Goal: Task Accomplishment & Management: Use online tool/utility

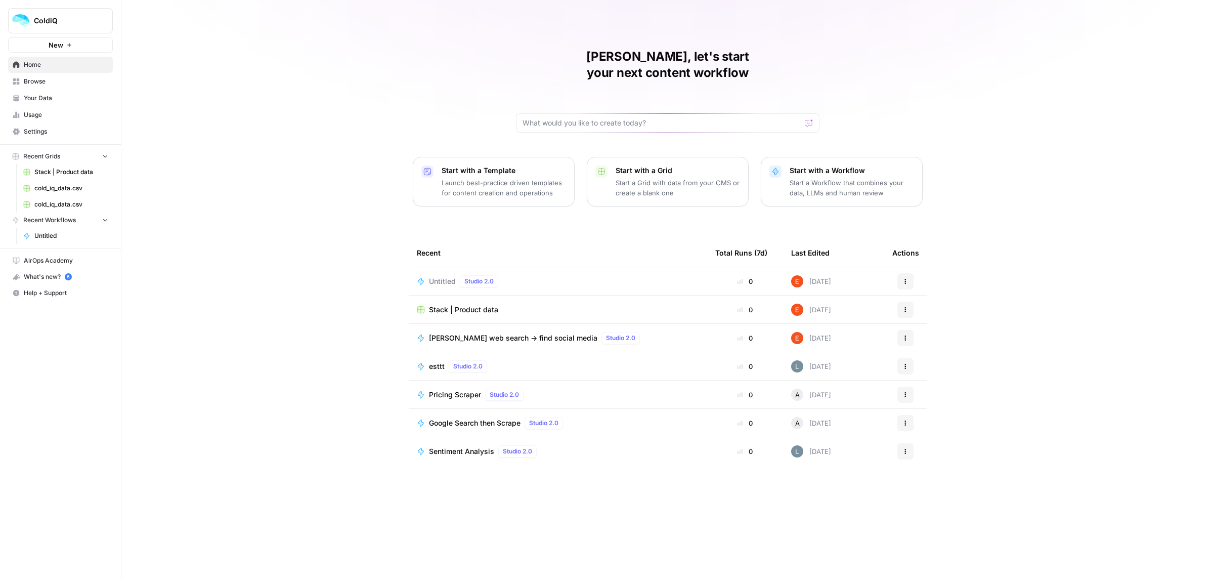
click at [439, 276] on span "Untitled" at bounding box center [442, 281] width 27 height 10
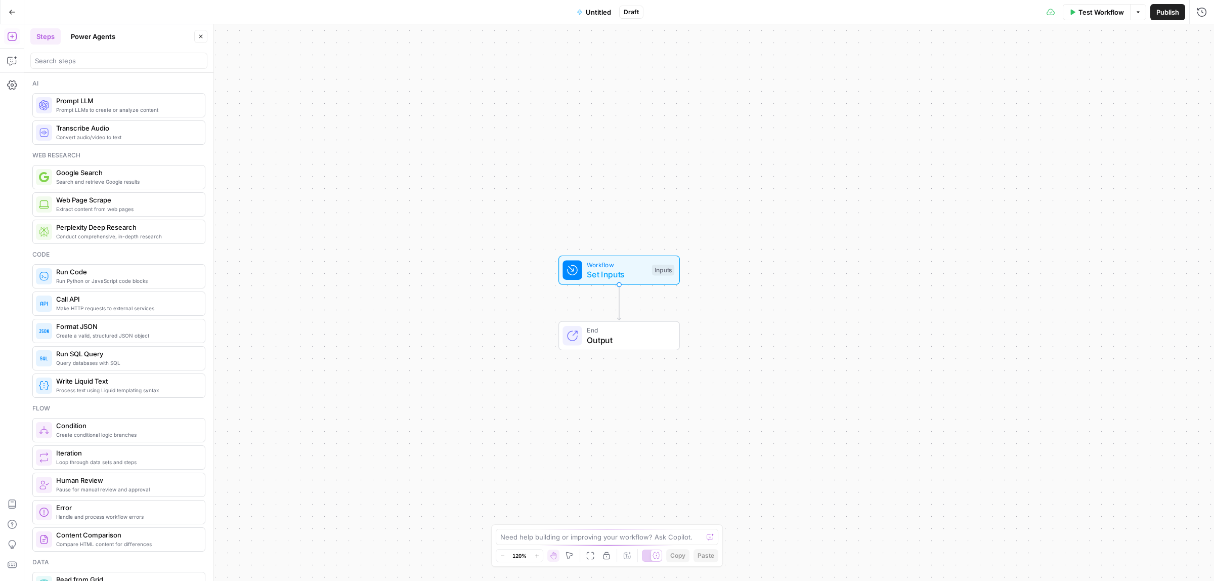
click at [8, 16] on button "Go Back" at bounding box center [12, 12] width 18 height 18
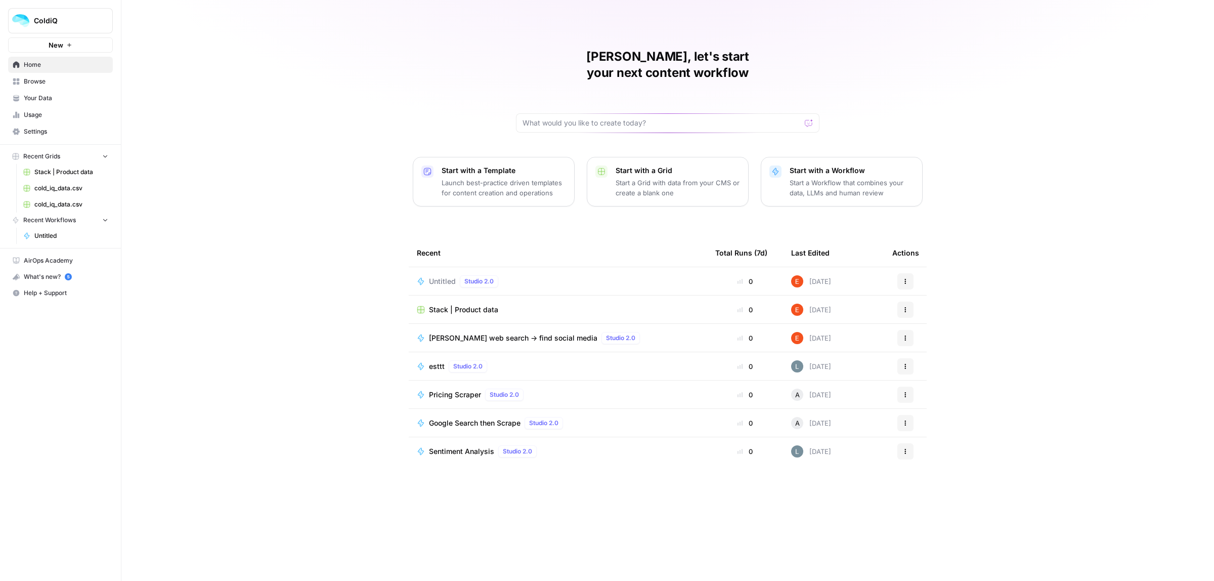
click at [850, 178] on p "Start a Workflow that combines your data, LLMs and human review" at bounding box center [851, 188] width 124 height 20
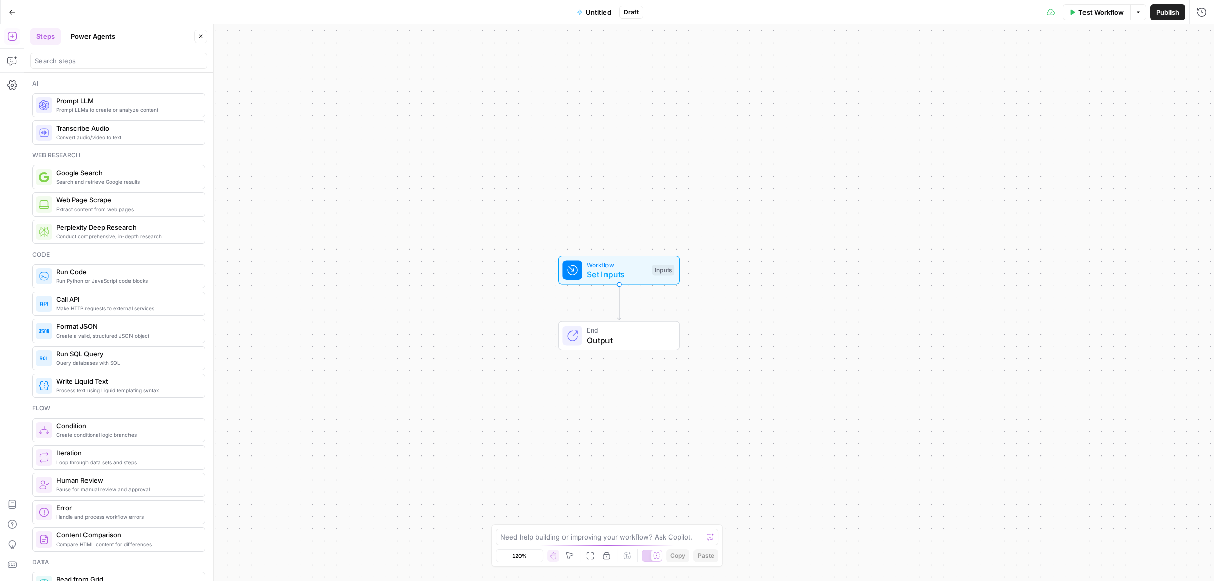
click at [3, 8] on button "Go Back" at bounding box center [12, 12] width 18 height 18
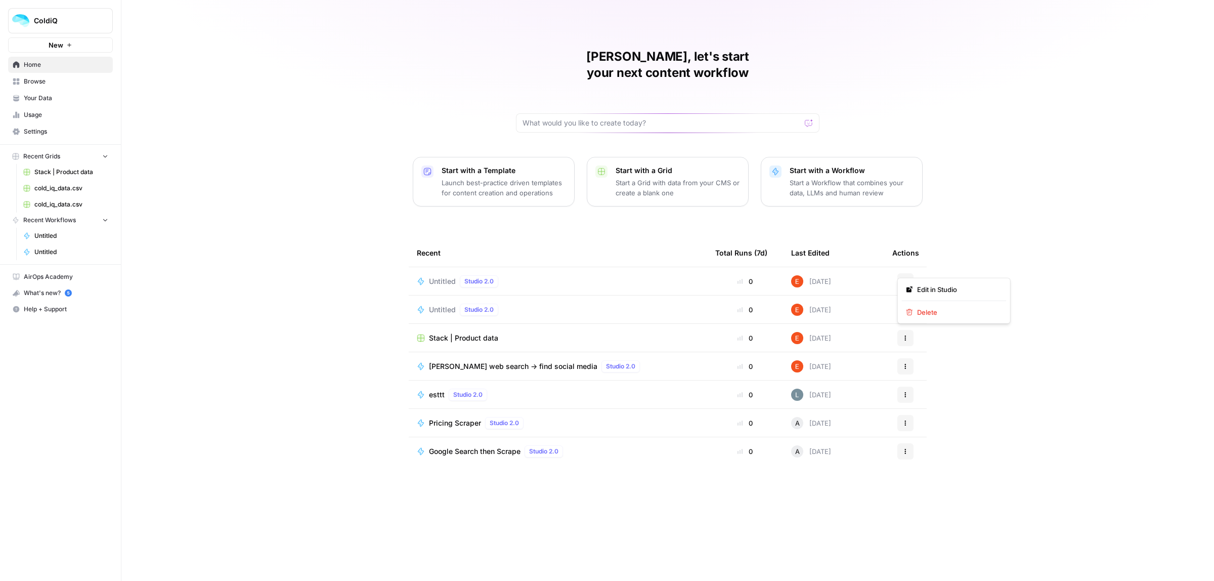
click at [908, 273] on button "Actions" at bounding box center [905, 281] width 16 height 16
click at [921, 310] on span "Delete" at bounding box center [957, 312] width 81 height 10
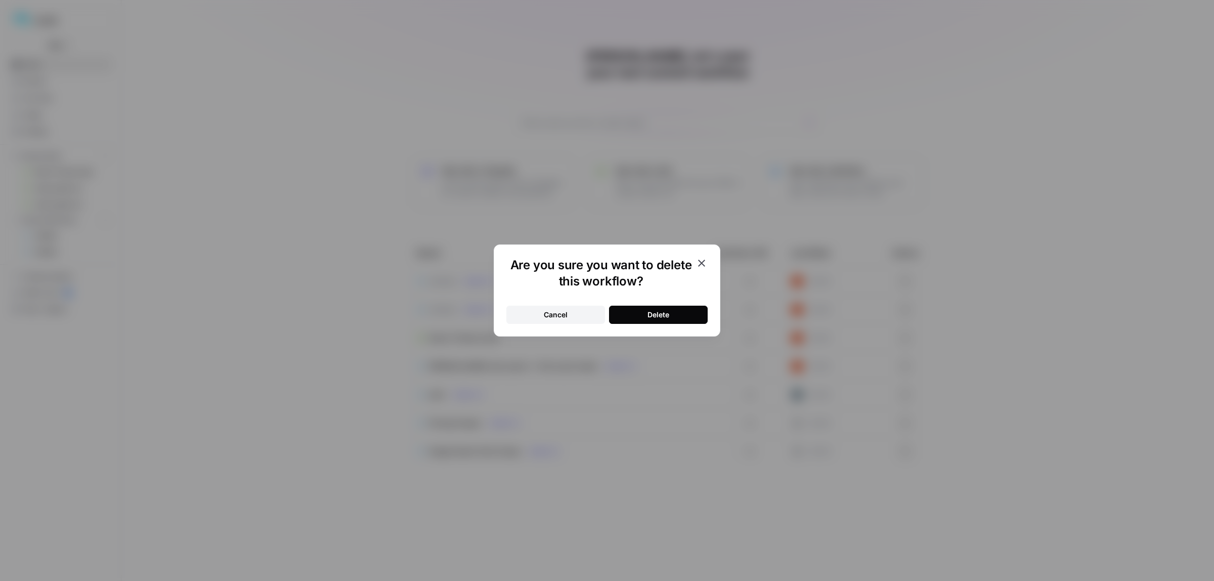
click at [663, 315] on div "Delete" at bounding box center [658, 315] width 22 height 10
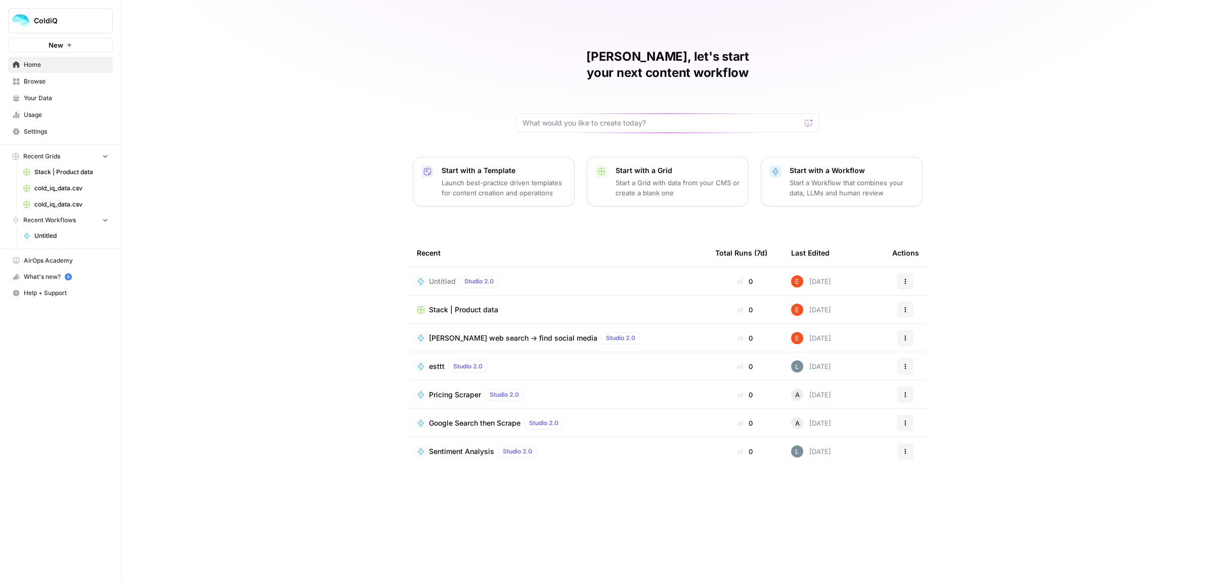
click at [102, 156] on icon "button" at bounding box center [105, 155] width 7 height 7
click at [105, 157] on icon "button" at bounding box center [105, 156] width 7 height 7
click at [31, 158] on span "Recent Grids" at bounding box center [41, 156] width 37 height 9
click at [489, 165] on p "Start with a Template" at bounding box center [504, 170] width 124 height 10
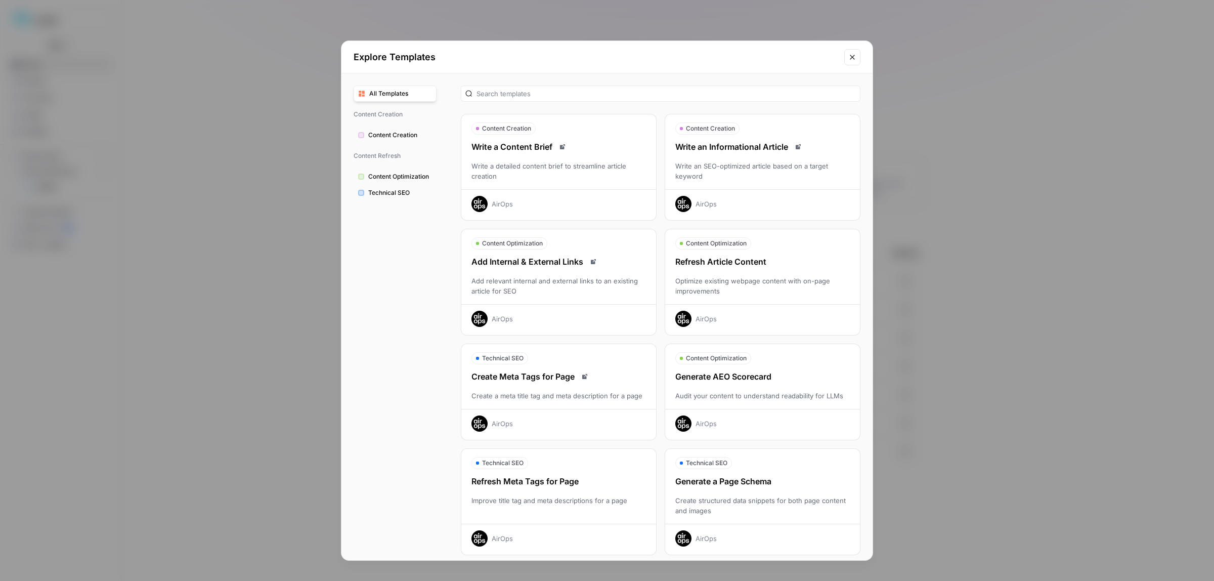
click at [563, 173] on div "Write a detailed content brief to streamline article creation" at bounding box center [558, 171] width 195 height 20
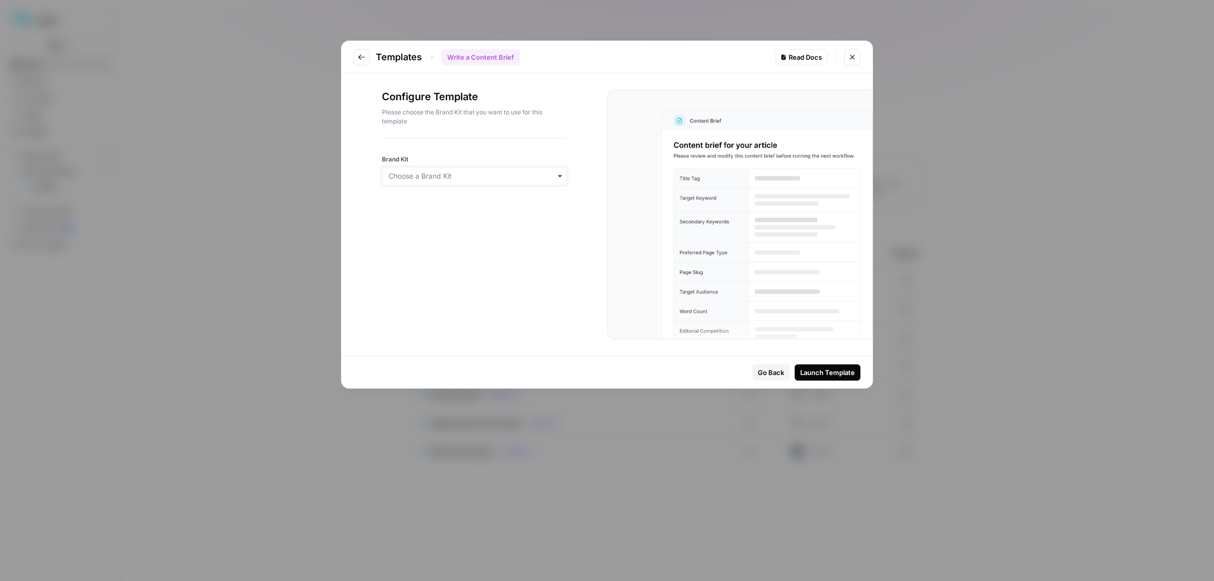
click at [517, 178] on input "Brand Kit" at bounding box center [473, 176] width 171 height 10
click at [360, 61] on icon "Go to previous step" at bounding box center [362, 57] width 8 height 8
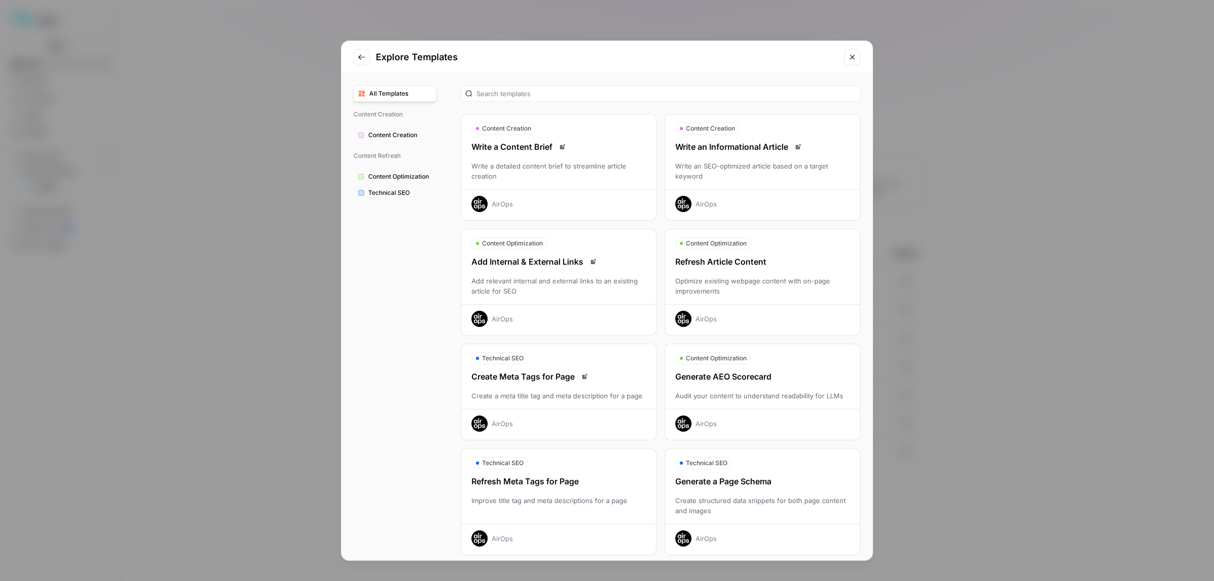
click at [713, 273] on div "Refresh Article Content Optimize existing webpage content with on-page improvem…" at bounding box center [762, 290] width 195 height 71
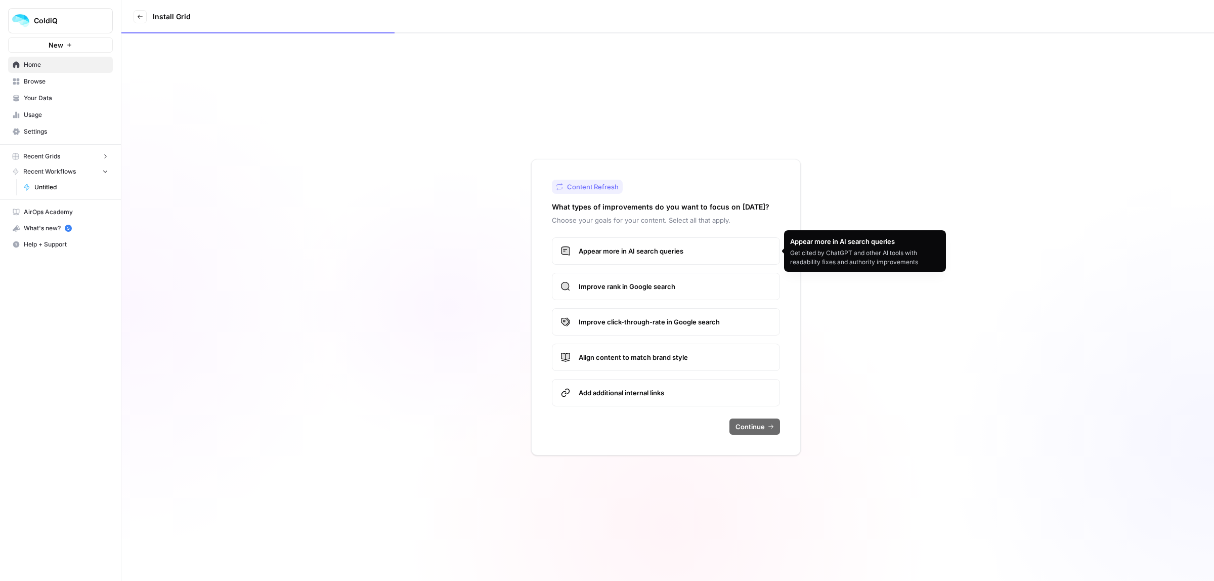
click at [643, 284] on span "Improve rank in Google search" at bounding box center [675, 286] width 193 height 10
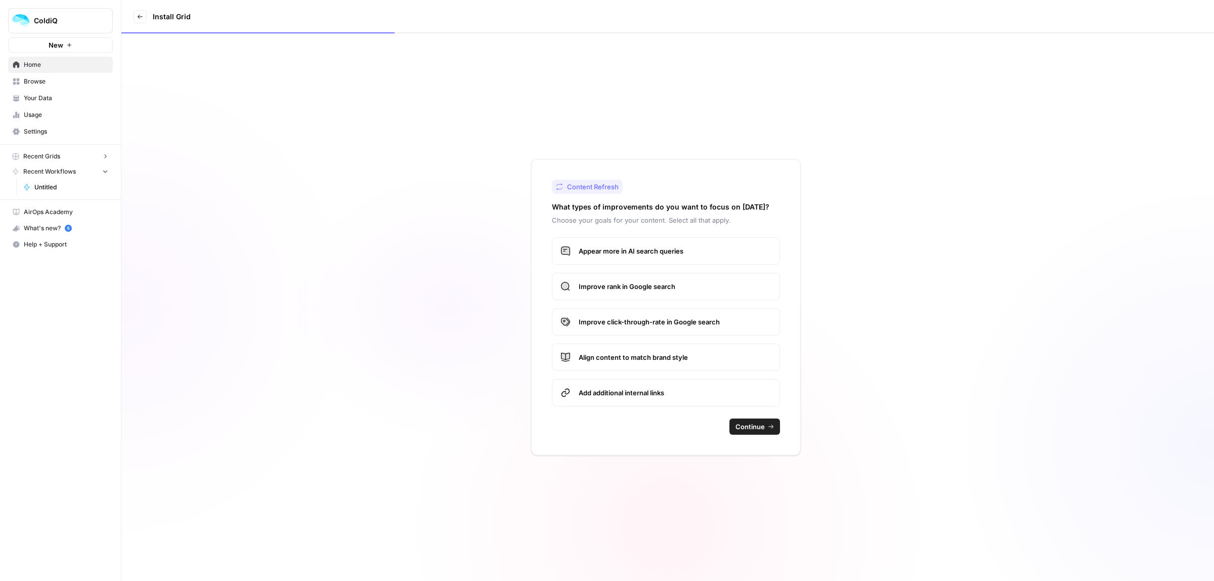
click at [764, 428] on span "Continue" at bounding box center [749, 426] width 29 height 10
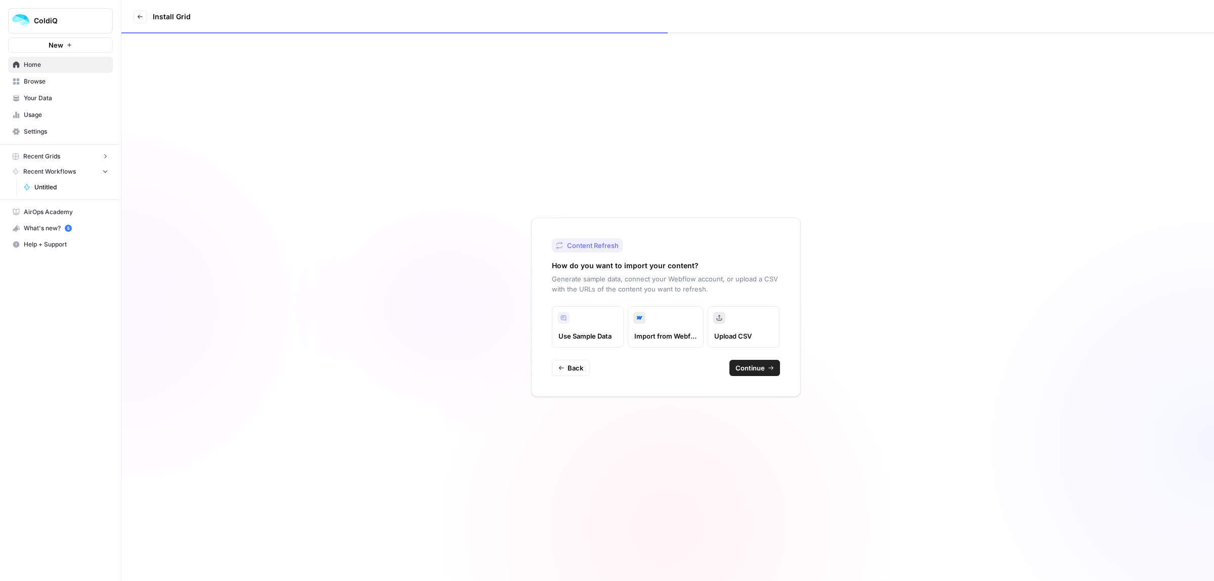
click at [745, 367] on span "Continue" at bounding box center [749, 368] width 29 height 10
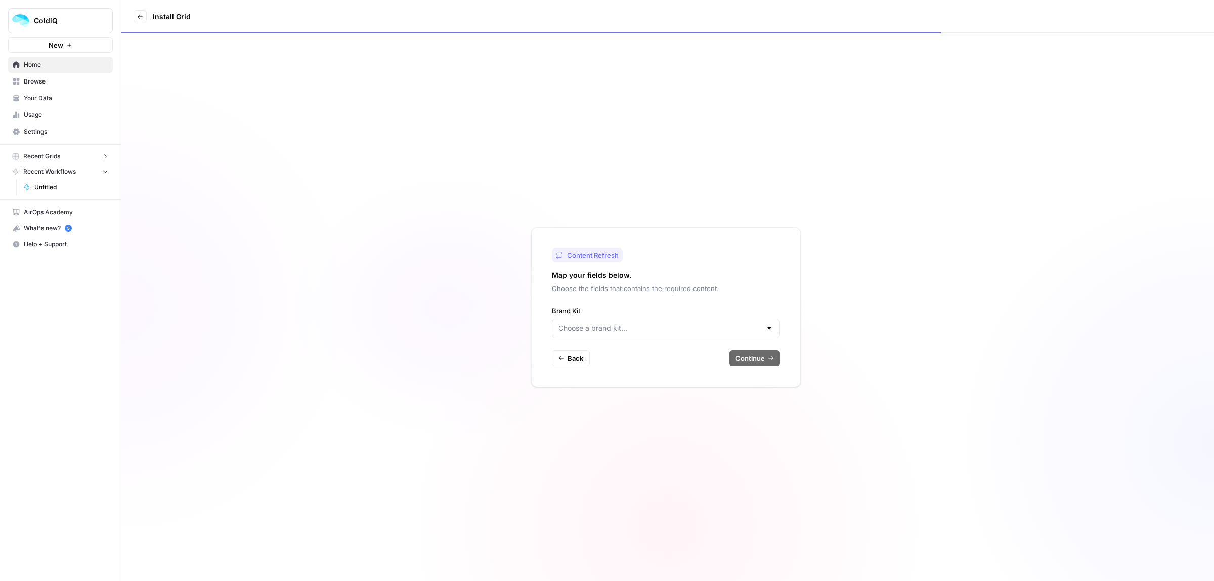
click at [709, 337] on div at bounding box center [666, 328] width 228 height 19
click at [624, 357] on span "Add new" at bounding box center [668, 353] width 195 height 10
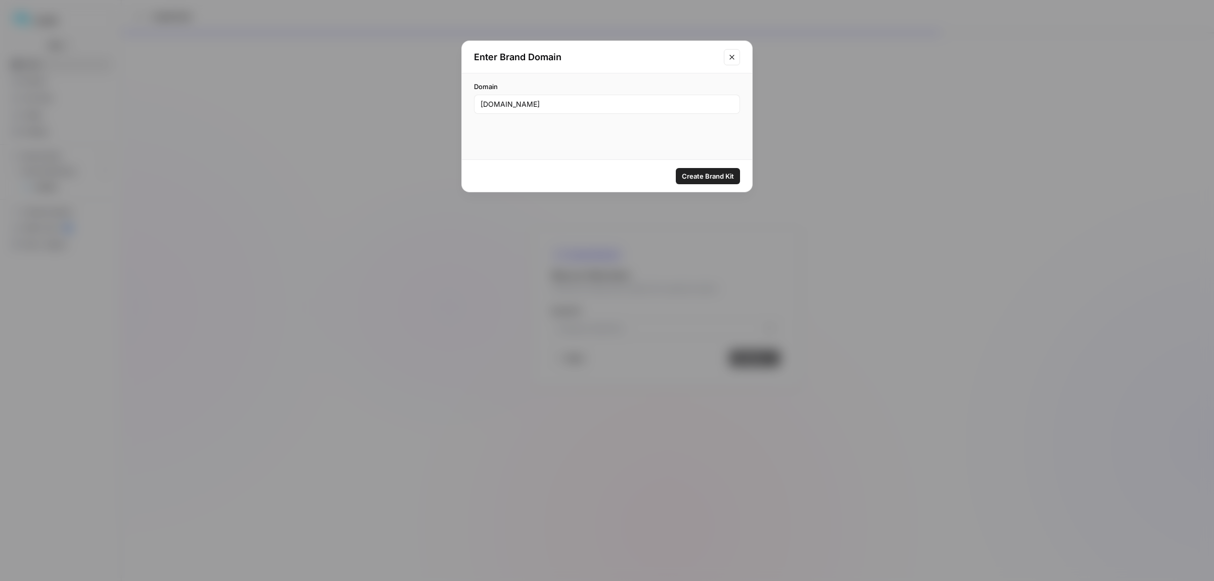
type input "coldiq.com"
click at [703, 173] on span "Create Brand Kit" at bounding box center [708, 176] width 52 height 10
click at [726, 53] on button "Close modal" at bounding box center [732, 57] width 16 height 16
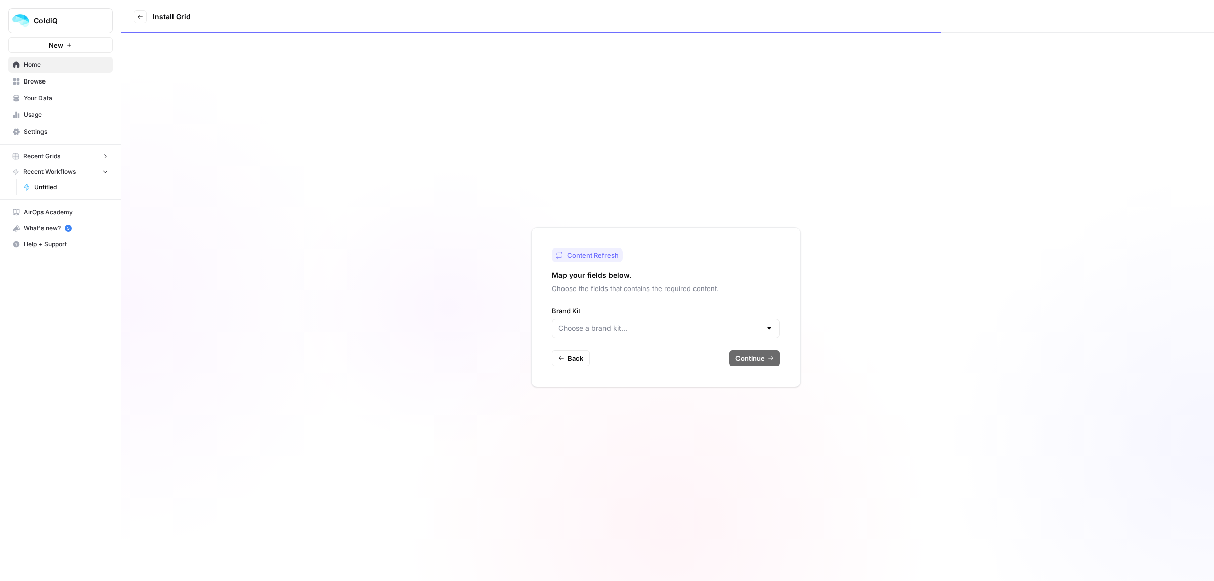
click at [41, 80] on span "Browse" at bounding box center [66, 81] width 84 height 9
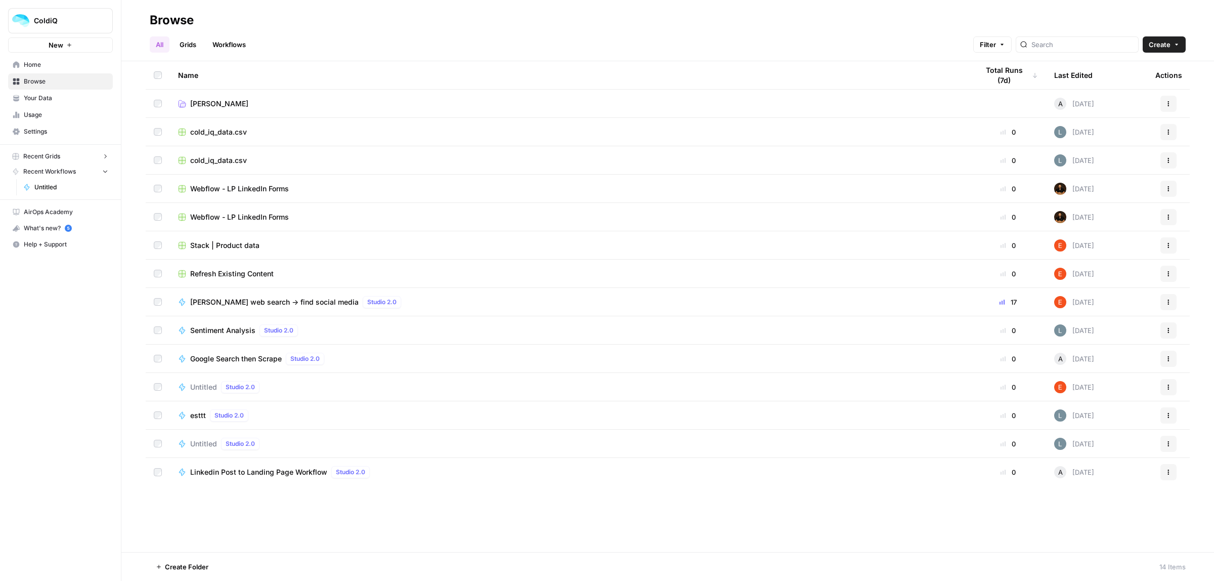
click at [1164, 50] on button "Create" at bounding box center [1163, 44] width 43 height 16
click at [1142, 72] on span "Folder" at bounding box center [1144, 69] width 57 height 10
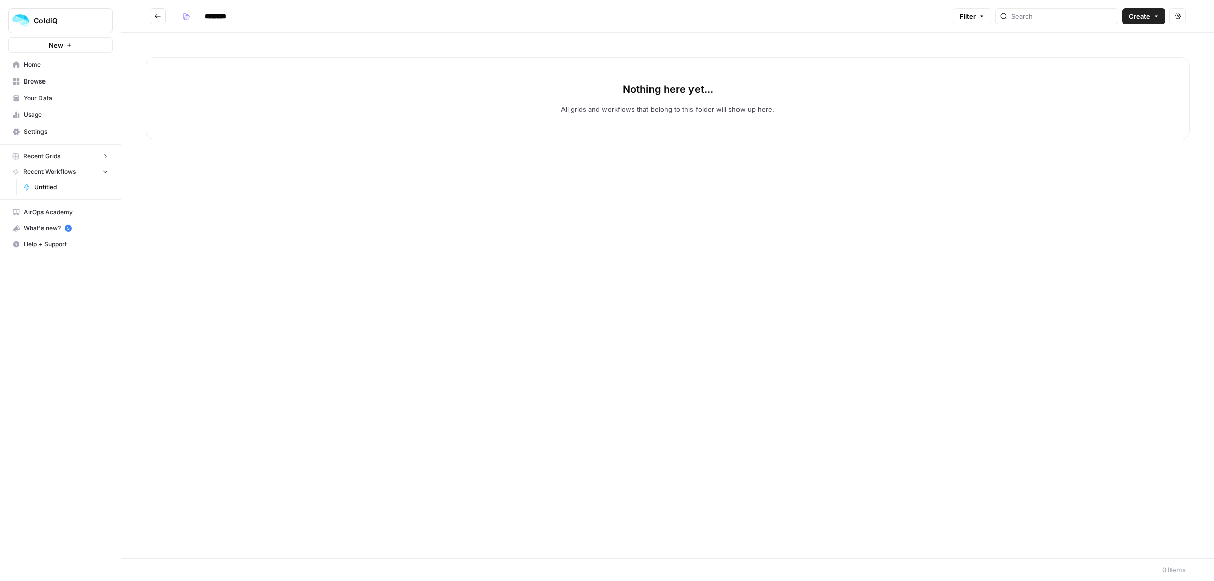
click at [209, 13] on input "********" at bounding box center [228, 16] width 57 height 16
type input "*****"
click at [1144, 18] on span "Create" at bounding box center [1139, 16] width 22 height 10
click at [160, 17] on icon "Go back" at bounding box center [157, 16] width 7 height 7
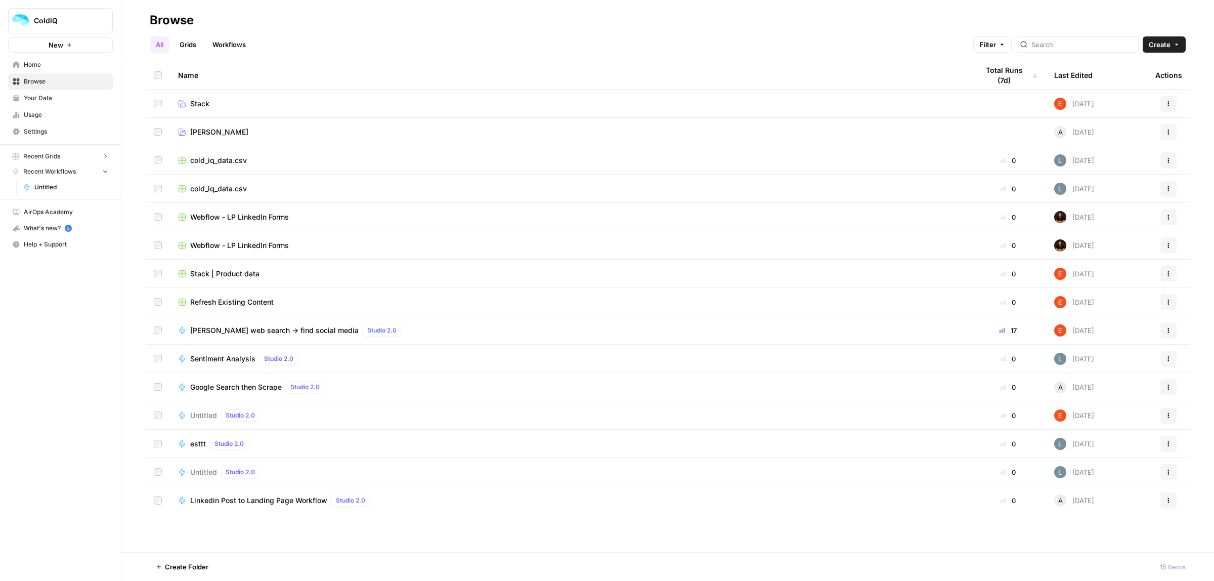
click at [1165, 273] on span "Actions" at bounding box center [1165, 273] width 1 height 1
click at [1108, 332] on span "Move To" at bounding box center [1123, 334] width 81 height 10
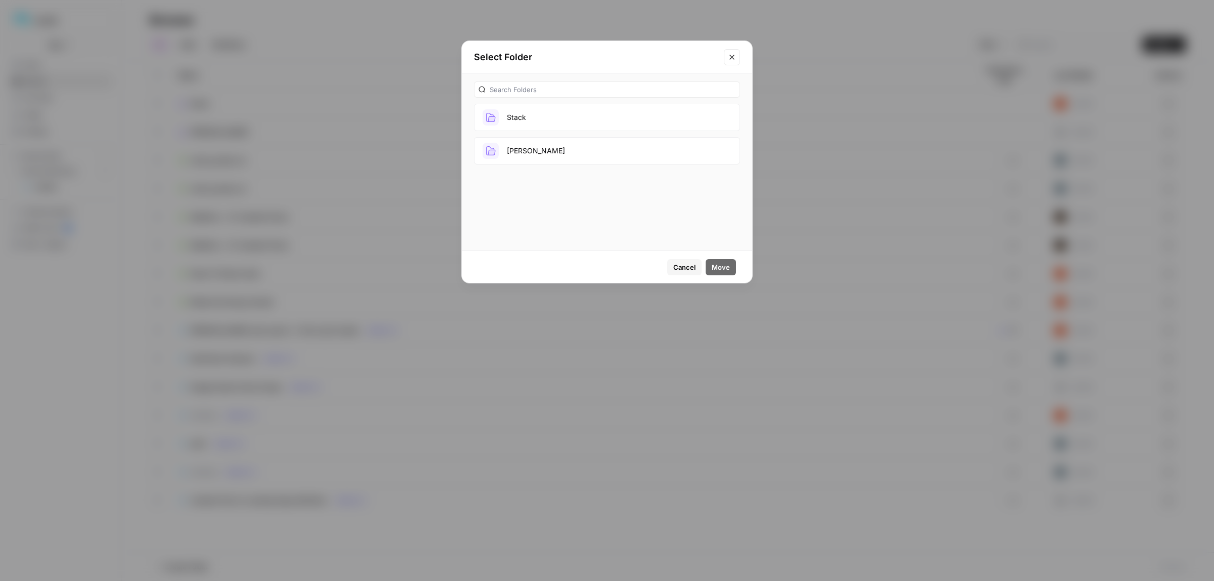
click at [542, 120] on button "Stack" at bounding box center [607, 117] width 266 height 27
click at [717, 267] on span "Move" at bounding box center [721, 267] width 18 height 10
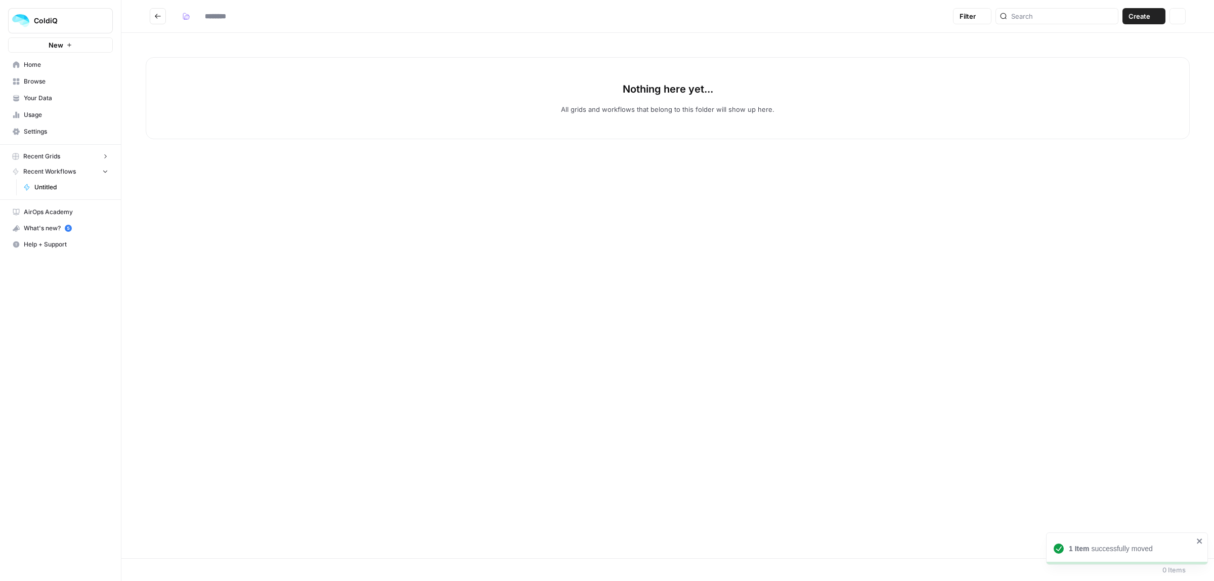
type input "*****"
click at [1144, 16] on span "Create" at bounding box center [1139, 16] width 22 height 10
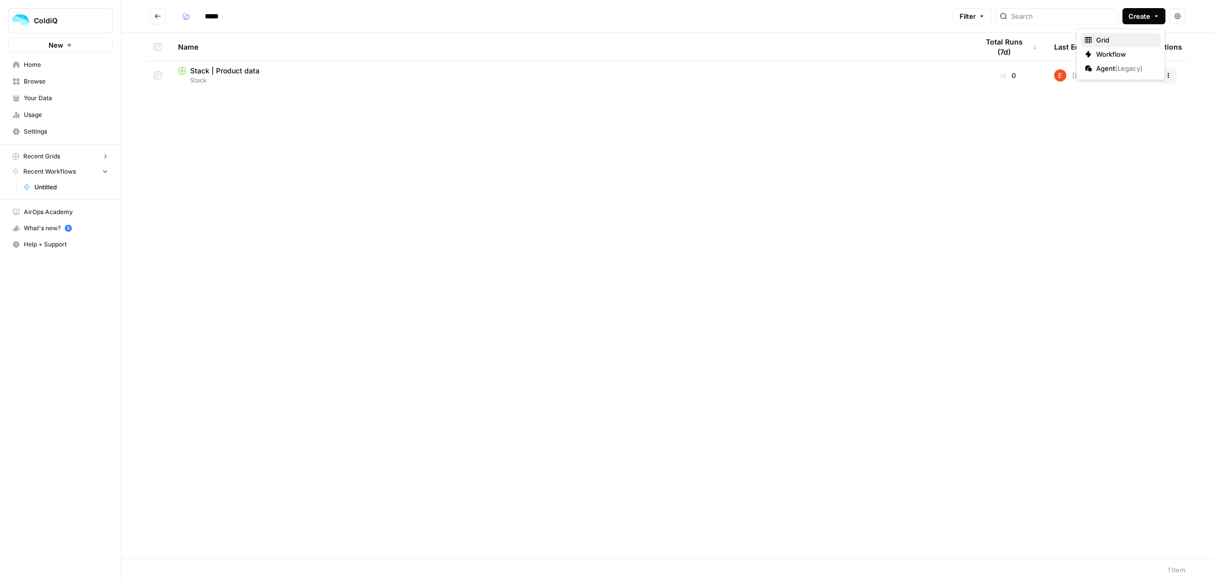
click at [1116, 40] on span "Grid" at bounding box center [1124, 40] width 57 height 10
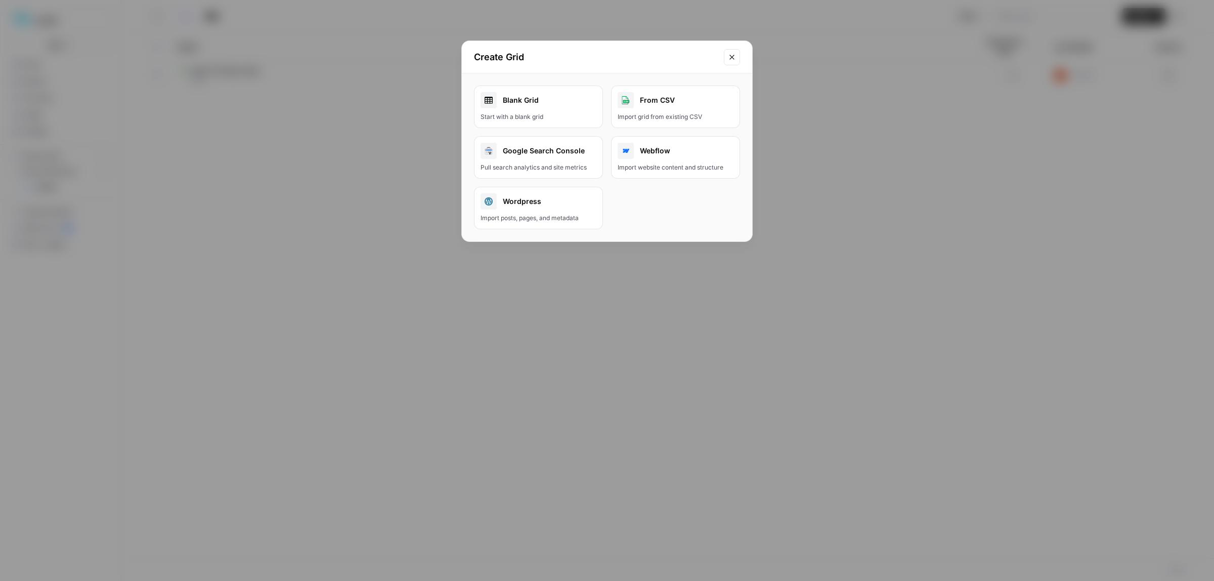
click at [547, 114] on div "Start with a blank grid" at bounding box center [538, 116] width 116 height 9
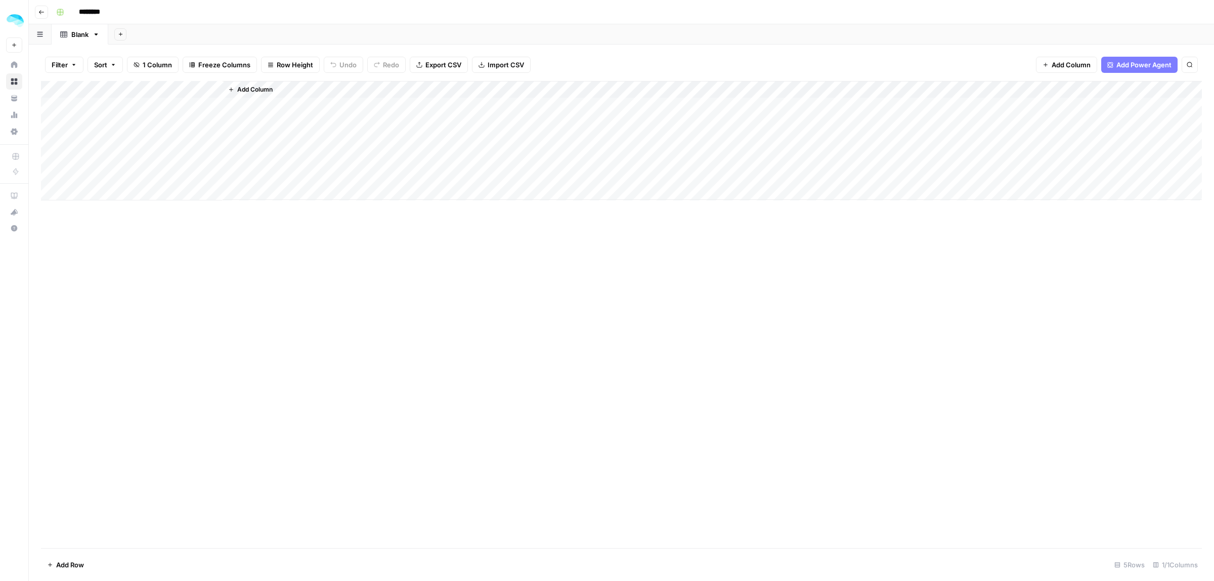
click at [112, 92] on div "Add Column" at bounding box center [621, 140] width 1161 height 119
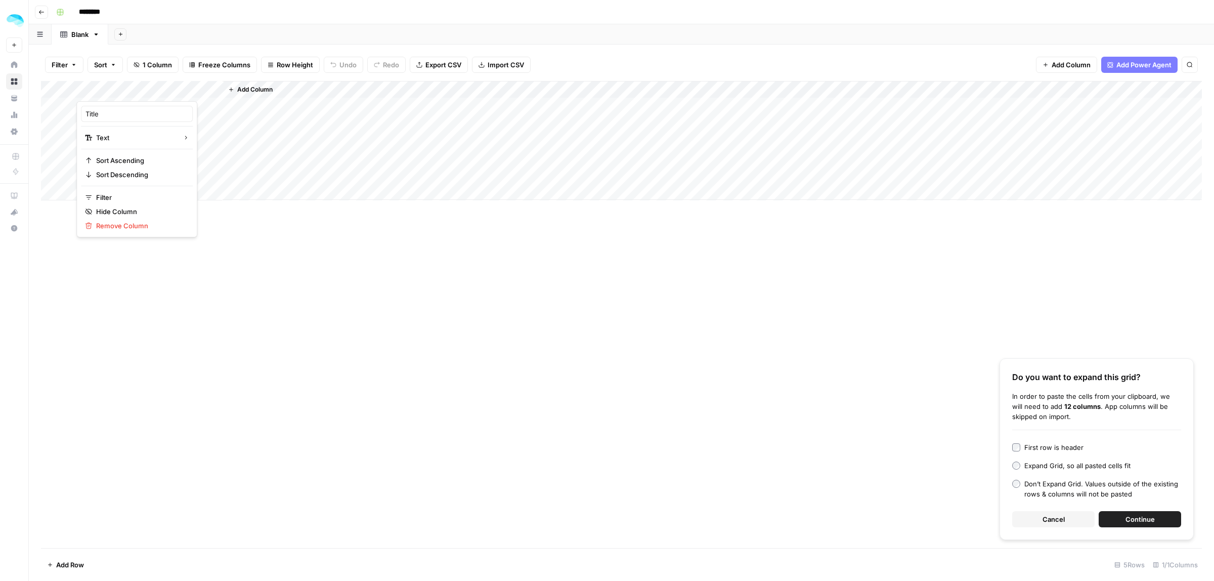
click at [1143, 516] on span "Continue" at bounding box center [1139, 519] width 29 height 10
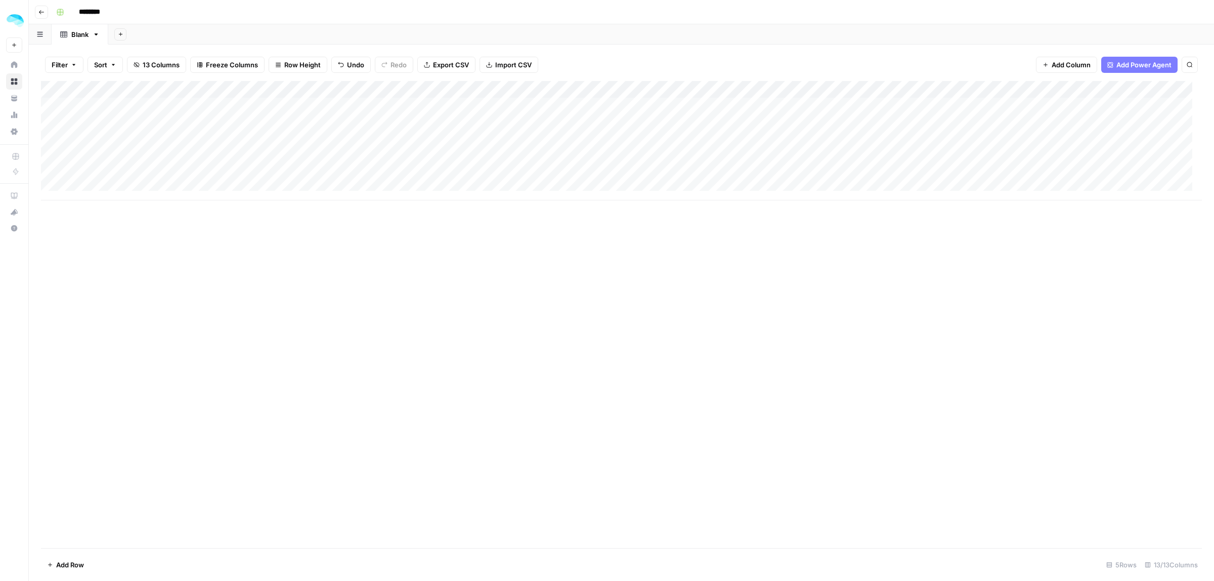
click at [507, 91] on div "Add Column" at bounding box center [621, 140] width 1161 height 119
click at [426, 228] on span "Remove Column" at bounding box center [432, 226] width 89 height 10
click at [560, 97] on button "Delete" at bounding box center [571, 105] width 34 height 18
click at [715, 105] on div "Add Column" at bounding box center [621, 140] width 1161 height 119
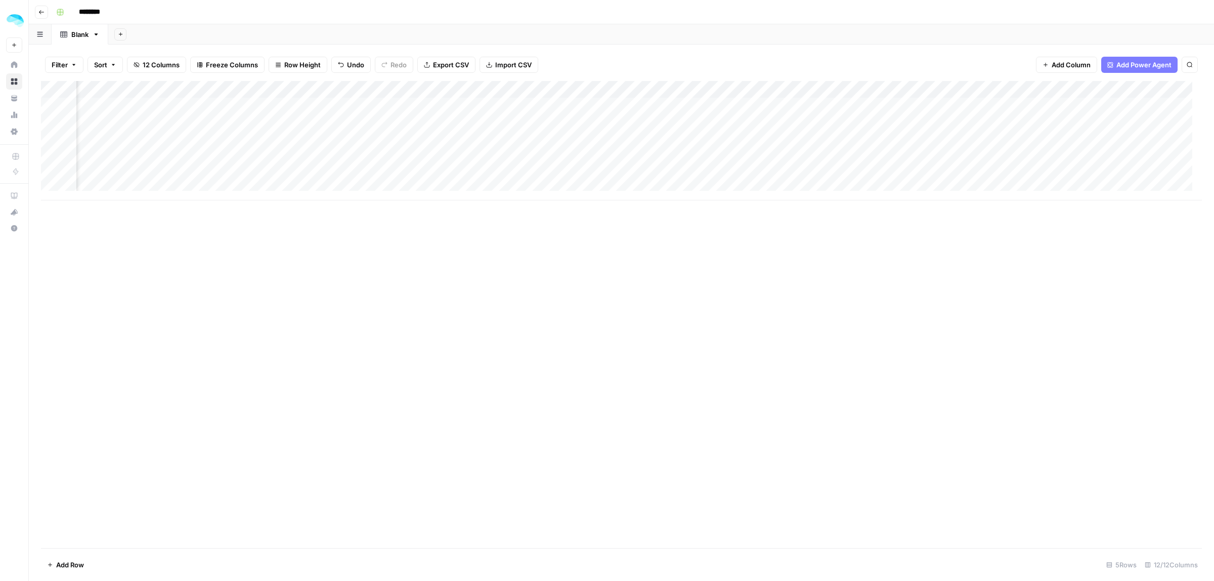
scroll to position [0, 434]
click at [715, 105] on div "Add Column" at bounding box center [621, 140] width 1161 height 119
click at [715, 105] on body "ColdiQ New Home Browse Your Data Usage Settings Recent Grids New Grid Recent Wo…" at bounding box center [607, 290] width 1214 height 581
type textarea "*"
click at [1128, 61] on span "Add Power Agent" at bounding box center [1143, 65] width 55 height 10
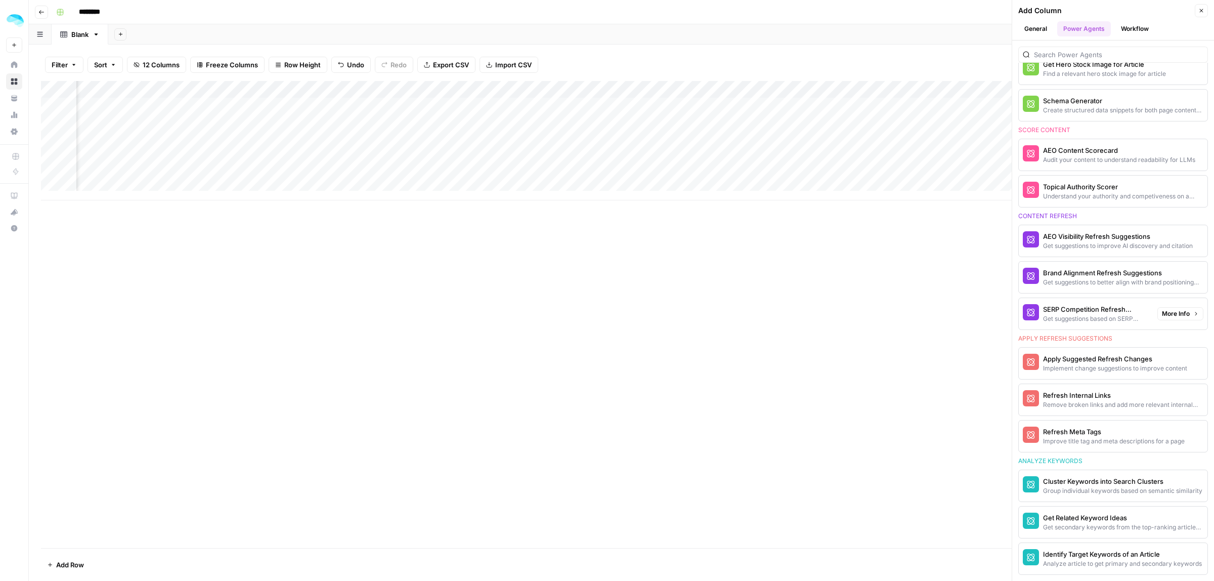
scroll to position [0, 0]
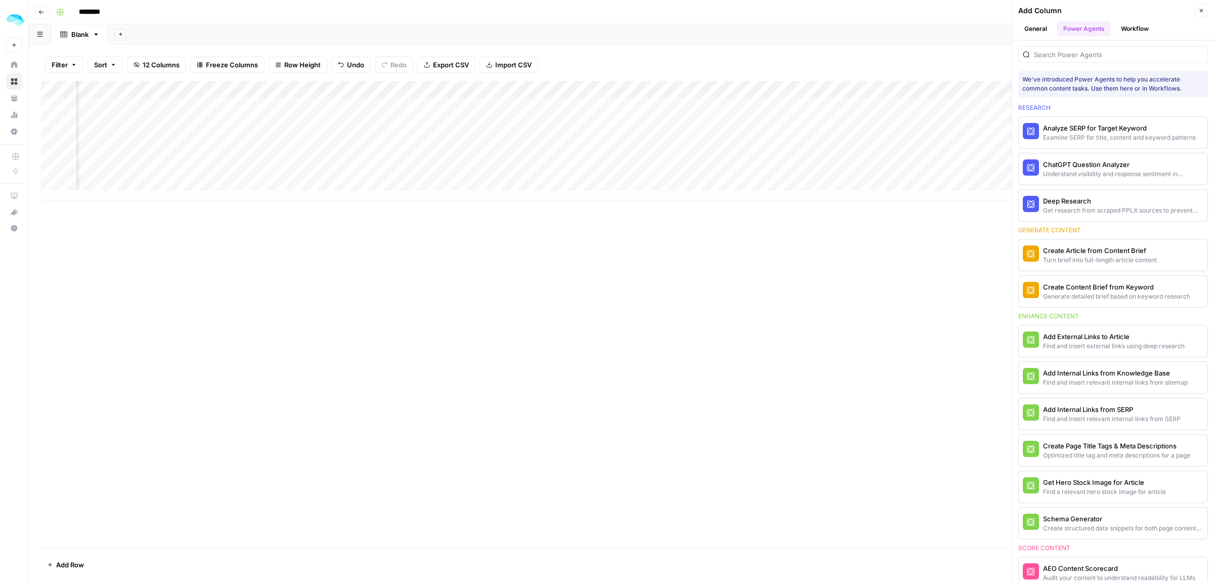
click at [1038, 28] on button "General" at bounding box center [1035, 28] width 35 height 15
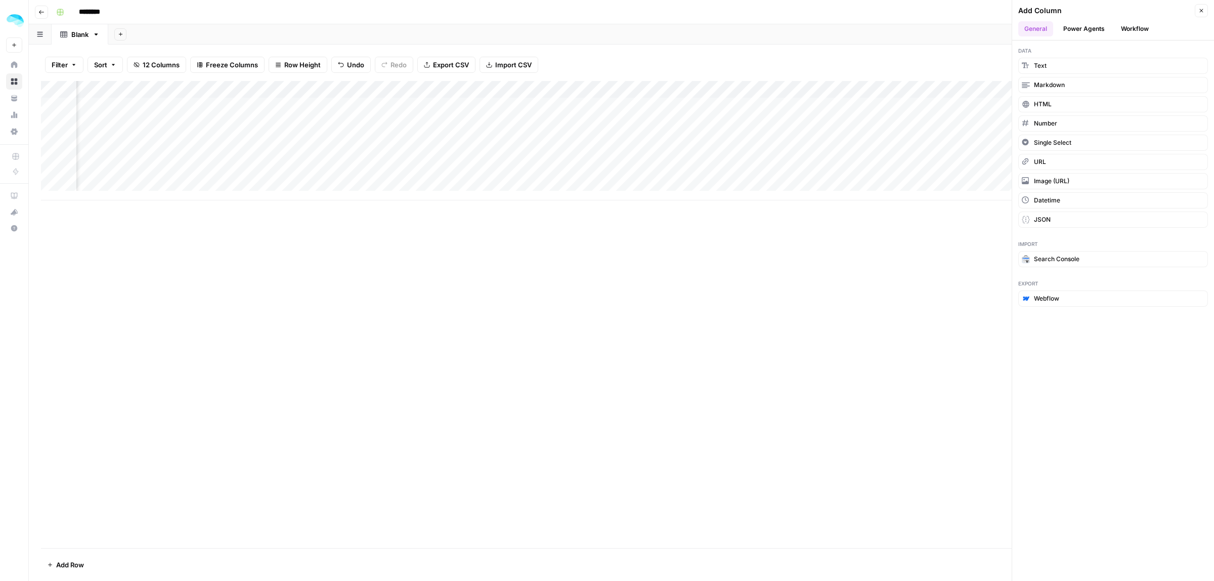
click at [1134, 28] on button "Workflow" at bounding box center [1135, 28] width 40 height 15
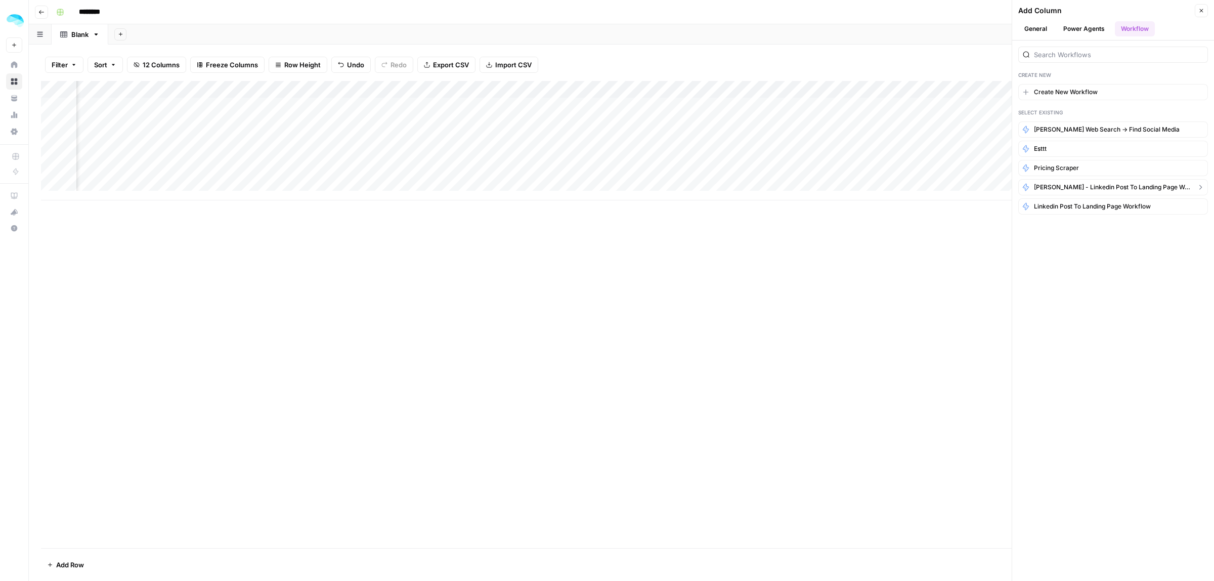
click at [1063, 193] on button "Alan - Linkedin Post to Landing Page Workflow" at bounding box center [1113, 187] width 190 height 16
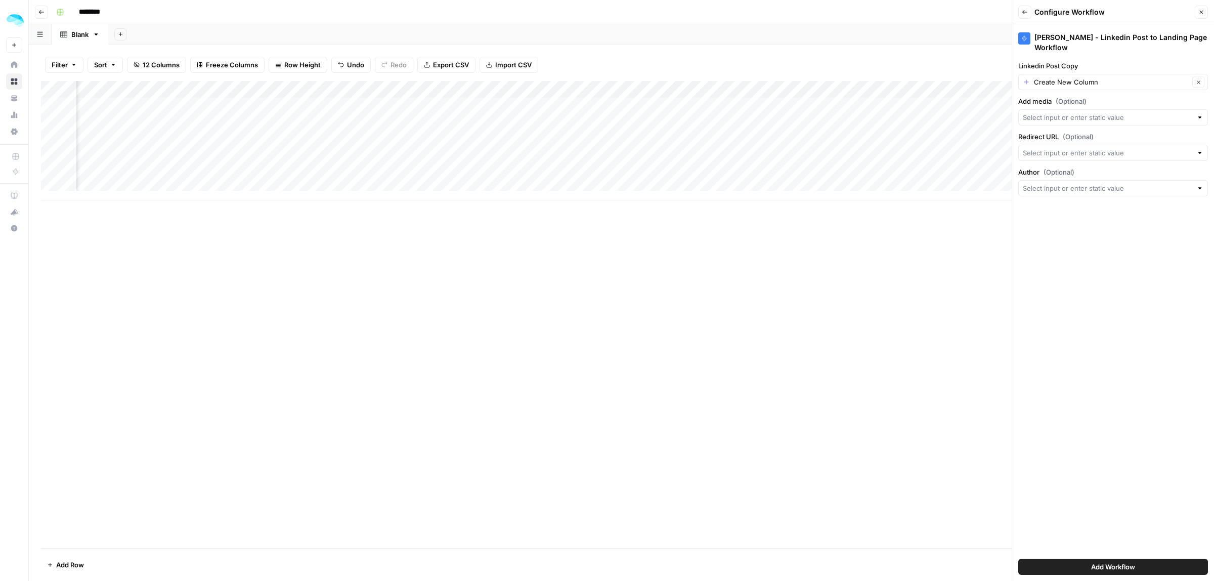
click at [1022, 14] on icon "button" at bounding box center [1025, 12] width 6 height 6
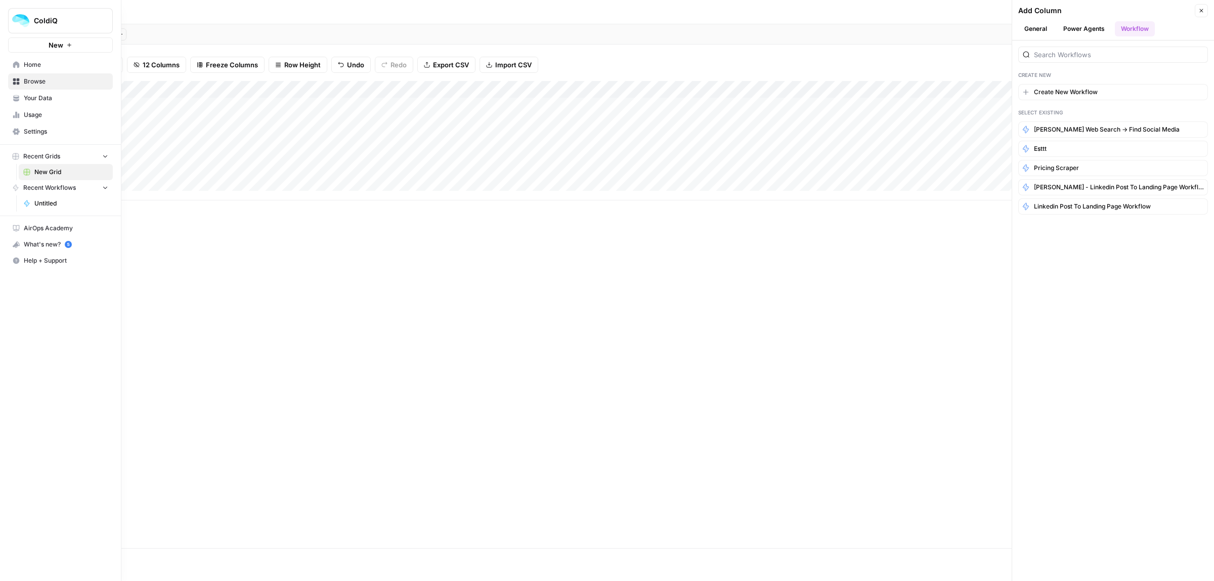
click at [66, 189] on span "Recent Workflows" at bounding box center [49, 187] width 53 height 9
click at [32, 81] on span "Browse" at bounding box center [66, 81] width 84 height 9
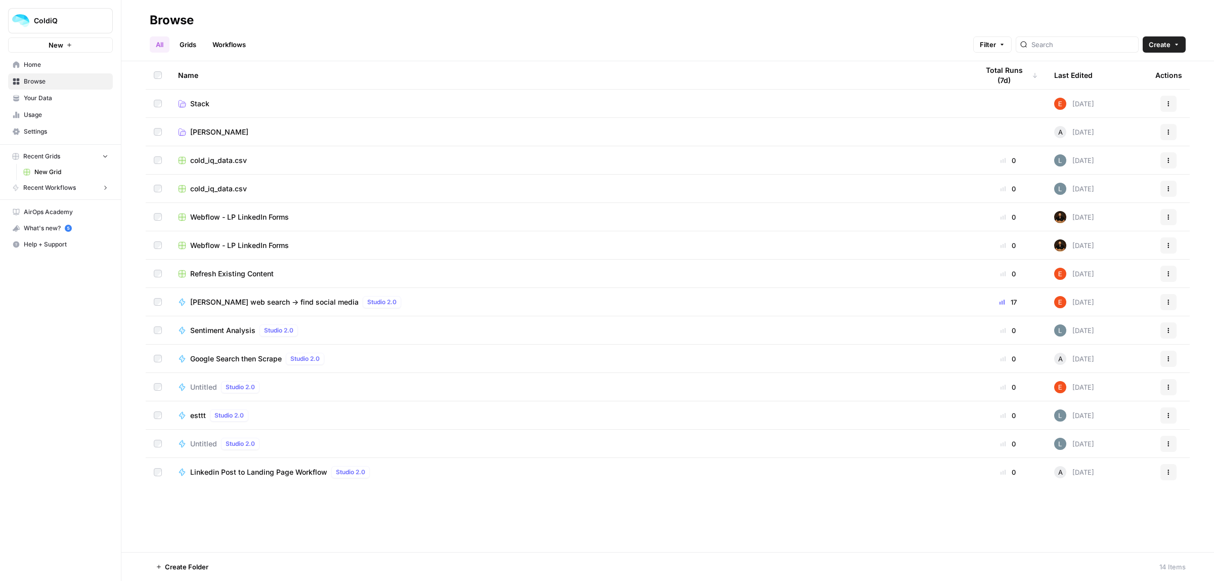
click at [261, 472] on span "Linkedin Post to Landing Page Workflow" at bounding box center [258, 472] width 137 height 10
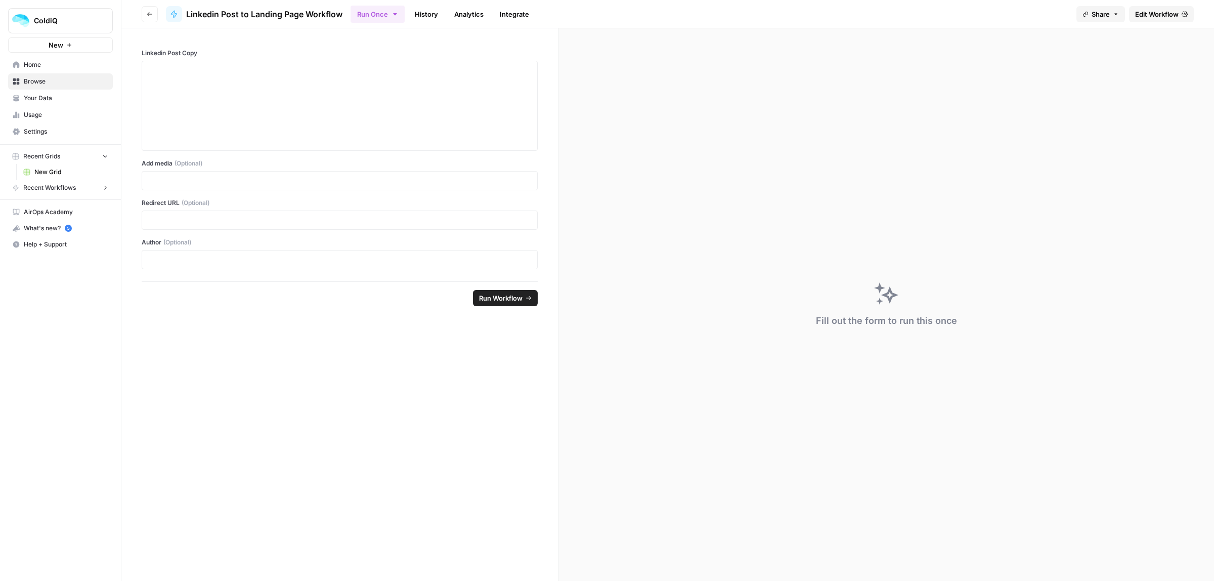
click at [1147, 18] on span "Edit Workflow" at bounding box center [1156, 14] width 43 height 10
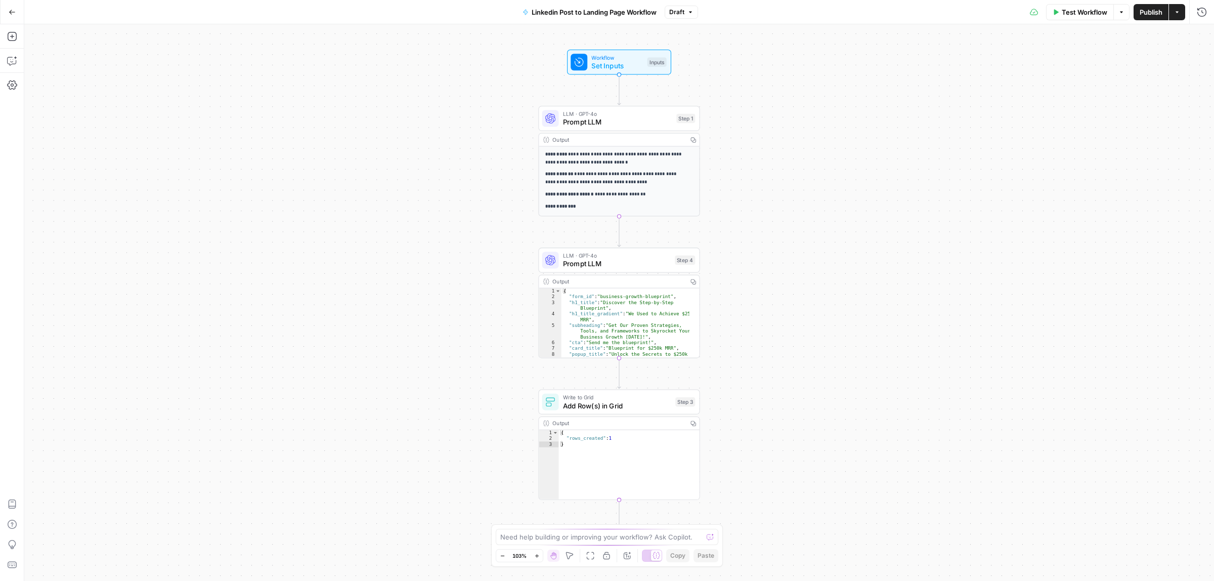
click at [593, 126] on span "Prompt LLM" at bounding box center [617, 122] width 109 height 11
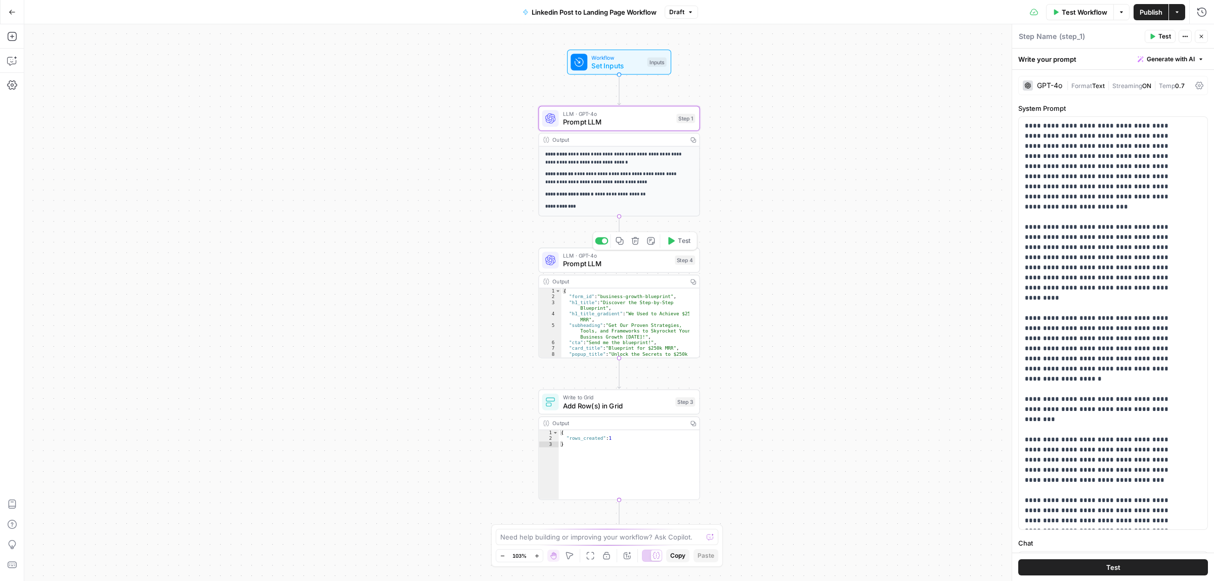
click at [610, 259] on span "Prompt LLM" at bounding box center [617, 263] width 108 height 11
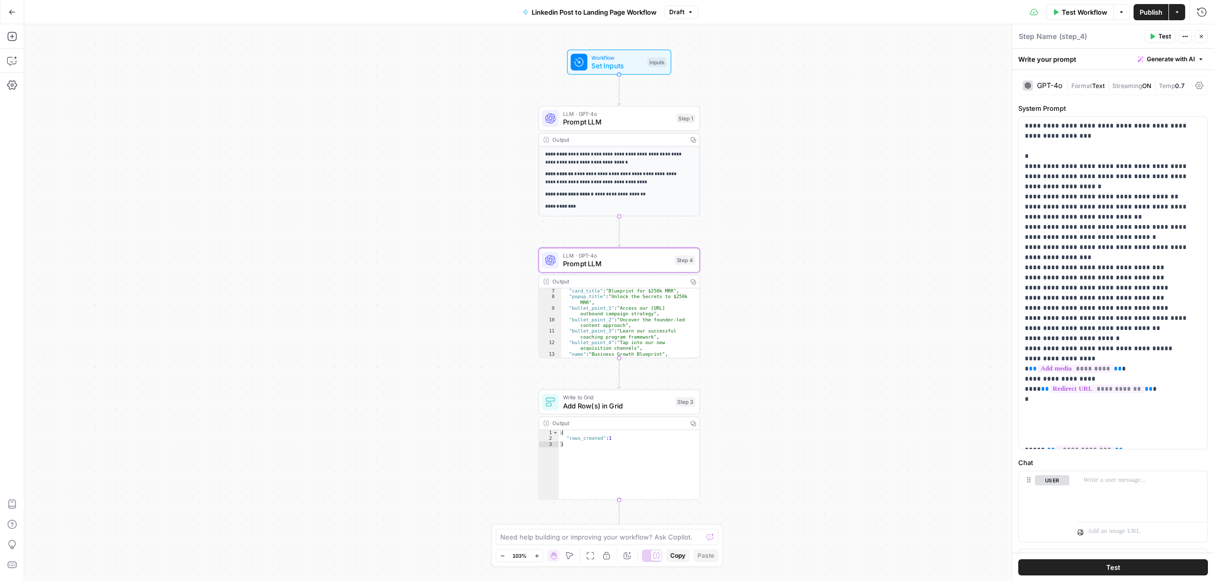
scroll to position [60, 0]
click at [13, 15] on icon "button" at bounding box center [12, 12] width 7 height 7
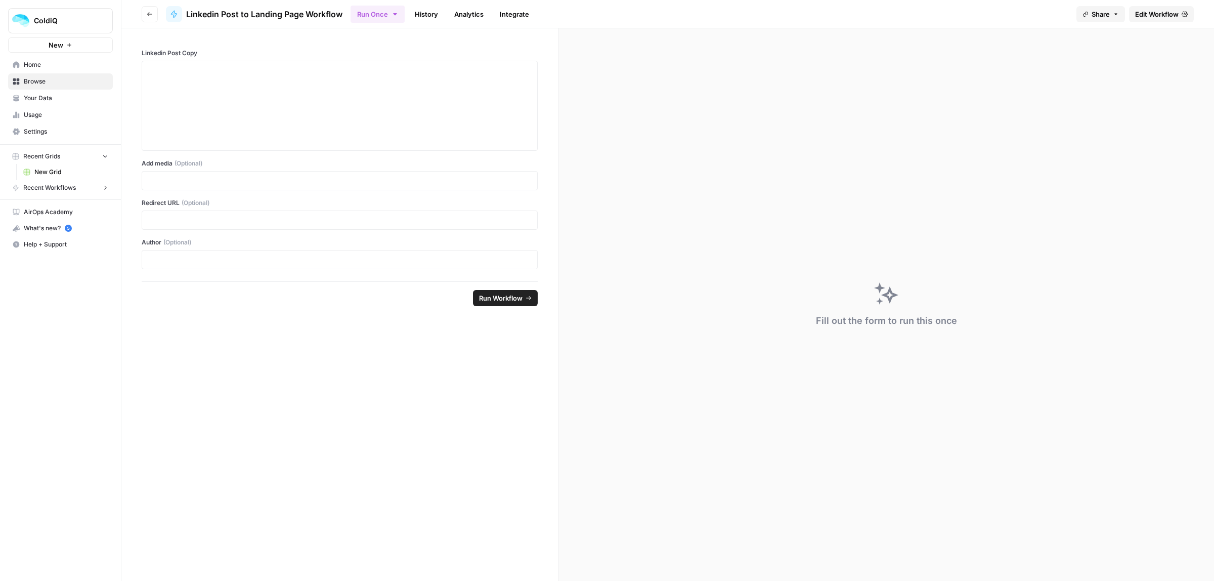
click at [28, 62] on span "Home" at bounding box center [66, 64] width 84 height 9
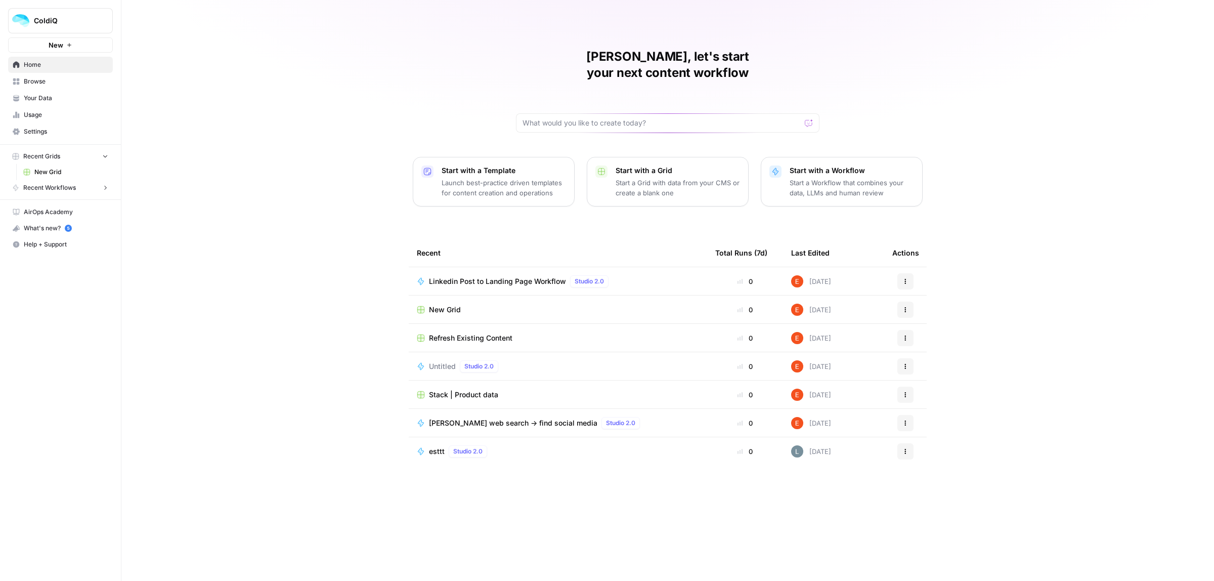
click at [904, 306] on icon "button" at bounding box center [905, 309] width 6 height 6
click at [450, 304] on span "New Grid" at bounding box center [445, 309] width 32 height 10
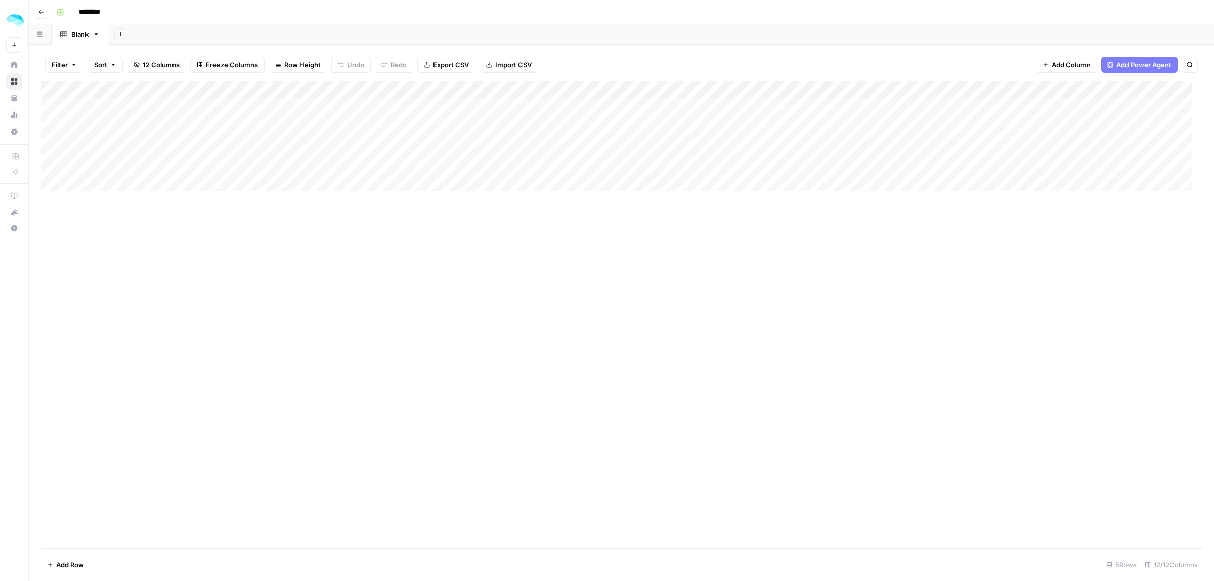
click at [100, 11] on input "********" at bounding box center [102, 12] width 57 height 16
type input "**********"
click at [110, 106] on div "Add Column" at bounding box center [621, 140] width 1161 height 119
click at [1154, 69] on span "Add Power Agent" at bounding box center [1143, 65] width 55 height 10
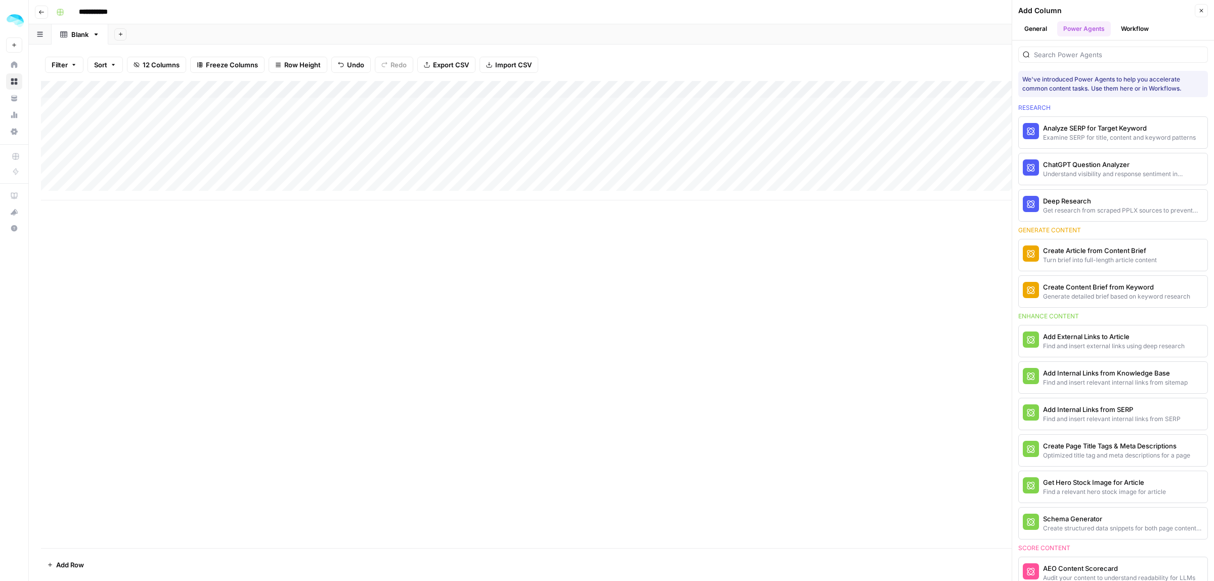
click at [1145, 28] on button "Workflow" at bounding box center [1135, 28] width 40 height 15
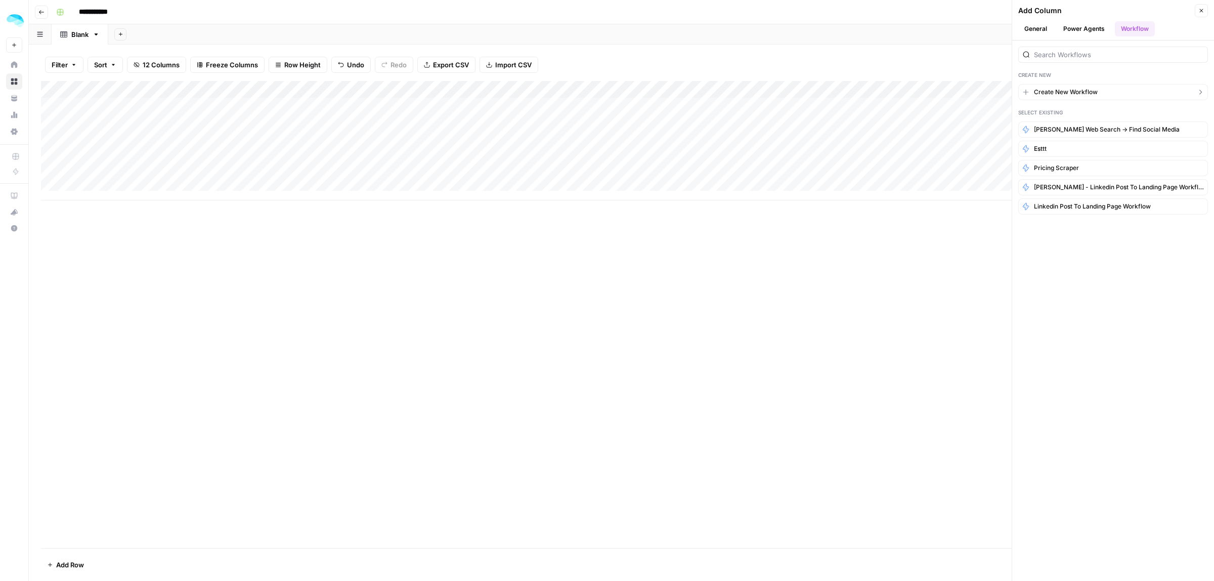
click at [1064, 92] on span "Create New Workflow" at bounding box center [1066, 91] width 64 height 9
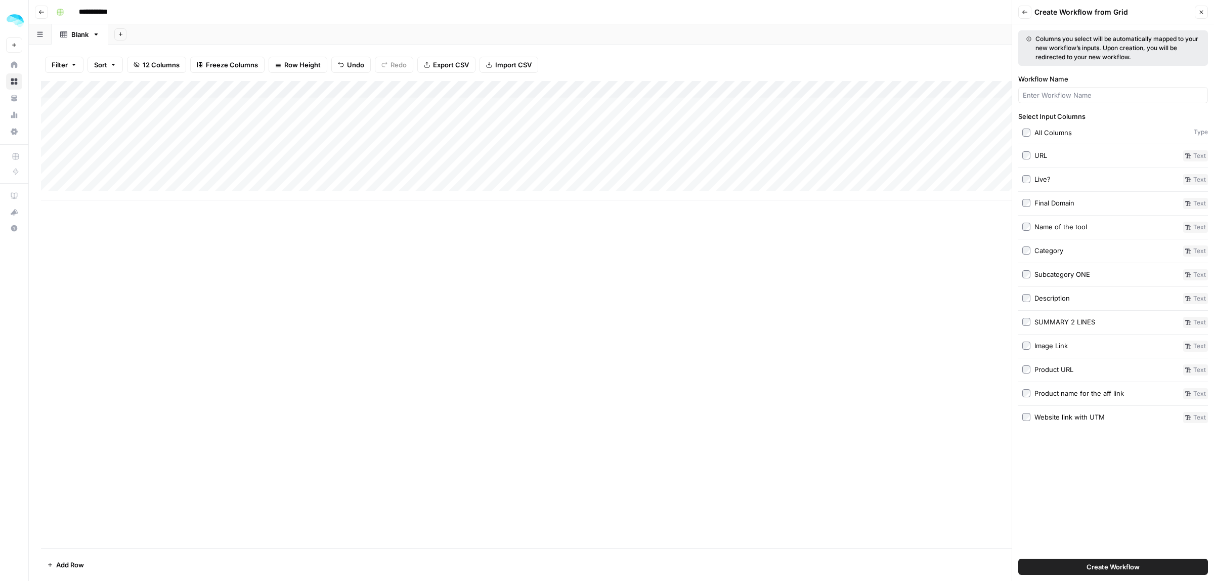
click at [1197, 17] on button "Close" at bounding box center [1201, 12] width 13 height 13
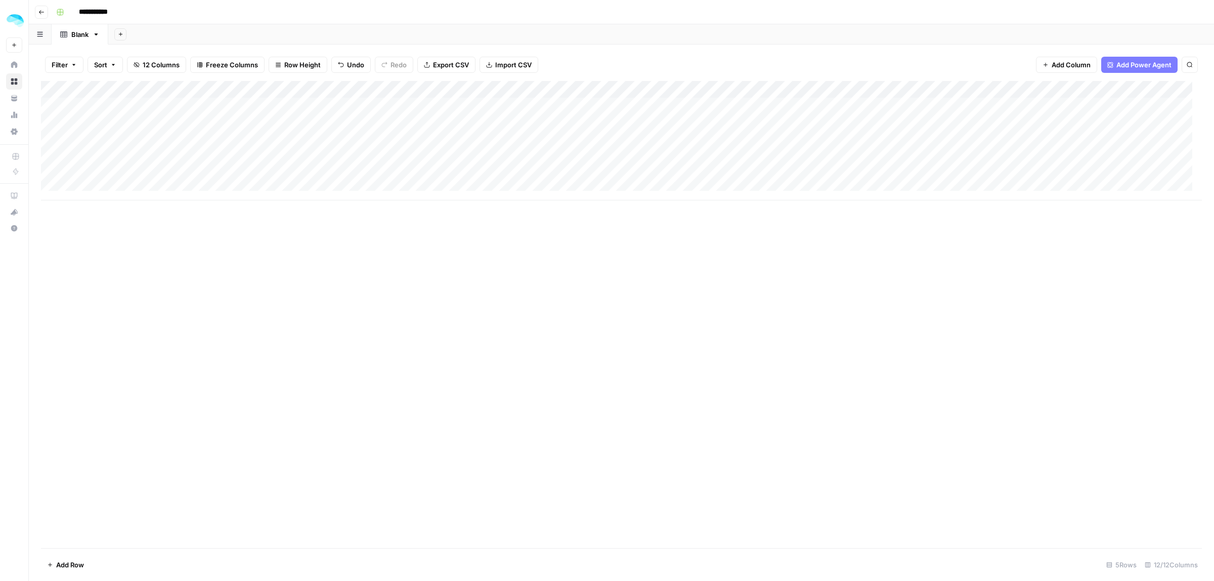
click at [216, 90] on div "Add Column" at bounding box center [621, 140] width 1161 height 119
click at [129, 138] on span "Text" at bounding box center [135, 138] width 78 height 10
click at [212, 199] on span "URL" at bounding box center [225, 197] width 49 height 10
click at [1162, 64] on span "Add Power Agent" at bounding box center [1143, 65] width 55 height 10
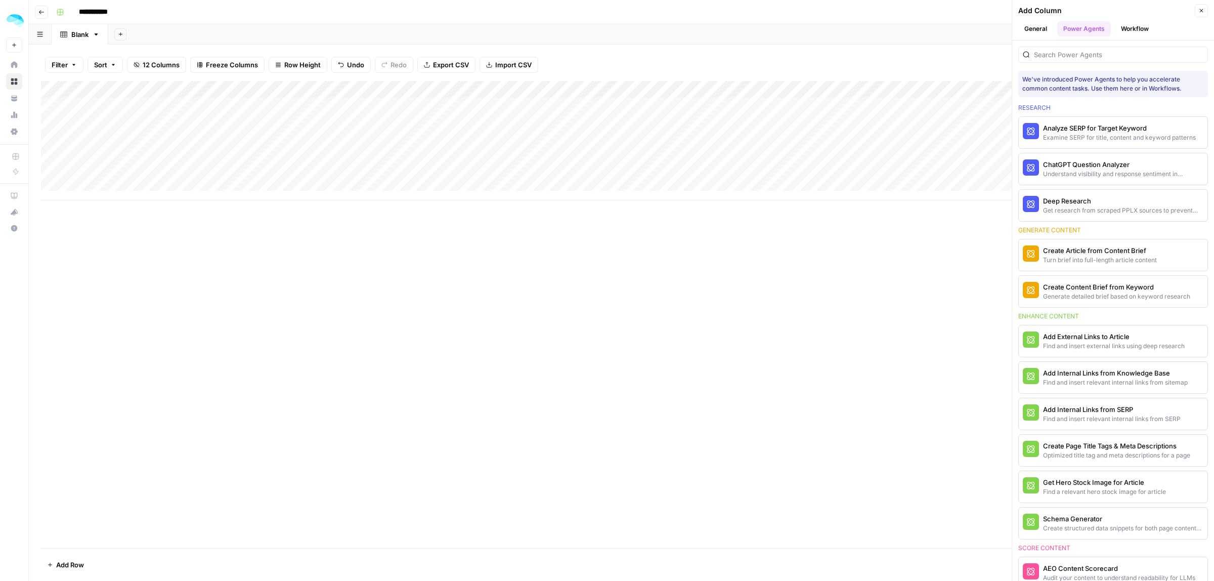
click at [1138, 34] on button "Workflow" at bounding box center [1135, 28] width 40 height 15
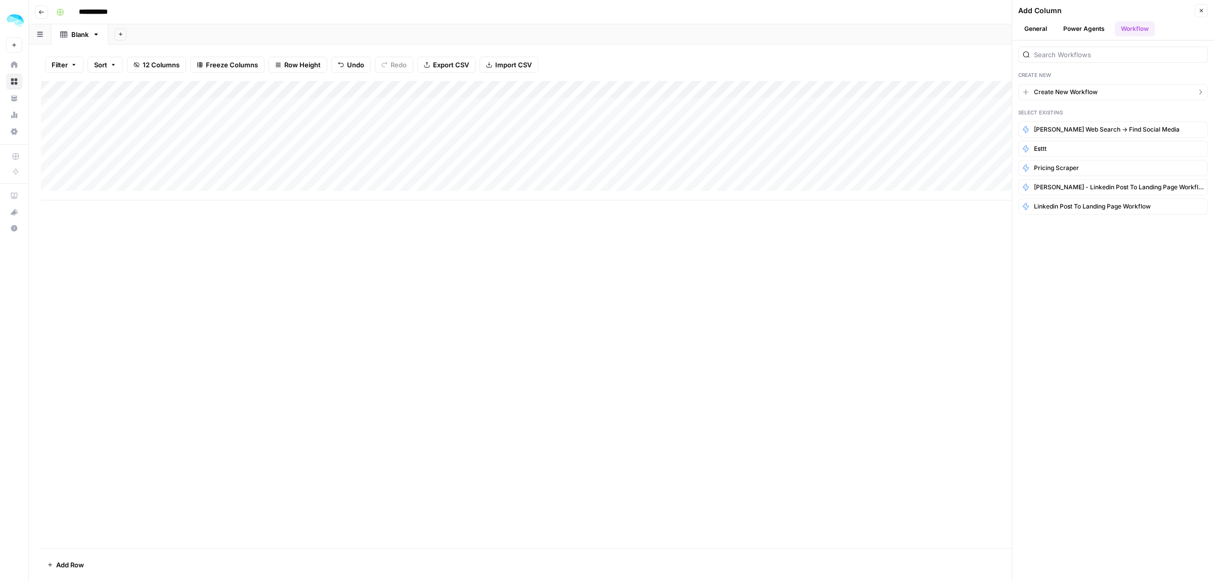
click at [1062, 91] on span "Create New Workflow" at bounding box center [1066, 91] width 64 height 9
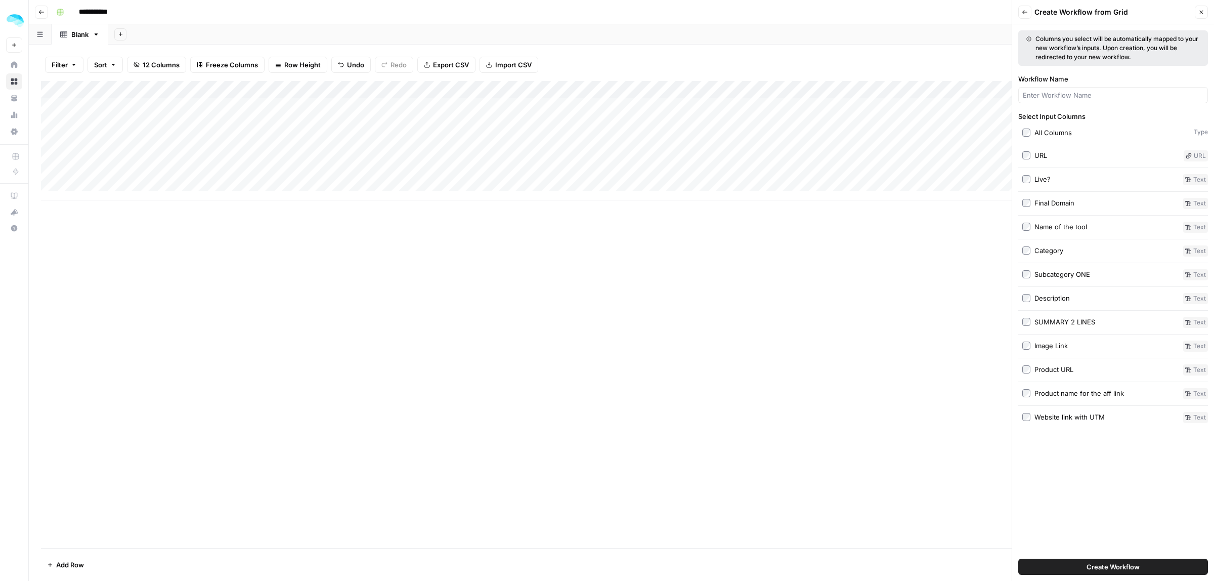
click at [1035, 151] on div "URL" at bounding box center [1040, 155] width 13 height 10
click at [1080, 94] on input "Workflow Name" at bounding box center [1113, 95] width 181 height 10
type input "Check if the link is live"
click at [1119, 569] on span "Create Workflow" at bounding box center [1112, 566] width 53 height 10
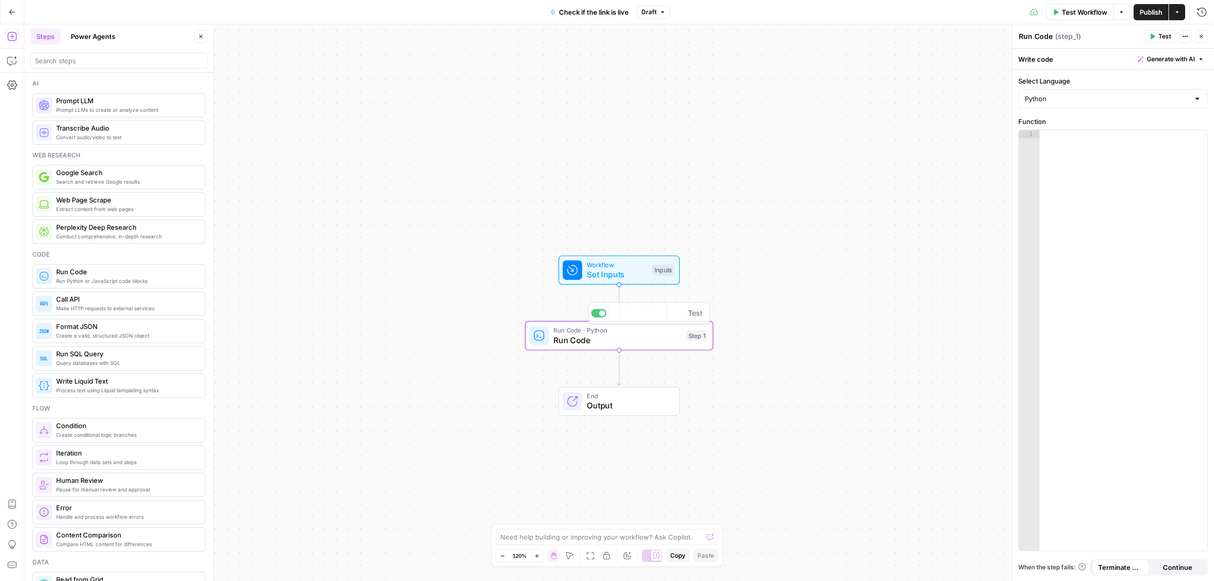
click at [1090, 219] on div at bounding box center [1123, 348] width 168 height 436
paste textarea "**********"
drag, startPoint x: 1175, startPoint y: 134, endPoint x: 1118, endPoint y: 133, distance: 56.7
click at [1118, 133] on div "import requests def page_exists ( url ) : try : response = requests . head ( ur…" at bounding box center [1123, 380] width 168 height 501
click at [658, 343] on span "Run Code" at bounding box center [616, 340] width 127 height 12
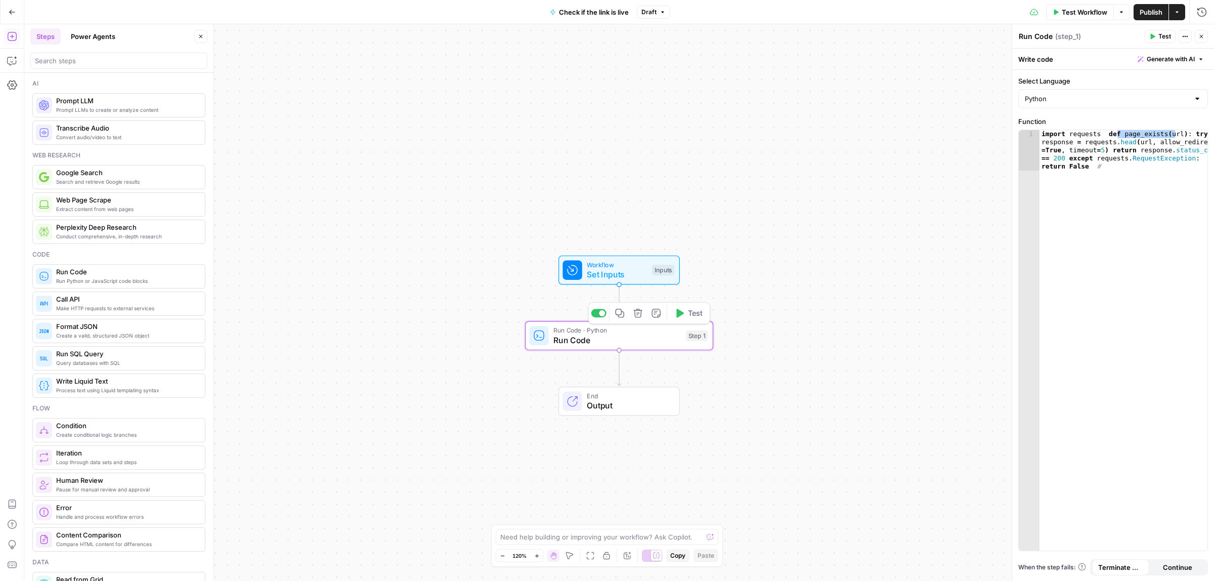
click at [1067, 201] on div "import requests def page_exists ( url ) : try : response = requests . head ( ur…" at bounding box center [1123, 380] width 168 height 501
click at [1200, 138] on icon "button" at bounding box center [1198, 139] width 5 height 5
click at [711, 177] on button "Select variable URL" at bounding box center [725, 178] width 126 height 16
type textarea "**********"
click at [655, 269] on div "Inputs" at bounding box center [663, 269] width 22 height 11
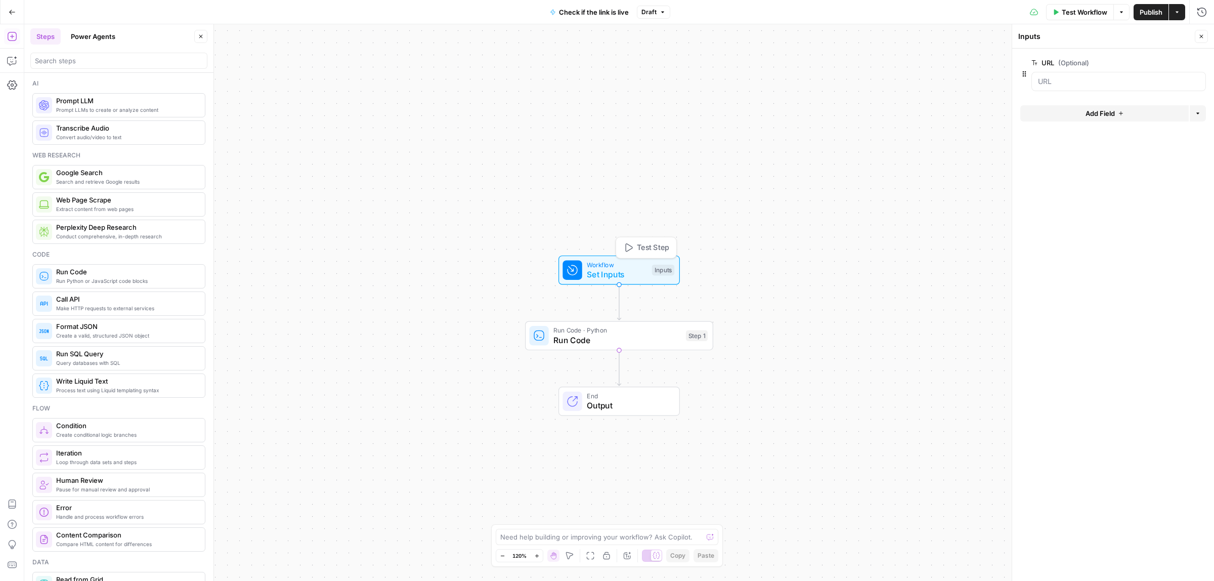
click at [643, 245] on span "Test Step" at bounding box center [653, 247] width 32 height 11
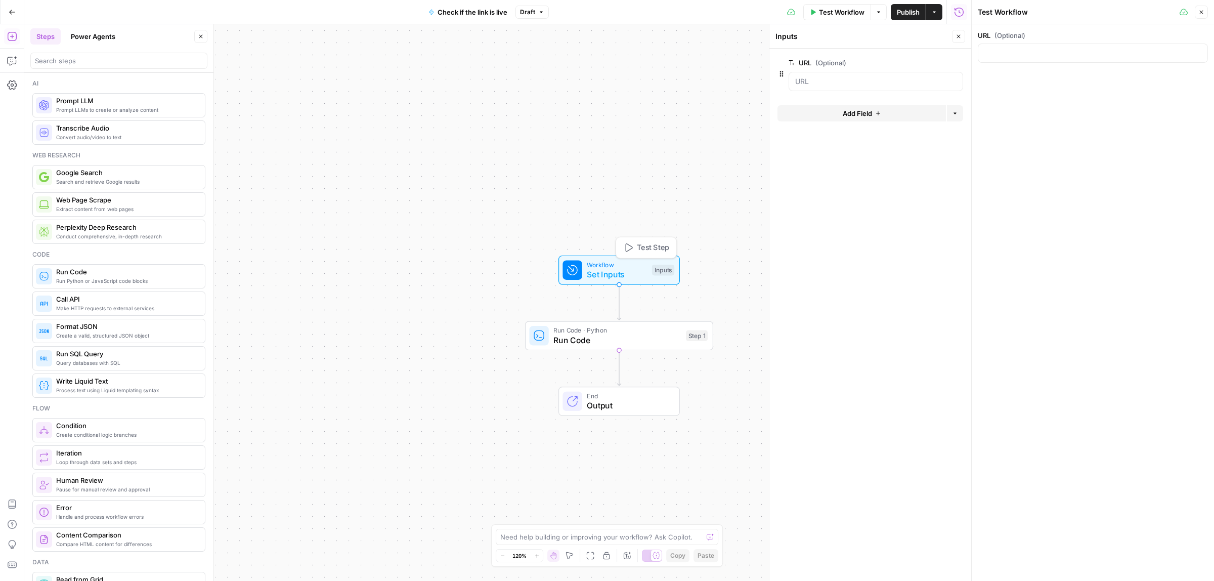
click at [1065, 72] on div "URL (Optional)" at bounding box center [1093, 48] width 242 height 49
click at [876, 85] on input "URL (Optional)" at bounding box center [875, 81] width 161 height 10
drag, startPoint x: 1025, startPoint y: 32, endPoint x: 1008, endPoint y: 57, distance: 29.9
click at [1025, 31] on span "(Optional)" at bounding box center [1009, 35] width 31 height 10
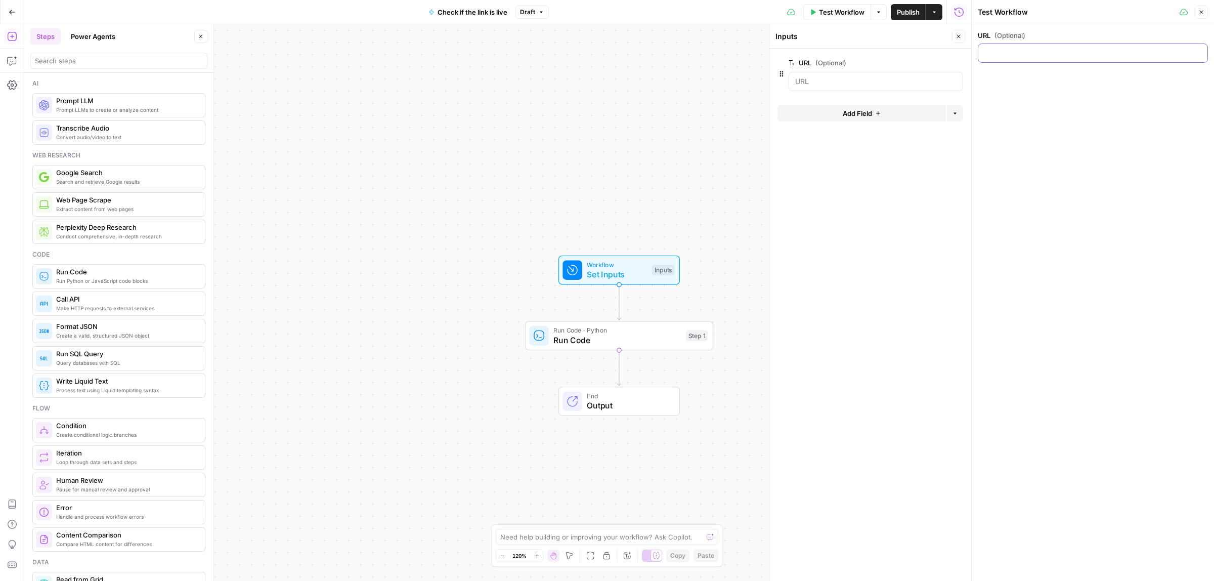
click at [1025, 48] on input "URL (Optional)" at bounding box center [1092, 53] width 217 height 10
click at [1008, 57] on input "URL (Optional)" at bounding box center [1092, 53] width 217 height 10
type input "reply.op"
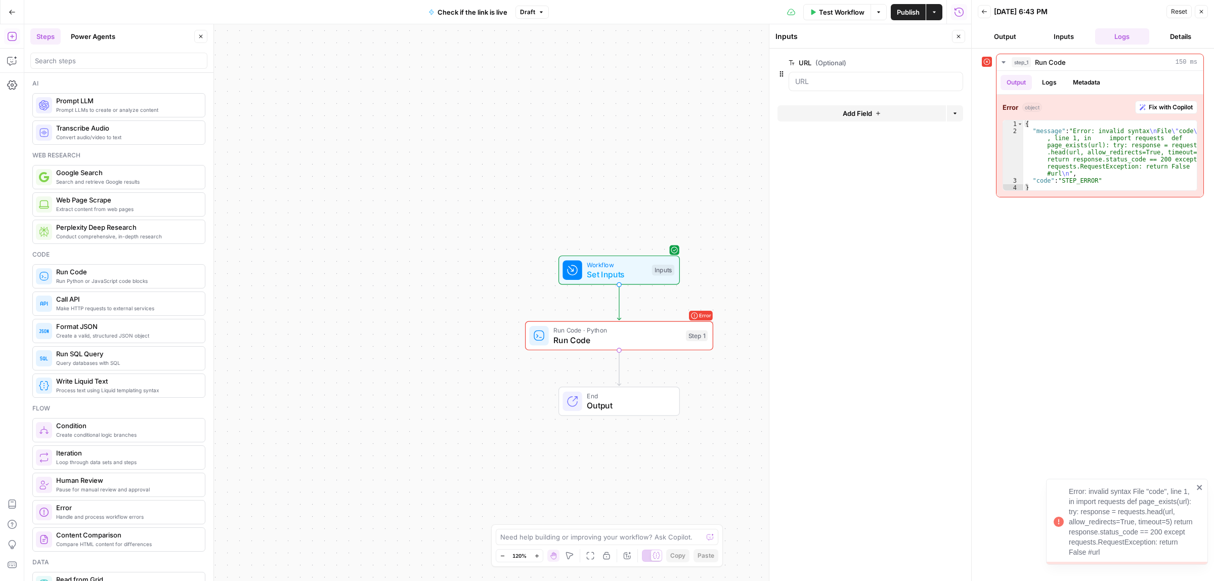
click at [634, 339] on span "Run Code" at bounding box center [616, 340] width 127 height 12
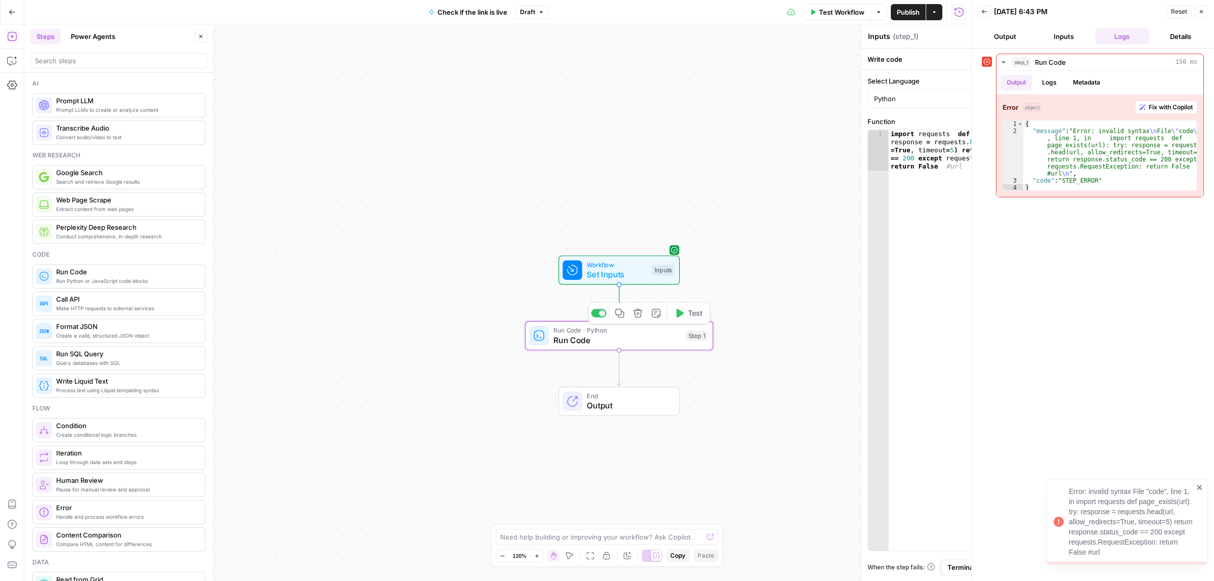
type textarea "Run Code"
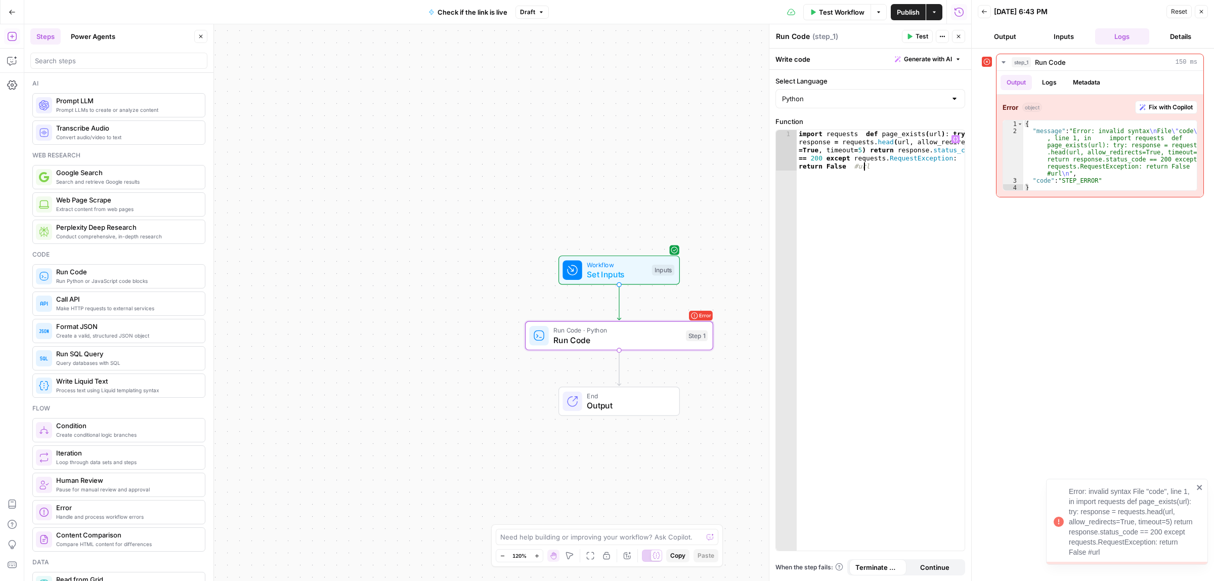
click at [914, 177] on div "import requests def page_exists ( url ) : try : response = requests . head ( ur…" at bounding box center [881, 380] width 168 height 501
click at [951, 140] on button "Variables Menu" at bounding box center [955, 139] width 8 height 8
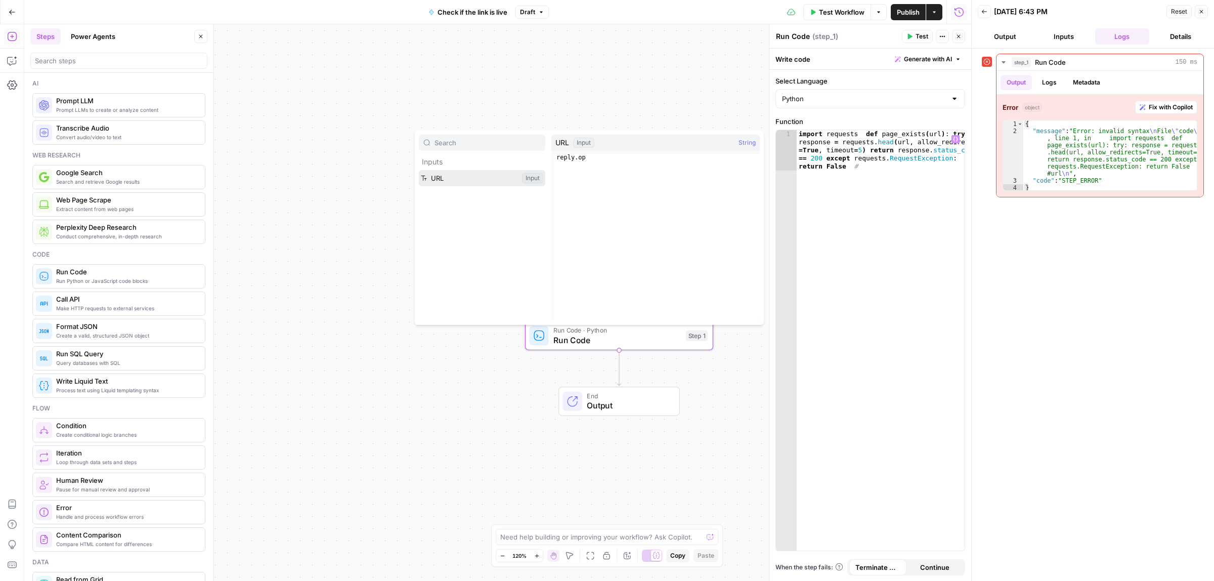
click at [440, 177] on button "Select variable URL" at bounding box center [482, 178] width 126 height 16
type textarea "**********"
drag, startPoint x: 868, startPoint y: 166, endPoint x: 848, endPoint y: 168, distance: 20.3
click at [848, 168] on div "import requests def page_exists ( url ) : try : response = requests . head ( ur…" at bounding box center [881, 380] width 168 height 501
click at [923, 124] on label "Function" at bounding box center [870, 121] width 190 height 10
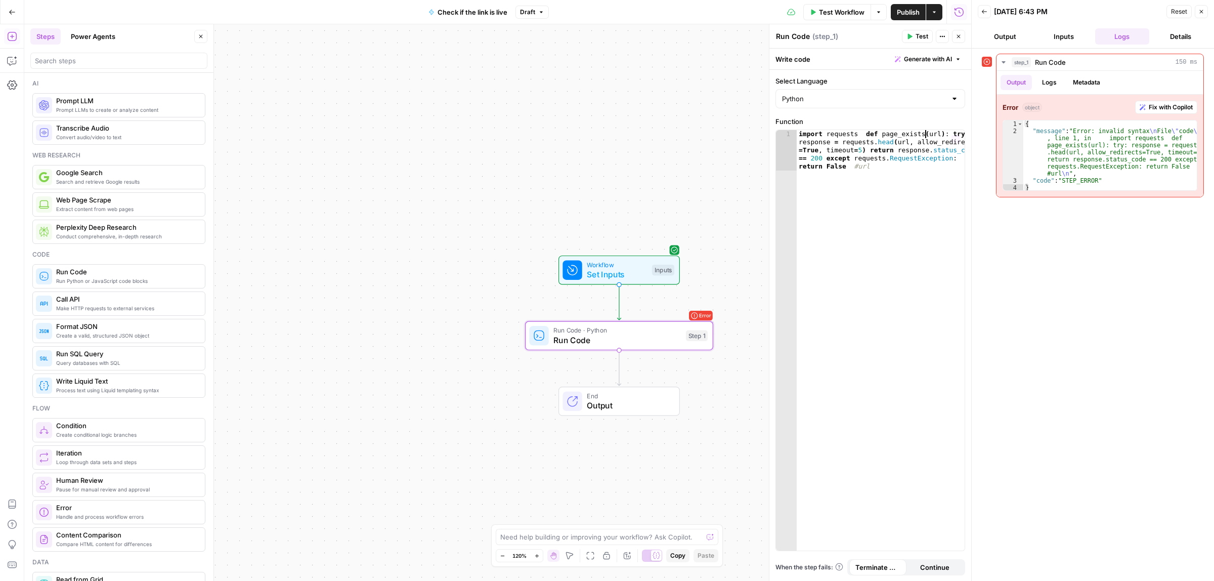
click at [926, 132] on div "import requests def page_exists ( url ) : try : response = requests . head ( ur…" at bounding box center [881, 380] width 168 height 501
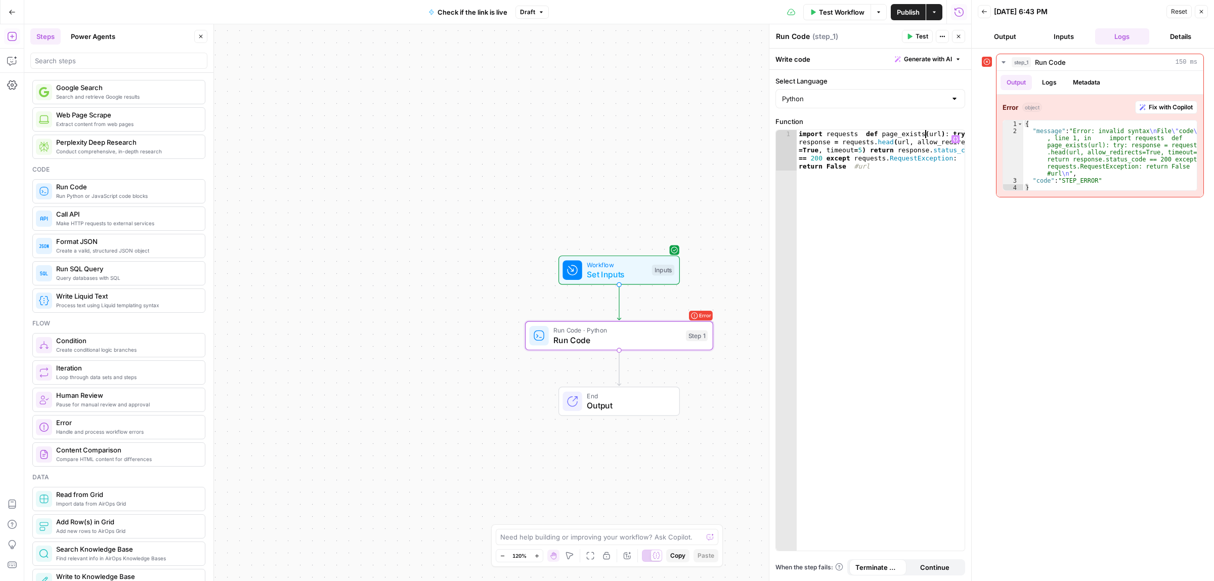
scroll to position [83, 0]
click at [867, 163] on div "import requests def page_exists ( url ) : try : response = requests . head ( ur…" at bounding box center [881, 380] width 168 height 501
click at [836, 103] on input "Select Language" at bounding box center [864, 99] width 164 height 10
click at [830, 120] on span "JavaScript" at bounding box center [874, 124] width 157 height 10
type input "JavaScript"
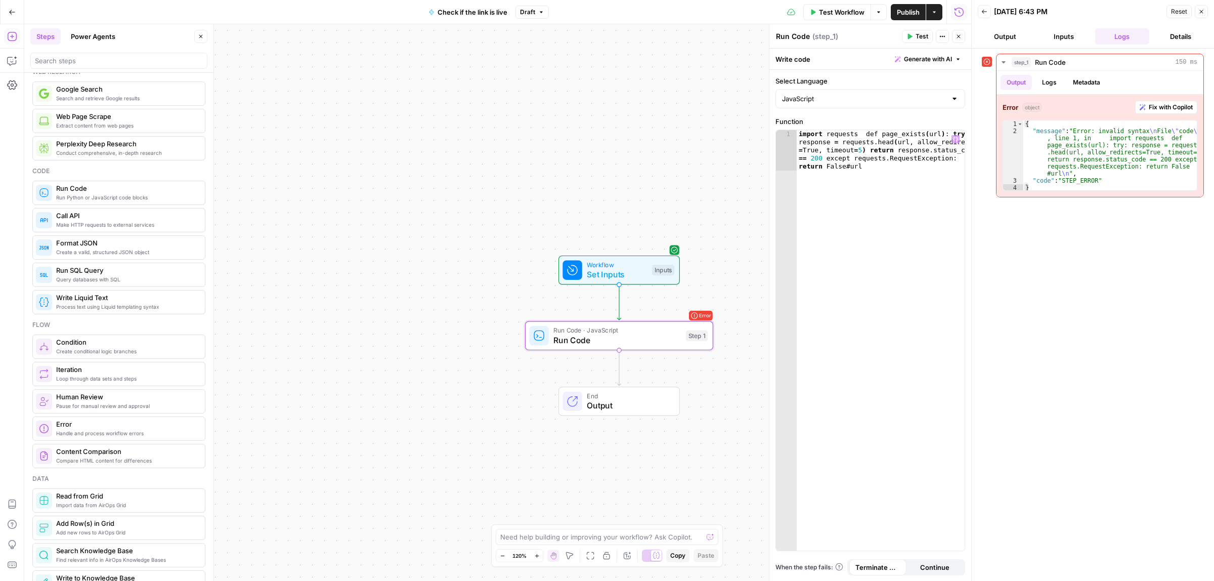
click at [952, 142] on button "Variables Menu" at bounding box center [955, 139] width 8 height 8
click at [442, 171] on button "Select variable URL" at bounding box center [482, 178] width 126 height 16
type textarea "**********"
click at [865, 98] on input "Select Language" at bounding box center [864, 99] width 164 height 10
click at [602, 276] on span "Set Inputs" at bounding box center [617, 274] width 60 height 12
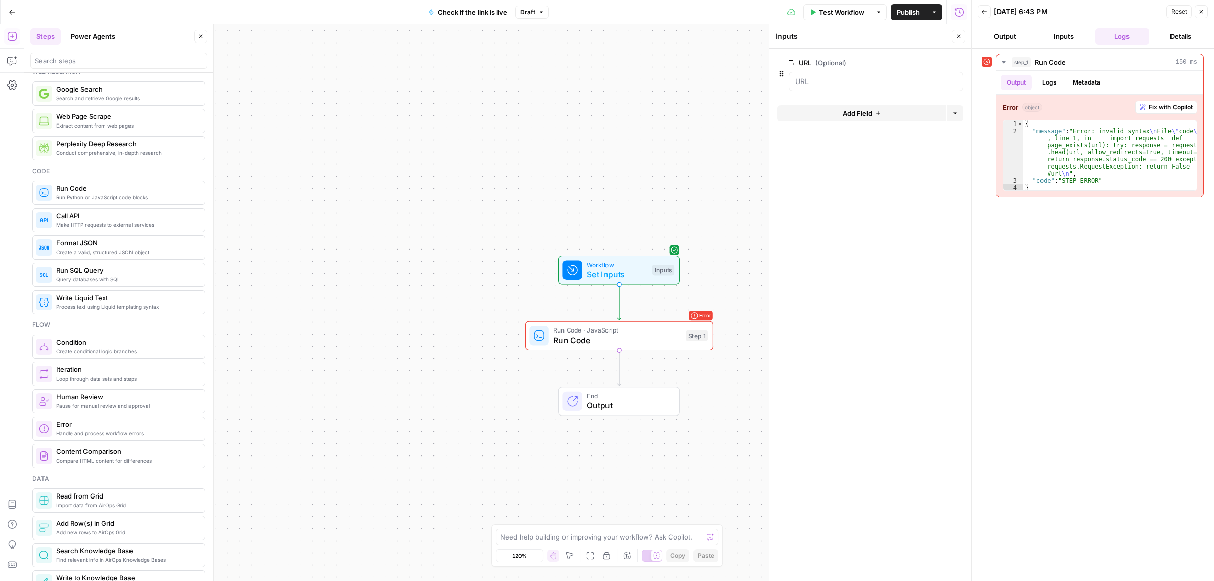
click at [836, 13] on span "Test Workflow" at bounding box center [842, 12] width 46 height 10
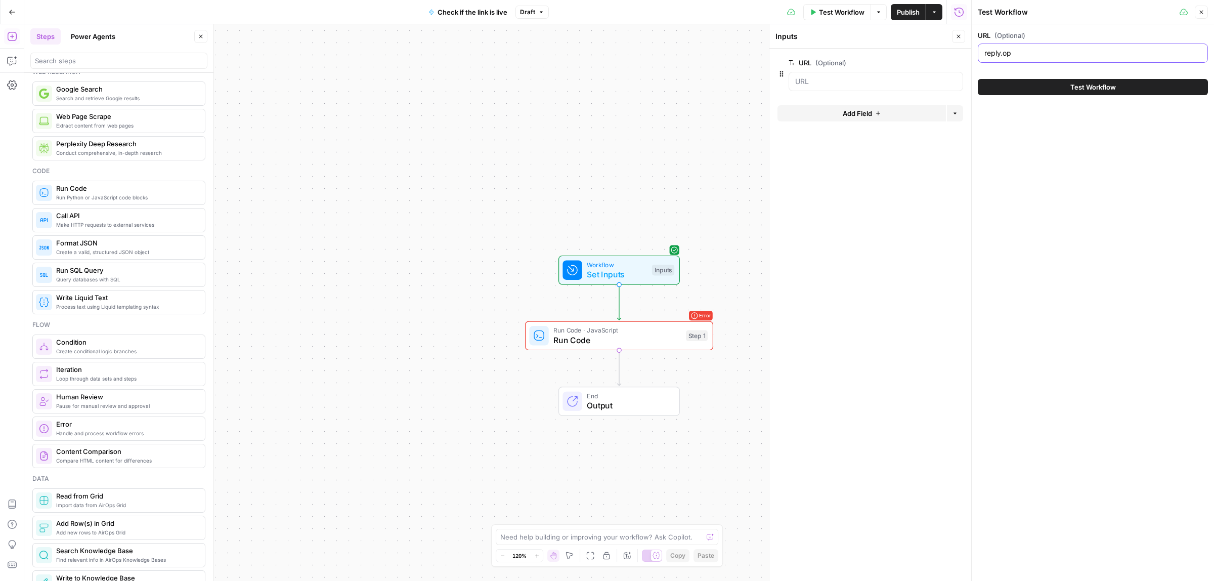
click at [1039, 54] on input "reply.op" at bounding box center [1092, 53] width 217 height 10
type input "reply.io"
click at [1012, 93] on button "Test Workflow" at bounding box center [1093, 87] width 230 height 16
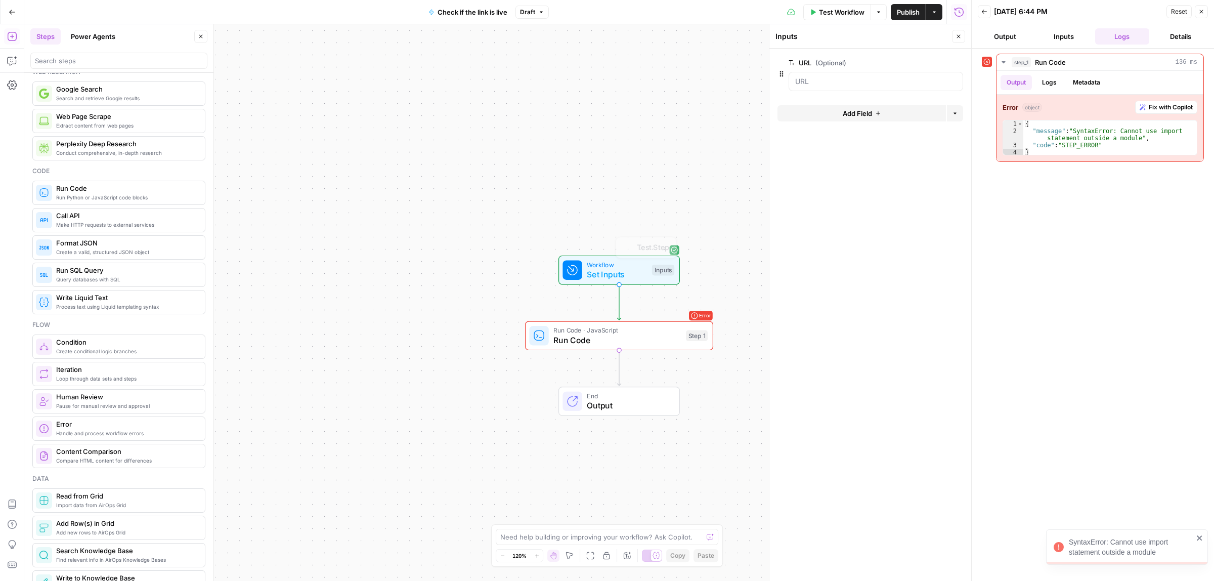
click at [640, 345] on span "Run Code" at bounding box center [616, 340] width 127 height 12
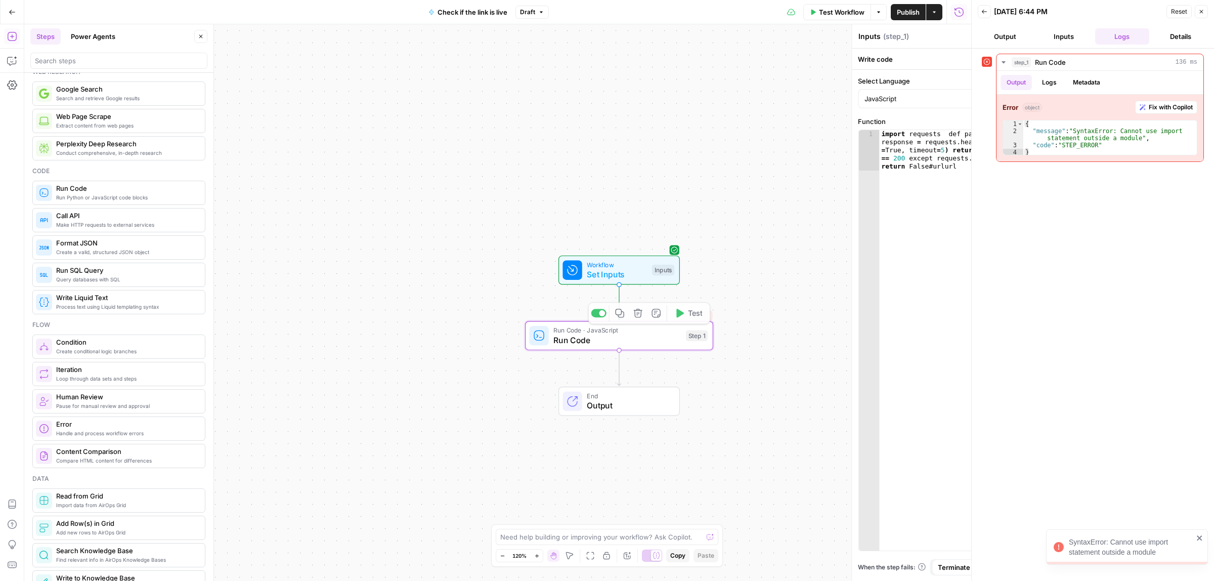
type textarea "Run Code"
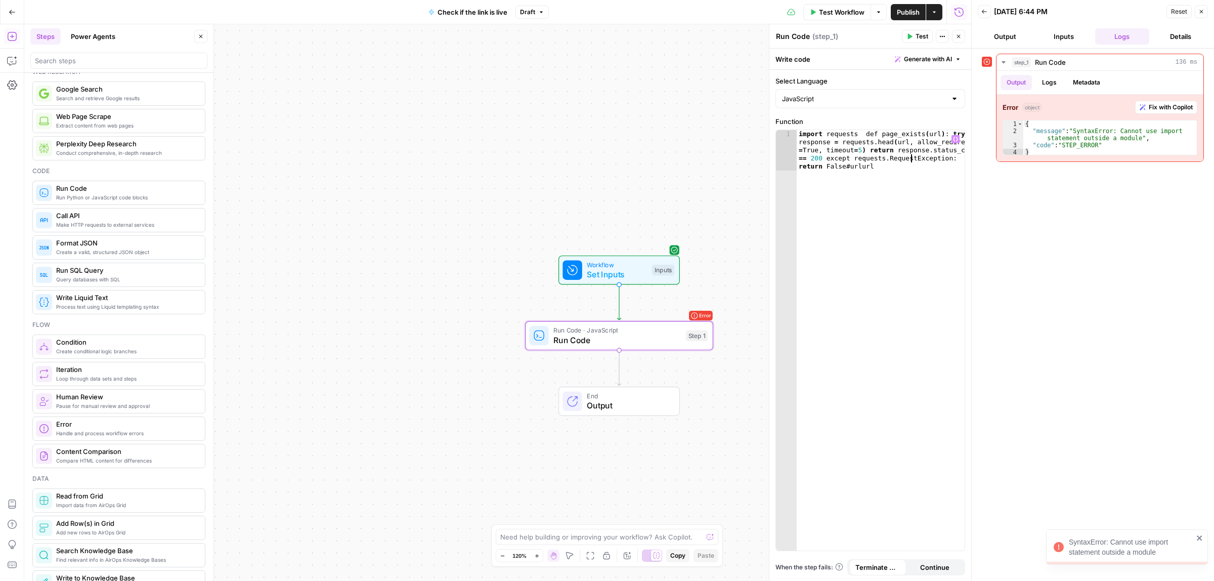
click at [909, 161] on div "import requests def page_exists ( url ) : try : response = requests . head ( ur…" at bounding box center [881, 380] width 168 height 501
click at [886, 163] on div "import requests def page_exists ( url ) : try : response = requests . head ( ur…" at bounding box center [881, 380] width 168 height 501
click at [956, 140] on icon "button" at bounding box center [955, 139] width 5 height 5
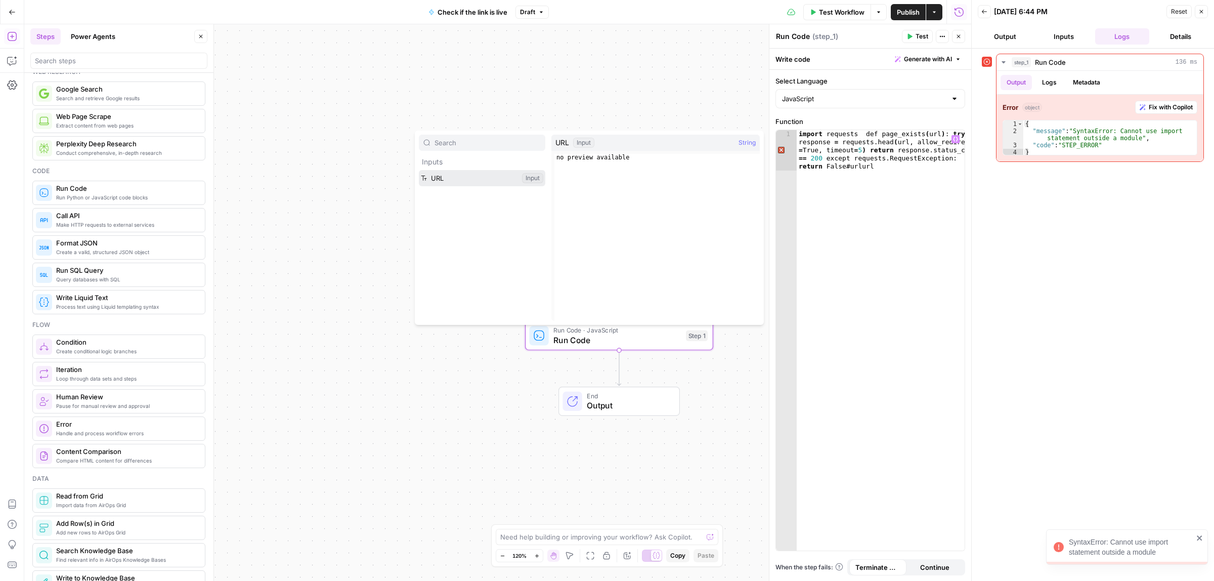
click at [491, 178] on button "Select variable URL" at bounding box center [482, 178] width 126 height 16
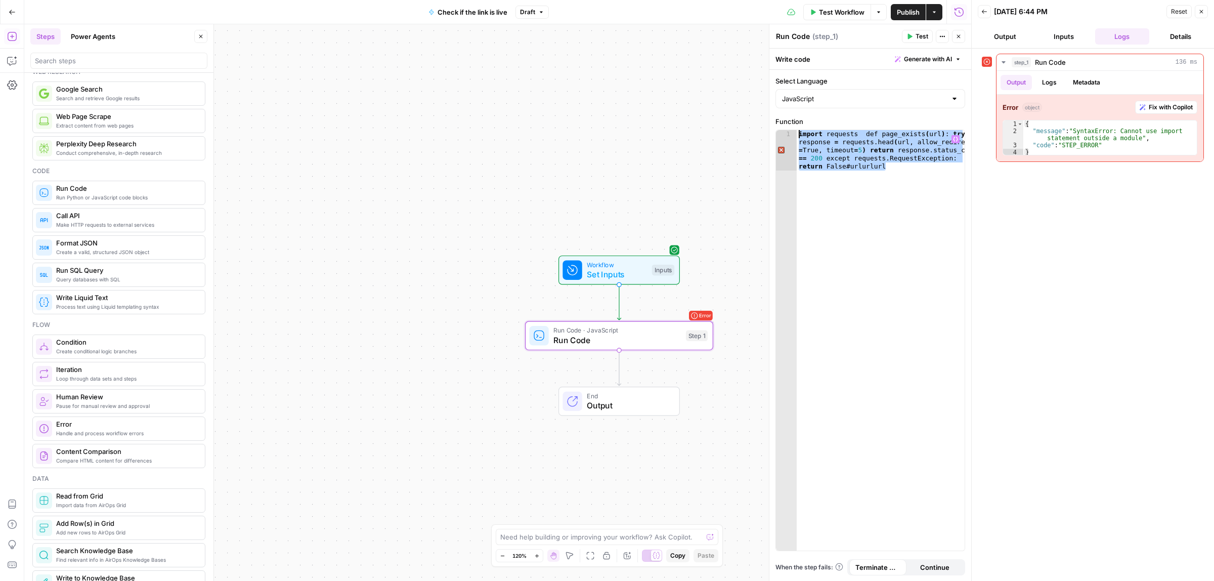
drag, startPoint x: 834, startPoint y: 165, endPoint x: 787, endPoint y: 129, distance: 58.9
click at [787, 129] on div "**********" at bounding box center [870, 339] width 190 height 421
type textarea "*"
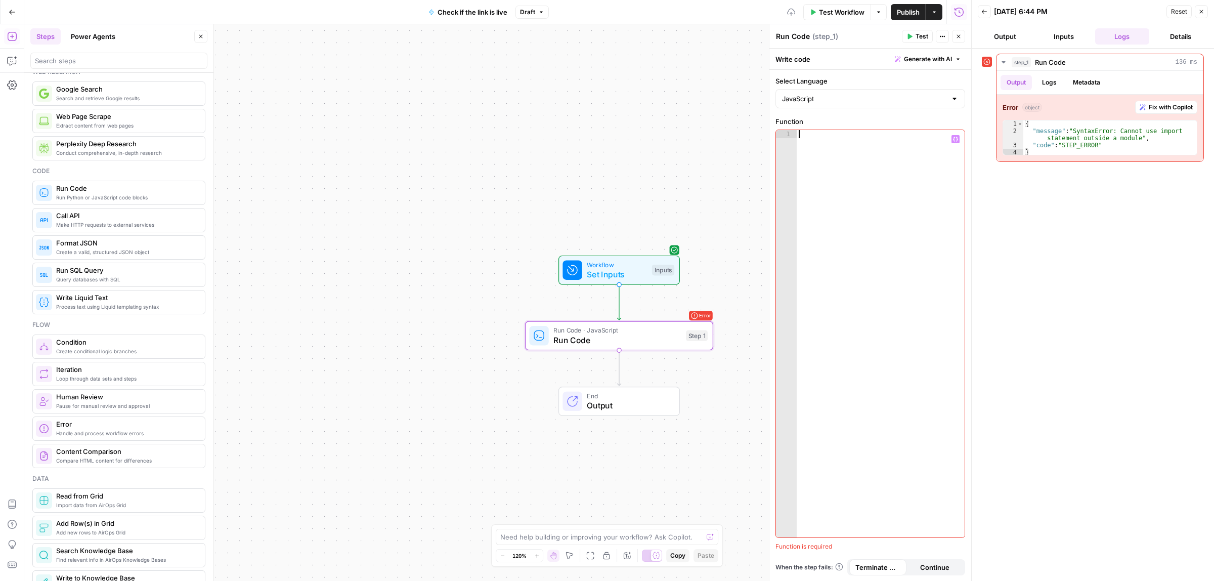
click at [953, 140] on icon "button" at bounding box center [955, 139] width 5 height 5
click at [453, 183] on button "Select variable URL" at bounding box center [482, 178] width 126 height 16
drag, startPoint x: 828, startPoint y: 137, endPoint x: 762, endPoint y: 137, distance: 66.3
click at [762, 137] on body "ColdiQ New Home Browse Your Data Usage Settings Recent Grids Directories Recent…" at bounding box center [607, 290] width 1214 height 581
click at [834, 173] on div "url" at bounding box center [881, 340] width 168 height 420
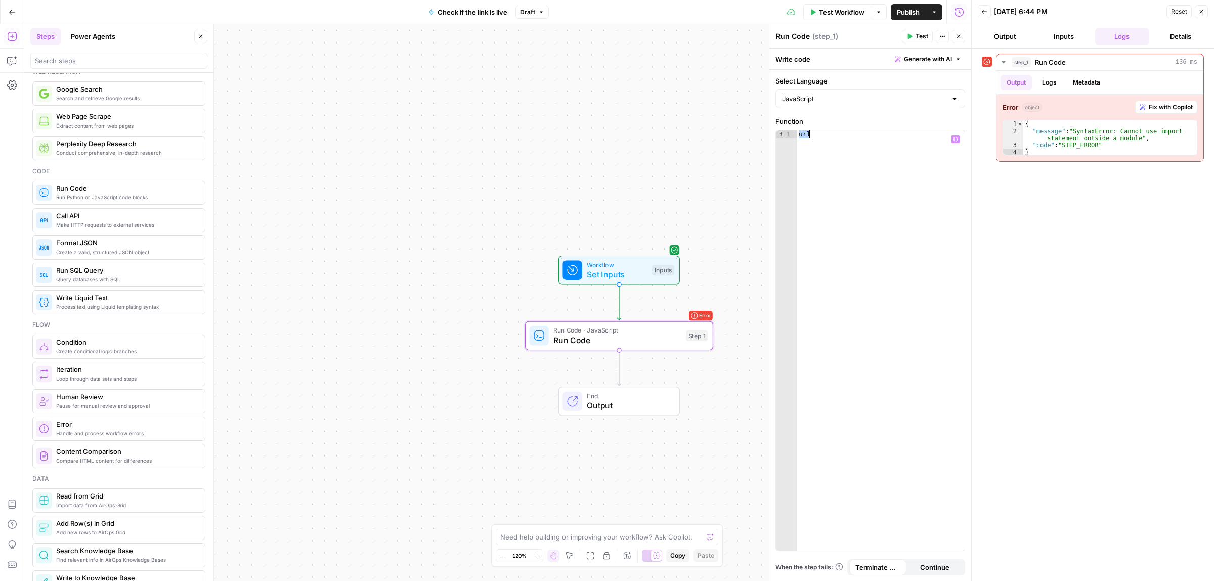
paste textarea "**********"
type textarea "**********"
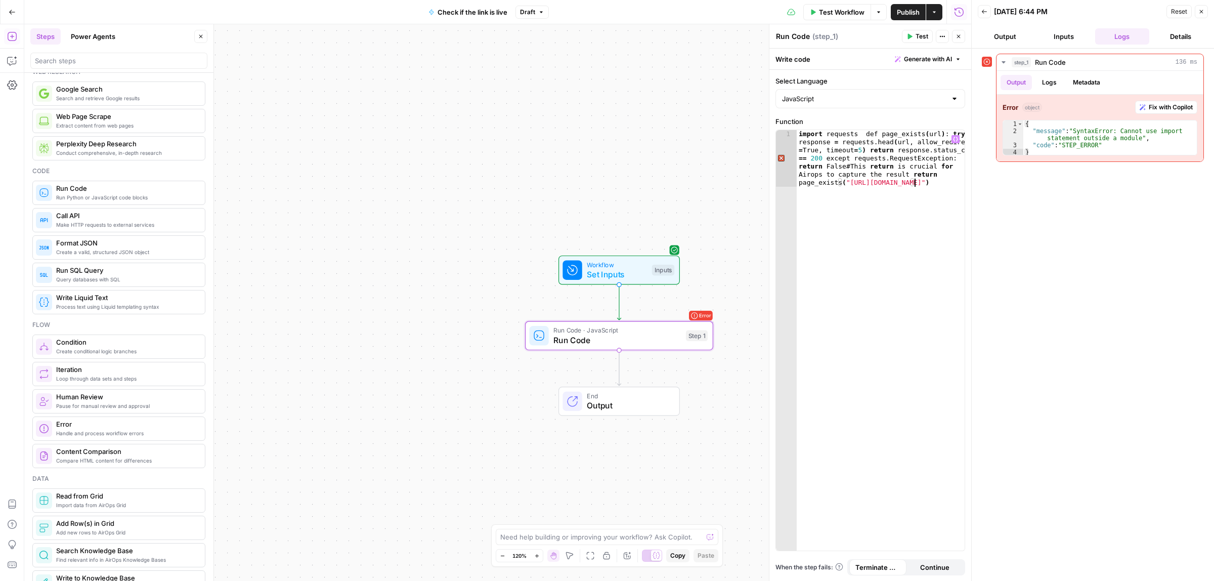
click at [923, 33] on span "Test" at bounding box center [921, 36] width 13 height 9
click at [881, 156] on div "import requests def page_exists ( url ) : try : response = requests . head ( ur…" at bounding box center [881, 396] width 168 height 533
paste textarea
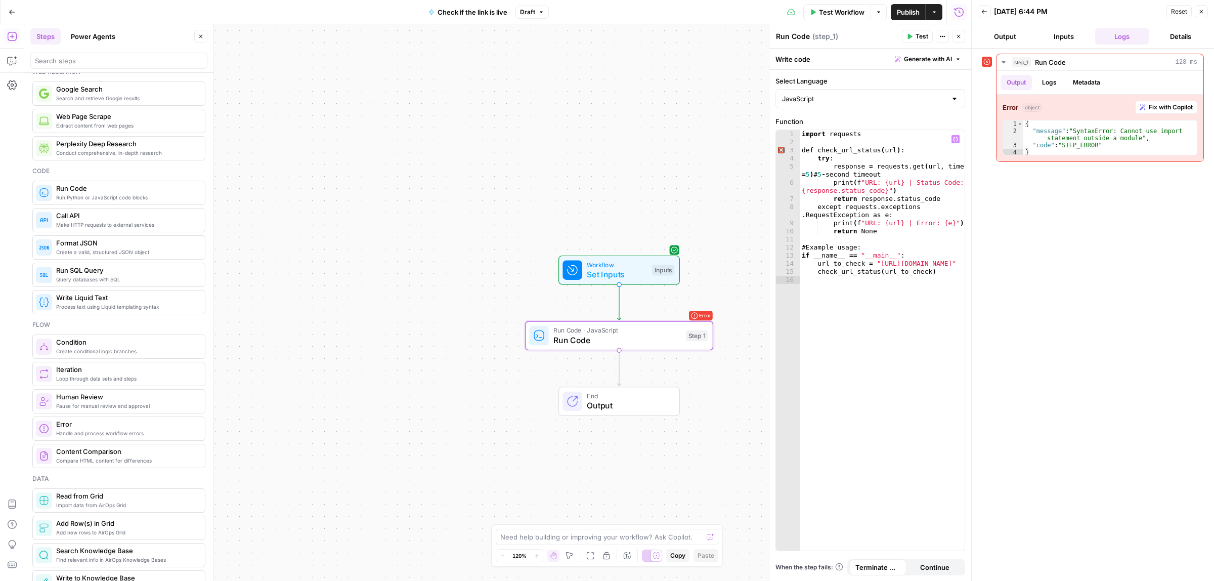
click at [913, 34] on div "Publish P" at bounding box center [907, 34] width 32 height 10
click at [864, 44] on header "Run Code Run Code ( step_1 ) Test Actions Close" at bounding box center [870, 36] width 202 height 24
click at [909, 37] on icon "button" at bounding box center [910, 37] width 5 height 6
type textarea "**********"
click at [851, 134] on div "import requests def check_url_status ( url ) : try : response = requests . get …" at bounding box center [882, 348] width 165 height 436
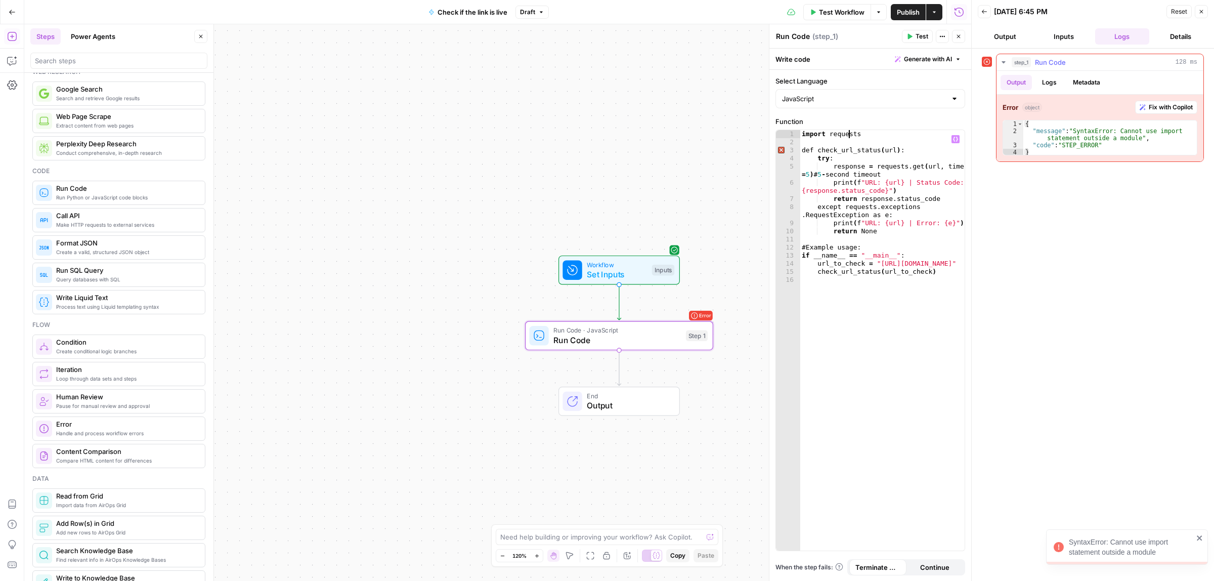
type textarea "**********"
click at [1071, 138] on div "{ "message" : "SyntaxError: Cannot use import statement outside a module" , "co…" at bounding box center [1109, 145] width 173 height 50
click at [1157, 109] on span "Fix with Copilot" at bounding box center [1171, 107] width 44 height 9
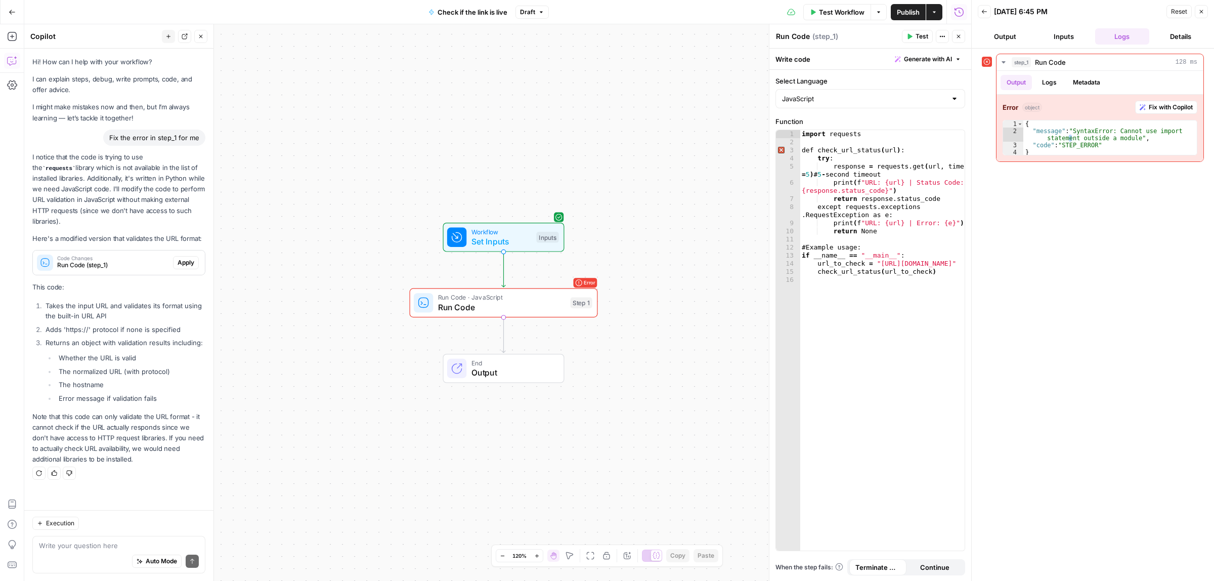
click at [915, 40] on span "Test" at bounding box center [921, 36] width 13 height 9
click at [196, 33] on button "Close" at bounding box center [200, 36] width 13 height 13
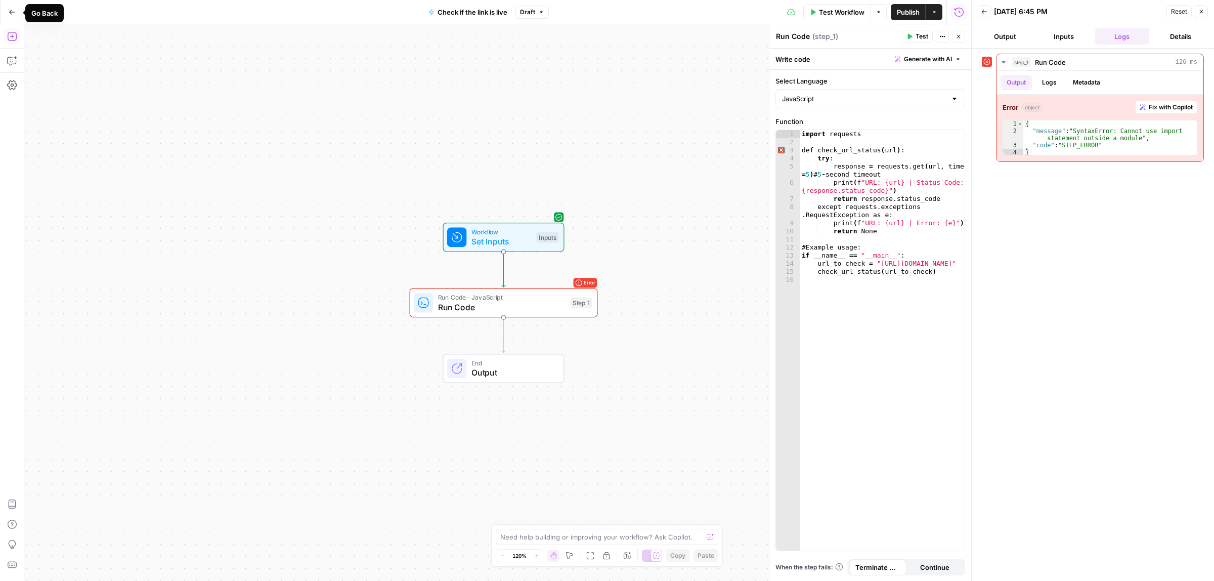
click at [9, 33] on icon "button" at bounding box center [11, 36] width 9 height 9
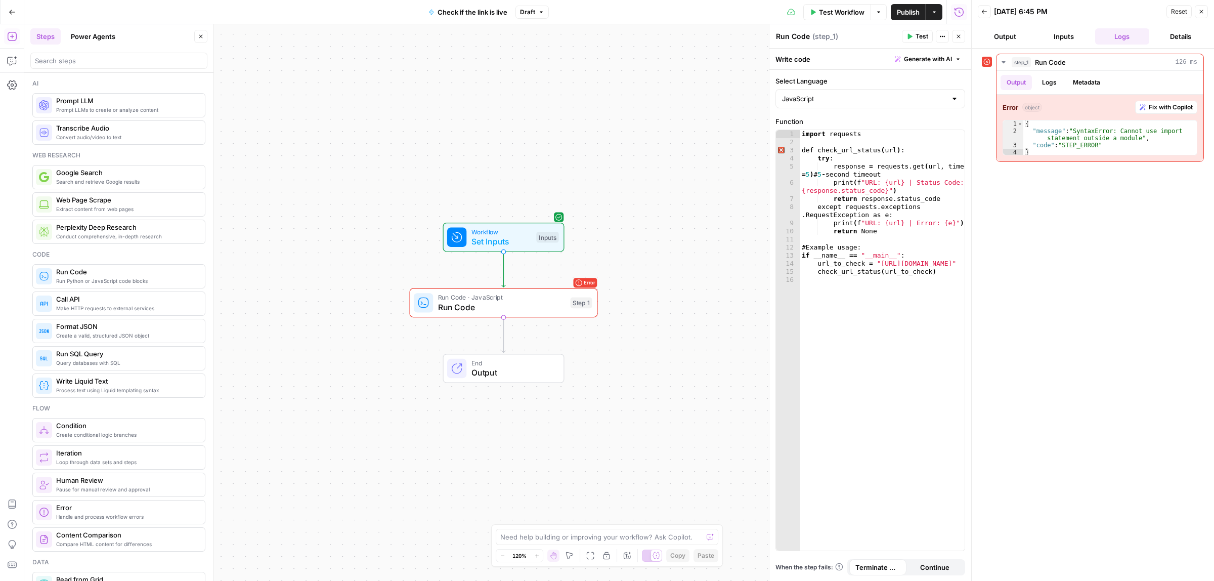
drag, startPoint x: 1202, startPoint y: 13, endPoint x: 879, endPoint y: 11, distance: 323.2
click at [1202, 13] on icon "button" at bounding box center [1201, 12] width 6 height 6
click at [875, 14] on div "Test Workflow Options Publish Actions Run History" at bounding box center [760, 12] width 422 height 24
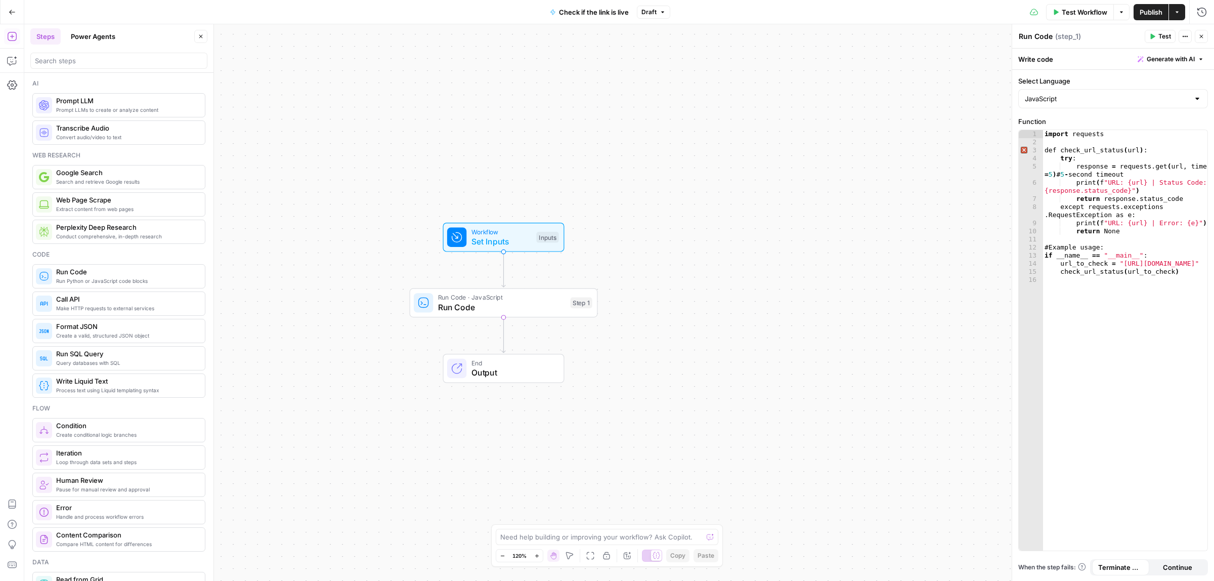
click at [1118, 9] on span "button" at bounding box center [1121, 12] width 6 height 6
click at [1181, 8] on button "Actions" at bounding box center [1177, 12] width 16 height 16
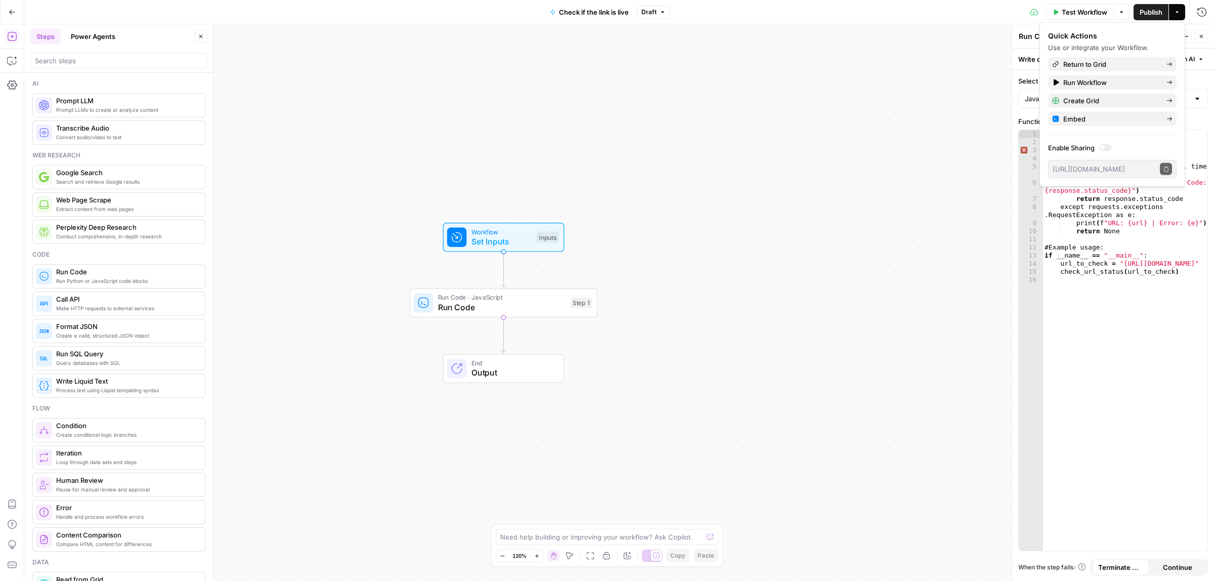
click at [8, 9] on button "Go Back" at bounding box center [12, 12] width 18 height 18
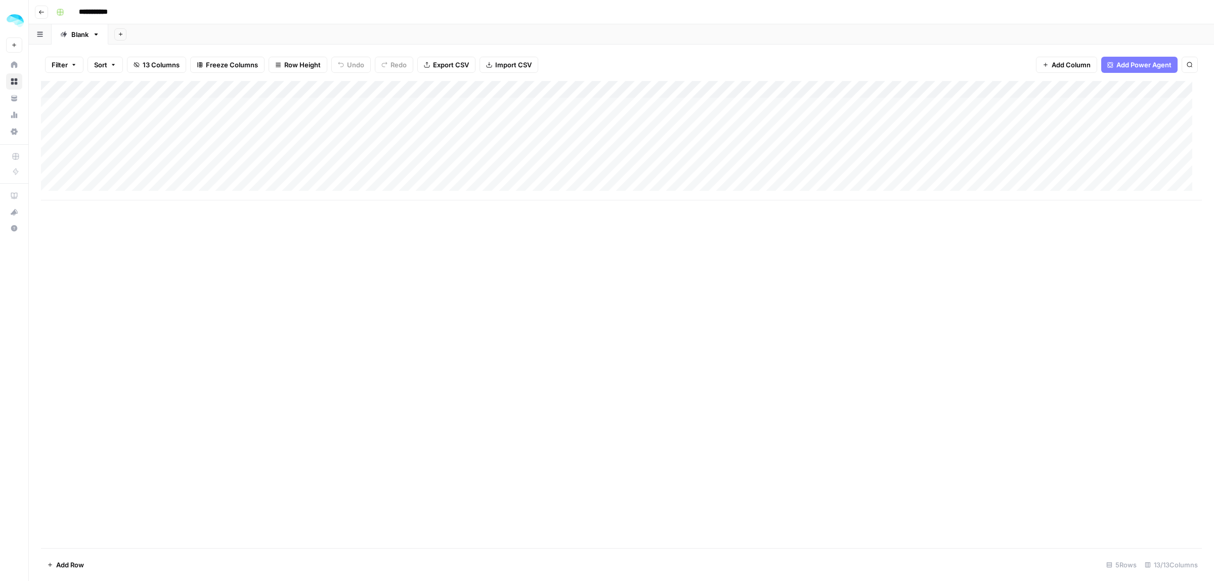
click at [310, 66] on span "Row Height" at bounding box center [302, 65] width 36 height 10
click at [309, 111] on span "Medium" at bounding box center [324, 114] width 73 height 10
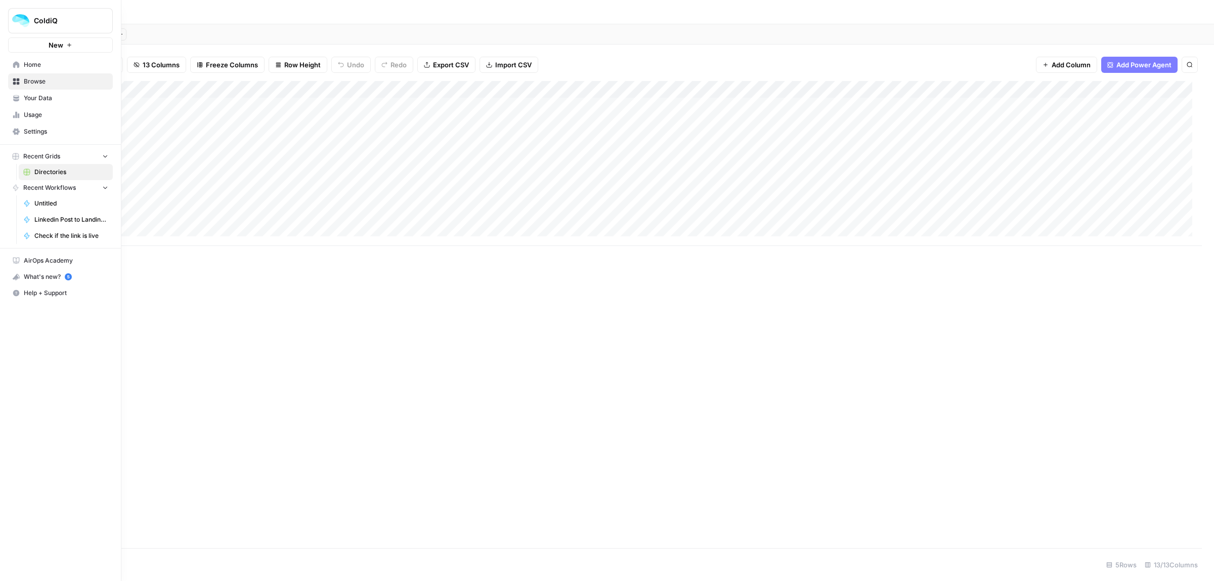
click at [30, 81] on span "Browse" at bounding box center [66, 81] width 84 height 9
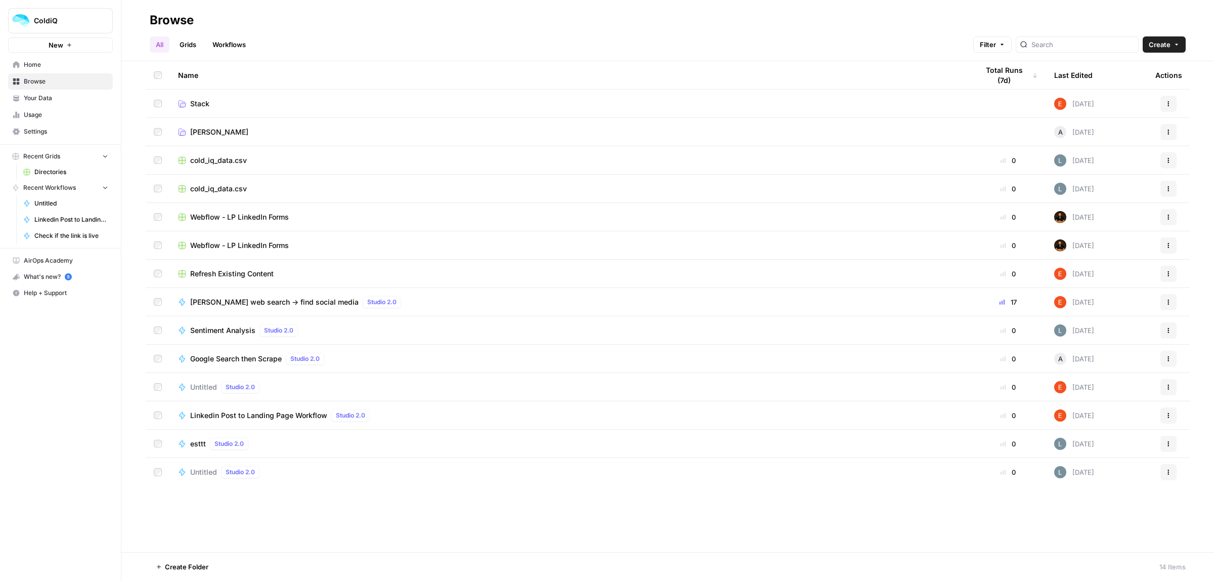
click at [227, 48] on link "Workflows" at bounding box center [229, 44] width 46 height 16
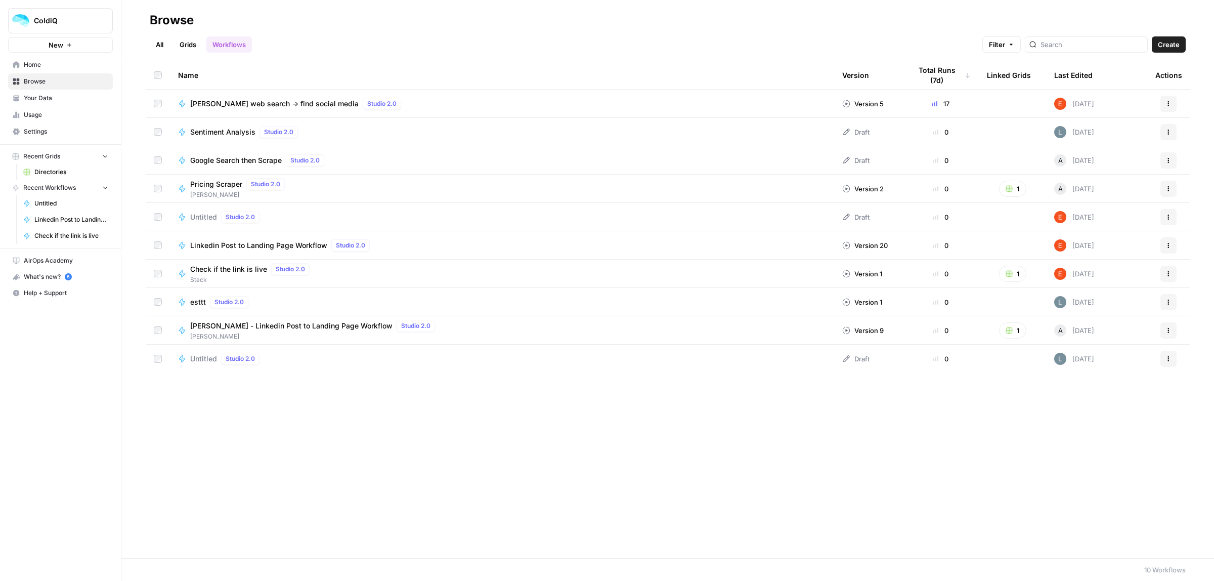
click at [1166, 103] on icon "button" at bounding box center [1168, 104] width 6 height 6
click at [1100, 207] on span "Duplicate" at bounding box center [1123, 207] width 81 height 10
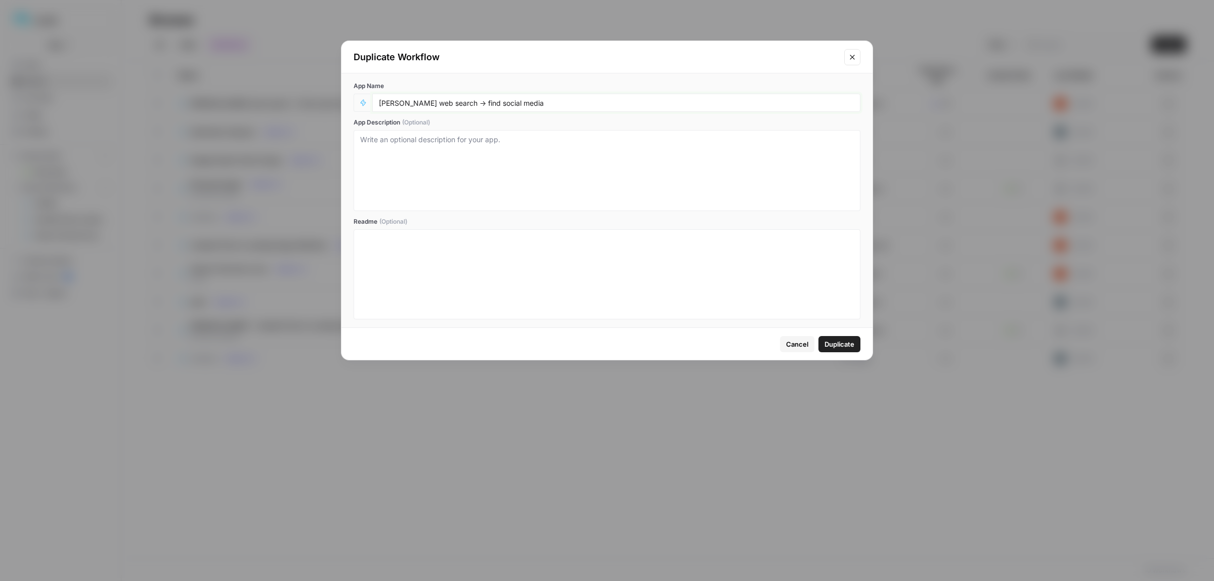
click at [420, 105] on input "Jina web search -> find social media" at bounding box center [616, 102] width 475 height 9
drag, startPoint x: 431, startPoint y: 102, endPoint x: 398, endPoint y: 105, distance: 33.5
click at [398, 105] on input "Jina web search -> find social media" at bounding box center [616, 102] width 475 height 9
type input "Jina scraping the tool page"
click at [844, 350] on button "Duplicate" at bounding box center [839, 344] width 42 height 16
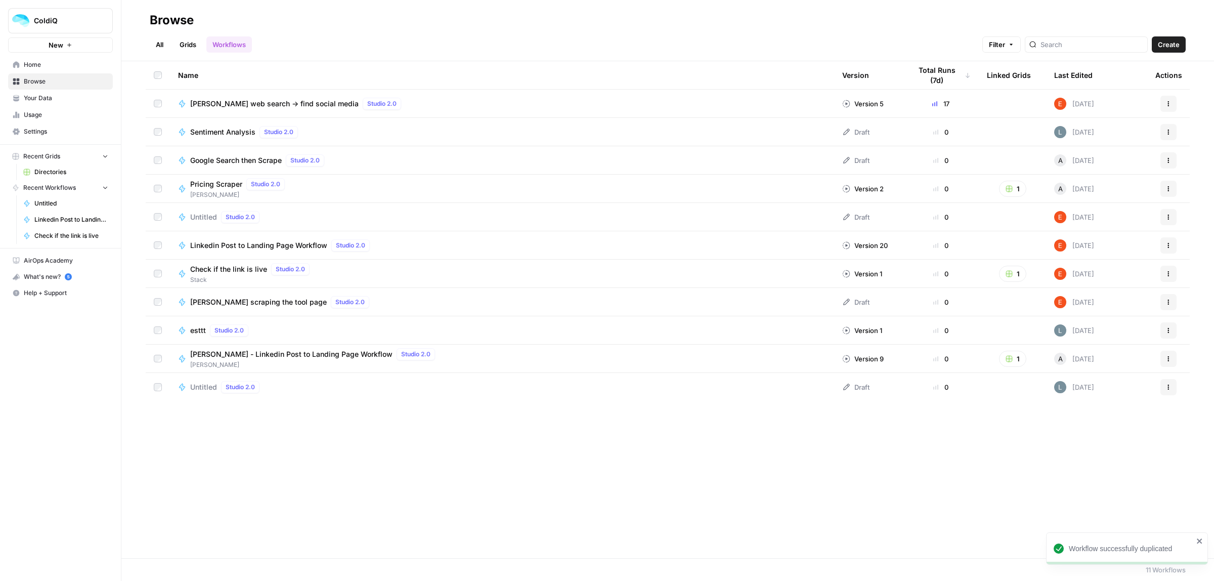
click at [289, 403] on div "Name Version Total Runs (7d) Linked Grids Last Edited Actions Jina web search -…" at bounding box center [667, 309] width 1092 height 497
click at [46, 81] on span "Browse" at bounding box center [66, 81] width 84 height 9
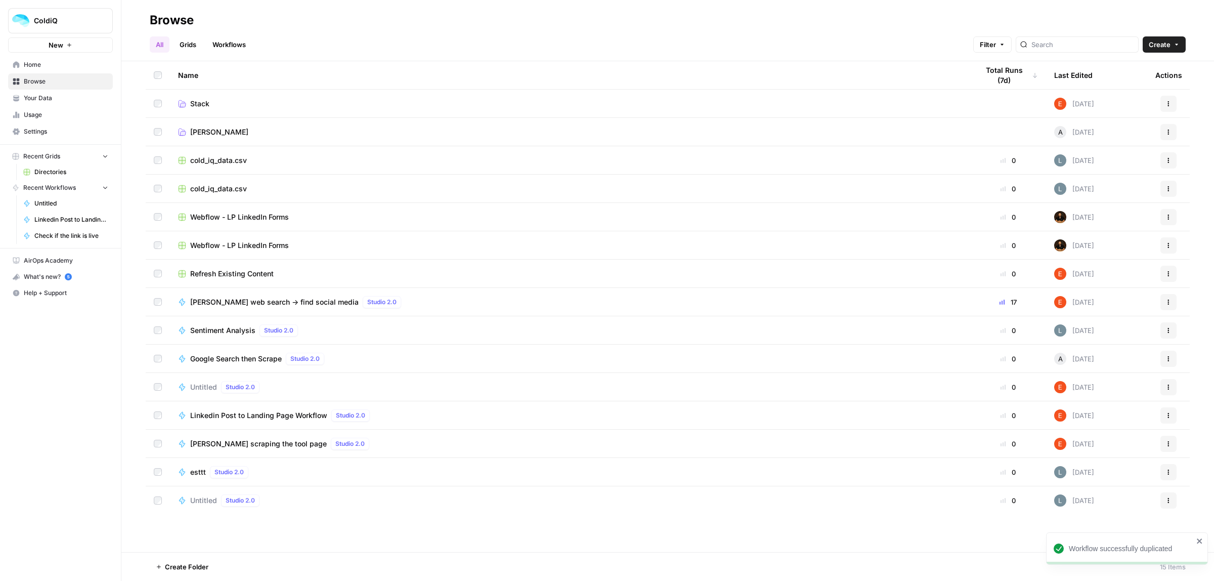
click at [222, 49] on link "Workflows" at bounding box center [229, 44] width 46 height 16
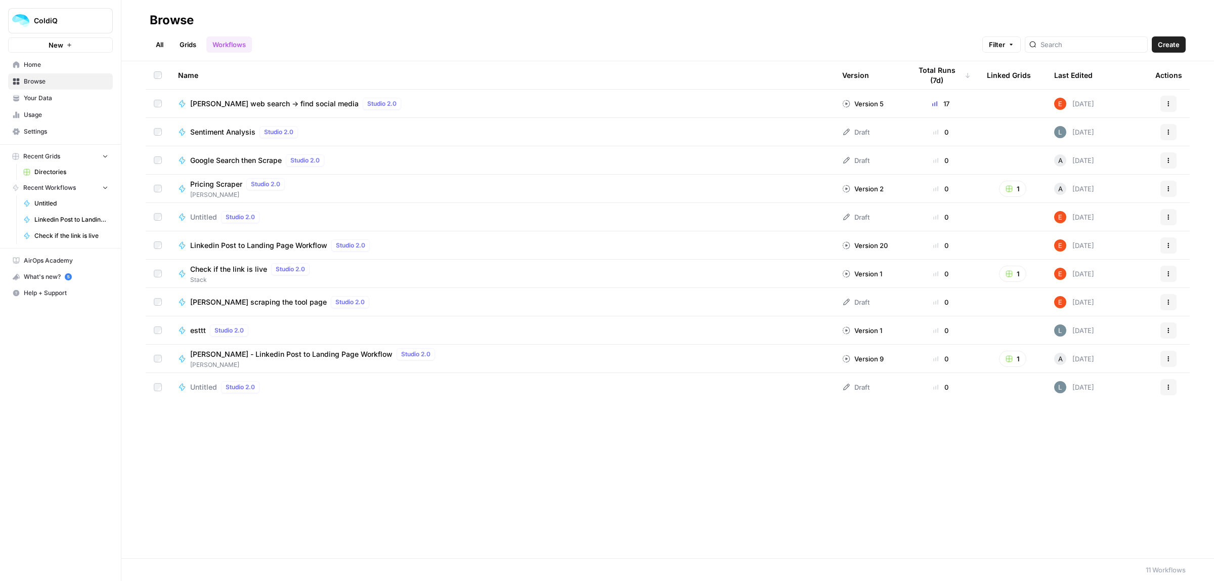
click at [49, 188] on span "Recent Workflows" at bounding box center [49, 187] width 53 height 9
click at [34, 64] on span "Home" at bounding box center [66, 64] width 84 height 9
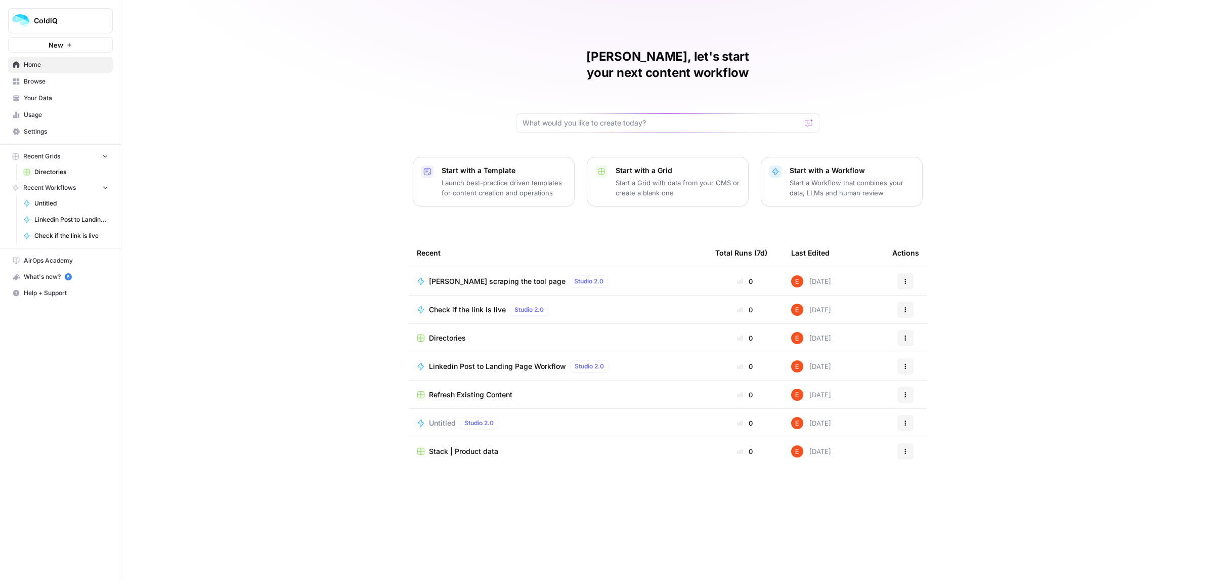
click at [469, 276] on span "Jina scraping the tool page" at bounding box center [497, 281] width 137 height 10
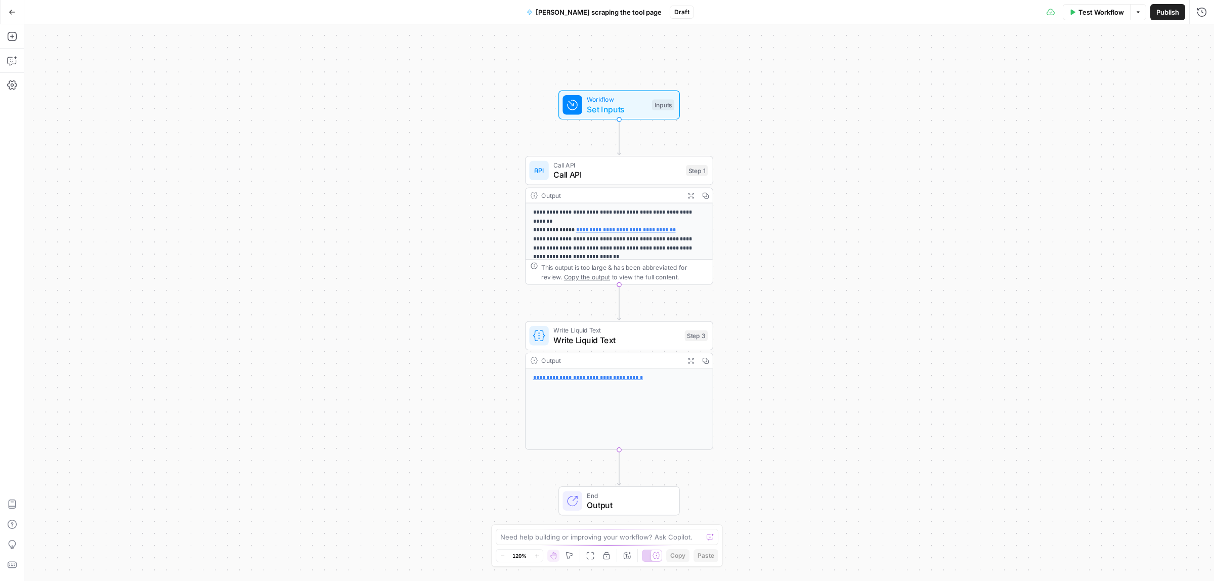
click at [593, 172] on span "Call API" at bounding box center [616, 174] width 127 height 12
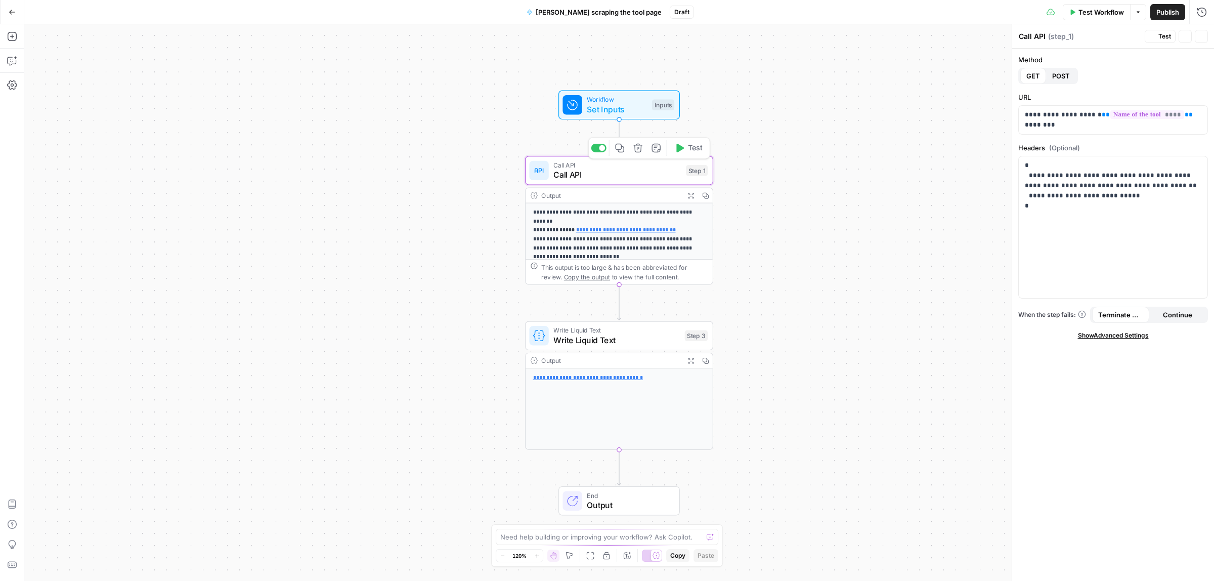
click at [562, 217] on p "**********" at bounding box center [613, 234] width 161 height 53
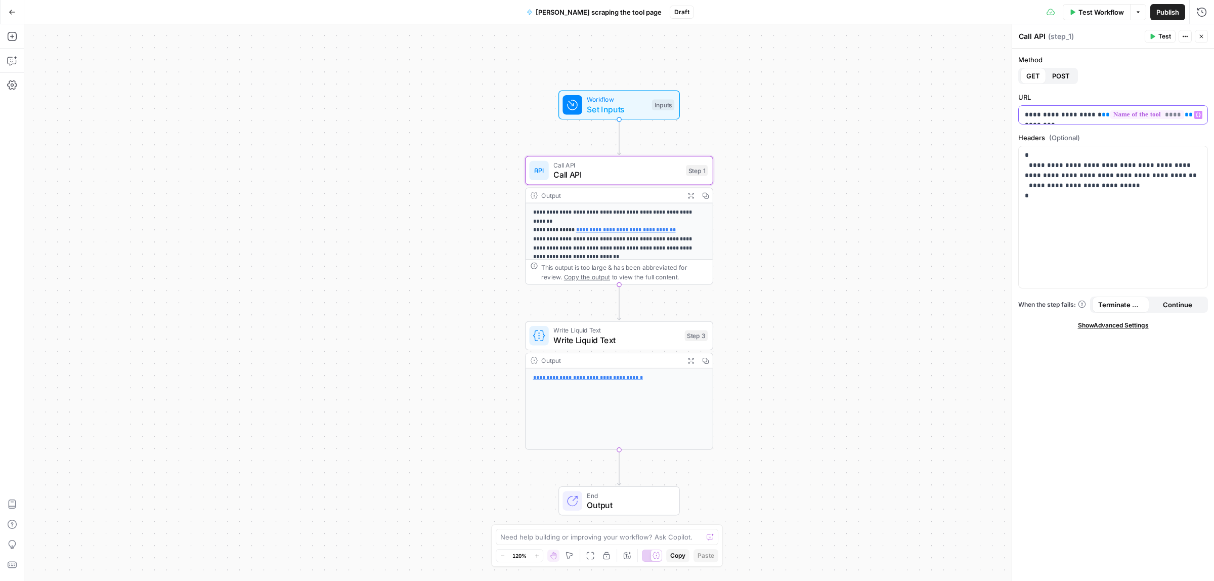
click at [1081, 111] on p "**********" at bounding box center [1113, 115] width 176 height 10
drag, startPoint x: 1154, startPoint y: 110, endPoint x: 1071, endPoint y: 112, distance: 82.5
click at [1071, 112] on p "**********" at bounding box center [1113, 115] width 176 height 10
click at [1197, 112] on icon "button" at bounding box center [1198, 114] width 5 height 5
click at [876, 384] on div "**********" at bounding box center [618, 302] width 1189 height 556
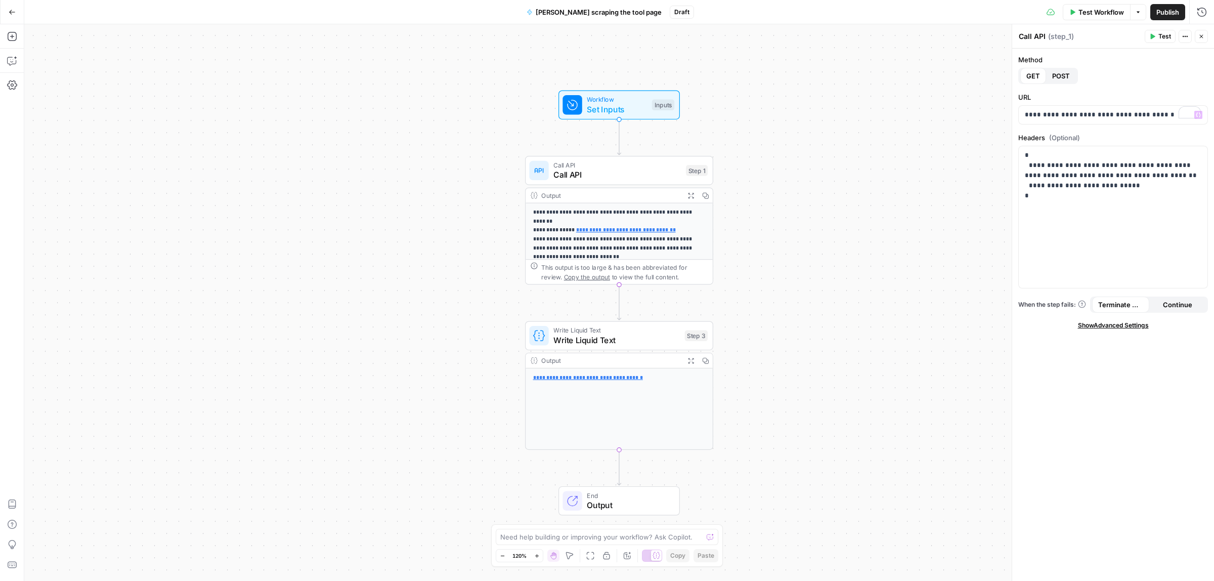
click at [612, 103] on span "Set Inputs" at bounding box center [617, 109] width 60 height 12
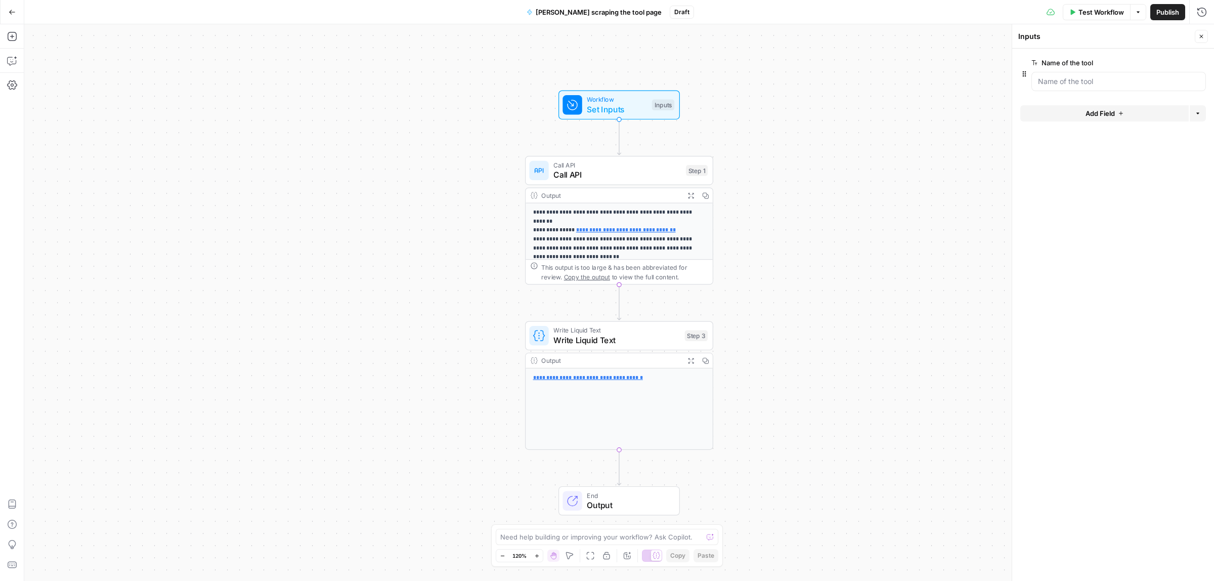
click at [1166, 59] on span "edit field" at bounding box center [1168, 63] width 22 height 8
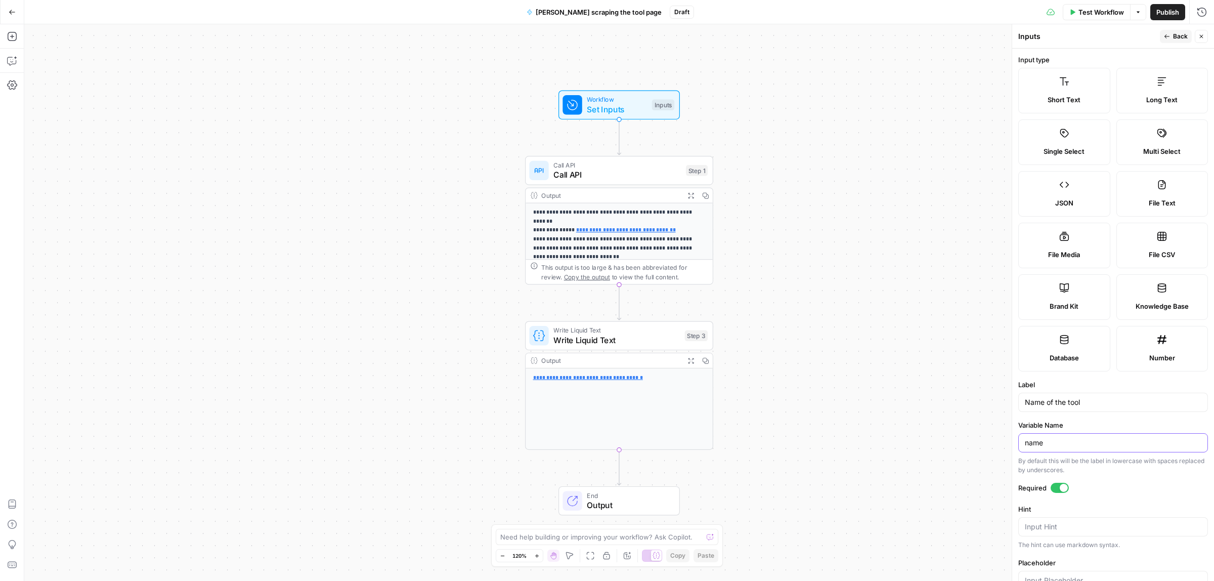
drag, startPoint x: 1065, startPoint y: 440, endPoint x: 980, endPoint y: 444, distance: 85.0
click at [985, 443] on body "**********" at bounding box center [607, 290] width 1214 height 581
type input "URL"
drag, startPoint x: 1090, startPoint y: 403, endPoint x: 837, endPoint y: 403, distance: 252.9
click at [837, 403] on body "**********" at bounding box center [607, 290] width 1214 height 581
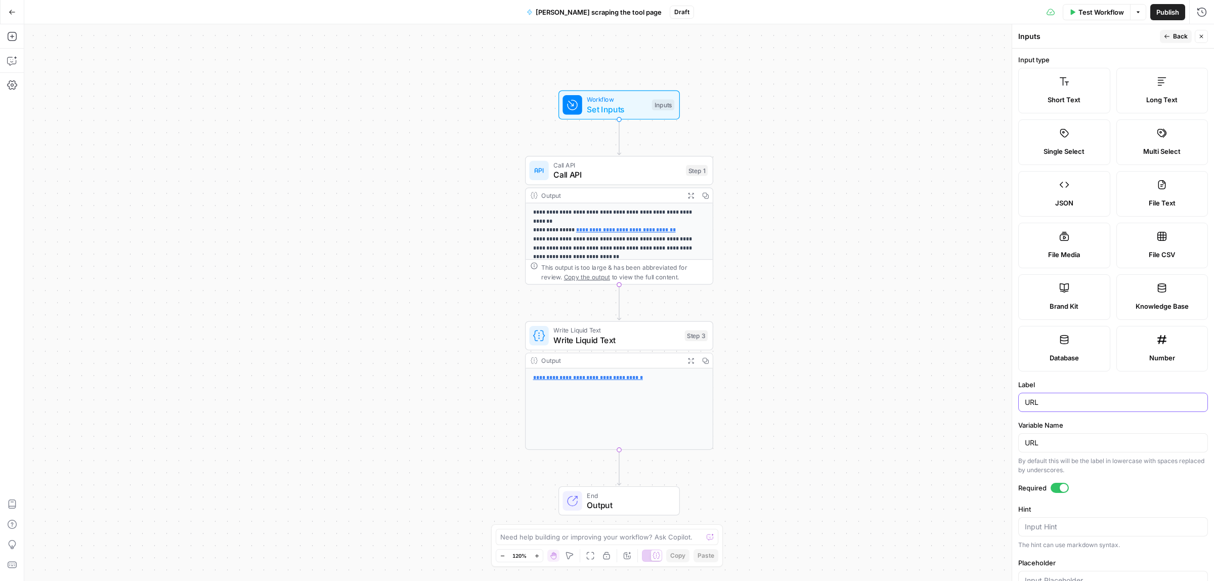
type input "URL"
click at [1180, 34] on span "P" at bounding box center [1177, 33] width 7 height 9
click at [611, 170] on span "Call API" at bounding box center [616, 174] width 127 height 12
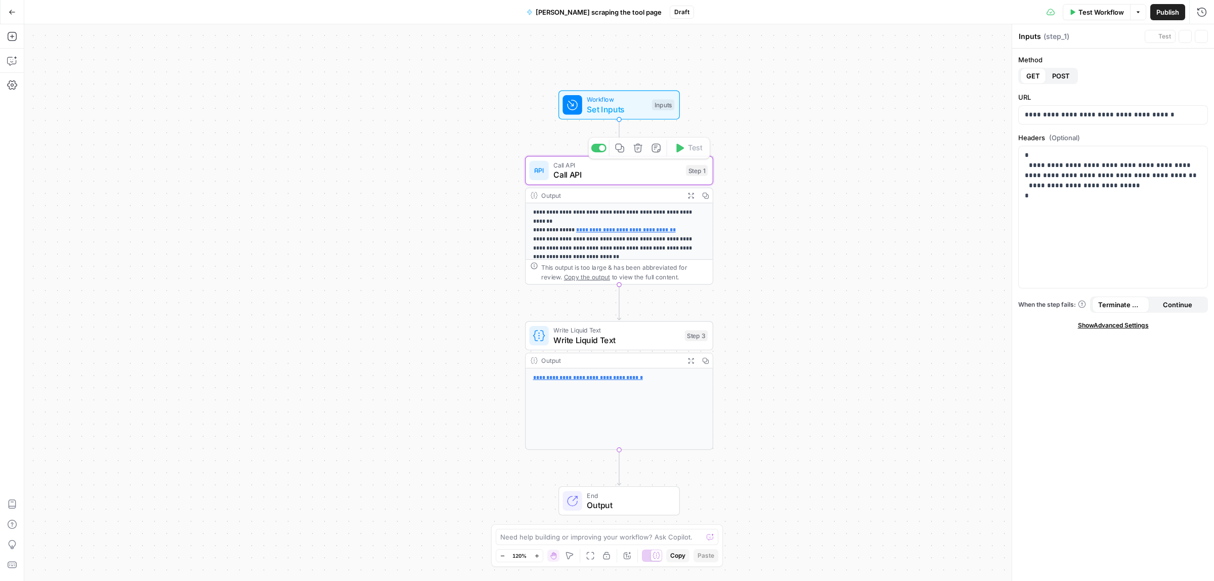
type textarea "Call API"
drag, startPoint x: 1166, startPoint y: 114, endPoint x: 1072, endPoint y: 115, distance: 94.1
click at [1072, 115] on p "**********" at bounding box center [1113, 115] width 176 height 10
click at [1196, 114] on icon "button" at bounding box center [1198, 114] width 5 height 5
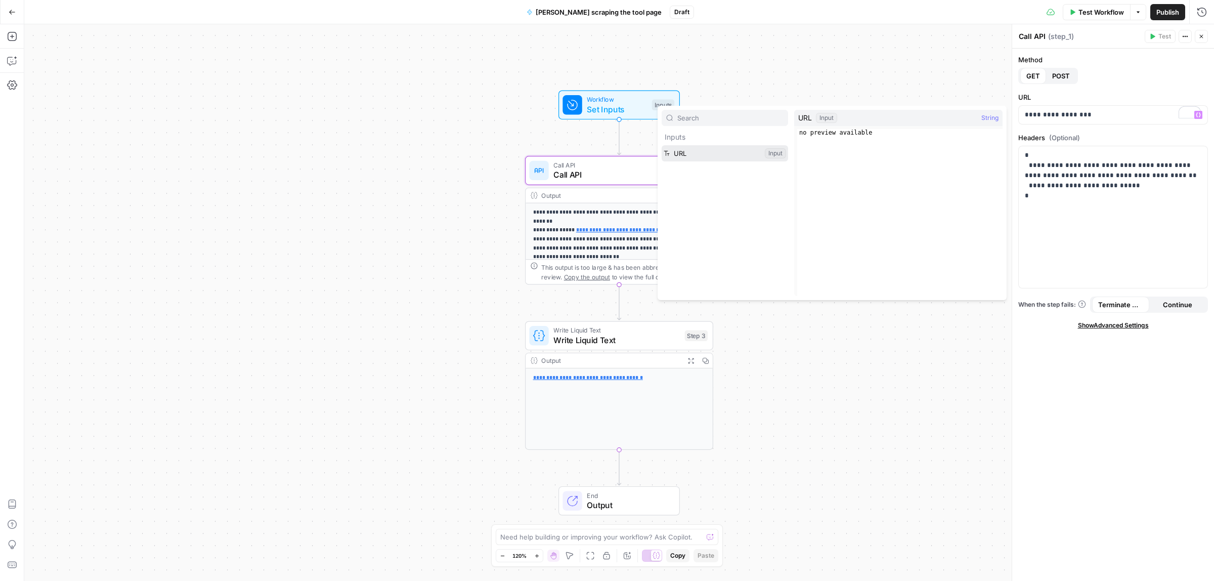
click at [688, 155] on button "Select variable URL" at bounding box center [725, 153] width 126 height 16
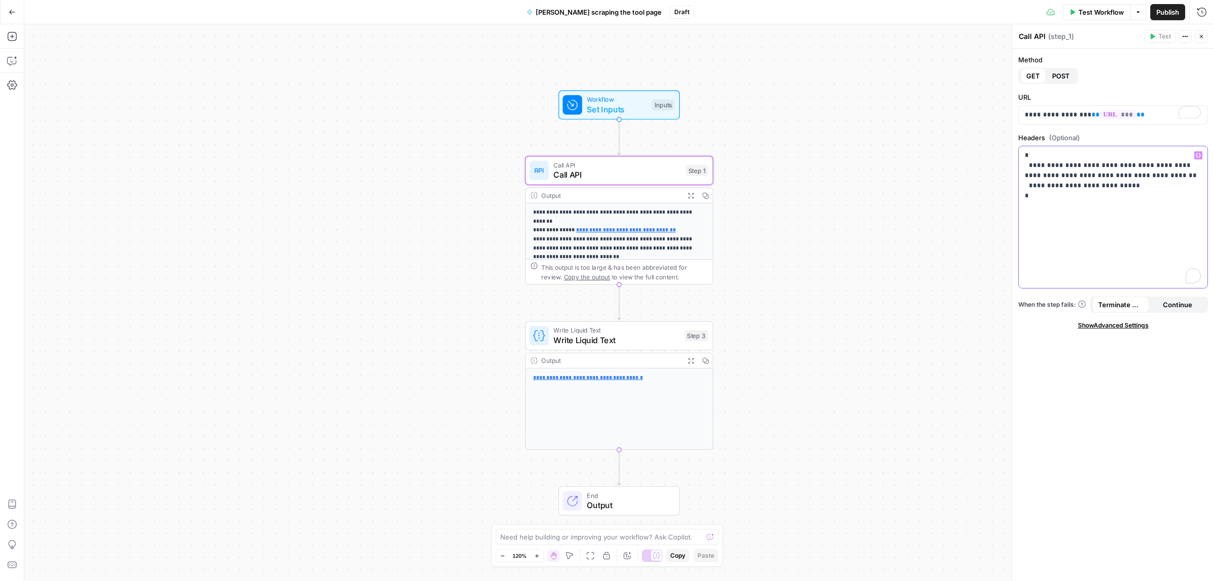
drag, startPoint x: 1134, startPoint y: 192, endPoint x: 1020, endPoint y: 194, distance: 113.8
click at [1020, 194] on div "**********" at bounding box center [1113, 217] width 189 height 142
click at [640, 109] on span "Set Inputs" at bounding box center [617, 109] width 60 height 12
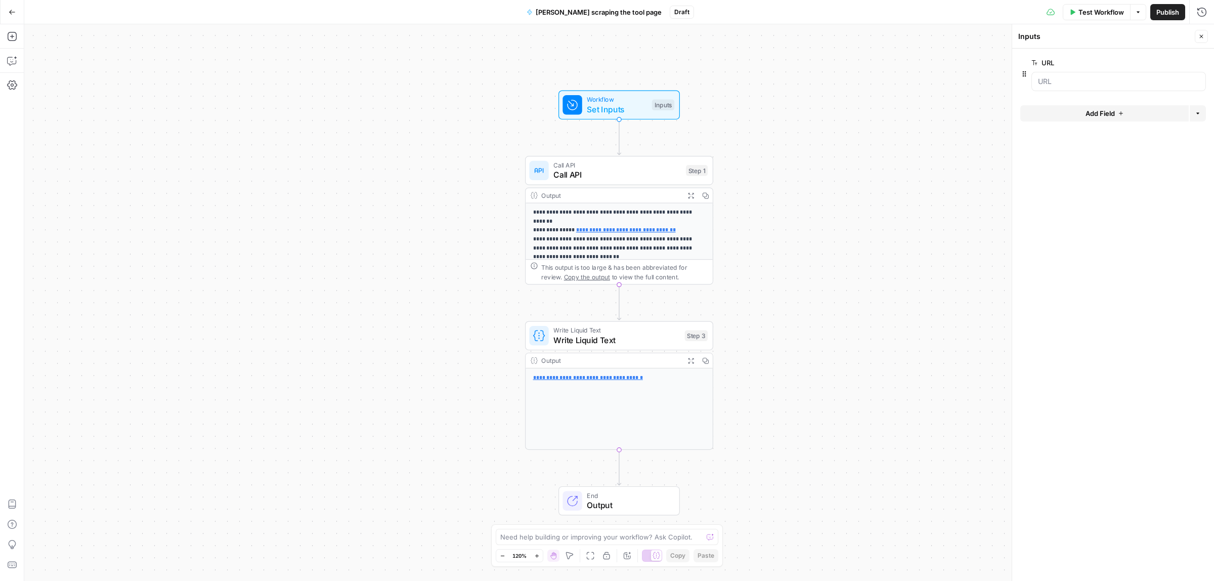
click at [1081, 11] on span "Test Workflow" at bounding box center [1101, 12] width 46 height 10
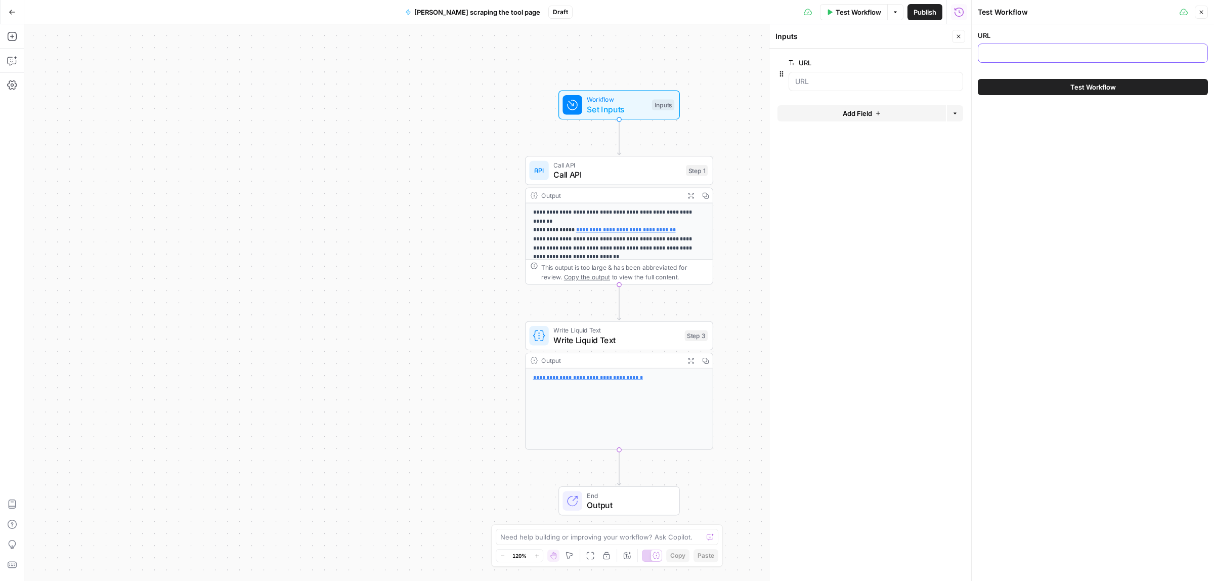
click at [1025, 49] on input "URL" at bounding box center [1092, 53] width 217 height 10
type input "reply.io"
click at [1028, 92] on button "Test Workflow" at bounding box center [1093, 87] width 230 height 16
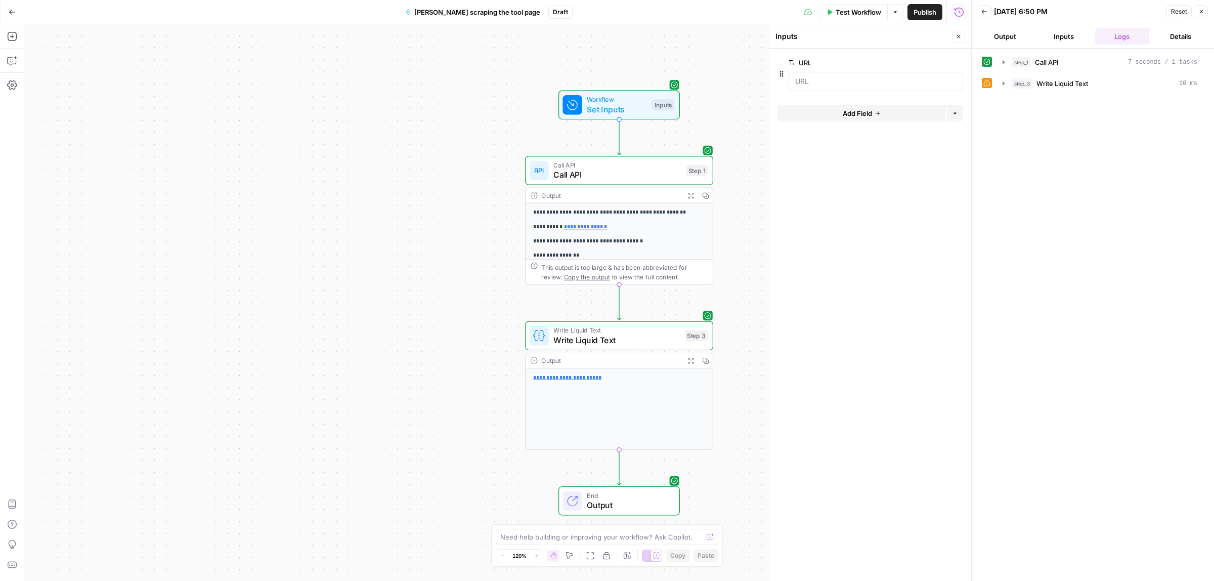
click at [673, 340] on span "Write Liquid Text" at bounding box center [616, 340] width 126 height 12
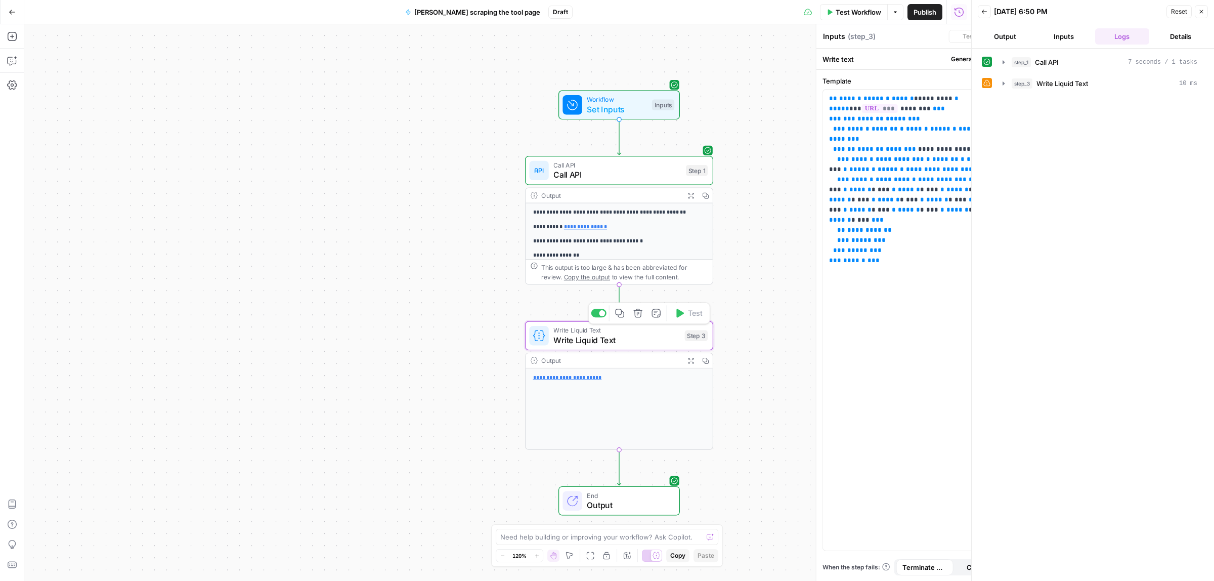
type textarea "Write Liquid Text"
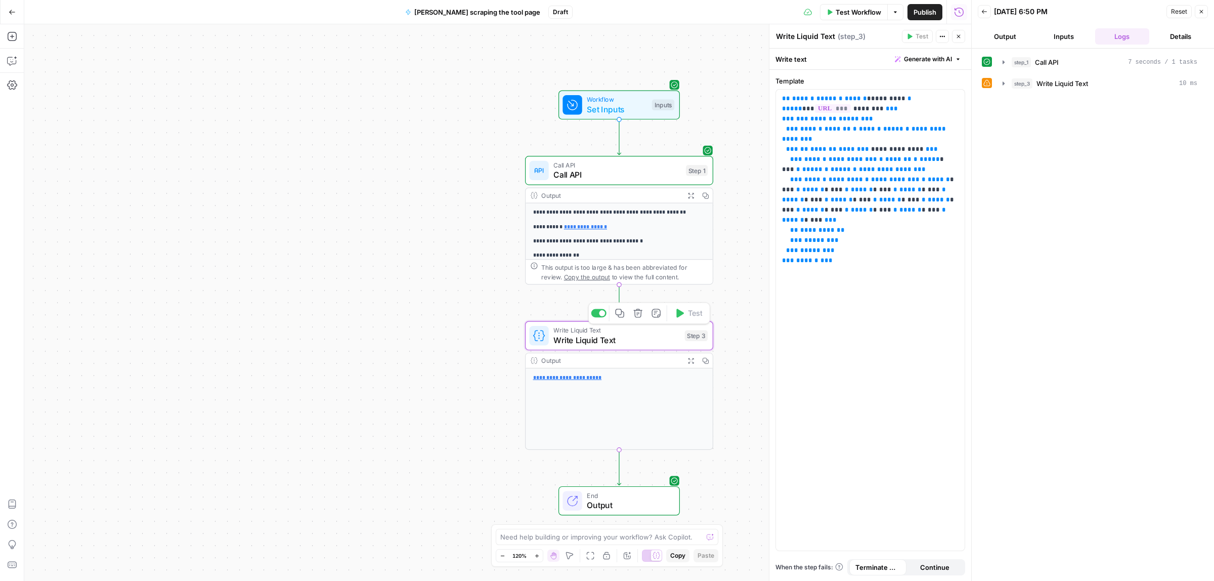
click at [639, 319] on button "Delete step" at bounding box center [638, 313] width 16 height 16
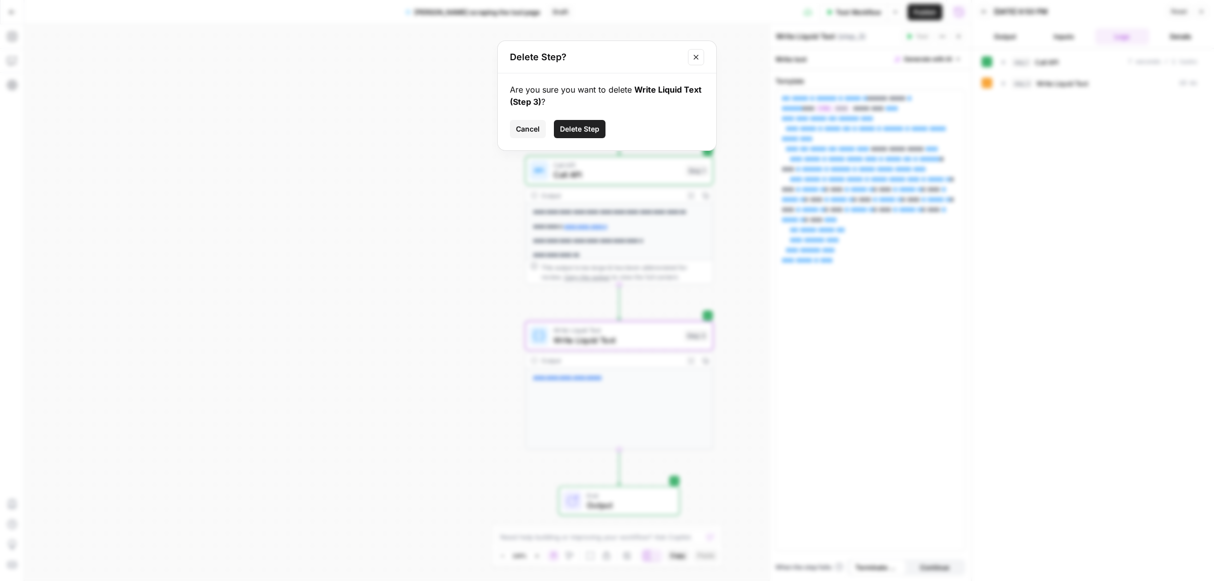
click at [529, 129] on span "Cancel" at bounding box center [528, 129] width 24 height 10
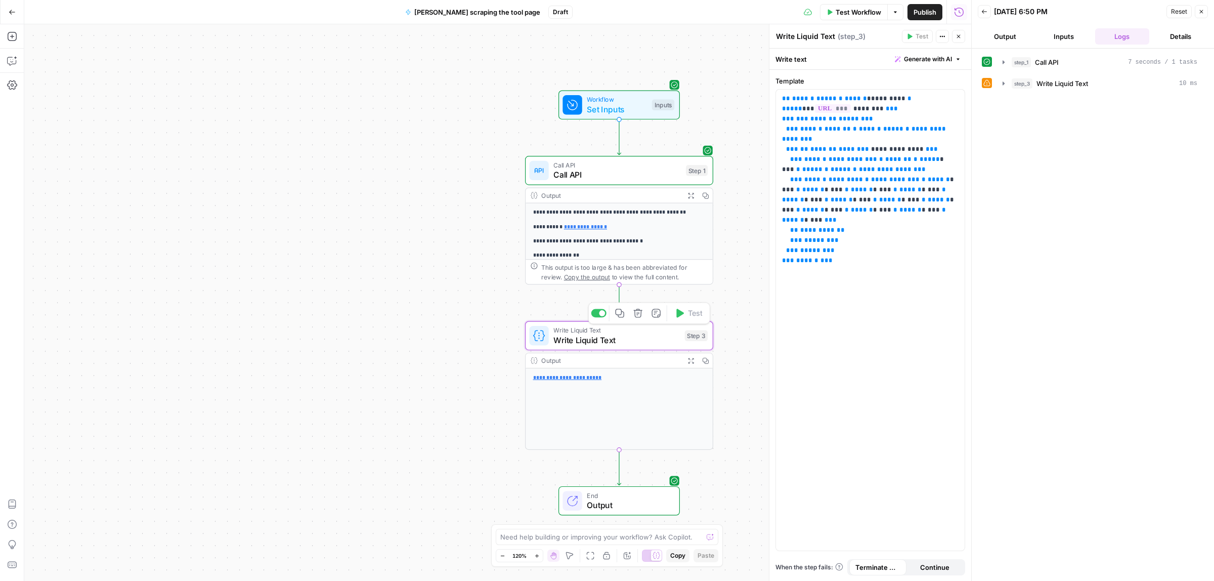
click at [634, 310] on icon "button" at bounding box center [637, 312] width 9 height 9
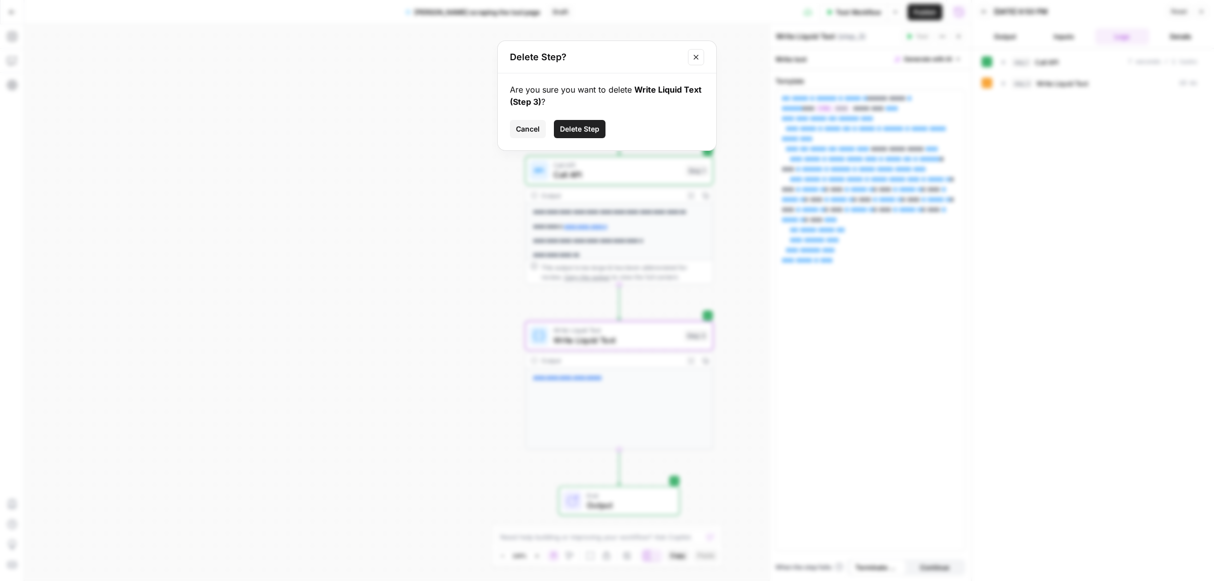
click at [578, 129] on span "Delete Step" at bounding box center [579, 129] width 39 height 10
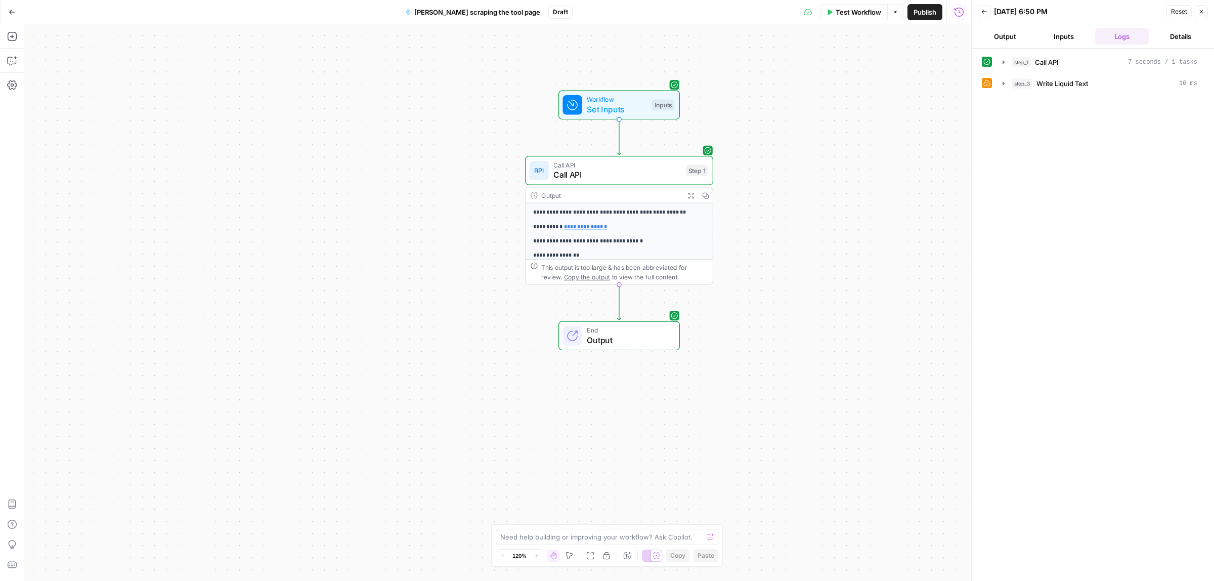
click at [9, 10] on icon "button" at bounding box center [12, 12] width 7 height 7
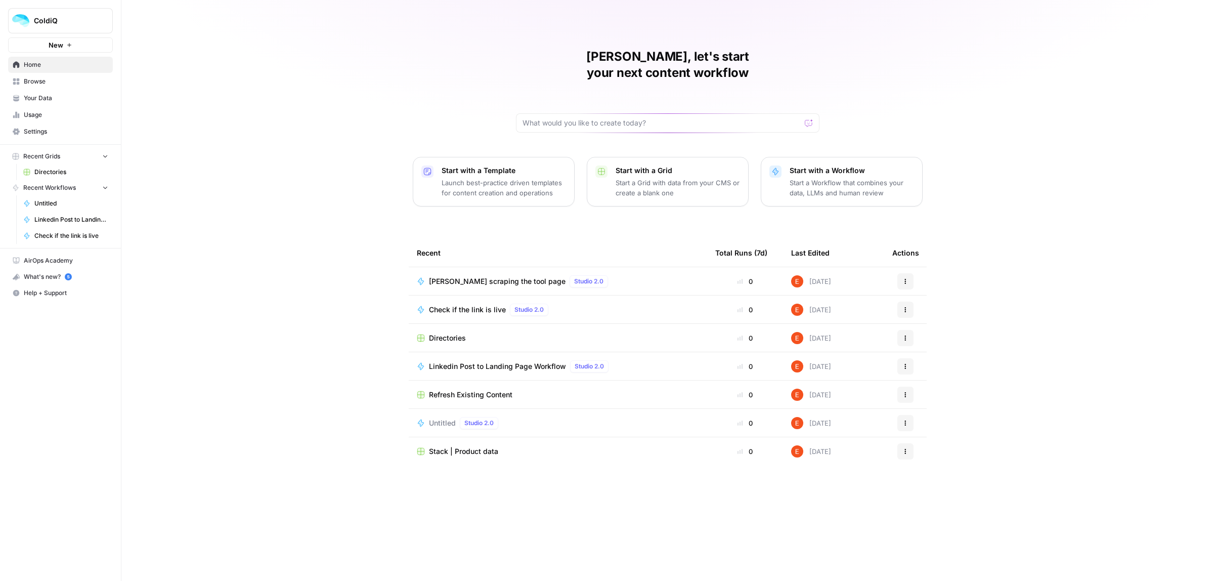
click at [454, 276] on span "Jina scraping the tool page" at bounding box center [497, 281] width 137 height 10
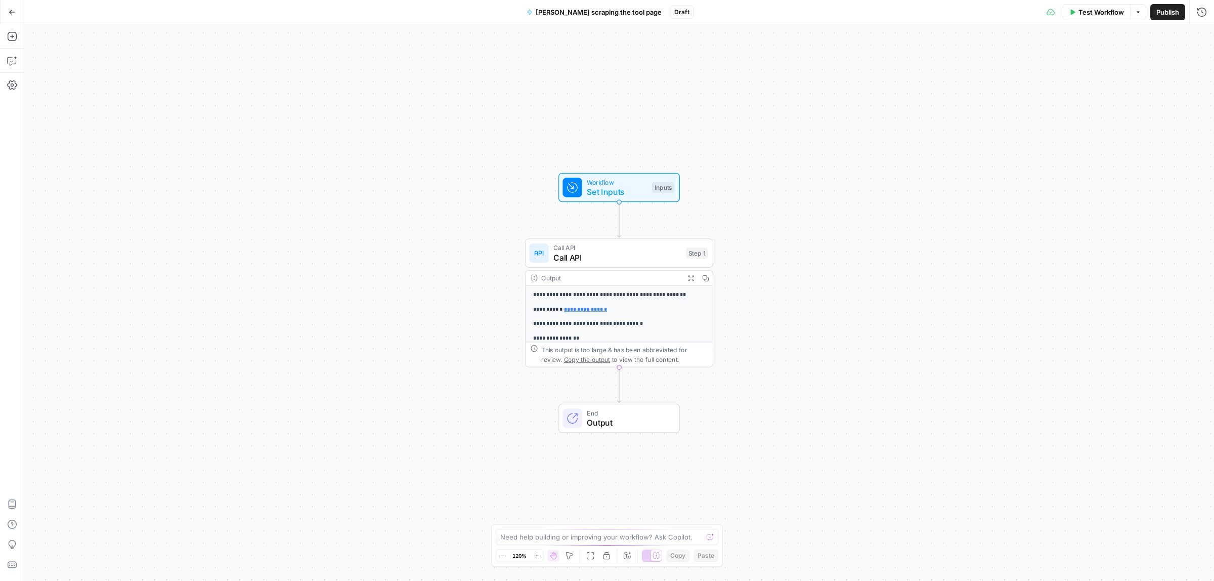
click at [630, 420] on span "Output" at bounding box center [628, 422] width 82 height 12
click at [1080, 115] on span "Markdown" at bounding box center [1122, 116] width 154 height 10
click at [1096, 14] on span "Test Workflow" at bounding box center [1101, 12] width 46 height 10
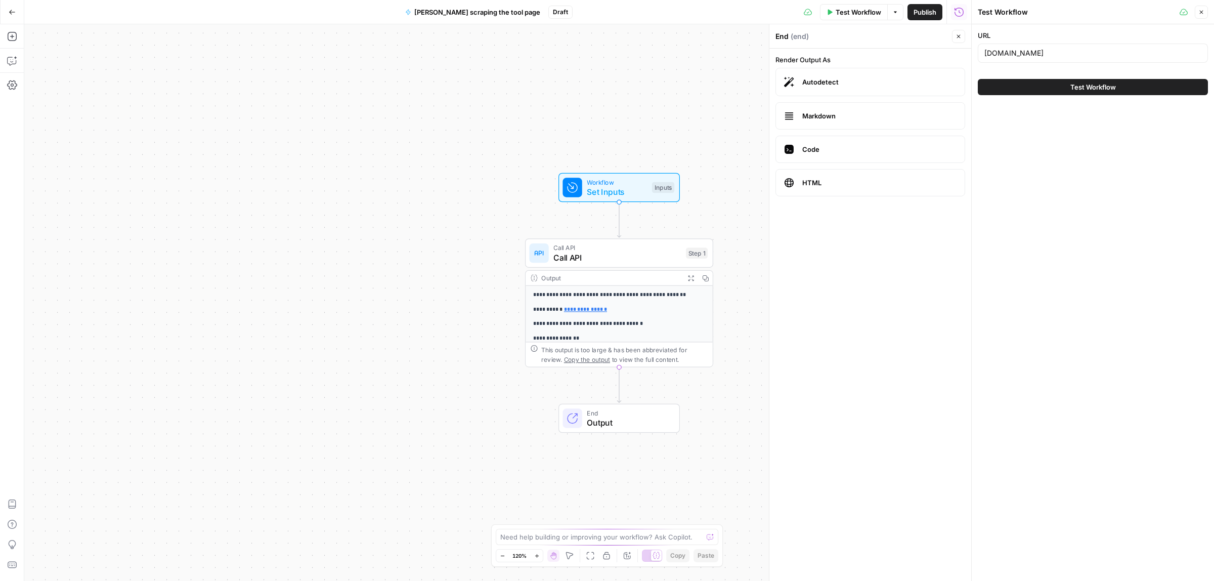
click at [1048, 87] on button "Test Workflow" at bounding box center [1093, 87] width 230 height 16
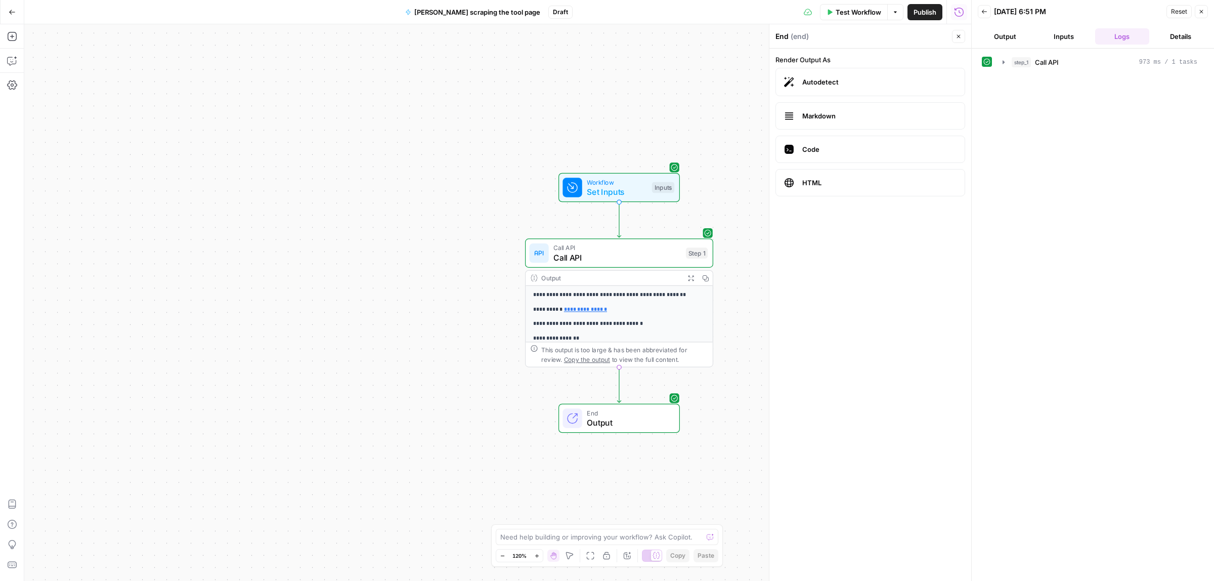
click at [623, 417] on span "Output" at bounding box center [628, 422] width 82 height 12
click at [1066, 63] on div "step_1 Call API 973 ms / 1 tasks" at bounding box center [1104, 62] width 186 height 10
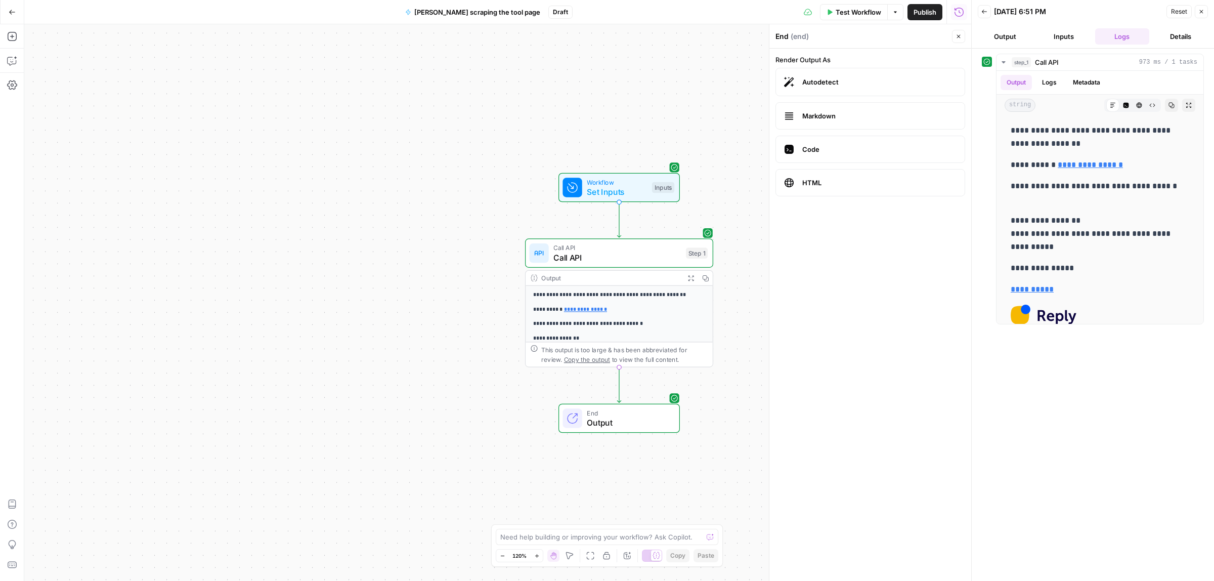
click at [11, 9] on icon "button" at bounding box center [12, 12] width 7 height 7
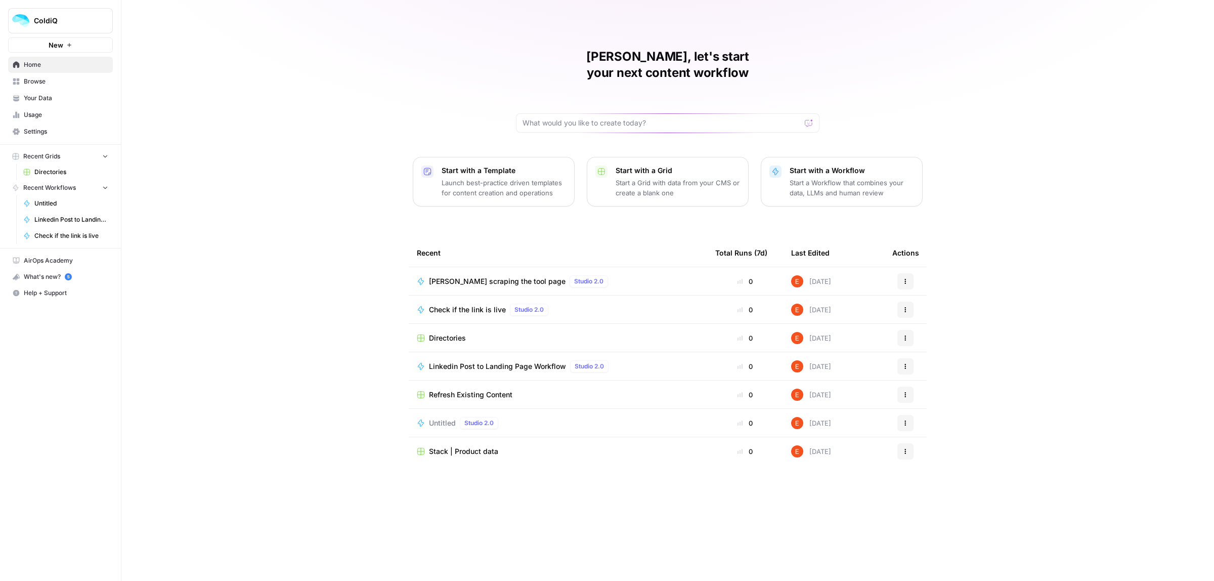
click at [454, 272] on td "Jina scraping the tool page Studio 2.0" at bounding box center [558, 281] width 298 height 28
click at [454, 276] on span "Jina scraping the tool page" at bounding box center [497, 281] width 137 height 10
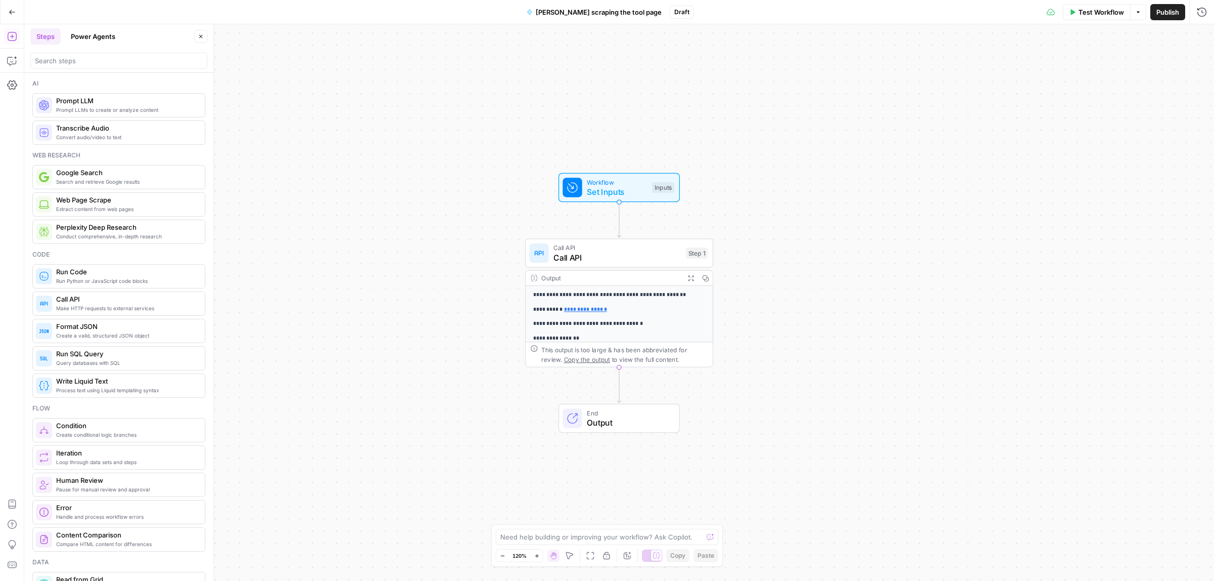
click at [77, 105] on span "Prompt LLM" at bounding box center [126, 101] width 141 height 10
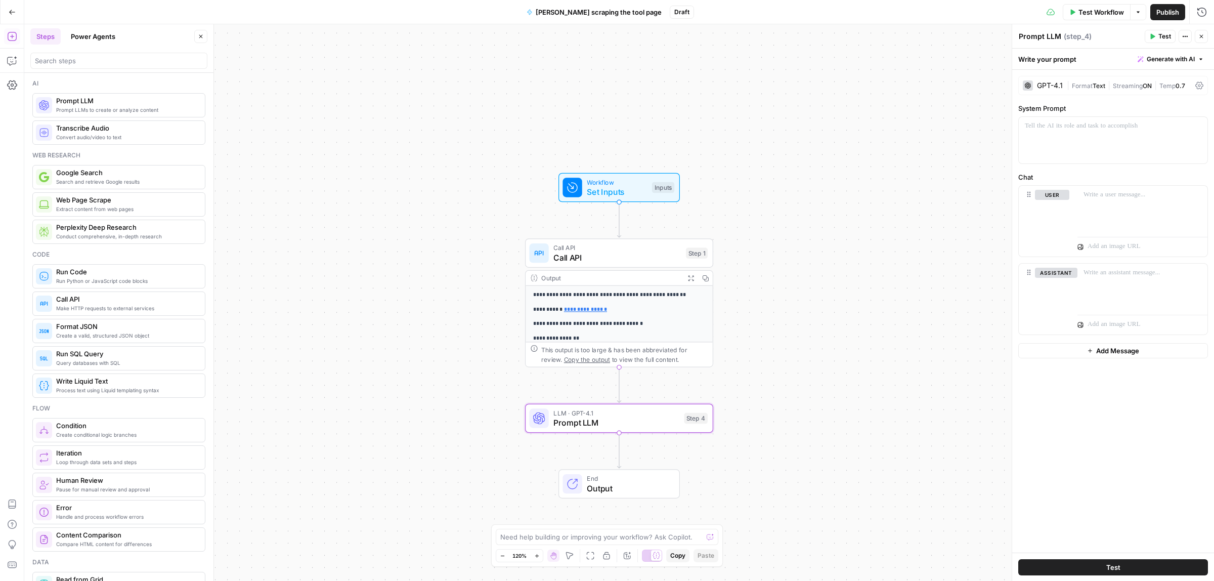
click at [1095, 84] on span "Text" at bounding box center [1098, 86] width 13 height 8
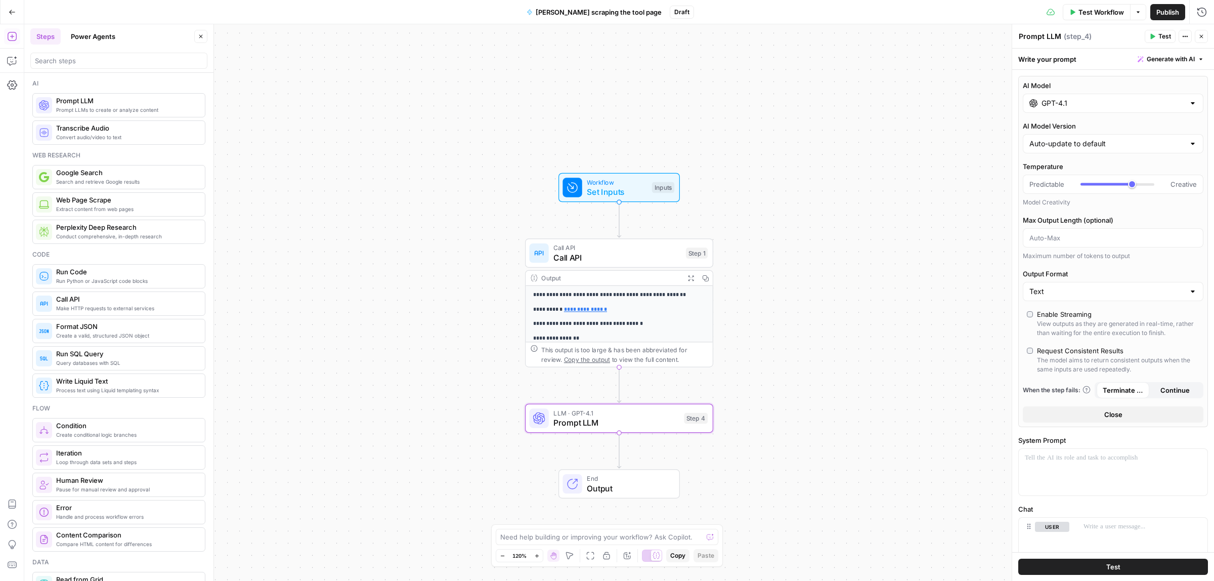
click at [1104, 102] on input "GPT-4.1" at bounding box center [1112, 103] width 143 height 10
click at [1156, 103] on input "GPT-4.1" at bounding box center [1112, 103] width 143 height 10
click at [1166, 56] on span "Generate with AI" at bounding box center [1171, 59] width 48 height 9
click at [1096, 55] on div "Write your prompt Generate with AI" at bounding box center [1113, 59] width 202 height 21
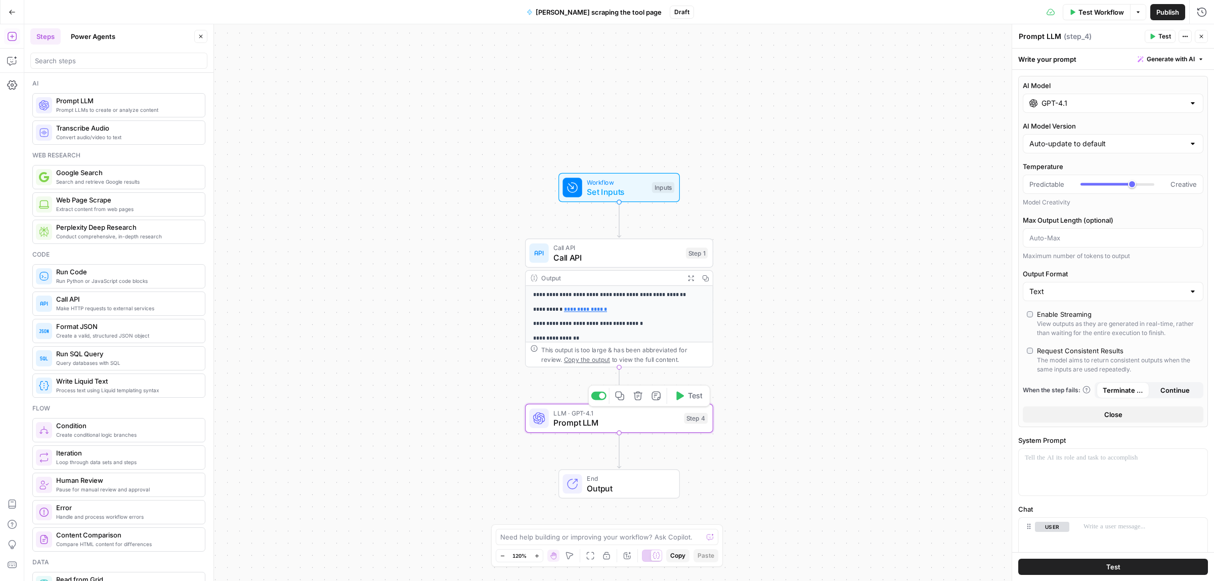
click at [638, 397] on icon "button" at bounding box center [638, 396] width 10 height 10
click at [598, 122] on button "Delete Step" at bounding box center [580, 129] width 52 height 18
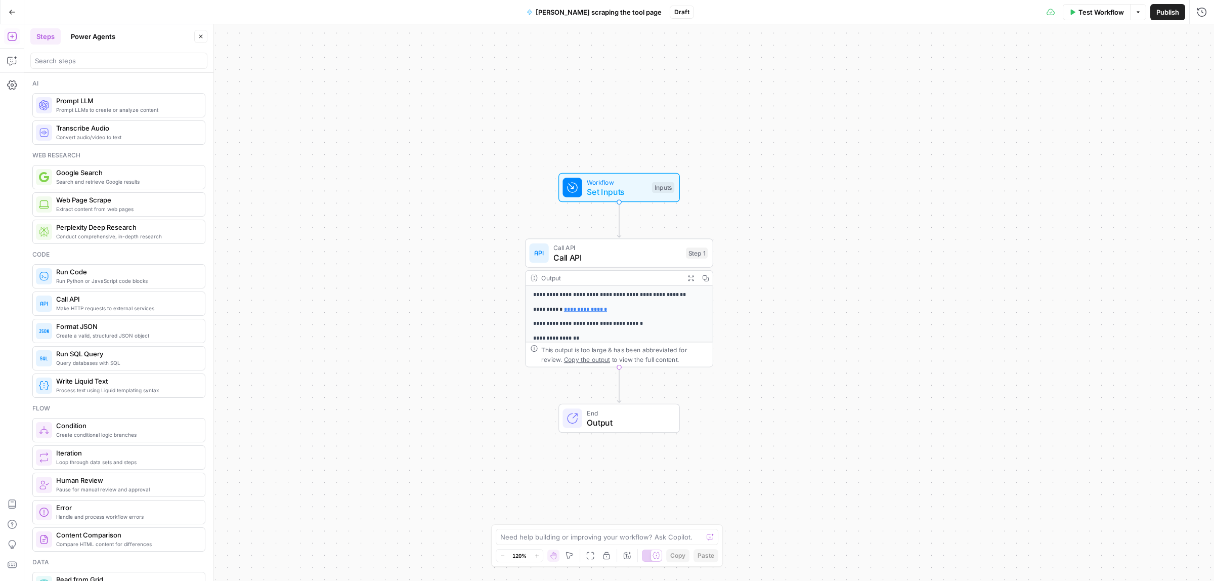
click at [880, 425] on div "**********" at bounding box center [618, 302] width 1189 height 556
click at [1174, 19] on button "Publish" at bounding box center [1167, 12] width 35 height 16
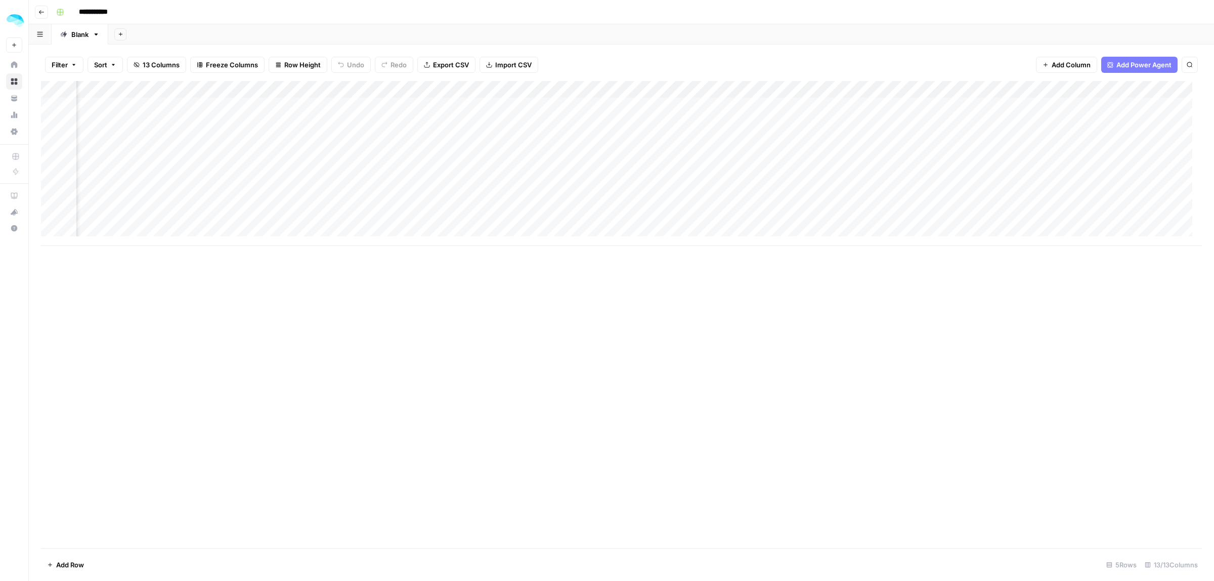
scroll to position [0, 252]
click at [457, 111] on div "Add Column" at bounding box center [621, 163] width 1161 height 165
click at [841, 103] on div "Add Column" at bounding box center [621, 163] width 1161 height 165
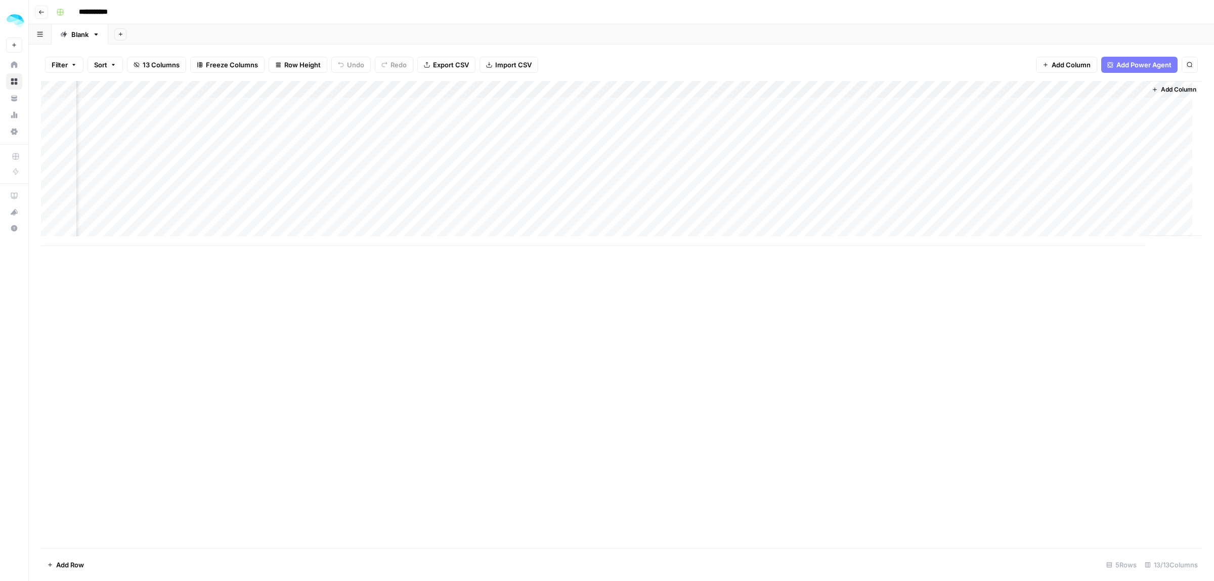
drag, startPoint x: 1060, startPoint y: 90, endPoint x: 1108, endPoint y: 89, distance: 48.1
click at [1108, 89] on div "Add Column" at bounding box center [621, 163] width 1161 height 165
click at [1114, 89] on div at bounding box center [1076, 91] width 119 height 20
click at [1050, 262] on button "Remove Column" at bounding box center [1078, 268] width 112 height 14
click at [566, 118] on span "Delete" at bounding box center [571, 114] width 22 height 10
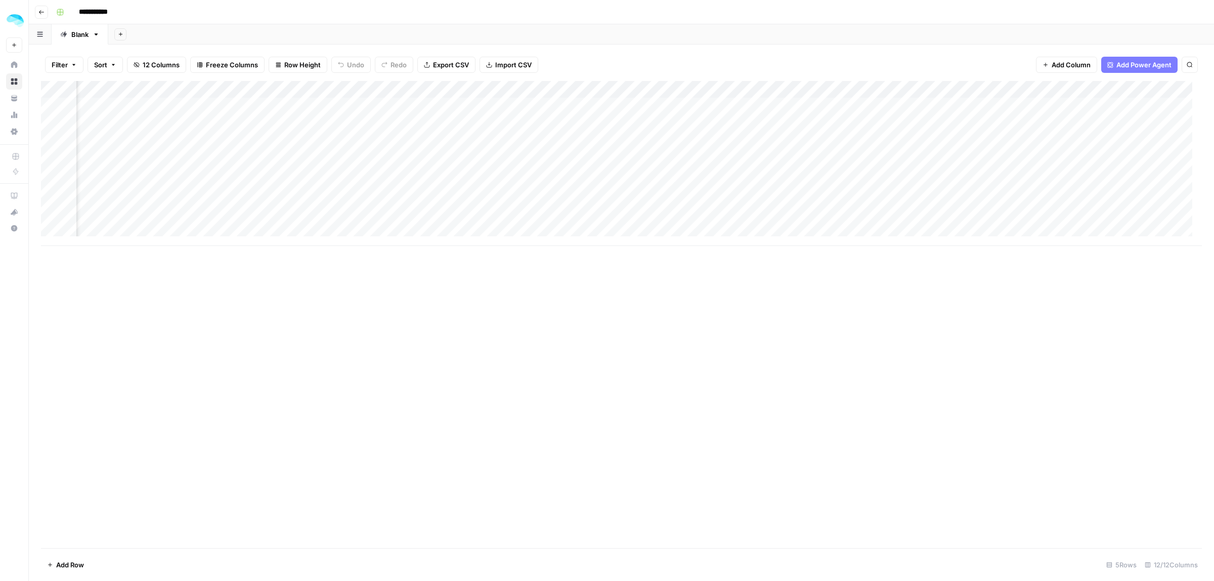
scroll to position [0, 0]
click at [433, 117] on div "Add Column" at bounding box center [621, 163] width 1161 height 165
click at [358, 89] on div "Add Column" at bounding box center [621, 163] width 1161 height 165
click at [391, 260] on div "Add Column" at bounding box center [621, 314] width 1161 height 467
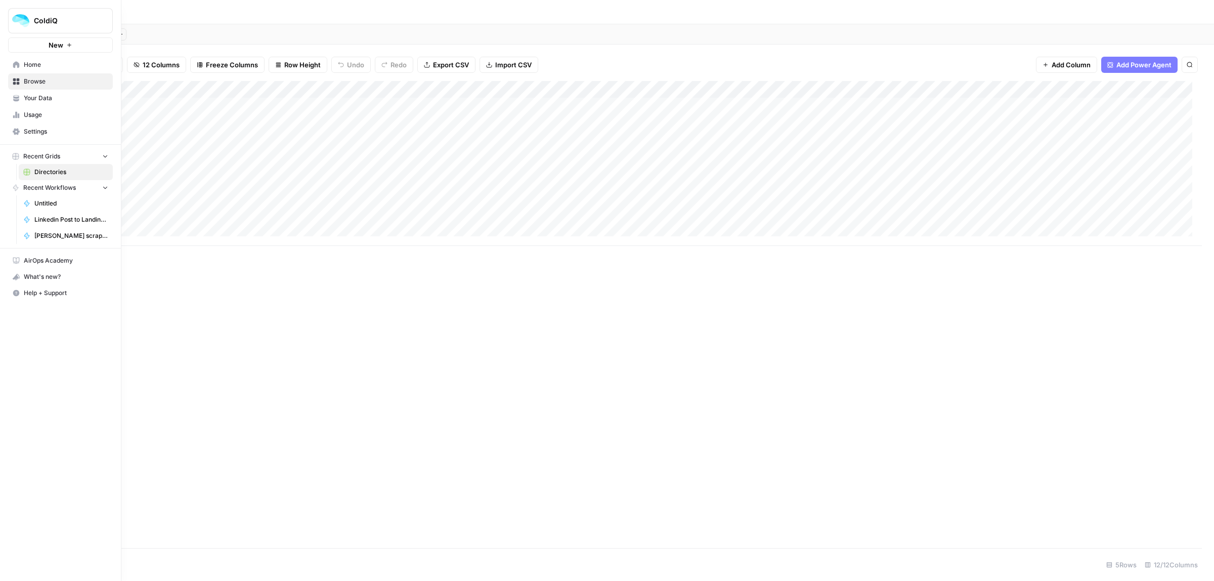
click at [47, 226] on link "Linkedin Post to Landing Page Workflow" at bounding box center [66, 219] width 94 height 16
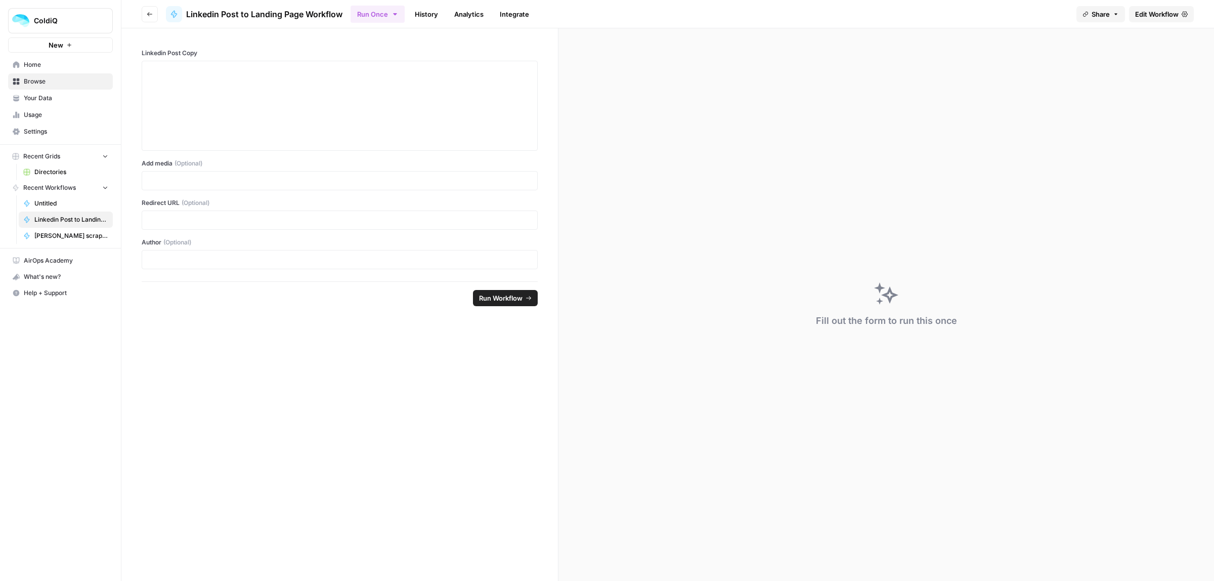
click at [1141, 9] on span "Edit Workflow" at bounding box center [1156, 14] width 43 height 10
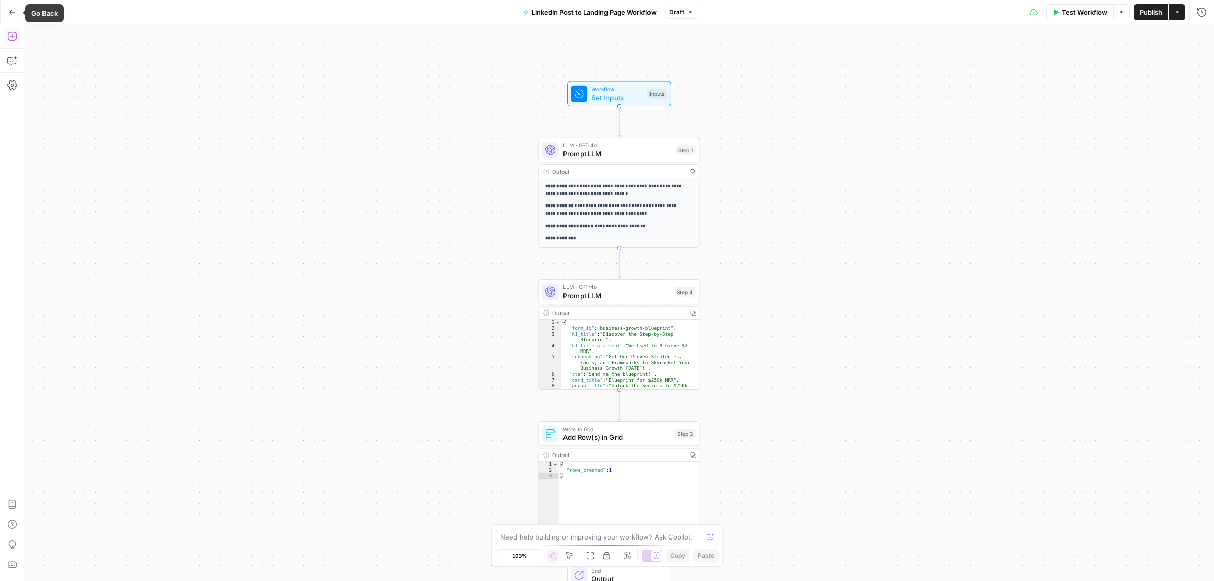
click at [11, 28] on button "Add Steps" at bounding box center [12, 36] width 16 height 16
click at [11, 13] on icon "button" at bounding box center [12, 12] width 7 height 7
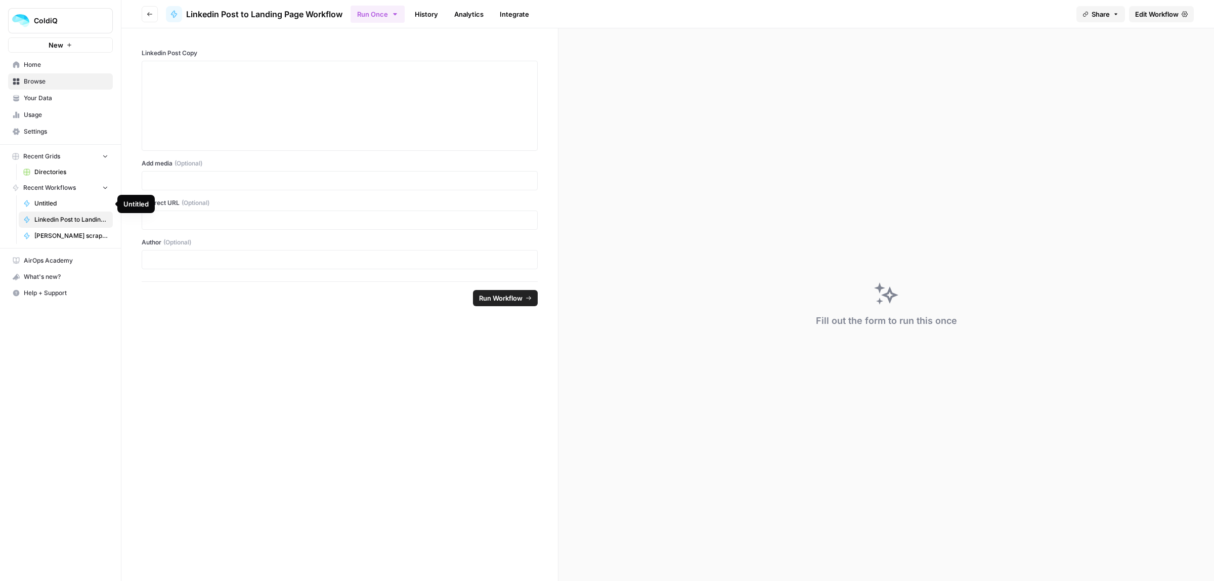
click at [59, 201] on span "Untitled" at bounding box center [71, 203] width 74 height 9
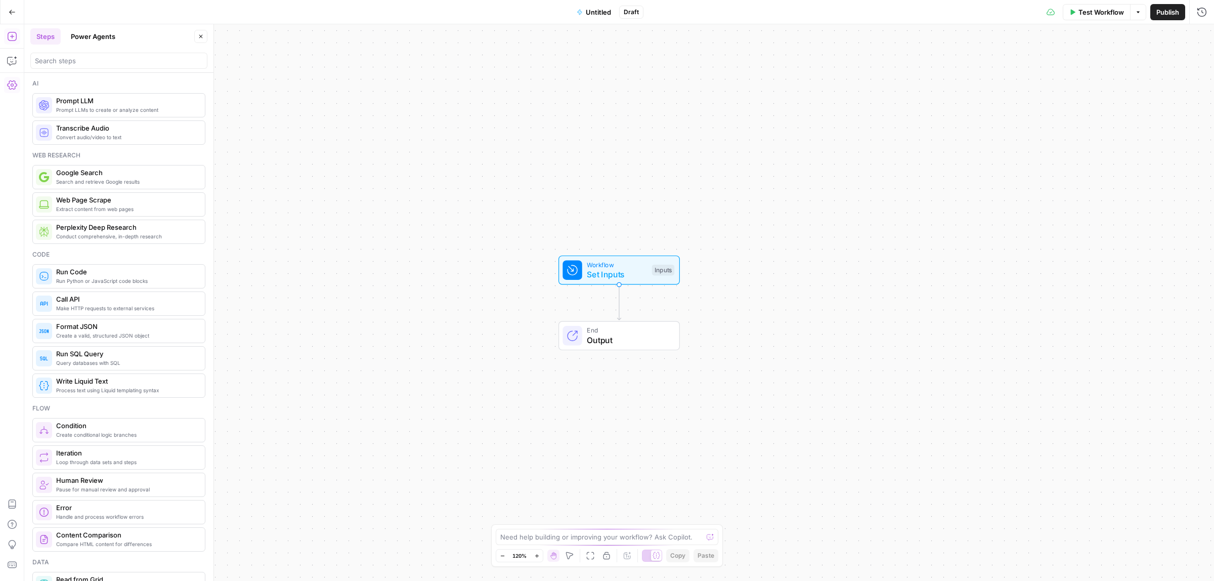
click at [14, 81] on icon "button" at bounding box center [12, 85] width 10 height 10
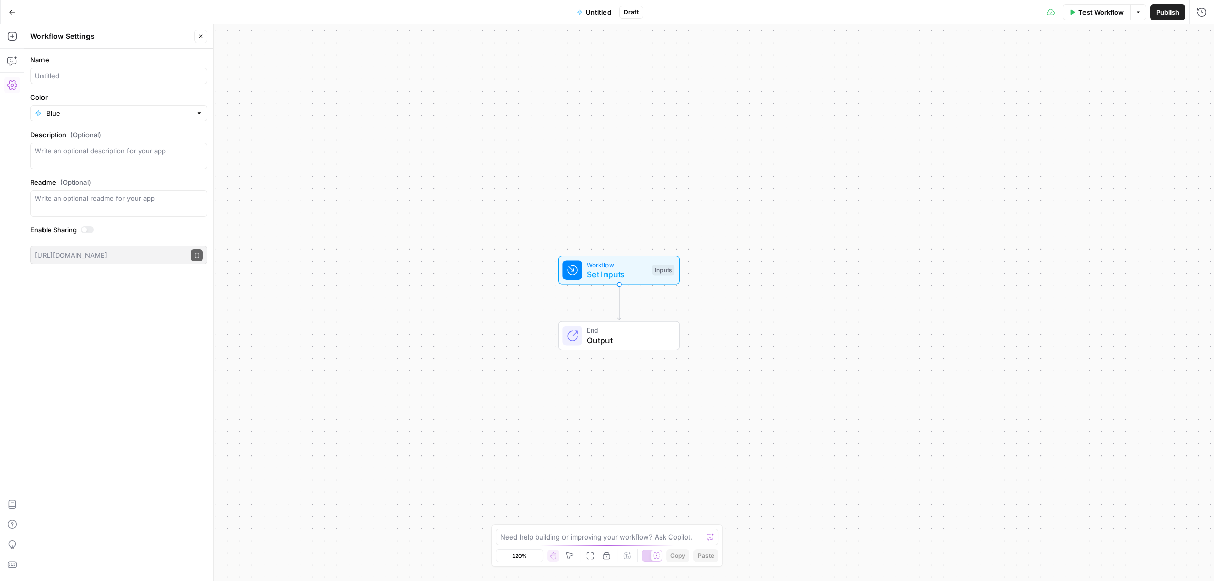
click at [14, 11] on icon "button" at bounding box center [12, 12] width 7 height 7
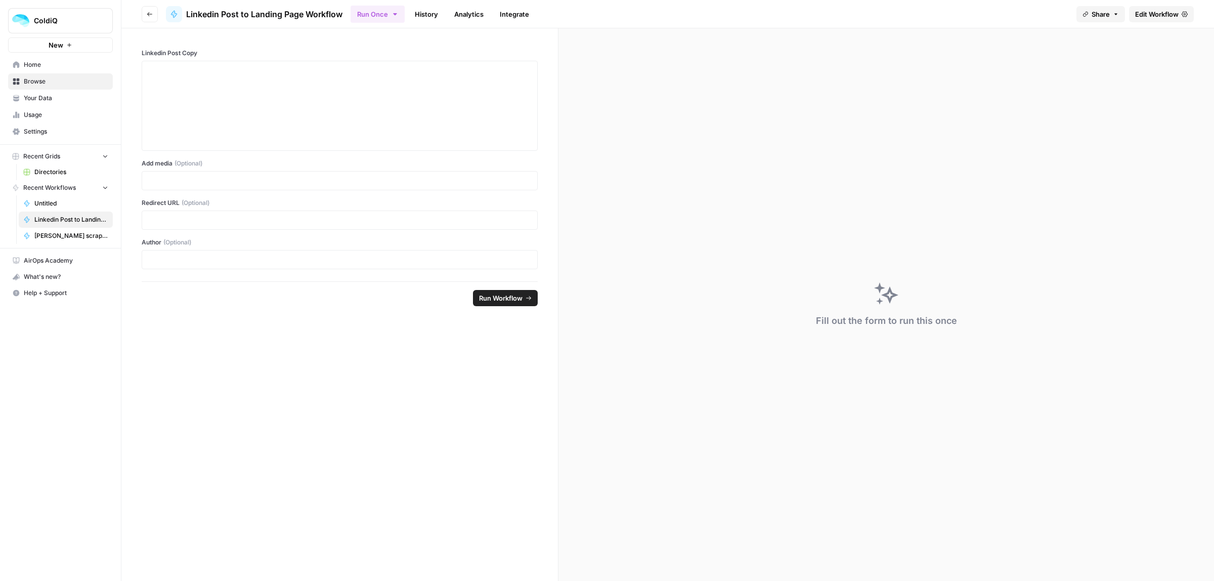
click at [13, 10] on button "ColdiQ" at bounding box center [60, 20] width 105 height 25
click at [681, 145] on div "Fill out the form to run this once" at bounding box center [885, 304] width 655 height 552
click at [39, 69] on link "Home" at bounding box center [60, 65] width 105 height 16
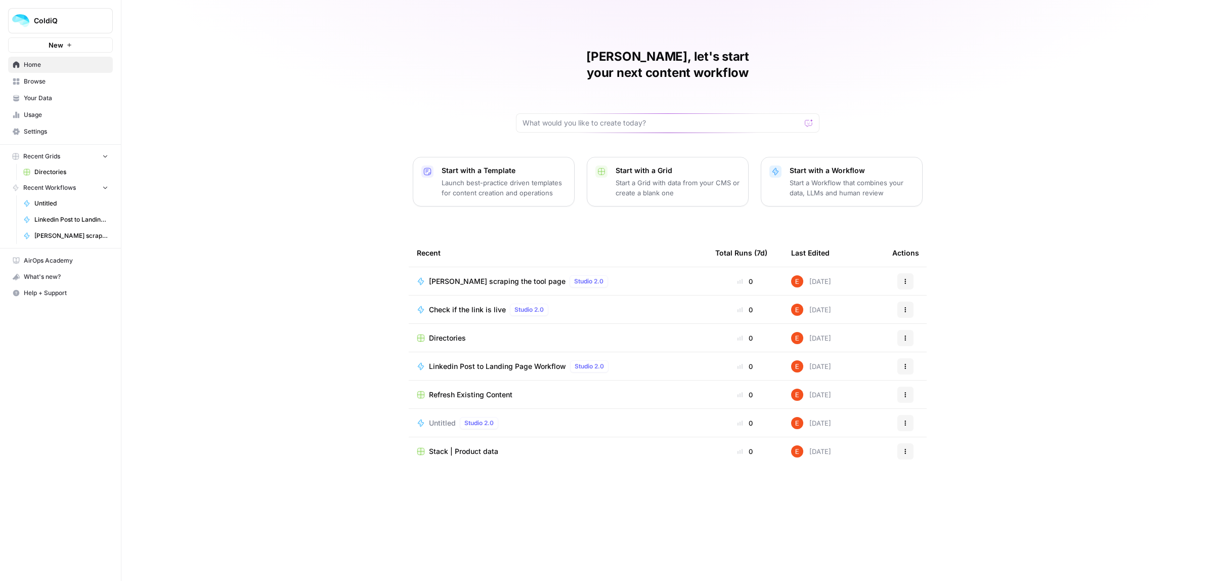
click at [904, 306] on icon "button" at bounding box center [905, 309] width 6 height 6
click at [920, 404] on span "Delete" at bounding box center [957, 405] width 81 height 10
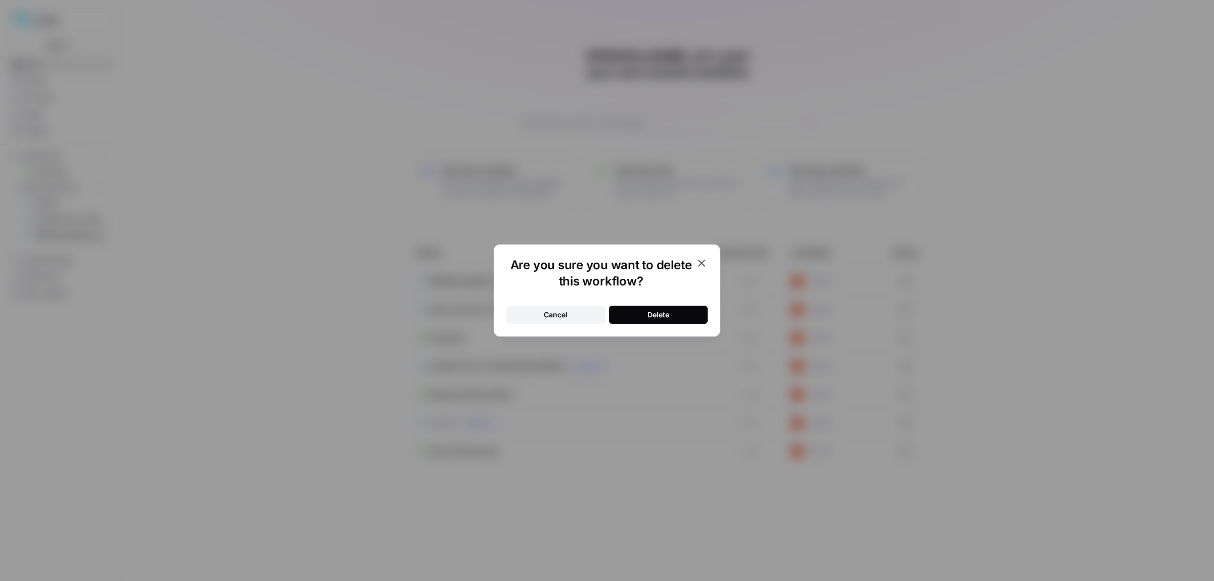
click at [666, 315] on div "Delete" at bounding box center [658, 315] width 22 height 10
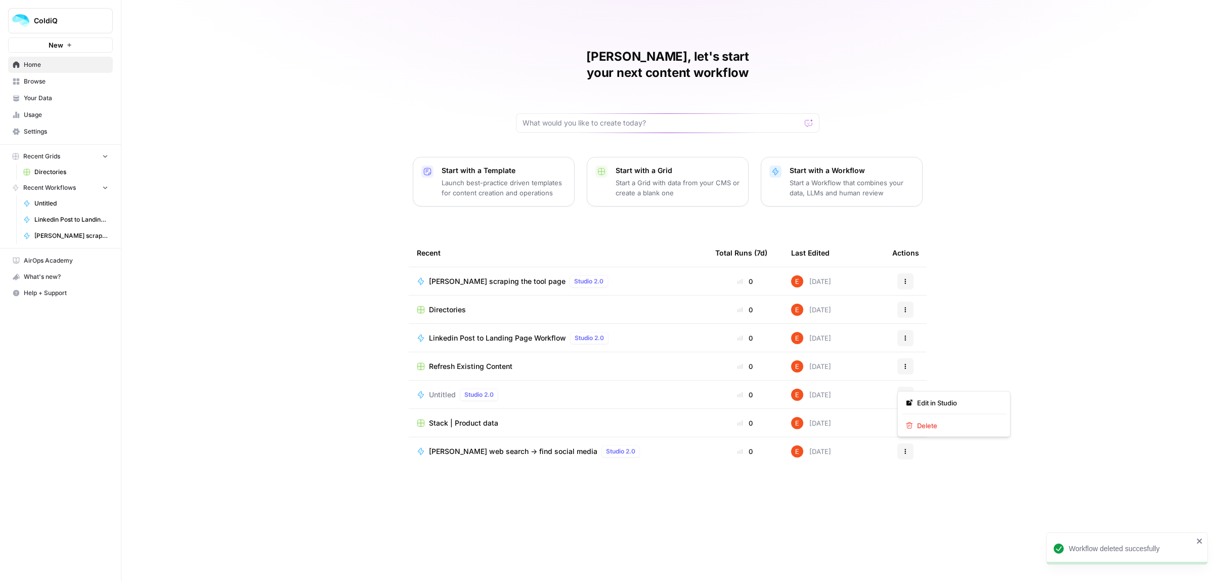
click at [907, 391] on icon "button" at bounding box center [905, 394] width 6 height 6
click at [920, 423] on span "Delete" at bounding box center [957, 425] width 81 height 10
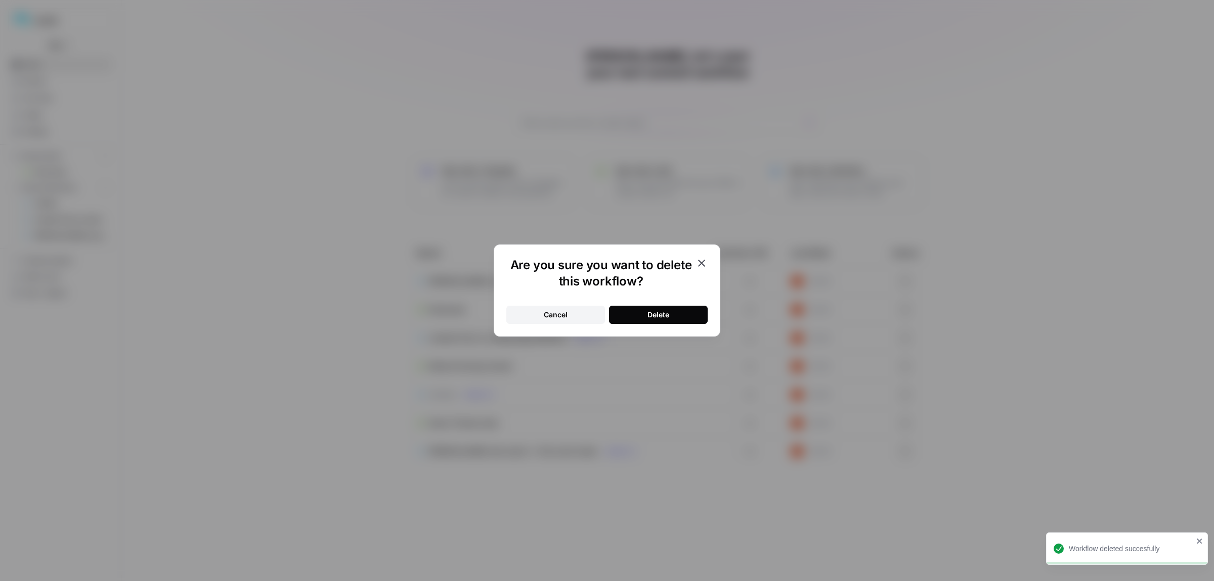
click at [651, 306] on button "Delete" at bounding box center [658, 314] width 99 height 18
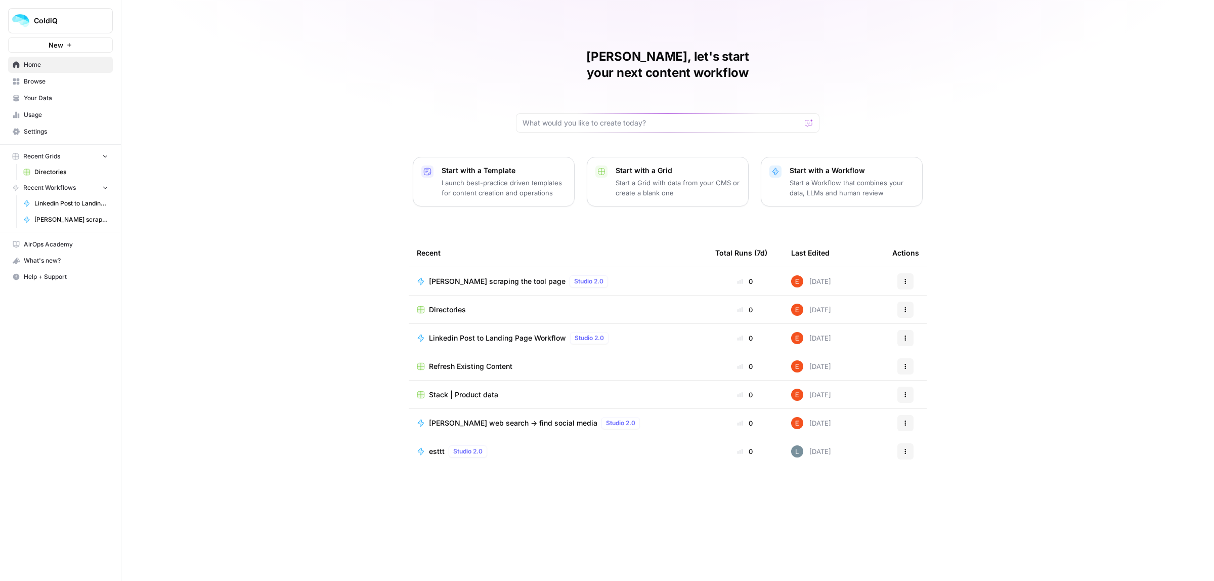
click at [478, 361] on span "Refresh Existing Content" at bounding box center [470, 366] width 83 height 10
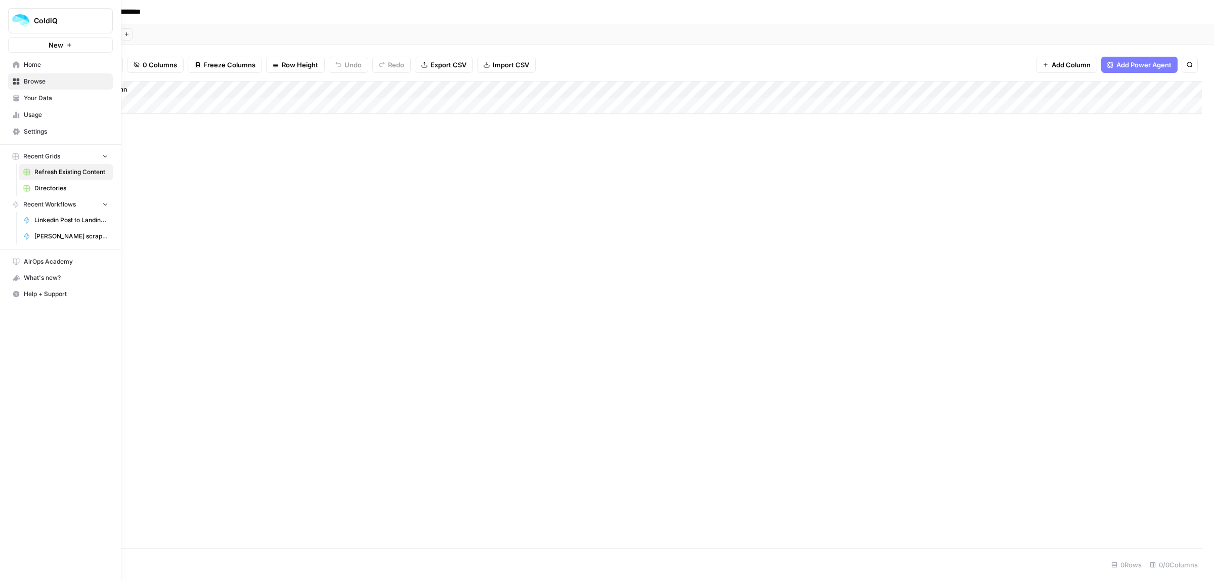
click at [14, 20] on img "Workspace: ColdiQ" at bounding box center [21, 21] width 18 height 18
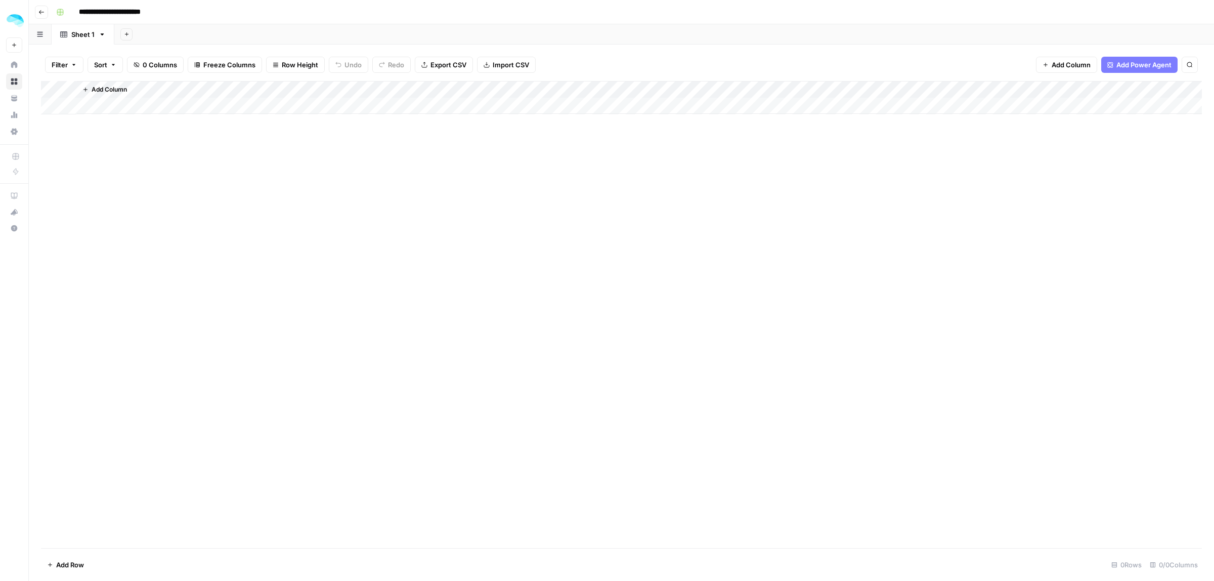
click at [291, 180] on div "Add Column" at bounding box center [621, 314] width 1161 height 467
click at [10, 64] on link "Home" at bounding box center [14, 65] width 16 height 16
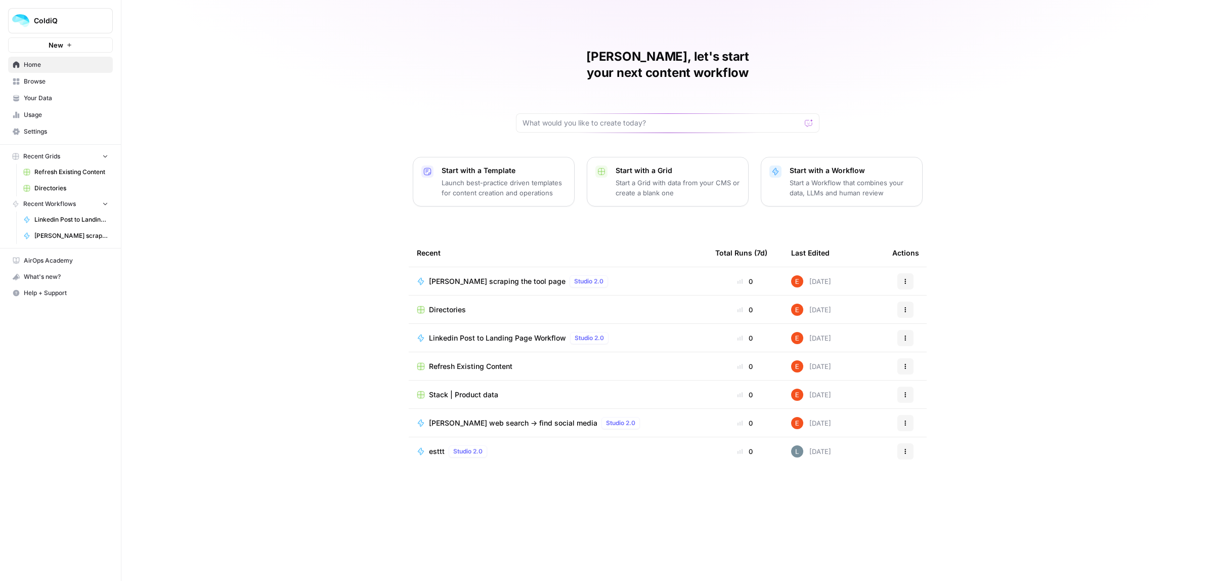
click at [908, 363] on icon "button" at bounding box center [905, 366] width 6 height 6
click at [924, 389] on button "Delete" at bounding box center [954, 396] width 104 height 14
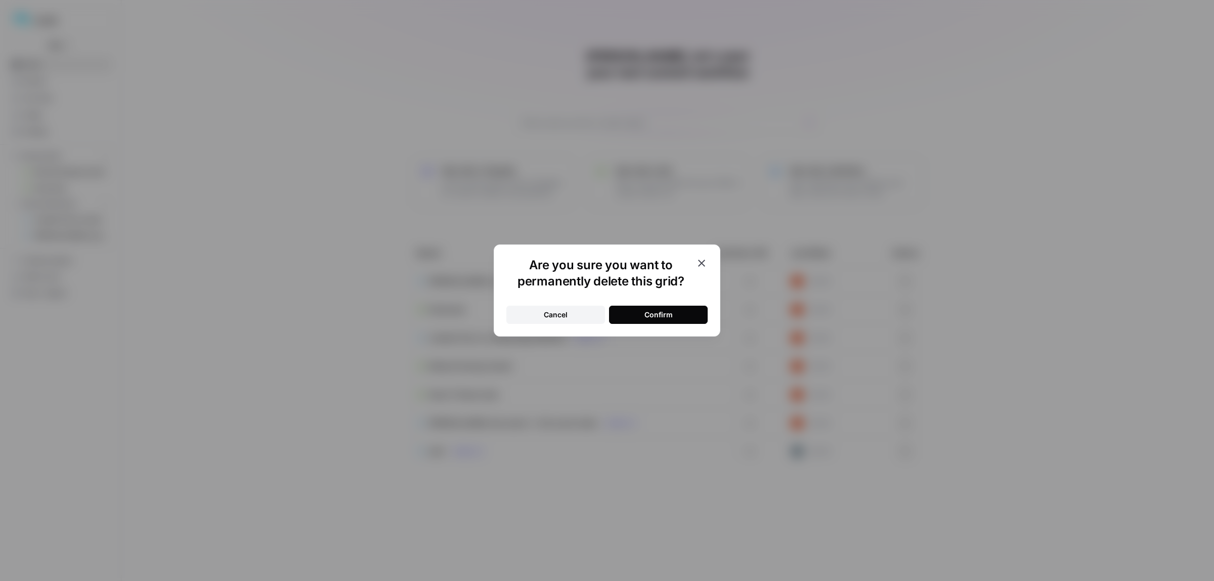
click at [645, 311] on div "Confirm" at bounding box center [658, 315] width 28 height 10
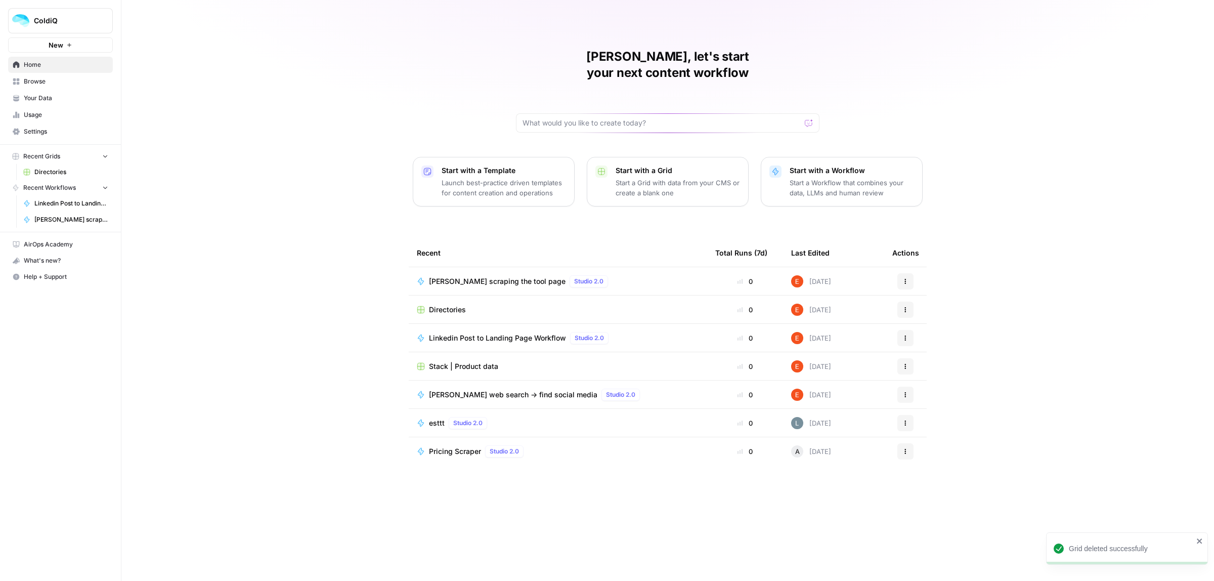
click at [849, 178] on p "Start a Workflow that combines your data, LLMs and human review" at bounding box center [851, 188] width 124 height 20
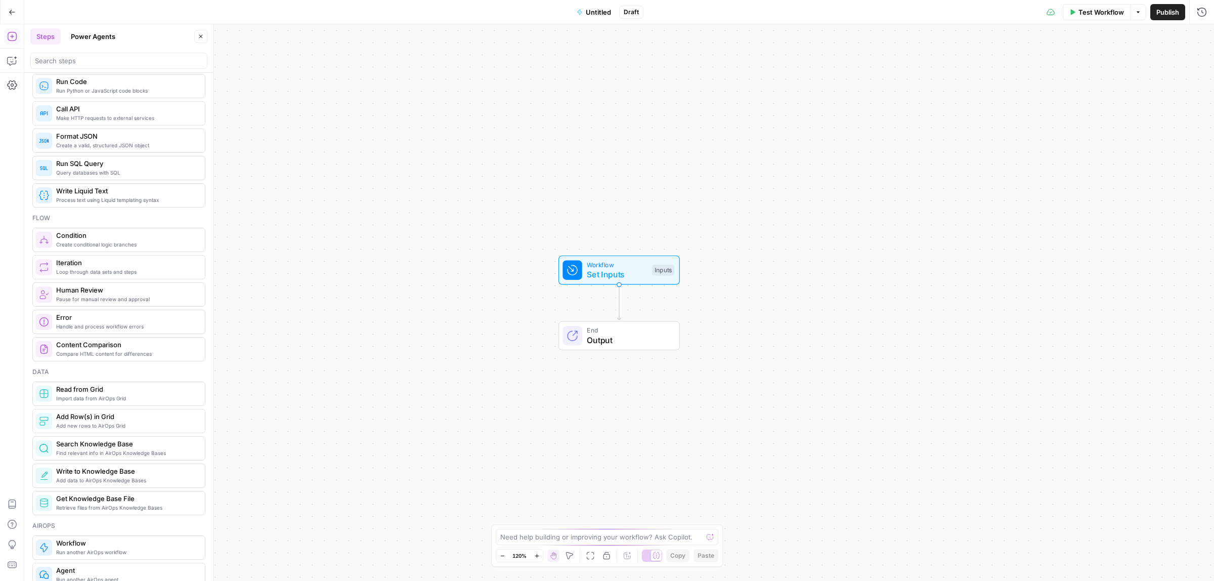
scroll to position [190, 0]
click at [74, 400] on span "Import data from AirOps Grid" at bounding box center [126, 398] width 141 height 8
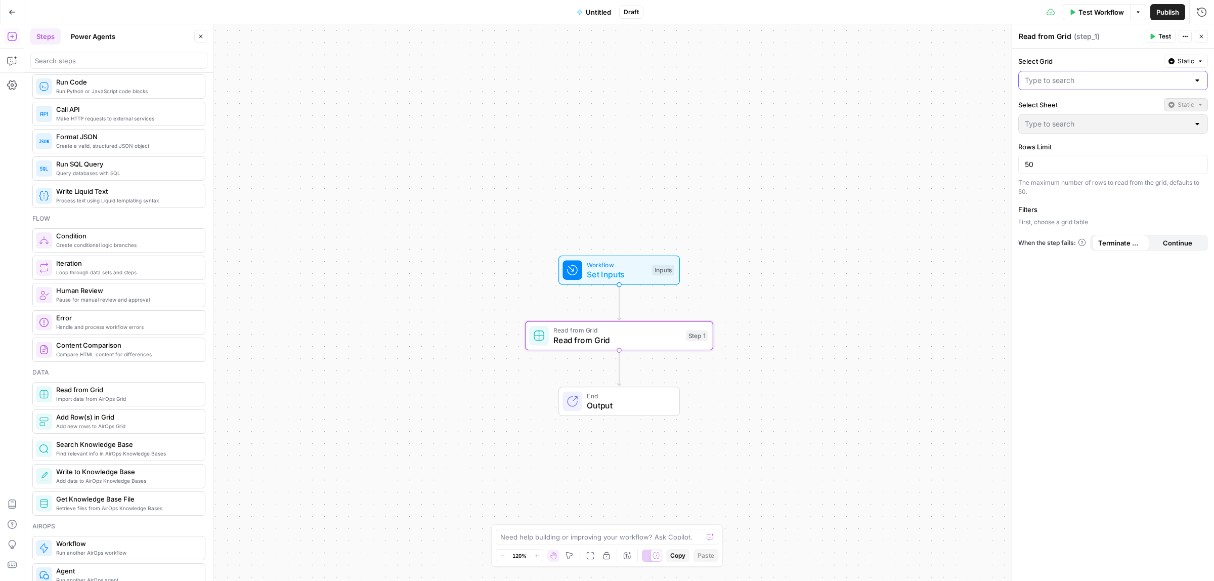
click at [1066, 77] on input "Select Grid" at bounding box center [1107, 80] width 164 height 10
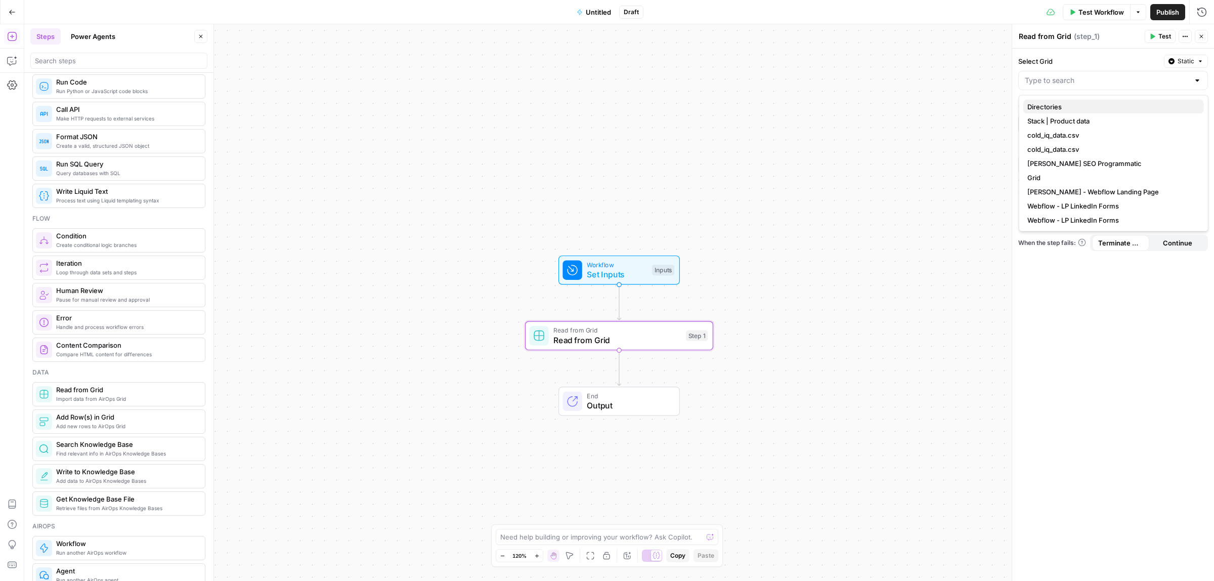
click at [1082, 108] on span "Directories" at bounding box center [1111, 107] width 168 height 10
type input "Directories"
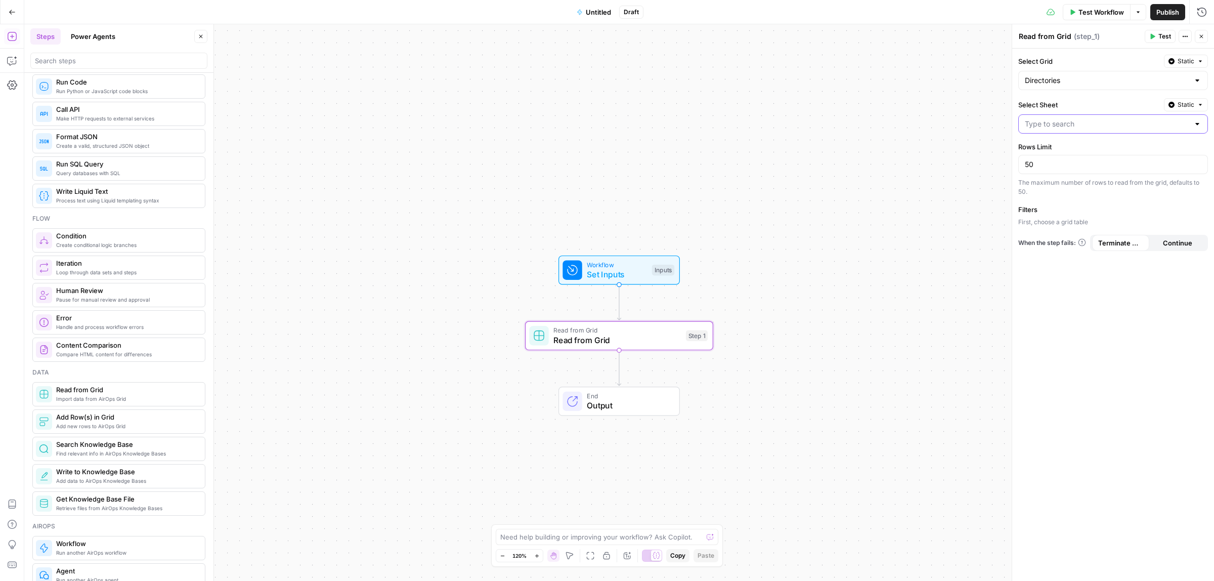
click at [1066, 128] on input "Select Sheet" at bounding box center [1107, 124] width 164 height 10
click at [1057, 151] on span "Blank" at bounding box center [1111, 150] width 168 height 10
type input "Blank"
click at [1045, 165] on input "50" at bounding box center [1113, 164] width 177 height 10
click at [1118, 228] on span "Add Filter" at bounding box center [1118, 223] width 28 height 9
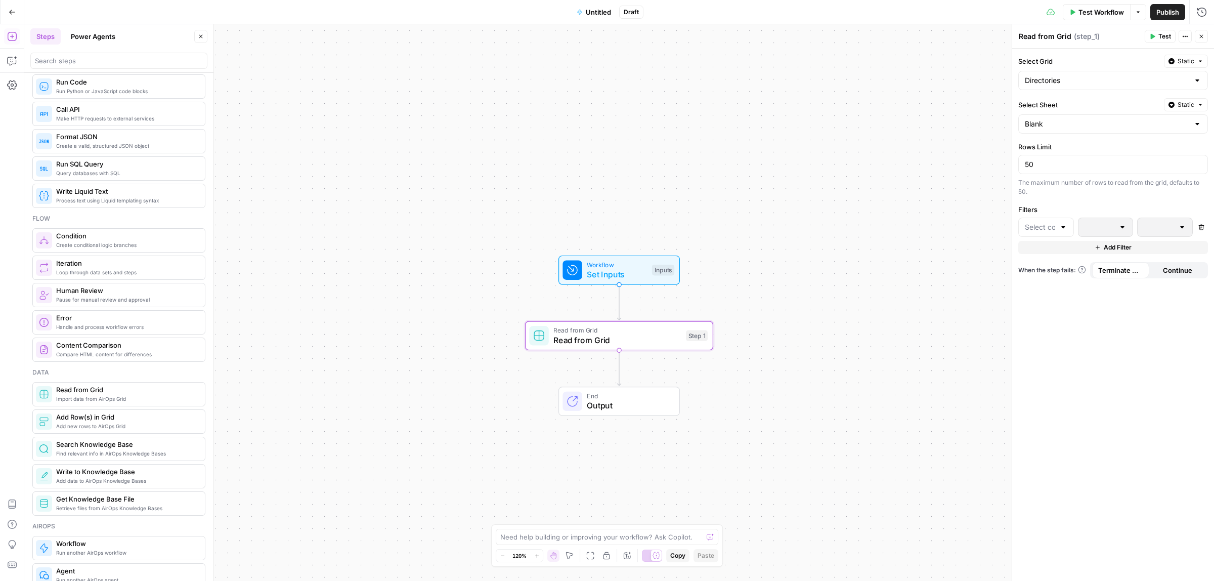
click at [1181, 62] on span "Static" at bounding box center [1185, 61] width 17 height 9
click at [1108, 69] on div "Select Grid Static Directories" at bounding box center [1113, 72] width 190 height 35
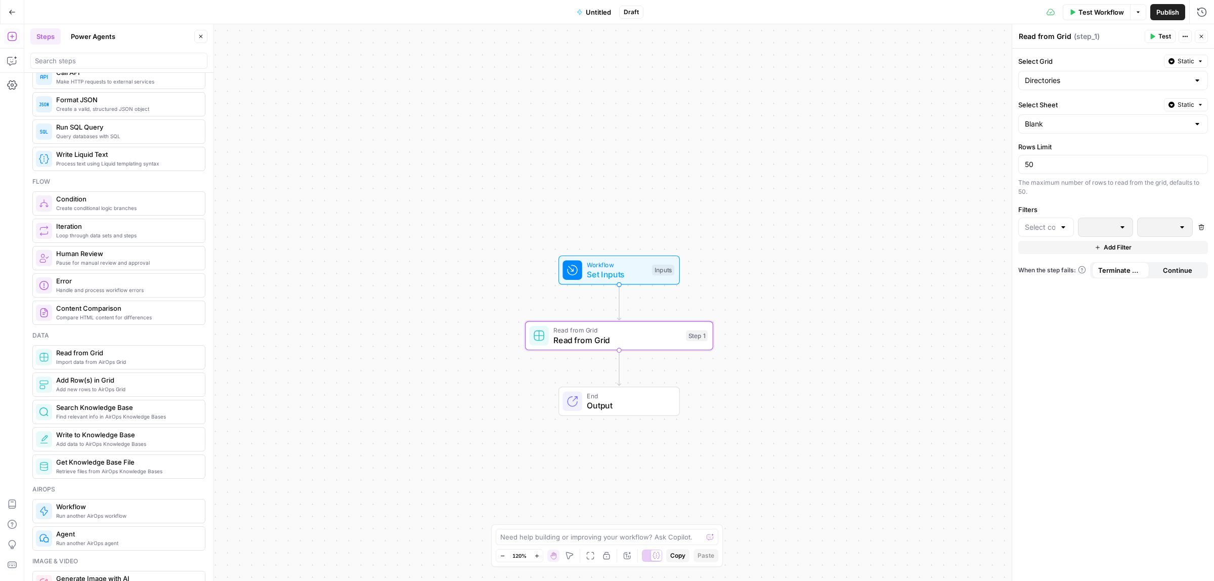
scroll to position [506, 0]
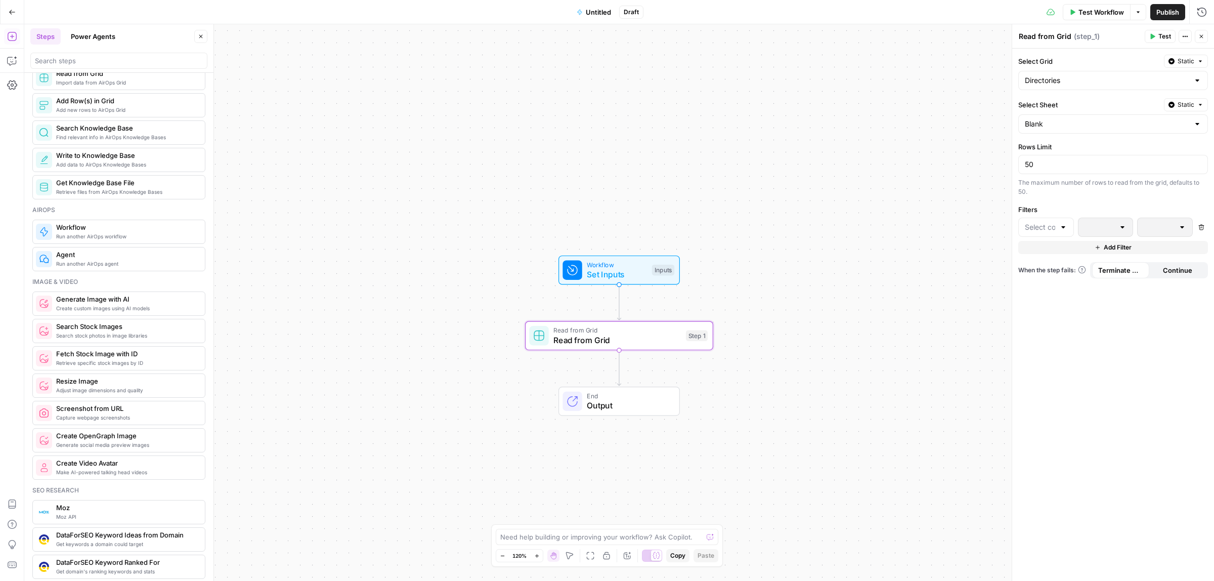
click at [119, 259] on span "Agent" at bounding box center [126, 254] width 141 height 10
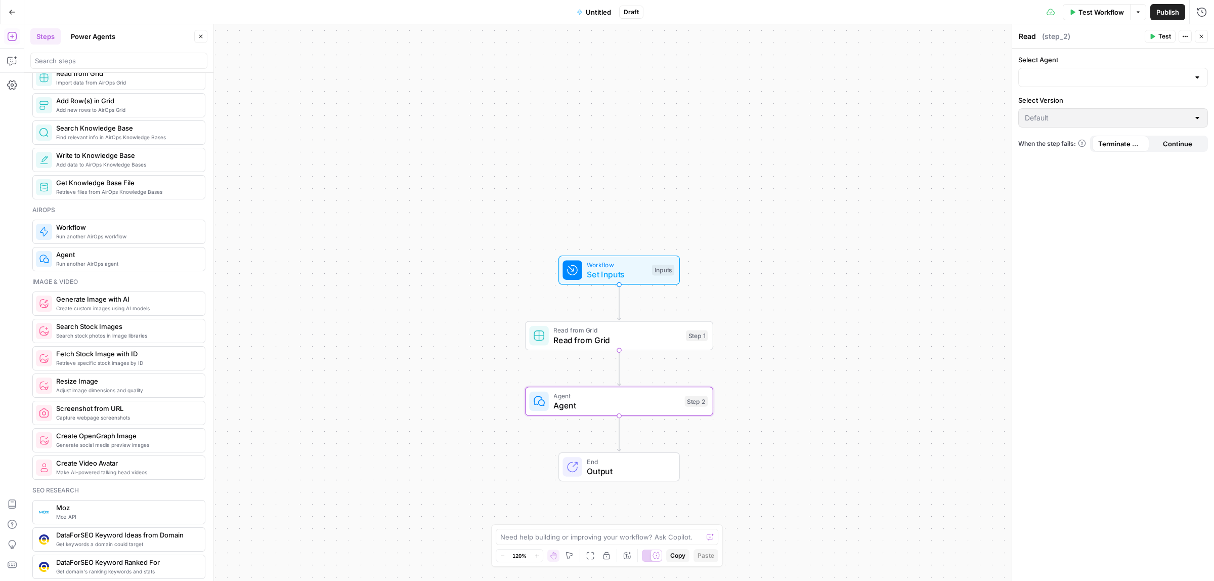
type textarea "Agent"
click at [616, 398] on span "Agent" at bounding box center [616, 396] width 126 height 10
click at [590, 272] on span "Set Inputs" at bounding box center [617, 274] width 60 height 12
click at [1084, 67] on button "Add Field" at bounding box center [1104, 69] width 168 height 16
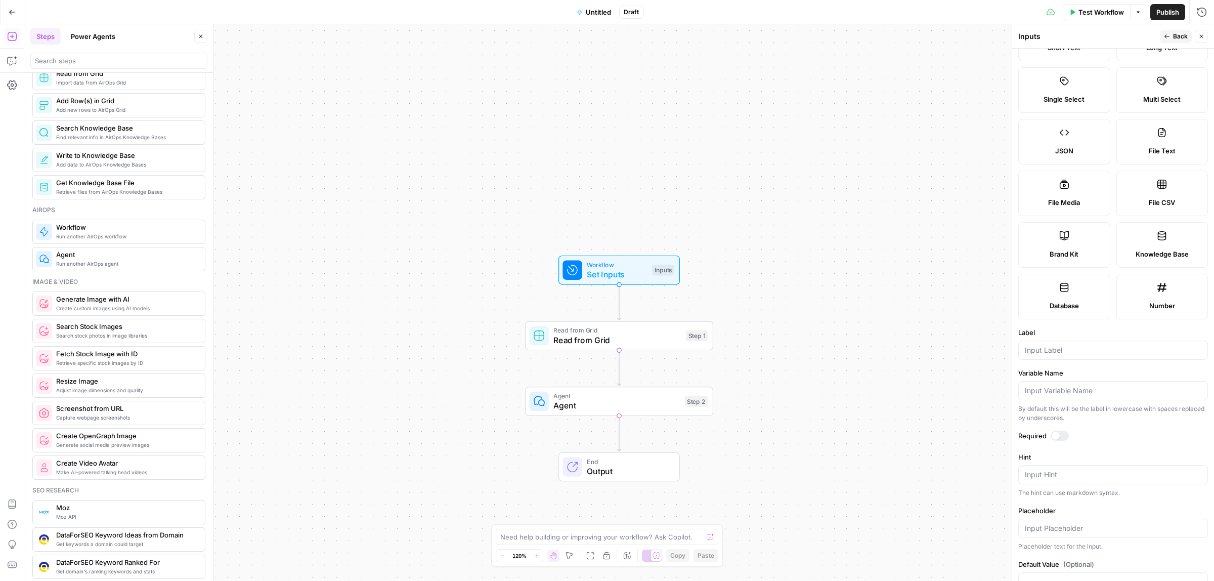
scroll to position [84, 0]
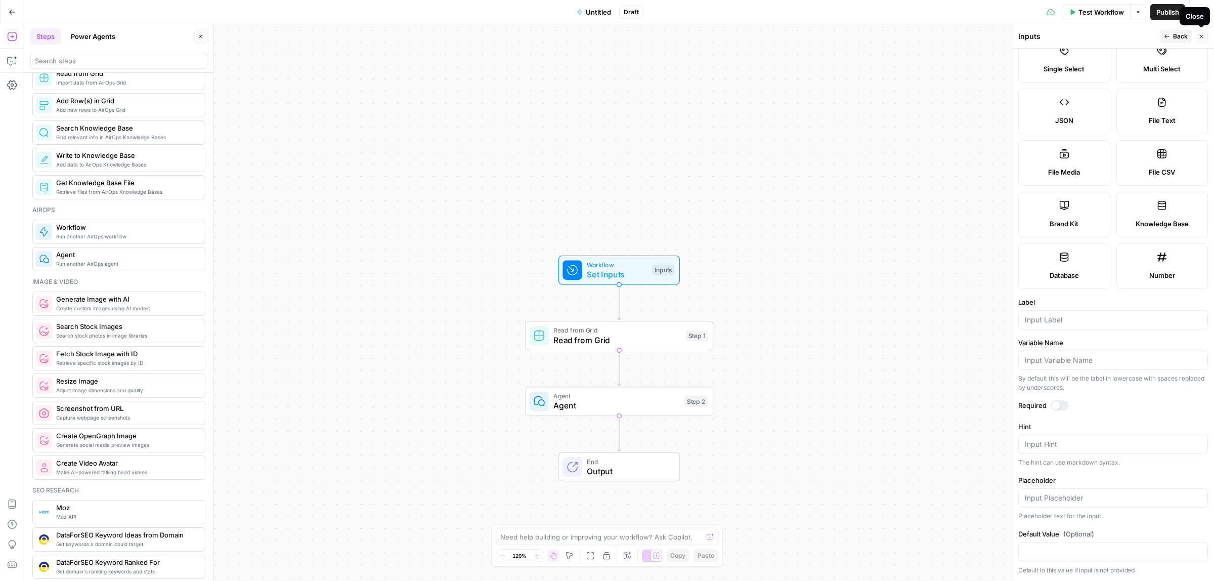
drag, startPoint x: 1202, startPoint y: 36, endPoint x: 627, endPoint y: 314, distance: 638.8
click at [1202, 36] on icon "button" at bounding box center [1201, 36] width 6 height 6
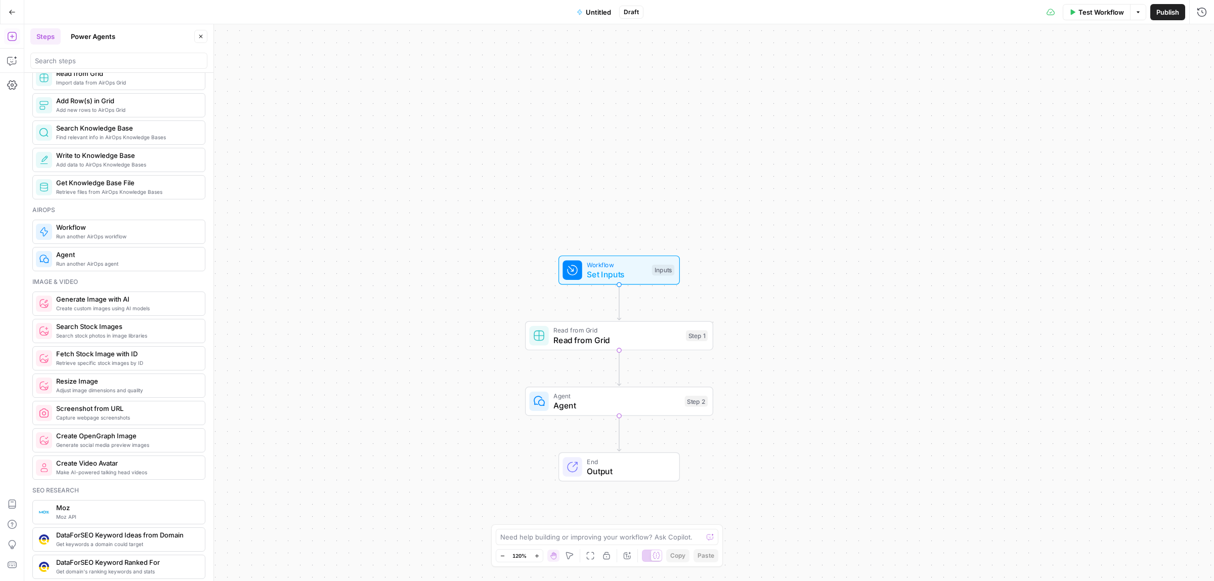
click at [581, 338] on span "Read from Grid" at bounding box center [616, 340] width 127 height 12
click at [638, 312] on icon "button" at bounding box center [638, 313] width 10 height 10
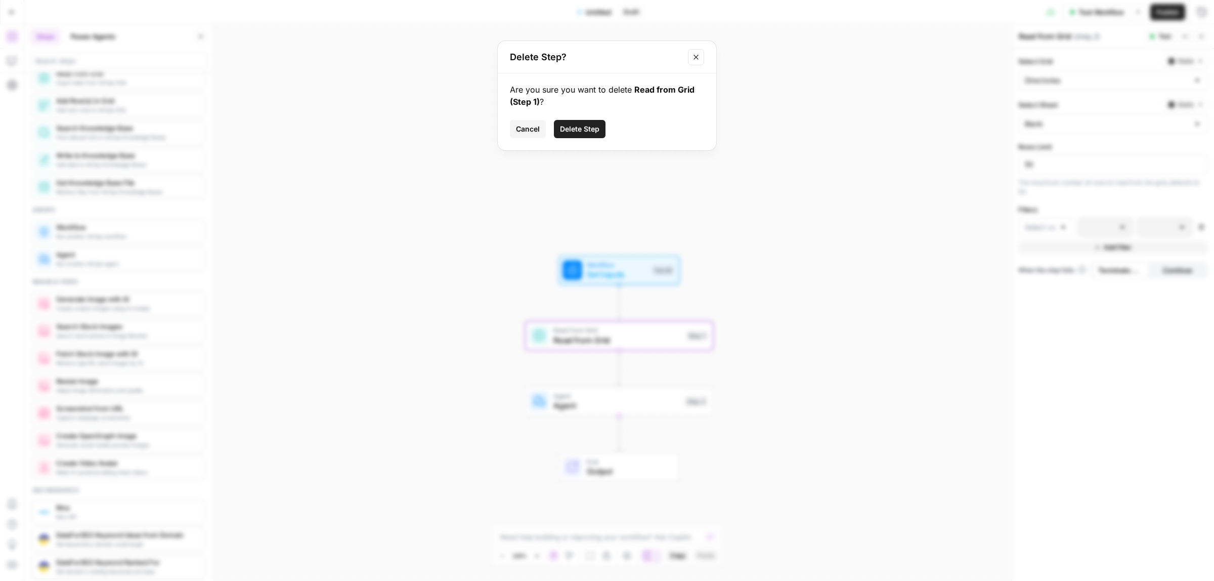
click at [578, 129] on span "Delete Step" at bounding box center [579, 129] width 39 height 10
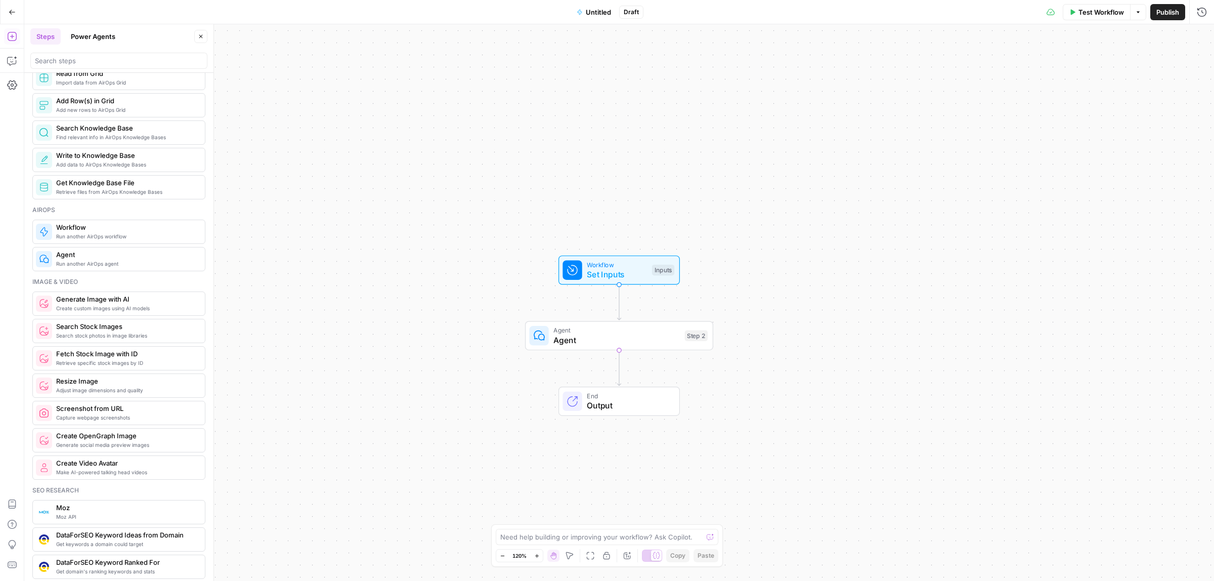
click at [637, 342] on span "Agent" at bounding box center [616, 340] width 126 height 12
click at [633, 317] on icon "button" at bounding box center [638, 313] width 10 height 10
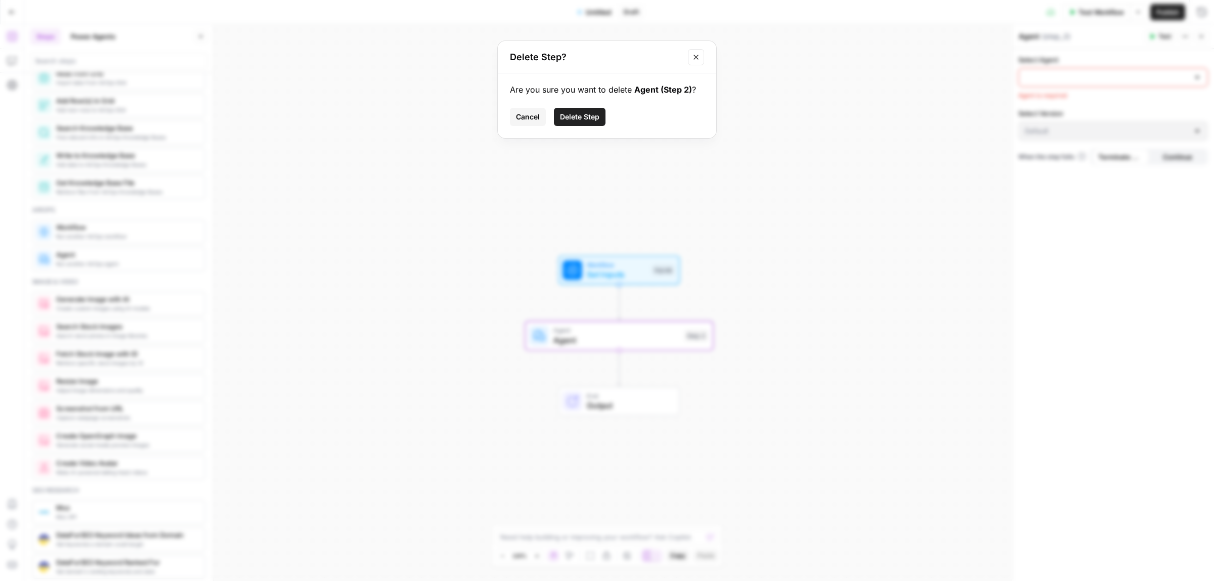
click at [583, 120] on span "Delete Step" at bounding box center [579, 117] width 39 height 10
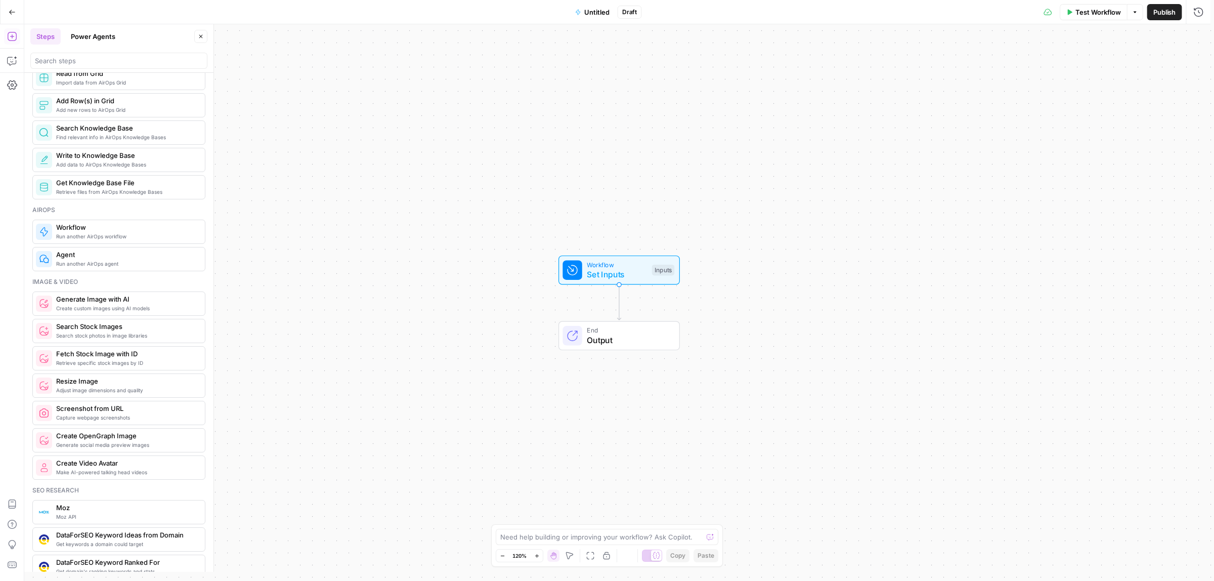
click at [13, 14] on icon "button" at bounding box center [11, 12] width 7 height 7
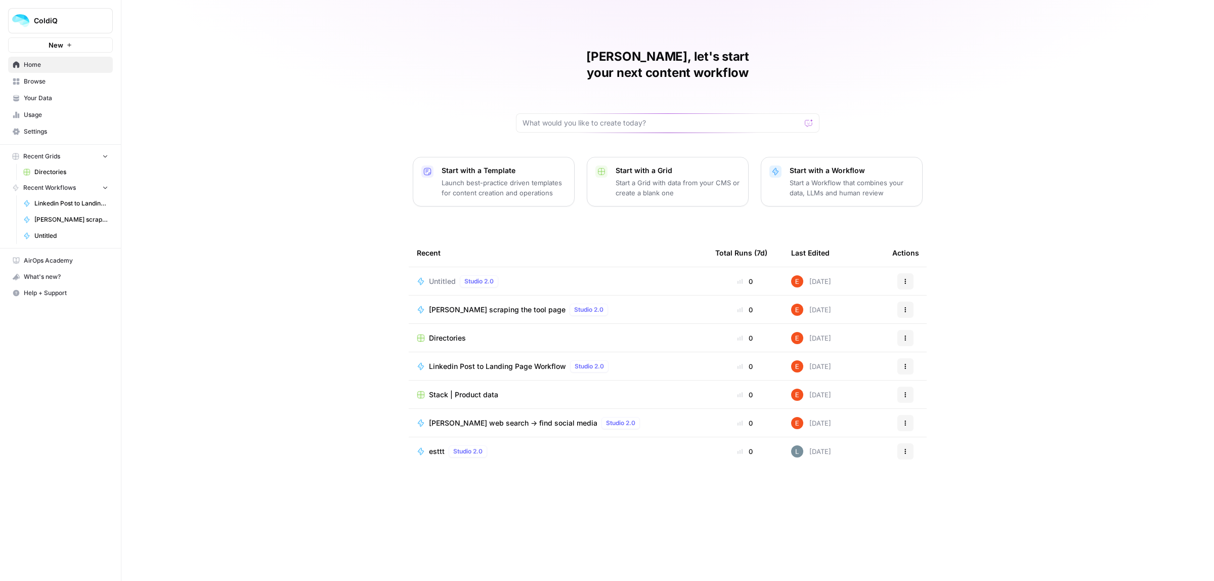
click at [906, 278] on icon "button" at bounding box center [905, 281] width 6 height 6
click at [919, 310] on span "Delete" at bounding box center [957, 312] width 81 height 10
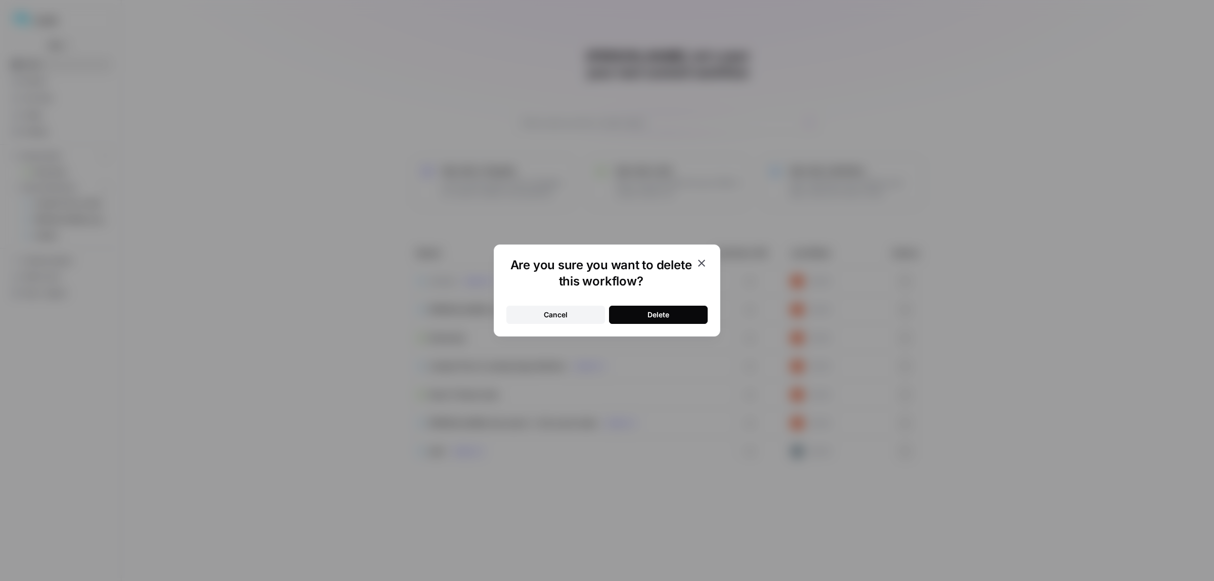
click at [669, 300] on div "Cancel Delete" at bounding box center [606, 308] width 201 height 30
click at [667, 312] on div "Delete" at bounding box center [658, 315] width 22 height 10
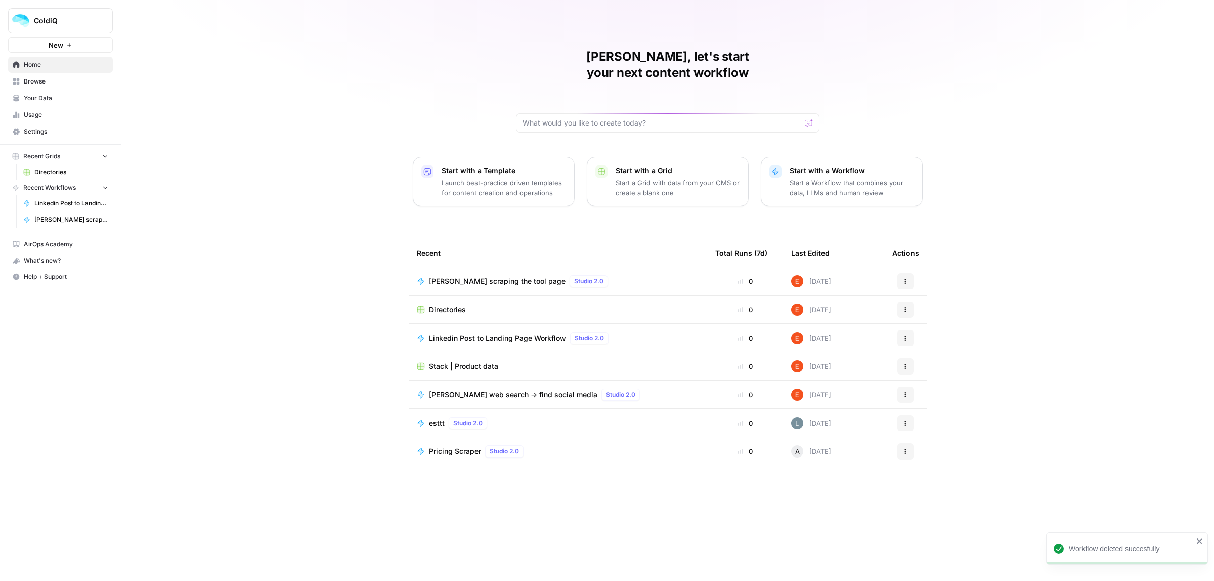
click at [444, 304] on span "Directories" at bounding box center [447, 309] width 37 height 10
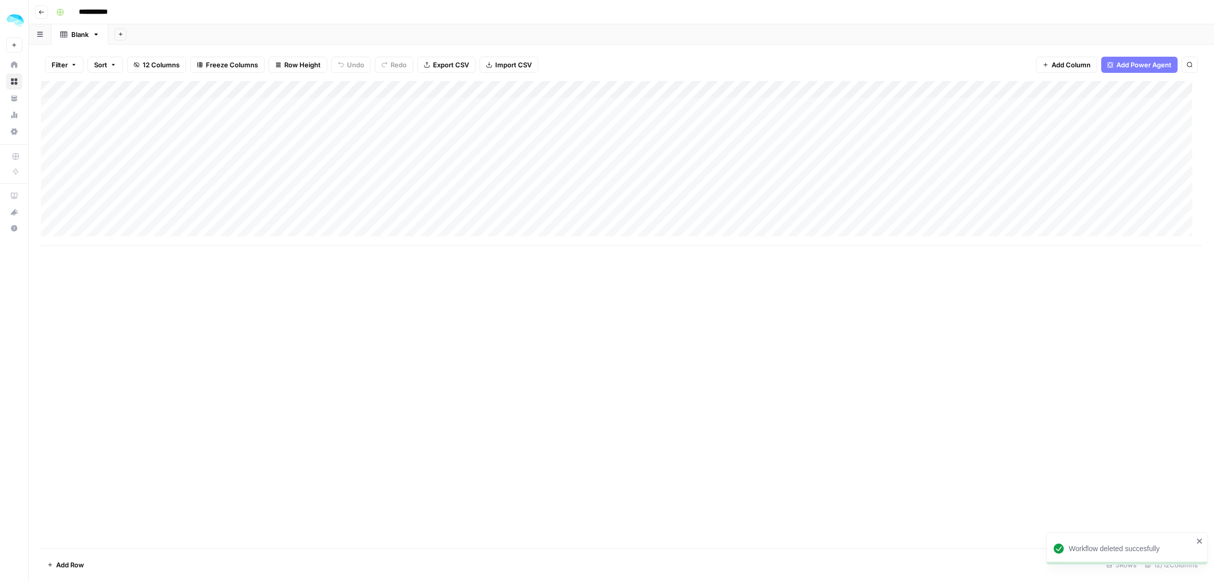
click at [1136, 64] on span "Add Power Agent" at bounding box center [1143, 65] width 55 height 10
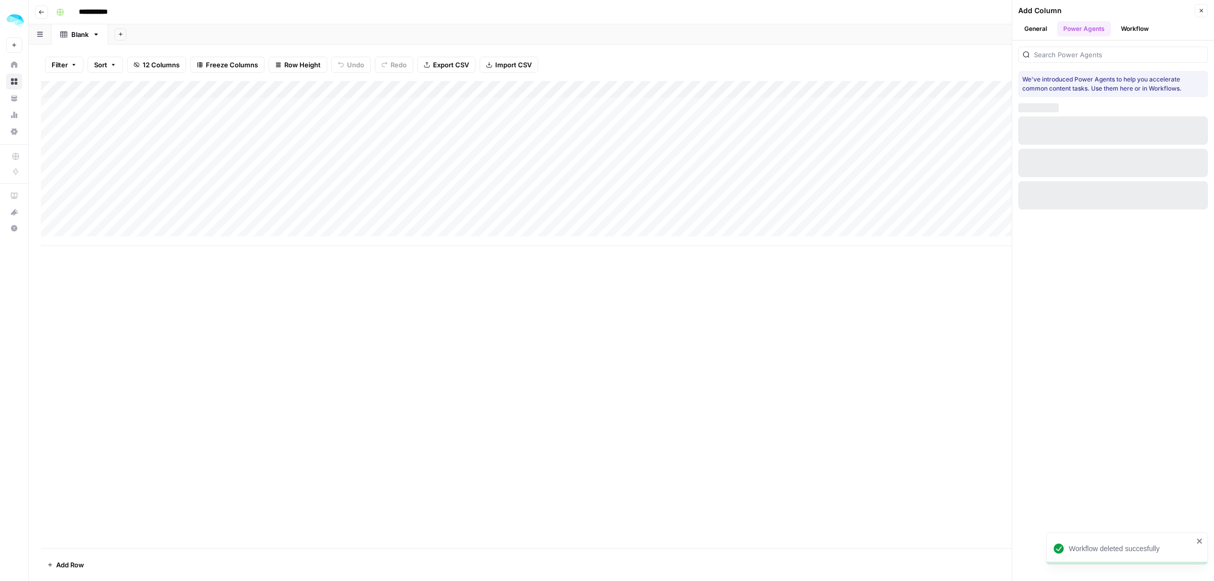
click at [1138, 23] on button "Workflow" at bounding box center [1135, 28] width 40 height 15
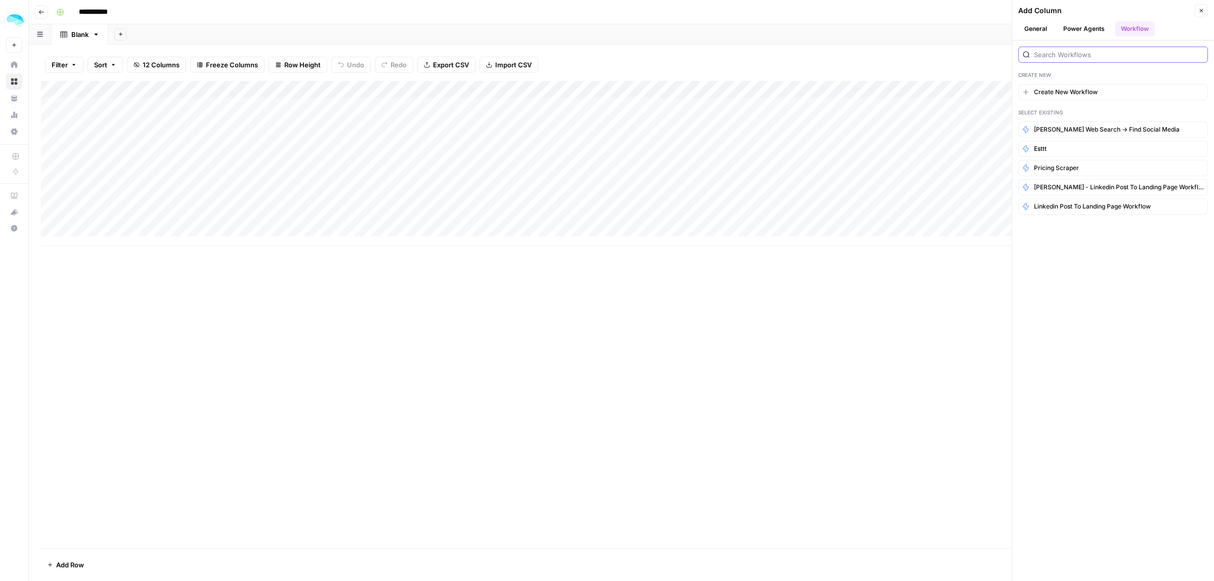
click at [1071, 56] on input "search" at bounding box center [1118, 55] width 169 height 10
type input "ошт"
type input "i"
type input "jina"
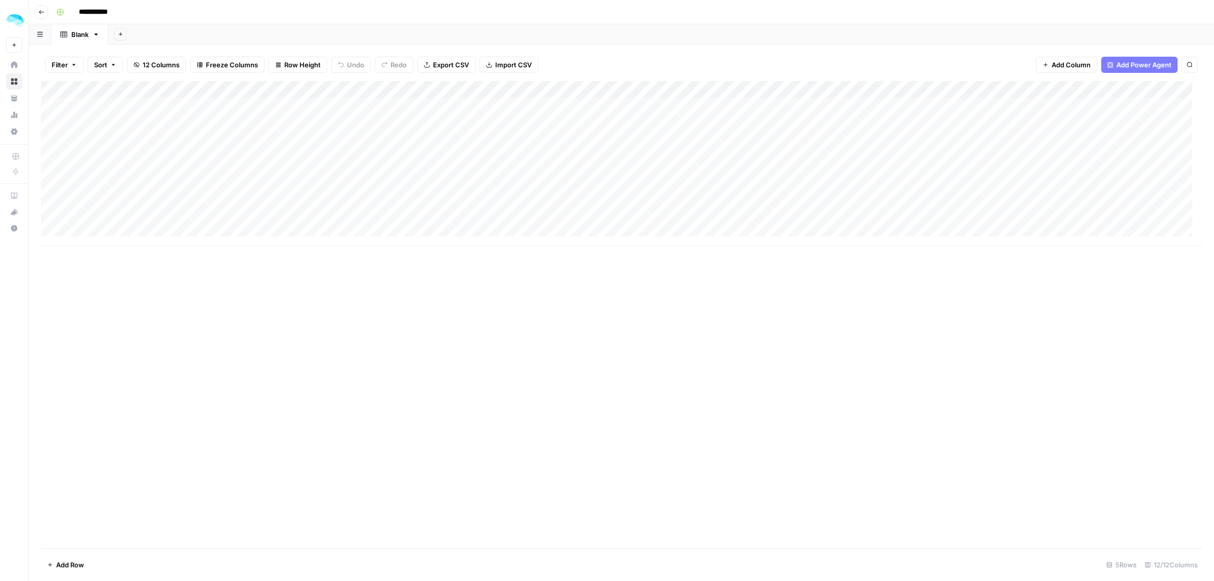
click at [1152, 57] on button "Add Power Agent" at bounding box center [1139, 65] width 76 height 16
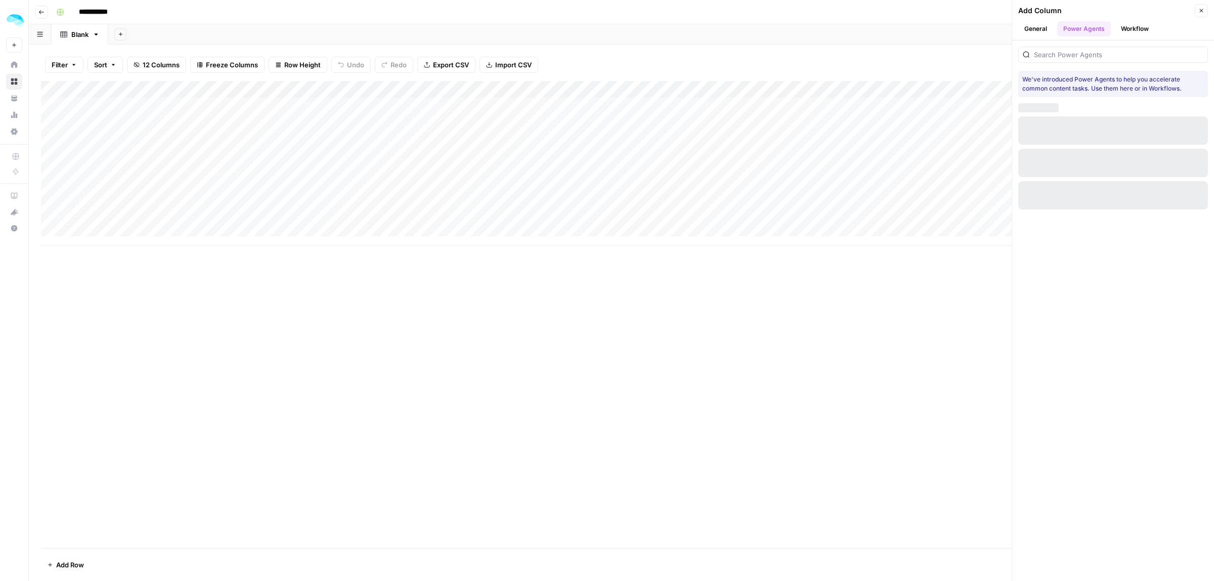
click at [1131, 28] on button "Workflow" at bounding box center [1135, 28] width 40 height 15
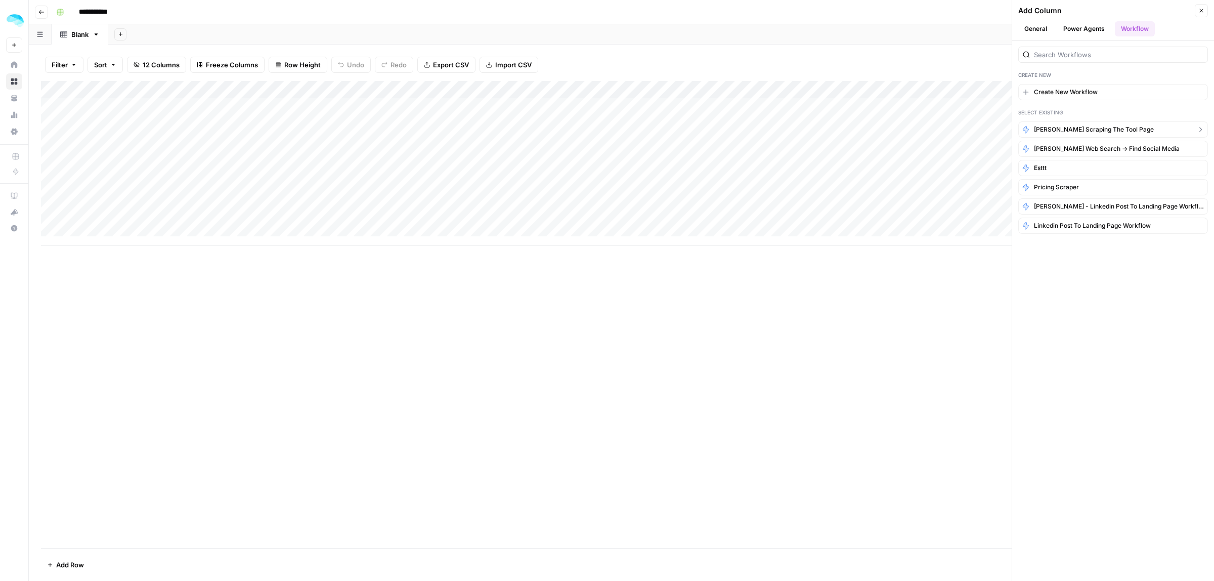
click at [1070, 130] on span "[PERSON_NAME] scraping the tool page" at bounding box center [1094, 129] width 120 height 9
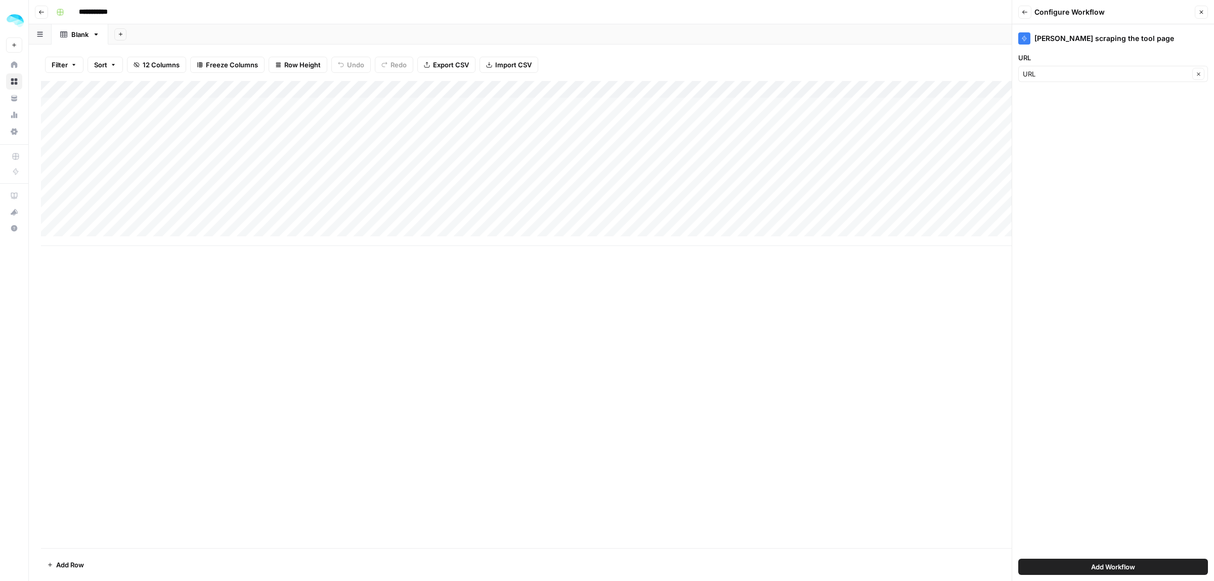
click at [1101, 567] on span "Add Workflow" at bounding box center [1113, 566] width 44 height 10
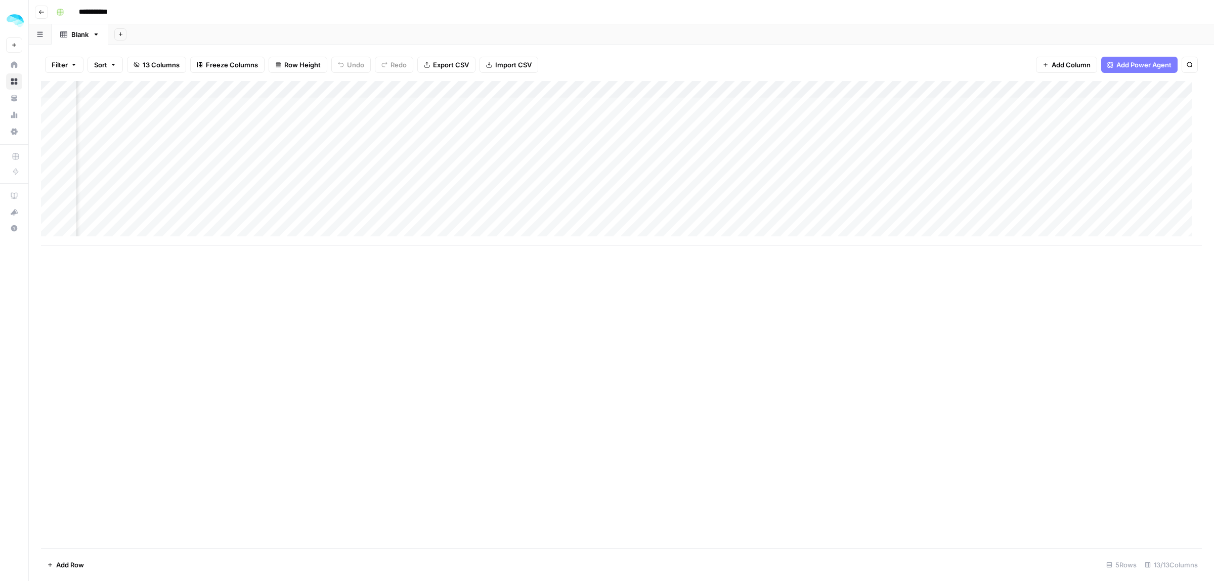
scroll to position [0, 822]
click at [1065, 89] on div "Add Column" at bounding box center [621, 163] width 1161 height 165
click at [910, 343] on div "Add Column" at bounding box center [621, 314] width 1161 height 467
drag, startPoint x: 1066, startPoint y: 86, endPoint x: 290, endPoint y: 112, distance: 776.7
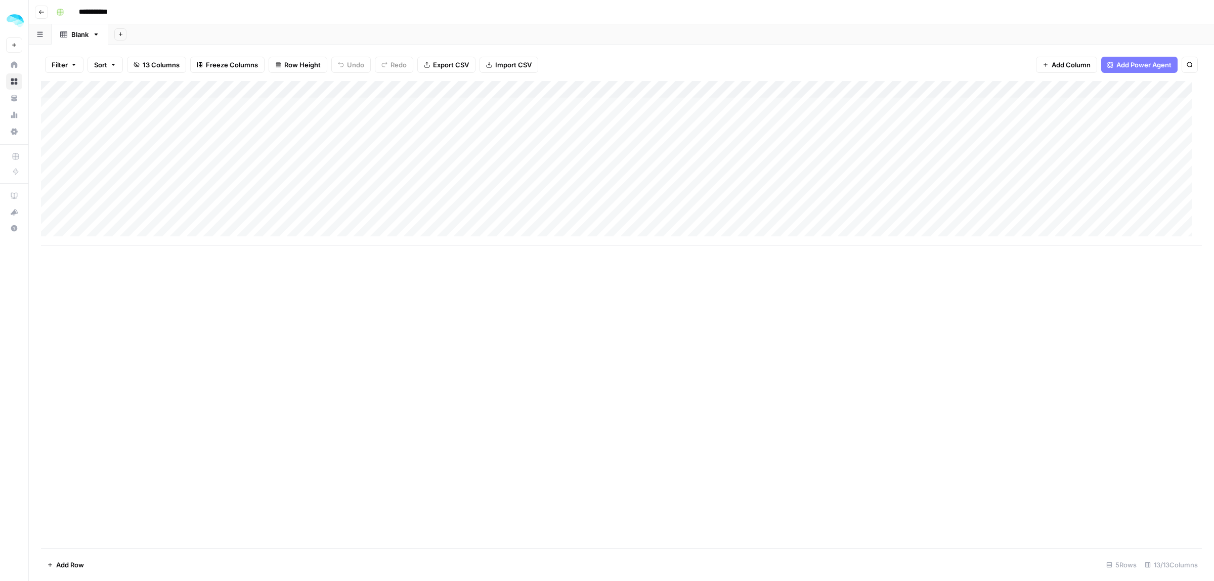
click at [290, 112] on div "Add Column" at bounding box center [621, 163] width 1161 height 165
click at [289, 107] on div "Add Column" at bounding box center [621, 163] width 1161 height 165
click at [334, 87] on div "Add Column" at bounding box center [621, 163] width 1161 height 165
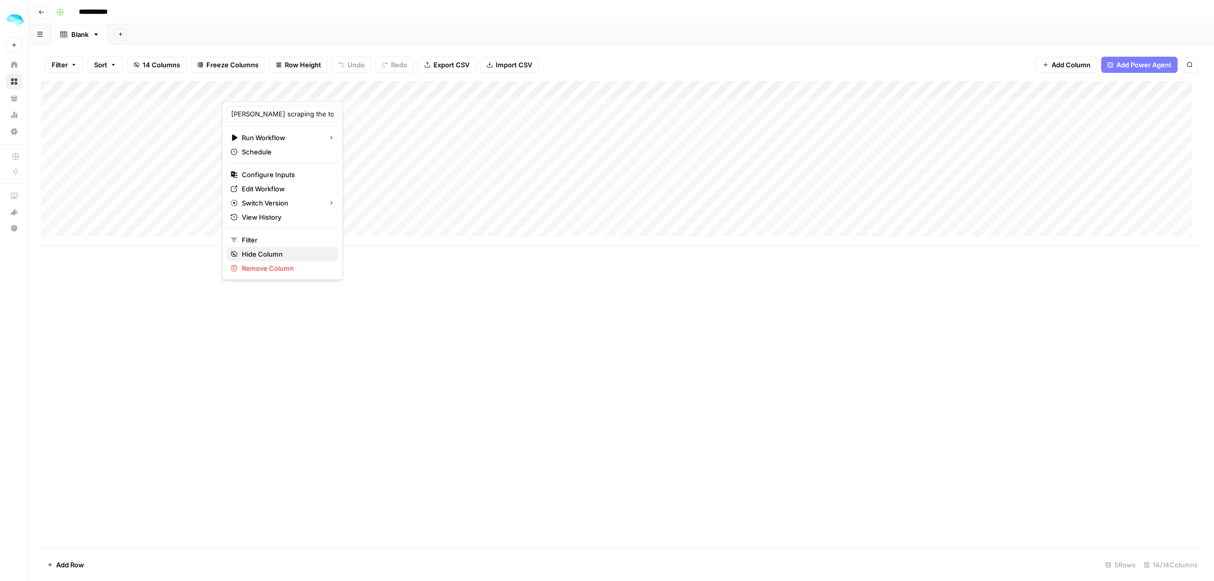
click at [272, 256] on span "Hide Column" at bounding box center [286, 254] width 89 height 10
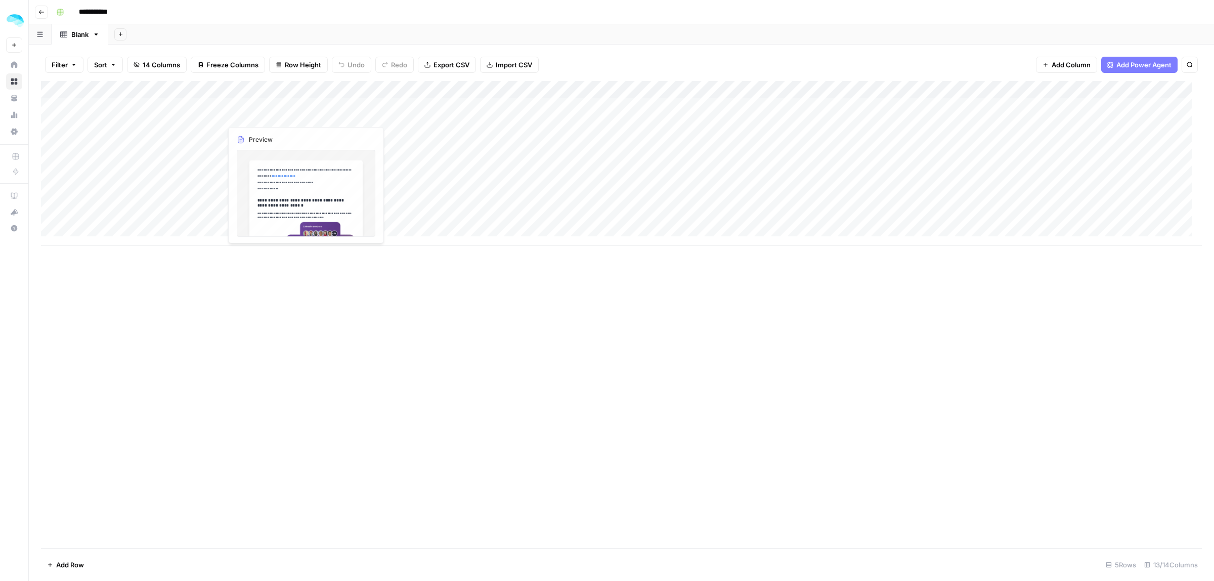
click at [274, 109] on div "Add Column" at bounding box center [621, 163] width 1161 height 165
click at [256, 109] on div "Add Column" at bounding box center [621, 163] width 1161 height 165
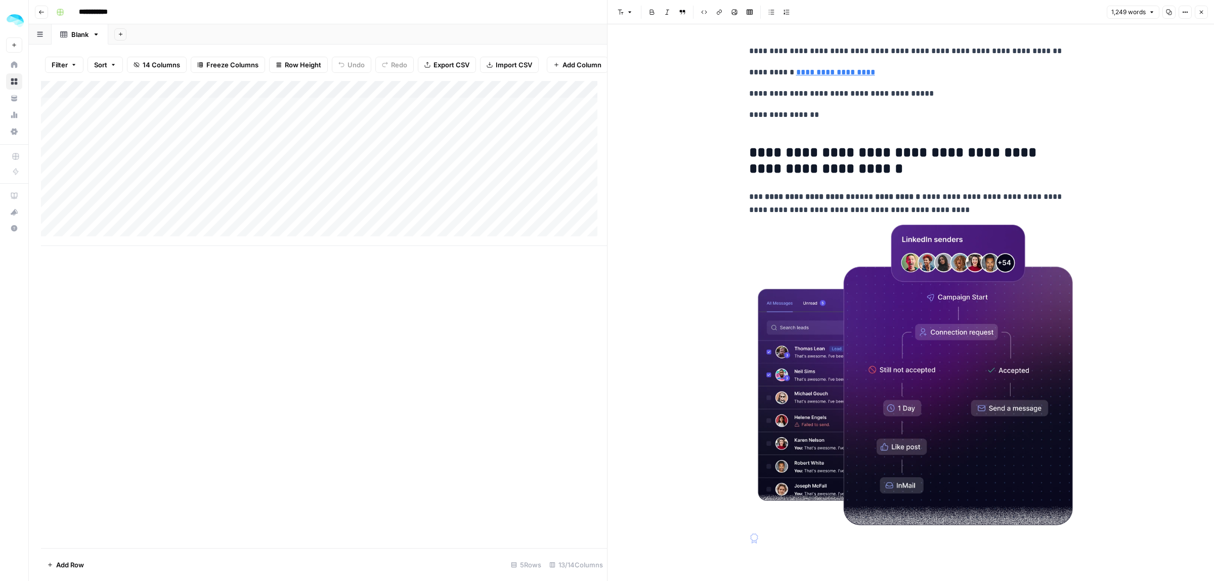
click at [1199, 14] on icon "button" at bounding box center [1201, 12] width 6 height 6
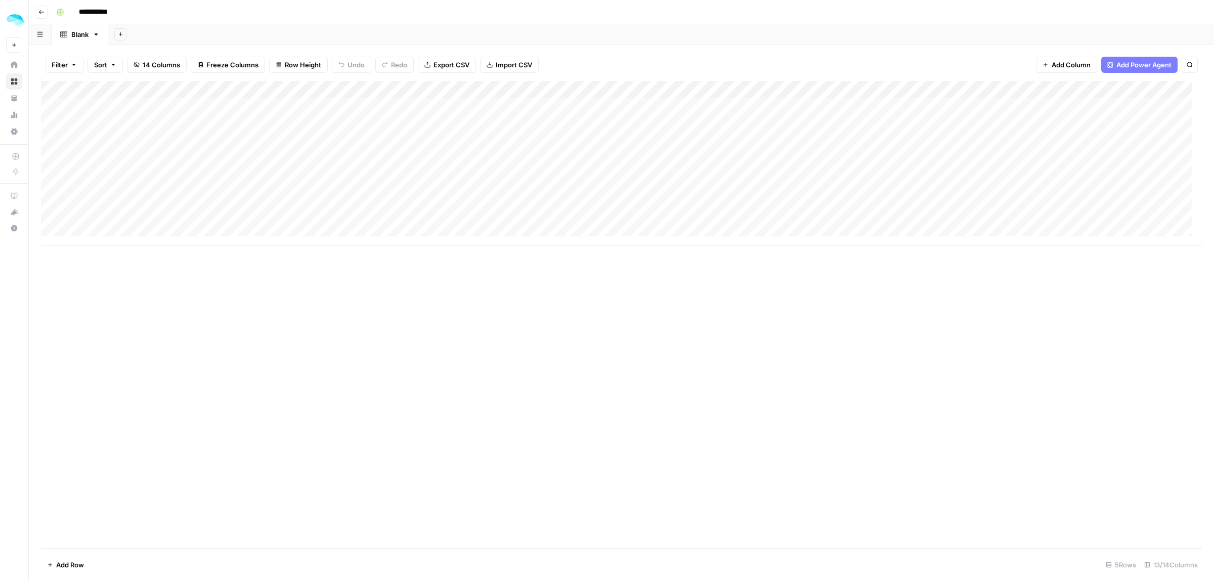
click at [155, 64] on span "14 Columns" at bounding box center [161, 65] width 37 height 10
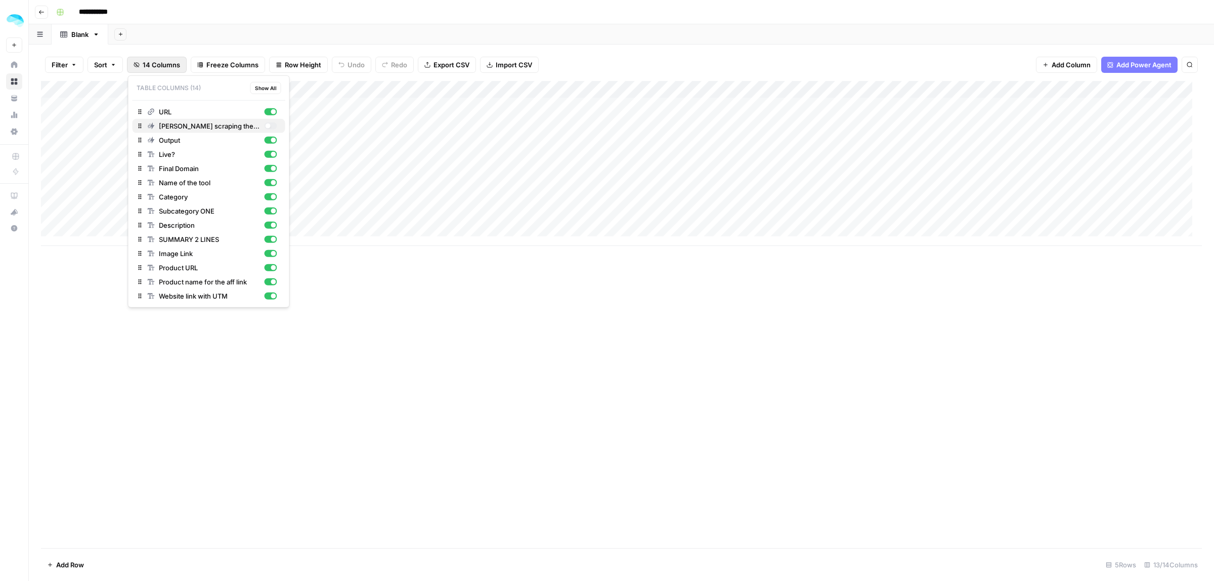
click at [273, 128] on div "button" at bounding box center [270, 125] width 13 height 7
click at [449, 376] on div "Add Column" at bounding box center [621, 314] width 1161 height 467
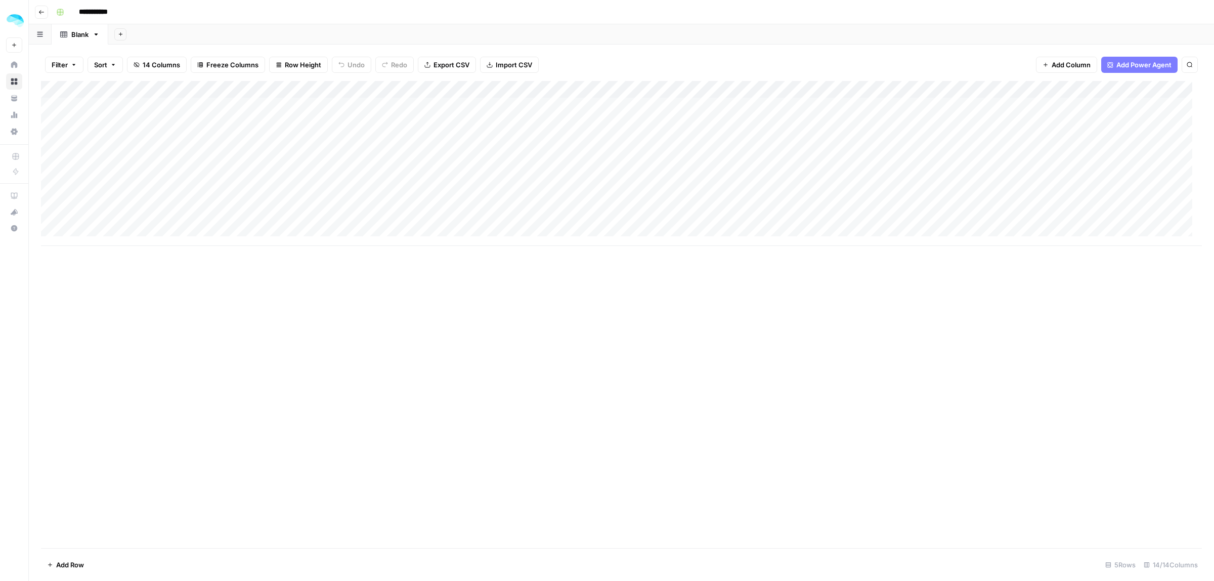
drag, startPoint x: 638, startPoint y: 89, endPoint x: 237, endPoint y: 89, distance: 401.0
click at [237, 89] on div "Add Column" at bounding box center [621, 163] width 1161 height 165
click at [479, 89] on div "Add Column" at bounding box center [621, 163] width 1161 height 165
click at [420, 173] on span "Configure Inputs" at bounding box center [432, 174] width 89 height 10
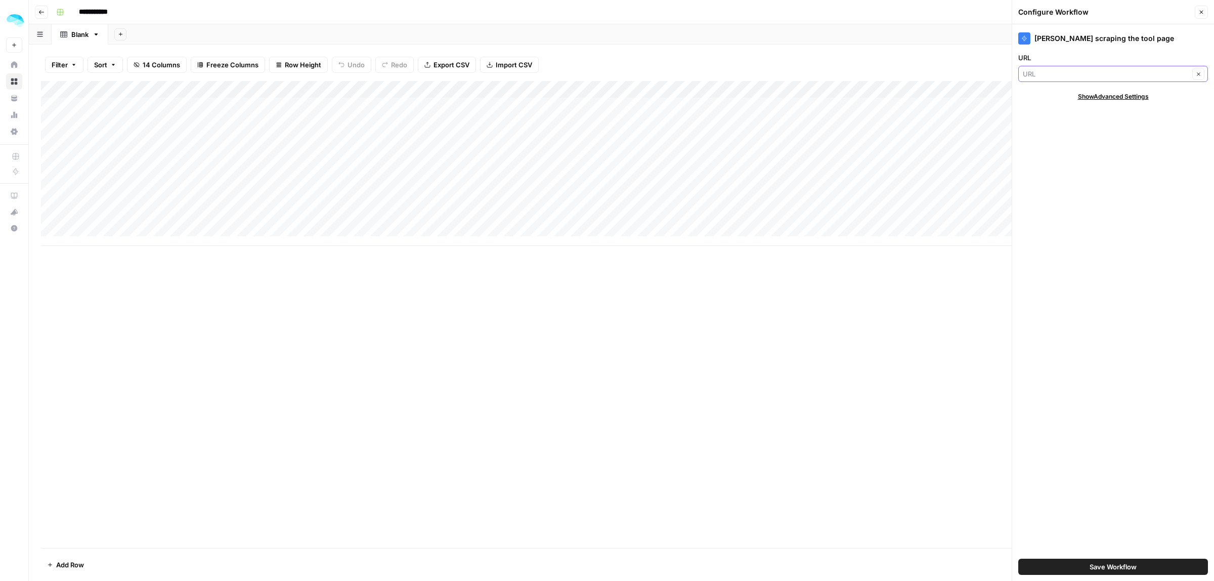
click at [1050, 78] on input "URL" at bounding box center [1106, 74] width 166 height 10
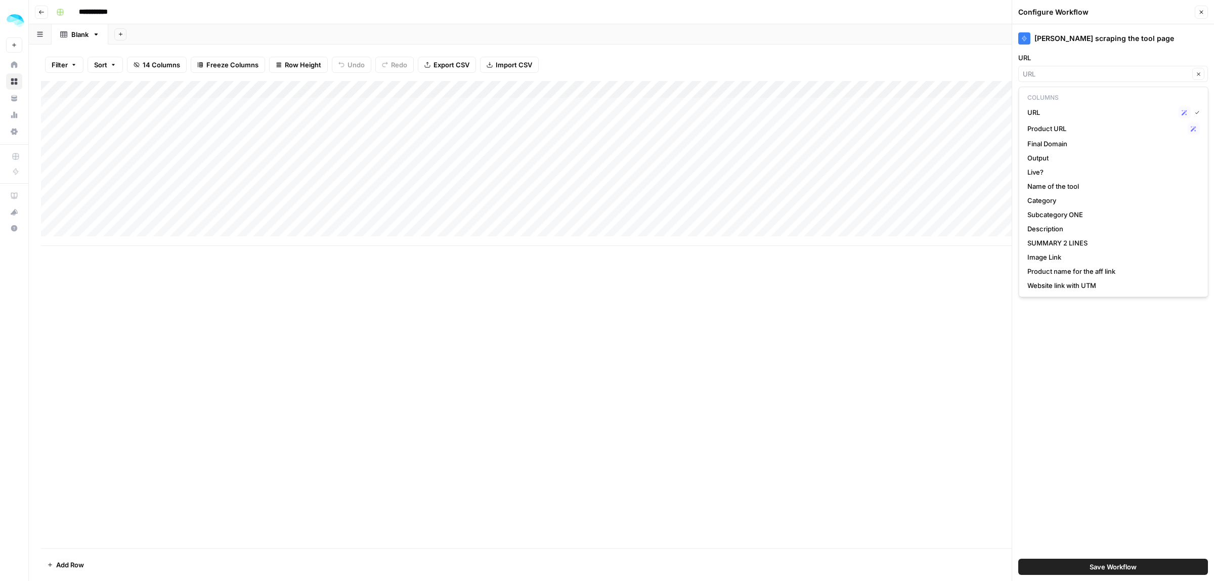
type input "URL"
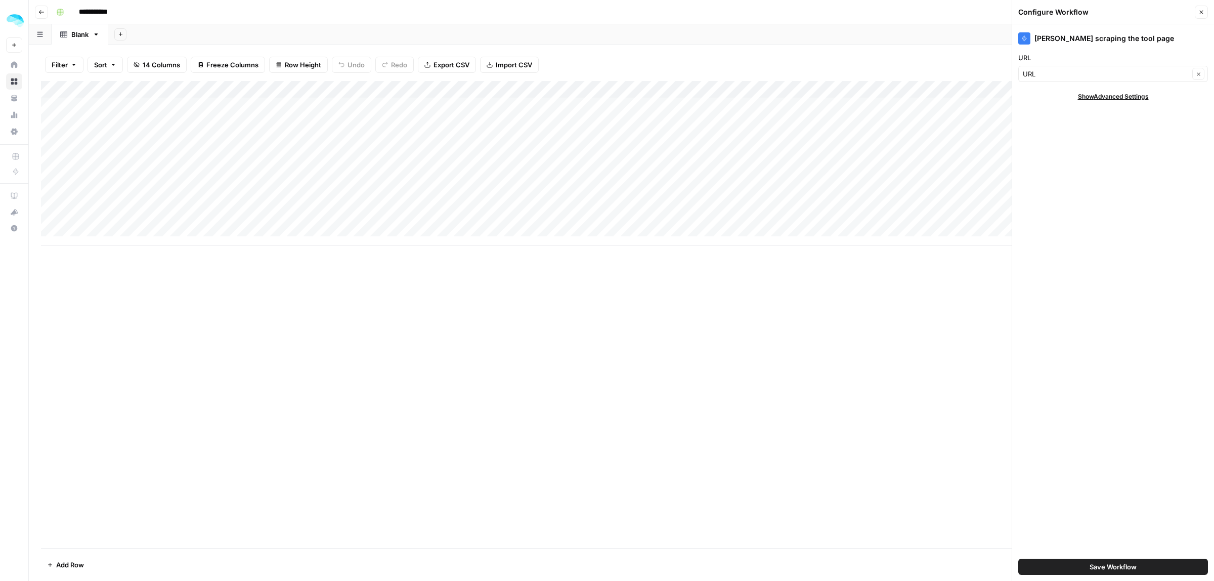
click at [603, 338] on div "Add Column" at bounding box center [621, 314] width 1161 height 467
click at [1201, 10] on icon "button" at bounding box center [1201, 12] width 6 height 6
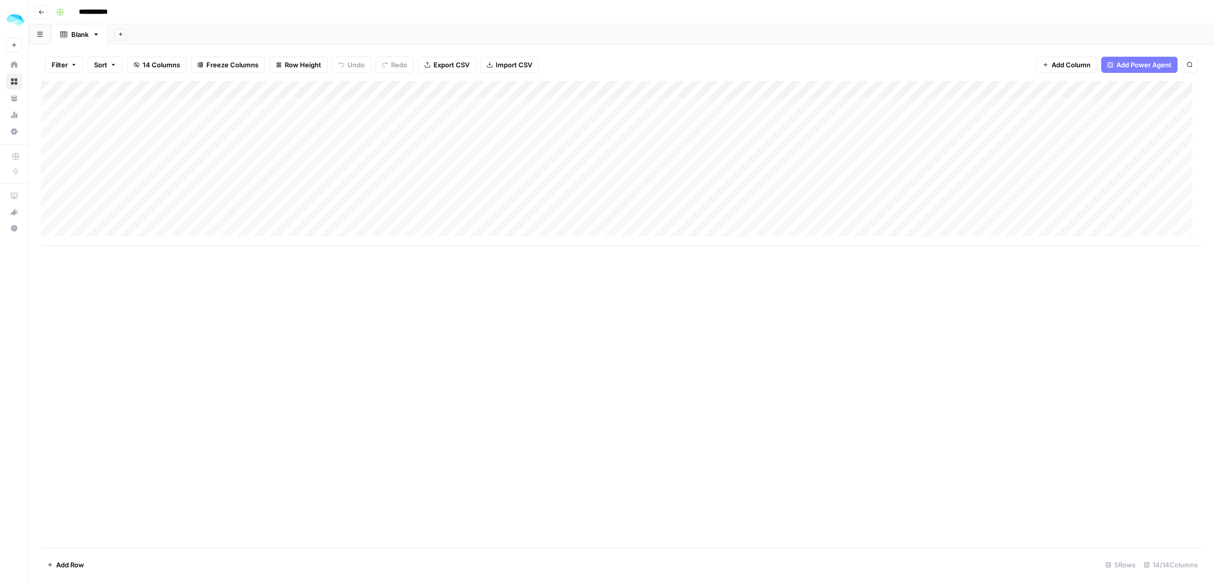
click at [1149, 66] on span "Add Power Agent" at bounding box center [1143, 65] width 55 height 10
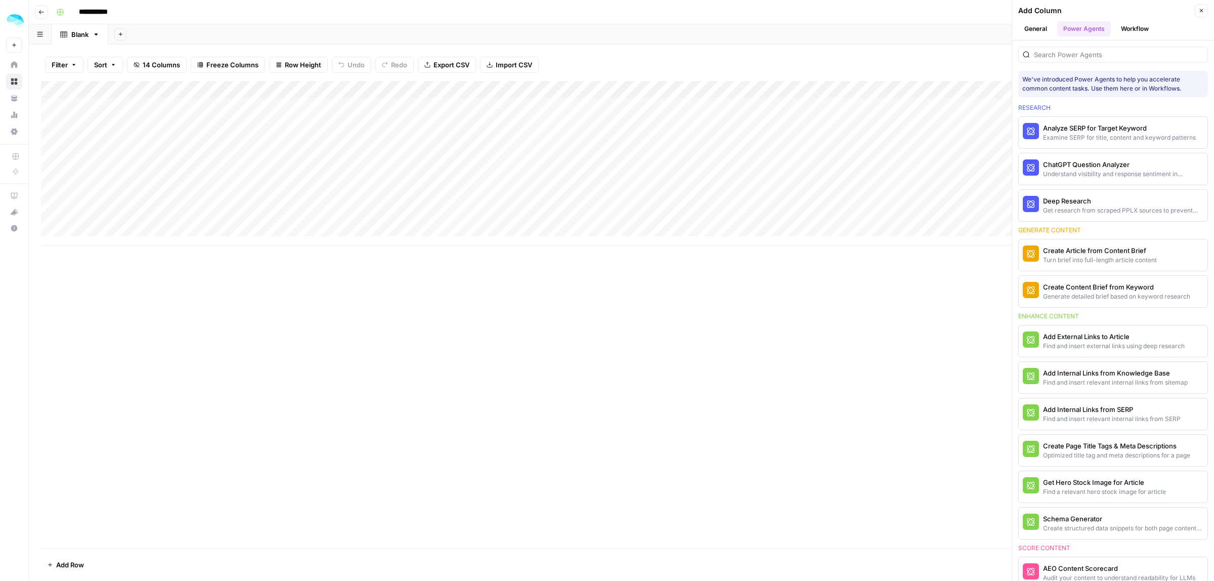
click at [1144, 29] on button "Workflow" at bounding box center [1135, 28] width 40 height 15
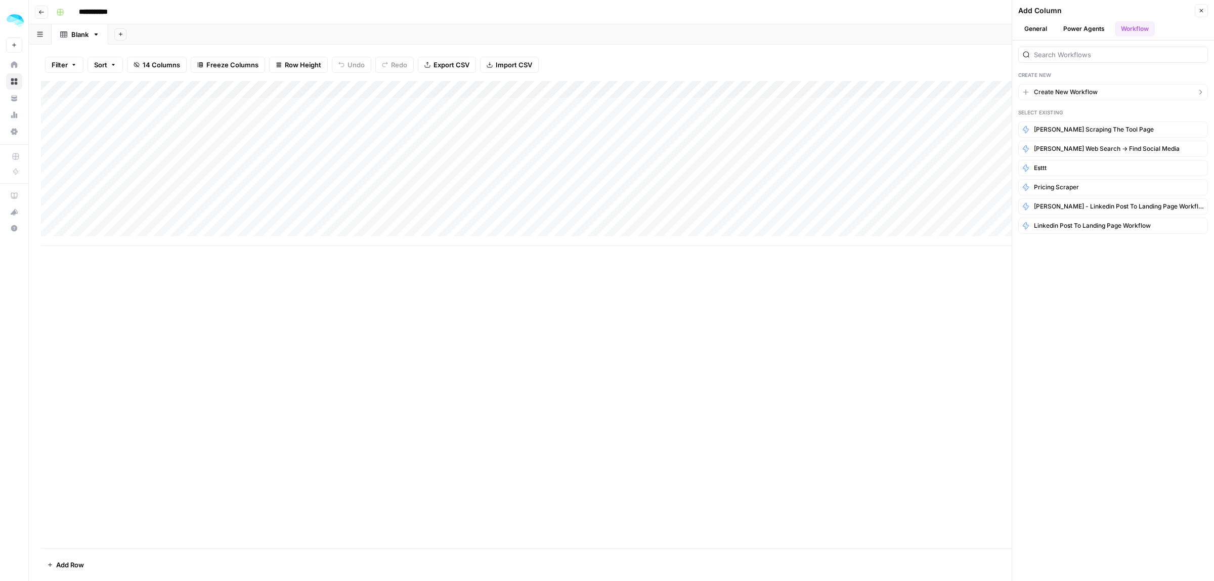
click at [1067, 94] on span "Create New Workflow" at bounding box center [1066, 91] width 64 height 9
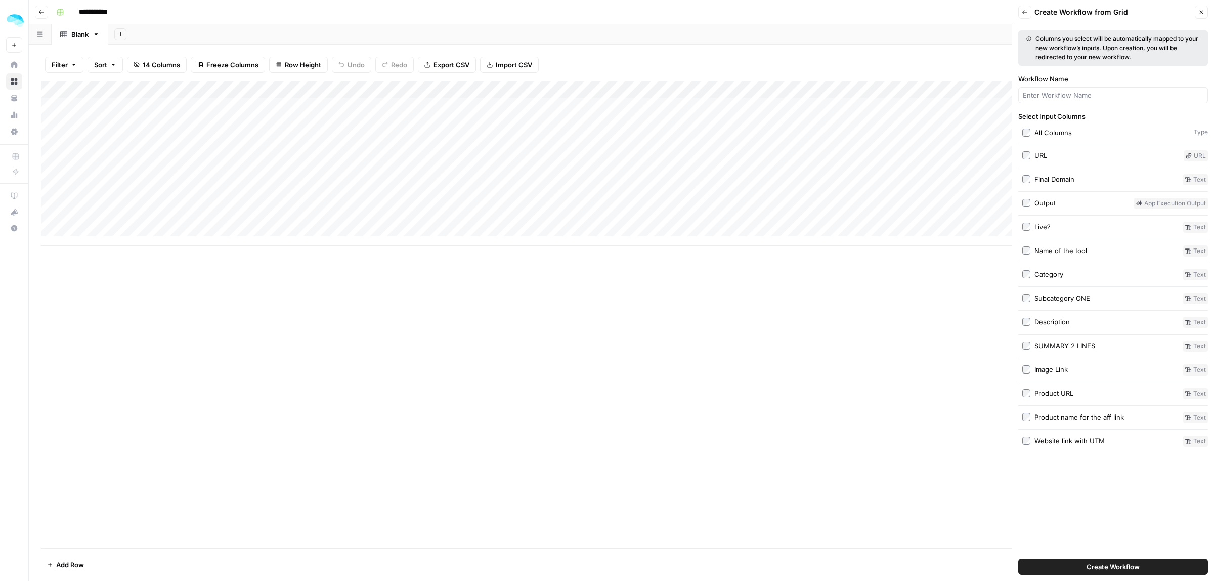
click at [1101, 565] on span "Create Workflow" at bounding box center [1112, 566] width 53 height 10
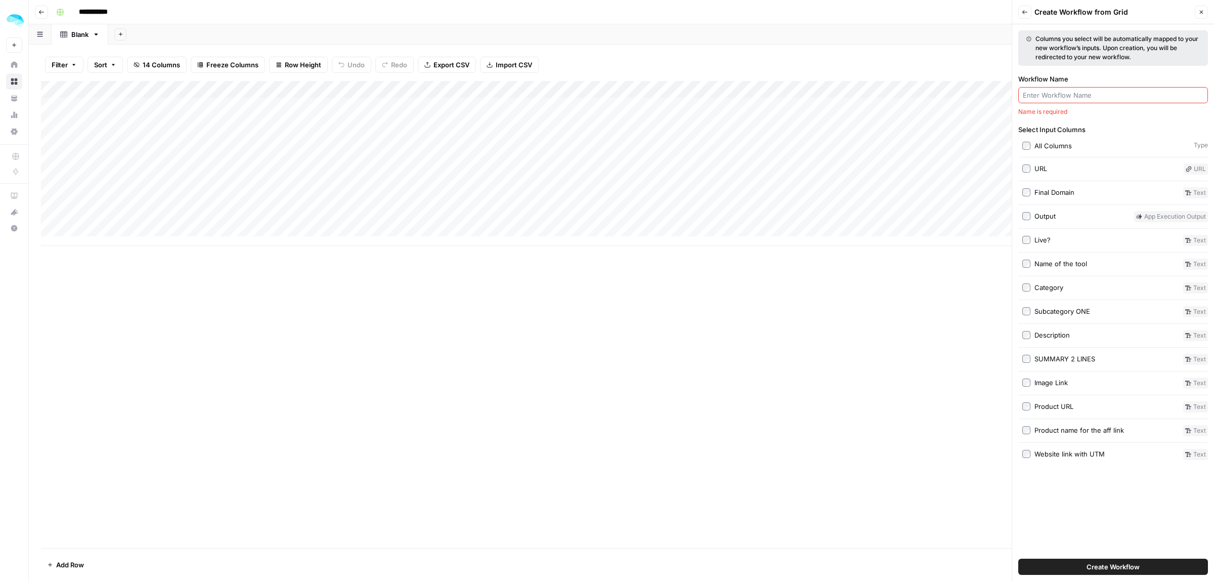
click at [1074, 97] on input "Workflow Name" at bounding box center [1113, 95] width 181 height 10
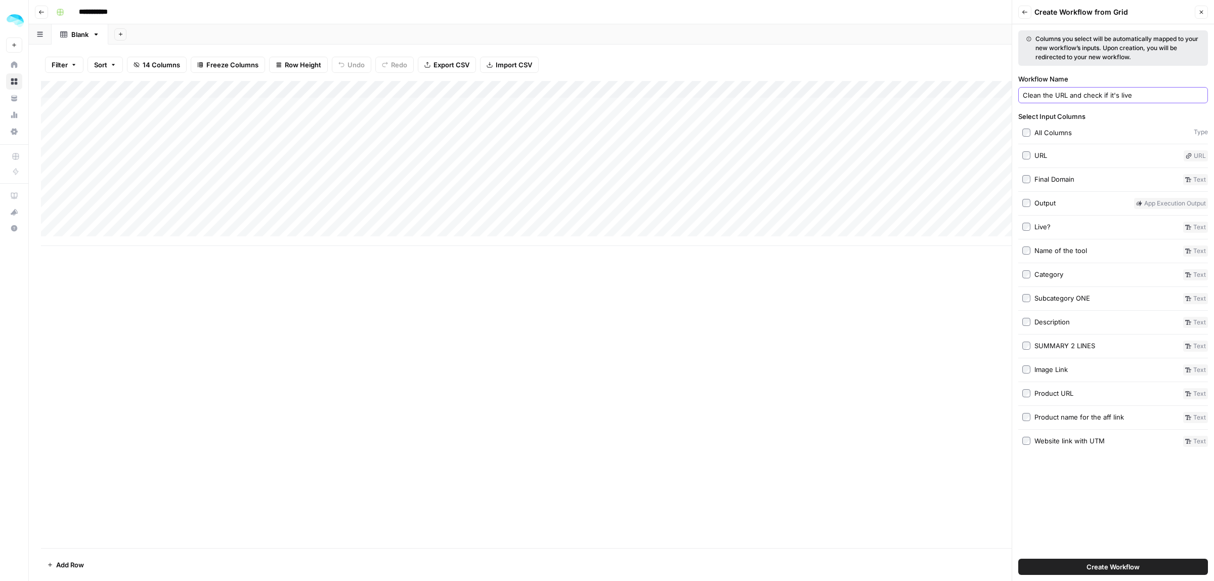
type input "Clean the URL and check if it's live"
click at [1076, 554] on div "Create Workflow" at bounding box center [1113, 566] width 190 height 28
click at [1076, 563] on button "Create Workflow" at bounding box center [1113, 566] width 190 height 16
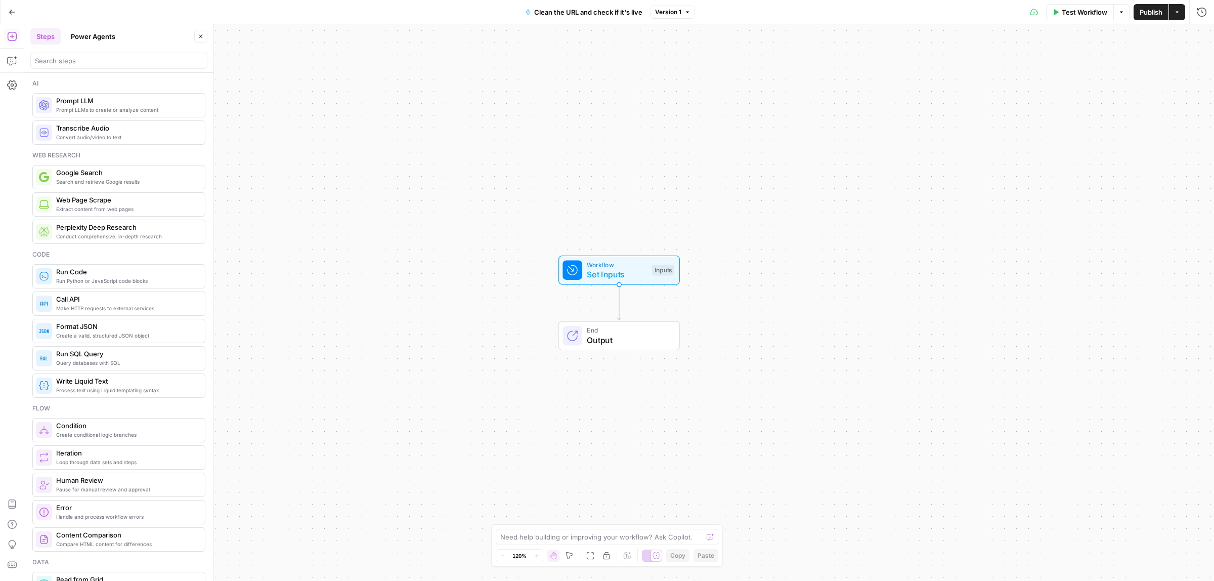
drag, startPoint x: 77, startPoint y: 397, endPoint x: 216, endPoint y: 400, distance: 139.1
click at [77, 397] on div "Process text using Liquid templating syntax Write Liquid Text" at bounding box center [118, 385] width 173 height 24
drag, startPoint x: 216, startPoint y: 400, endPoint x: 479, endPoint y: 381, distance: 263.7
click at [279, 393] on body "ColdiQ New Home Browse Your Data Usage Settings Recent Grids Directories Recent…" at bounding box center [607, 290] width 1214 height 581
click at [612, 342] on span "Write Liquid Text" at bounding box center [616, 340] width 127 height 12
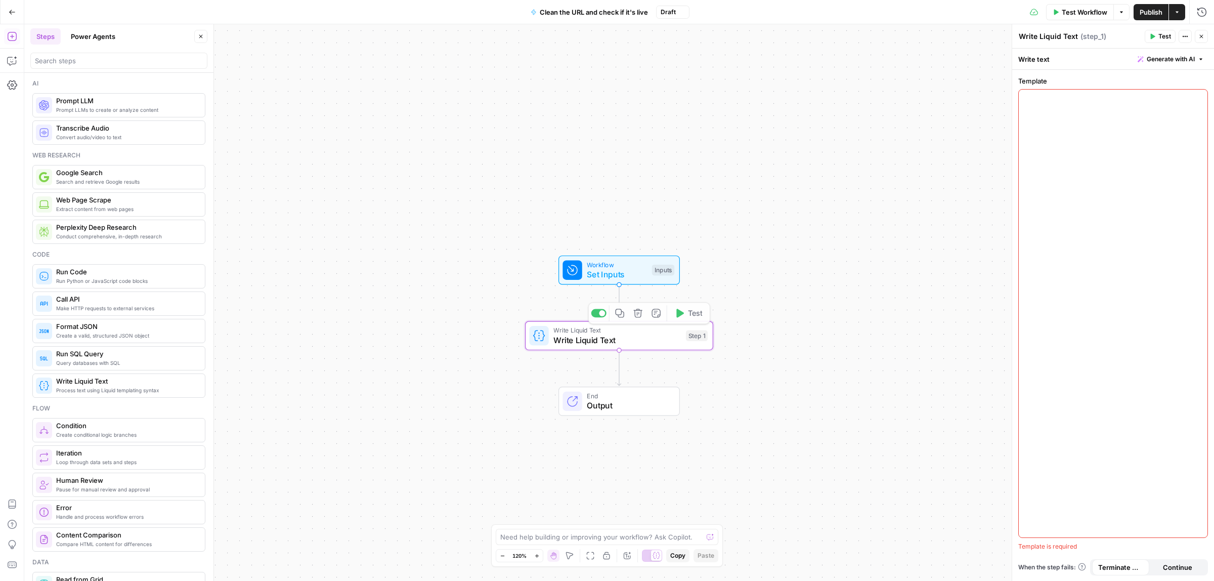
click at [1069, 153] on div at bounding box center [1113, 314] width 189 height 448
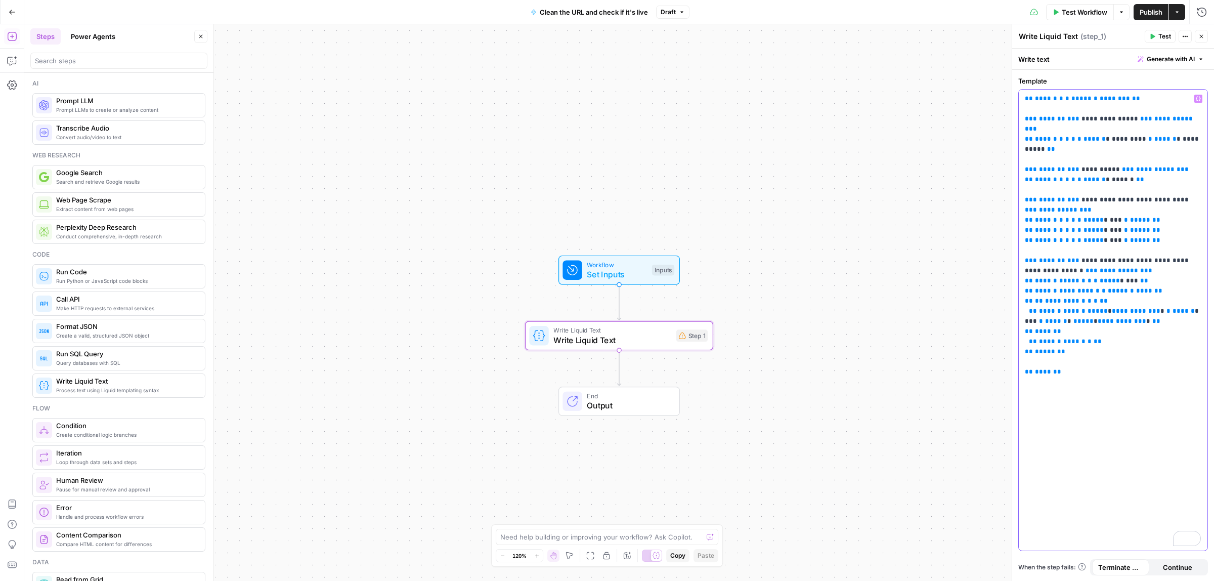
click at [1196, 98] on icon "button" at bounding box center [1198, 98] width 5 height 5
click at [706, 135] on button "Select variable URL" at bounding box center [725, 137] width 126 height 16
drag, startPoint x: 1072, startPoint y: 367, endPoint x: 1009, endPoint y: 370, distance: 62.8
click at [1011, 370] on div "**********" at bounding box center [1112, 302] width 202 height 557
drag, startPoint x: 1085, startPoint y: 98, endPoint x: 1070, endPoint y: 98, distance: 15.7
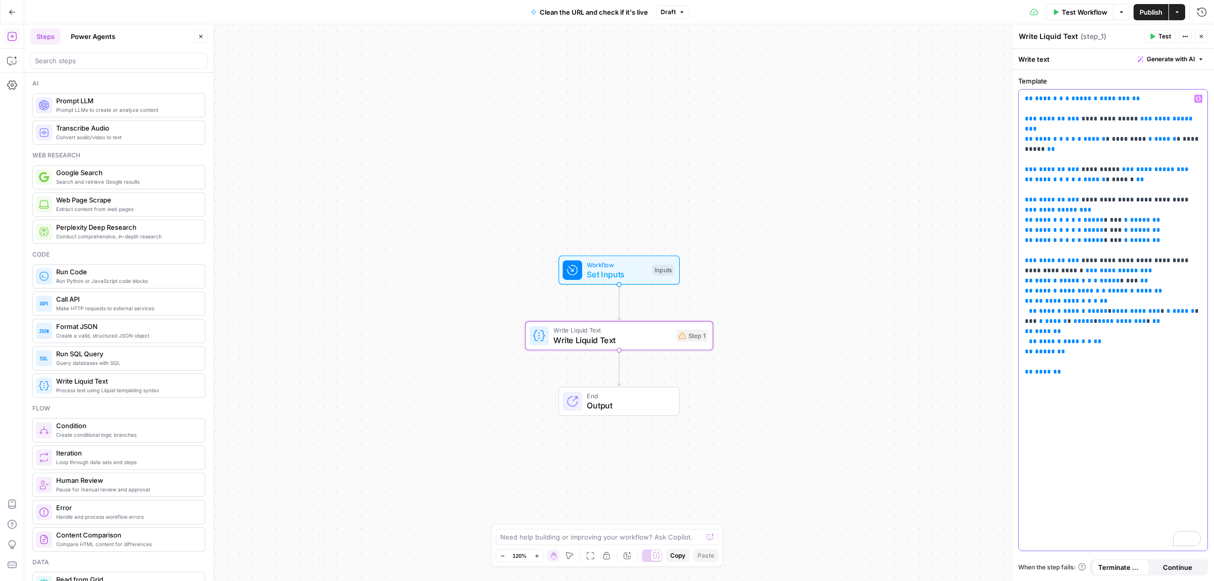
click at [1070, 98] on p "**********" at bounding box center [1113, 235] width 176 height 283
click at [1159, 30] on button "Test" at bounding box center [1159, 36] width 31 height 13
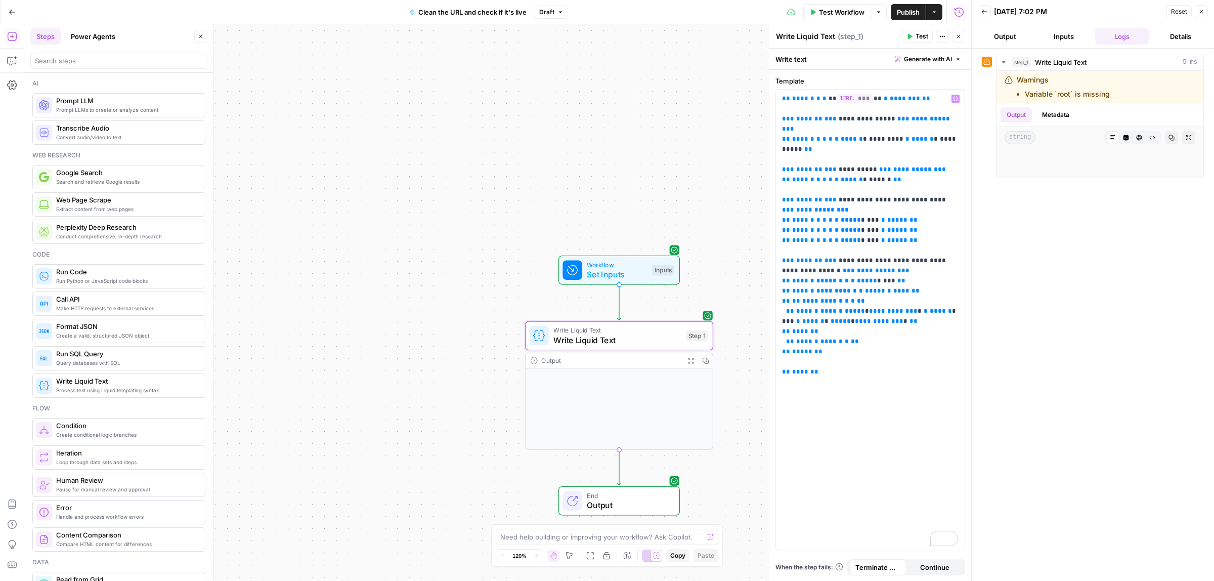
click at [580, 277] on div at bounding box center [571, 269] width 19 height 19
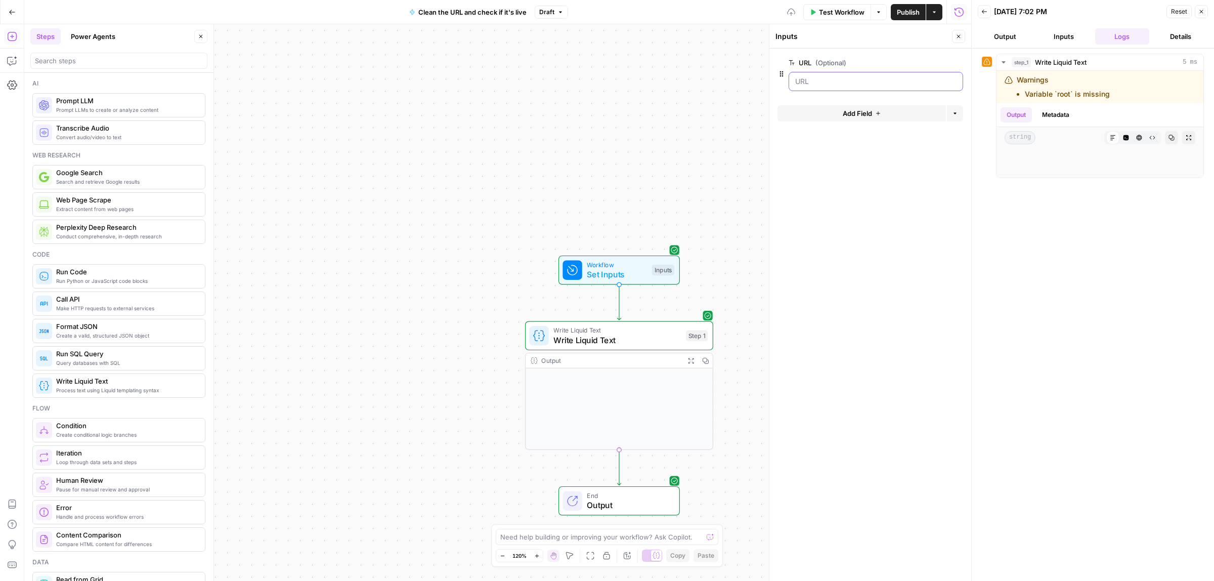
click at [843, 79] on input "URL (Optional)" at bounding box center [875, 81] width 161 height 10
click at [835, 6] on button "Test Workflow" at bounding box center [837, 12] width 68 height 16
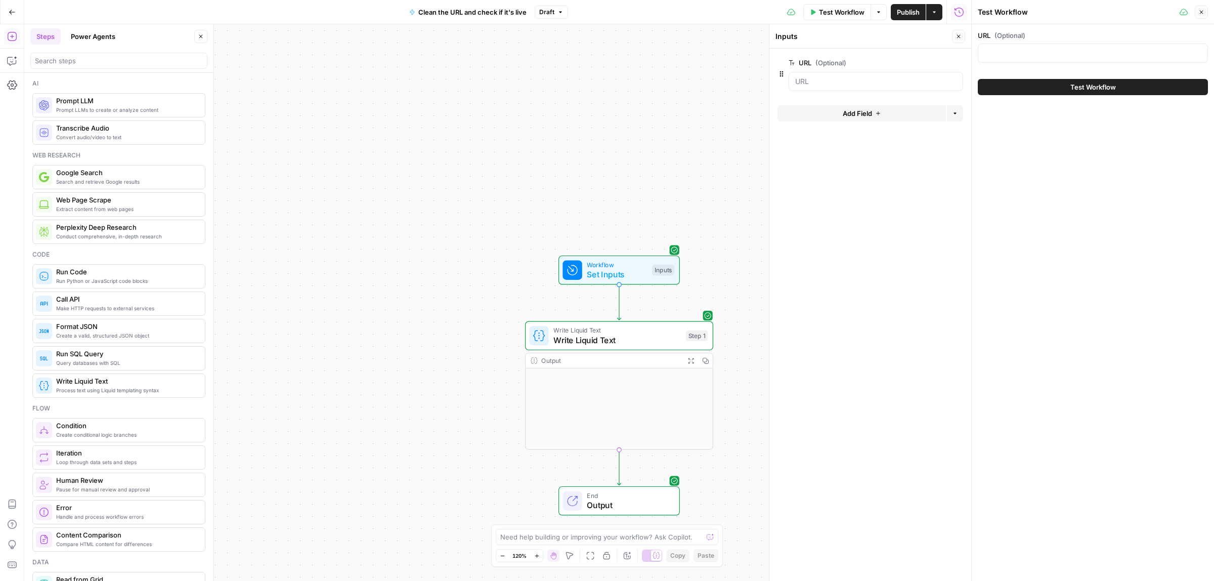
click at [1023, 41] on div "URL (Optional)" at bounding box center [1093, 48] width 230 height 36
click at [1019, 56] on input "URL (Optional)" at bounding box center [1092, 53] width 217 height 10
type input "https://reply.io/?ut"
click at [1049, 82] on button "Test Workflow" at bounding box center [1093, 87] width 230 height 16
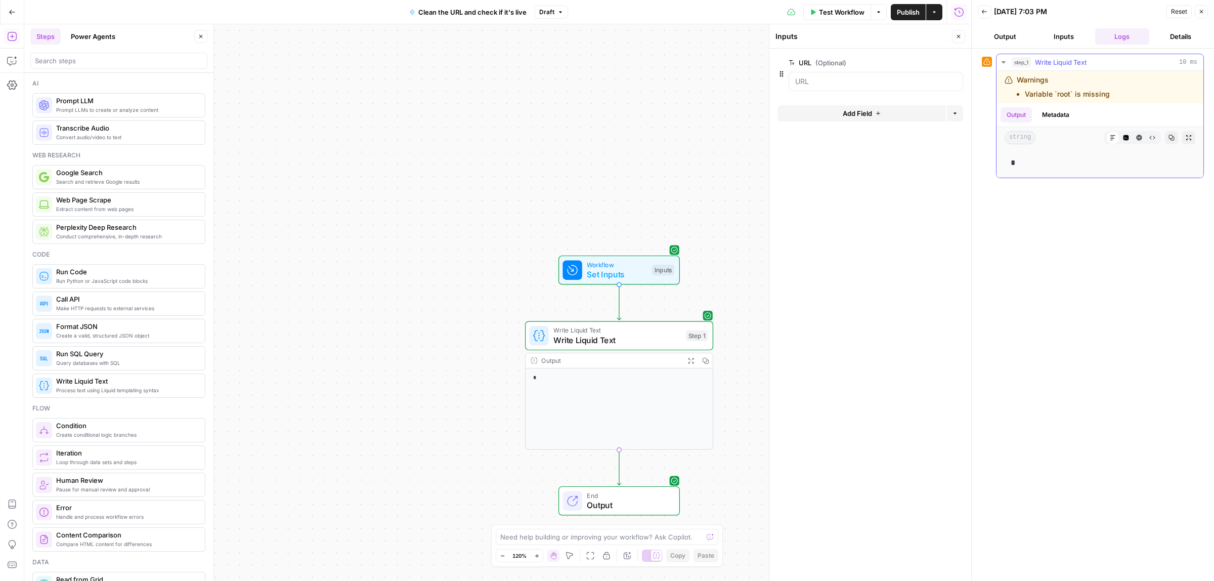
drag, startPoint x: 1119, startPoint y: 93, endPoint x: 1012, endPoint y: 79, distance: 108.1
click at [1012, 79] on div "Warnings Variable `root` is missing" at bounding box center [1078, 87] width 148 height 24
copy div "Warnings Variable `root` is missing"
click at [598, 348] on div "Write Liquid Text Write Liquid Text Step 1" at bounding box center [619, 335] width 188 height 29
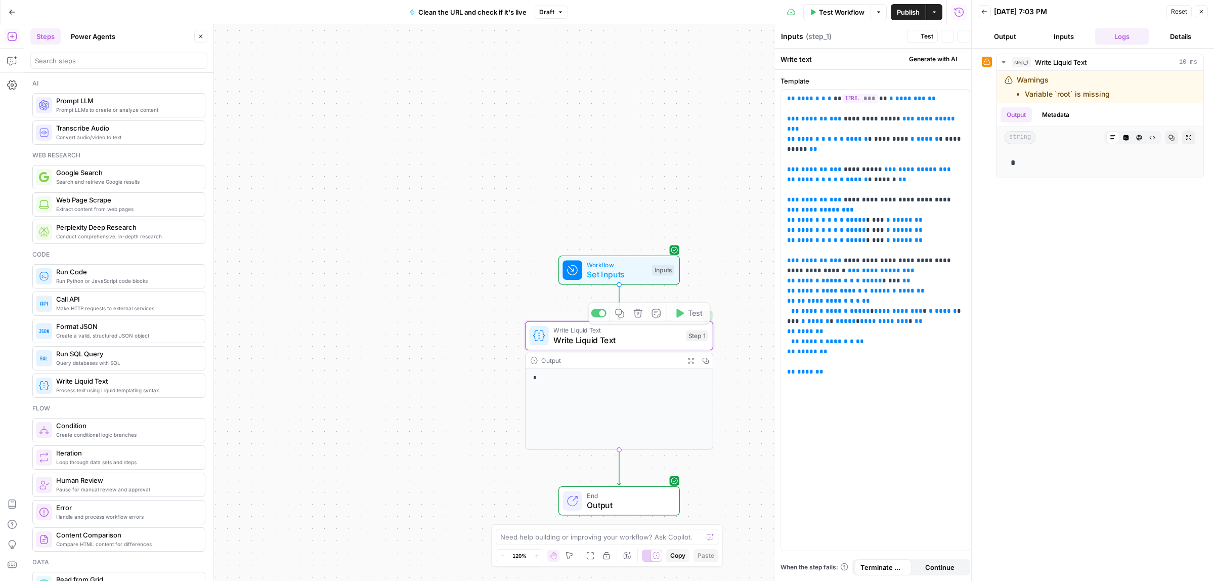
type textarea "Write Liquid Text"
click at [883, 176] on span "******" at bounding box center [880, 179] width 22 height 7
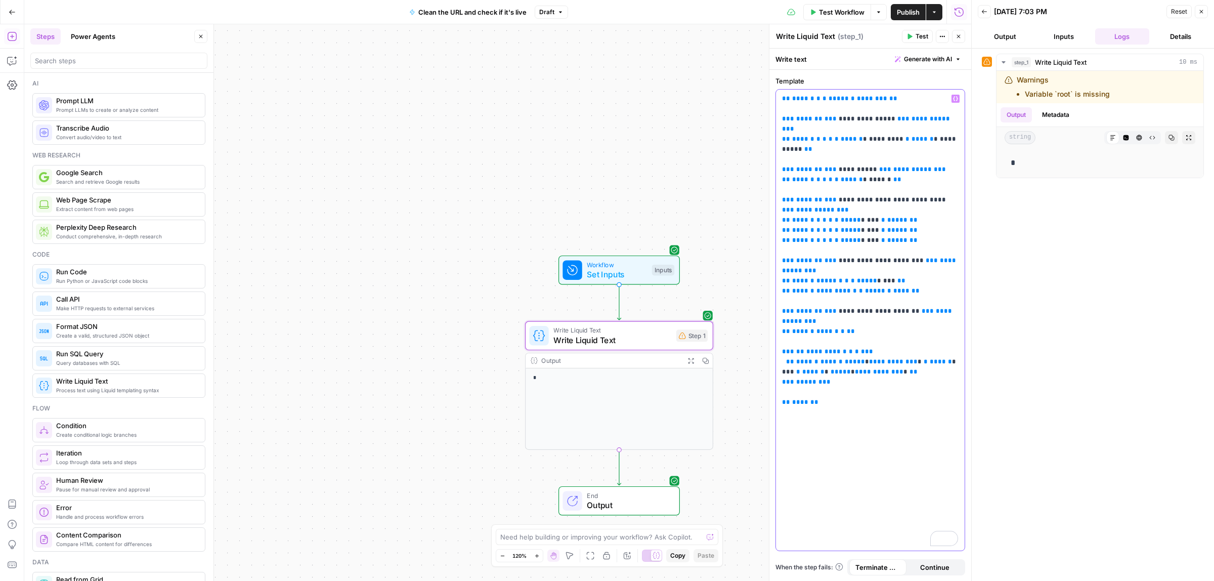
drag, startPoint x: 844, startPoint y: 99, endPoint x: 826, endPoint y: 100, distance: 17.7
click at [826, 100] on p "**********" at bounding box center [870, 251] width 176 height 314
click at [955, 101] on icon "button" at bounding box center [955, 98] width 5 height 5
click at [475, 142] on button "Select variable URL" at bounding box center [482, 137] width 126 height 16
click at [917, 30] on button "Test" at bounding box center [917, 36] width 31 height 13
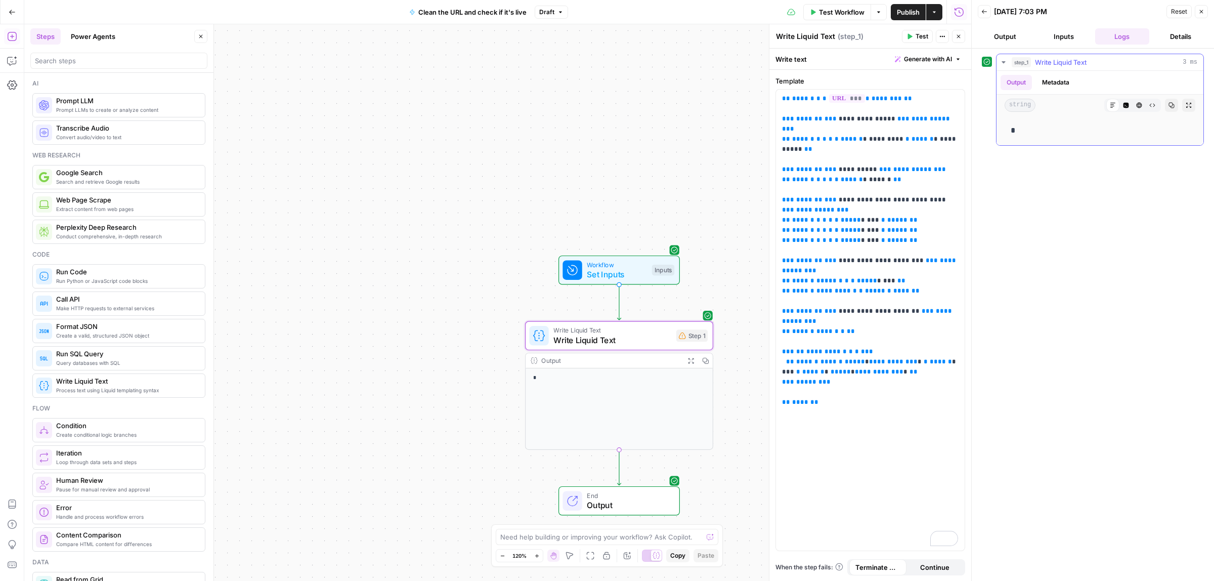
drag, startPoint x: 1020, startPoint y: 128, endPoint x: 1009, endPoint y: 130, distance: 11.3
click at [1009, 130] on div "*" at bounding box center [1099, 130] width 191 height 21
copy p "*"
click at [614, 274] on span "Set Inputs" at bounding box center [617, 274] width 60 height 12
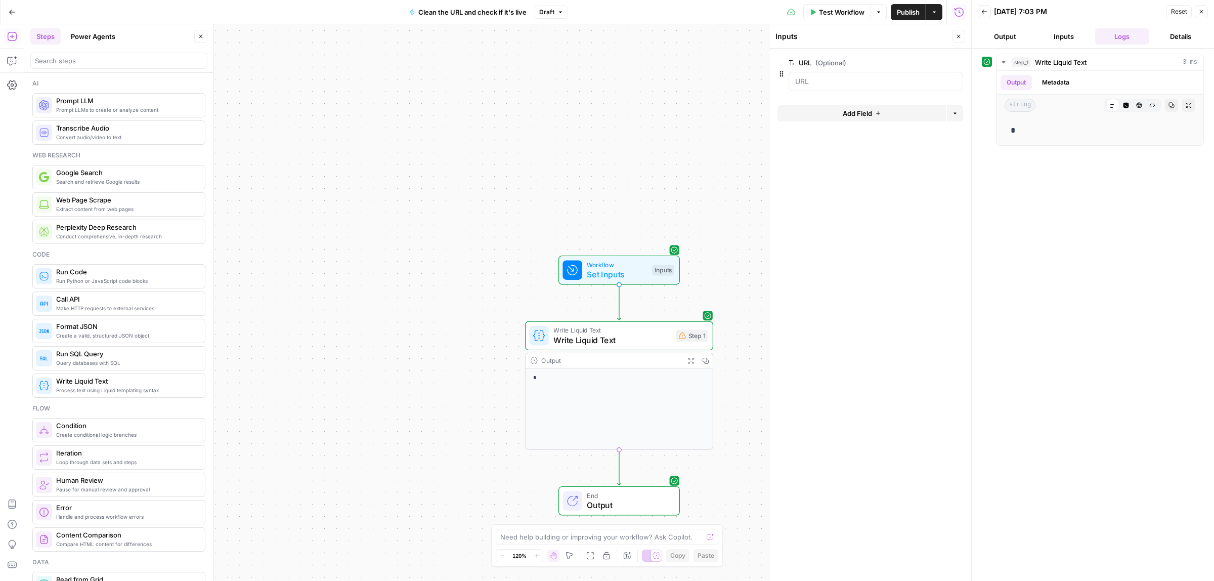
click at [812, 12] on icon "button" at bounding box center [813, 12] width 5 height 6
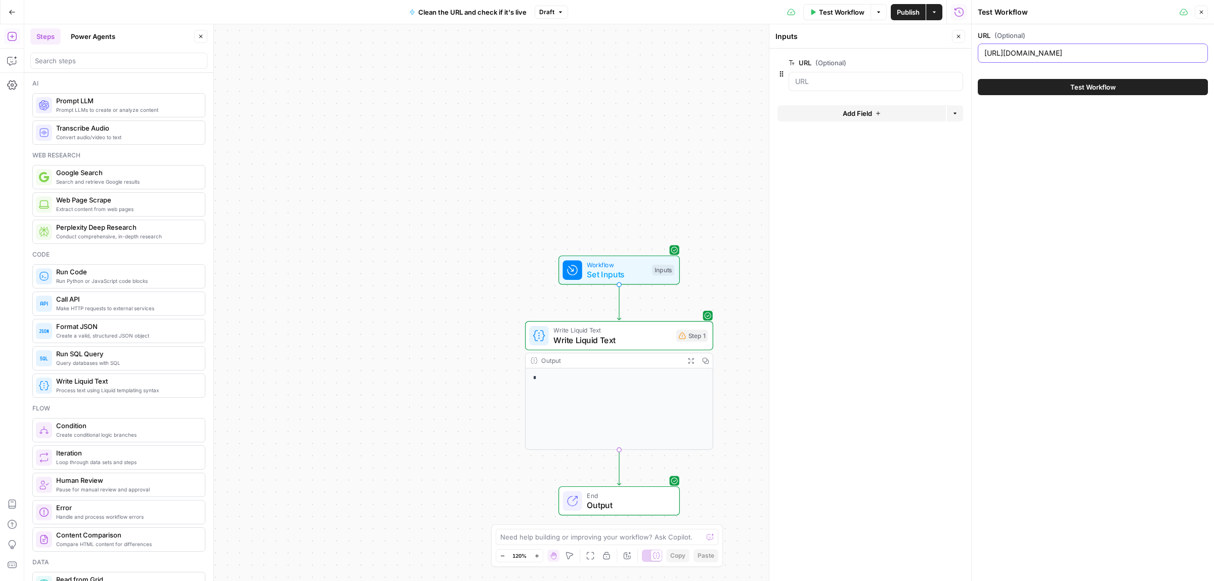
click at [1047, 52] on input "https://reply.io/?ut" at bounding box center [1092, 53] width 217 height 10
drag, startPoint x: 622, startPoint y: 361, endPoint x: 620, endPoint y: 344, distance: 16.8
click at [622, 360] on div "Output" at bounding box center [610, 361] width 139 height 10
click at [620, 337] on span "Write Liquid Text" at bounding box center [612, 340] width 118 height 12
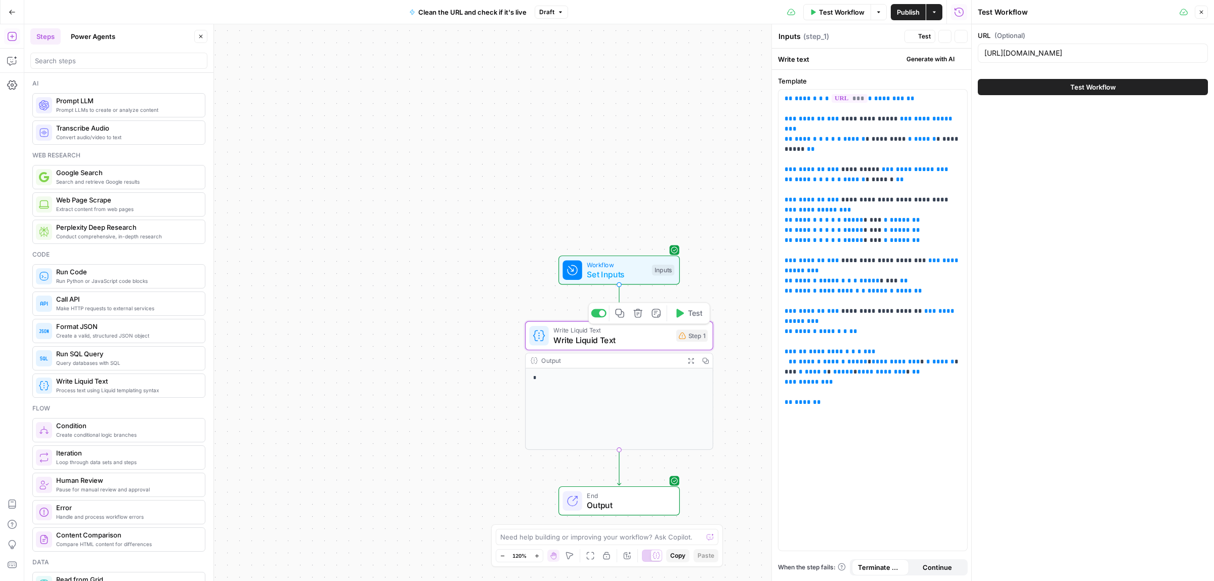
type textarea "Write Liquid Text"
click at [853, 155] on p "**********" at bounding box center [870, 245] width 176 height 303
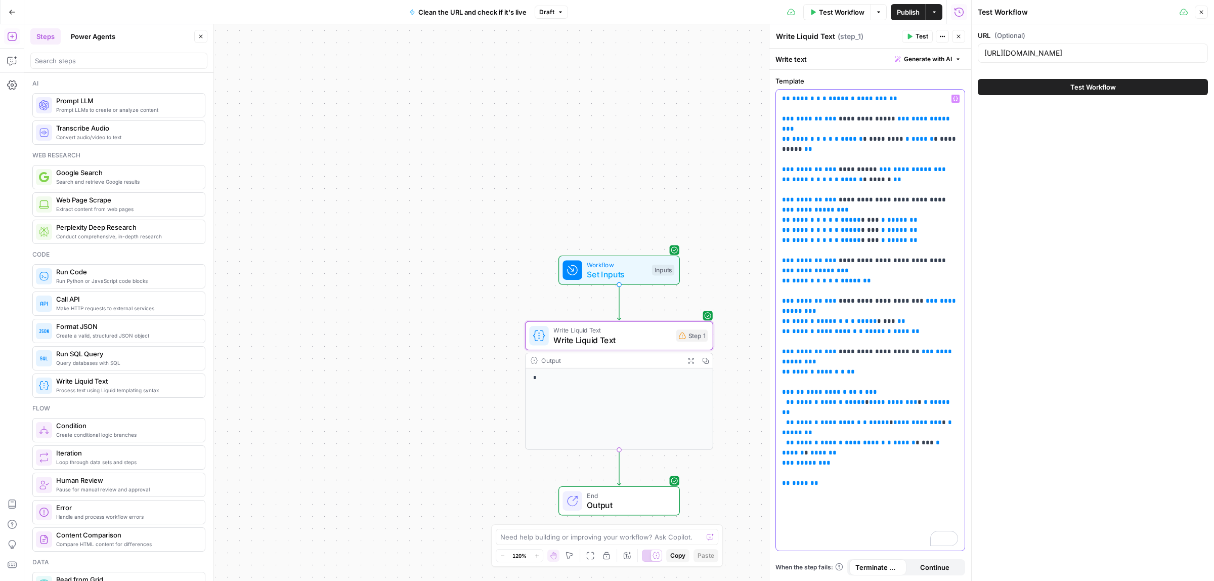
click at [827, 99] on p "**********" at bounding box center [870, 286] width 176 height 384
click at [956, 97] on icon "button" at bounding box center [955, 98] width 5 height 5
click at [459, 140] on button "Select variable URL" at bounding box center [482, 137] width 126 height 16
click at [915, 33] on span "Test" at bounding box center [921, 36] width 13 height 9
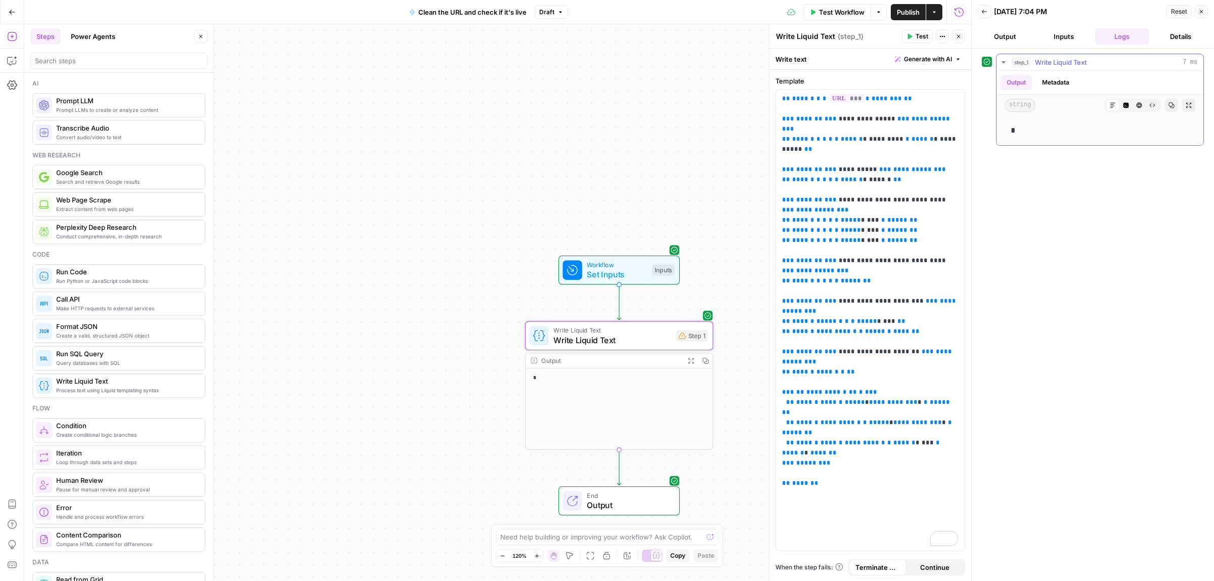
drag, startPoint x: 1038, startPoint y: 124, endPoint x: 1003, endPoint y: 124, distance: 35.4
click at [1012, 124] on p "*" at bounding box center [1099, 130] width 178 height 13
click at [992, 134] on div "step_1 Write Liquid Text 7 ms Output Metadata string Markdown Code Editor HTML …" at bounding box center [1093, 100] width 222 height 92
click at [1124, 107] on icon "button" at bounding box center [1126, 106] width 6 height 6
click at [1132, 106] on div "Markdown Code Editor HTML Viewer Raw Output" at bounding box center [1132, 105] width 57 height 13
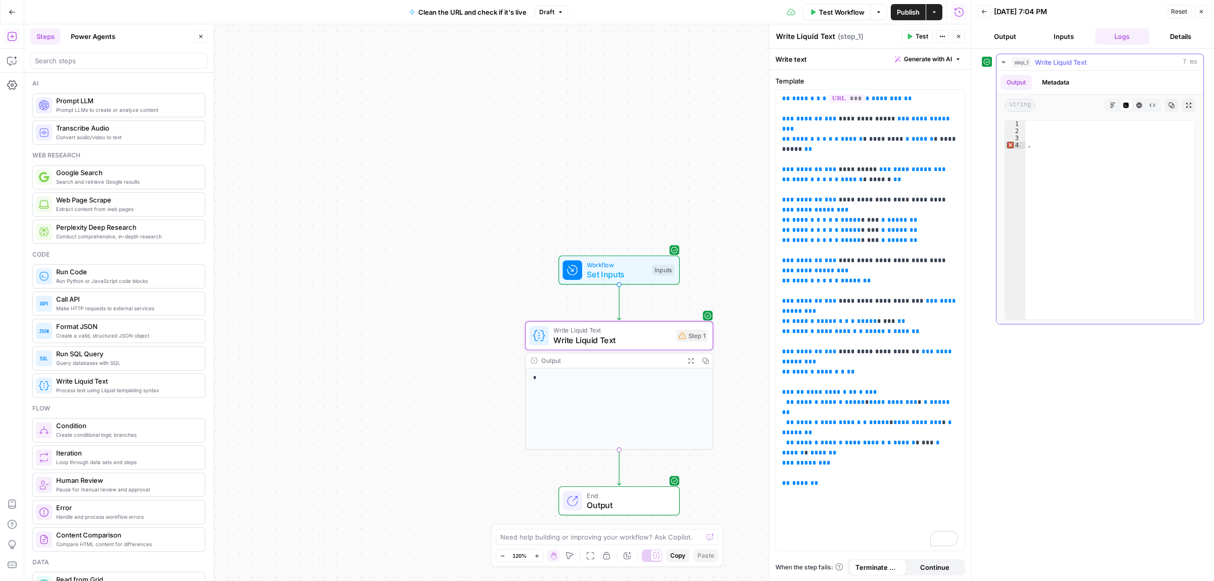
click at [1136, 105] on icon "button" at bounding box center [1139, 105] width 6 height 6
click at [1152, 105] on icon "button" at bounding box center [1152, 105] width 6 height 6
drag, startPoint x: 1098, startPoint y: 105, endPoint x: 1111, endPoint y: 106, distance: 12.7
click at [1100, 106] on div "string Markdown Code Editor HTML Viewer Raw Output Copy Expand Output" at bounding box center [1099, 105] width 207 height 21
click at [1112, 106] on icon "button" at bounding box center [1113, 105] width 6 height 6
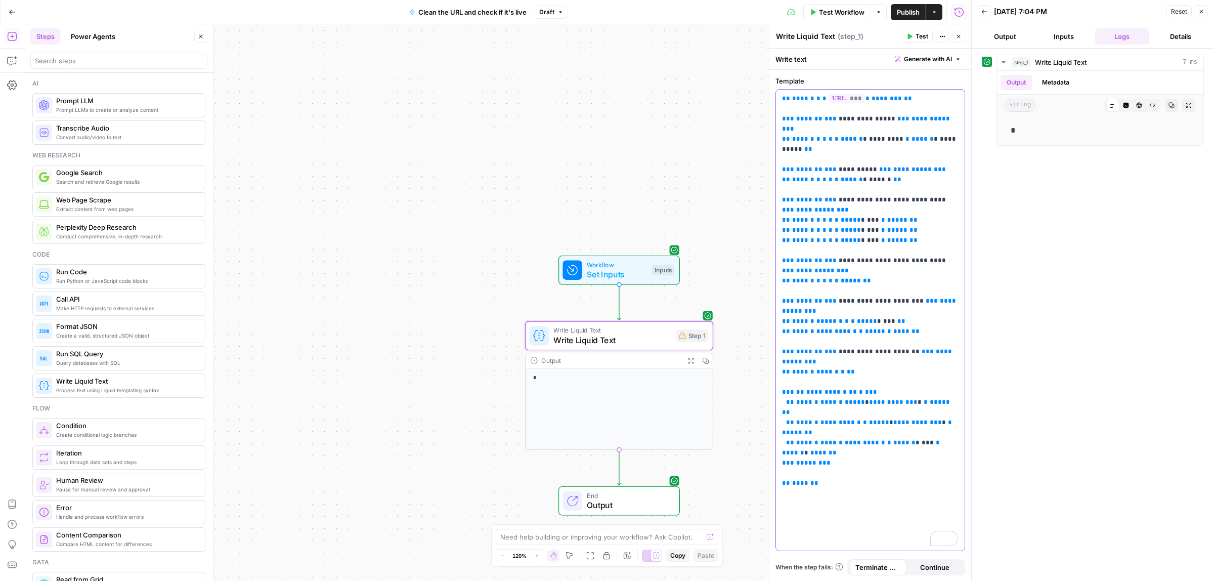
click at [868, 261] on p "**********" at bounding box center [870, 286] width 176 height 384
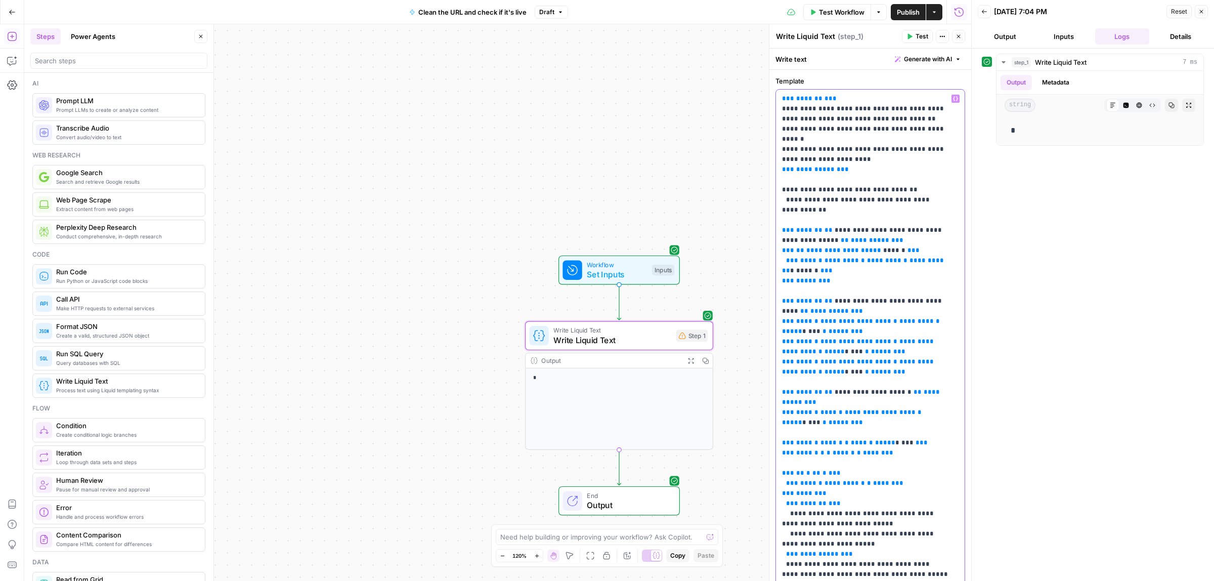
drag, startPoint x: 884, startPoint y: 221, endPoint x: 896, endPoint y: 221, distance: 11.6
click at [894, 221] on p "**********" at bounding box center [865, 478] width 167 height 769
click at [880, 190] on p "**********" at bounding box center [865, 478] width 167 height 769
drag, startPoint x: 862, startPoint y: 190, endPoint x: 855, endPoint y: 189, distance: 7.2
click at [855, 189] on p "**********" at bounding box center [865, 478] width 167 height 769
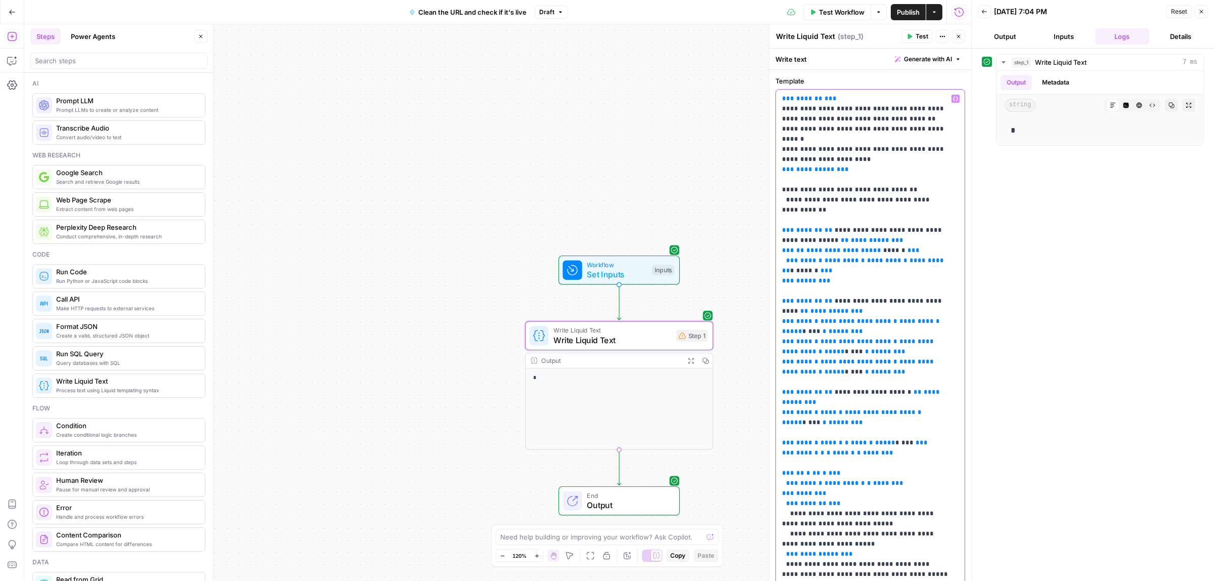
click at [953, 98] on icon "button" at bounding box center [955, 98] width 5 height 5
click at [474, 141] on button "Select variable URL" at bounding box center [482, 137] width 126 height 16
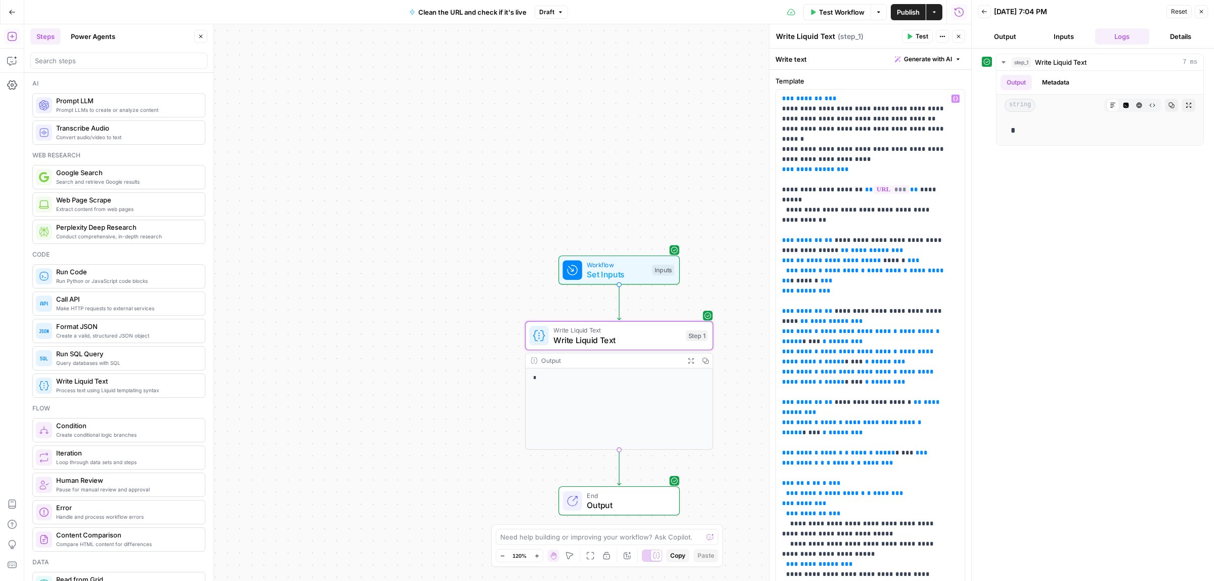
click at [910, 31] on button "Test" at bounding box center [917, 36] width 31 height 13
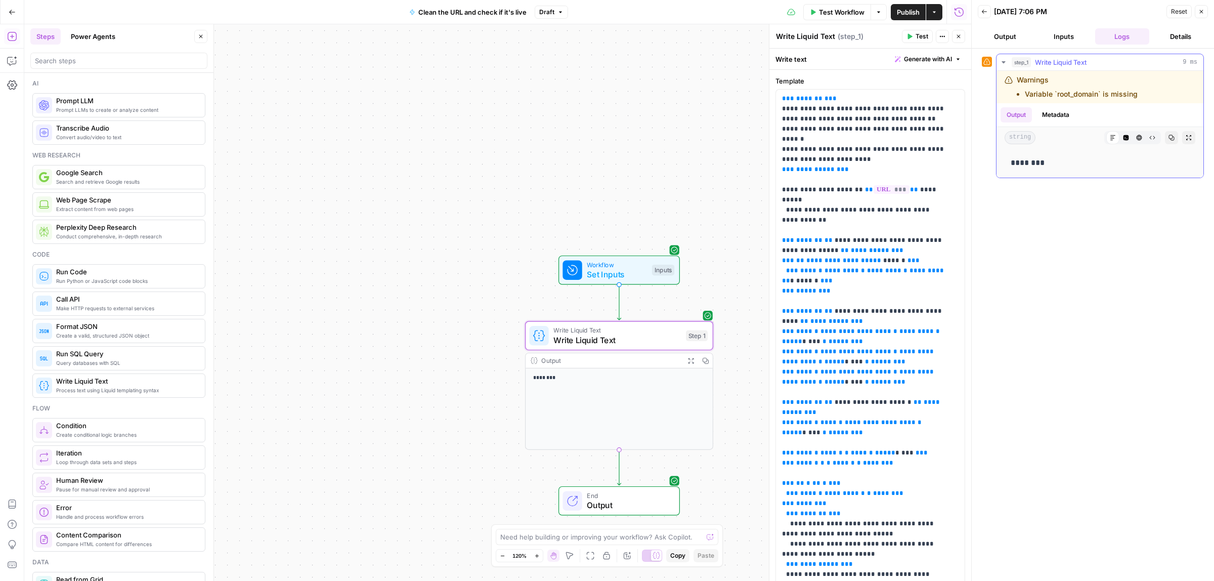
drag, startPoint x: 1066, startPoint y: 94, endPoint x: 1087, endPoint y: 93, distance: 21.8
click at [1083, 94] on li "Variable `root_domain` is missing" at bounding box center [1081, 94] width 113 height 10
click at [620, 259] on span "Workflow" at bounding box center [617, 264] width 60 height 10
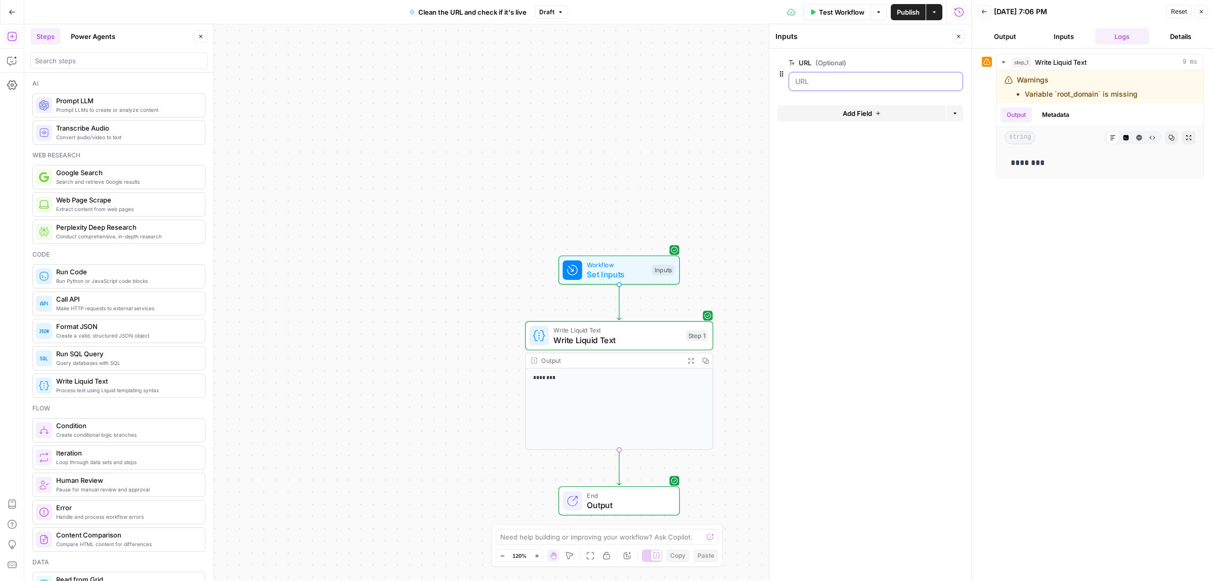
click at [832, 83] on input "URL (Optional)" at bounding box center [875, 81] width 161 height 10
click at [833, 11] on span "Test Workflow" at bounding box center [842, 12] width 46 height 10
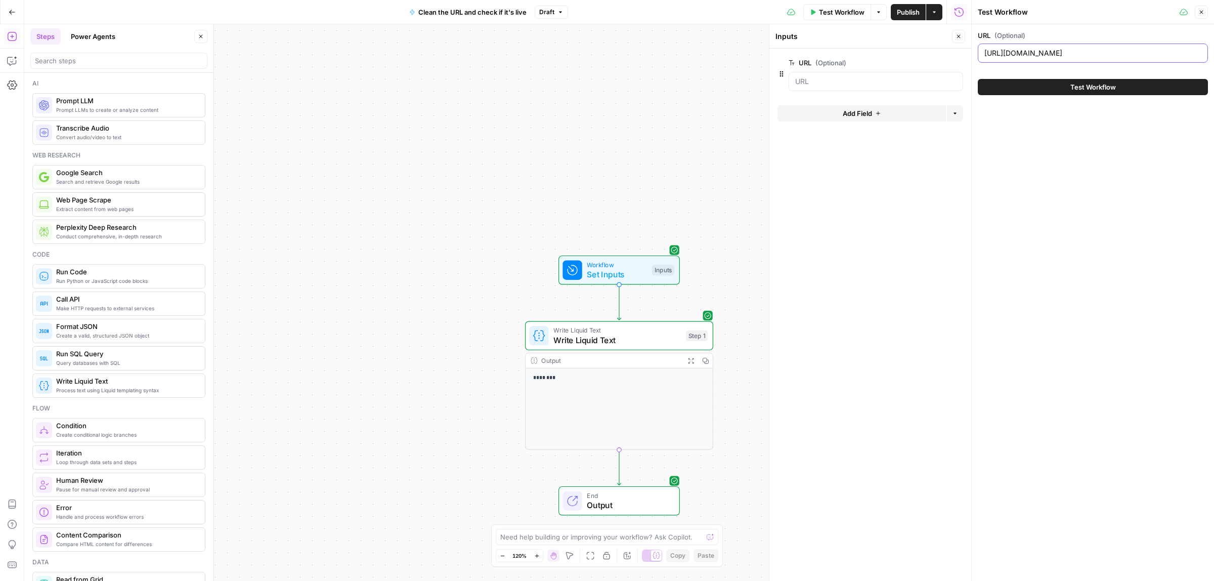
click at [1055, 51] on input "https://reply.io/?ut" at bounding box center [1092, 53] width 217 height 10
type input "https://www.reply.io"
click at [1067, 99] on div "Test Workflow" at bounding box center [1093, 87] width 230 height 28
click at [1068, 86] on button "Test Workflow" at bounding box center [1093, 87] width 230 height 16
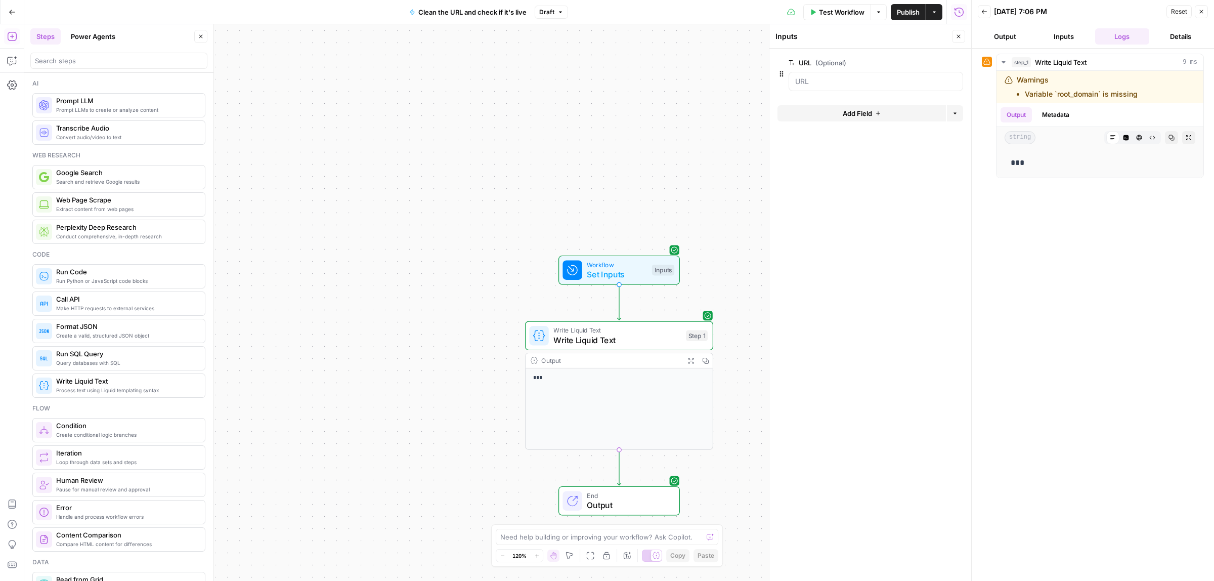
click at [1014, 40] on button "Output" at bounding box center [1005, 36] width 55 height 16
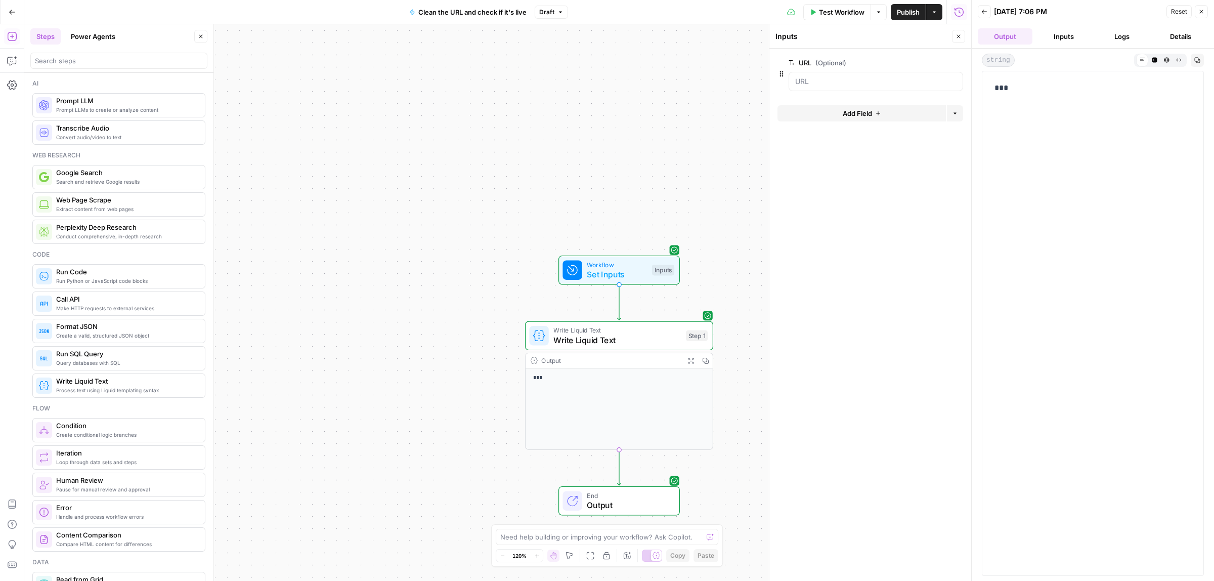
click at [1069, 40] on button "Inputs" at bounding box center [1063, 36] width 55 height 16
click at [627, 261] on span "Workflow" at bounding box center [617, 264] width 60 height 10
click at [608, 267] on span "Workflow" at bounding box center [617, 264] width 60 height 10
click at [1001, 38] on button "Output" at bounding box center [1005, 36] width 55 height 16
click at [618, 262] on span "Workflow" at bounding box center [617, 264] width 60 height 10
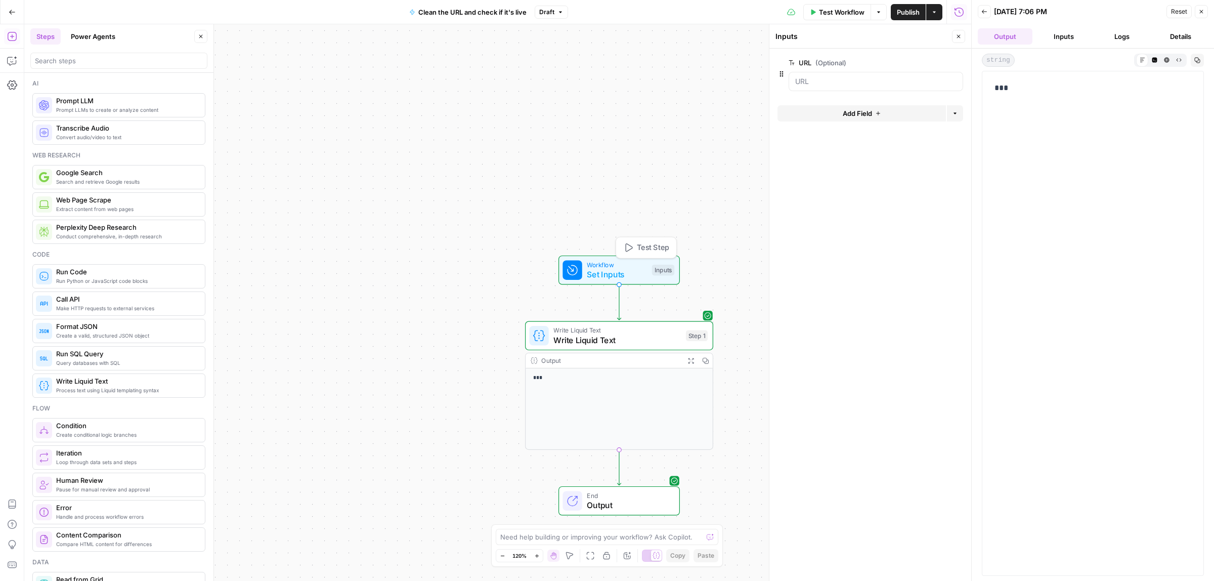
click at [620, 291] on icon "Edge from start to step_1" at bounding box center [619, 302] width 4 height 35
click at [622, 284] on div "Workflow Set Inputs Inputs" at bounding box center [618, 269] width 121 height 29
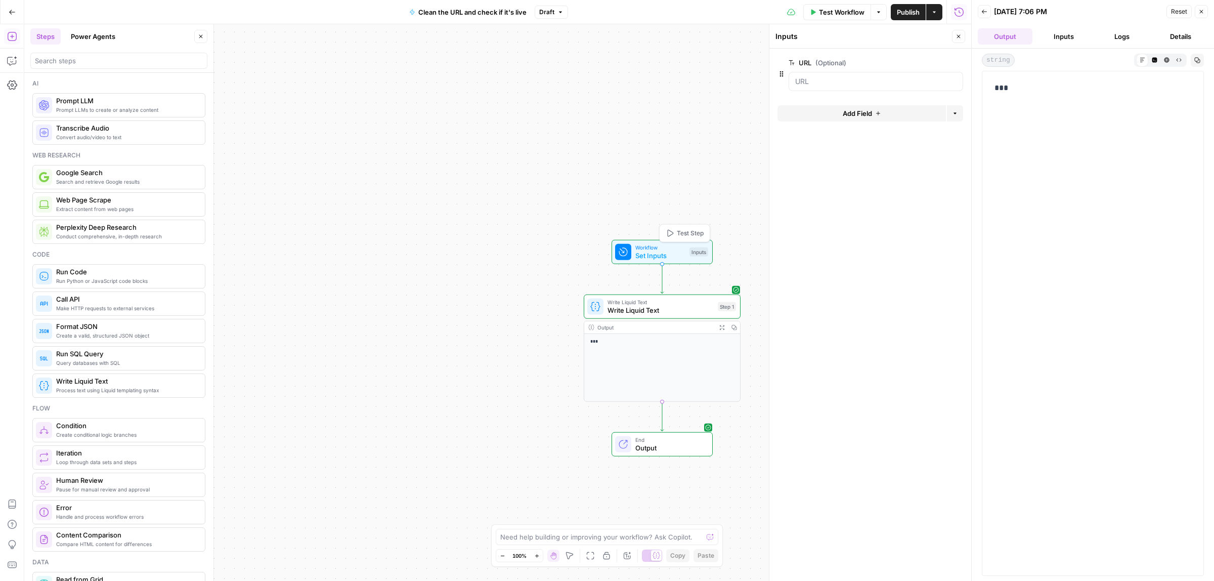
click at [664, 250] on span "Set Inputs" at bounding box center [660, 255] width 50 height 10
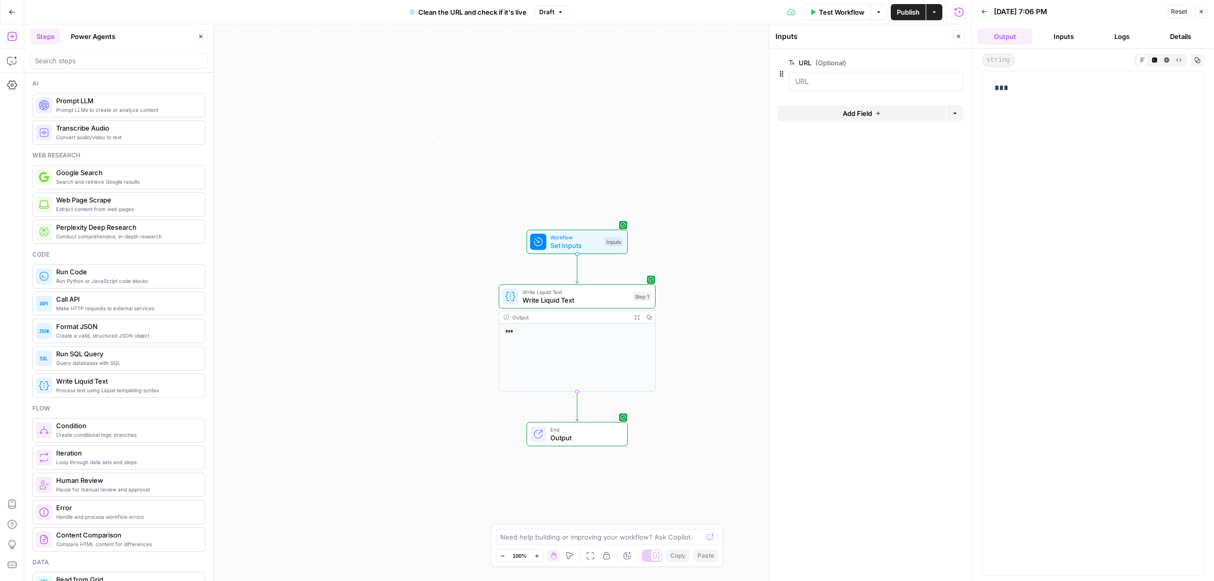
drag, startPoint x: 731, startPoint y: 248, endPoint x: 646, endPoint y: 238, distance: 85.6
click at [839, 11] on span "Test Workflow" at bounding box center [842, 12] width 46 height 10
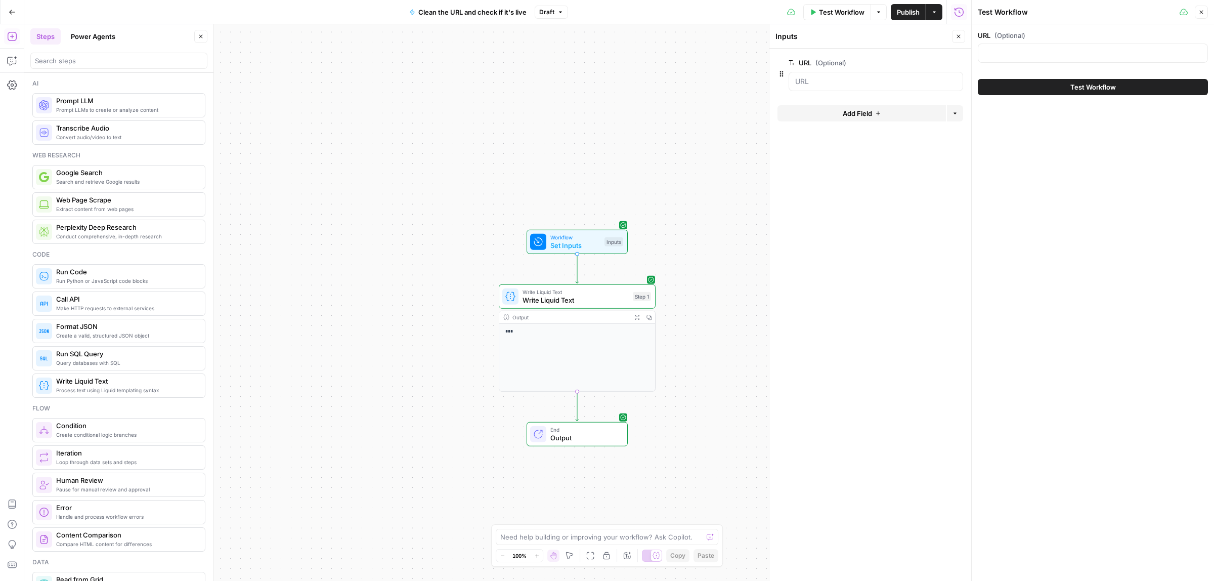
click at [1028, 60] on div at bounding box center [1093, 52] width 230 height 19
click at [605, 296] on span "Write Liquid Text" at bounding box center [575, 300] width 106 height 10
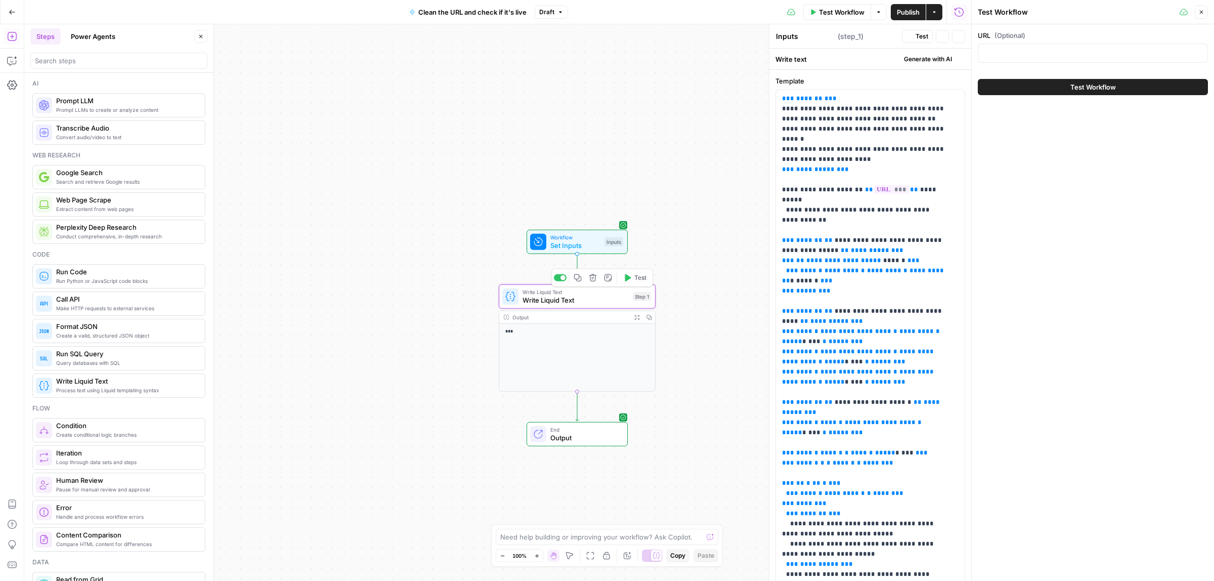
type textarea "Write Liquid Text"
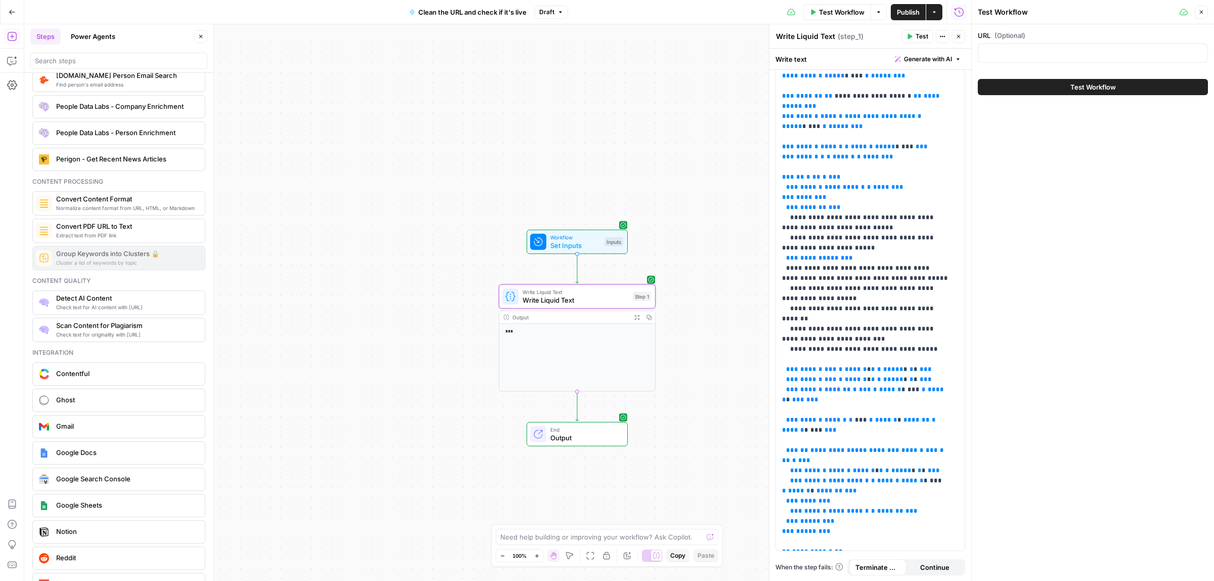
scroll to position [1713, 0]
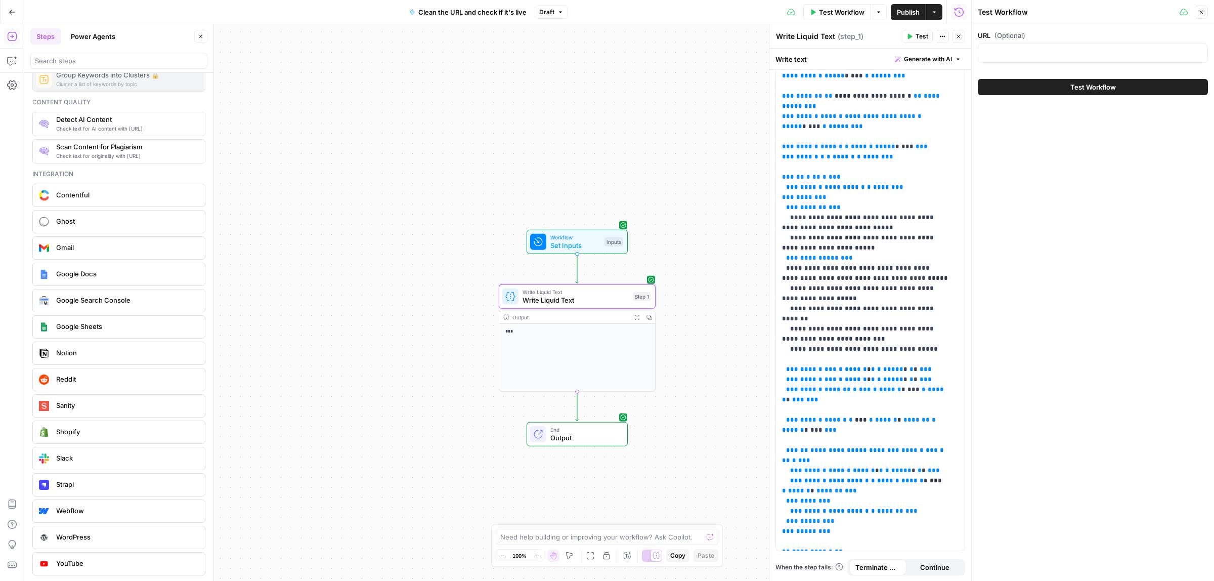
click at [63, 352] on span "Notion" at bounding box center [126, 352] width 141 height 10
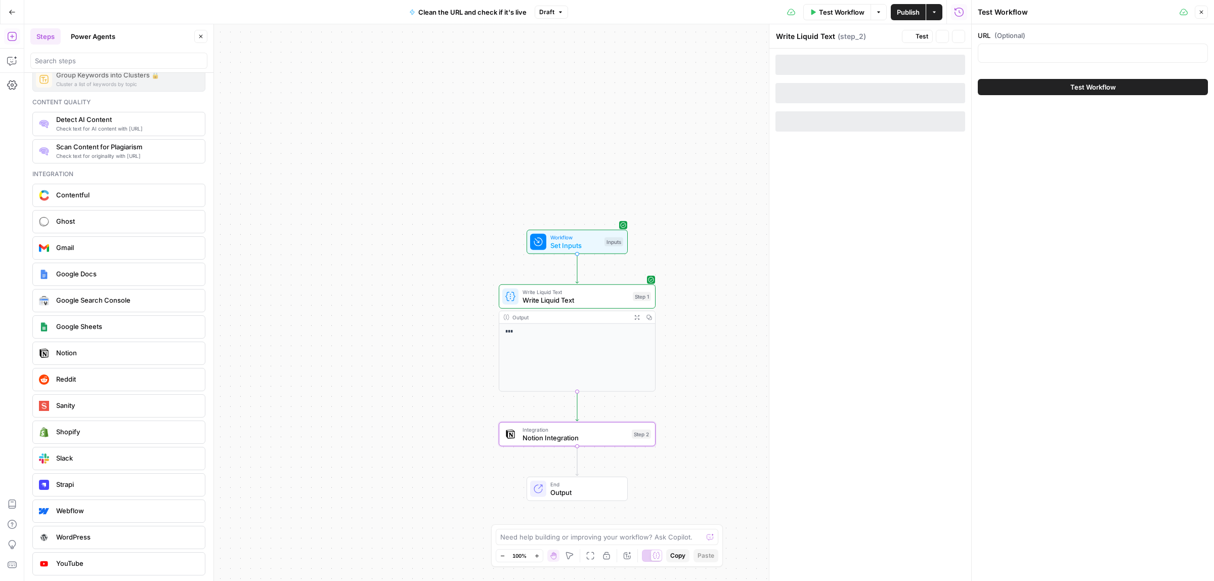
type textarea "Notion Integration"
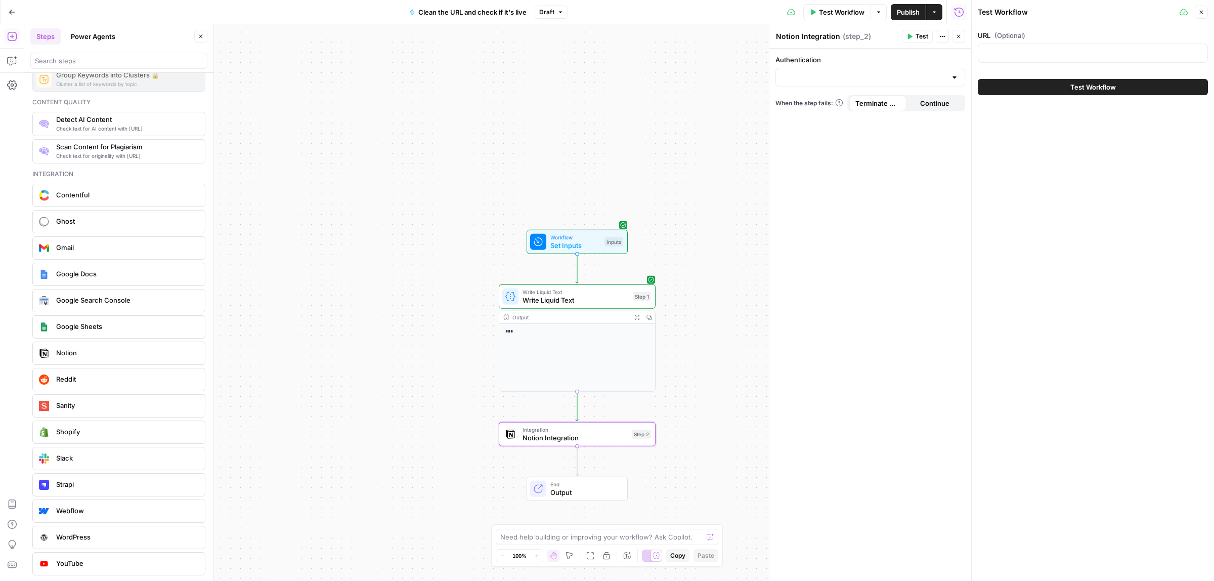
click at [851, 66] on div "Authentication" at bounding box center [870, 71] width 190 height 32
click at [936, 77] on input "Authentication" at bounding box center [864, 77] width 164 height 10
click at [803, 98] on span "Notion 1" at bounding box center [868, 103] width 168 height 10
type input "Notion 1"
click at [804, 114] on input "Action" at bounding box center [864, 118] width 164 height 10
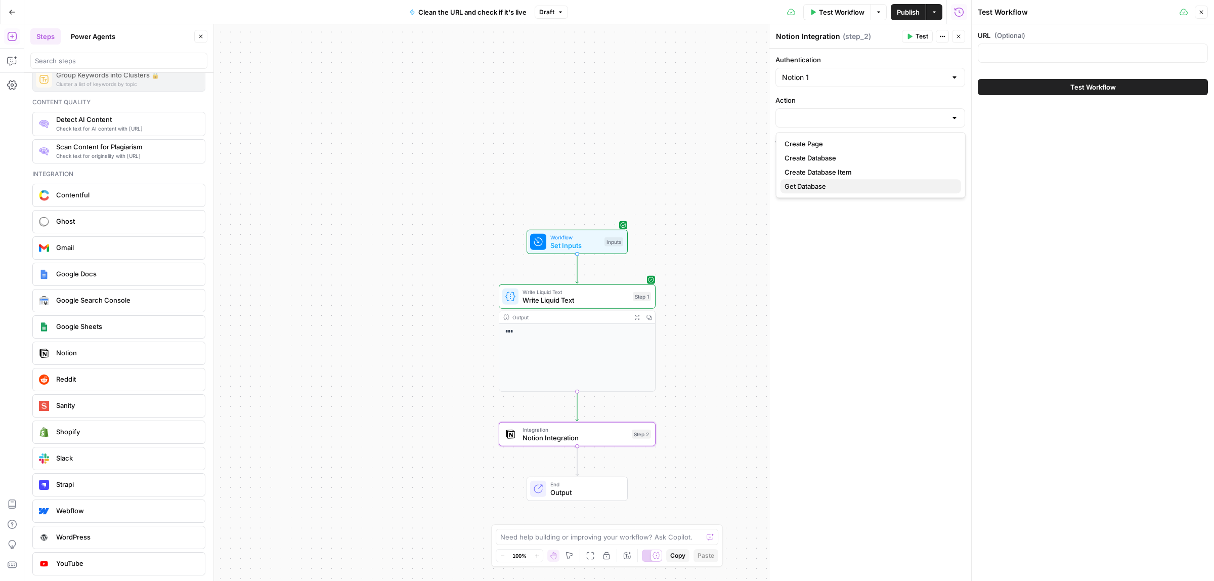
click at [818, 184] on span "Get Database" at bounding box center [868, 186] width 168 height 10
type input "Get Database"
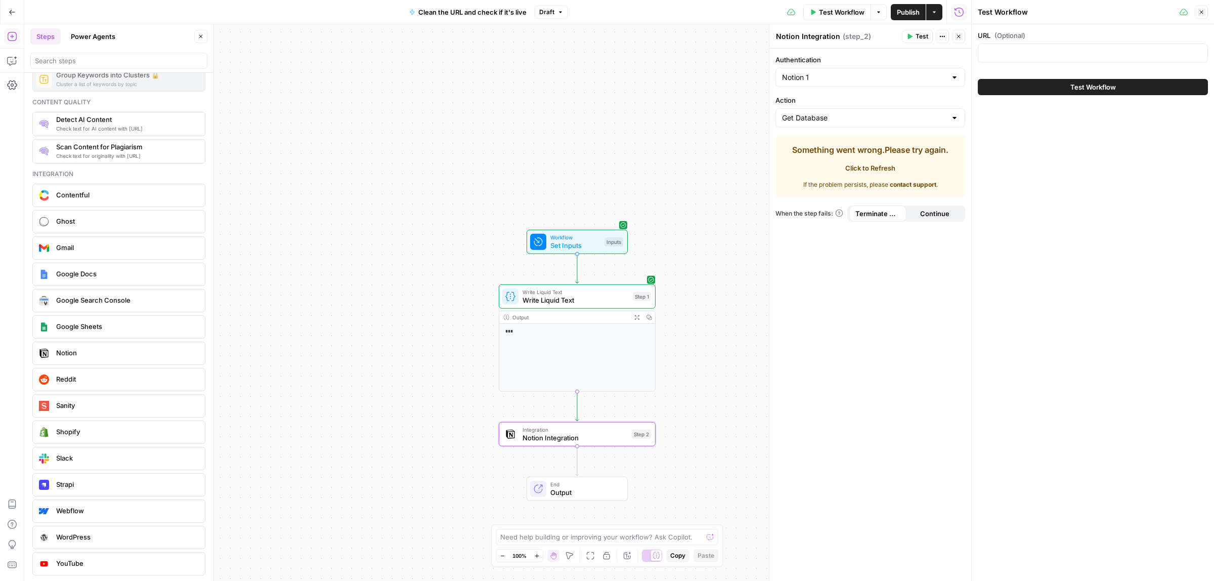
click at [874, 169] on span "Click to Refresh" at bounding box center [870, 168] width 50 height 10
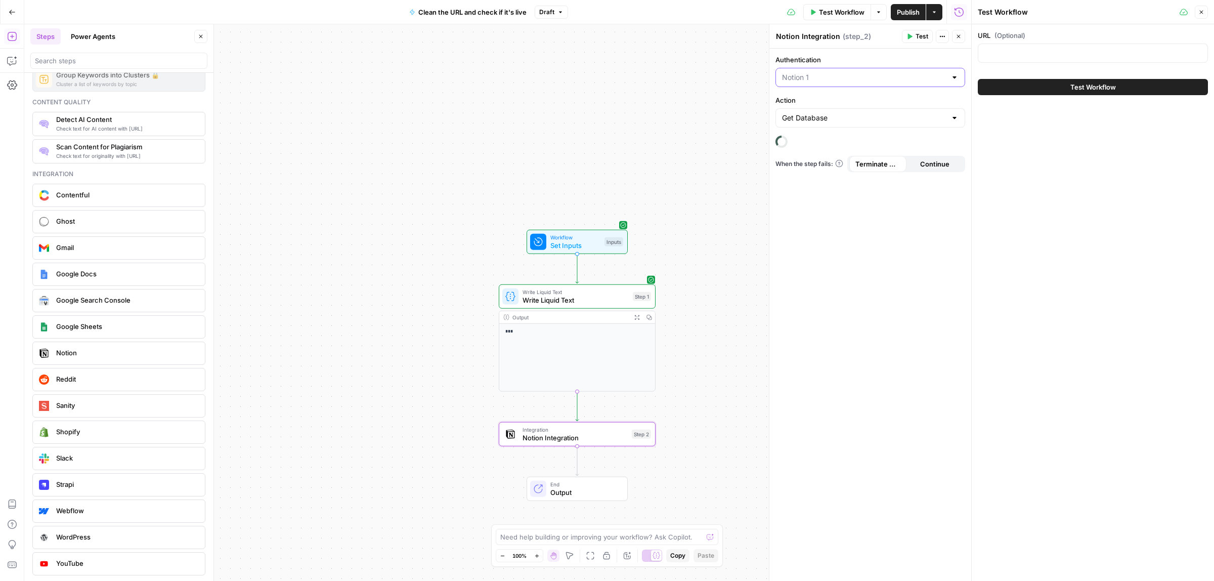
click at [836, 75] on input "Authentication" at bounding box center [864, 77] width 164 height 10
click at [827, 117] on span "﹢ Create New" at bounding box center [868, 117] width 168 height 10
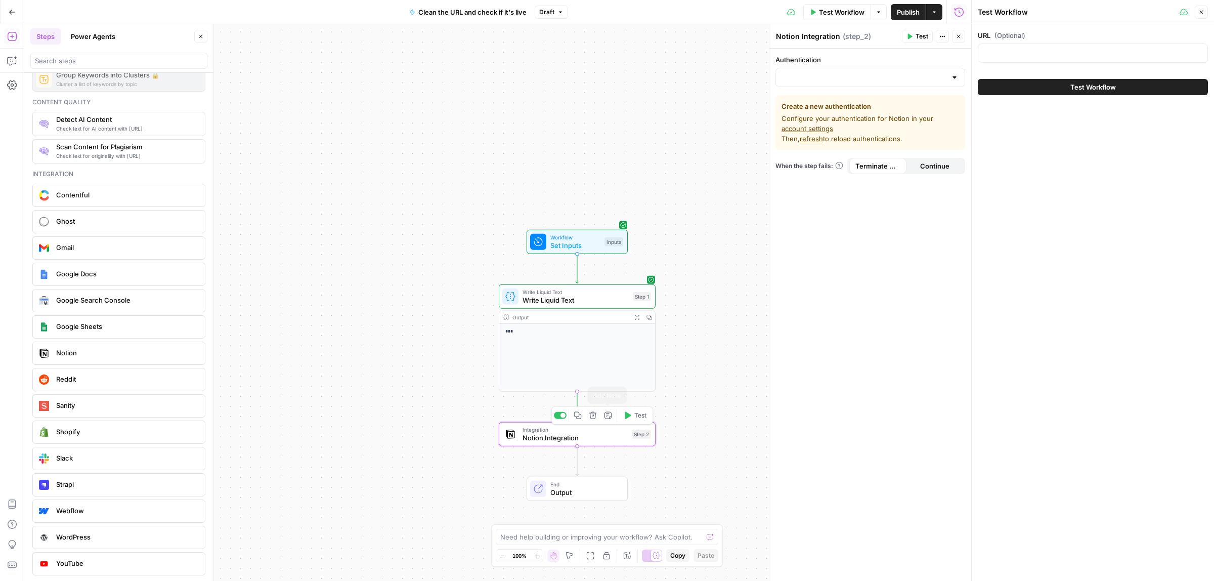
click at [593, 414] on icon "button" at bounding box center [593, 415] width 8 height 8
click at [575, 115] on div "Are you sure you want to delete Notion Integration (Step 2) ? Cancel Delete Step" at bounding box center [607, 111] width 218 height 77
click at [575, 122] on button "Delete Step" at bounding box center [580, 129] width 52 height 18
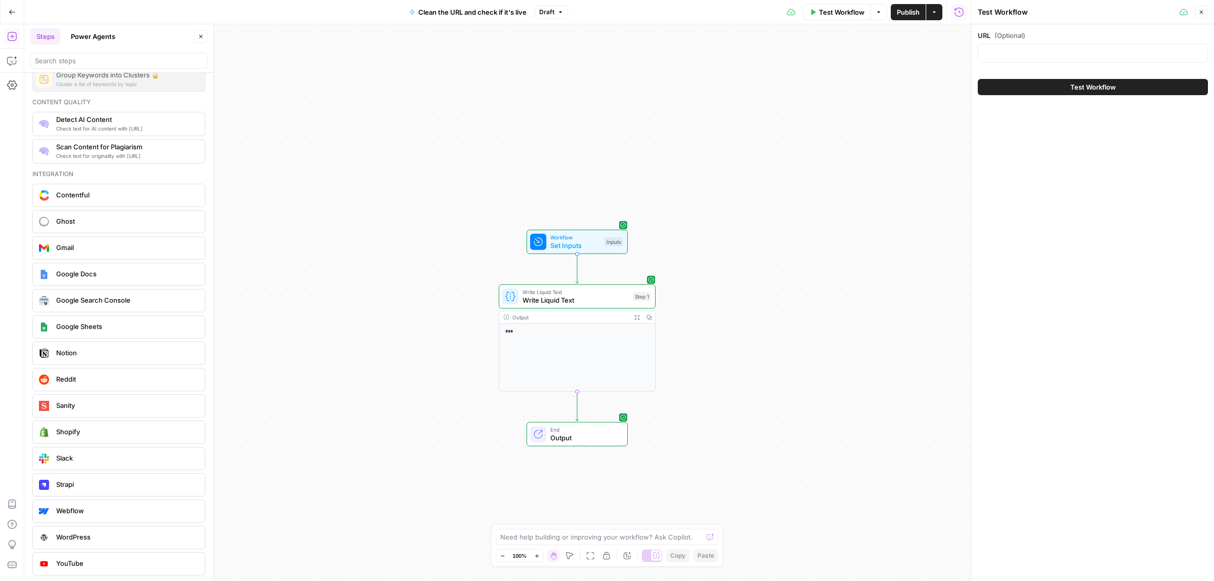
click at [581, 333] on p "***" at bounding box center [577, 332] width 144 height 8
click at [593, 330] on p "***" at bounding box center [577, 332] width 144 height 8
click at [593, 302] on span "Write Liquid Text" at bounding box center [575, 300] width 106 height 10
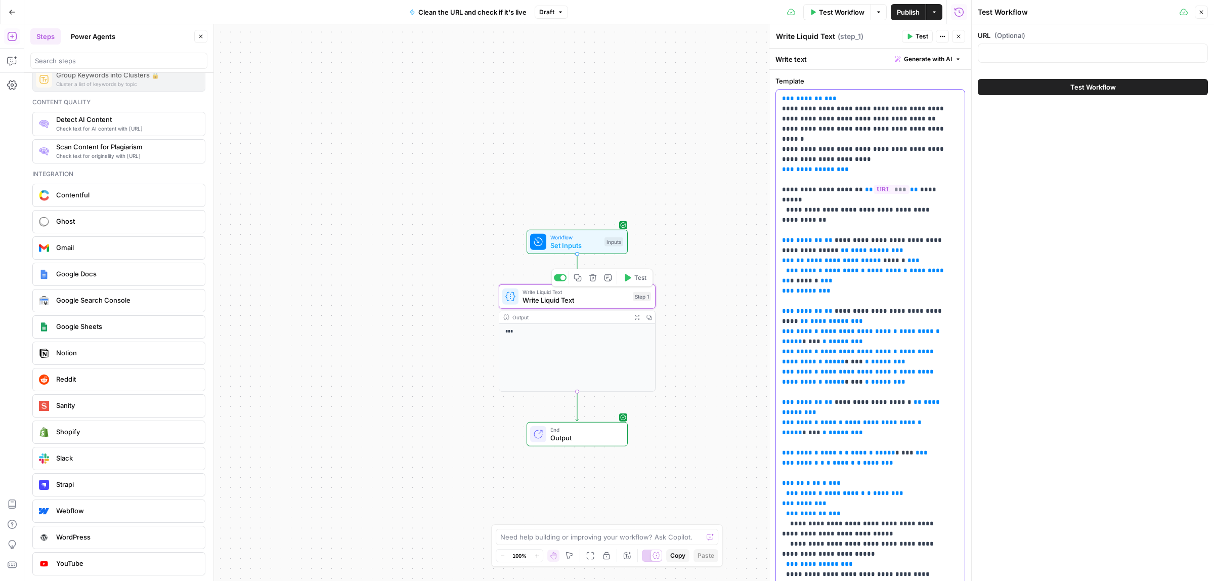
click at [793, 237] on span "*" at bounding box center [792, 240] width 4 height 7
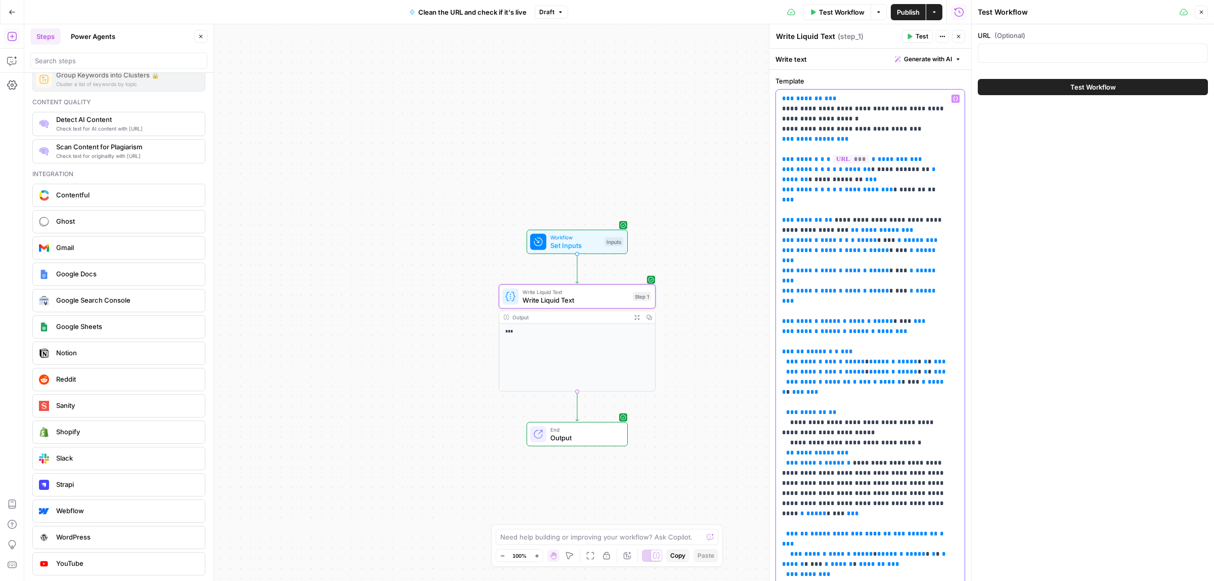
click at [859, 160] on span "***" at bounding box center [851, 159] width 36 height 9
click at [910, 33] on icon "button" at bounding box center [909, 36] width 6 height 6
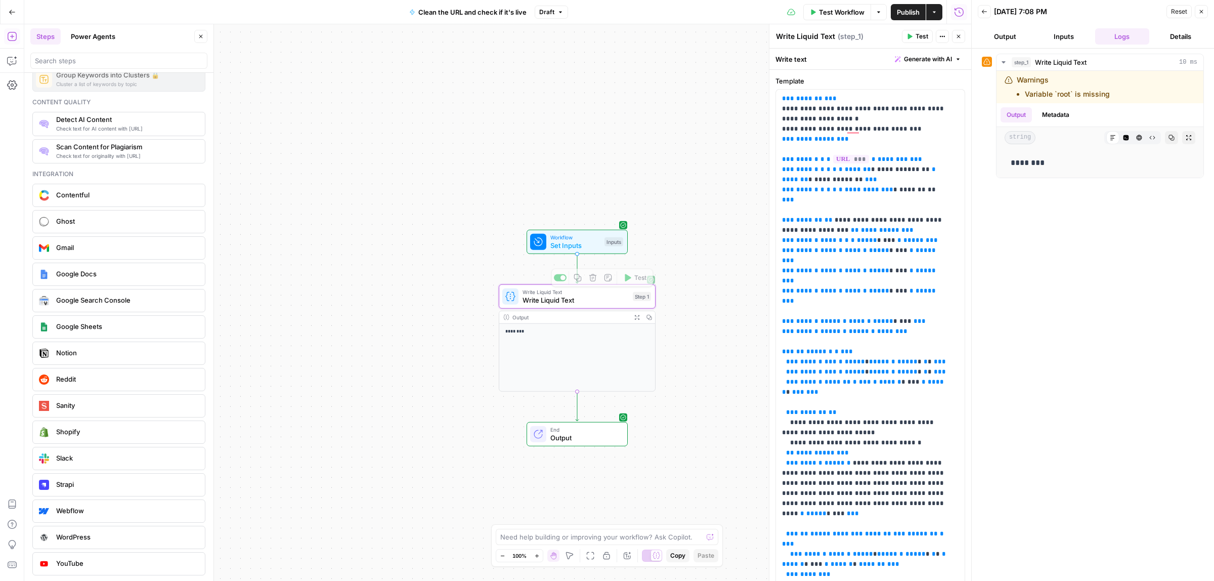
click at [558, 251] on div "Workflow Set Inputs Inputs Test Step" at bounding box center [576, 242] width 101 height 24
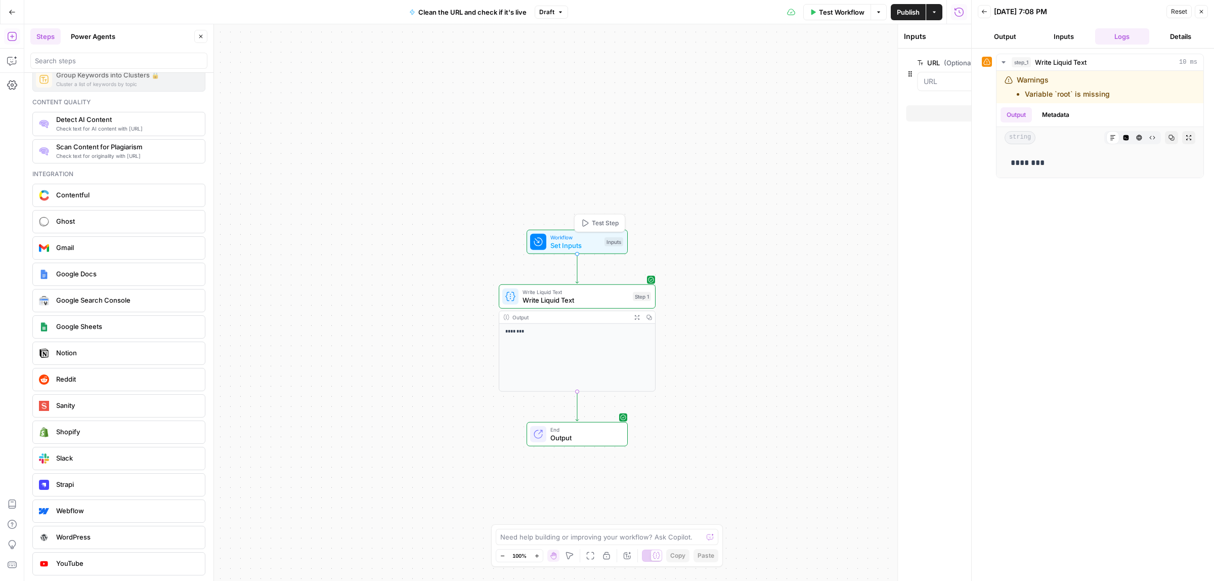
click at [823, 9] on span "Test Workflow" at bounding box center [842, 12] width 46 height 10
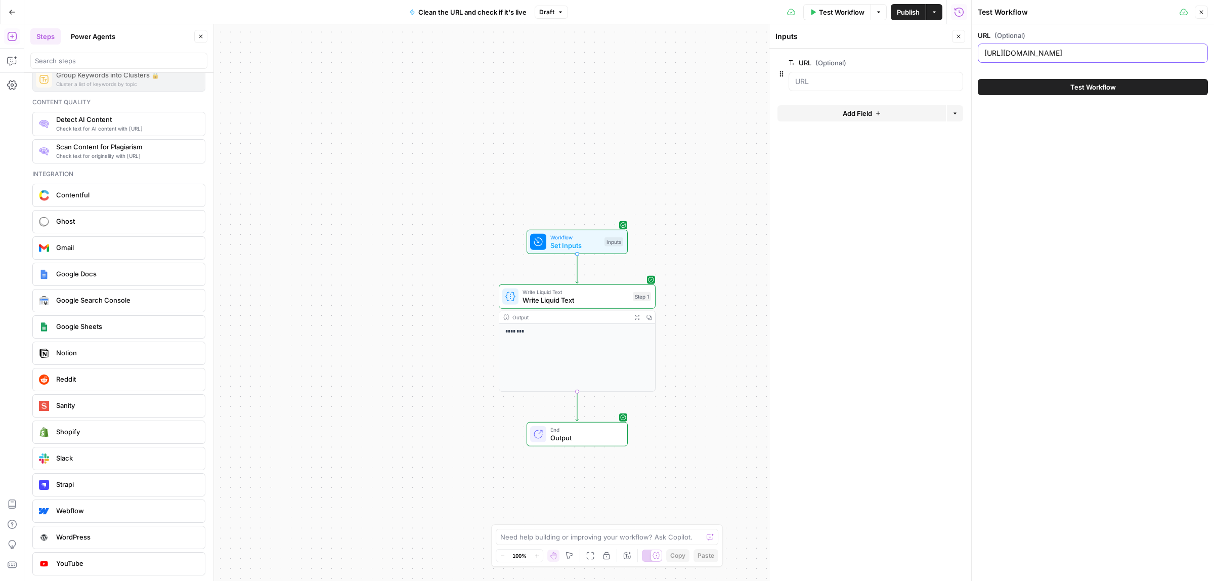
click at [1073, 56] on input "https://www.reply.io" at bounding box center [1092, 53] width 217 height 10
type input "https://www.reply.io/asdasdasd"
click at [1075, 96] on div "Test Workflow" at bounding box center [1093, 87] width 230 height 28
click at [1076, 87] on span "Test Workflow" at bounding box center [1093, 87] width 46 height 10
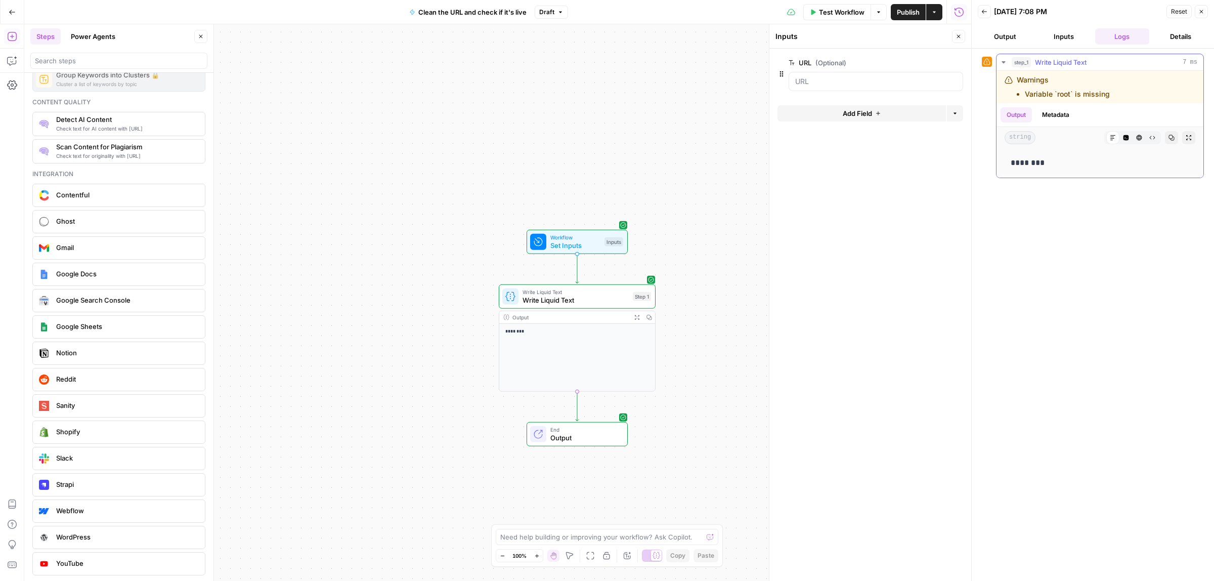
drag, startPoint x: 1111, startPoint y: 95, endPoint x: 1005, endPoint y: 72, distance: 107.6
click at [1005, 72] on div "Warnings Variable `root` is missing" at bounding box center [1099, 87] width 207 height 32
copy div "Warnings Variable `root` is missing"
click at [562, 300] on span "Write Liquid Text" at bounding box center [575, 300] width 106 height 10
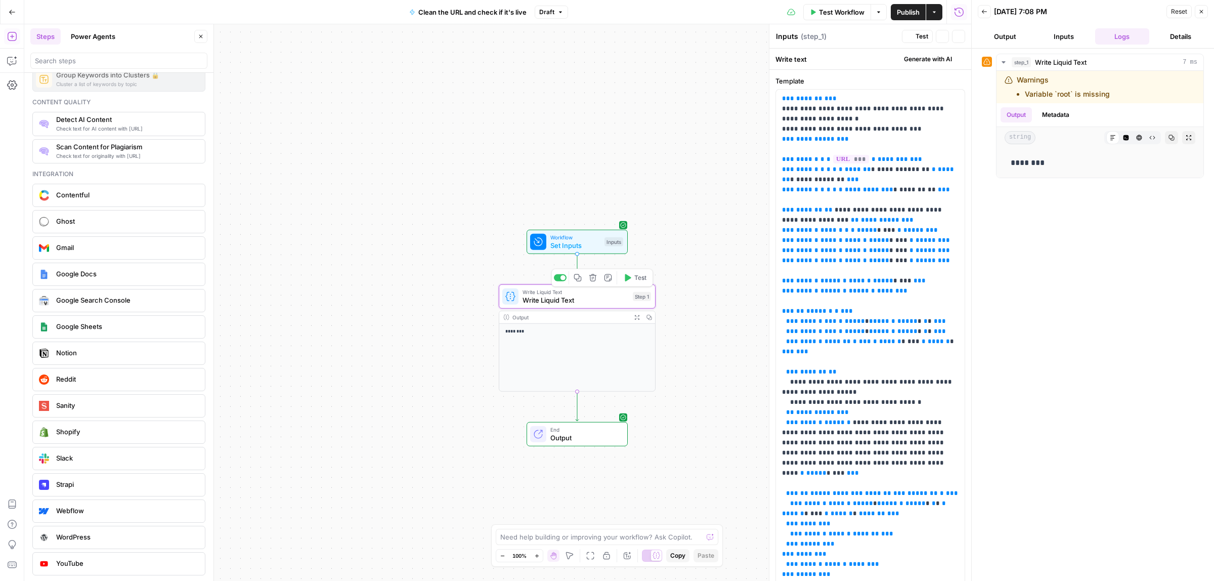
type textarea "Write Liquid Text"
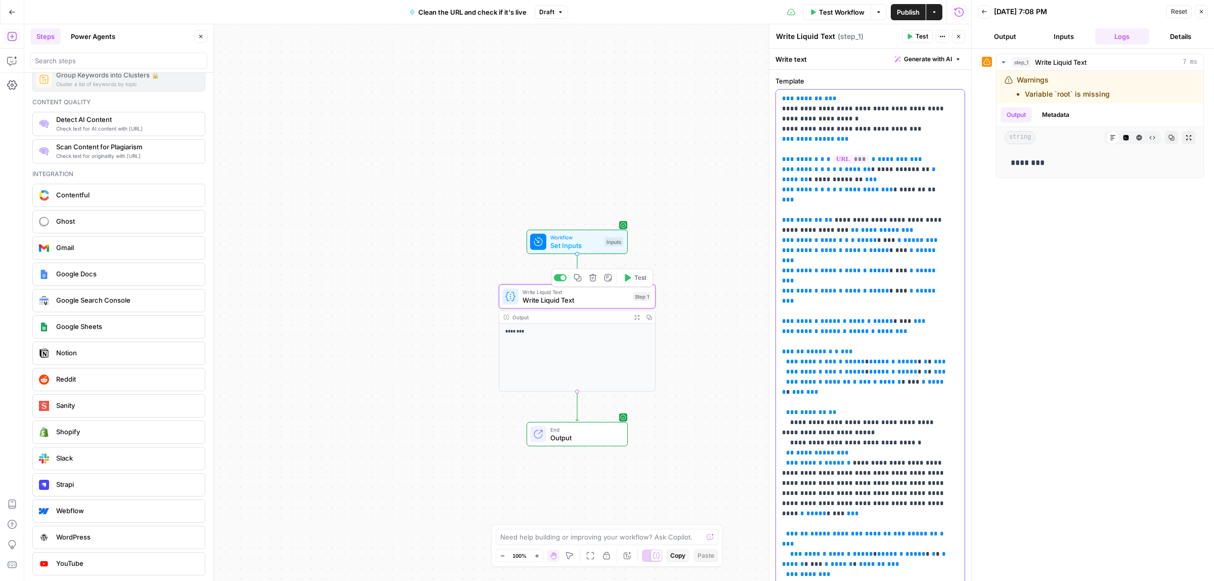
click at [909, 224] on p "**********" at bounding box center [865, 347] width 167 height 506
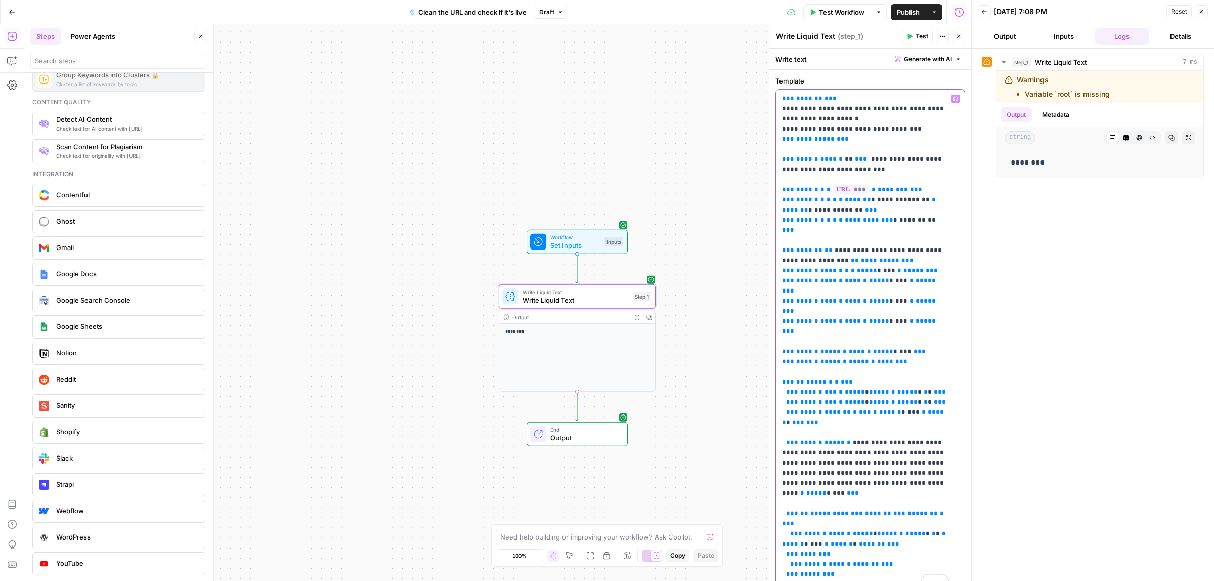
scroll to position [43, 0]
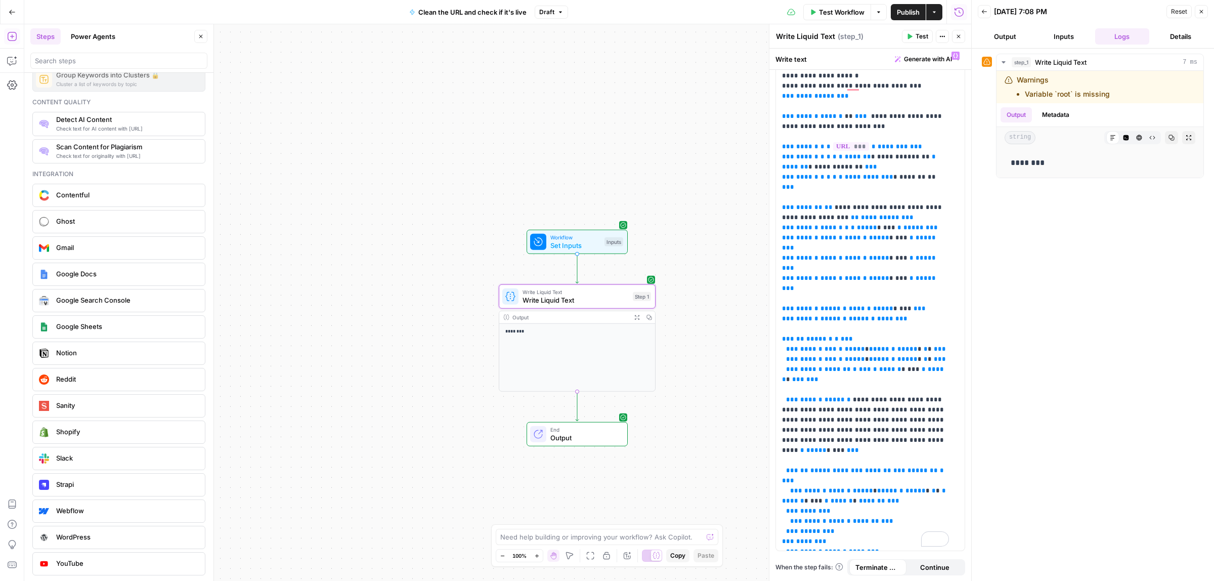
click at [921, 33] on span "P" at bounding box center [919, 33] width 8 height 10
click at [873, 39] on div "Write Liquid Text Write Liquid Text ( step_1 )" at bounding box center [836, 36] width 123 height 11
click at [924, 36] on span "Test" at bounding box center [921, 36] width 13 height 9
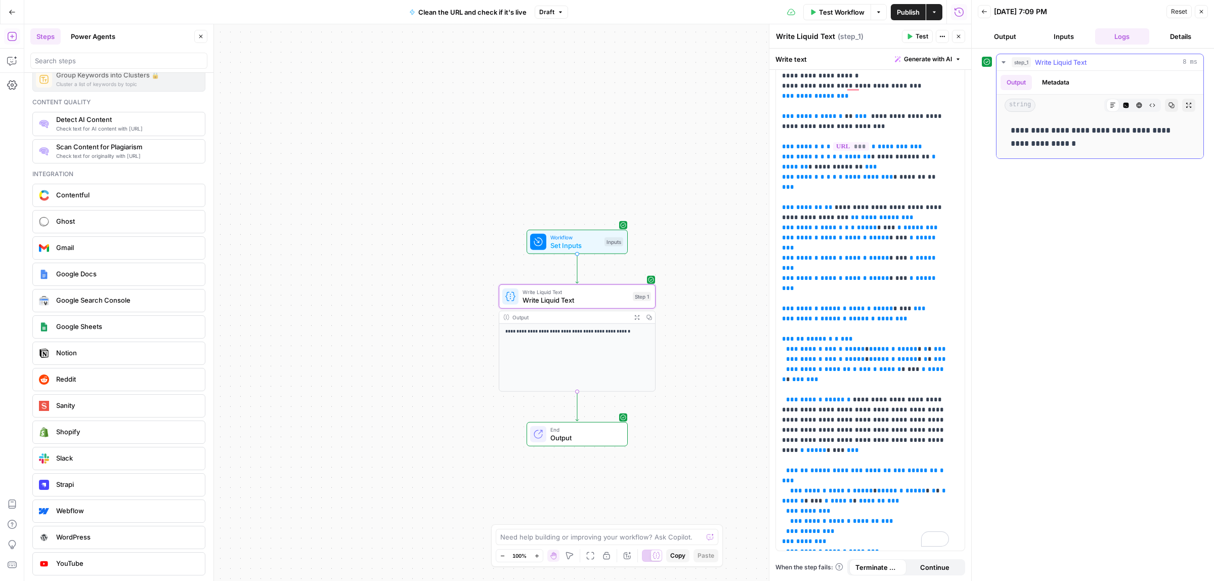
drag, startPoint x: 1156, startPoint y: 135, endPoint x: 1169, endPoint y: 135, distance: 13.1
click at [1163, 135] on p "**********" at bounding box center [1099, 137] width 178 height 26
click at [1174, 132] on p "**********" at bounding box center [1099, 137] width 178 height 26
click at [1062, 147] on p "**********" at bounding box center [1099, 137] width 178 height 26
drag, startPoint x: 1059, startPoint y: 146, endPoint x: 1005, endPoint y: 135, distance: 54.3
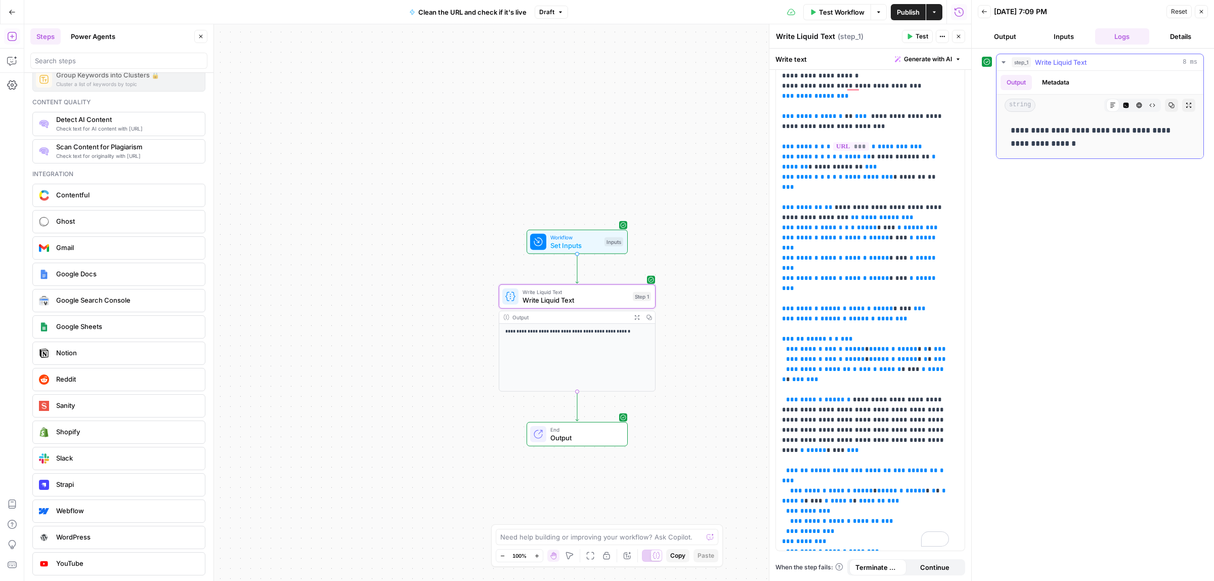
click at [1005, 135] on div "**********" at bounding box center [1099, 137] width 191 height 34
copy p "**********"
click at [860, 176] on span "**********" at bounding box center [869, 176] width 49 height 7
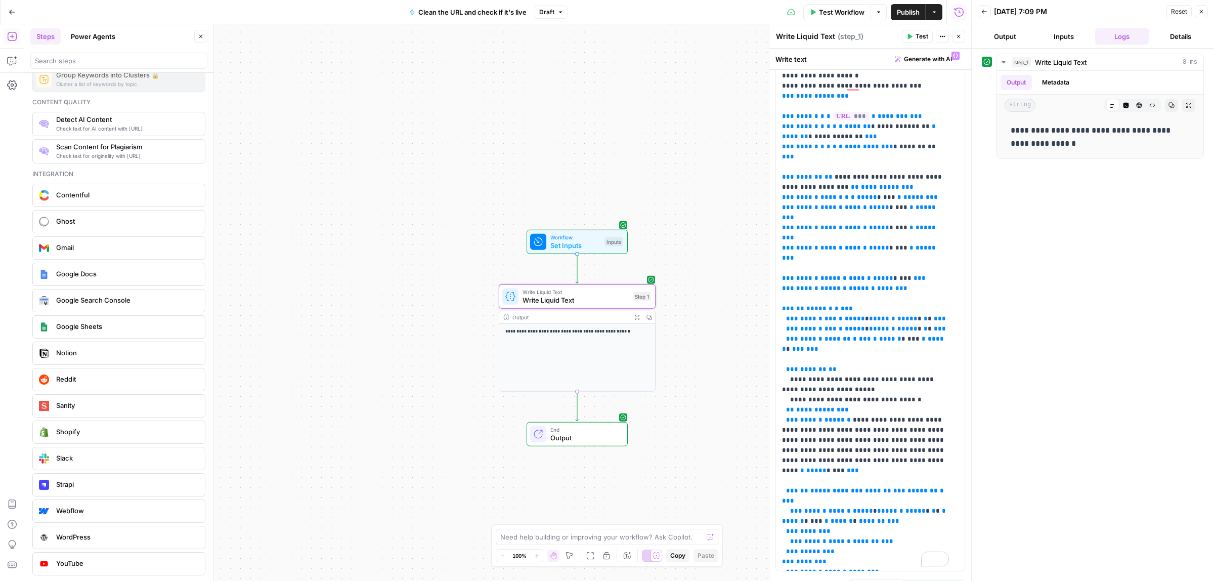
click at [913, 36] on button "Test" at bounding box center [917, 36] width 31 height 13
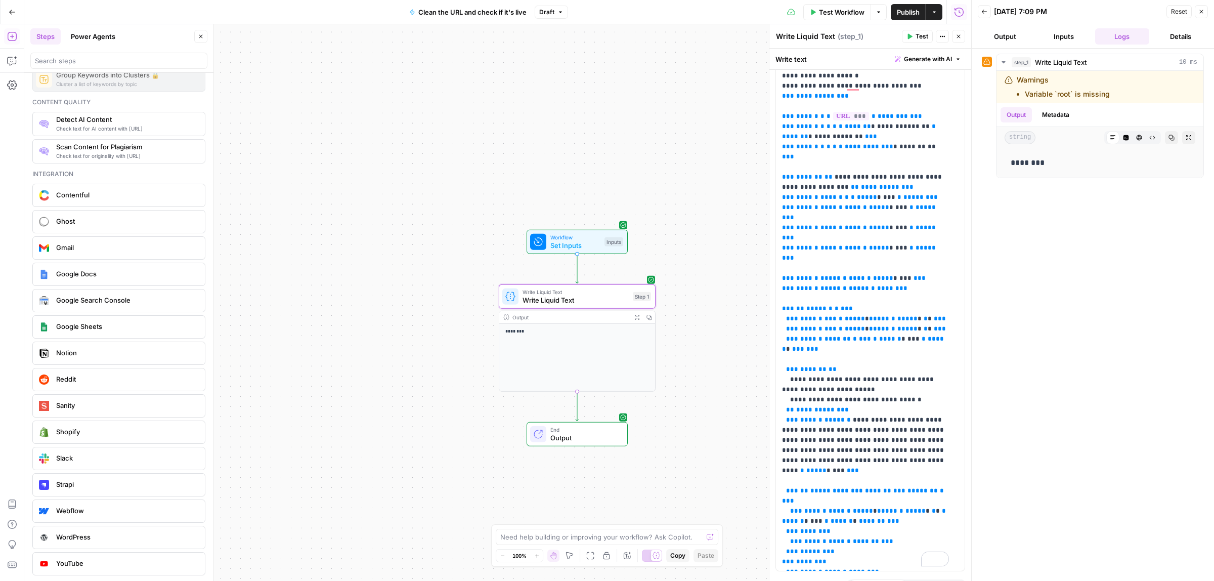
click at [832, 13] on span "Test Workflow" at bounding box center [842, 12] width 46 height 10
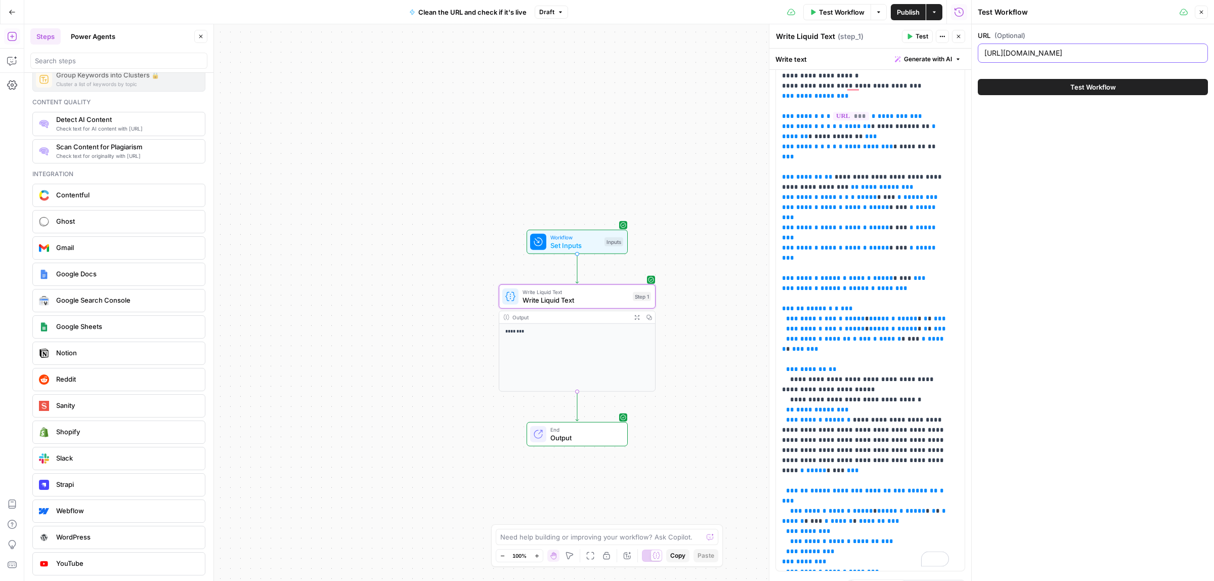
click at [1094, 56] on input "https://www.reply.io/asdasdasd" at bounding box center [1092, 53] width 217 height 10
click at [997, 54] on input "https://www.reply.io/asdasdasd?asdasda" at bounding box center [1092, 53] width 217 height 10
type input "http://www.reply.io/asdasdasd?asdasda"
click at [1037, 94] on button "Test Workflow" at bounding box center [1093, 87] width 230 height 16
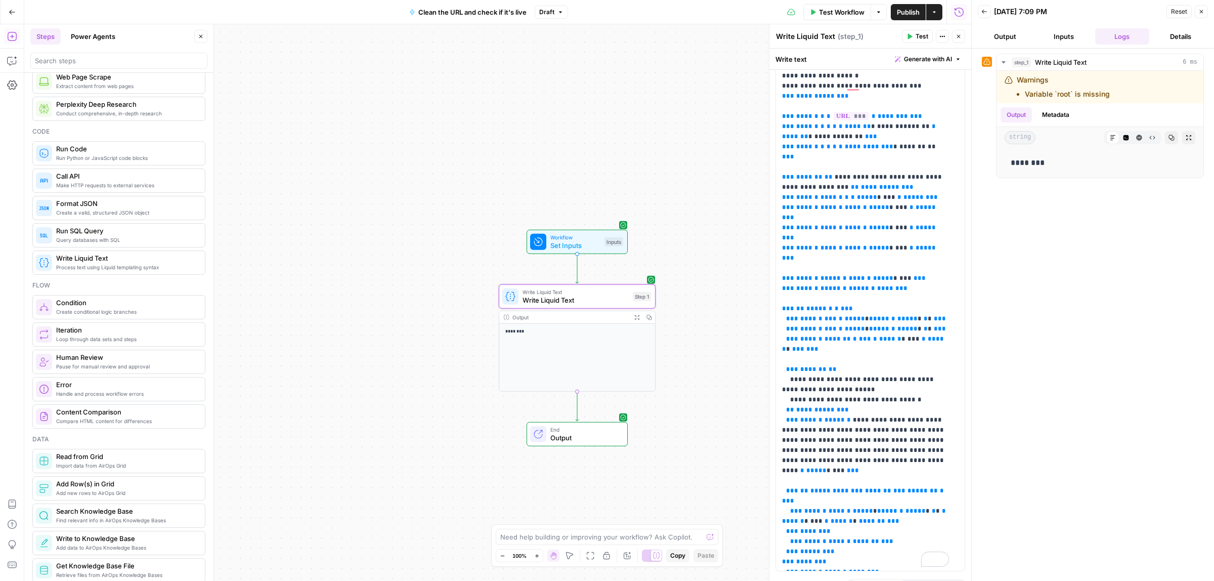
scroll to position [126, 0]
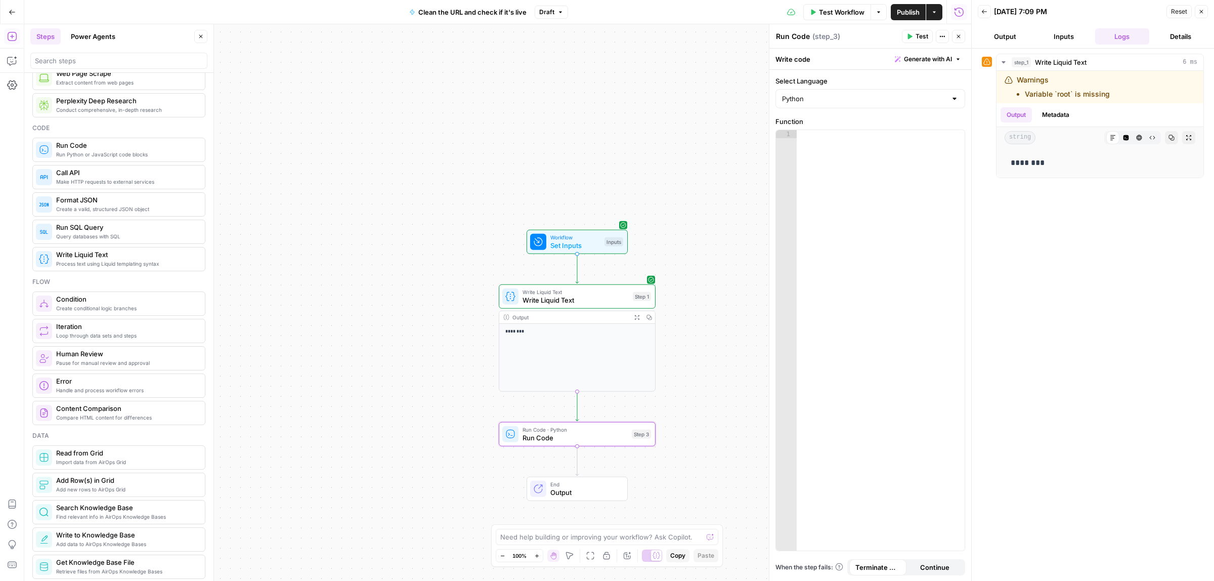
click at [870, 246] on div at bounding box center [881, 348] width 168 height 436
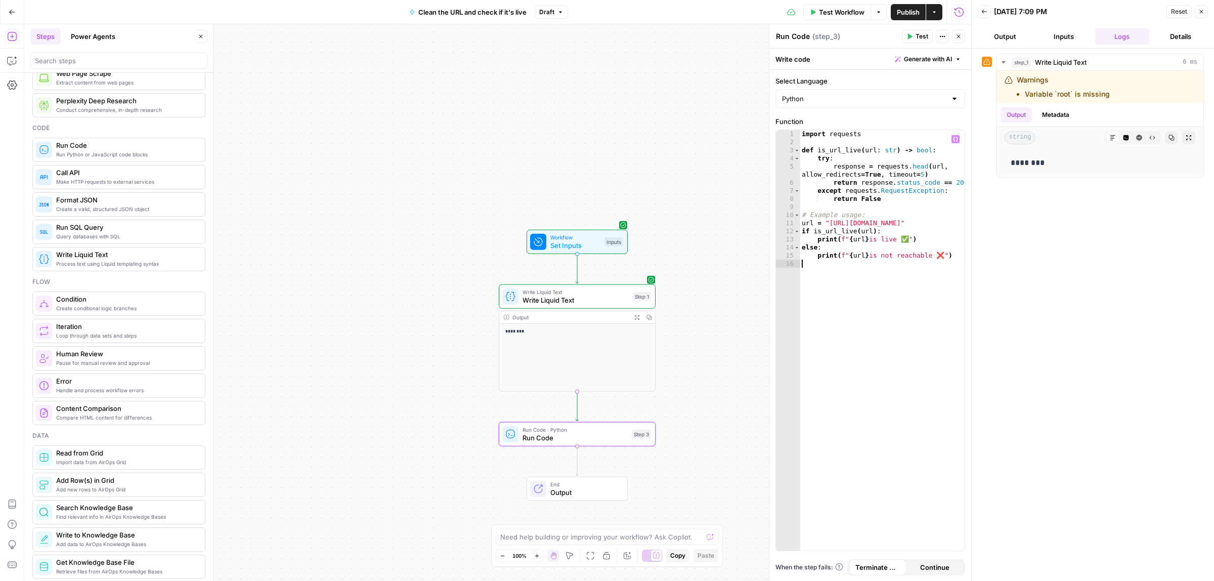
click at [939, 262] on div "import requests def is_url_live ( url : str ) -> bool : try : response = reques…" at bounding box center [882, 348] width 165 height 436
click at [955, 259] on div "import requests def is_url_live ( url : str ) -> bool : try : response = reques…" at bounding box center [882, 348] width 165 height 436
type textarea "**********"
click at [896, 289] on div "import requests def is_url_live ( url : str ) -> bool : try : response = reques…" at bounding box center [882, 348] width 165 height 436
click at [954, 142] on icon "button" at bounding box center [955, 139] width 5 height 5
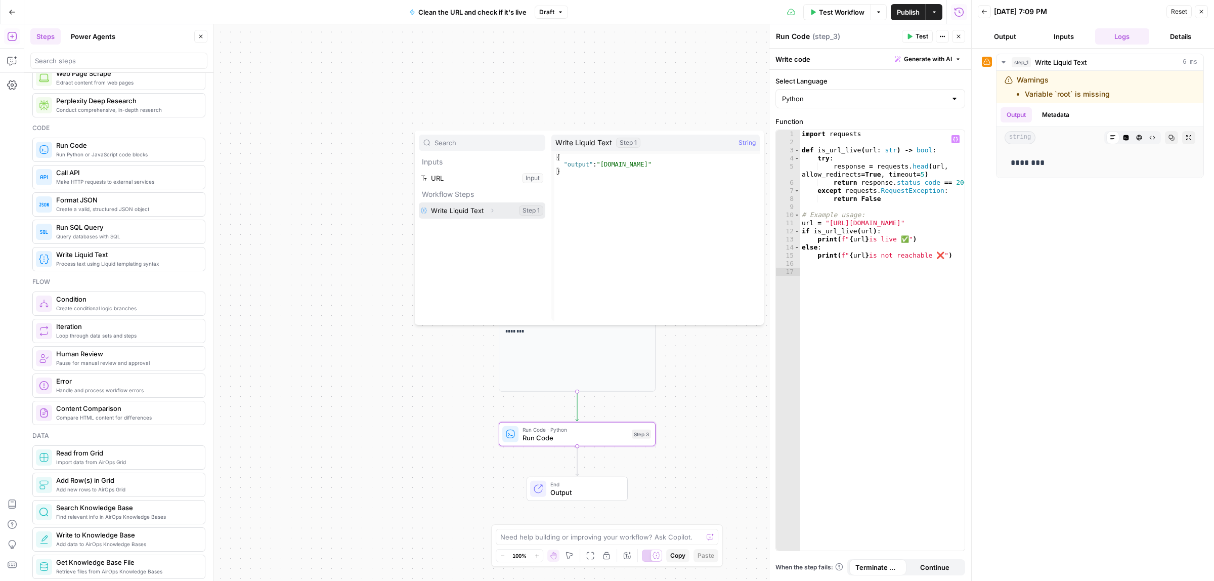
click at [467, 209] on button "Select variable Write Liquid Text" at bounding box center [482, 210] width 126 height 16
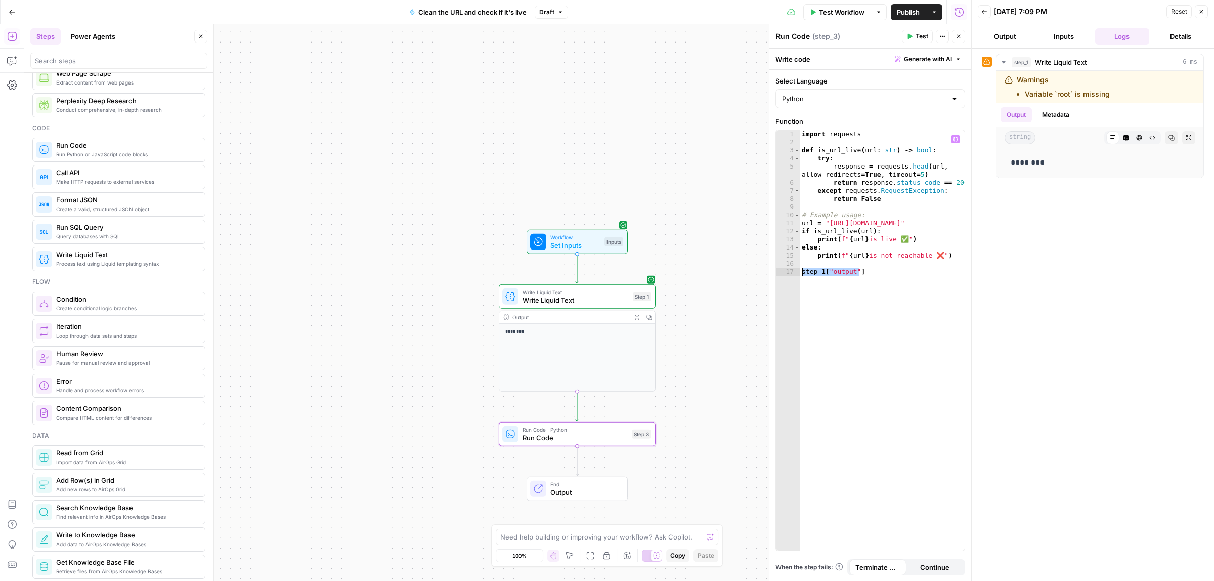
drag, startPoint x: 873, startPoint y: 272, endPoint x: 792, endPoint y: 271, distance: 81.4
click at [792, 271] on div "**********" at bounding box center [870, 340] width 189 height 420
click at [828, 216] on div "import requests def is_url_live ( url : str ) -> bool : try : response = reques…" at bounding box center [882, 348] width 165 height 436
click at [854, 185] on div "import requests def is_url_live ( url : str ) -> bool : try : response = reques…" at bounding box center [882, 348] width 165 height 436
type textarea "**********"
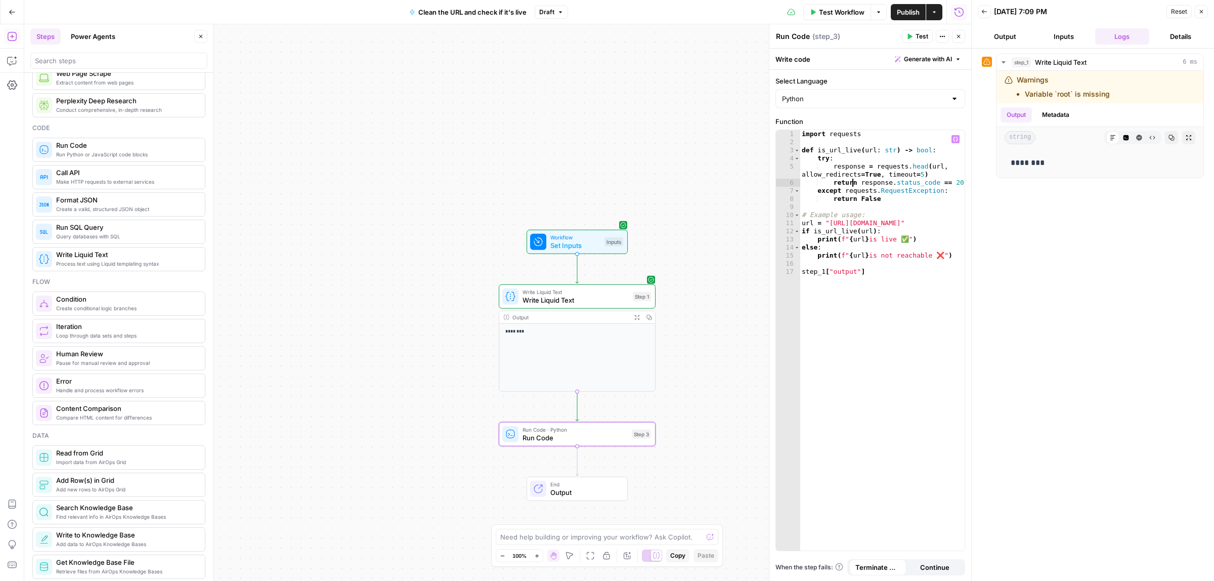
paste textarea
click at [916, 35] on span "Test" at bounding box center [921, 36] width 13 height 9
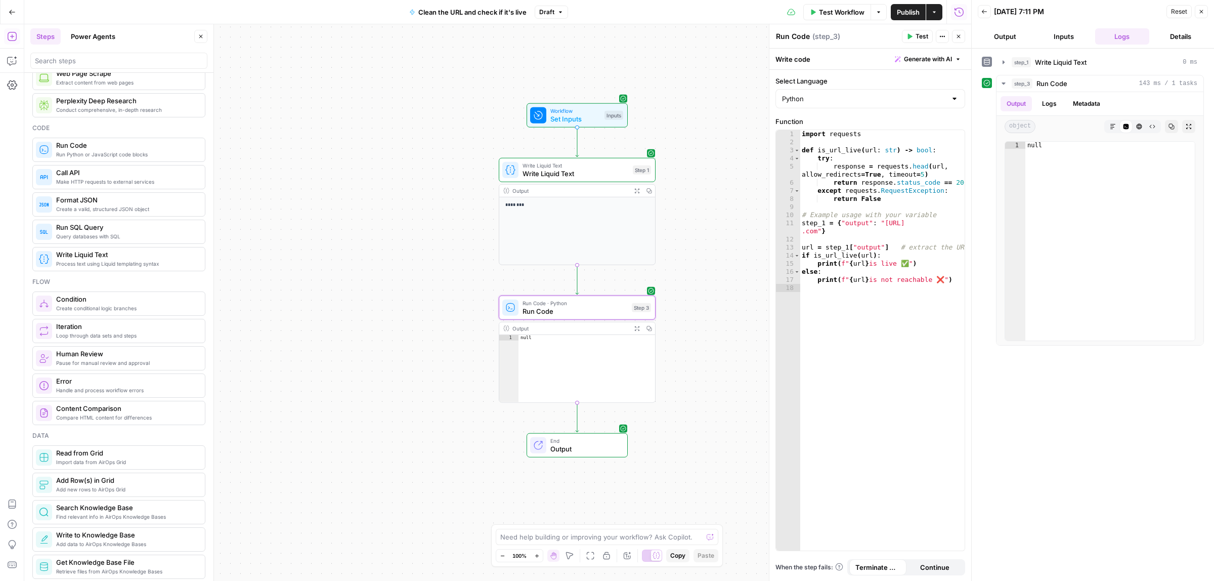
click at [830, 245] on div "import requests def is_url_live ( url : str ) -> bool : try : response = reques…" at bounding box center [882, 348] width 165 height 436
type textarea "**********"
click at [852, 211] on div "import requests def is_url_live ( url : str ) -> bool : try : response = reques…" at bounding box center [882, 348] width 165 height 436
type textarea "**********"
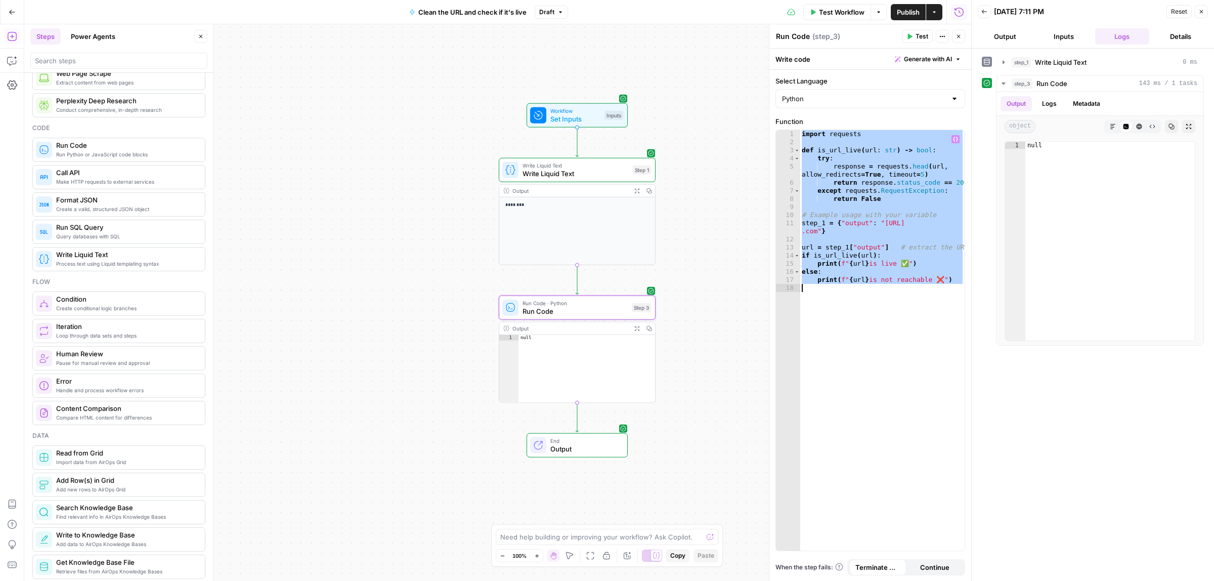
paste textarea
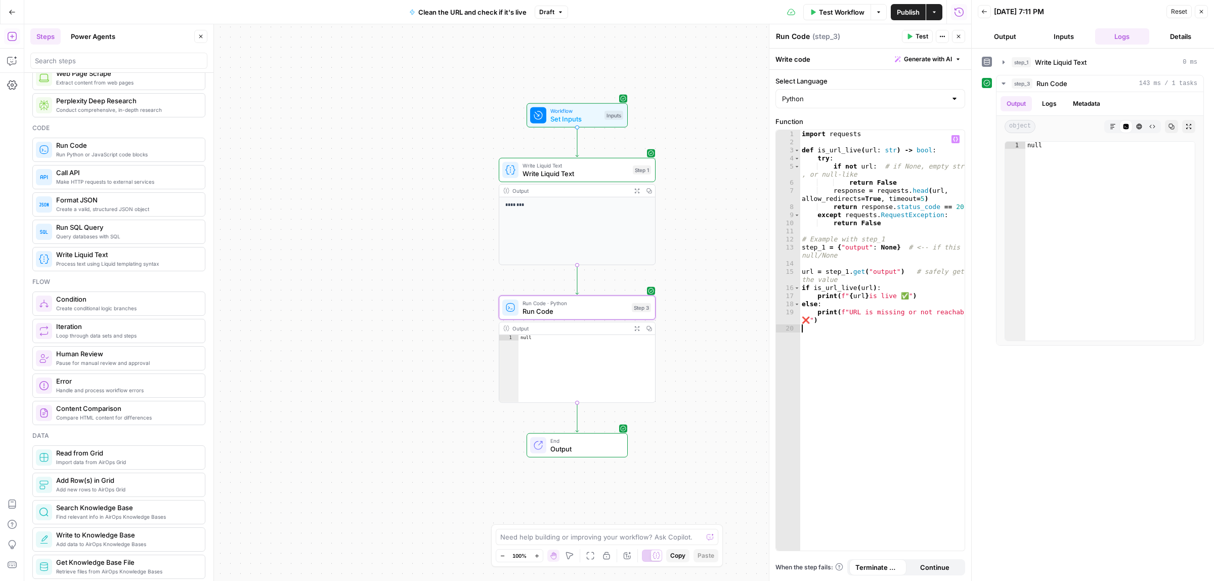
click at [908, 33] on icon "button" at bounding box center [909, 36] width 6 height 6
click at [894, 272] on div "import requests def is_url_live ( url : str ) -> bool : try : if not url : # if…" at bounding box center [882, 348] width 165 height 436
drag, startPoint x: 896, startPoint y: 272, endPoint x: 827, endPoint y: 272, distance: 68.3
click at [823, 272] on div "import requests def is_url_live ( url : str ) -> bool : try : if not url : # if…" at bounding box center [882, 348] width 165 height 436
click at [952, 136] on button "Variables Menu" at bounding box center [955, 139] width 8 height 8
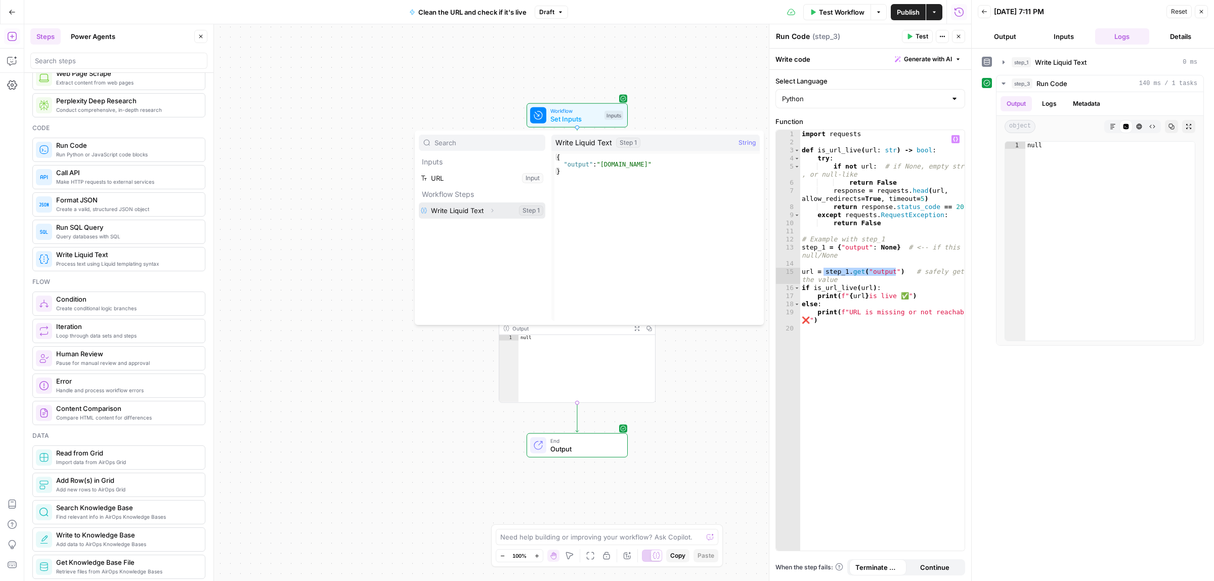
click at [445, 208] on button "Select variable Write Liquid Text" at bounding box center [482, 210] width 126 height 16
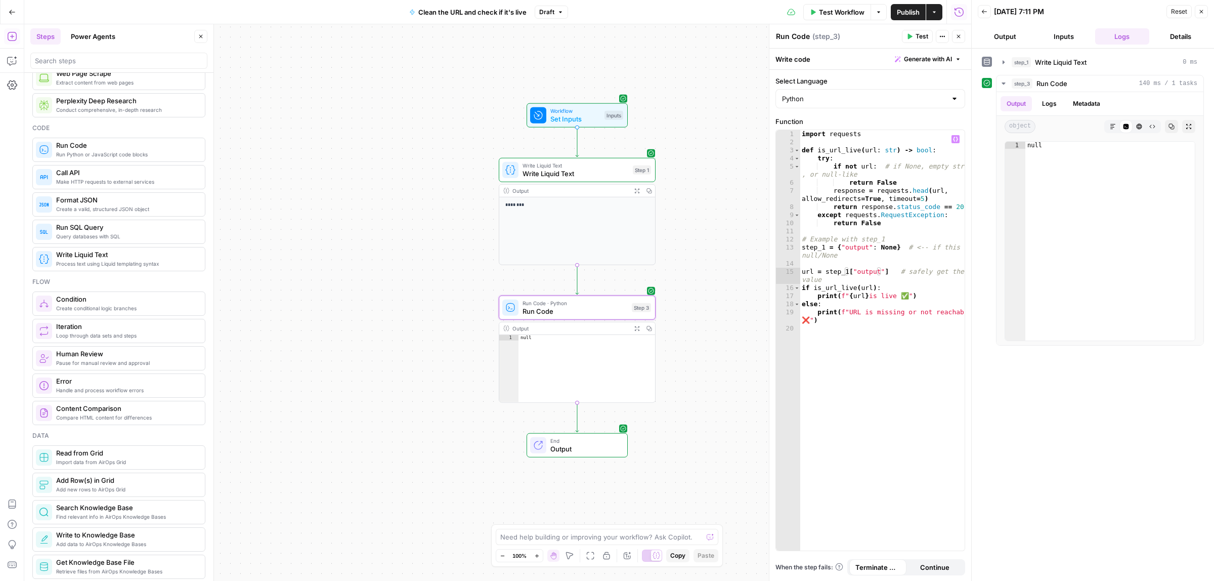
click at [913, 35] on button "Test" at bounding box center [917, 36] width 31 height 13
click at [866, 210] on div "import requests def is_url_live ( url : str ) -> bool : try : if not url : # if…" at bounding box center [882, 348] width 165 height 436
click at [891, 187] on div "import requests def is_url_live ( url : str ) -> bool : try : if not url : # if…" at bounding box center [882, 348] width 165 height 436
type textarea "**********"
paste textarea
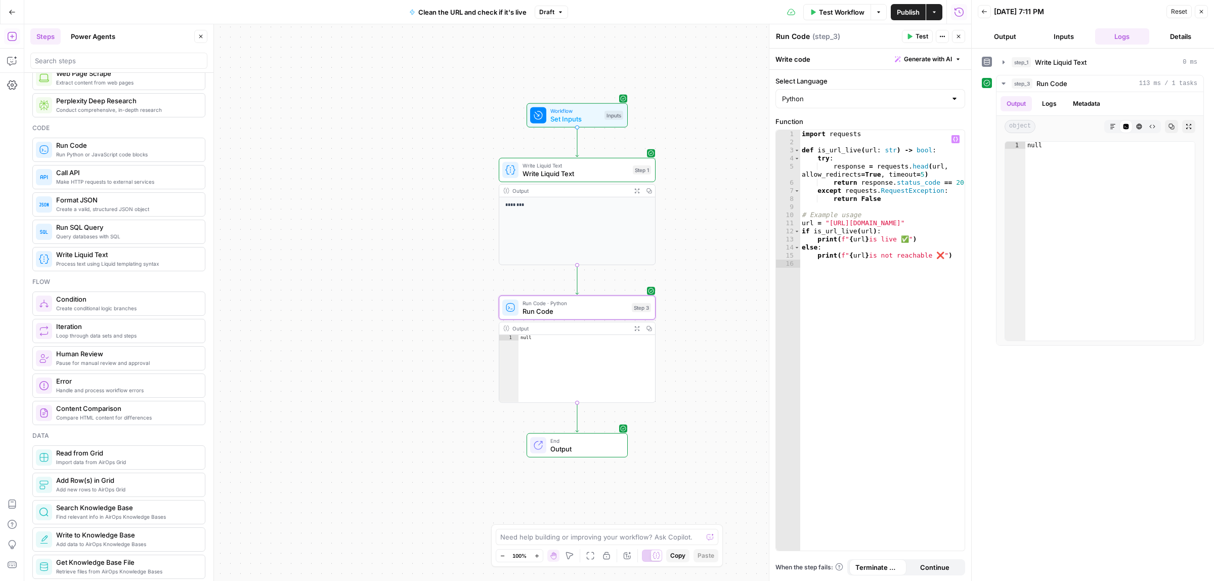
click at [919, 38] on span "Test" at bounding box center [921, 36] width 13 height 9
click at [1050, 104] on button "Logs" at bounding box center [1049, 103] width 27 height 15
drag, startPoint x: 1050, startPoint y: 133, endPoint x: 1116, endPoint y: 130, distance: 65.8
click at [1116, 130] on div "https://www.google.com is live ✅" at bounding box center [1070, 128] width 106 height 10
click at [1118, 130] on span "https://www.google.com is live ✅" at bounding box center [1072, 128] width 102 height 8
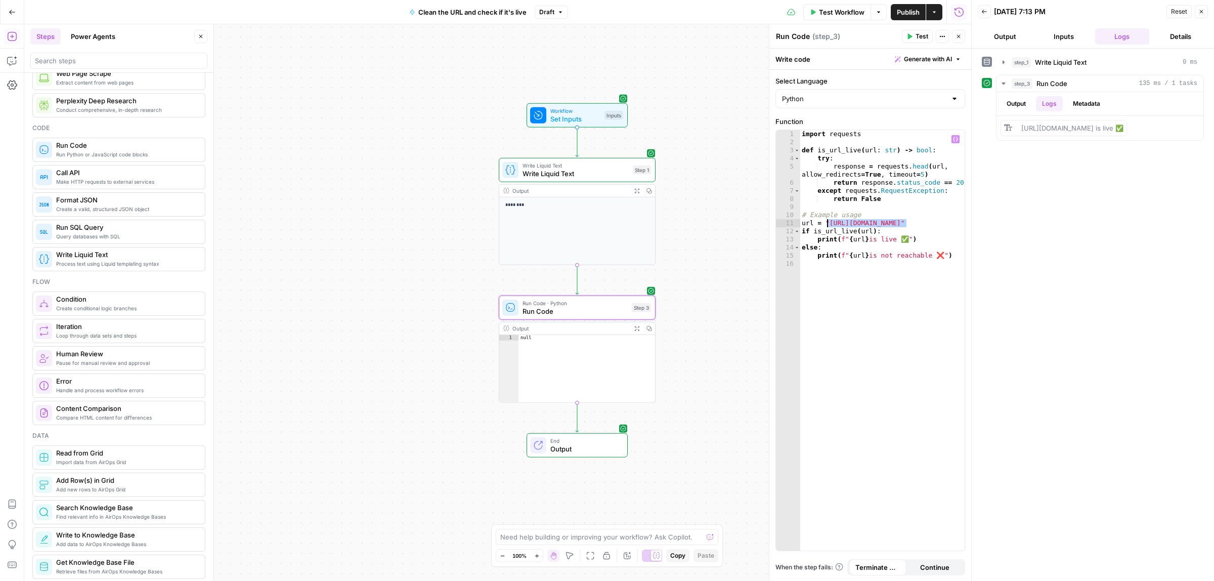
drag, startPoint x: 906, startPoint y: 224, endPoint x: 845, endPoint y: 234, distance: 61.5
click at [827, 222] on div "import requests def is_url_live ( url : str ) -> bool : try : response = reques…" at bounding box center [882, 348] width 165 height 436
drag, startPoint x: 908, startPoint y: 221, endPoint x: 824, endPoint y: 221, distance: 84.0
click at [824, 221] on div "import requests def is_url_live ( url : str ) -> bool : try : response = reques…" at bounding box center [882, 348] width 165 height 436
click at [957, 138] on icon "button" at bounding box center [955, 139] width 5 height 5
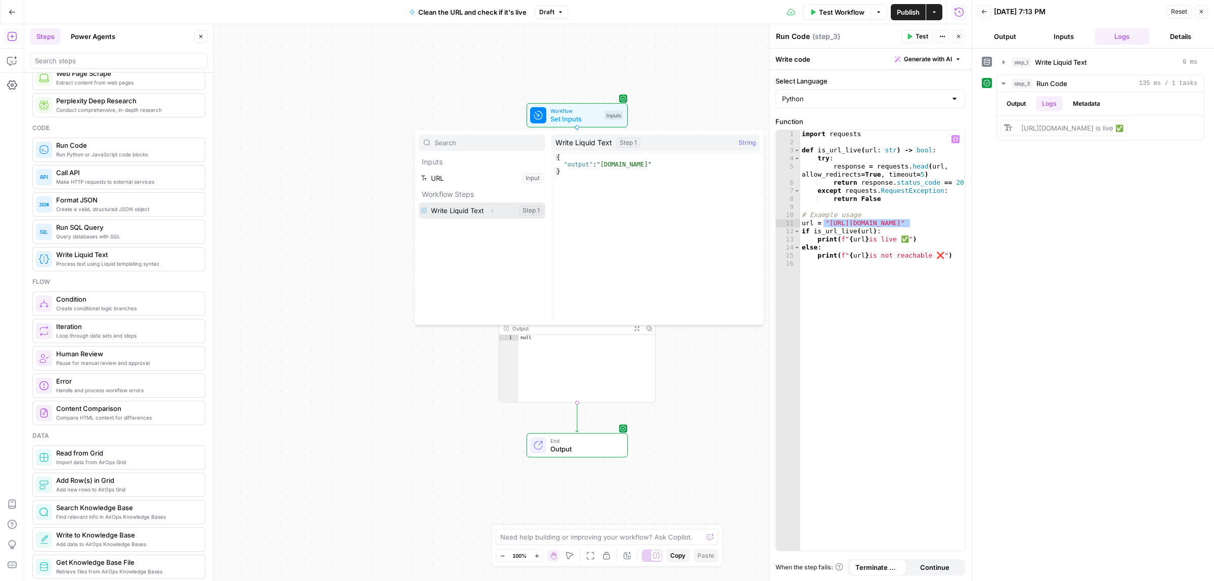
click at [448, 211] on button "Select variable Write Liquid Text" at bounding box center [482, 210] width 126 height 16
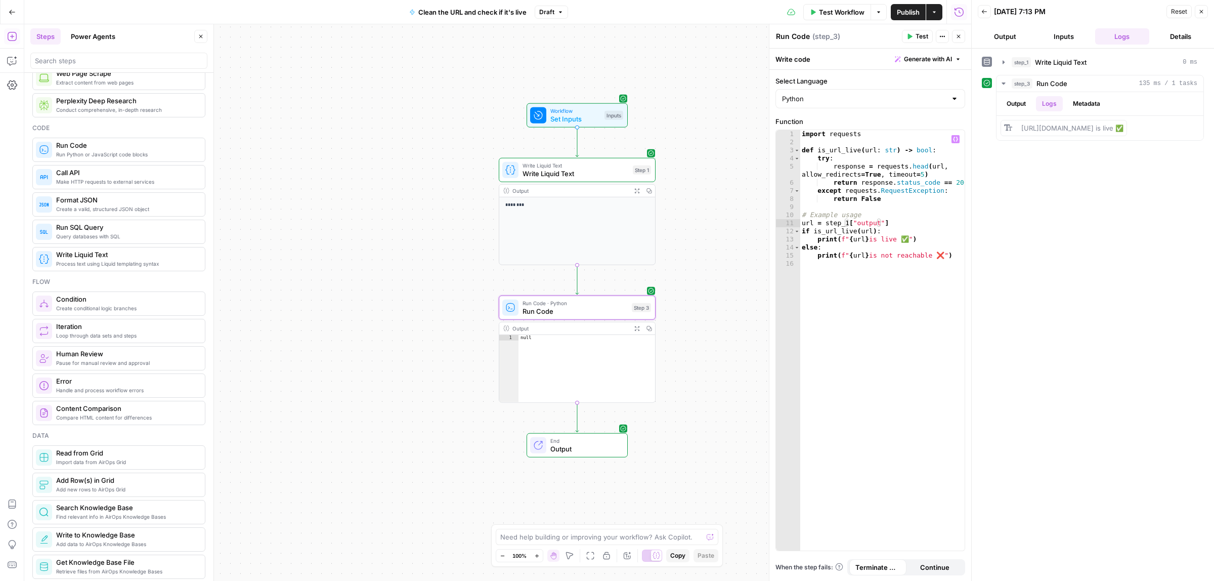
click at [915, 34] on span "Test" at bounding box center [921, 36] width 13 height 9
click at [1057, 99] on button "Logs" at bounding box center [1049, 103] width 27 height 15
drag, startPoint x: 1061, startPoint y: 132, endPoint x: 1078, endPoint y: 132, distance: 17.7
click at [1076, 132] on span "reply.io is not reachable ❌" at bounding box center [1079, 128] width 117 height 8
click at [1070, 133] on div at bounding box center [1070, 133] width 0 height 0
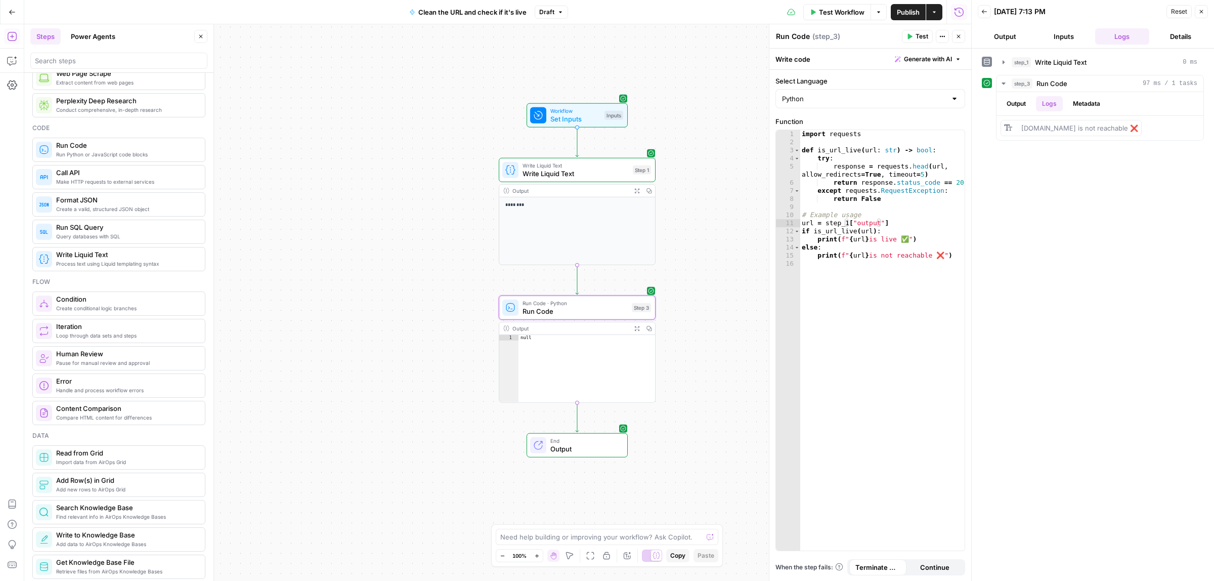
click at [1085, 130] on span "reply.io is not reachable ❌" at bounding box center [1079, 128] width 117 height 8
click at [1121, 580] on div "Close" at bounding box center [607, 581] width 1214 height 0
click at [822, 224] on div "import requests def is_url_live ( url : str ) -> bool : try : response = reques…" at bounding box center [882, 348] width 165 height 436
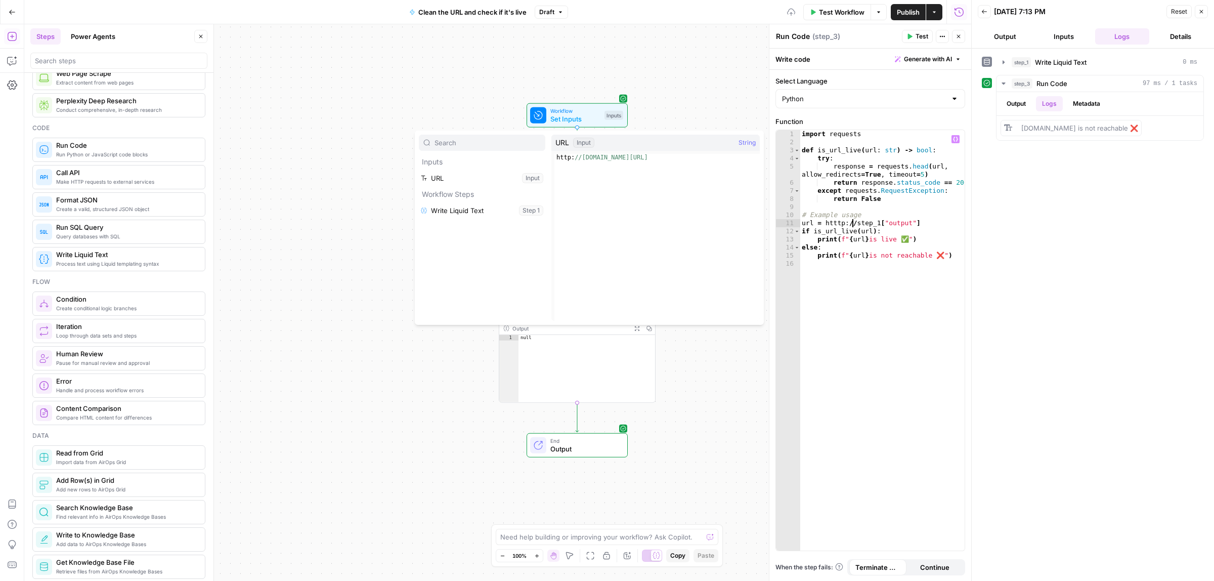
type textarea "**********"
click at [888, 266] on div "import requests def is_url_live ( url : str ) -> bool : try : response = reques…" at bounding box center [882, 348] width 165 height 436
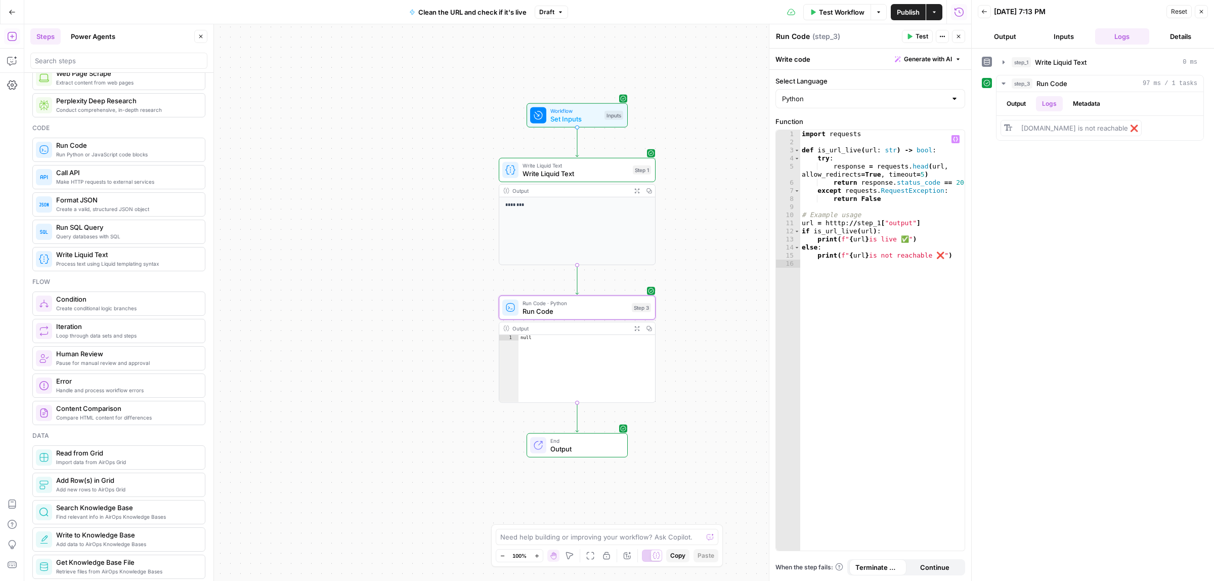
click at [919, 34] on span "Test" at bounding box center [921, 36] width 13 height 9
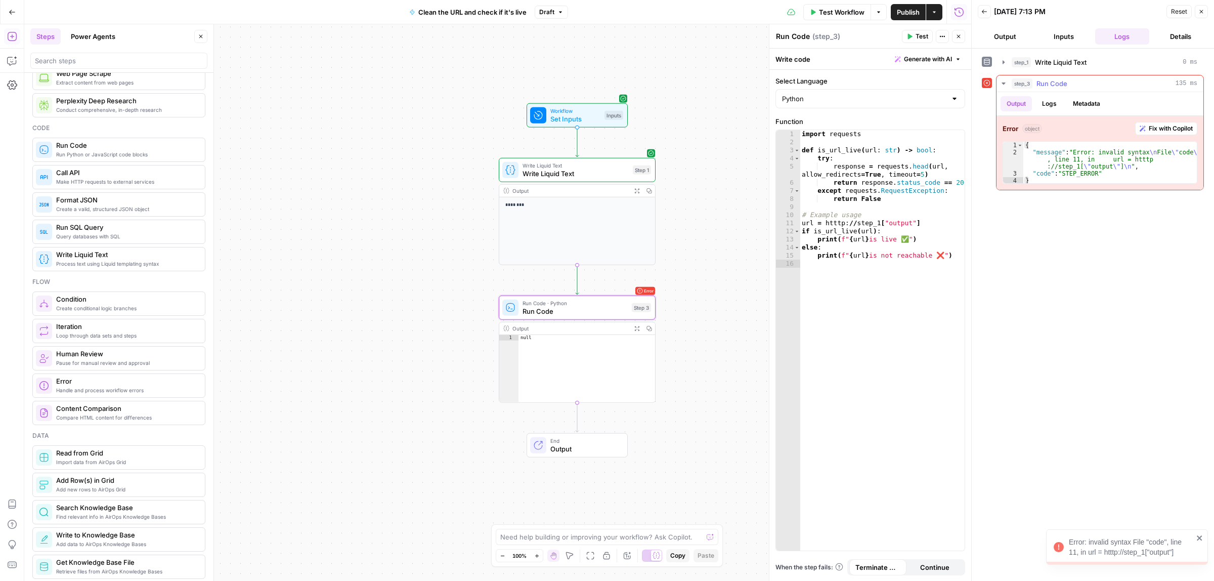
click at [1053, 107] on button "Logs" at bounding box center [1049, 103] width 27 height 15
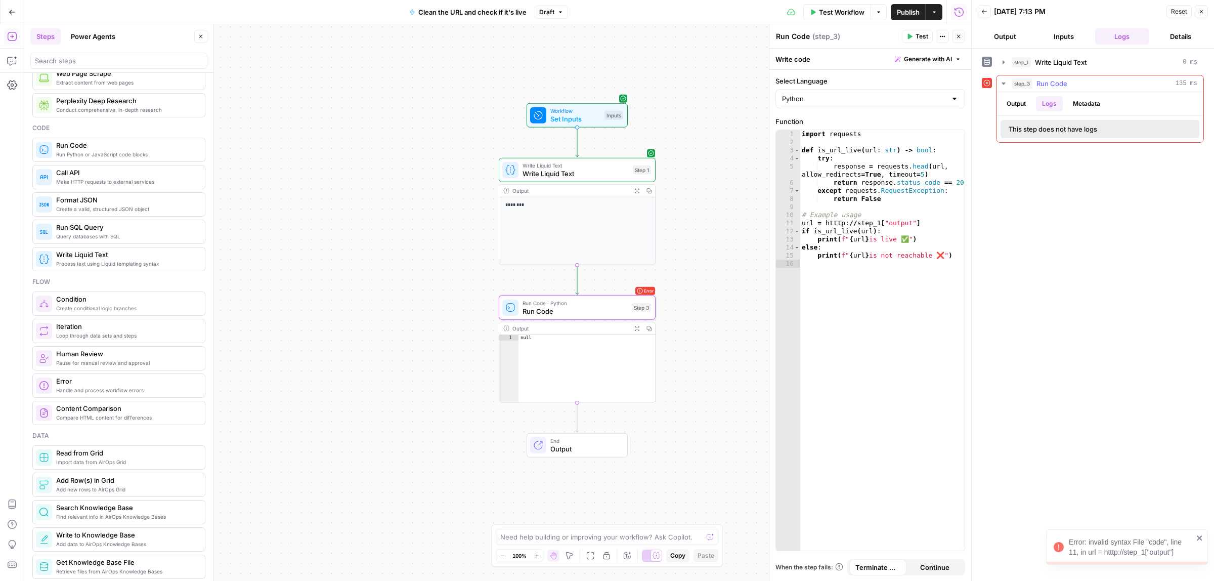
click at [1017, 102] on button "Output" at bounding box center [1015, 103] width 31 height 15
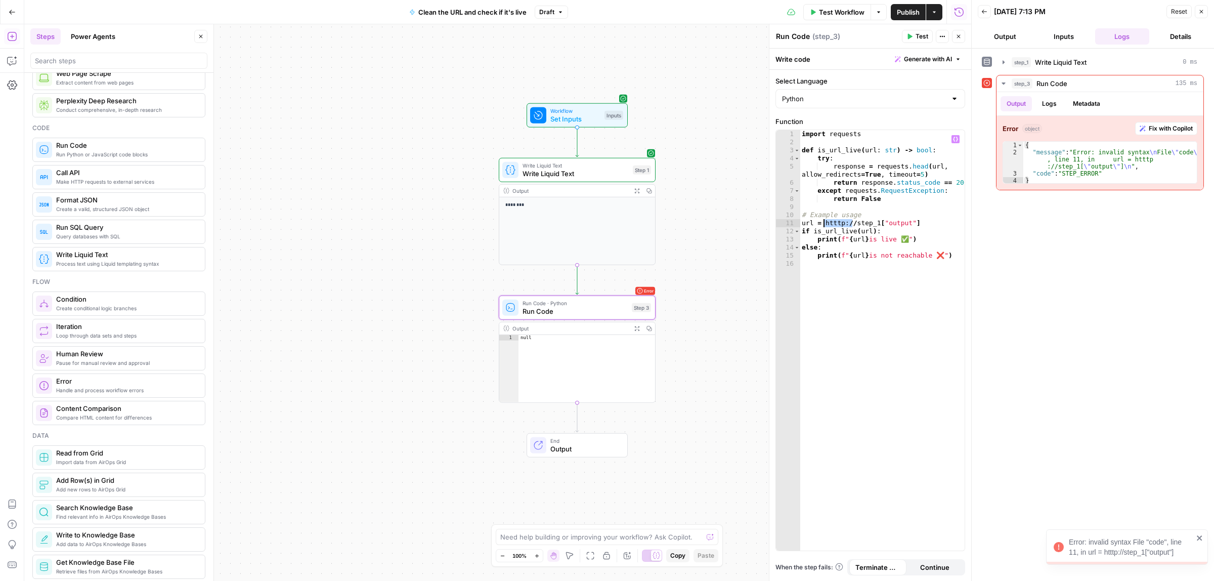
drag, startPoint x: 845, startPoint y: 223, endPoint x: 822, endPoint y: 222, distance: 22.8
click at [822, 222] on div "import requests def is_url_live ( url : str ) -> bool : try : response = reques…" at bounding box center [882, 348] width 165 height 436
type textarea "**********"
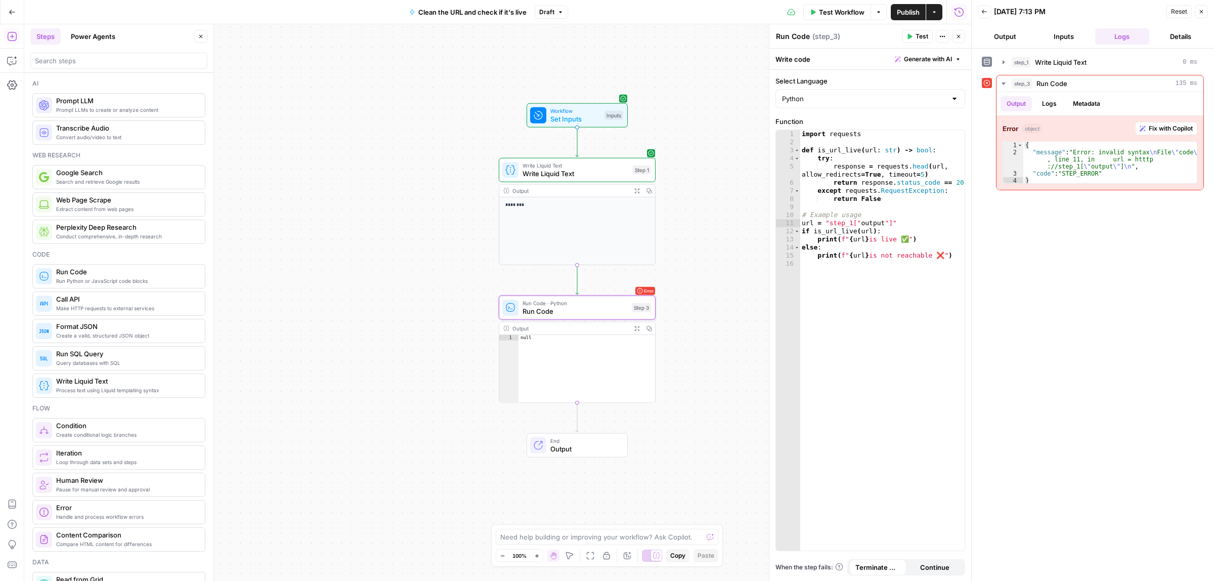
scroll to position [0, 6]
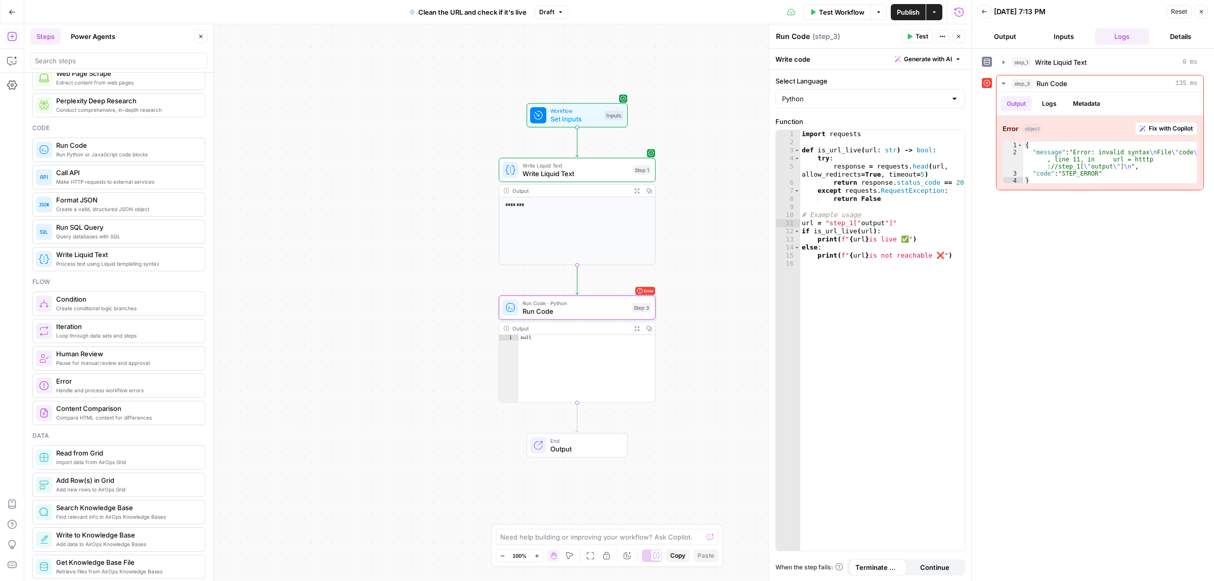
click at [913, 34] on button "Test" at bounding box center [917, 36] width 31 height 13
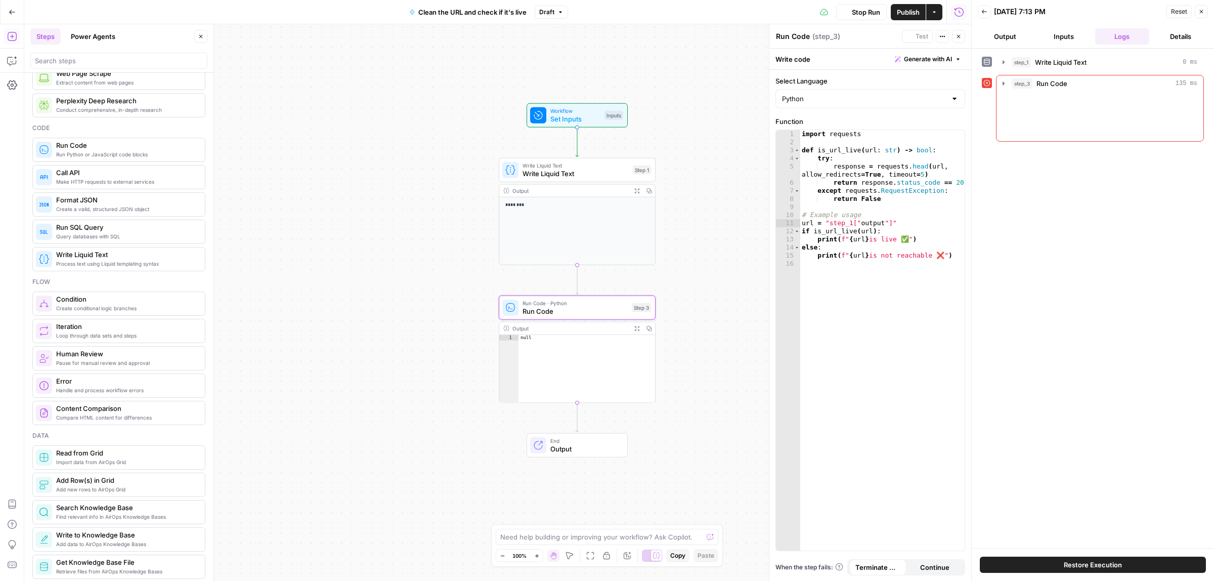
scroll to position [0, 0]
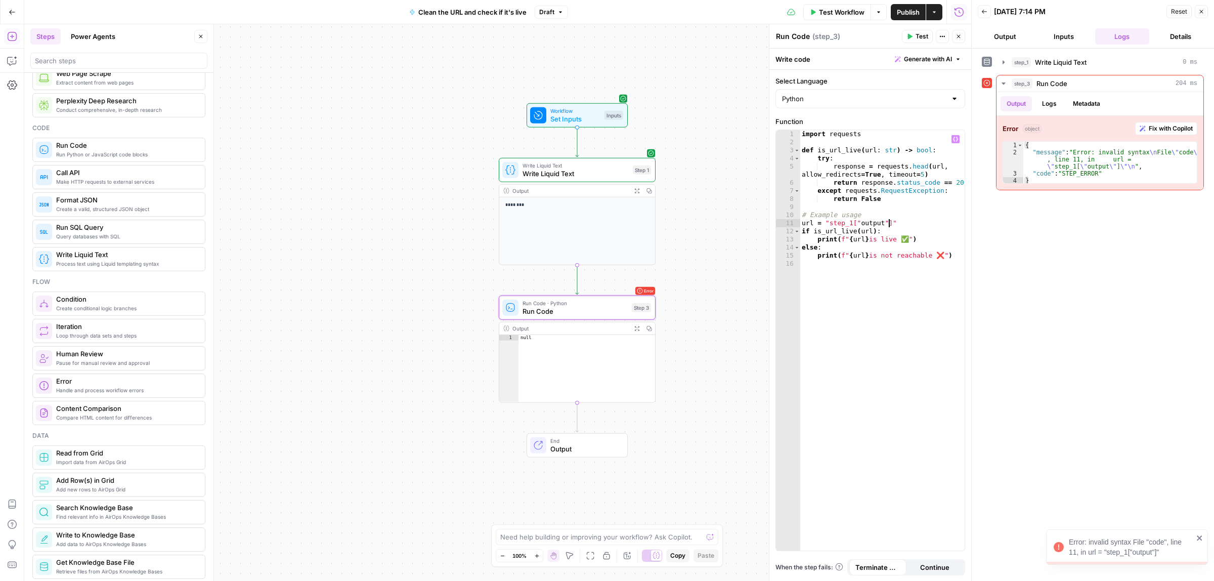
click at [891, 224] on div "import requests def is_url_live ( url : str ) -> bool : try : response = reques…" at bounding box center [882, 348] width 165 height 436
click at [825, 225] on div "import requests def is_url_live ( url : str ) -> bool : try : response = reques…" at bounding box center [882, 348] width 165 height 436
type textarea "**********"
click at [913, 35] on button "Test" at bounding box center [917, 36] width 31 height 13
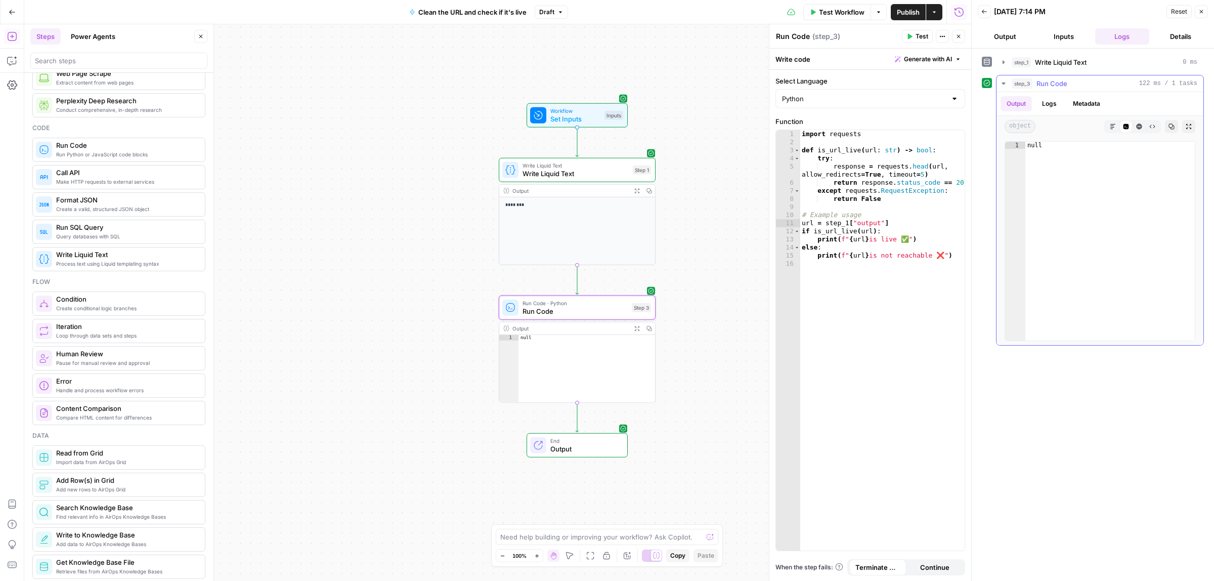
click at [1051, 109] on button "Logs" at bounding box center [1049, 103] width 27 height 15
drag, startPoint x: 1037, startPoint y: 130, endPoint x: 1075, endPoint y: 130, distance: 38.4
click at [1075, 130] on span "reply.io is not reachable ❌" at bounding box center [1079, 128] width 117 height 8
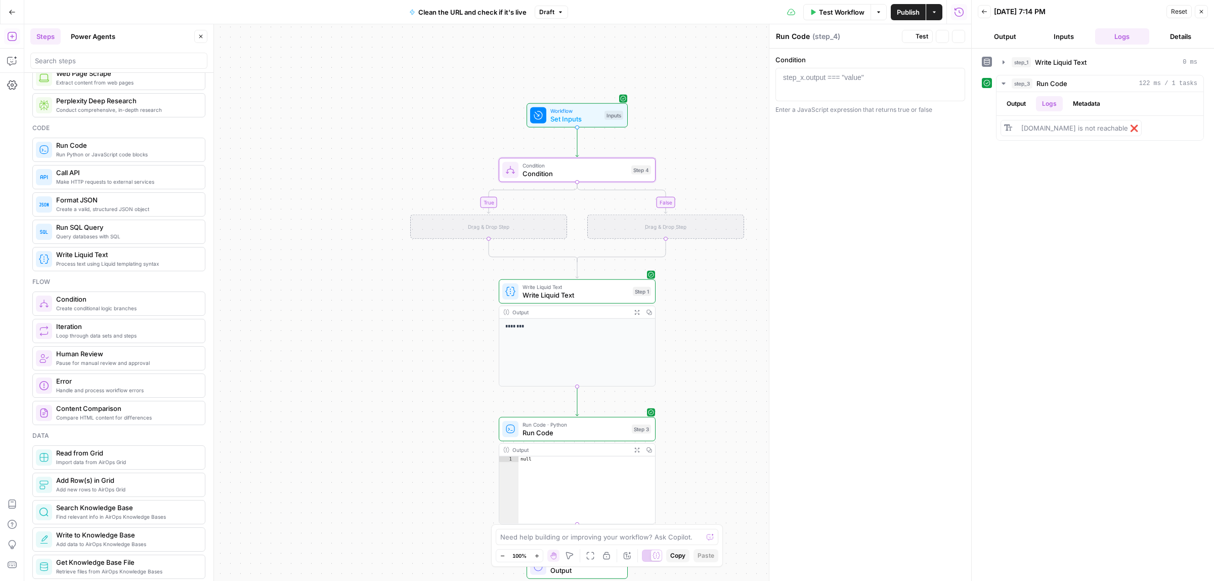
type textarea "Condition"
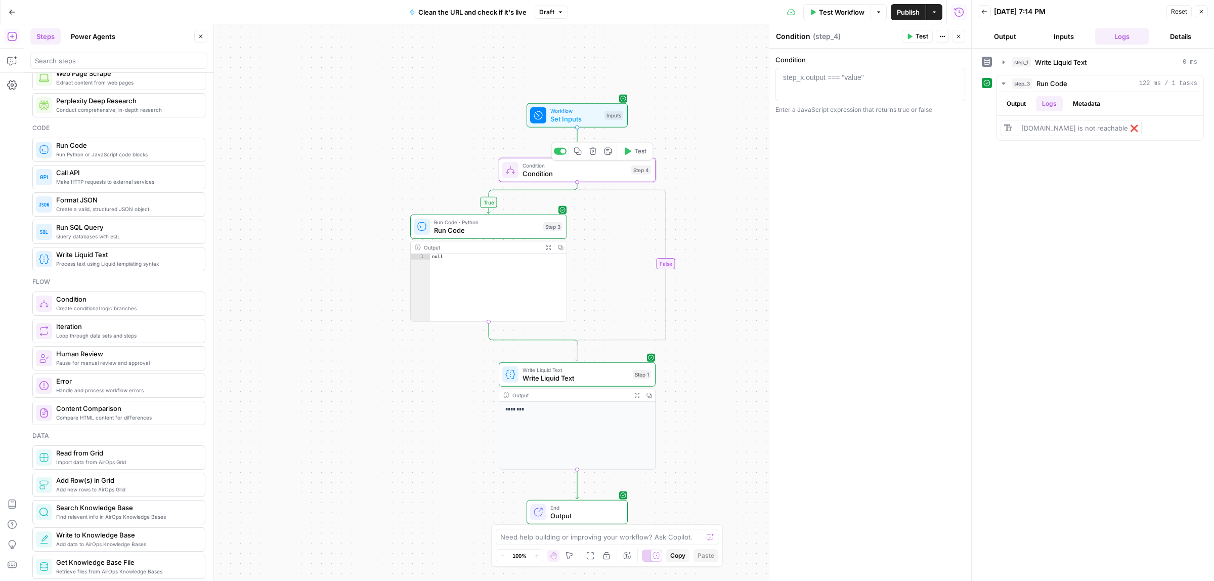
click at [630, 153] on icon "button" at bounding box center [627, 151] width 8 height 8
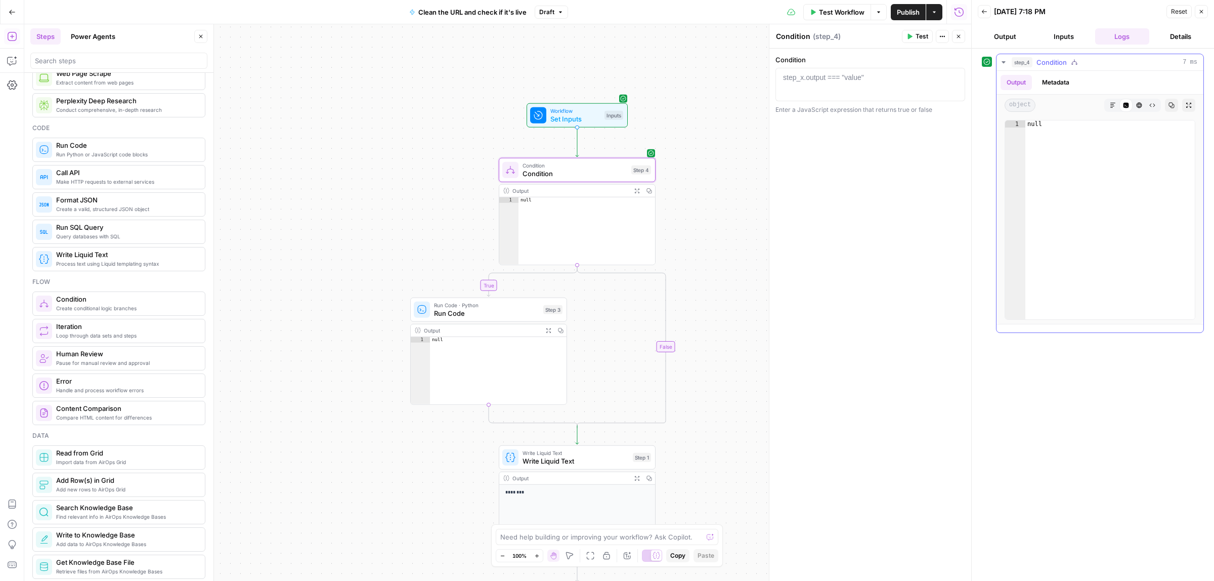
click at [1059, 79] on button "Metadata" at bounding box center [1055, 82] width 39 height 15
click at [1017, 82] on button "Output" at bounding box center [1015, 82] width 31 height 15
click at [544, 169] on span "Condition" at bounding box center [574, 173] width 105 height 10
click at [804, 92] on div at bounding box center [870, 92] width 181 height 40
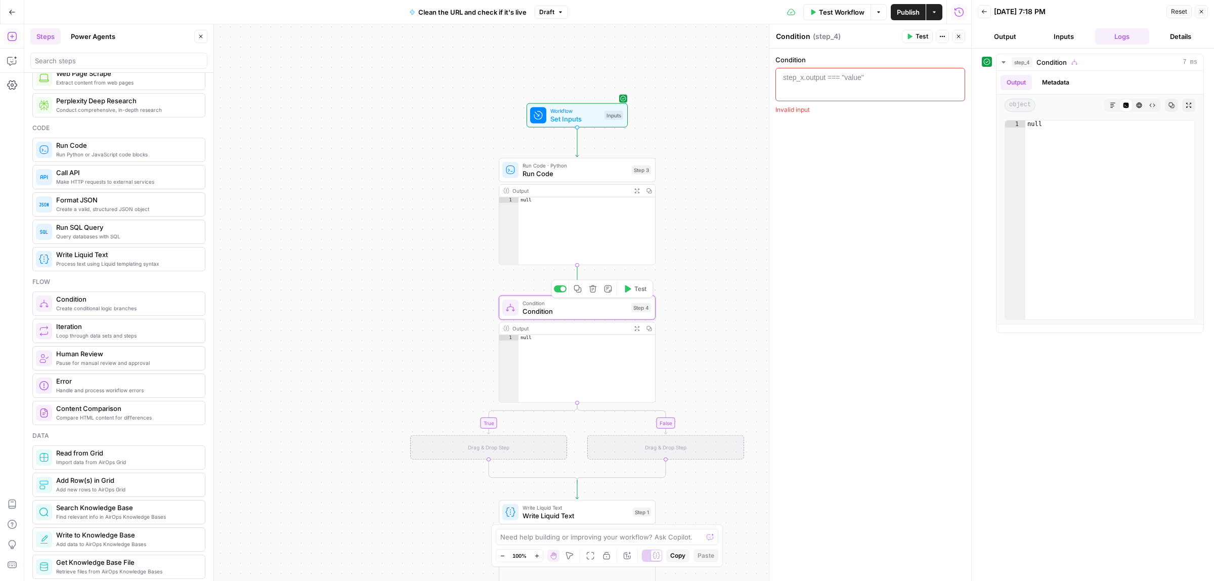
click at [556, 291] on div at bounding box center [560, 288] width 13 height 7
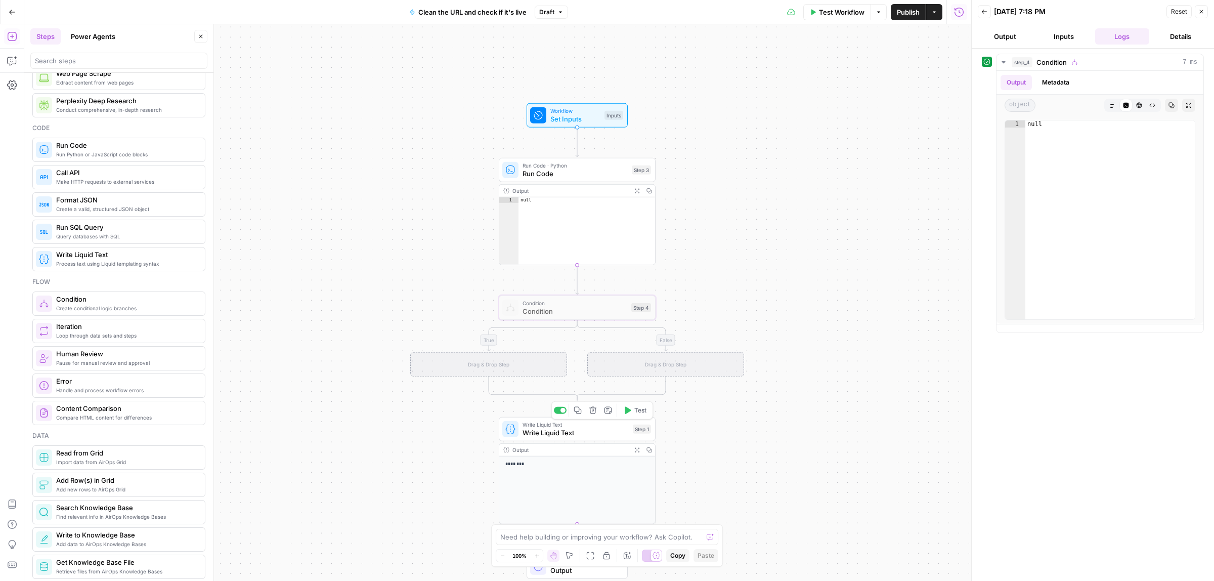
click at [564, 411] on div at bounding box center [560, 410] width 13 height 7
click at [628, 147] on icon "button" at bounding box center [627, 151] width 8 height 8
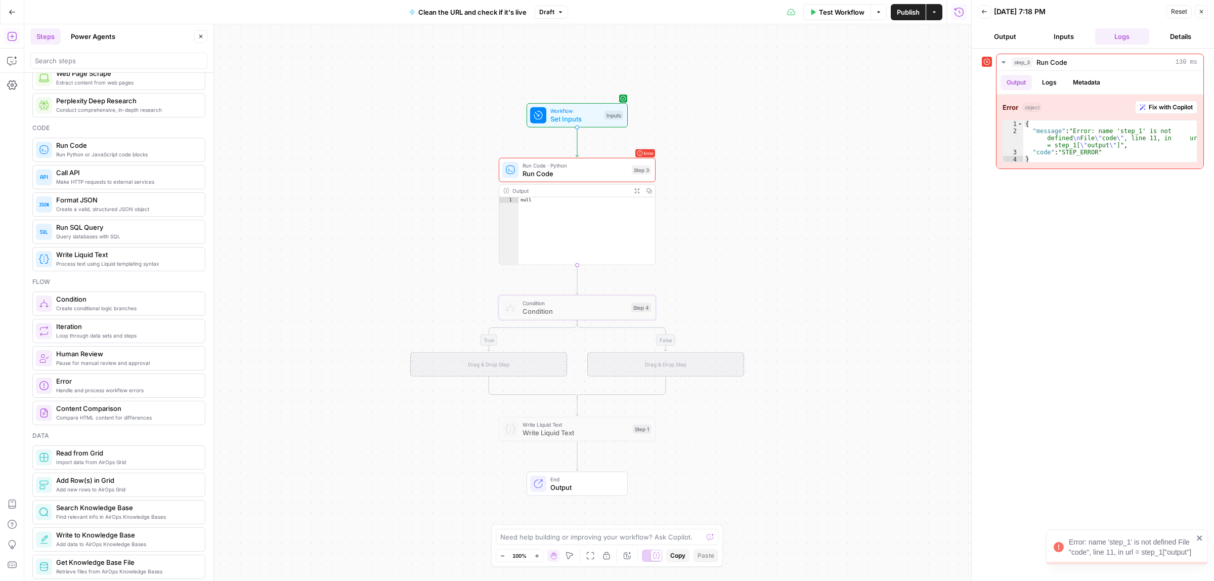
click at [553, 175] on span "Run Code" at bounding box center [574, 173] width 105 height 10
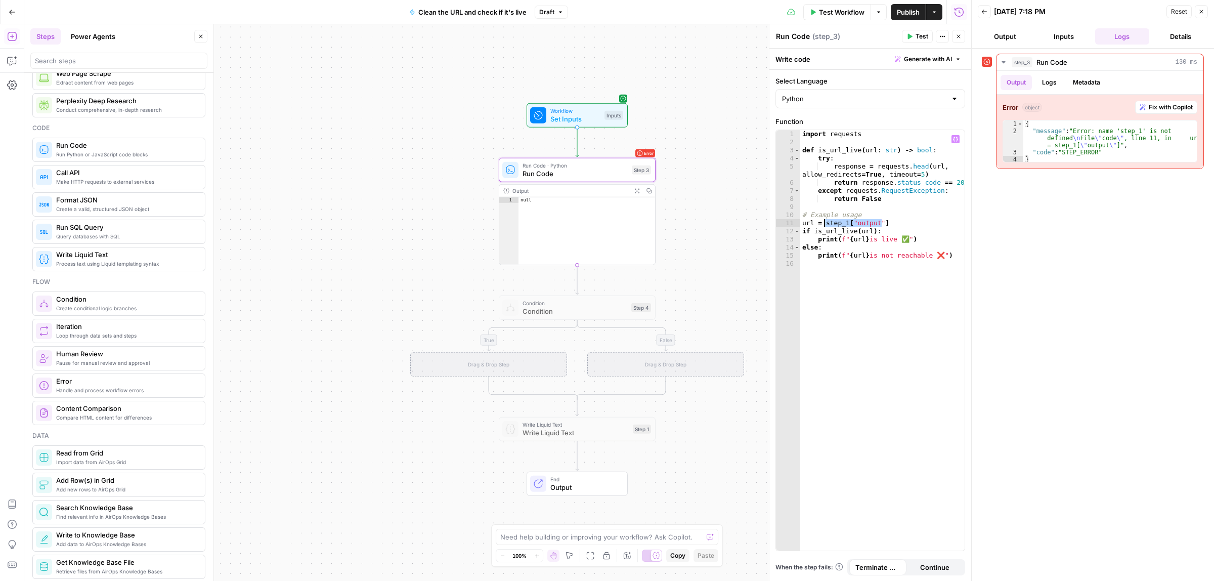
drag, startPoint x: 881, startPoint y: 222, endPoint x: 823, endPoint y: 223, distance: 58.2
click at [823, 223] on div "import requests def is_url_live ( url : str ) -> bool : try : response = reques…" at bounding box center [882, 348] width 164 height 436
click at [955, 139] on icon "button" at bounding box center [955, 139] width 5 height 5
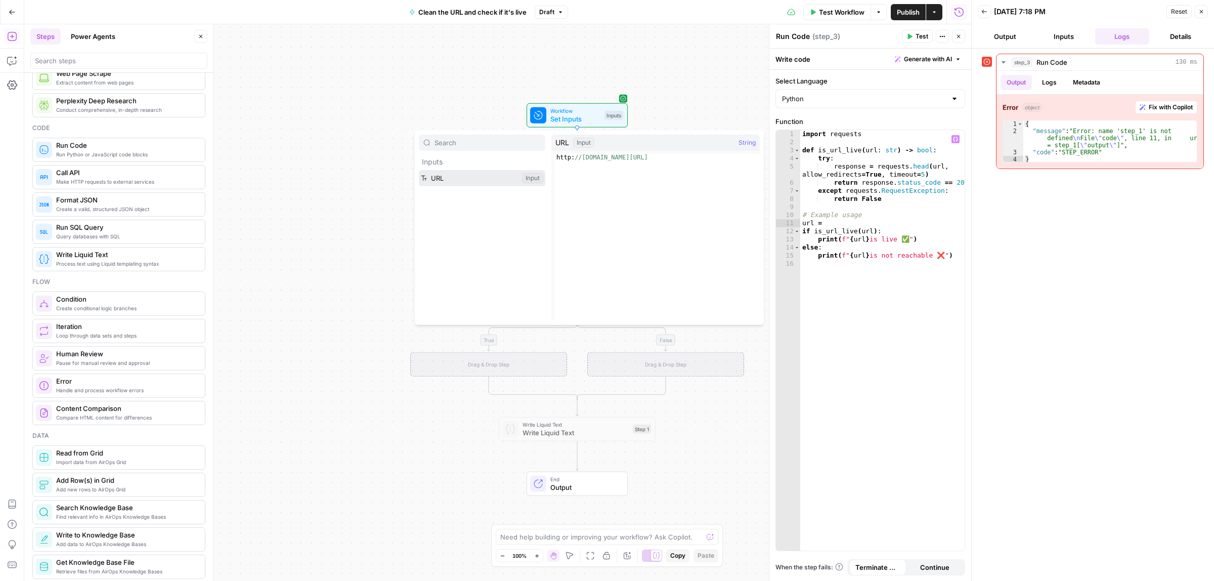
click at [463, 181] on button "Select variable URL" at bounding box center [482, 178] width 126 height 16
type textarea "*********"
click at [915, 38] on span "Test" at bounding box center [921, 36] width 13 height 9
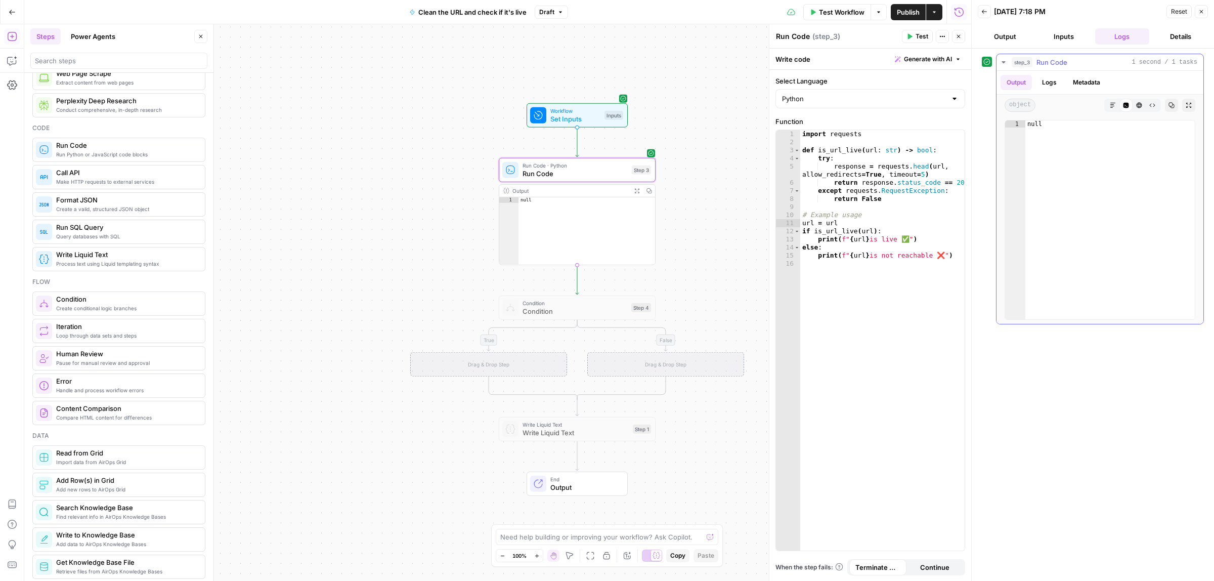
click at [1038, 76] on button "Logs" at bounding box center [1049, 82] width 27 height 15
click at [570, 128] on div "true false Workflow Set Inputs Inputs Run Code · Python Run Code Step 3 Copy st…" at bounding box center [497, 302] width 947 height 556
click at [834, 15] on span "Test Workflow" at bounding box center [842, 12] width 46 height 10
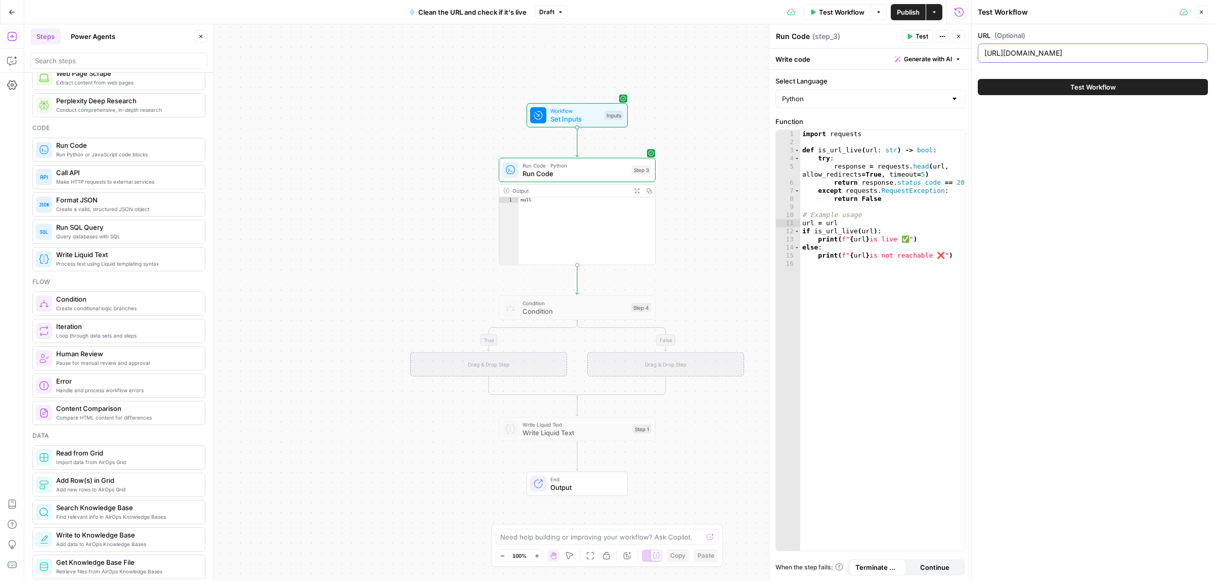
drag, startPoint x: 1125, startPoint y: 52, endPoint x: 1052, endPoint y: 51, distance: 73.3
click at [1052, 51] on input "http://www.reply.io/asdasdasd?asdasda" at bounding box center [1092, 53] width 217 height 10
type input "http://www.reply.io/"
click at [1065, 82] on button "Test Workflow" at bounding box center [1093, 87] width 230 height 16
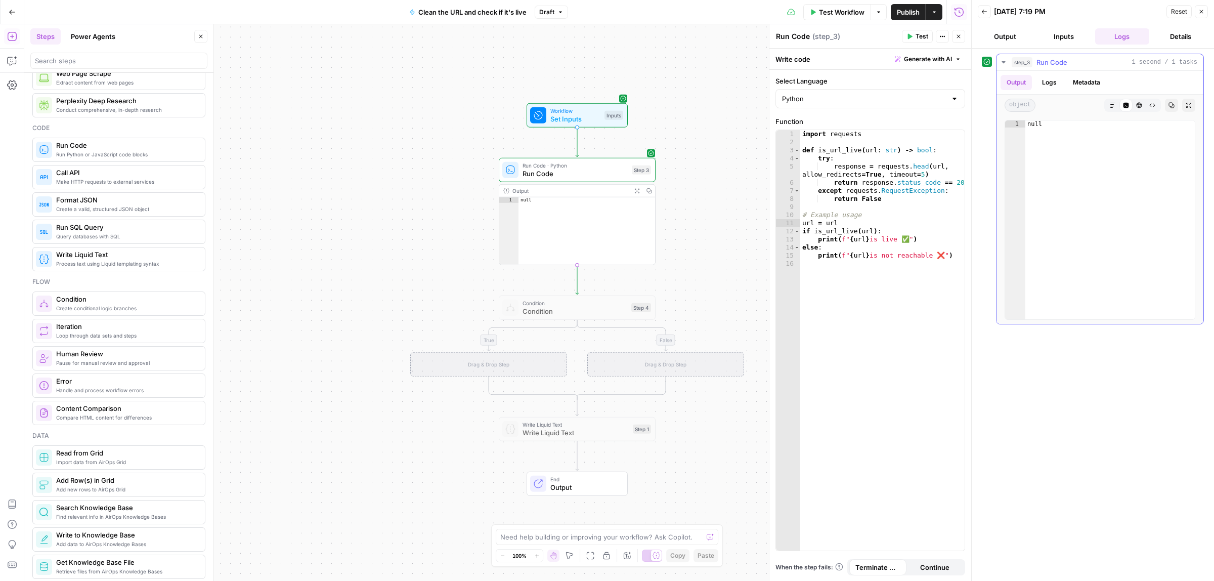
click at [1050, 85] on button "Logs" at bounding box center [1049, 82] width 27 height 15
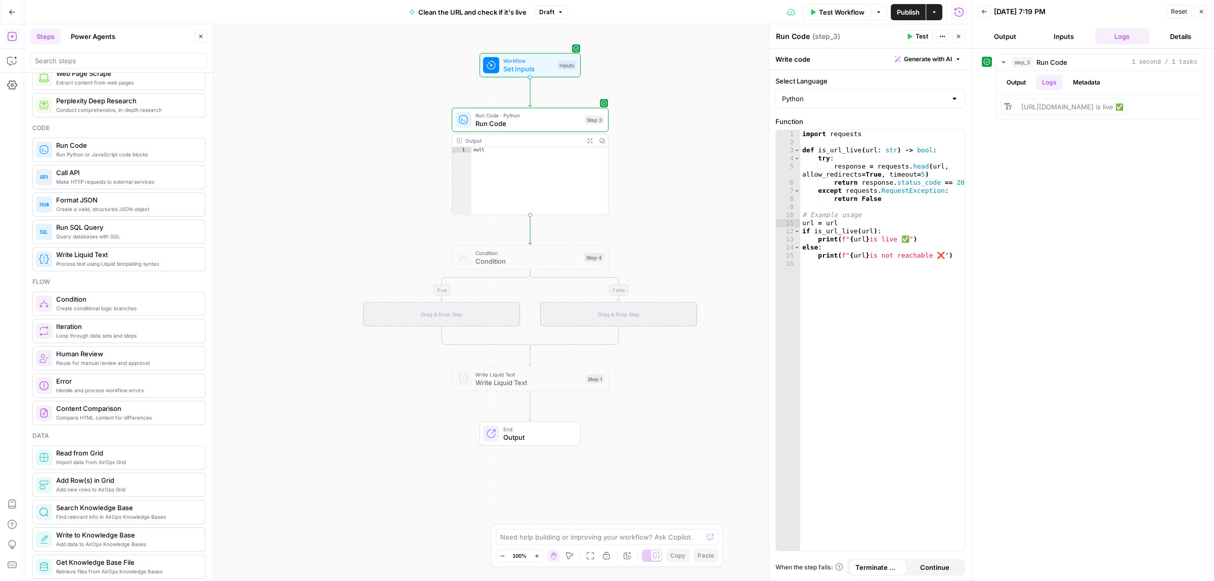
drag, startPoint x: 726, startPoint y: 230, endPoint x: 677, endPoint y: 178, distance: 71.9
click at [507, 236] on div at bounding box center [507, 236] width 5 height 5
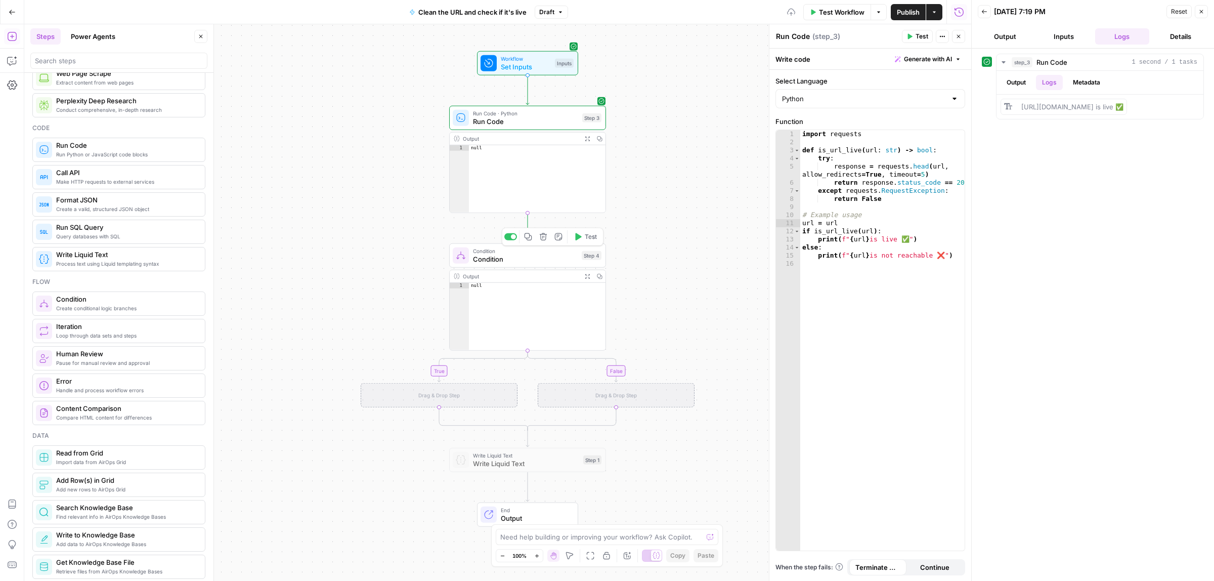
click at [543, 239] on icon "button" at bounding box center [543, 237] width 8 height 8
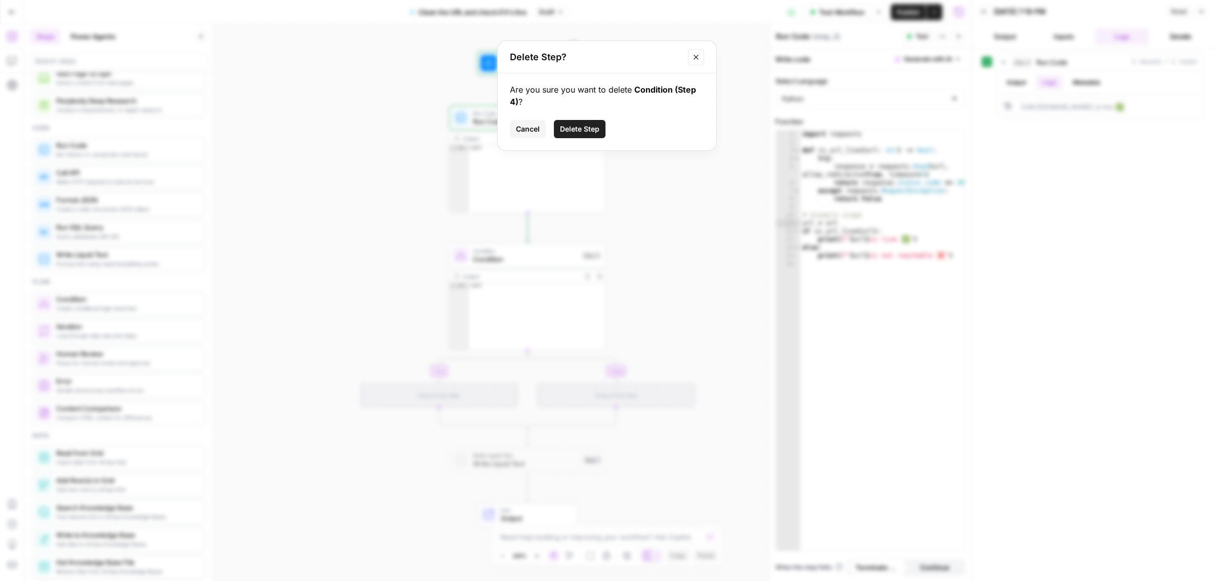
click at [574, 127] on span "Delete Step" at bounding box center [579, 129] width 39 height 10
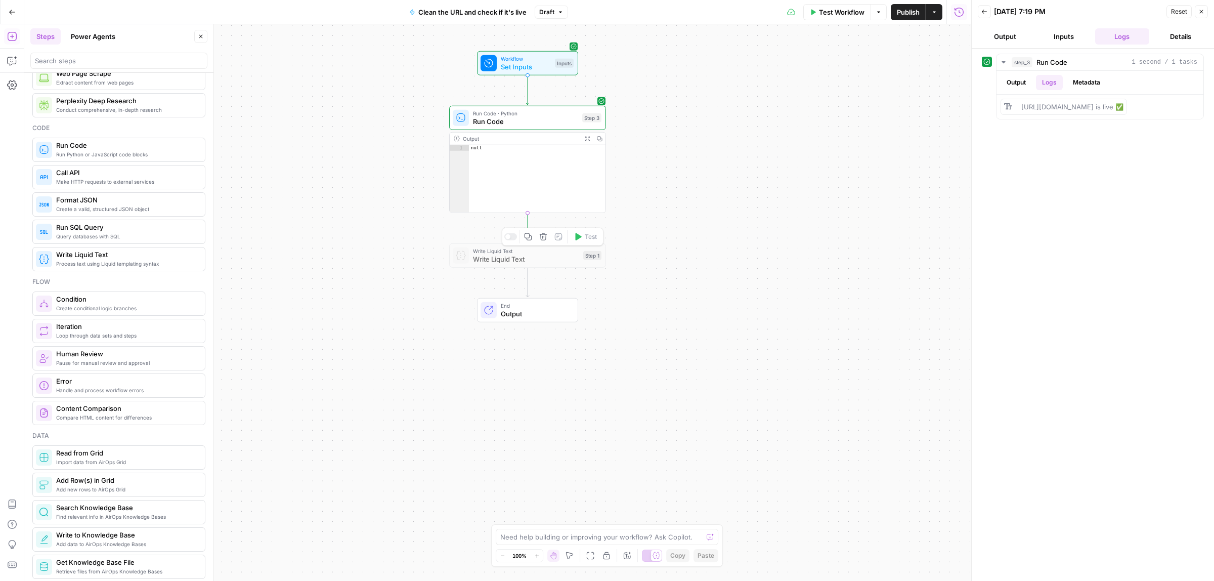
click at [507, 253] on span "Write Liquid Text" at bounding box center [526, 251] width 106 height 8
click at [530, 261] on span "Write Liquid Text" at bounding box center [526, 259] width 106 height 10
click at [511, 234] on div at bounding box center [510, 236] width 13 height 7
click at [492, 258] on span "Write Liquid Text" at bounding box center [526, 259] width 106 height 10
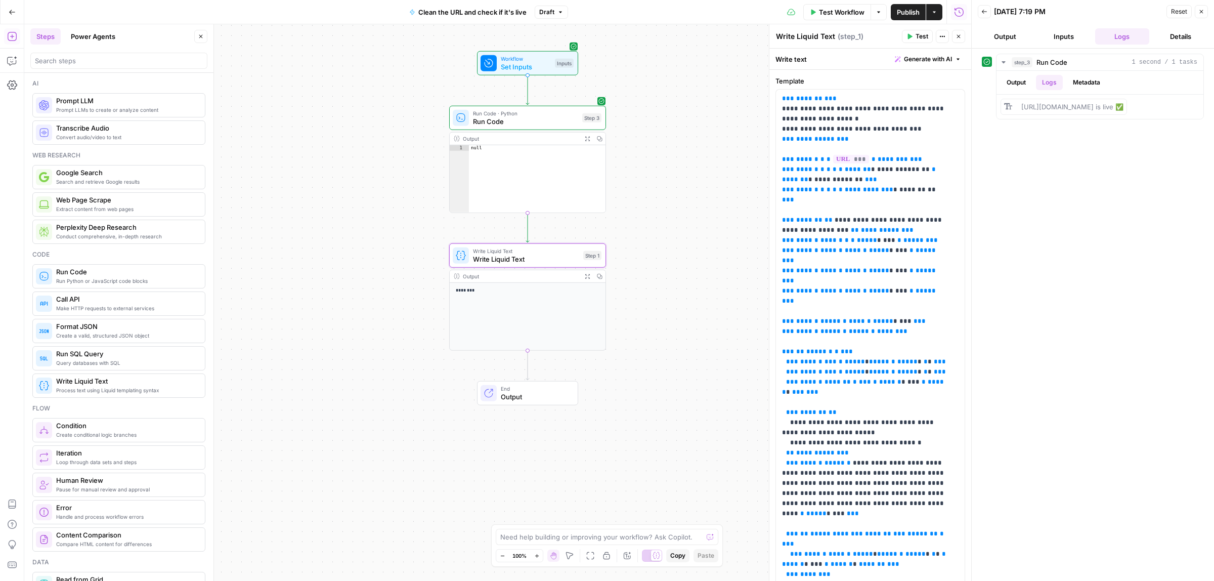
scroll to position [443, 0]
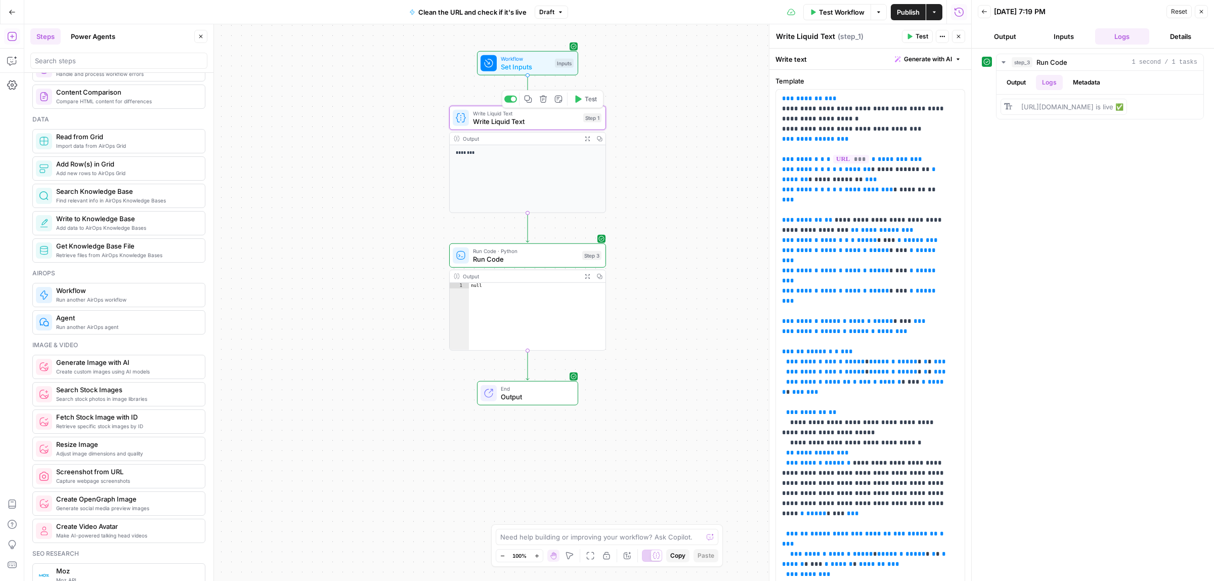
click at [530, 119] on span "Write Liquid Text" at bounding box center [526, 121] width 106 height 10
click at [530, 248] on span "Run Code · Python" at bounding box center [525, 251] width 105 height 8
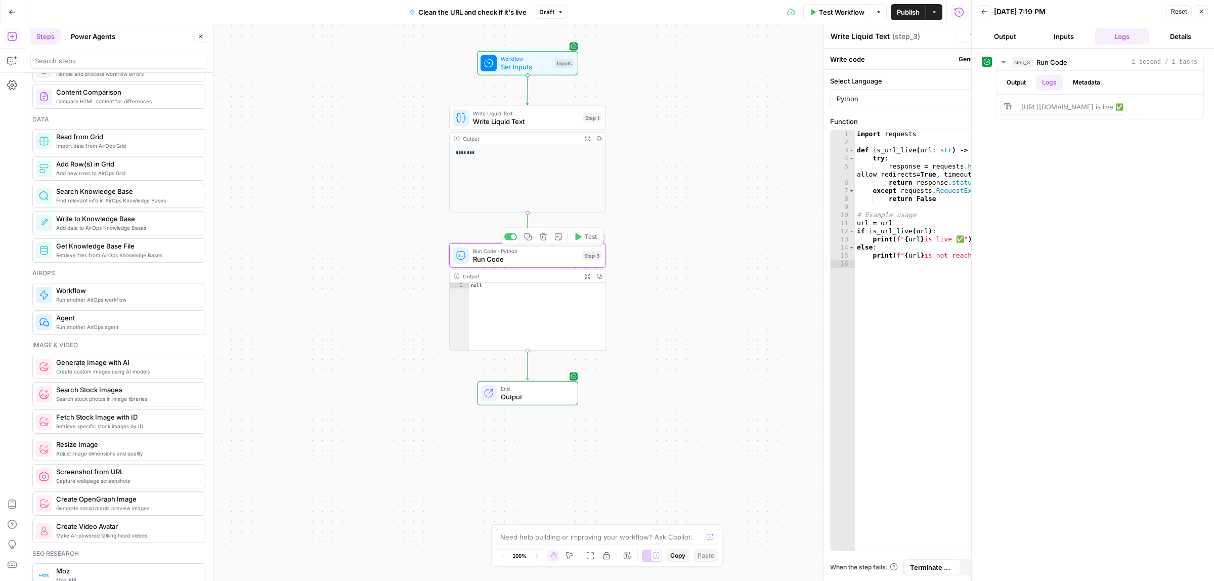
type textarea "Run Code"
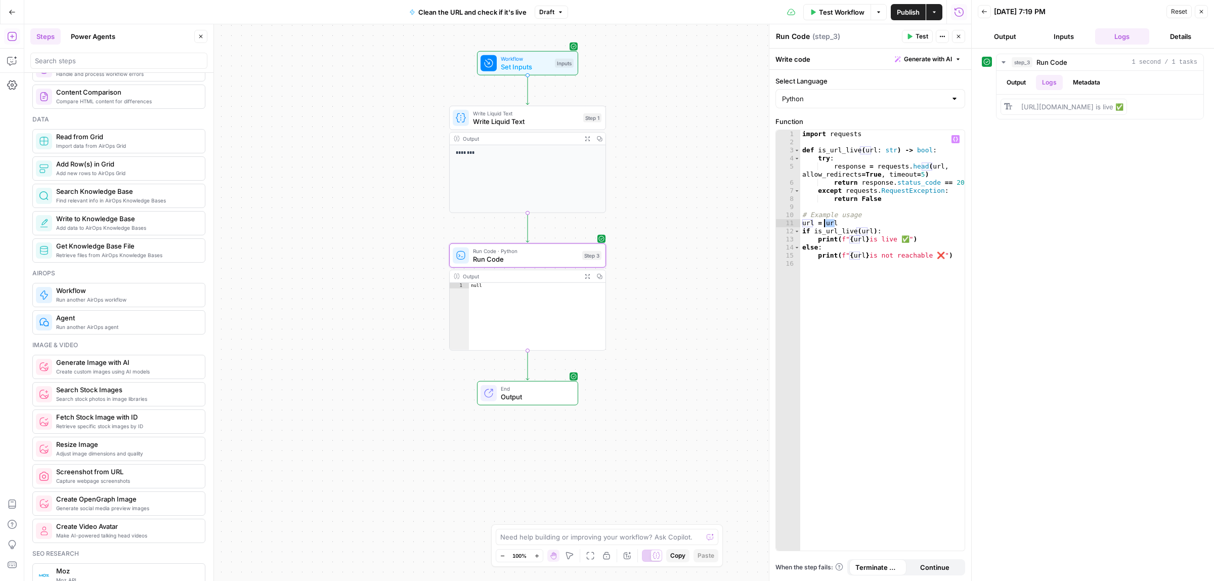
drag, startPoint x: 840, startPoint y: 223, endPoint x: 825, endPoint y: 224, distance: 15.2
click at [825, 224] on div "import requests def is_url_live ( url : str ) -> bool : try : response = reques…" at bounding box center [882, 348] width 164 height 436
click at [954, 140] on icon "button" at bounding box center [955, 139] width 5 height 5
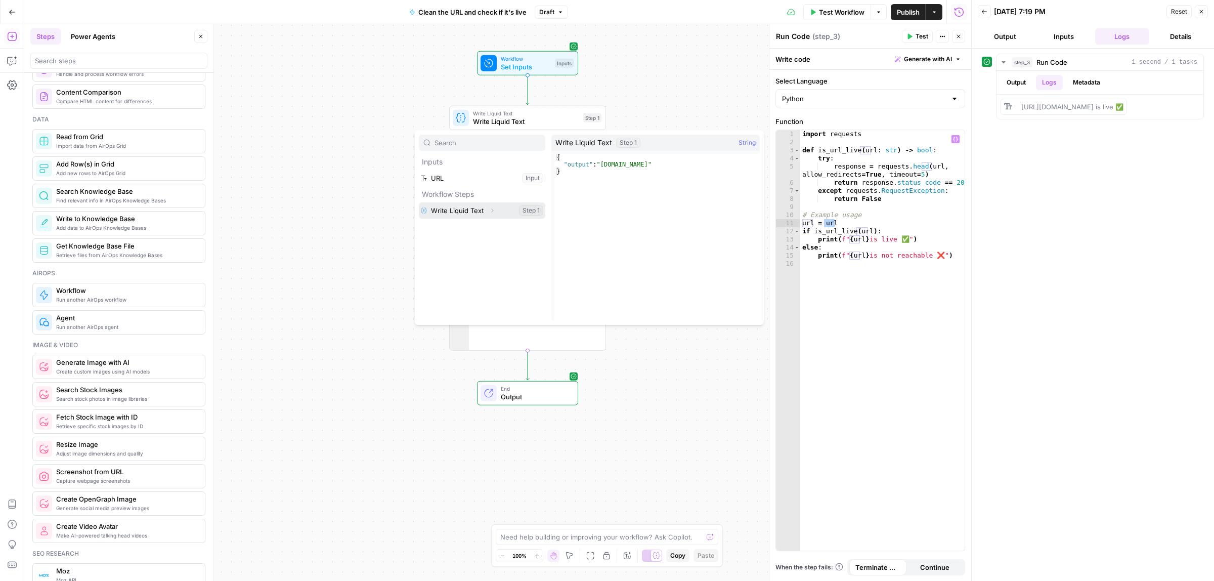
click at [469, 213] on button "Select variable Write Liquid Text" at bounding box center [482, 210] width 126 height 16
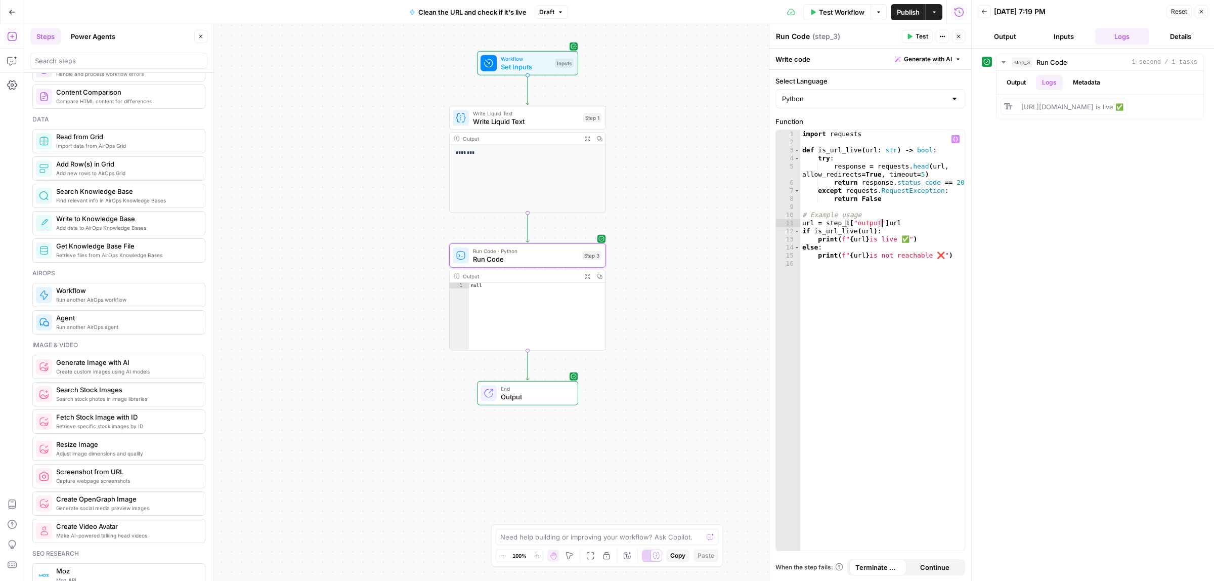
click at [892, 223] on div "import requests def is_url_live ( url : str ) -> bool : try : response = reques…" at bounding box center [882, 348] width 164 height 436
click at [896, 223] on div "import requests def is_url_live ( url : str ) -> bool : try : response = reques…" at bounding box center [882, 340] width 164 height 420
click at [823, 223] on div "import requests def is_url_live ( url : str ) -> bool : try : response = reques…" at bounding box center [882, 348] width 164 height 436
paste textarea "**********"
type textarea "**********"
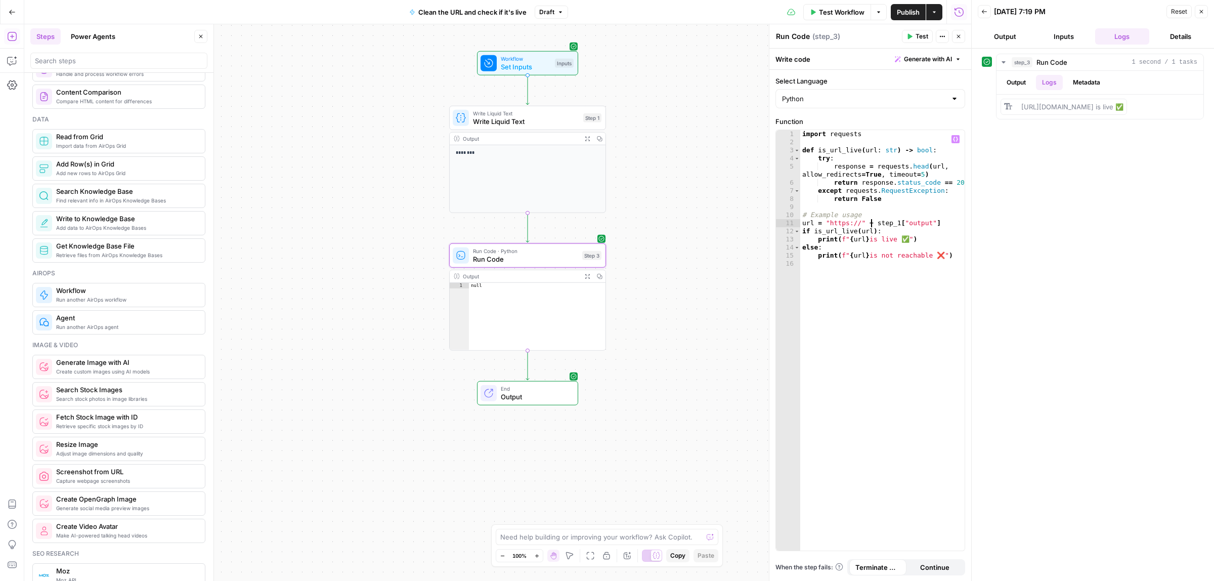
click at [918, 39] on span "Test" at bounding box center [921, 36] width 13 height 9
click at [1043, 81] on span "Run Code" at bounding box center [1051, 83] width 31 height 10
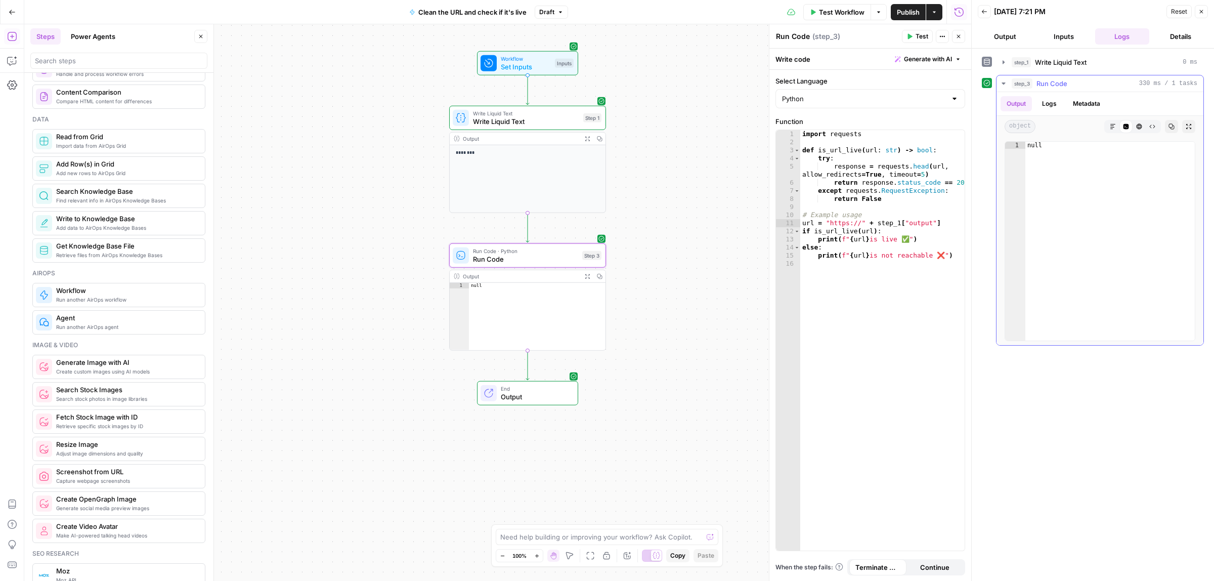
click at [1055, 103] on button "Logs" at bounding box center [1049, 103] width 27 height 15
drag, startPoint x: 1050, startPoint y: 128, endPoint x: 1080, endPoint y: 128, distance: 30.3
click at [1078, 128] on span "https://reply.io is live ✅" at bounding box center [1072, 128] width 102 height 8
click at [1095, 247] on div "step_1 Write Liquid Text 0 ms step_3 Run Code 330 ms / 1 tasks Output Logs Meta…" at bounding box center [1093, 315] width 222 height 522
click at [518, 393] on span "Output" at bounding box center [535, 396] width 69 height 10
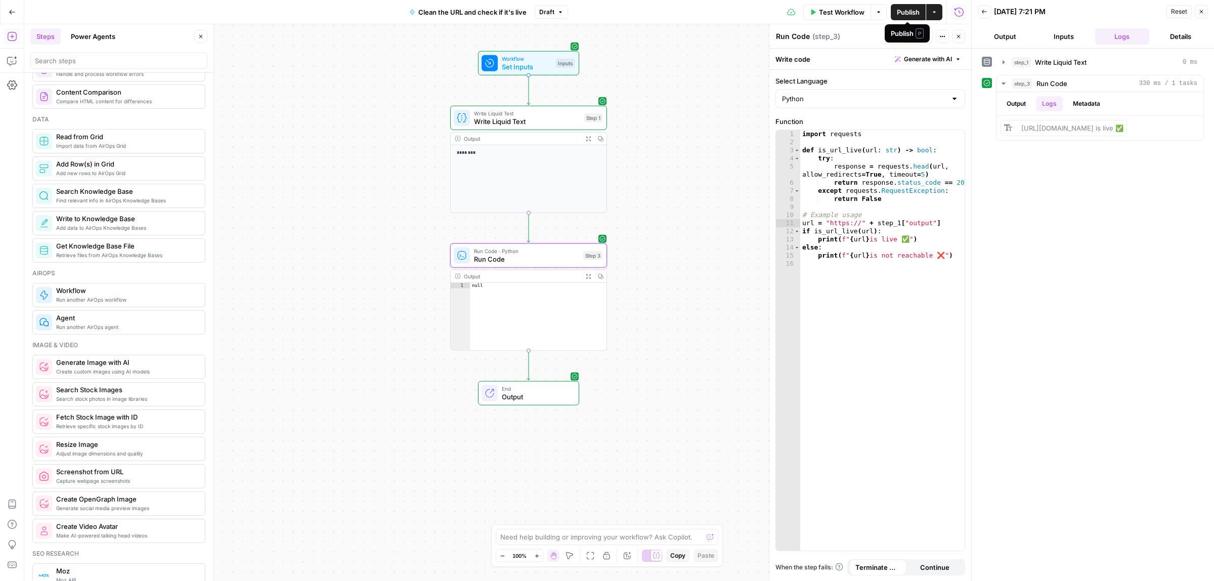
click at [943, 8] on div "Test Workflow Options Publish Actions Run History" at bounding box center [769, 12] width 403 height 24
click at [937, 9] on button "Actions" at bounding box center [934, 12] width 16 height 16
click at [698, 124] on div "Workflow Set Inputs Inputs Write Liquid Text Write Liquid Text Step 1 Output Ex…" at bounding box center [497, 302] width 947 height 556
click at [545, 11] on span "Draft" at bounding box center [546, 12] width 15 height 9
click at [667, 189] on div "Workflow Set Inputs Inputs Write Liquid Text Write Liquid Text Step 1 Output Ex…" at bounding box center [497, 302] width 947 height 556
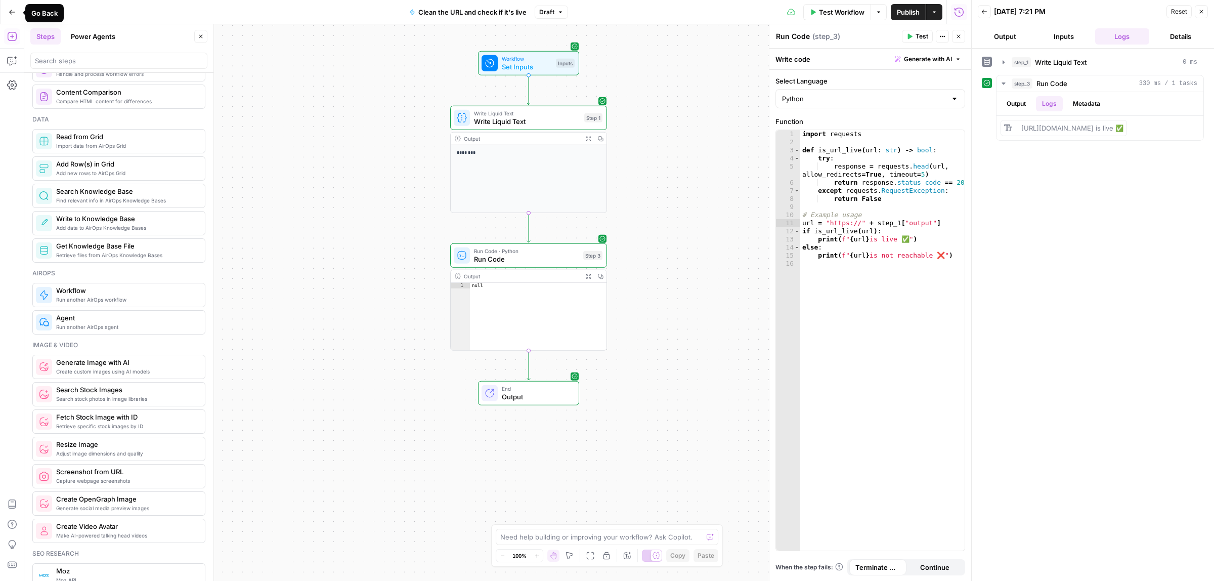
click at [9, 11] on icon "button" at bounding box center [12, 12] width 7 height 7
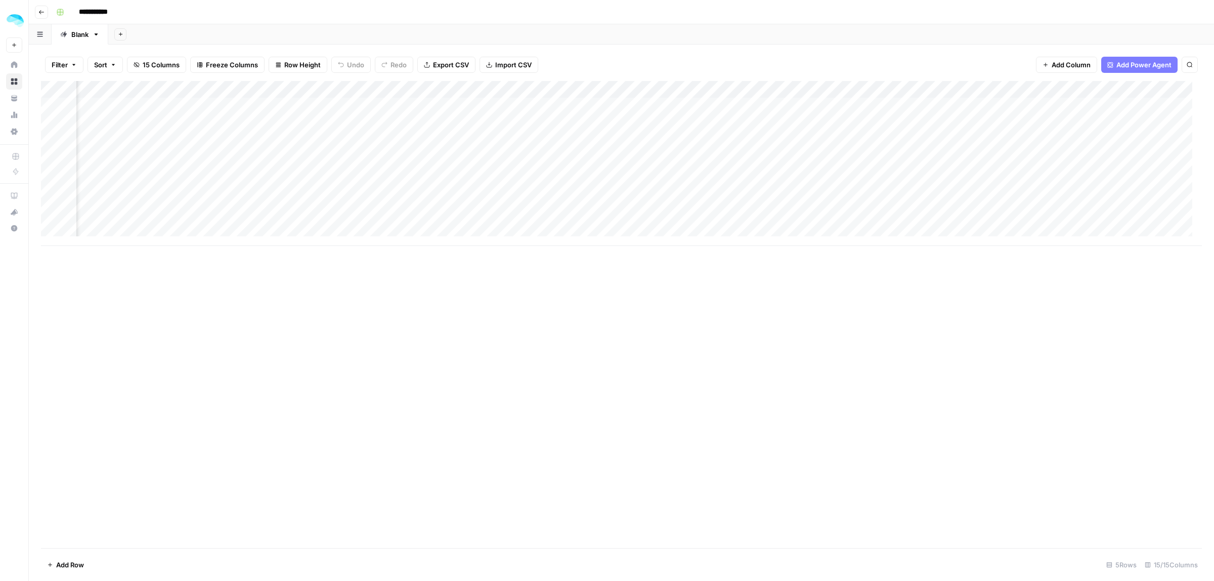
scroll to position [0, 1070]
click at [1166, 89] on span "Add Column" at bounding box center [1178, 89] width 35 height 9
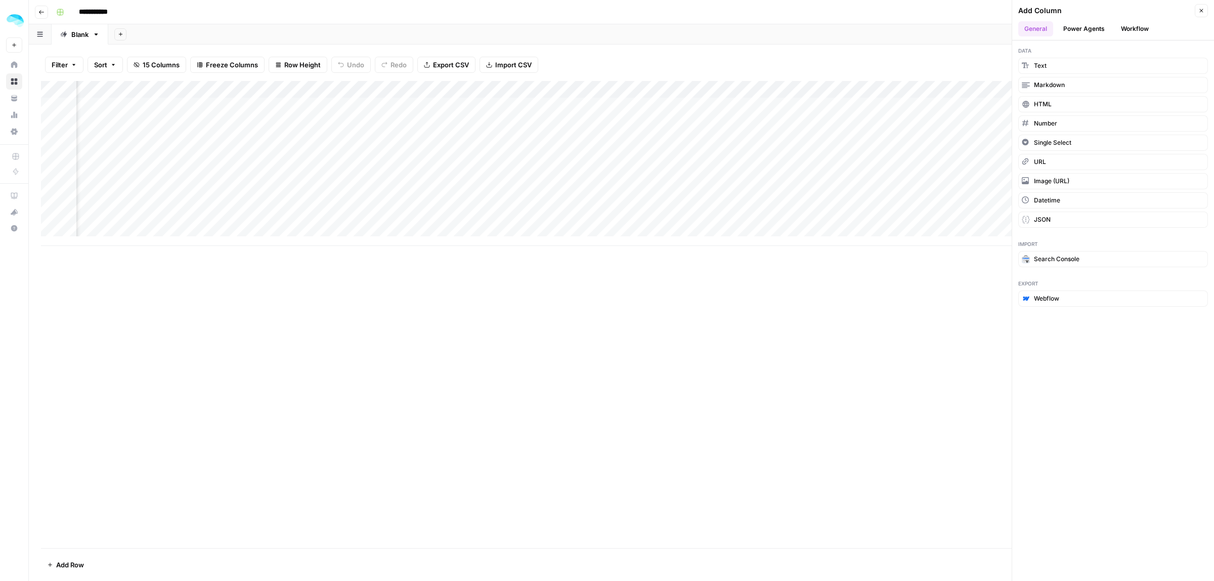
click at [1140, 27] on button "Workflow" at bounding box center [1135, 28] width 40 height 15
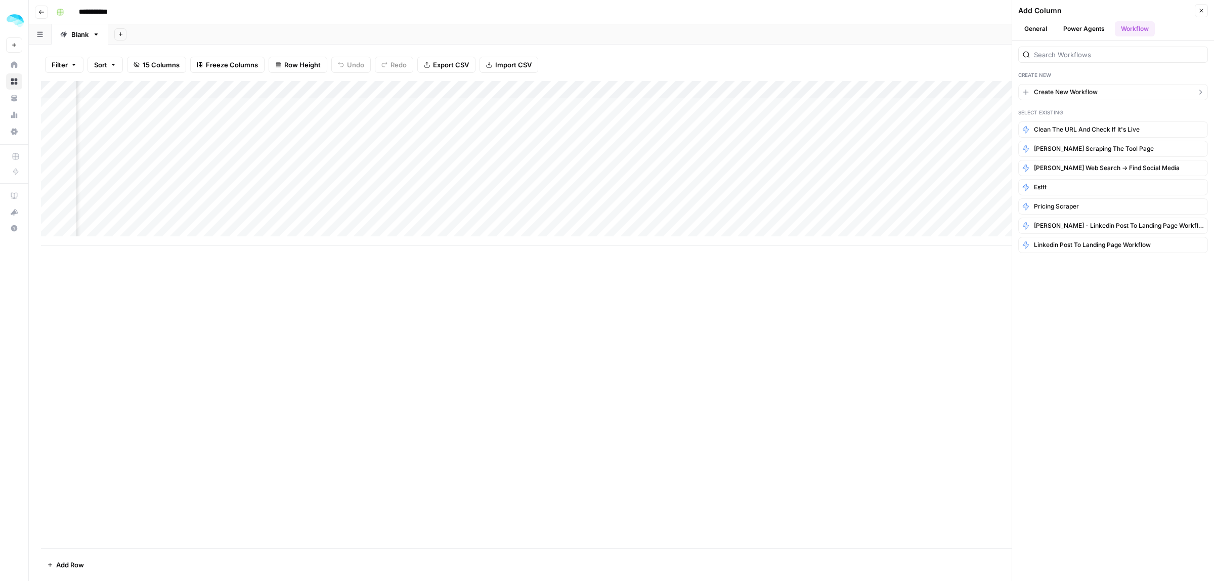
click at [1063, 92] on span "Create New Workflow" at bounding box center [1066, 91] width 64 height 9
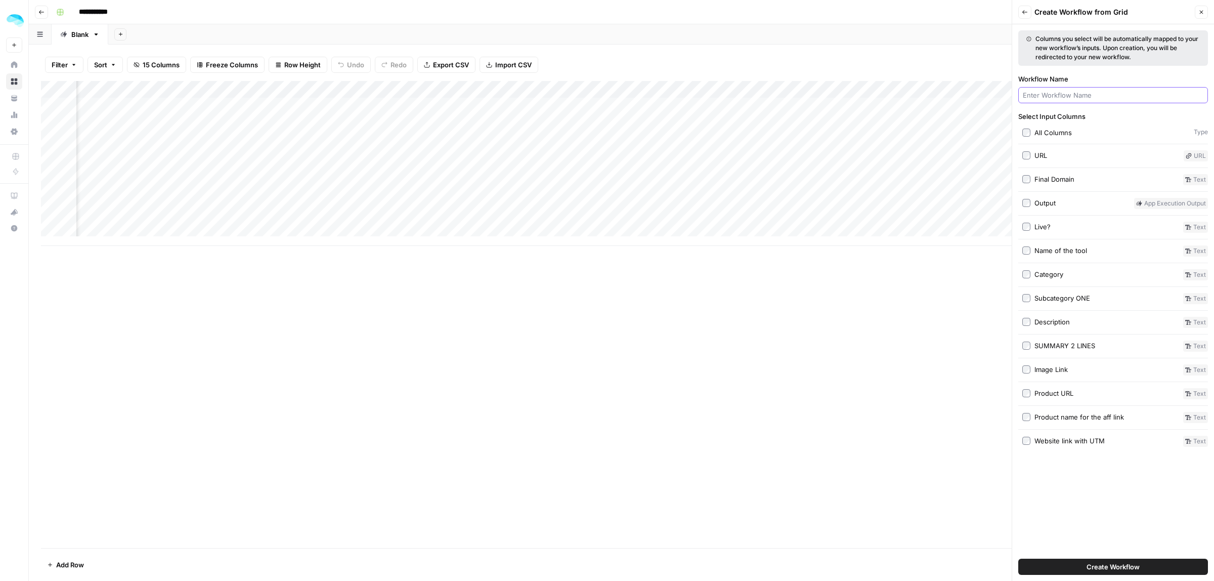
click at [1057, 95] on input "Workflow Name" at bounding box center [1113, 95] width 181 height 10
type input "Getting the logo/favikon"
click at [1103, 558] on button "Create Workflow" at bounding box center [1113, 566] width 190 height 16
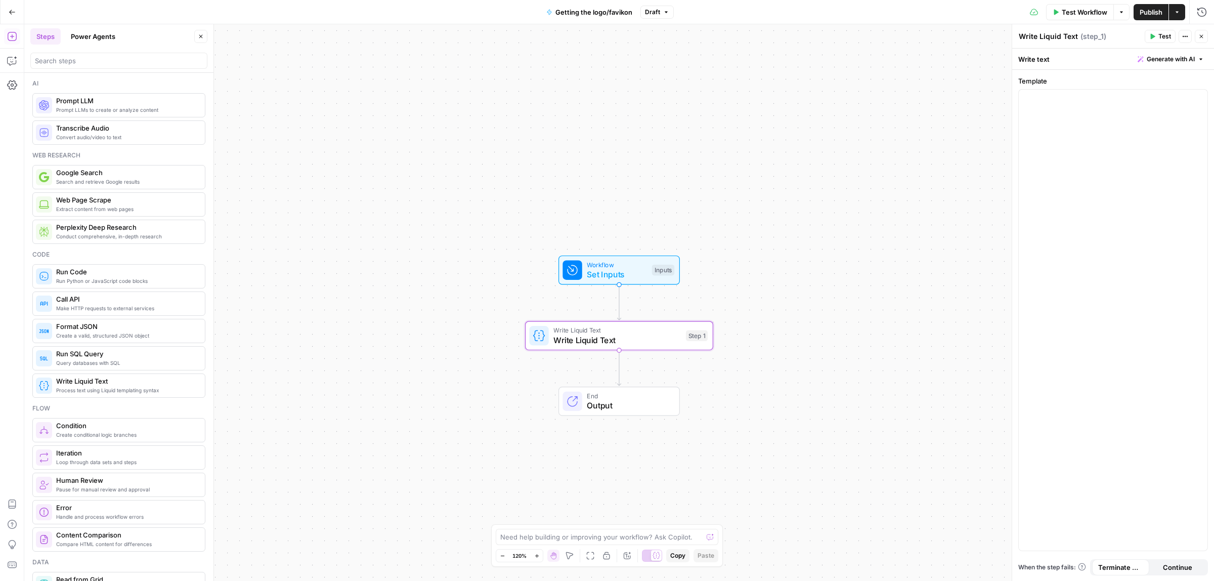
click at [585, 334] on span "Write Liquid Text" at bounding box center [616, 340] width 127 height 12
click at [1060, 168] on div at bounding box center [1113, 314] width 189 height 448
click at [1197, 95] on button "Variables Menu" at bounding box center [1198, 99] width 8 height 8
click at [678, 135] on button "Select variable URL" at bounding box center [725, 137] width 126 height 16
drag, startPoint x: 1130, startPoint y: 107, endPoint x: 1080, endPoint y: 109, distance: 50.1
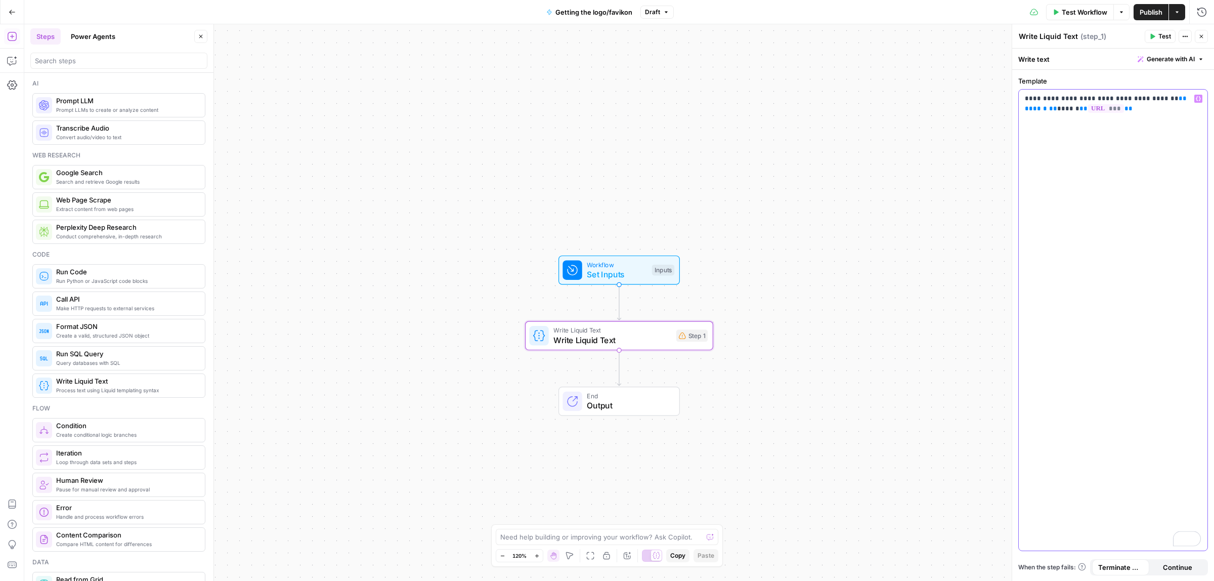
click at [1080, 109] on p "**********" at bounding box center [1113, 104] width 176 height 20
drag, startPoint x: 1055, startPoint y: 109, endPoint x: 1171, endPoint y: 97, distance: 117.0
click at [1171, 97] on p "**********" at bounding box center [1113, 104] width 176 height 20
drag, startPoint x: 1167, startPoint y: 44, endPoint x: 1149, endPoint y: 35, distance: 20.1
click at [1156, 39] on header "Write Liquid Text Write Liquid Text ( step_1 ) Test Actions Close" at bounding box center [1113, 36] width 202 height 24
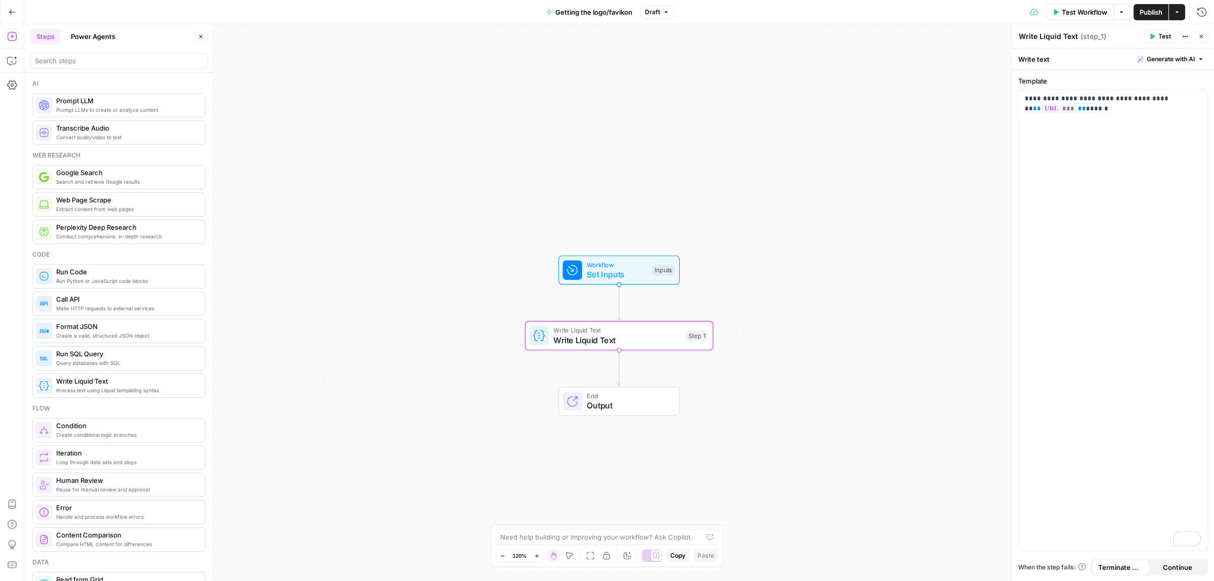
click at [1166, 38] on span "Test" at bounding box center [1164, 36] width 13 height 9
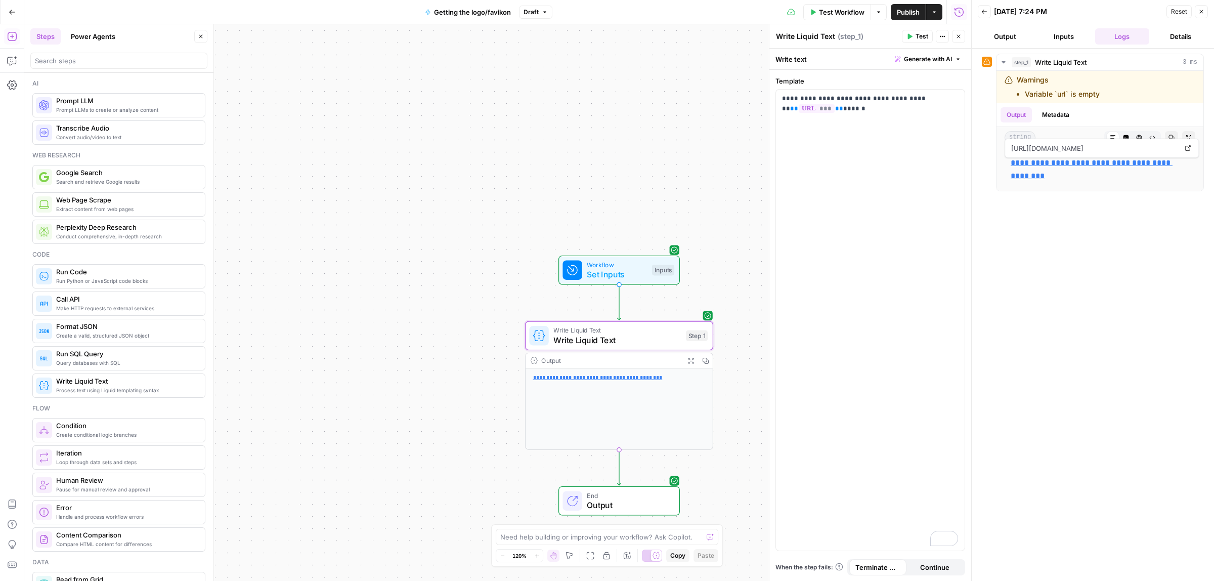
click at [844, 13] on span "Test Workflow" at bounding box center [842, 12] width 46 height 10
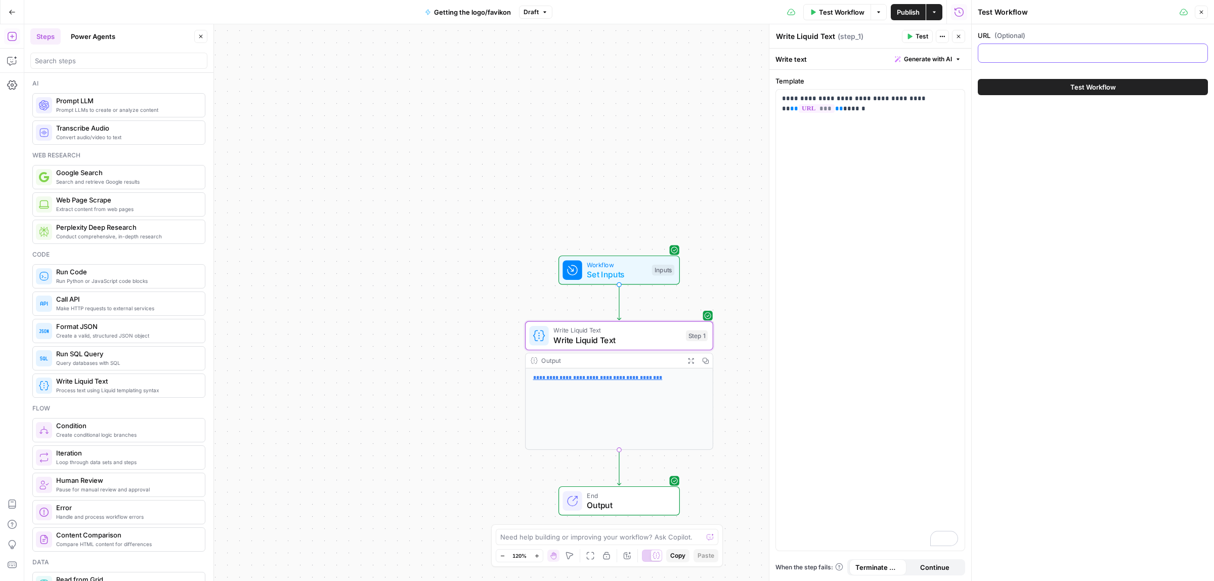
click at [1013, 56] on input "URL (Optional)" at bounding box center [1092, 53] width 217 height 10
type input "reply.io"
click at [1035, 81] on button "Test Workflow" at bounding box center [1093, 87] width 230 height 16
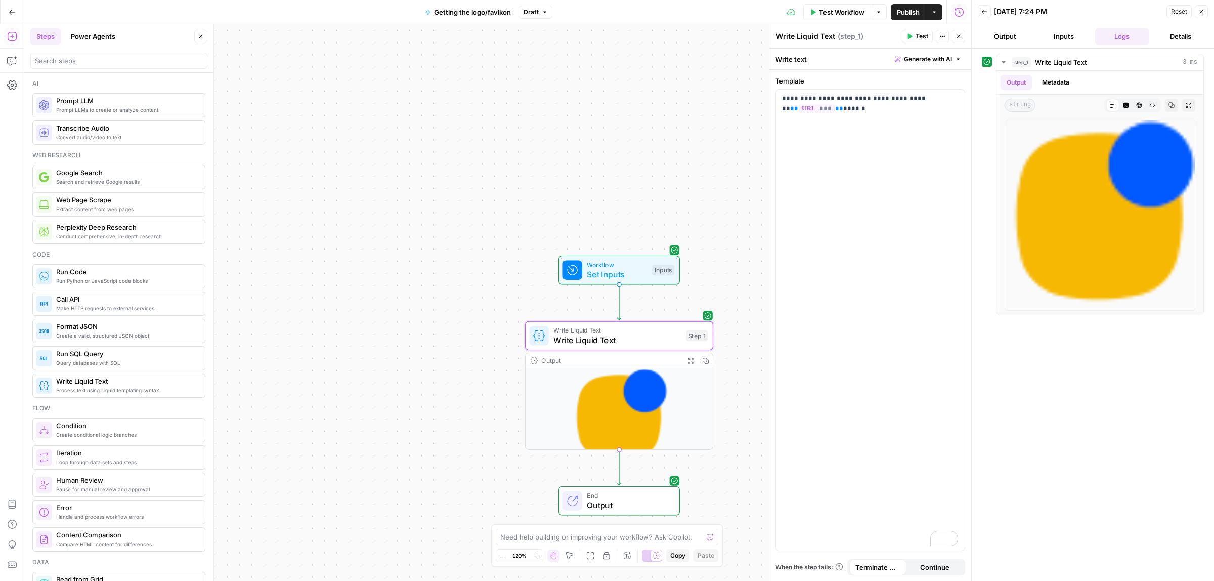
click at [901, 9] on span "Publish" at bounding box center [908, 12] width 23 height 10
click at [7, 9] on button "Go Back" at bounding box center [12, 12] width 18 height 18
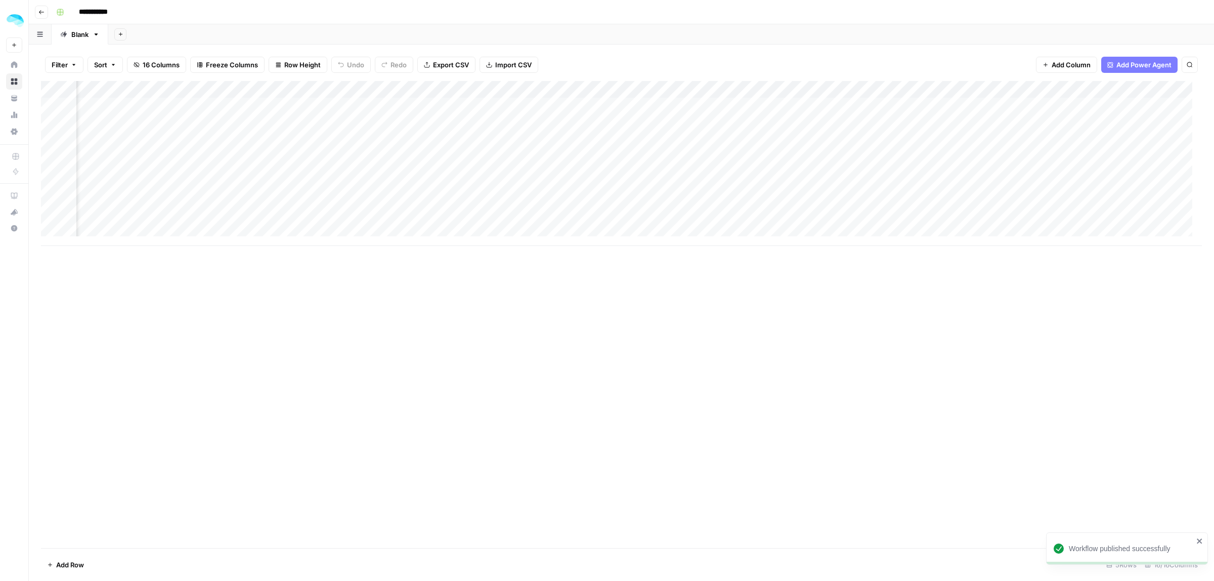
scroll to position [0, 1193]
click at [1023, 104] on div "Add Column" at bounding box center [621, 163] width 1161 height 165
click at [1126, 107] on div "Add Column" at bounding box center [621, 163] width 1161 height 165
click at [1161, 87] on span "Add Column" at bounding box center [1178, 89] width 35 height 9
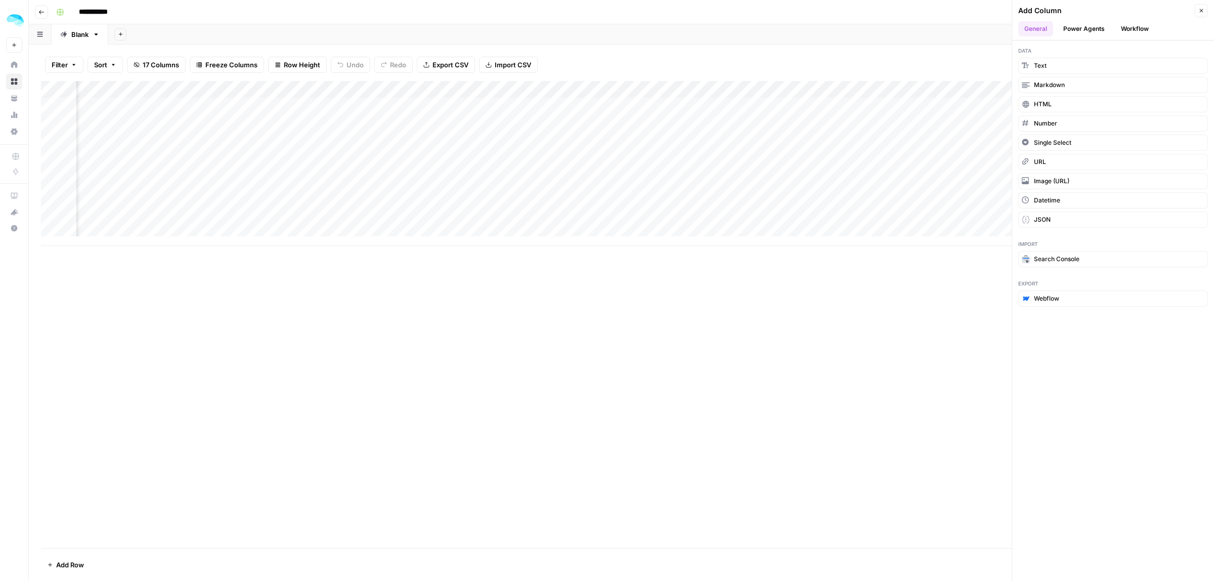
click at [1134, 29] on button "Workflow" at bounding box center [1135, 28] width 40 height 15
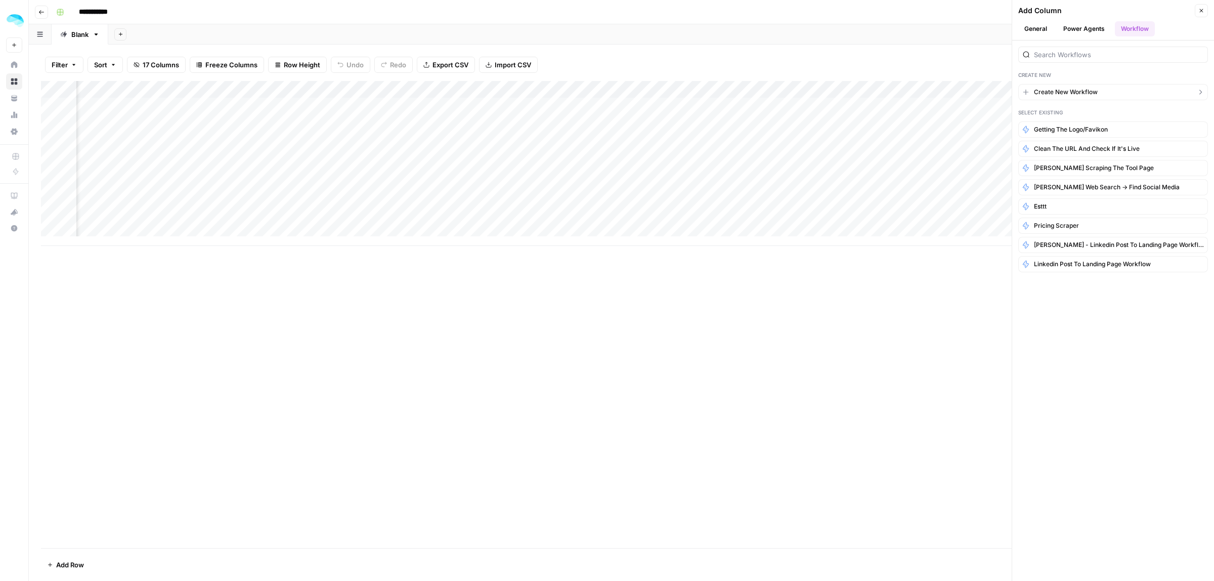
click at [1065, 95] on span "Create New Workflow" at bounding box center [1066, 91] width 64 height 9
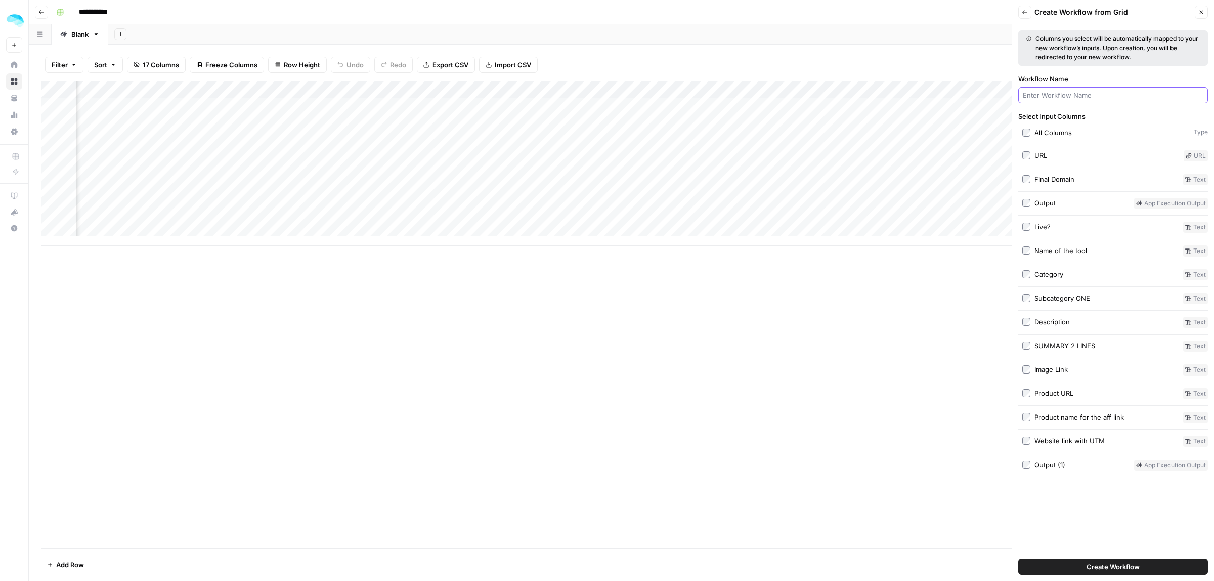
click at [1065, 95] on input "Workflow Name" at bounding box center [1113, 95] width 181 height 10
click at [1067, 91] on input "Workflow Name" at bounding box center [1113, 95] width 181 height 10
type input "Product URL"
click at [1035, 159] on div "URL" at bounding box center [1040, 155] width 13 height 10
click at [1030, 154] on label "URL" at bounding box center [1100, 155] width 157 height 11
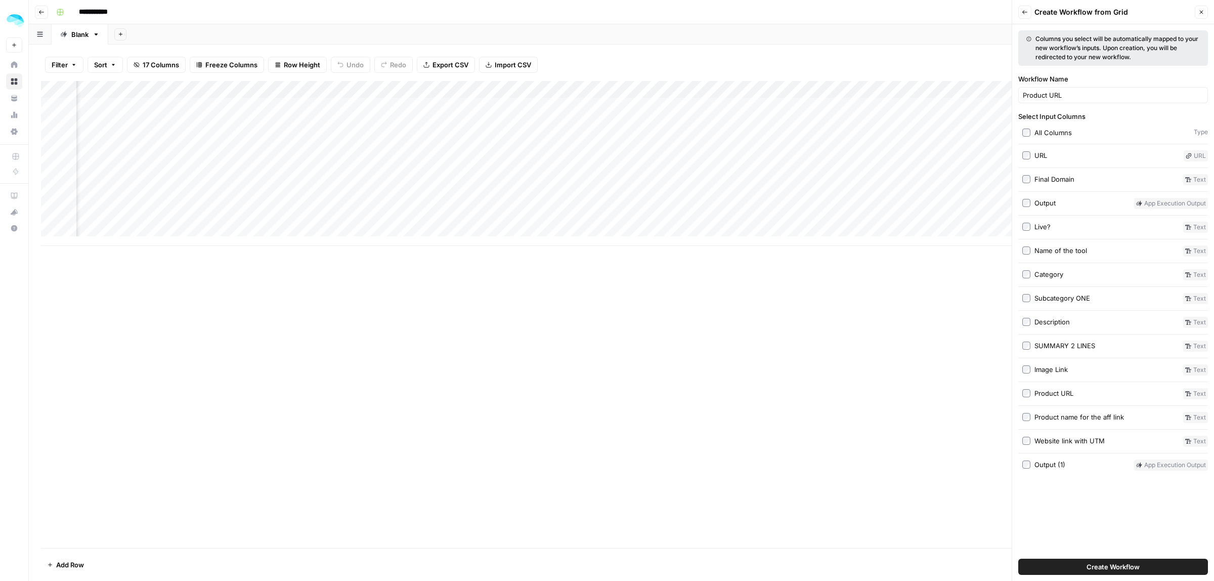
click at [1105, 564] on span "Create Workflow" at bounding box center [1112, 566] width 53 height 10
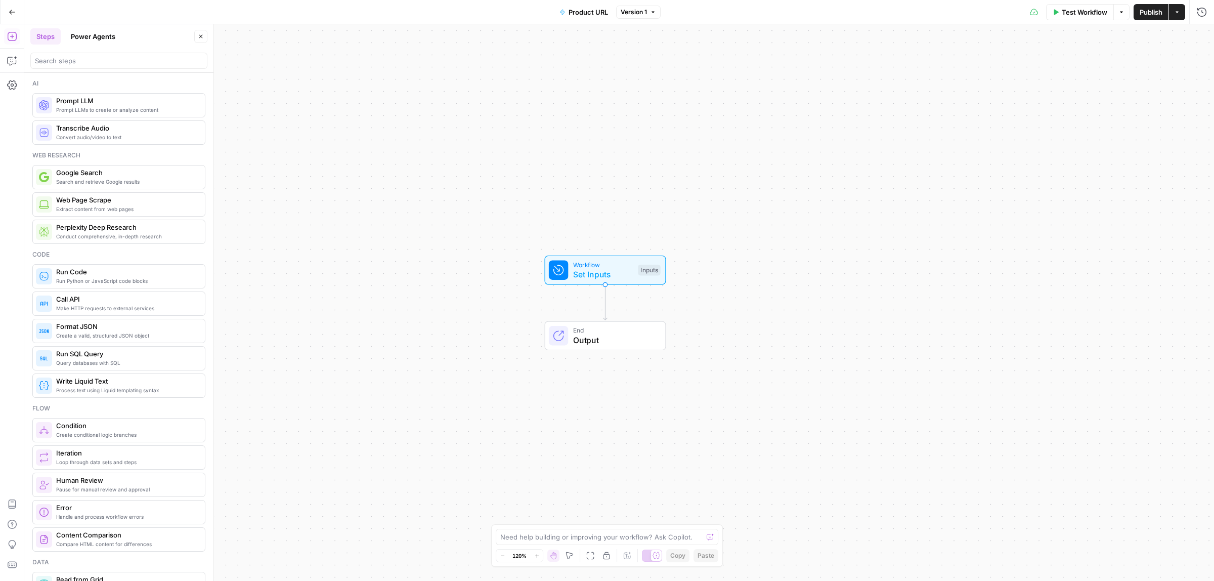
click at [602, 13] on span "Product URL" at bounding box center [587, 12] width 39 height 10
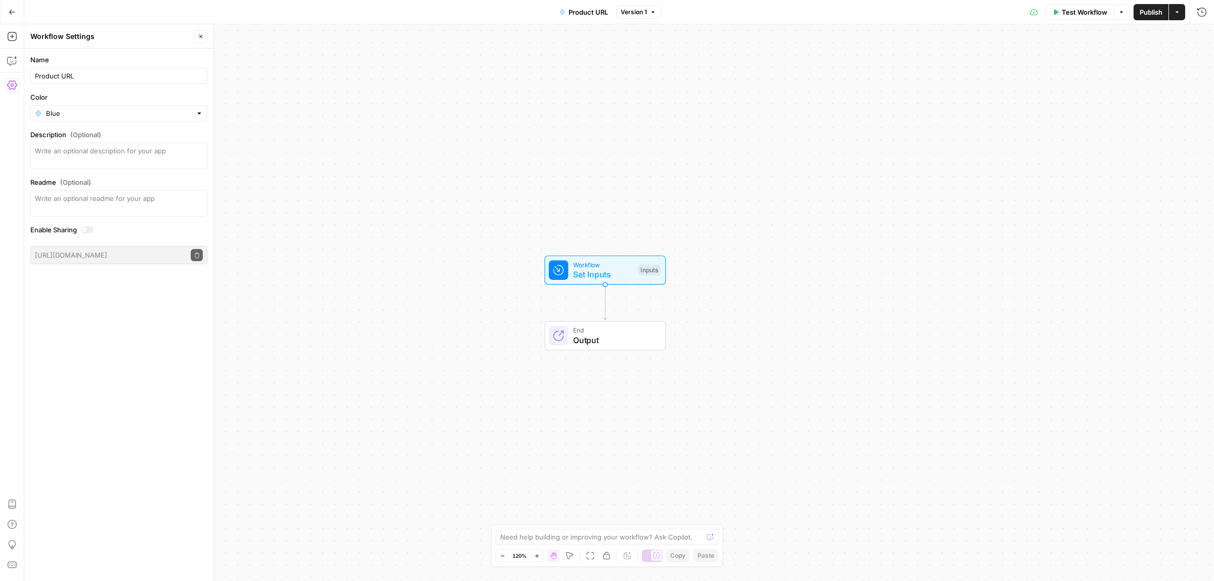
click at [597, 16] on button "Product URL" at bounding box center [583, 12] width 61 height 16
click at [590, 8] on span "Product URL" at bounding box center [587, 12] width 39 height 10
click at [98, 74] on input "Product URL" at bounding box center [119, 76] width 168 height 10
type input "Affiliate"
type input "Creating affiliate link"
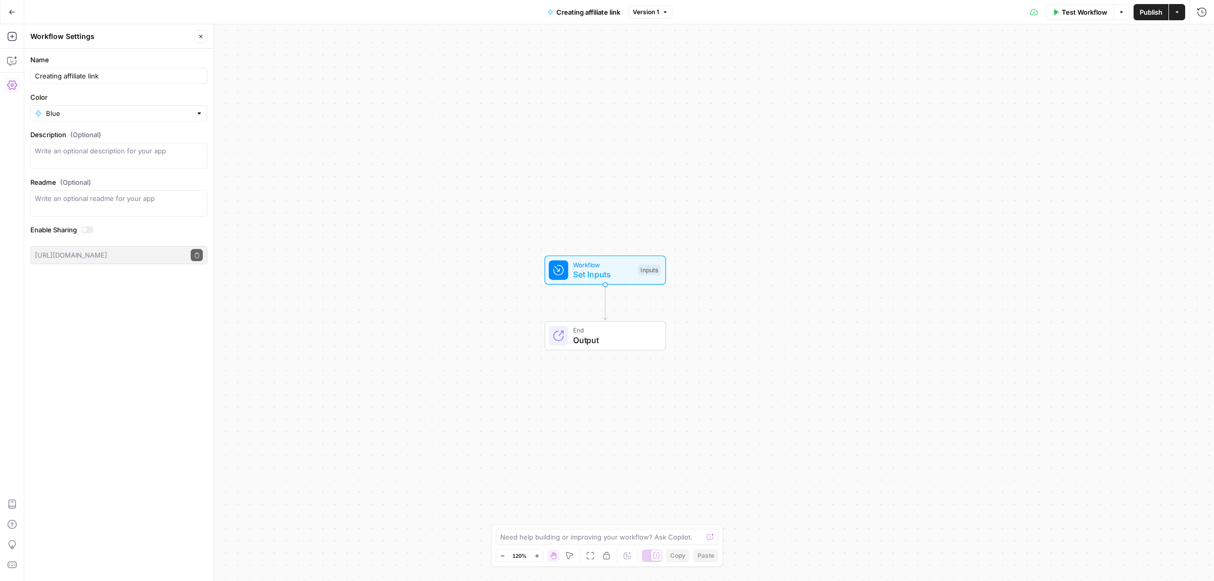
click at [348, 102] on div "Workflow Set Inputs Inputs End Output" at bounding box center [618, 302] width 1189 height 556
click at [410, 141] on div "Workflow Set Inputs Inputs End Output" at bounding box center [618, 302] width 1189 height 556
click at [202, 39] on button "Close" at bounding box center [200, 36] width 13 height 13
click at [6, 39] on button "Add Steps" at bounding box center [12, 36] width 16 height 16
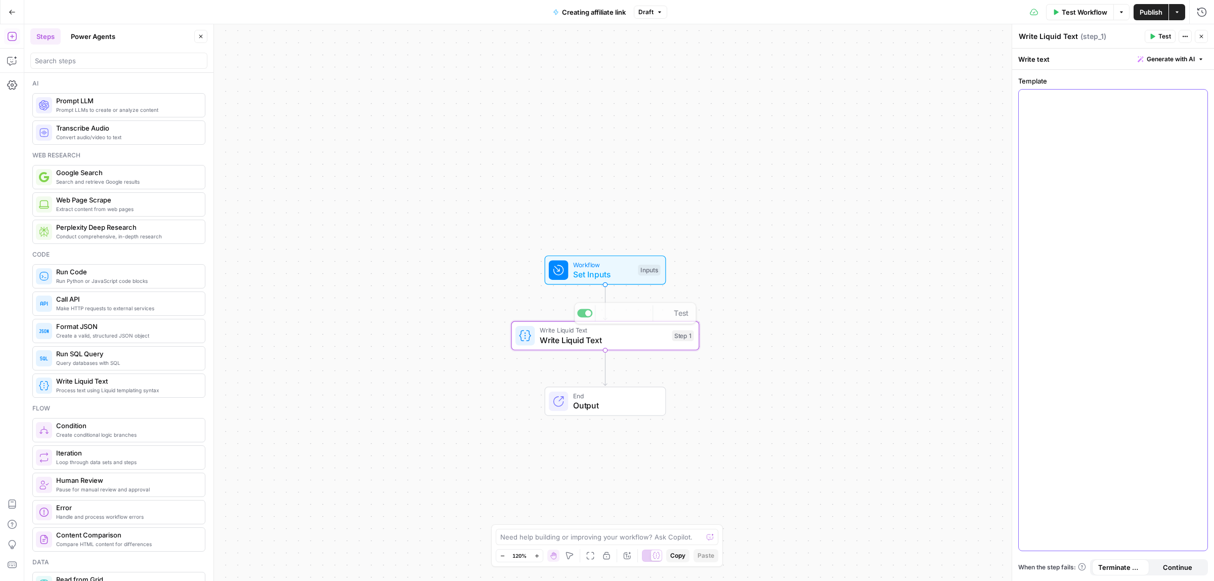
click at [1039, 129] on div at bounding box center [1113, 320] width 189 height 461
drag, startPoint x: 1065, startPoint y: 98, endPoint x: 1046, endPoint y: 97, distance: 19.2
click at [1046, 97] on p "**********" at bounding box center [1113, 99] width 176 height 10
click at [1199, 98] on icon "button" at bounding box center [1198, 98] width 5 height 5
click at [679, 140] on button "Select variable URL" at bounding box center [725, 137] width 126 height 16
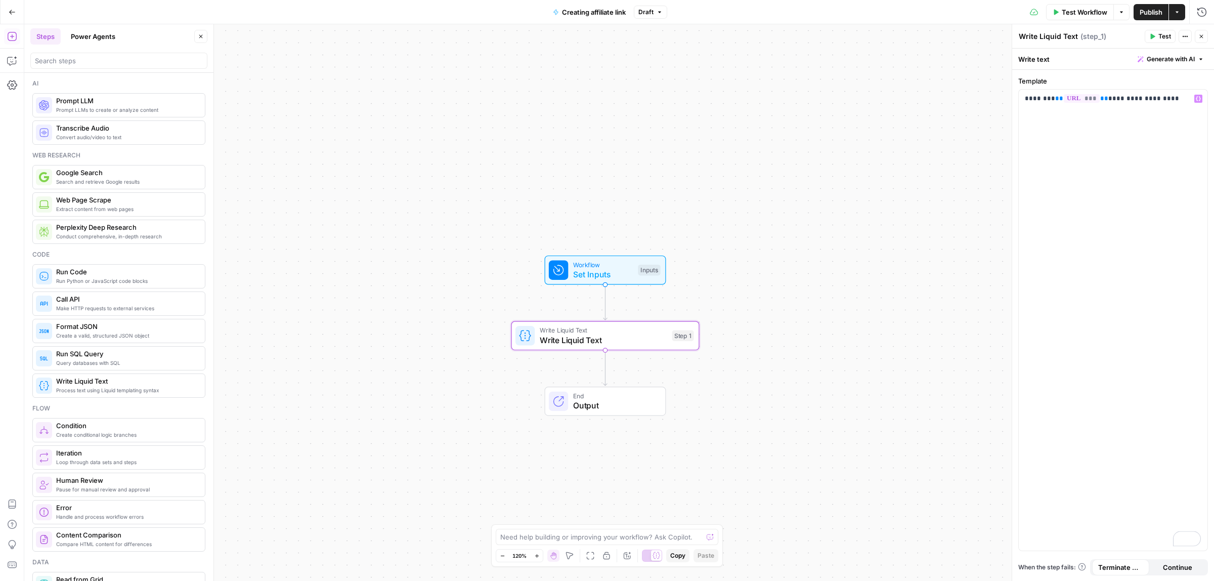
click at [1065, 14] on span "Test Workflow" at bounding box center [1085, 12] width 46 height 10
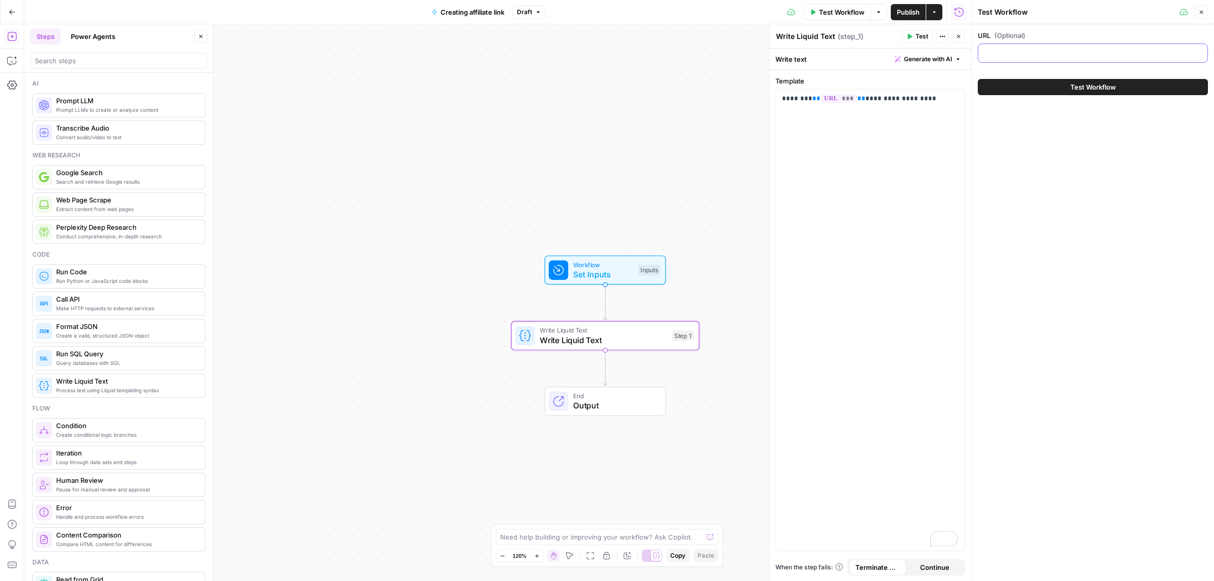
click at [1003, 54] on input "URL (Optional)" at bounding box center [1092, 53] width 217 height 10
type input "reply.io"
click at [1026, 84] on button "Test Workflow" at bounding box center [1093, 87] width 230 height 16
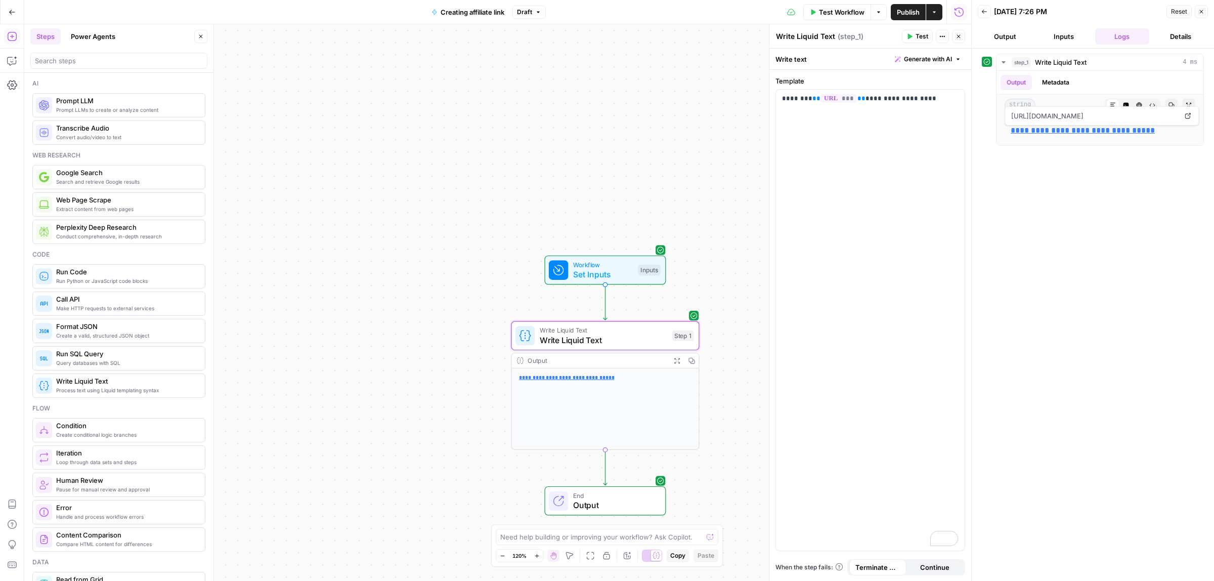
click at [903, 16] on span "Publish" at bounding box center [908, 12] width 23 height 10
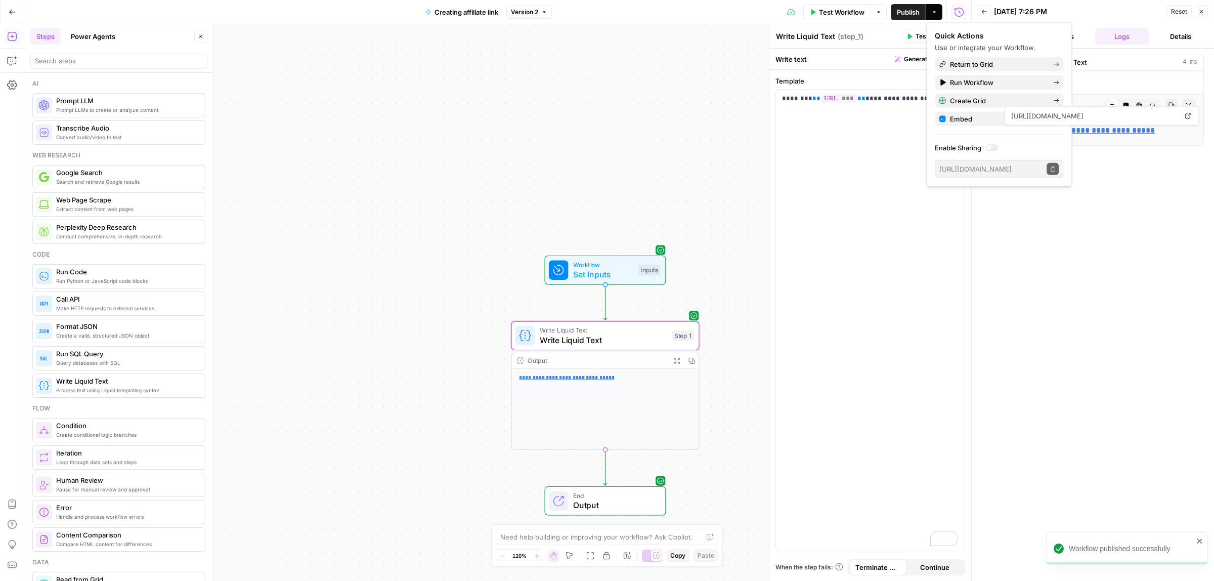
click at [11, 16] on button "Go Back" at bounding box center [12, 12] width 18 height 18
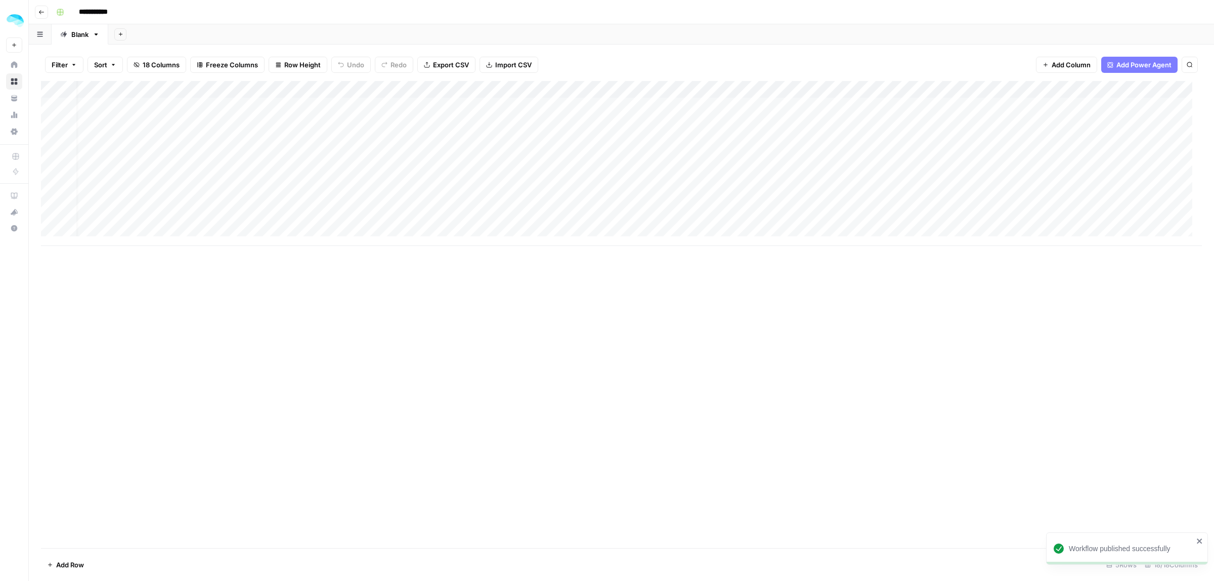
scroll to position [0, 1381]
click at [1048, 107] on div "Add Column" at bounding box center [621, 163] width 1161 height 165
click at [1020, 87] on div "Add Column" at bounding box center [621, 163] width 1161 height 165
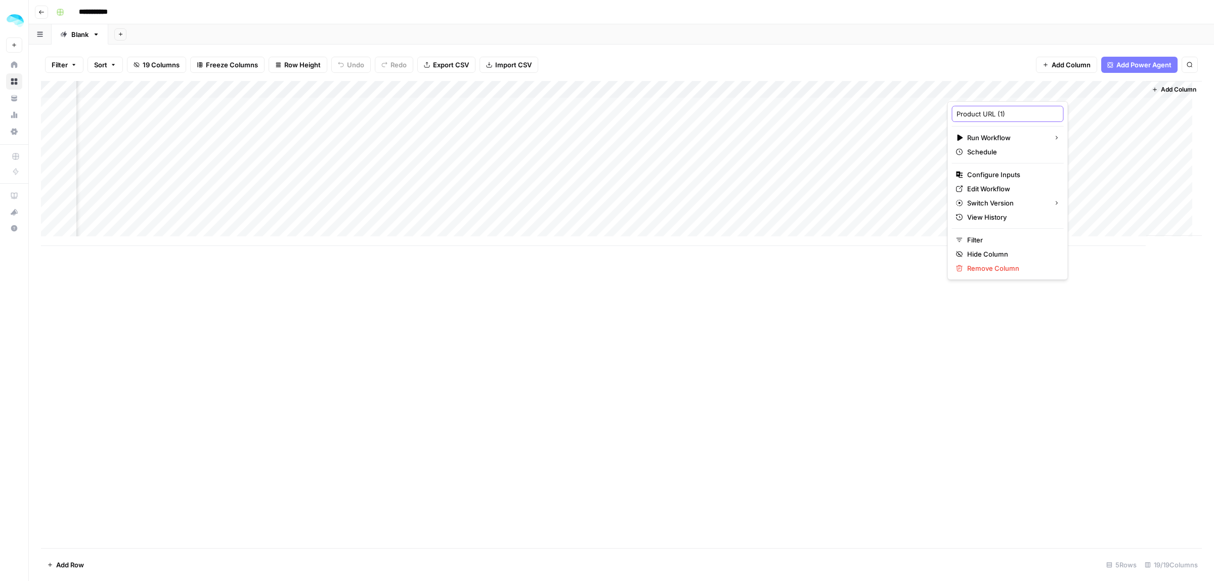
click at [1005, 115] on input "Product URL (1)" at bounding box center [1007, 114] width 103 height 10
type input "Getting affiliate link"
click at [1046, 271] on div "Add Column" at bounding box center [621, 314] width 1161 height 467
click at [1136, 89] on div "Add Column" at bounding box center [621, 163] width 1161 height 165
click at [1065, 327] on div "Add Column" at bounding box center [621, 314] width 1161 height 467
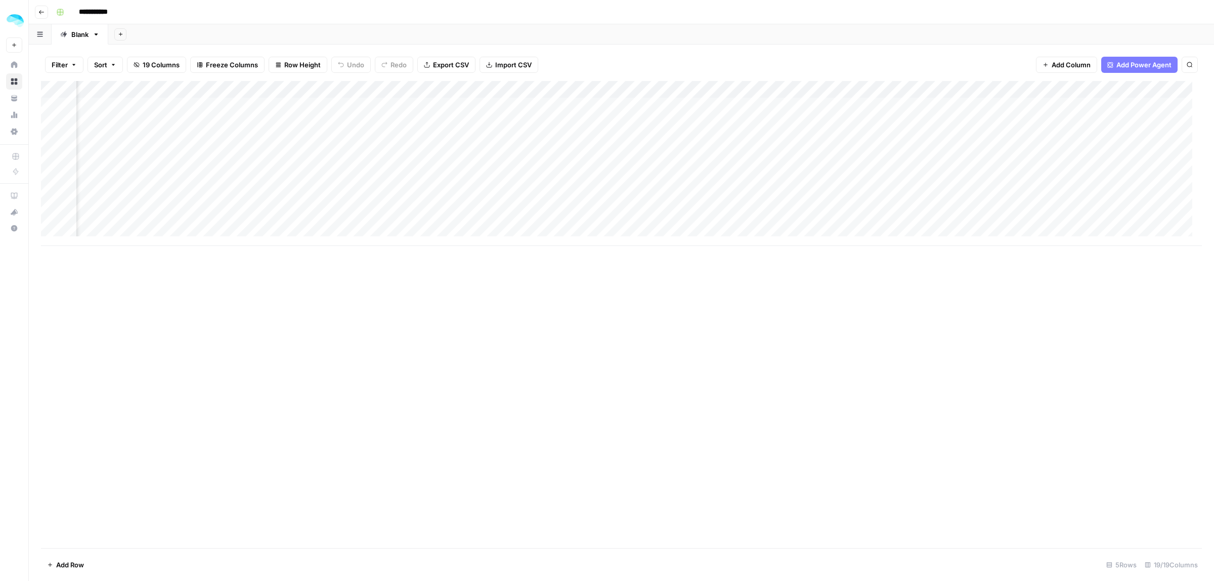
scroll to position [0, 1483]
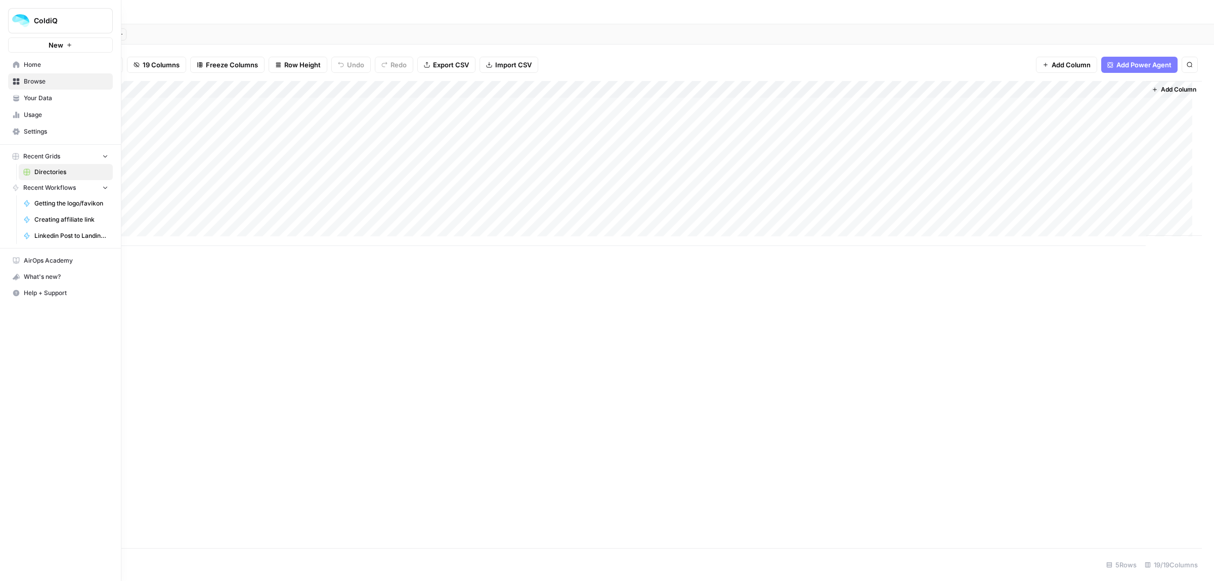
click at [39, 93] on link "Your Data" at bounding box center [60, 98] width 105 height 16
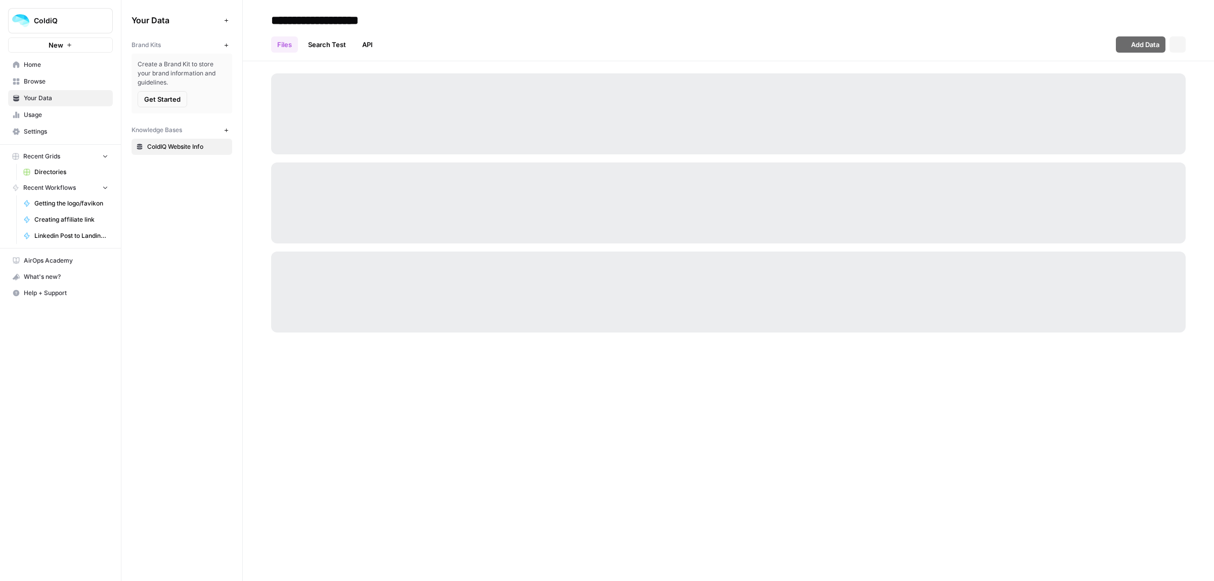
click at [35, 70] on link "Home" at bounding box center [60, 65] width 105 height 16
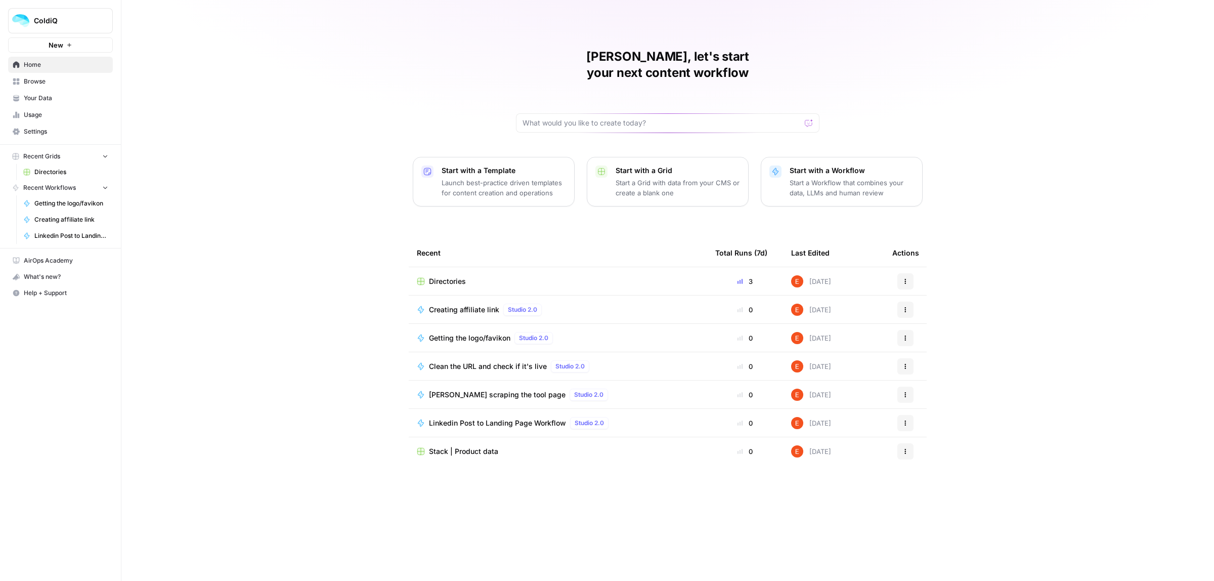
click at [41, 77] on span "Browse" at bounding box center [66, 81] width 84 height 9
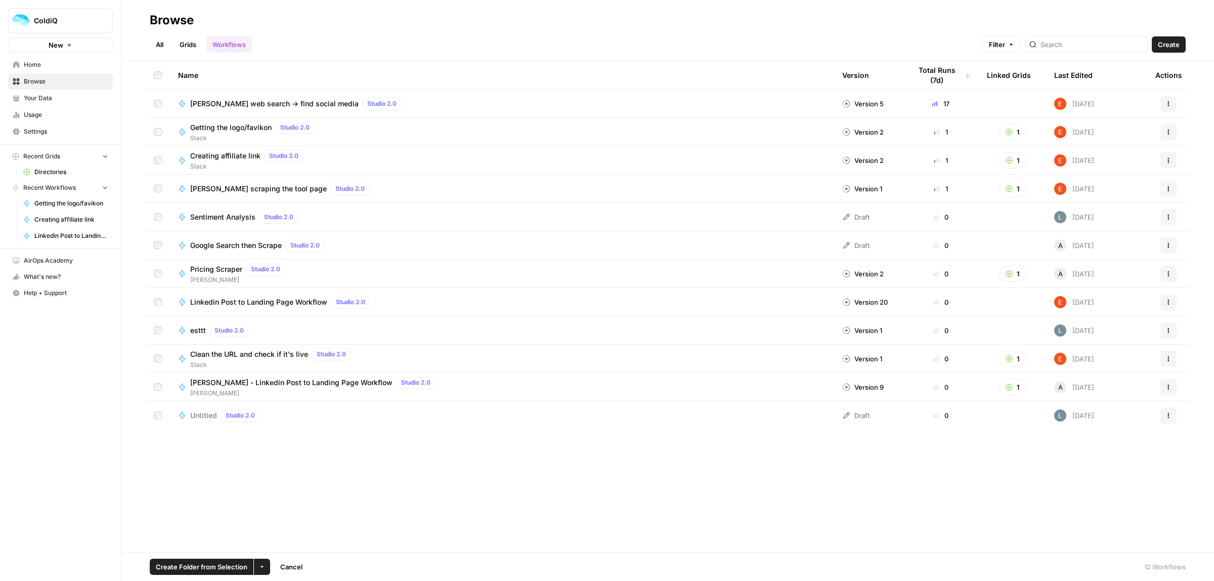
click at [1162, 185] on button "Actions" at bounding box center [1168, 189] width 16 height 16
click at [1107, 329] on span "Move To" at bounding box center [1123, 329] width 81 height 10
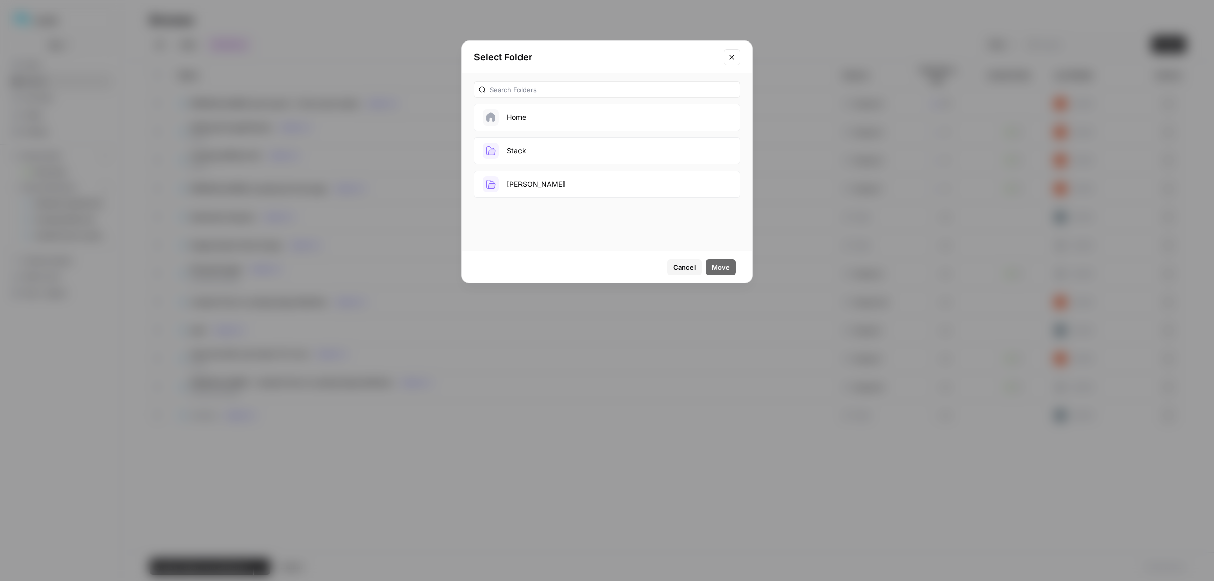
click at [501, 147] on button "Stack" at bounding box center [607, 150] width 266 height 27
click at [728, 264] on span "Move" at bounding box center [721, 267] width 18 height 10
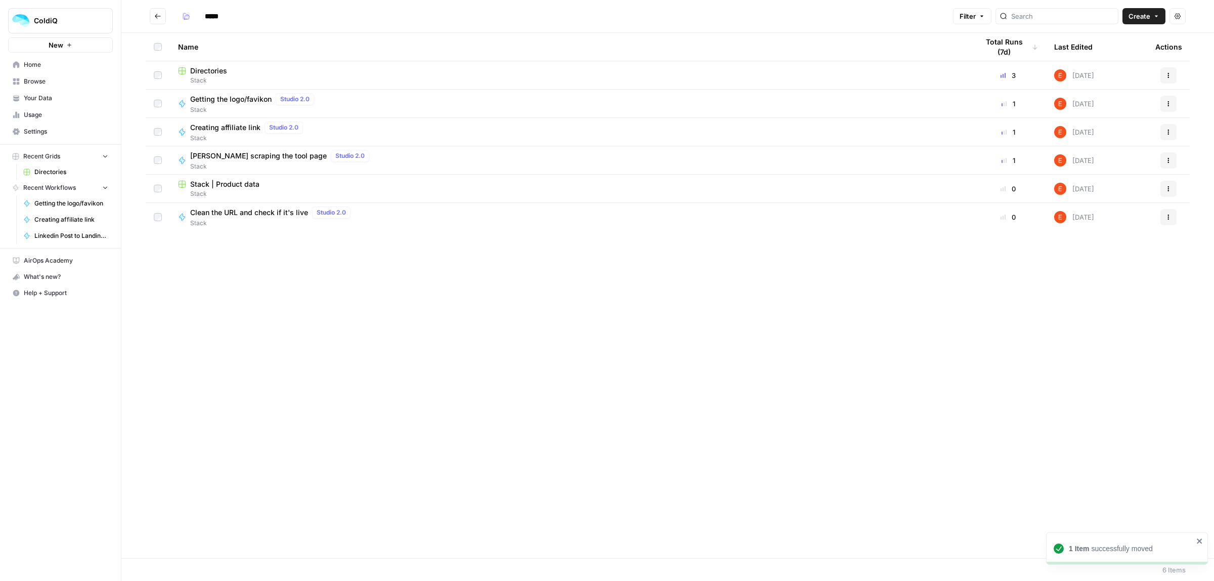
click at [26, 61] on span "Home" at bounding box center [66, 64] width 84 height 9
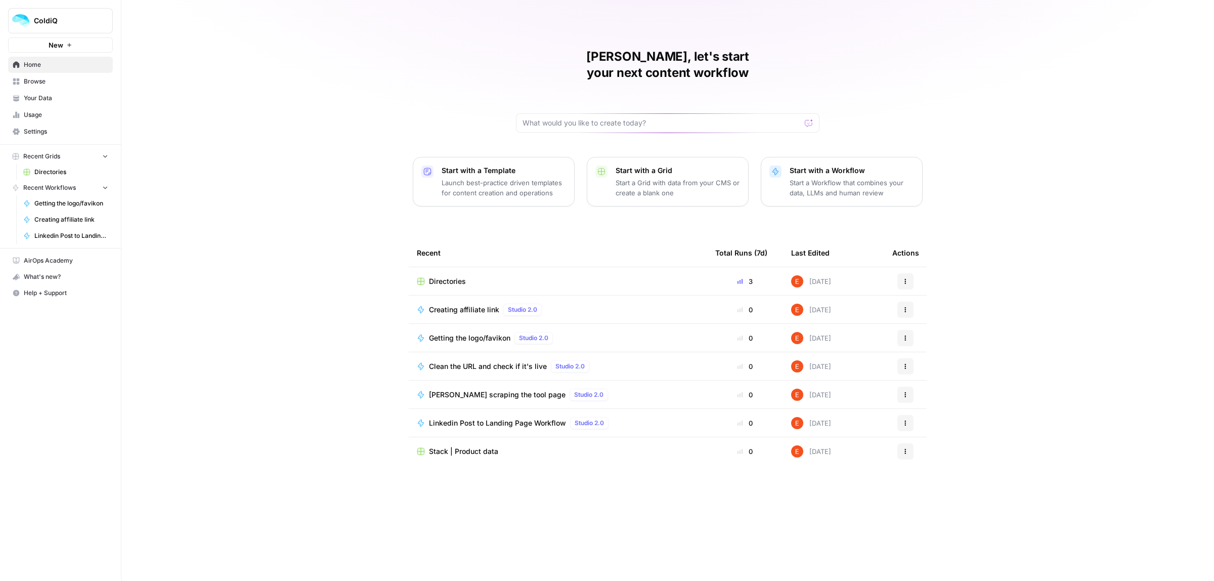
click at [828, 178] on p "Start a Workflow that combines your data, LLMs and human review" at bounding box center [851, 188] width 124 height 20
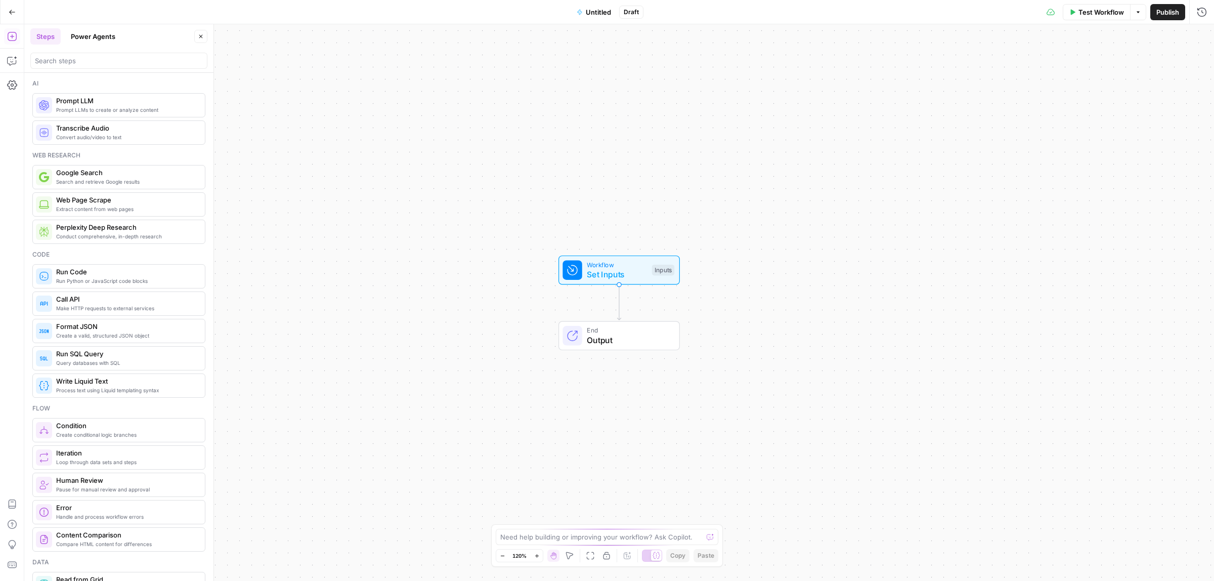
click at [597, 14] on span "Untitled" at bounding box center [598, 12] width 25 height 10
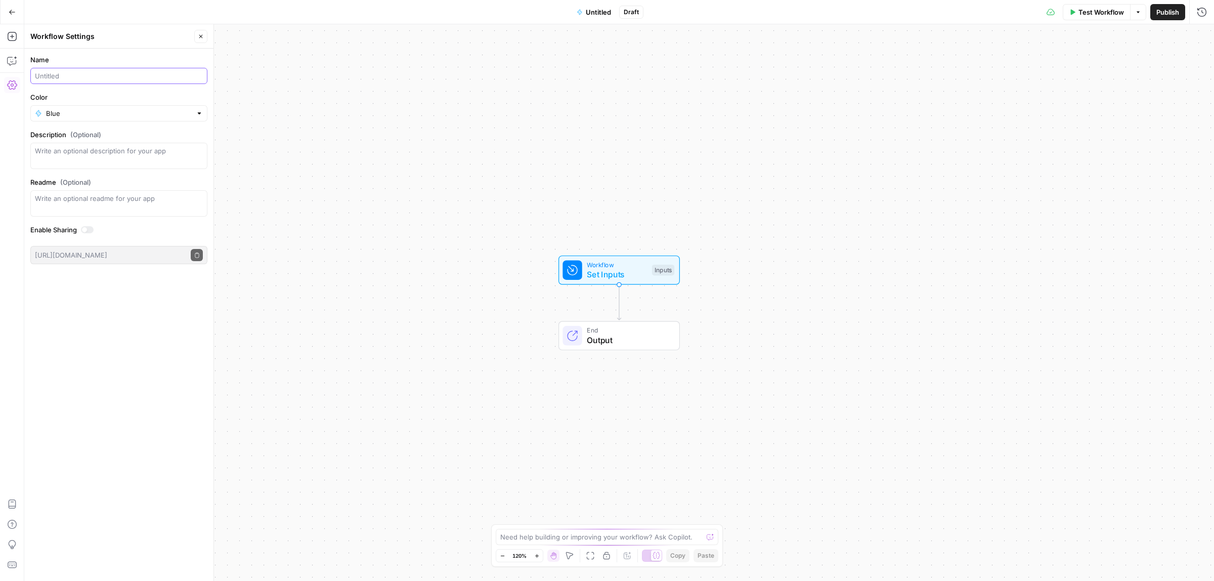
click at [89, 77] on input "Name" at bounding box center [119, 76] width 168 height 10
type input "Product URL"
click at [337, 160] on div "Workflow Set Inputs Inputs End Output" at bounding box center [618, 302] width 1189 height 556
click at [9, 34] on icon "button" at bounding box center [12, 36] width 10 height 10
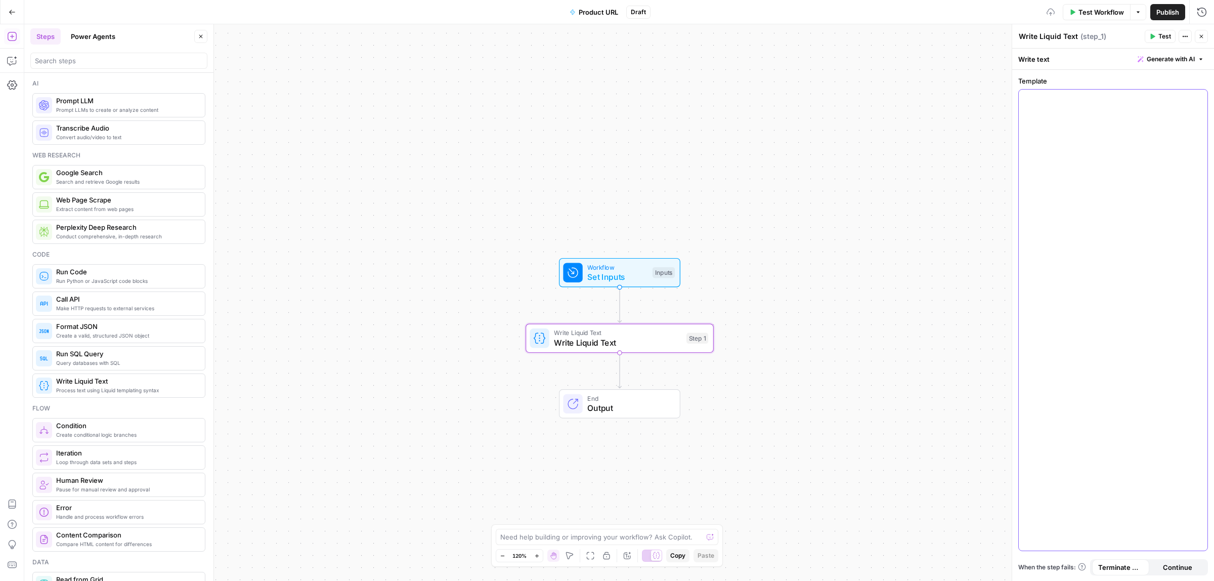
click at [1077, 129] on div at bounding box center [1113, 320] width 189 height 461
click at [1199, 99] on icon "button" at bounding box center [1198, 98] width 5 height 5
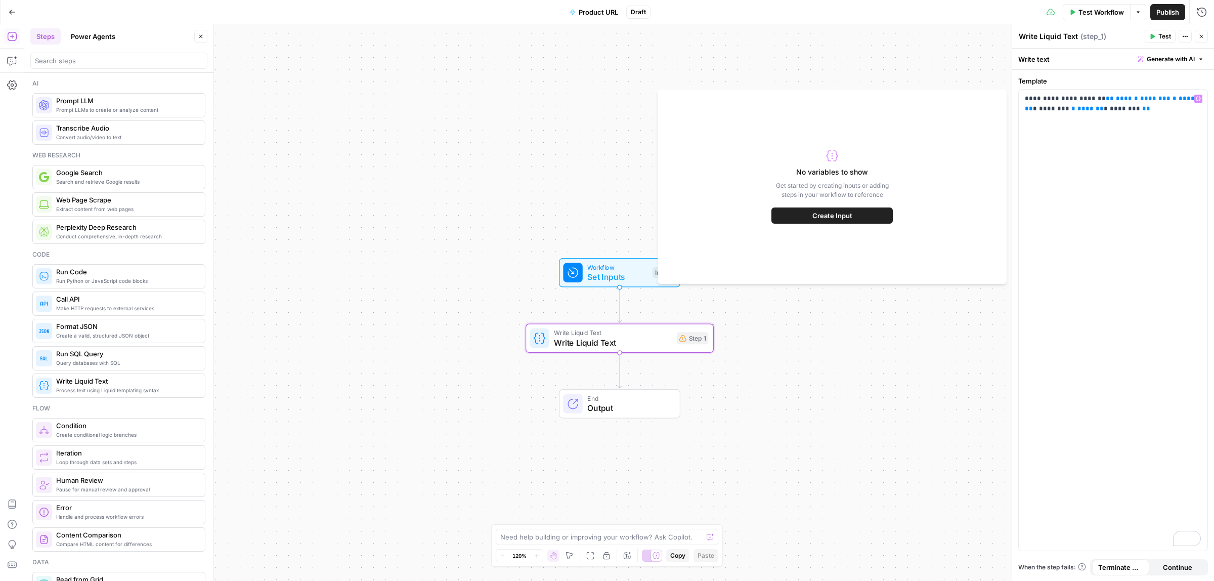
click at [850, 217] on span "Create Input" at bounding box center [832, 215] width 40 height 10
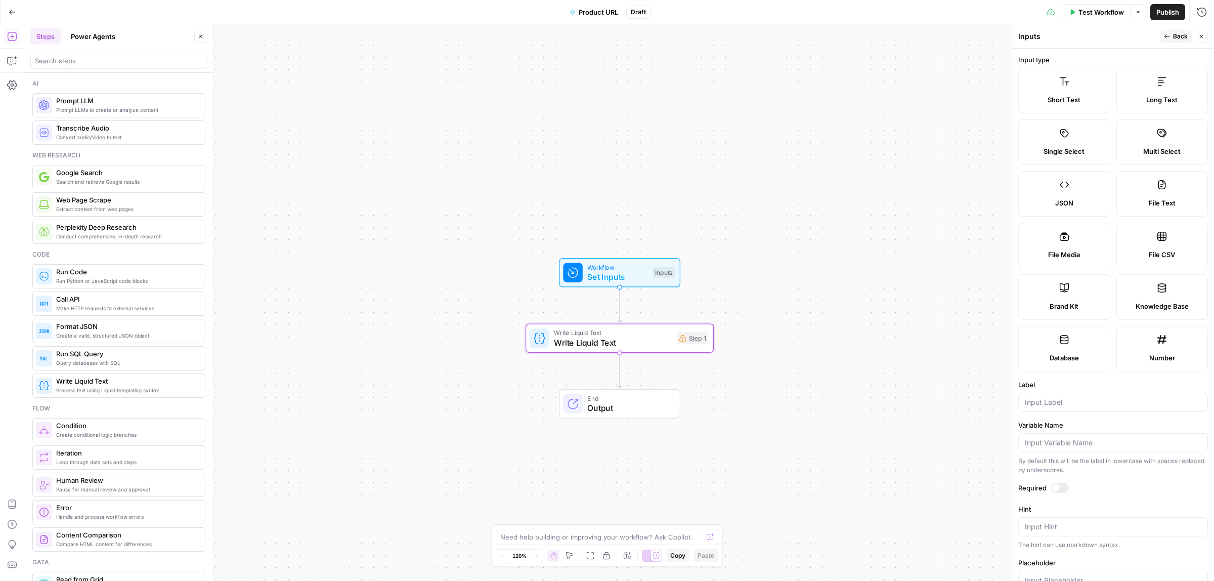
click at [1044, 95] on div "Short Text" at bounding box center [1064, 100] width 75 height 10
click at [1060, 398] on input "Label" at bounding box center [1113, 402] width 177 height 10
click at [1025, 402] on input "reply.io" at bounding box center [1113, 402] width 177 height 10
type input "it reply.io"
type input "n"
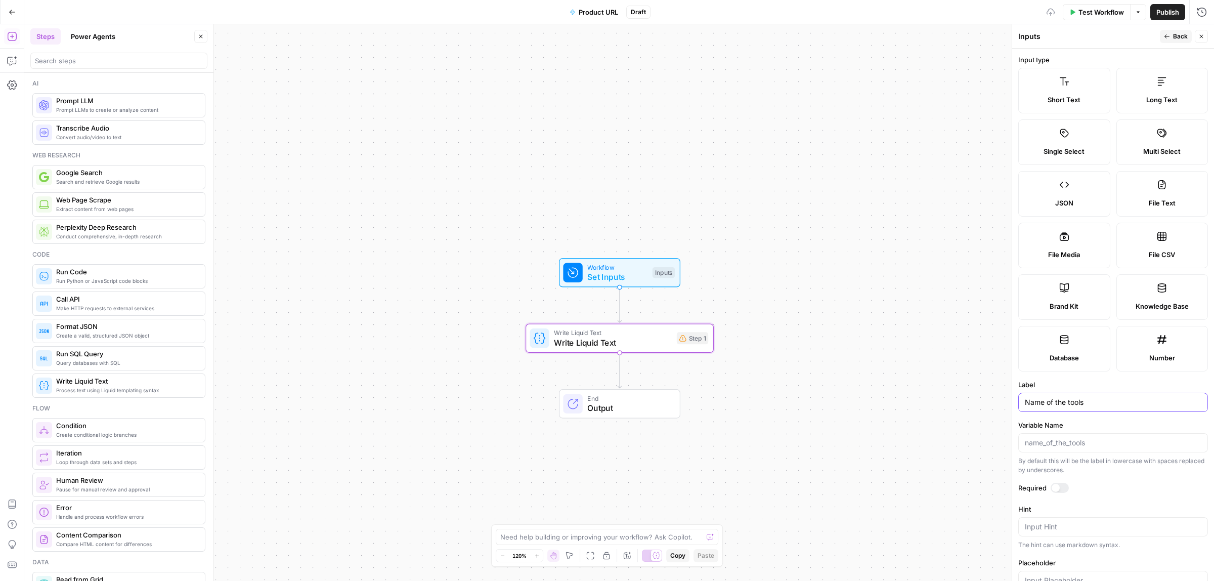
type input "Name of the tool"
click at [1175, 37] on span "Back" at bounding box center [1180, 36] width 15 height 9
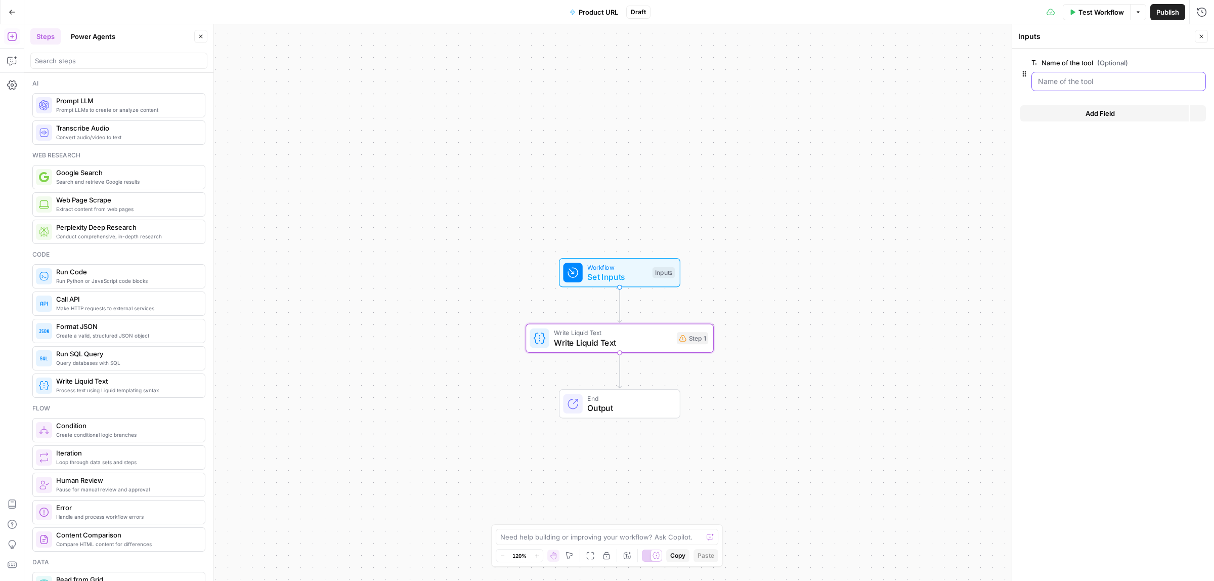
click at [1070, 84] on tool "Name of the tool (Optional)" at bounding box center [1118, 81] width 161 height 10
click at [1081, 20] on div "Test Workflow Options Publish Run History" at bounding box center [931, 12] width 563 height 24
click at [1081, 13] on span "Test Workflow" at bounding box center [1101, 12] width 46 height 10
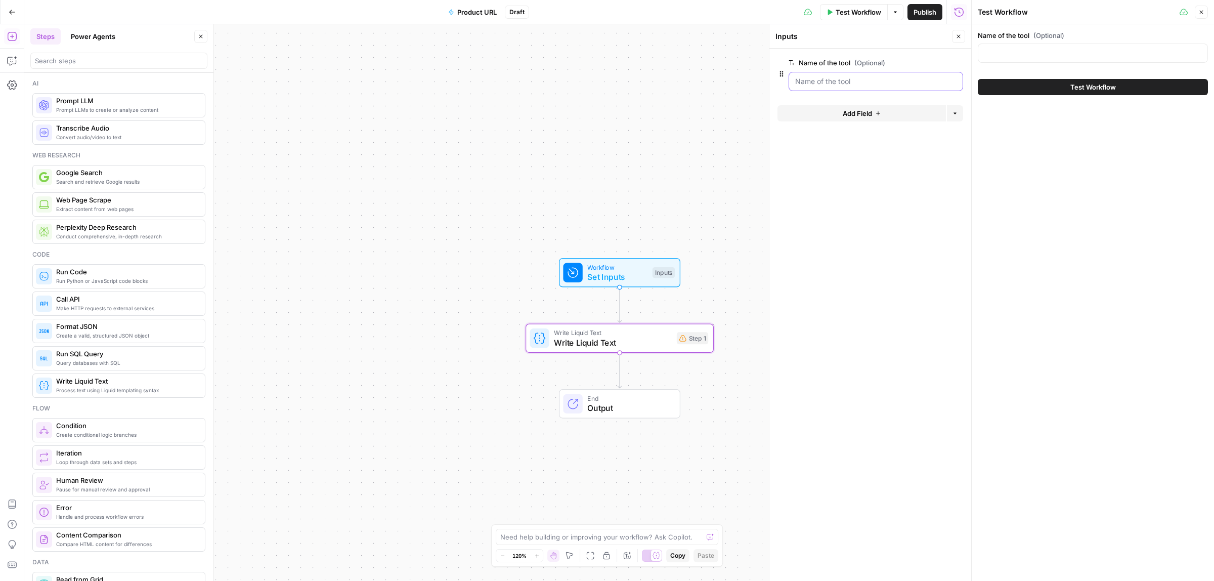
click at [856, 78] on tool "Name of the tool (Optional)" at bounding box center [875, 81] width 161 height 10
drag, startPoint x: 601, startPoint y: 351, endPoint x: 600, endPoint y: 339, distance: 12.1
click at [602, 351] on div "Write Liquid Text Write Liquid Text Step 1 Copy step Delete step Add Note Test" at bounding box center [619, 338] width 188 height 29
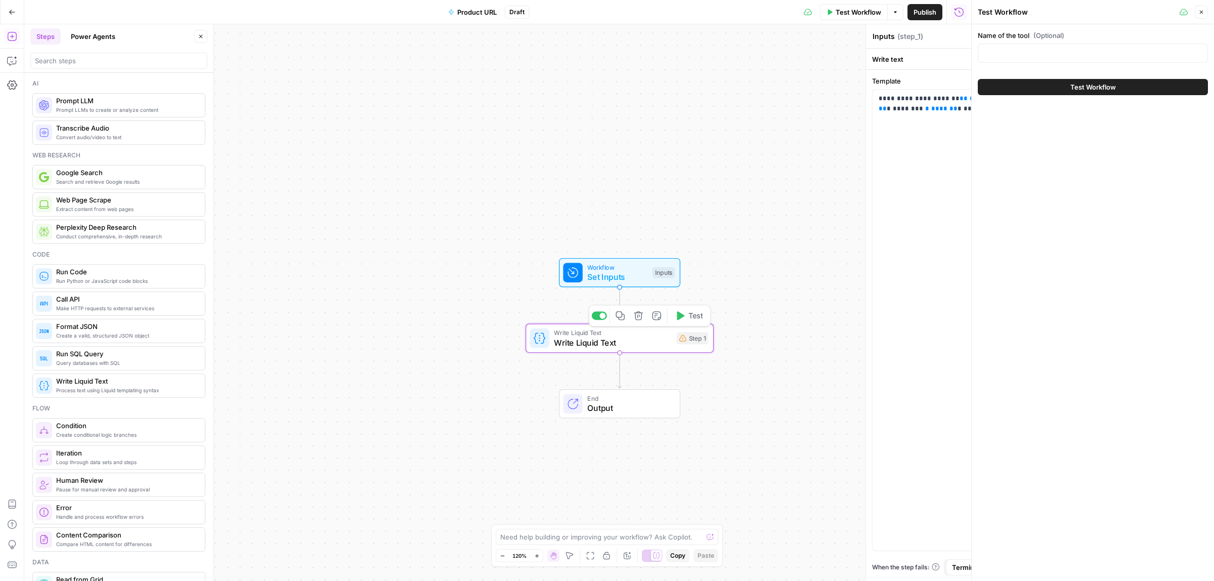
type textarea "Write Liquid Text"
click at [600, 339] on span "Write Liquid Text" at bounding box center [613, 342] width 118 height 12
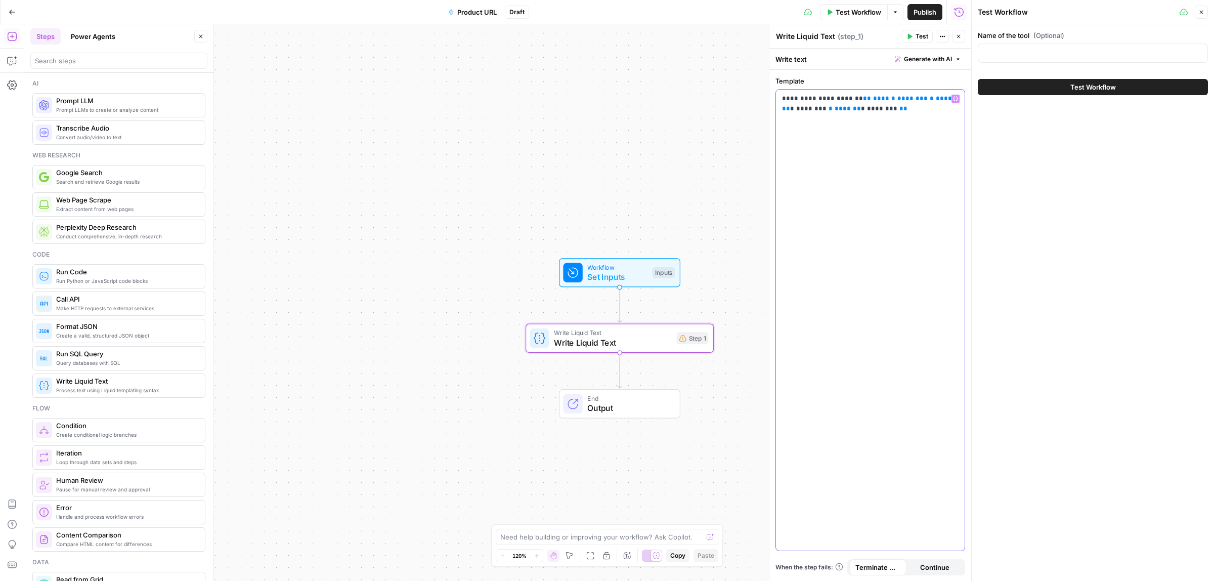
click at [954, 99] on icon "button" at bounding box center [955, 98] width 5 height 5
click at [486, 133] on button "Select variable Name of the tool" at bounding box center [482, 137] width 126 height 16
drag, startPoint x: 910, startPoint y: 119, endPoint x: 780, endPoint y: 118, distance: 130.0
click at [780, 118] on div "**********" at bounding box center [870, 320] width 189 height 461
drag, startPoint x: 870, startPoint y: 97, endPoint x: 858, endPoint y: 97, distance: 11.6
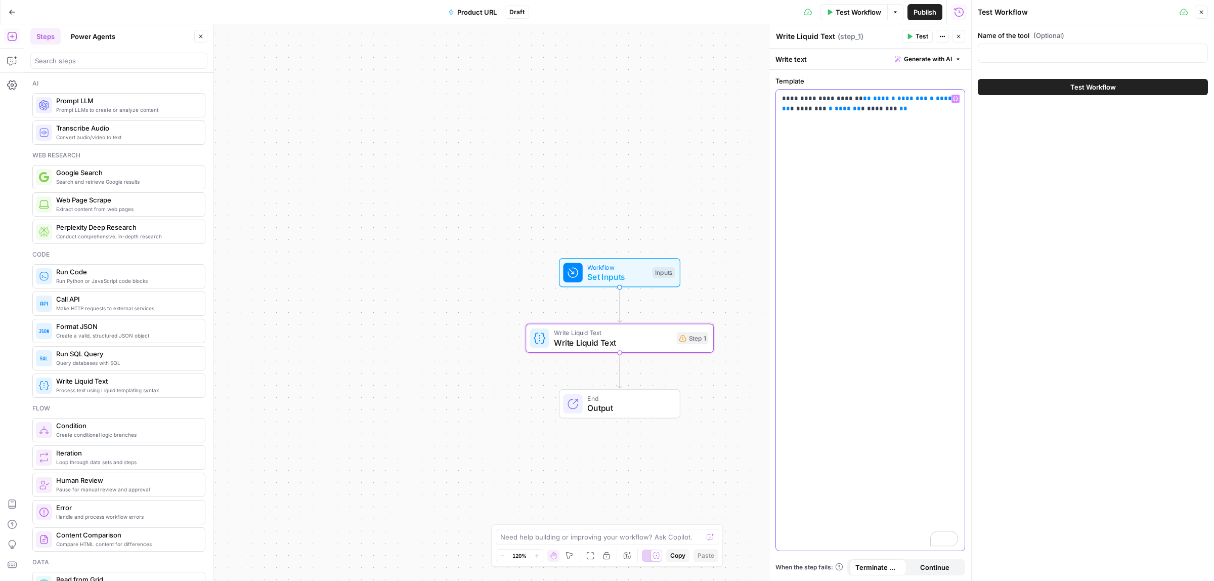
click at [858, 97] on p "**********" at bounding box center [870, 104] width 176 height 20
click at [955, 95] on button "Variables Menu" at bounding box center [955, 99] width 8 height 8
click at [465, 144] on button "Select variable Name of the tool" at bounding box center [482, 137] width 126 height 16
click at [921, 96] on p "**********" at bounding box center [870, 99] width 176 height 10
click at [864, 125] on div "**********" at bounding box center [870, 320] width 189 height 461
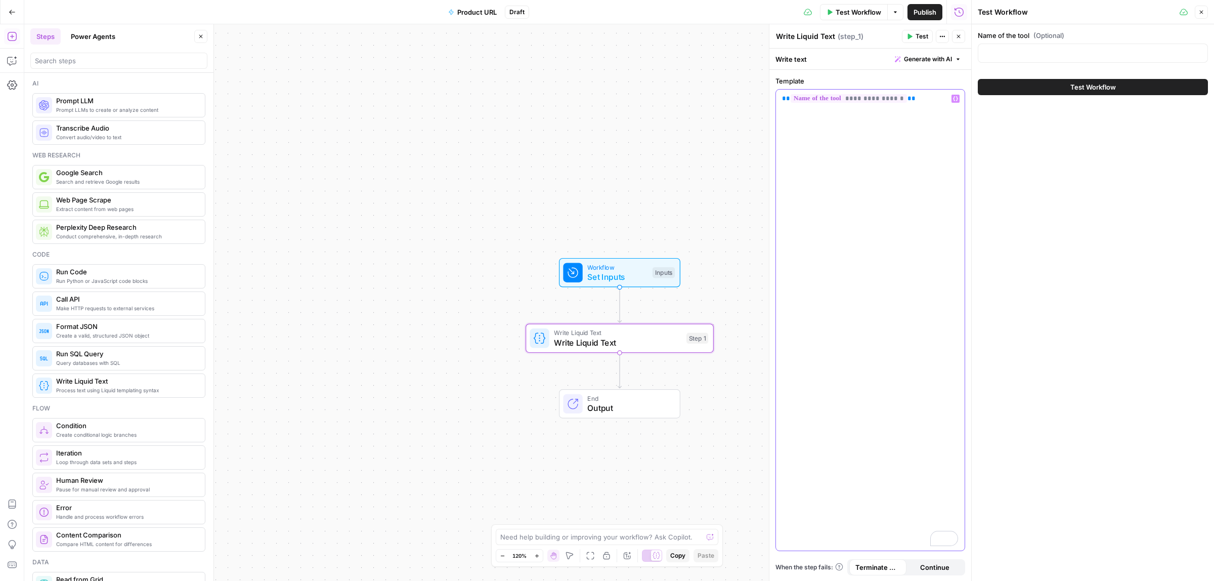
click at [873, 94] on span "**********" at bounding box center [848, 98] width 116 height 9
click at [916, 100] on p "**********" at bounding box center [870, 99] width 176 height 10
click at [918, 36] on span "Test" at bounding box center [921, 36] width 13 height 9
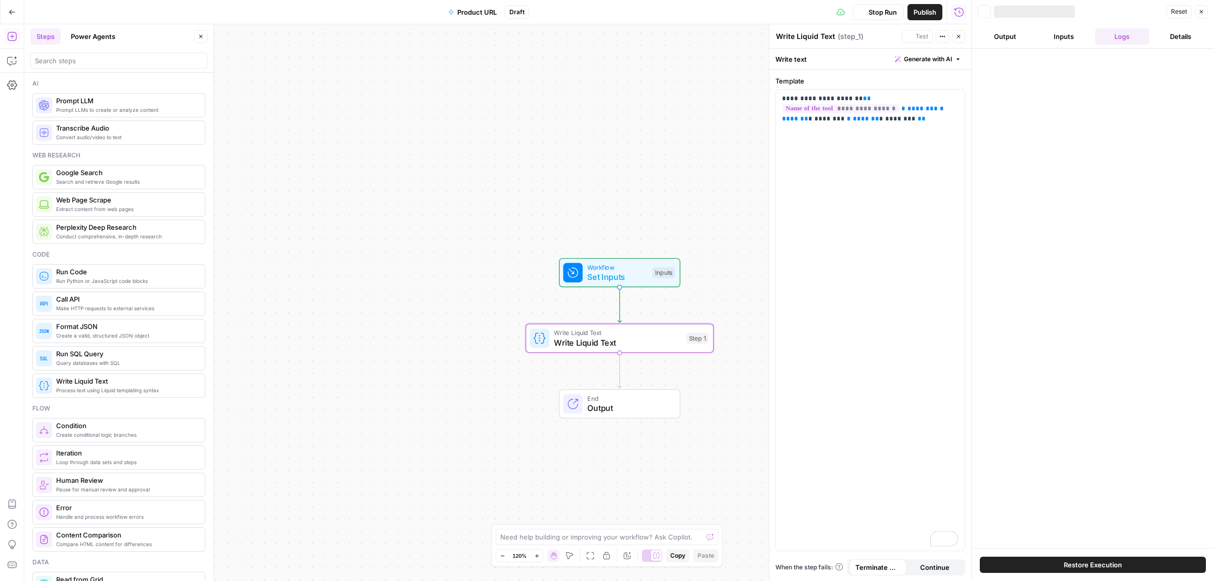
click at [1015, 54] on div at bounding box center [1093, 298] width 242 height 499
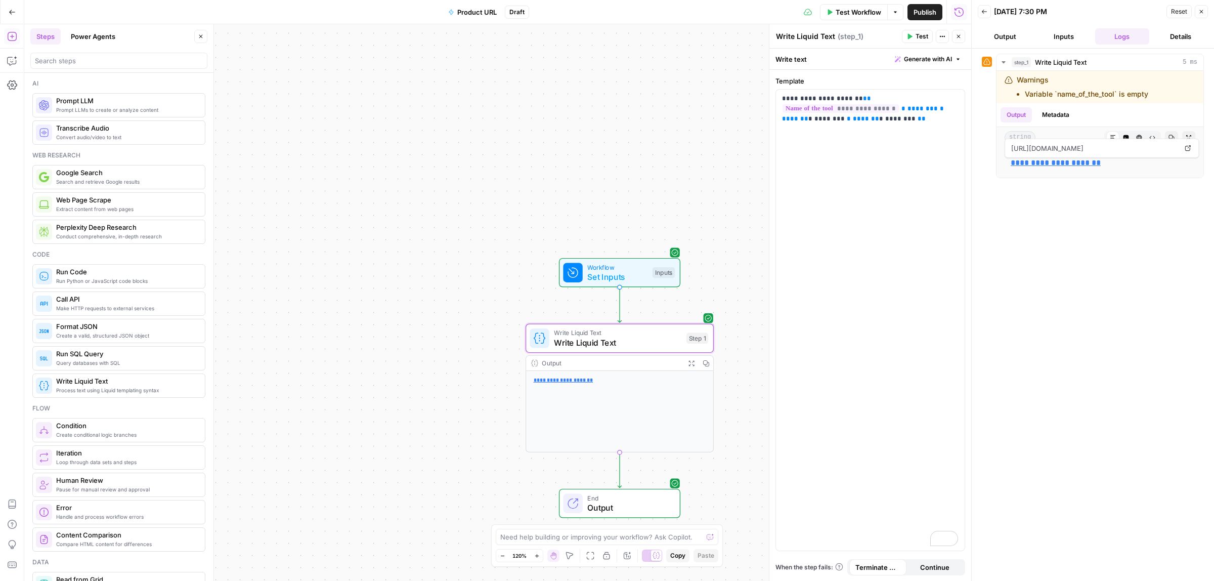
click at [634, 279] on span "Set Inputs" at bounding box center [617, 277] width 60 height 12
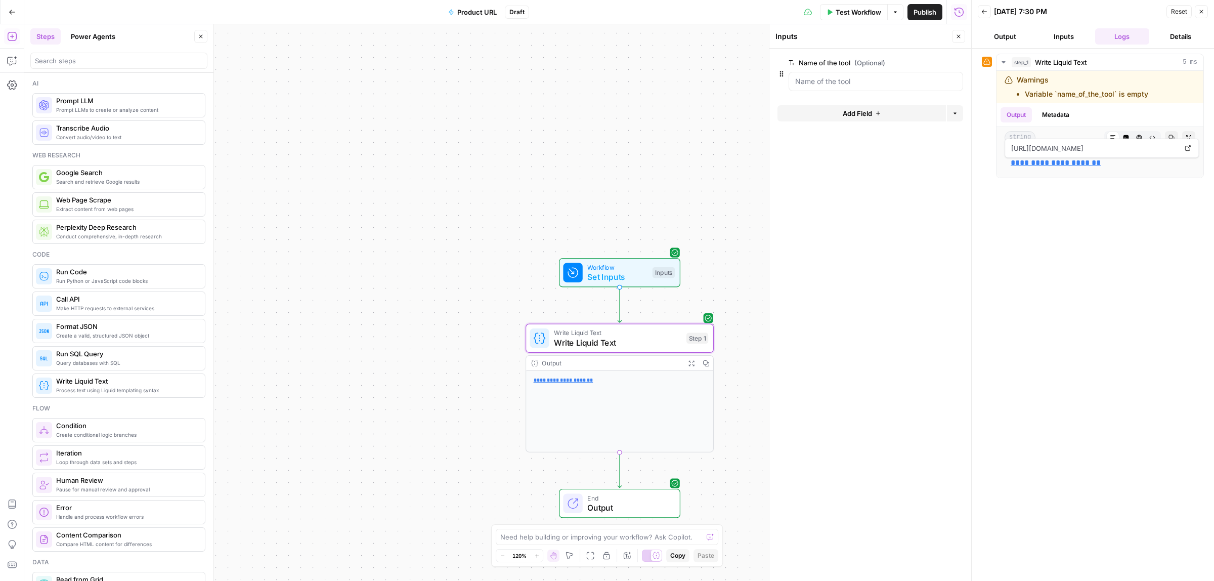
click at [846, 90] on div at bounding box center [875, 81] width 174 height 19
click at [841, 9] on span "Test Workflow" at bounding box center [858, 12] width 46 height 10
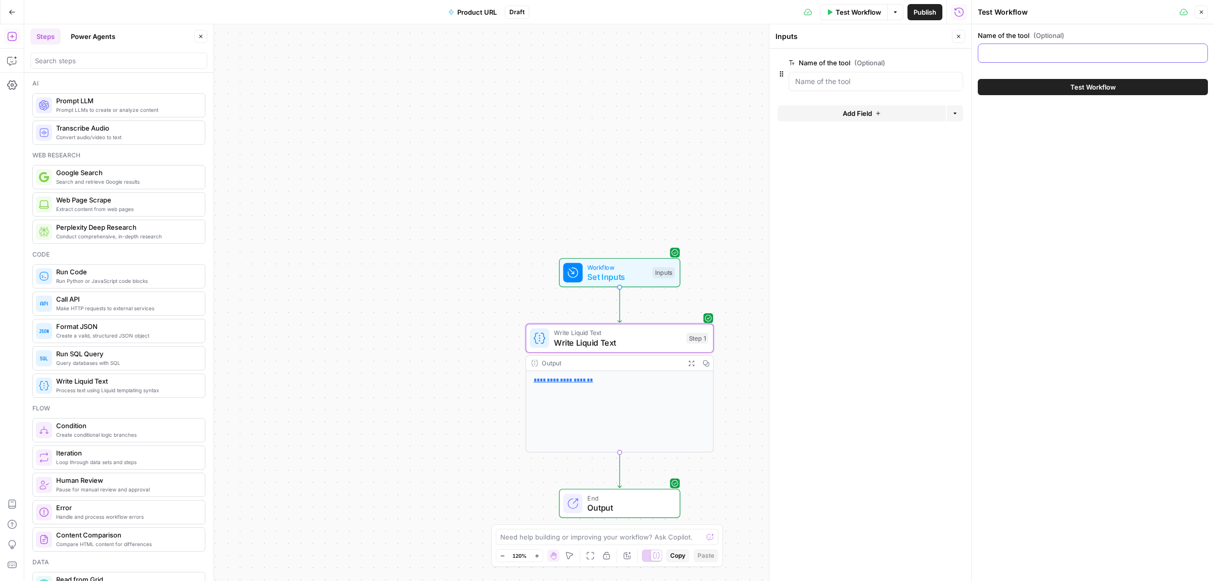
click at [1025, 56] on input "Name of the tool (Optional)" at bounding box center [1092, 53] width 217 height 10
type input "it reply.io"
click at [1032, 91] on button "Test Workflow" at bounding box center [1093, 87] width 230 height 16
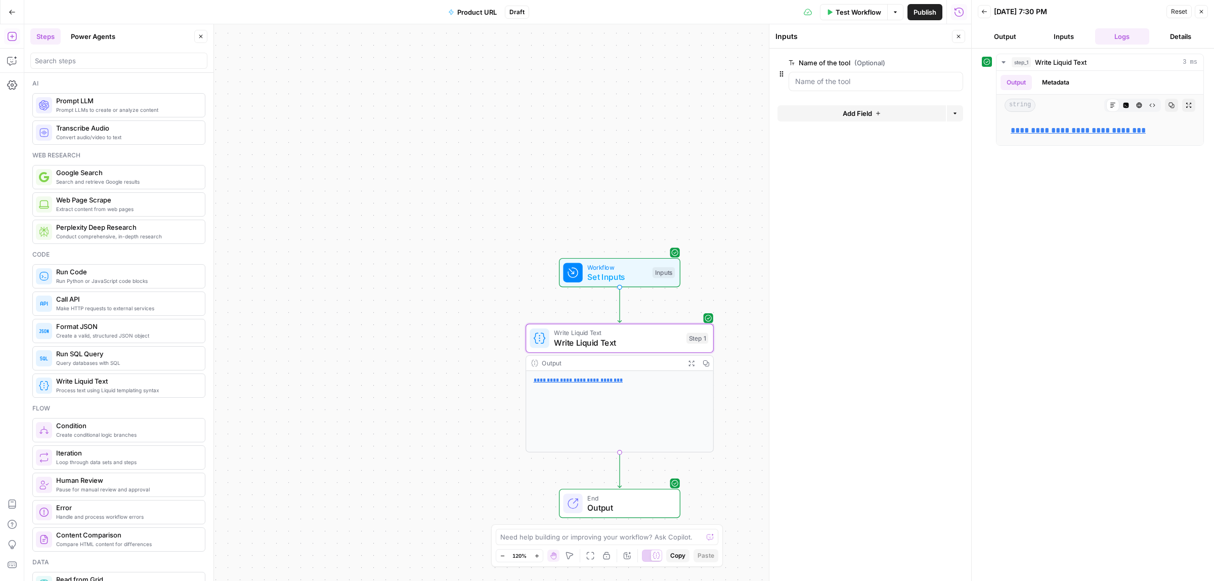
click at [913, 13] on span "Publish" at bounding box center [924, 12] width 23 height 10
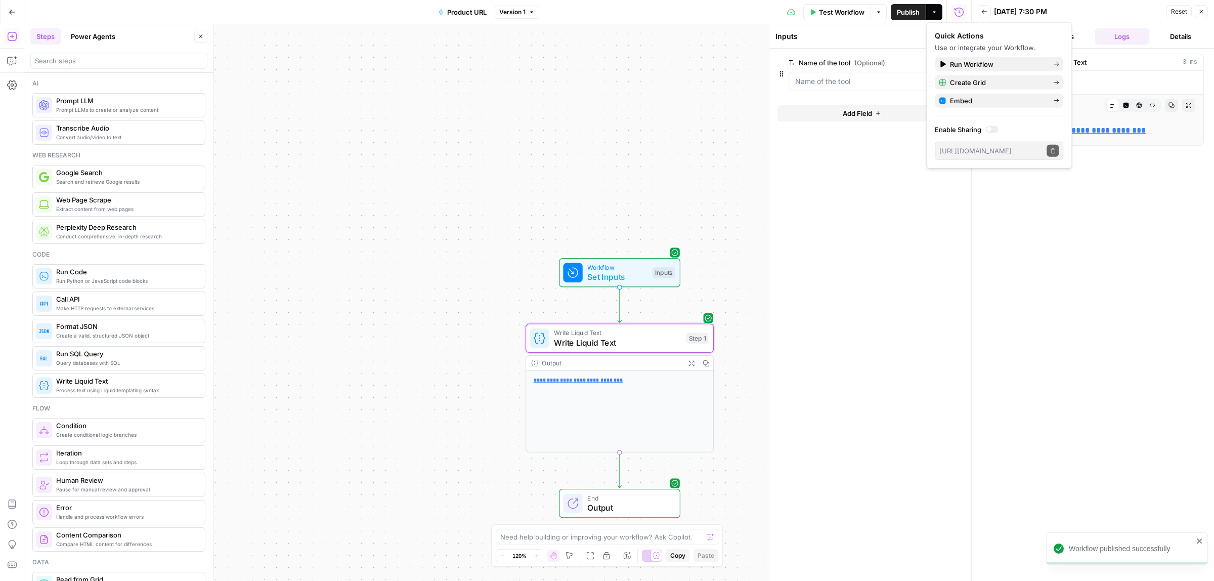
click at [4, 9] on button "Go Back" at bounding box center [12, 12] width 18 height 18
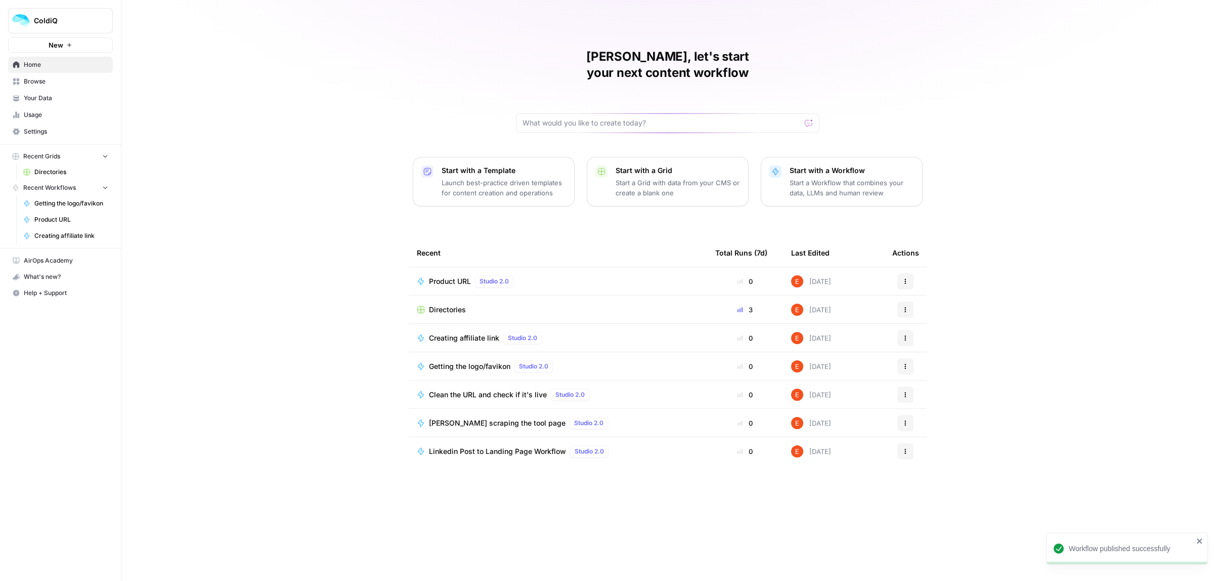
click at [910, 273] on button "Actions" at bounding box center [905, 281] width 16 height 16
click at [1034, 252] on div "Eugene, let's start your next content workflow Start with a Template Launch bes…" at bounding box center [667, 290] width 1092 height 581
click at [56, 78] on span "Browse" at bounding box center [66, 81] width 84 height 9
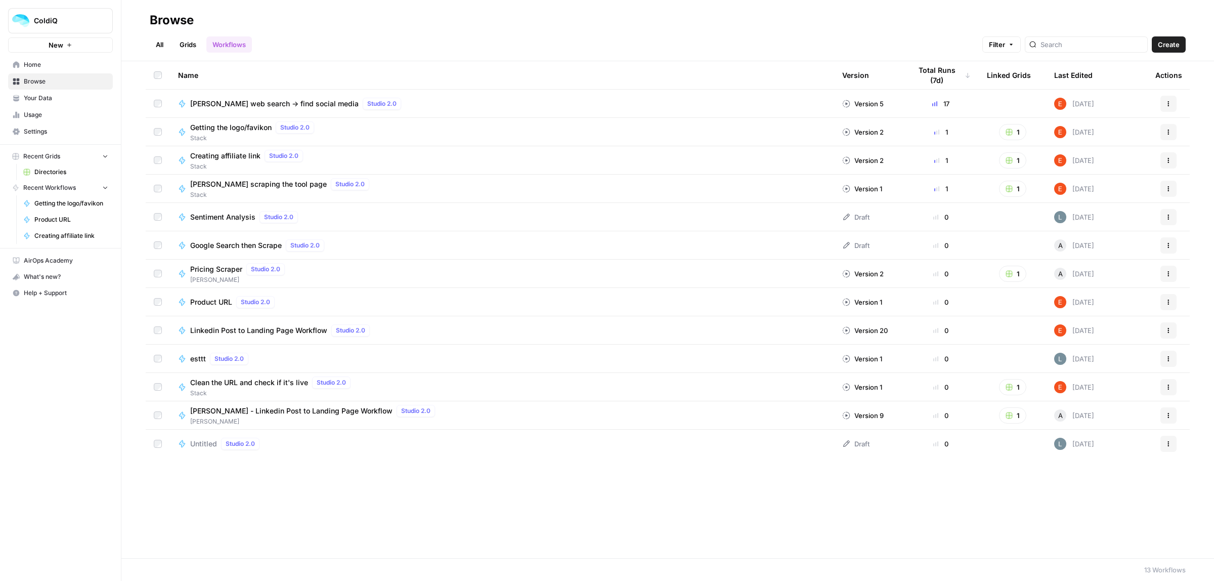
click at [1166, 302] on icon "button" at bounding box center [1168, 302] width 6 height 6
click at [1101, 443] on span "Move To" at bounding box center [1123, 442] width 81 height 10
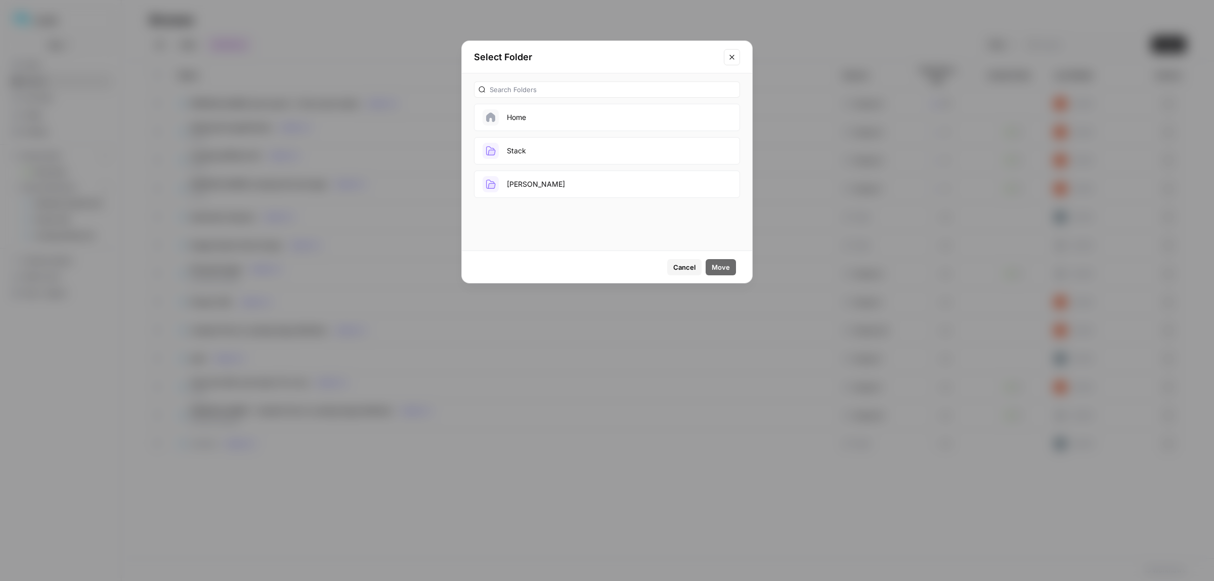
click at [516, 145] on button "Stack" at bounding box center [607, 150] width 266 height 27
click at [722, 263] on span "Move" at bounding box center [721, 267] width 18 height 10
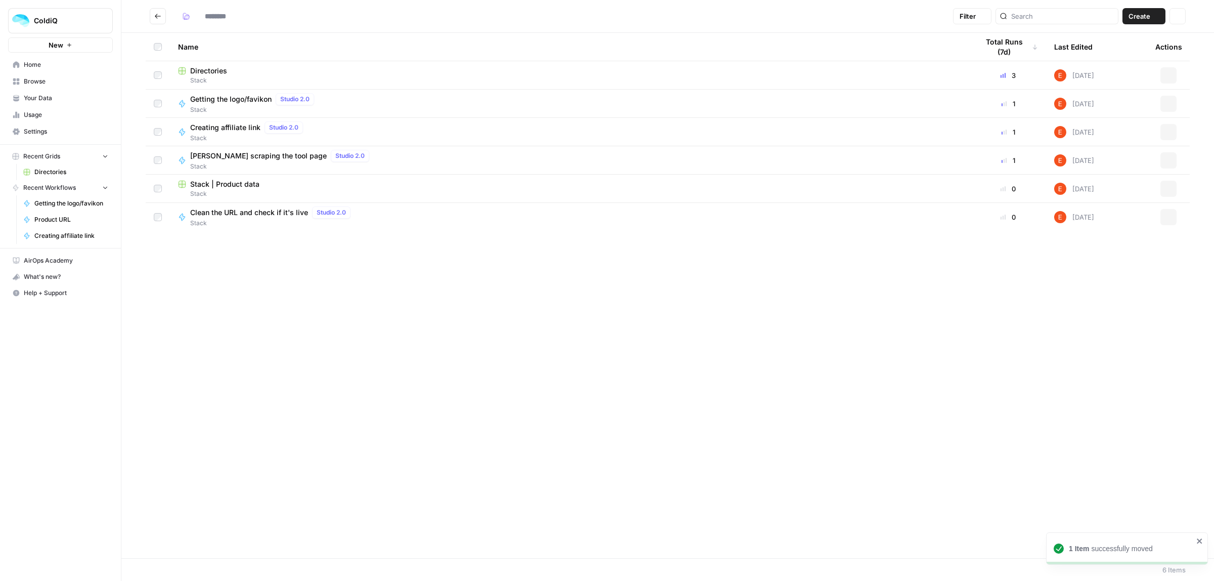
type input "*****"
click at [212, 77] on span "Stack" at bounding box center [570, 80] width 784 height 9
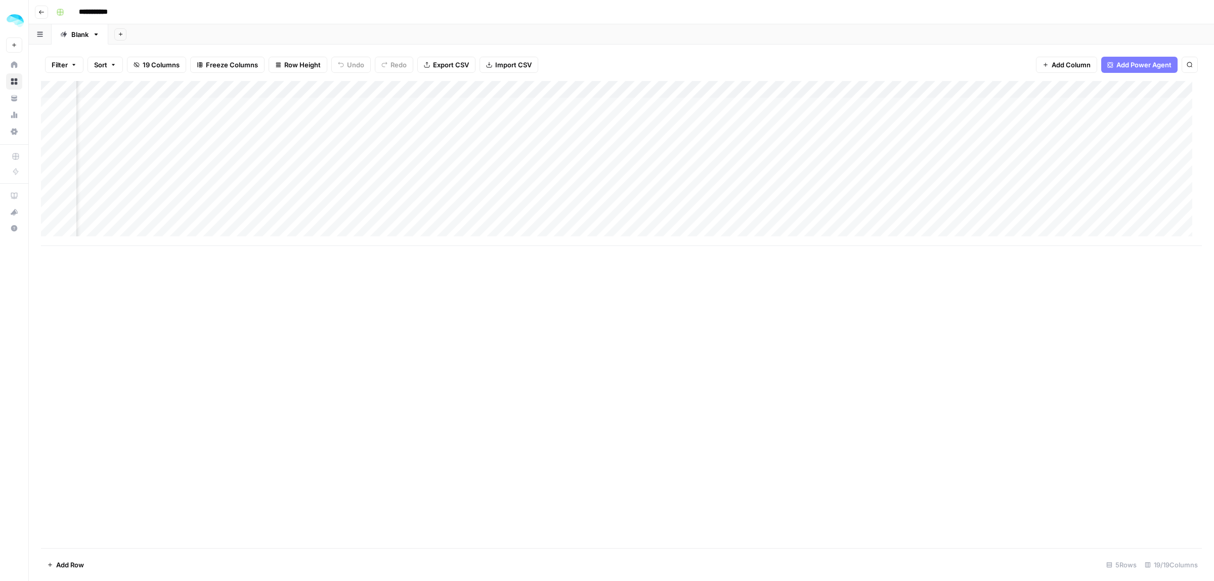
scroll to position [0, 1483]
click at [1171, 86] on span "Add Column" at bounding box center [1178, 89] width 35 height 9
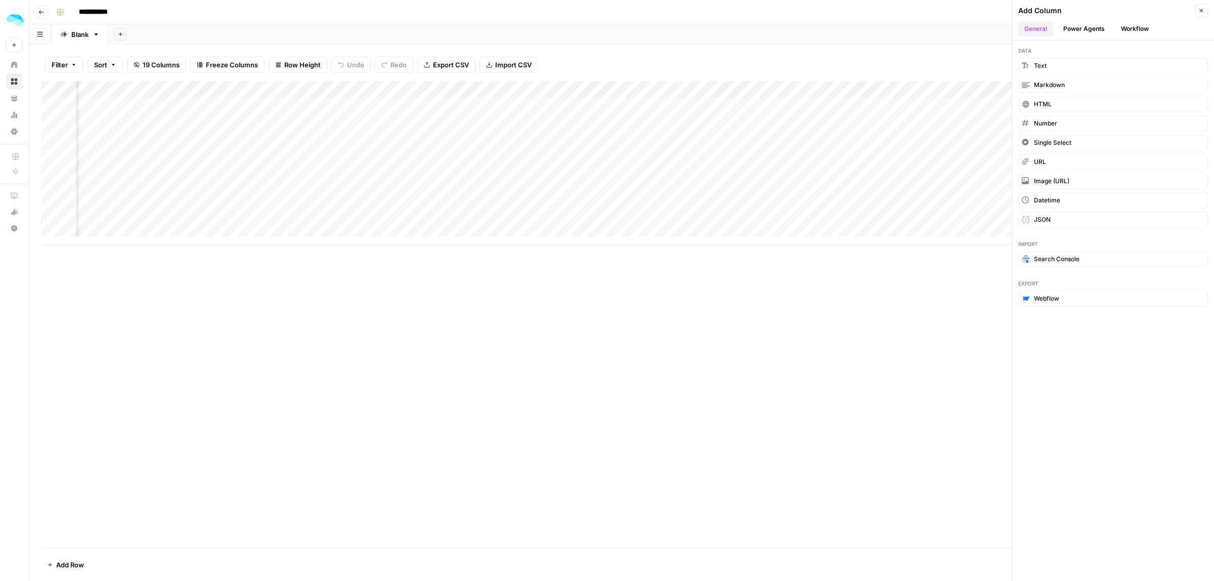
click at [1144, 28] on button "Workflow" at bounding box center [1135, 28] width 40 height 15
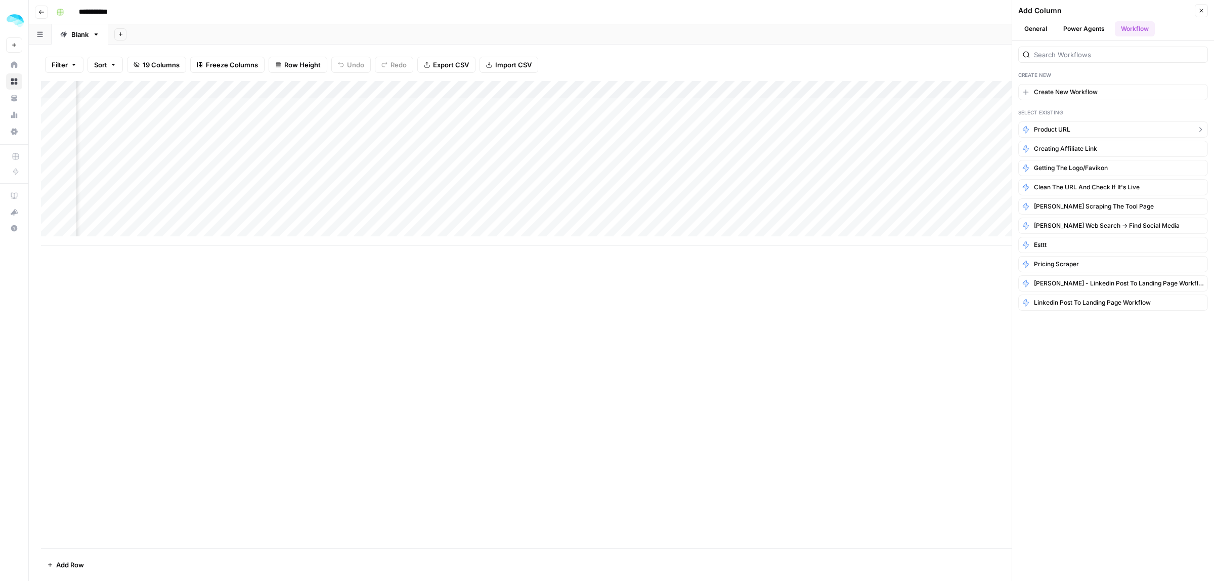
click at [1072, 133] on button "Product URL" at bounding box center [1113, 129] width 190 height 16
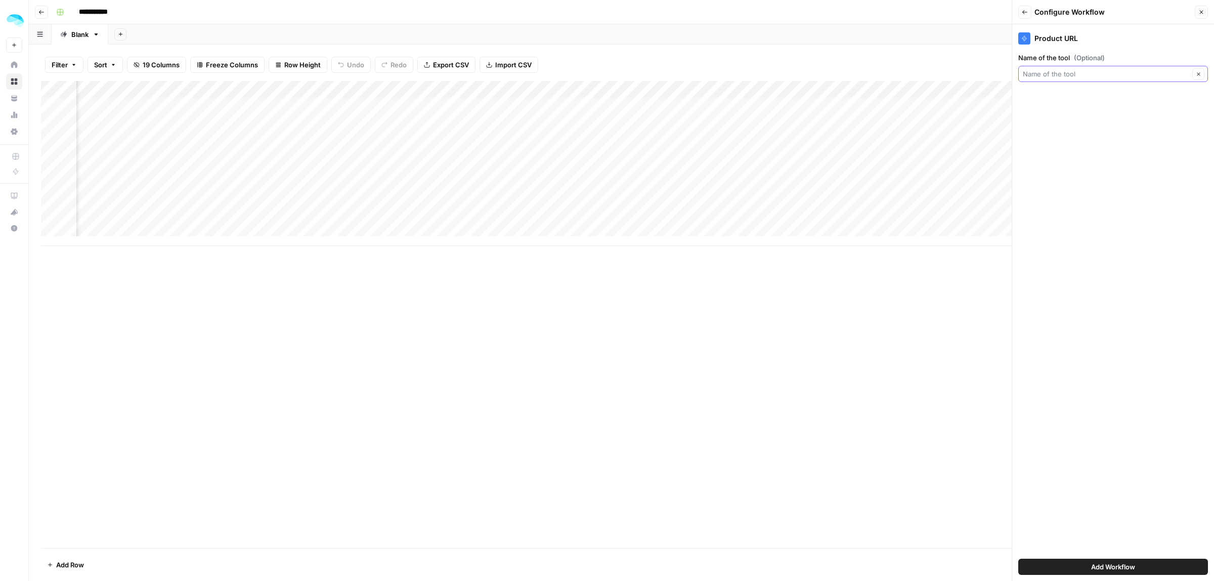
click at [1077, 71] on input "Name of the tool (Optional)" at bounding box center [1106, 74] width 166 height 10
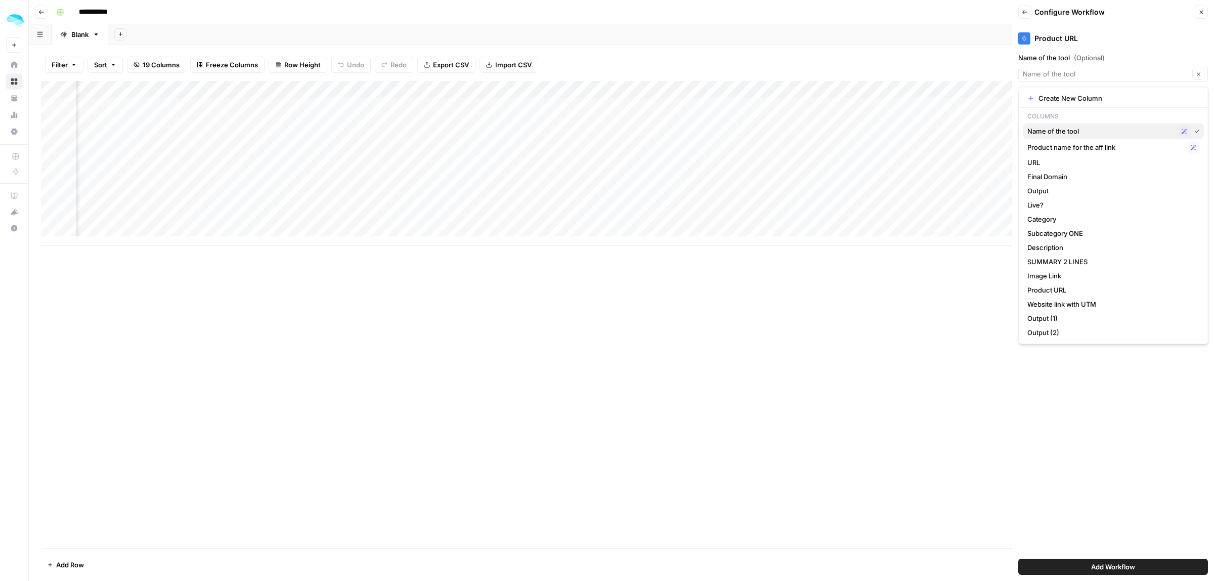
click at [1077, 133] on span "Name of the tool" at bounding box center [1100, 131] width 147 height 10
type input "Name of the tool"
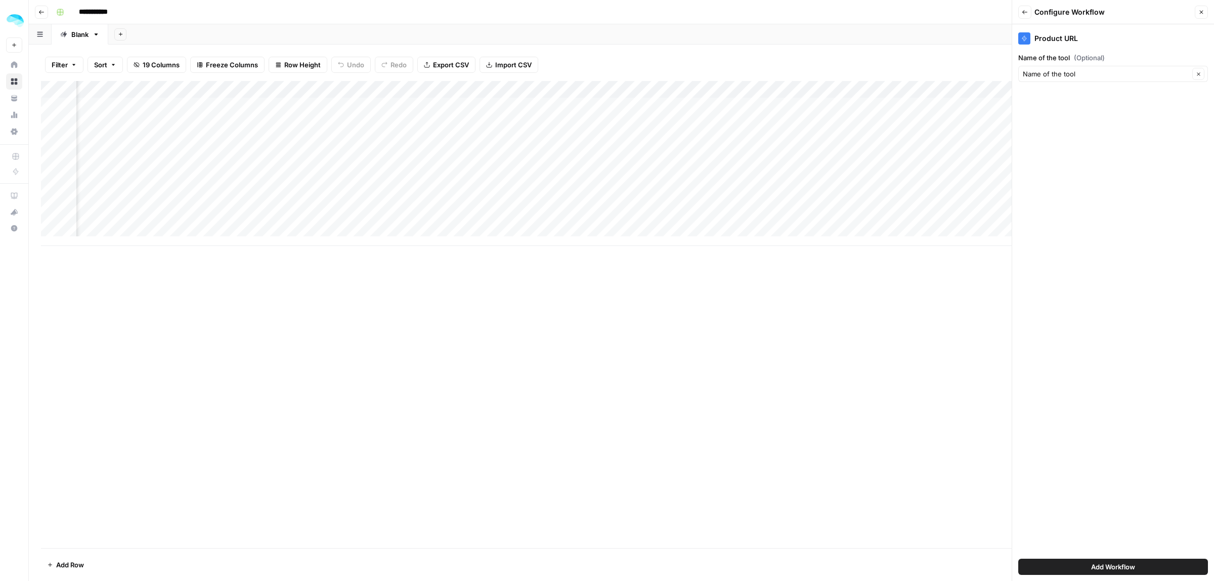
click at [1083, 572] on button "Add Workflow" at bounding box center [1113, 566] width 190 height 16
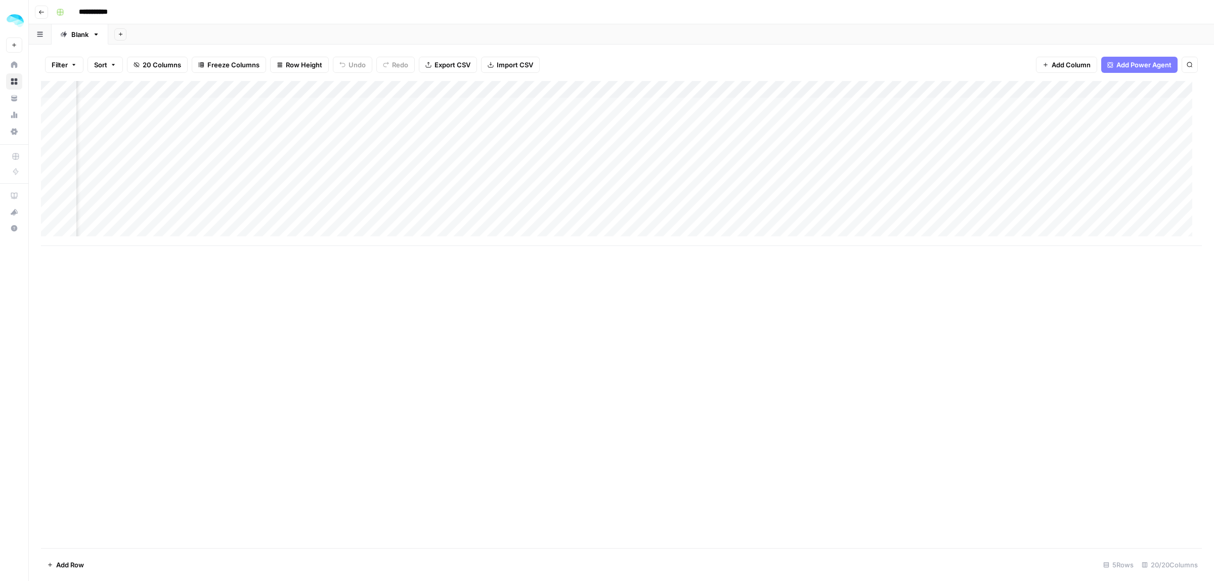
scroll to position [0, 1075]
click at [673, 89] on div "Add Column" at bounding box center [621, 163] width 1161 height 165
click at [596, 223] on span "Remove Column" at bounding box center [600, 226] width 89 height 10
click at [568, 106] on span "Delete" at bounding box center [571, 105] width 22 height 10
click at [815, 236] on div "Add Column" at bounding box center [621, 163] width 1161 height 165
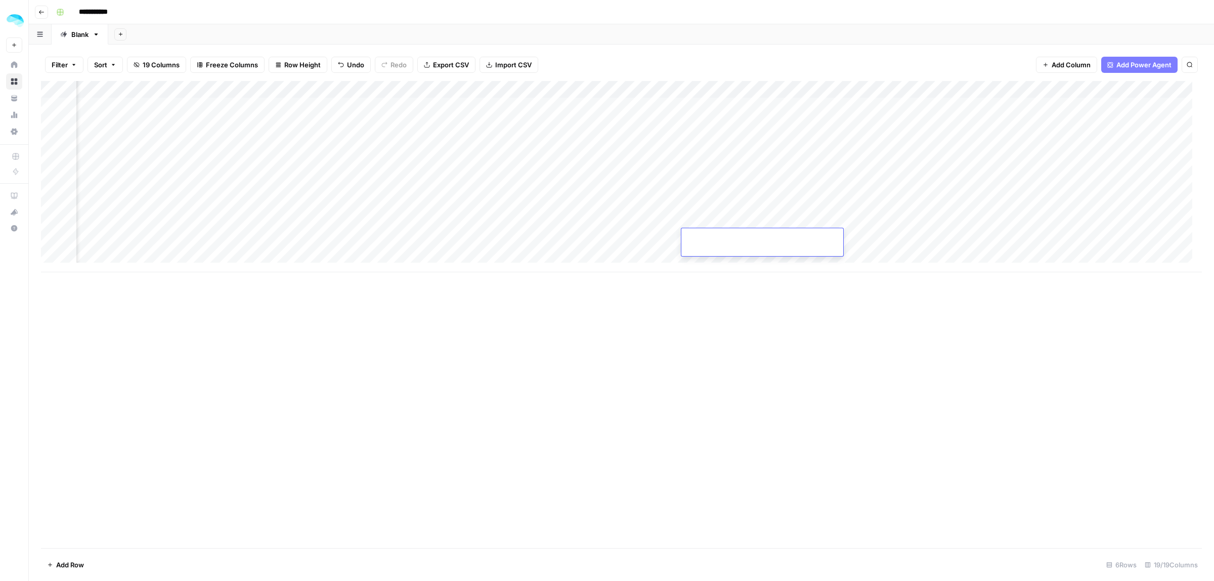
click at [698, 281] on div "Add Column" at bounding box center [621, 314] width 1161 height 467
click at [528, 90] on div "Add Column" at bounding box center [621, 176] width 1161 height 191
click at [444, 229] on span "Remove Column" at bounding box center [454, 226] width 89 height 10
click at [583, 105] on button "Delete" at bounding box center [571, 105] width 34 height 18
click at [527, 86] on div "Add Column" at bounding box center [621, 176] width 1161 height 191
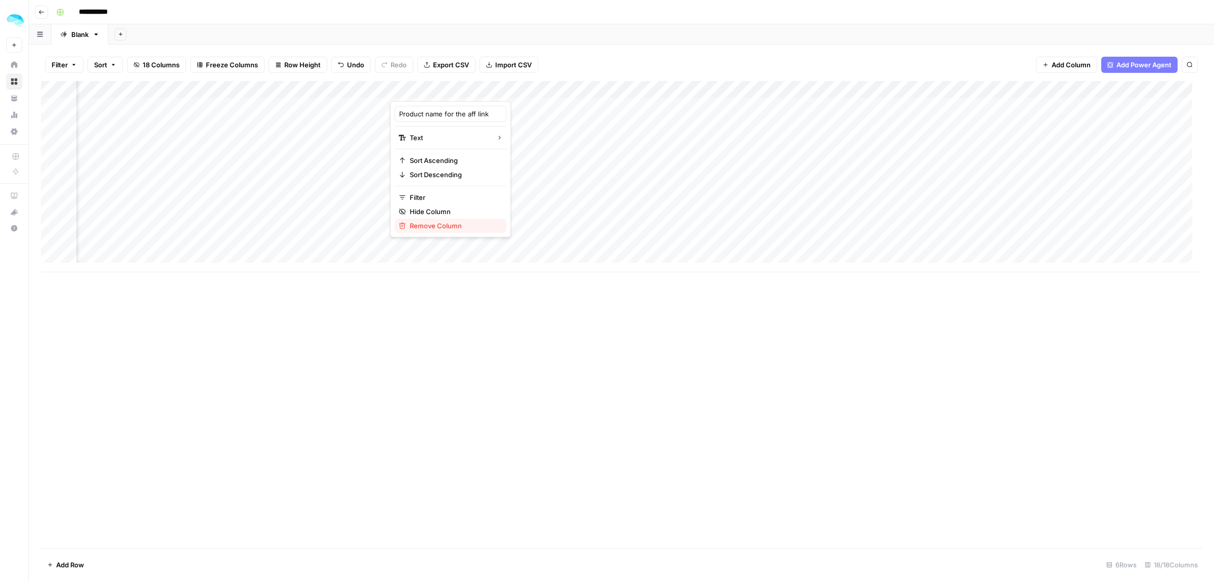
click at [428, 226] on span "Remove Column" at bounding box center [454, 226] width 89 height 10
click at [561, 99] on button "Delete" at bounding box center [571, 105] width 34 height 18
click at [527, 87] on div "Add Column" at bounding box center [621, 176] width 1161 height 191
click at [469, 228] on span "Remove Column" at bounding box center [454, 226] width 89 height 10
click at [567, 100] on span "Delete" at bounding box center [571, 105] width 22 height 10
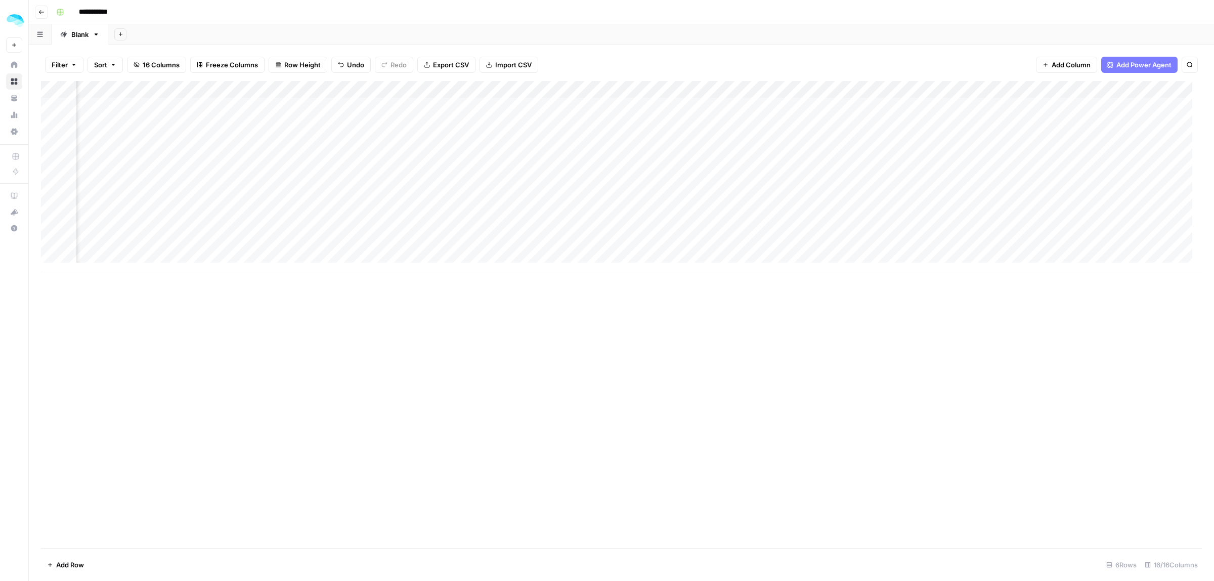
scroll to position [0, 86]
click at [646, 87] on div "Add Column" at bounding box center [621, 176] width 1161 height 191
click at [554, 229] on span "Remove Column" at bounding box center [569, 226] width 89 height 10
click at [567, 107] on span "Delete" at bounding box center [571, 105] width 22 height 10
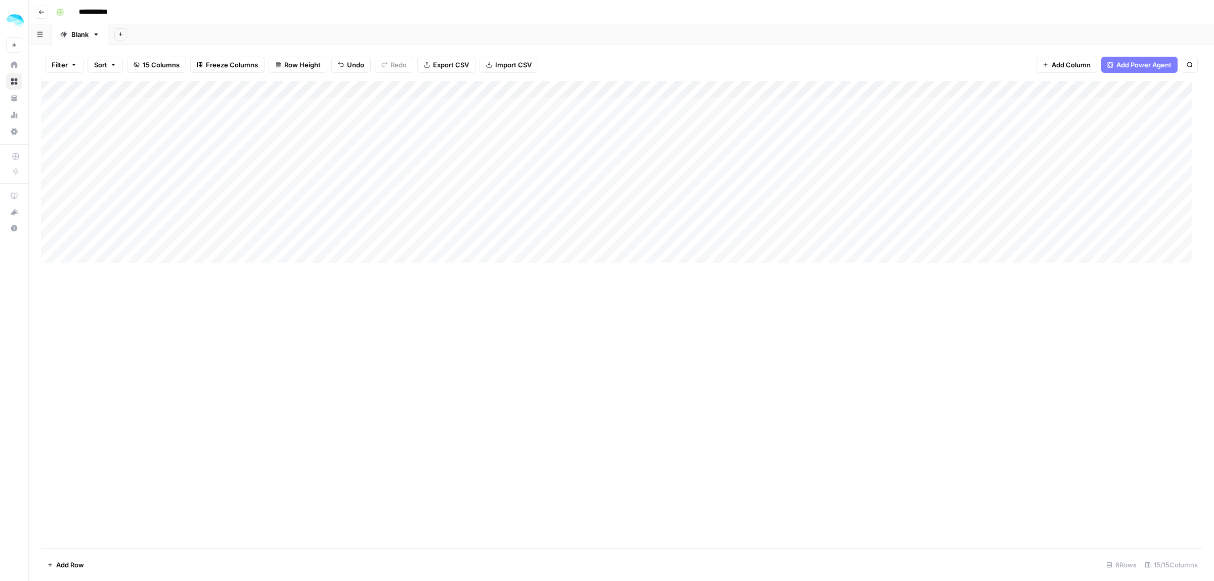
click at [276, 118] on div "Add Column" at bounding box center [621, 176] width 1161 height 191
click at [1050, 106] on div "Add Column" at bounding box center [621, 176] width 1161 height 191
click at [1126, 103] on div "Add Column" at bounding box center [621, 176] width 1161 height 191
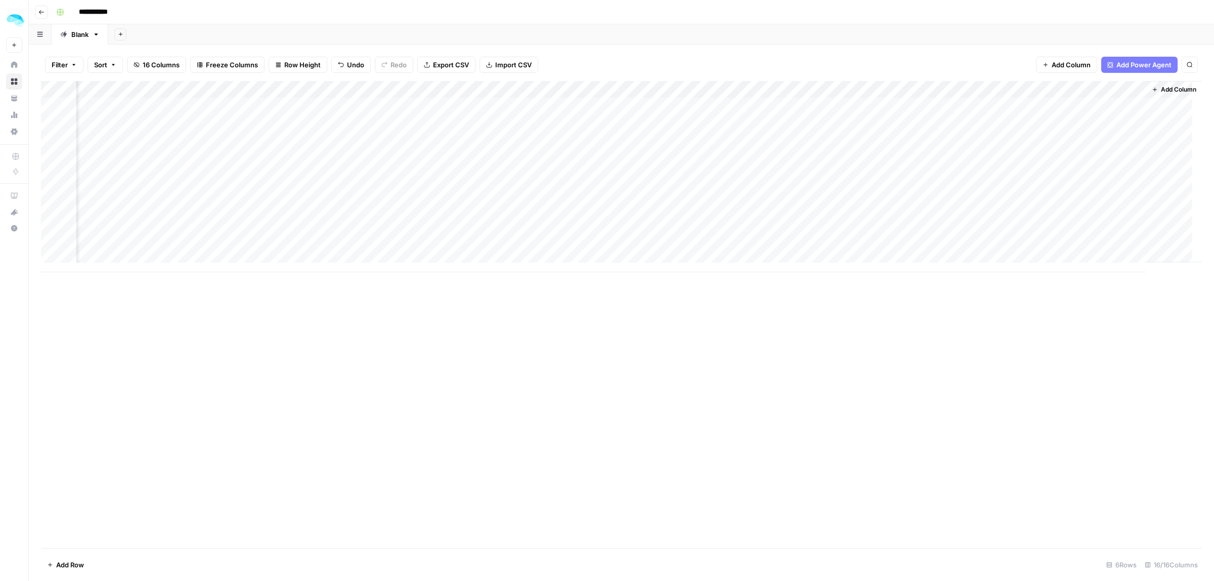
click at [1024, 89] on div "Add Column" at bounding box center [621, 176] width 1161 height 191
click at [999, 170] on span "Configure Inputs" at bounding box center [1011, 174] width 89 height 10
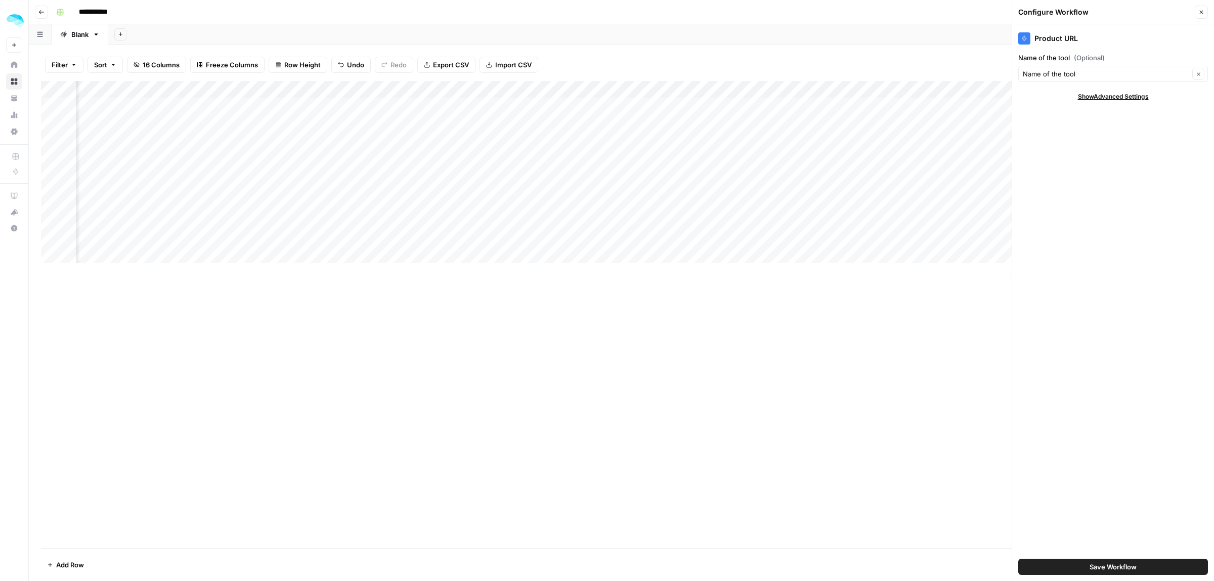
scroll to position [0, 0]
click at [1201, 9] on icon "button" at bounding box center [1201, 12] width 6 height 6
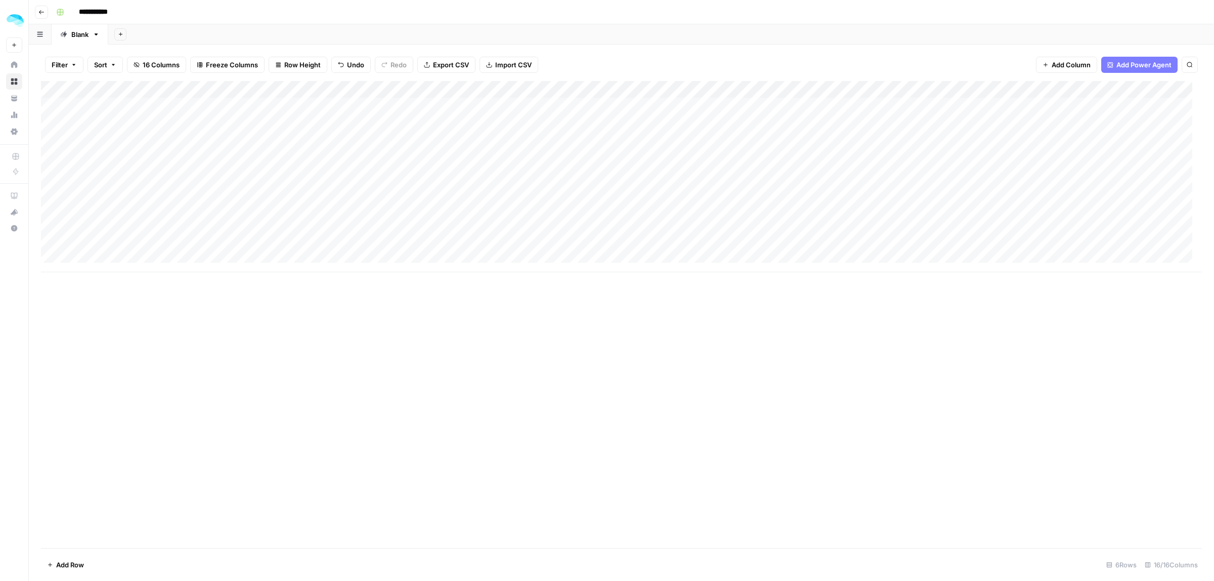
click at [652, 116] on div "Add Column" at bounding box center [621, 176] width 1161 height 191
type textarea "****"
drag, startPoint x: 408, startPoint y: 87, endPoint x: 261, endPoint y: 86, distance: 146.7
click at [261, 86] on div "Add Column" at bounding box center [621, 176] width 1161 height 191
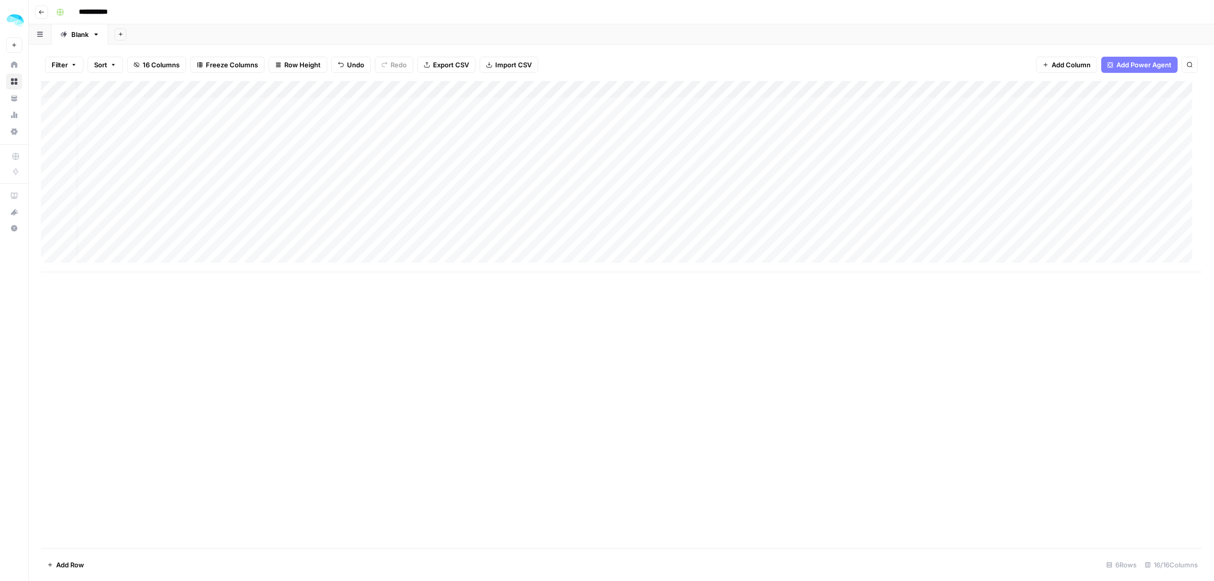
drag, startPoint x: 521, startPoint y: 87, endPoint x: 382, endPoint y: 90, distance: 139.6
click at [382, 89] on div "Add Column" at bounding box center [621, 176] width 1161 height 191
click at [664, 87] on div "Add Column" at bounding box center [621, 176] width 1161 height 191
drag, startPoint x: 579, startPoint y: 113, endPoint x: 623, endPoint y: 112, distance: 44.0
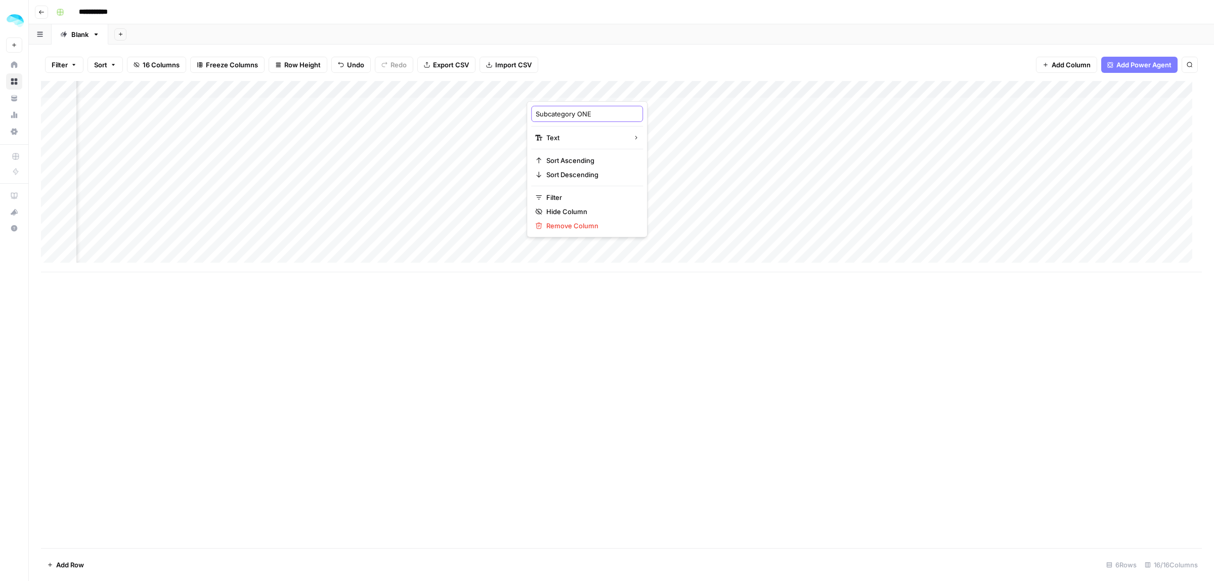
click at [587, 113] on input "Subcategory ONE" at bounding box center [587, 114] width 103 height 10
drag, startPoint x: 598, startPoint y: 112, endPoint x: 574, endPoint y: 115, distance: 24.5
click at [574, 115] on input "Subcategory ONE" at bounding box center [587, 114] width 103 height 10
type input "Subcategory"
click at [643, 302] on div "Add Column" at bounding box center [621, 314] width 1161 height 467
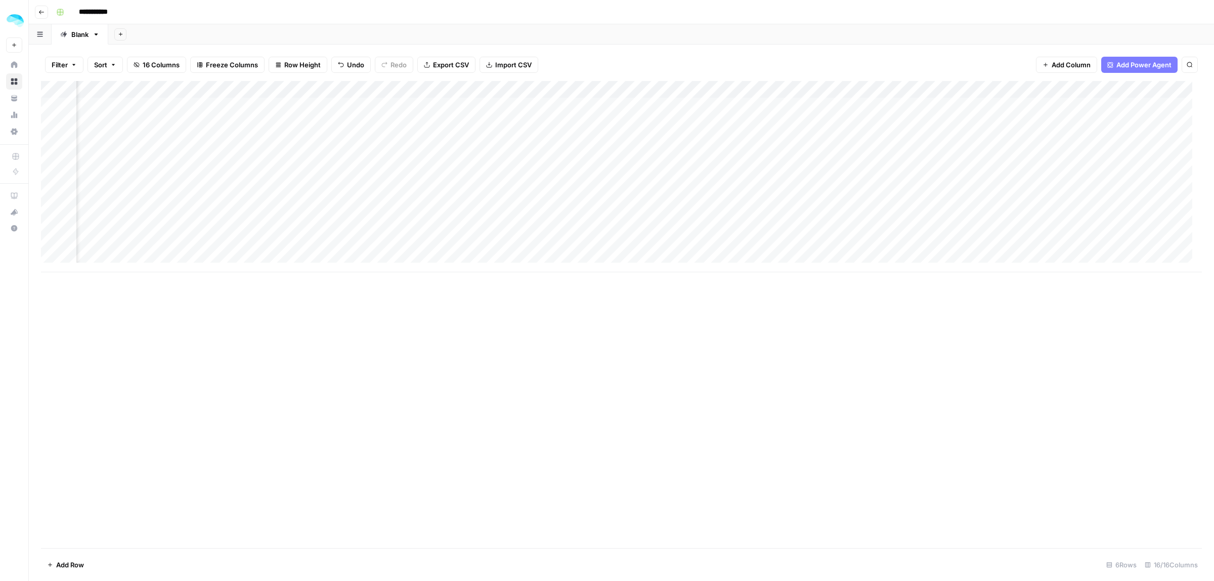
click at [425, 110] on div "Add Column" at bounding box center [621, 176] width 1161 height 191
type textarea "**********"
click at [97, 36] on icon "button" at bounding box center [96, 34] width 7 height 7
click at [105, 50] on icon "button" at bounding box center [105, 53] width 7 height 7
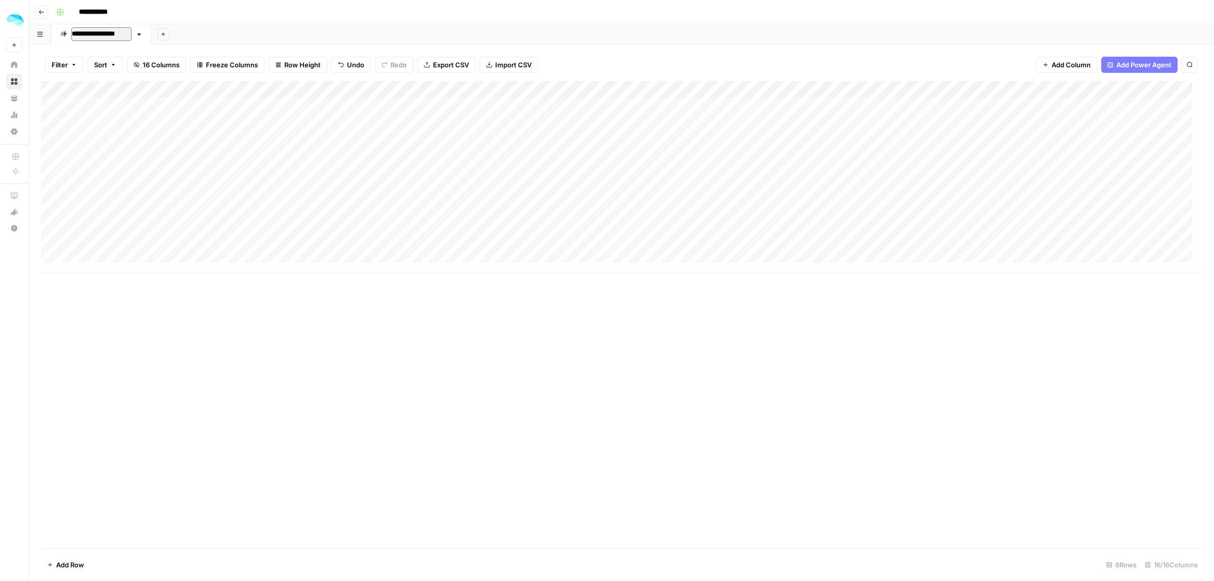
type input "**********"
drag, startPoint x: 69, startPoint y: 36, endPoint x: 84, endPoint y: 37, distance: 14.7
click at [69, 36] on div "AI MARKETING TOOLS" at bounding box center [101, 34] width 83 height 10
click at [149, 34] on icon "button" at bounding box center [150, 34] width 7 height 7
click at [374, 345] on div "Add Column" at bounding box center [621, 314] width 1161 height 467
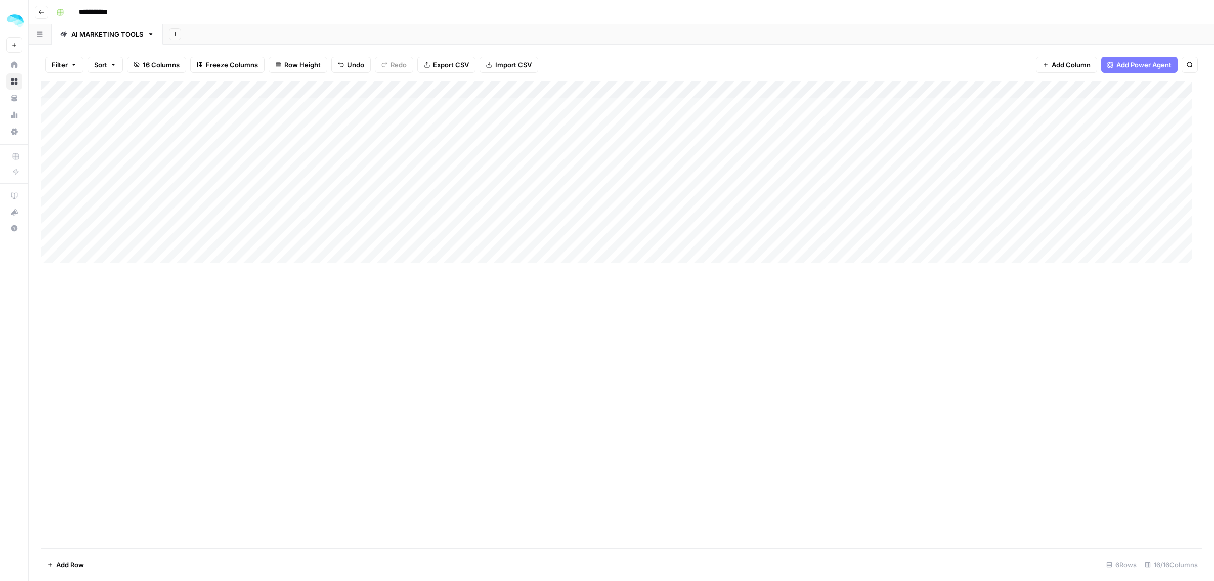
click at [37, 34] on icon "button" at bounding box center [40, 34] width 6 height 6
click at [205, 317] on div "Add Column" at bounding box center [621, 314] width 1161 height 467
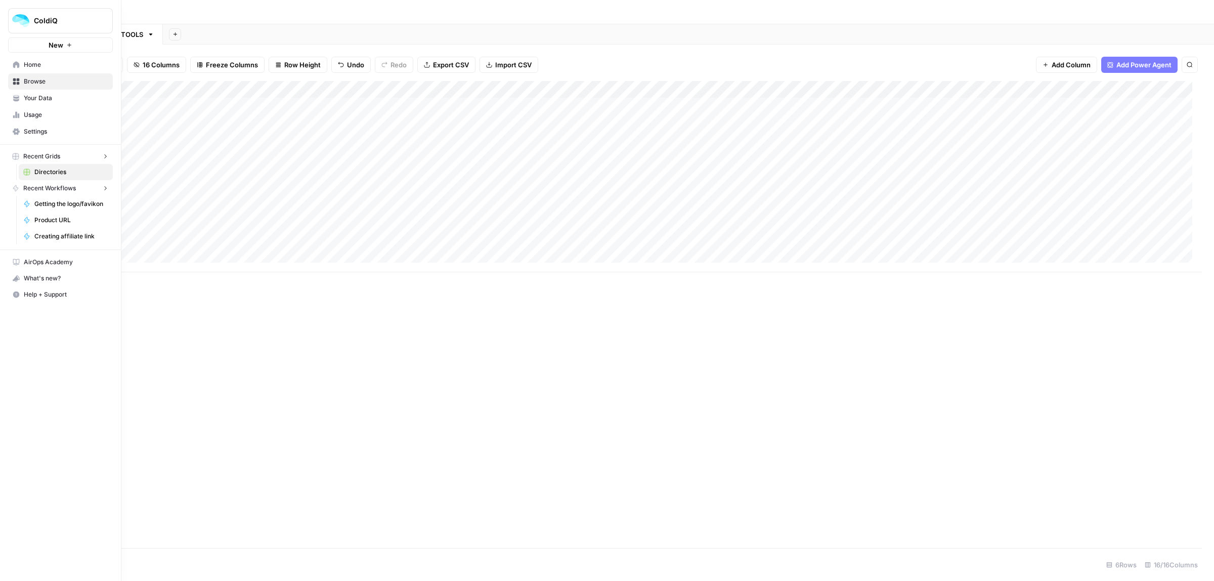
click at [16, 115] on icon at bounding box center [16, 115] width 2 height 7
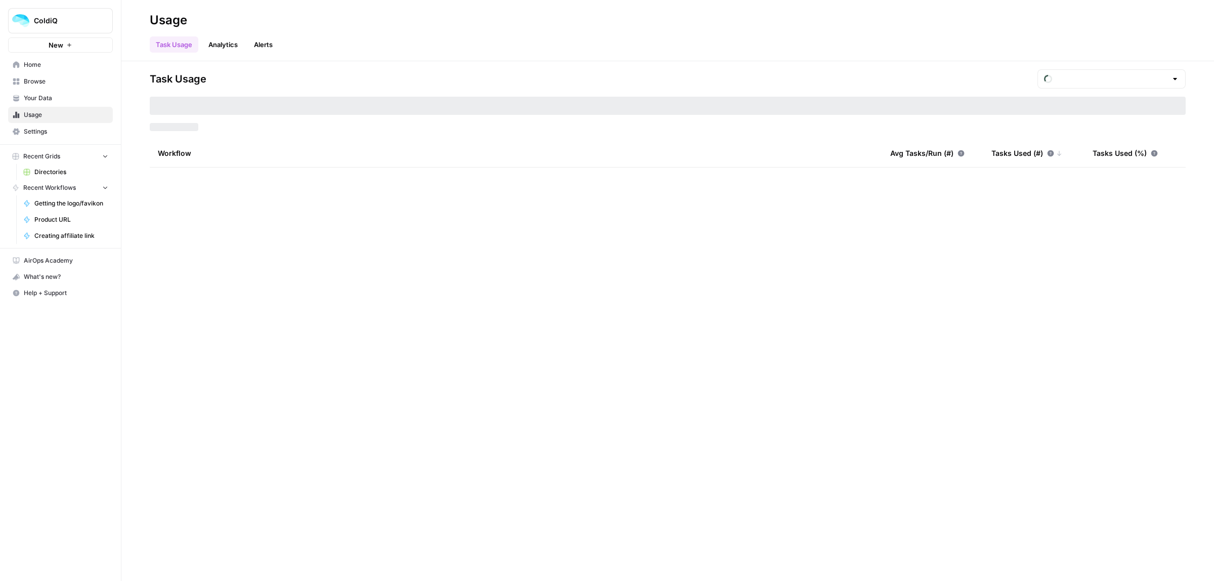
type input "August Included Tasks"
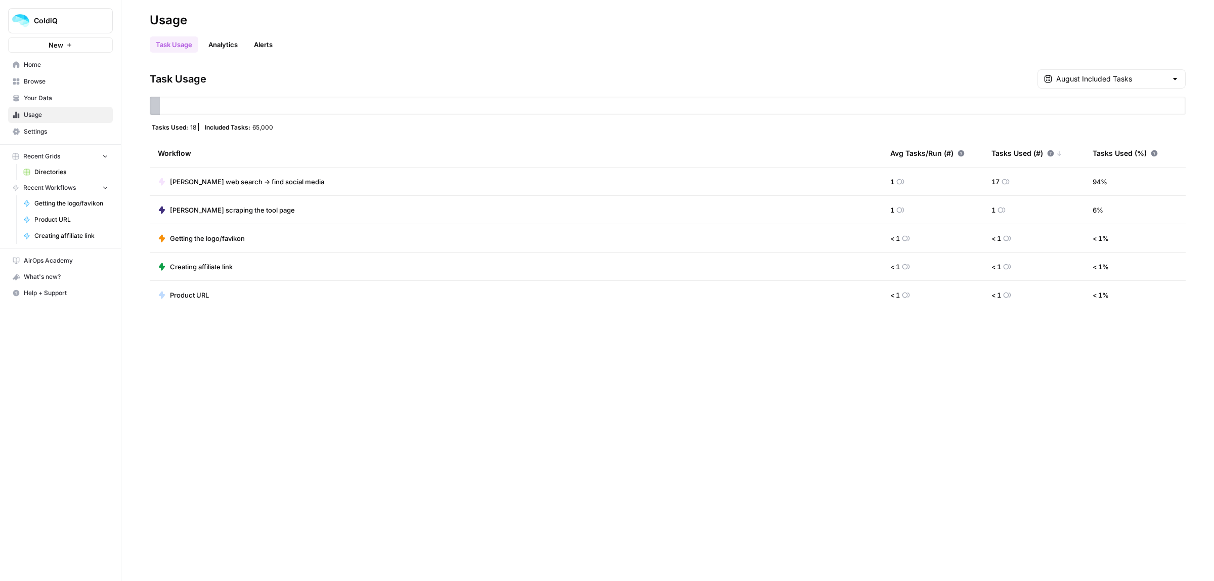
click at [23, 61] on link "Home" at bounding box center [60, 65] width 105 height 16
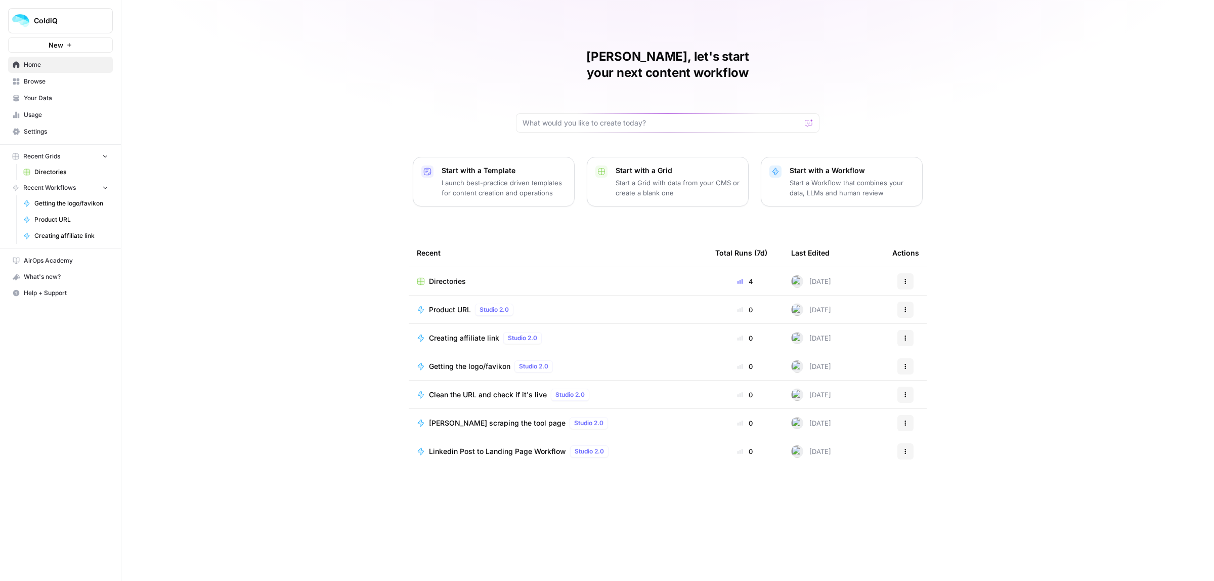
click at [450, 276] on span "Directories" at bounding box center [447, 281] width 37 height 10
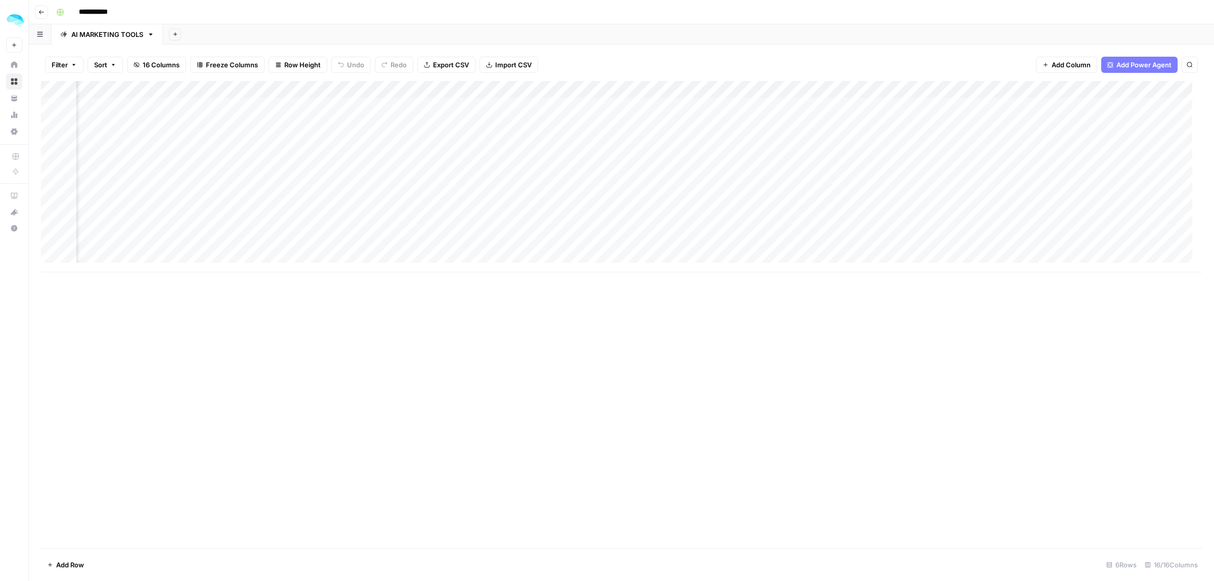
scroll to position [0, 943]
click at [1022, 87] on div "Add Column" at bounding box center [621, 176] width 1161 height 191
drag, startPoint x: 1016, startPoint y: 114, endPoint x: 994, endPoint y: 115, distance: 21.8
click at [994, 115] on input "Product URL (1)" at bounding box center [1007, 114] width 103 height 10
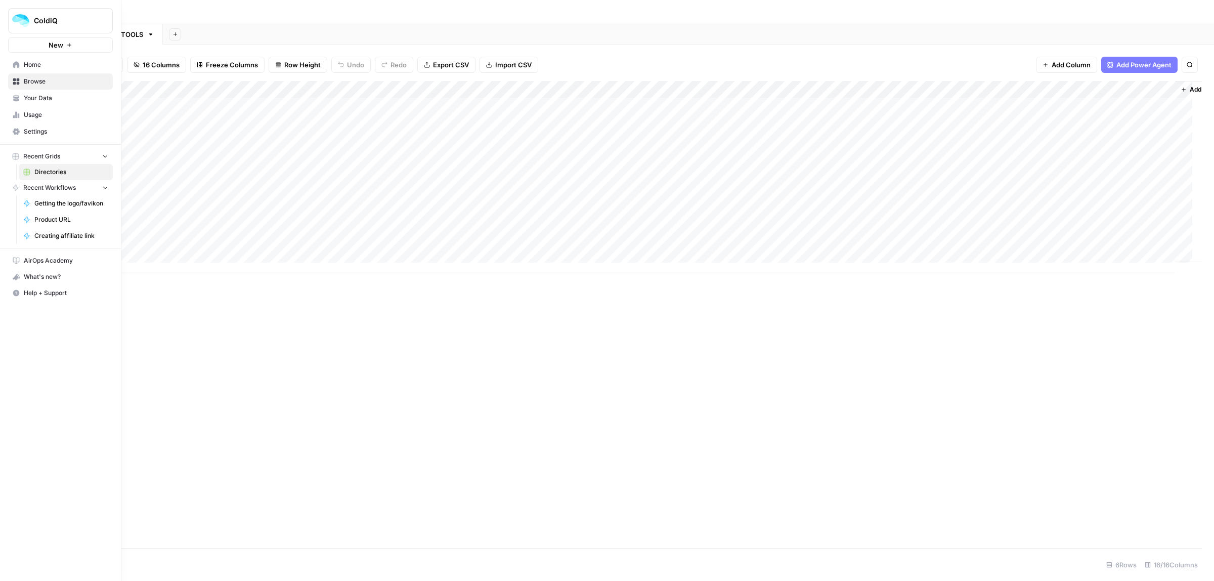
click at [33, 79] on span "Browse" at bounding box center [66, 81] width 84 height 9
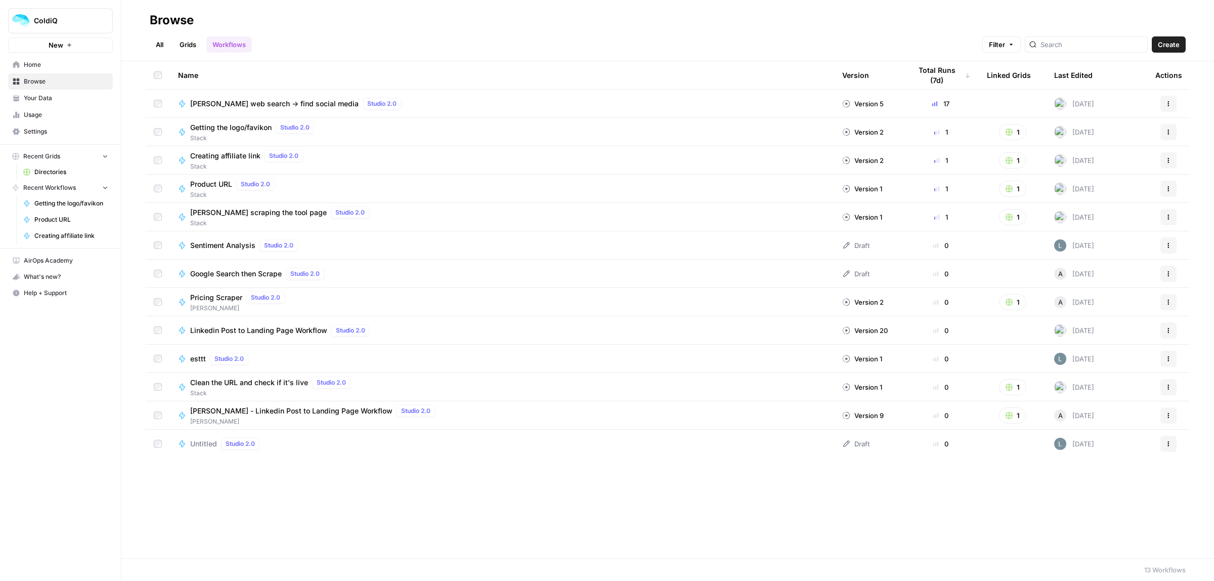
click at [193, 46] on link "Grids" at bounding box center [187, 44] width 29 height 16
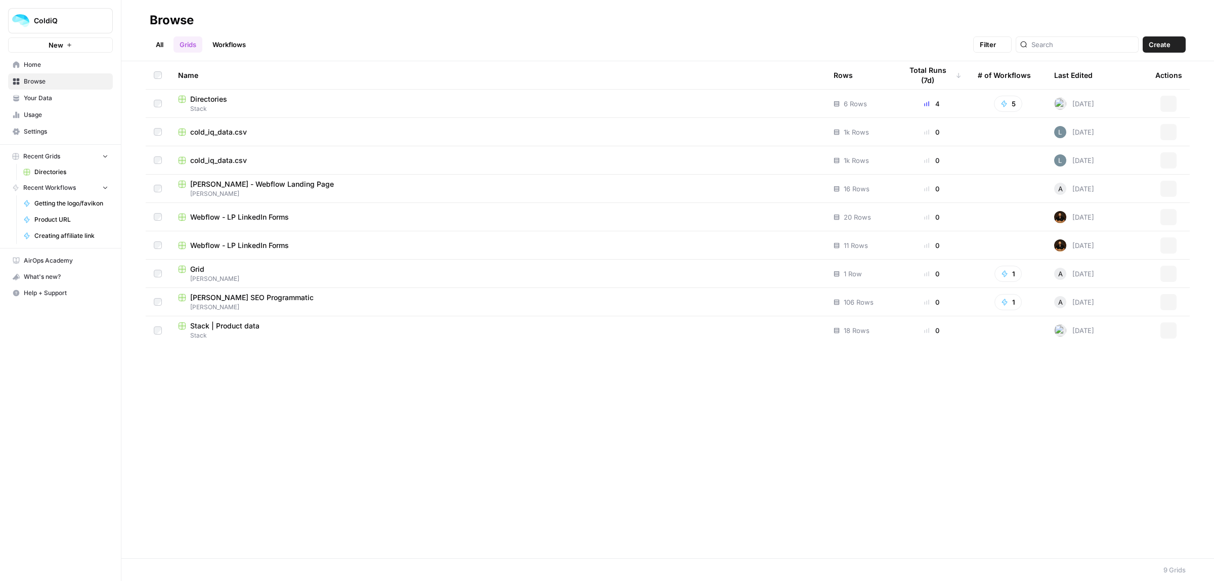
click at [231, 39] on link "Workflows" at bounding box center [229, 44] width 46 height 16
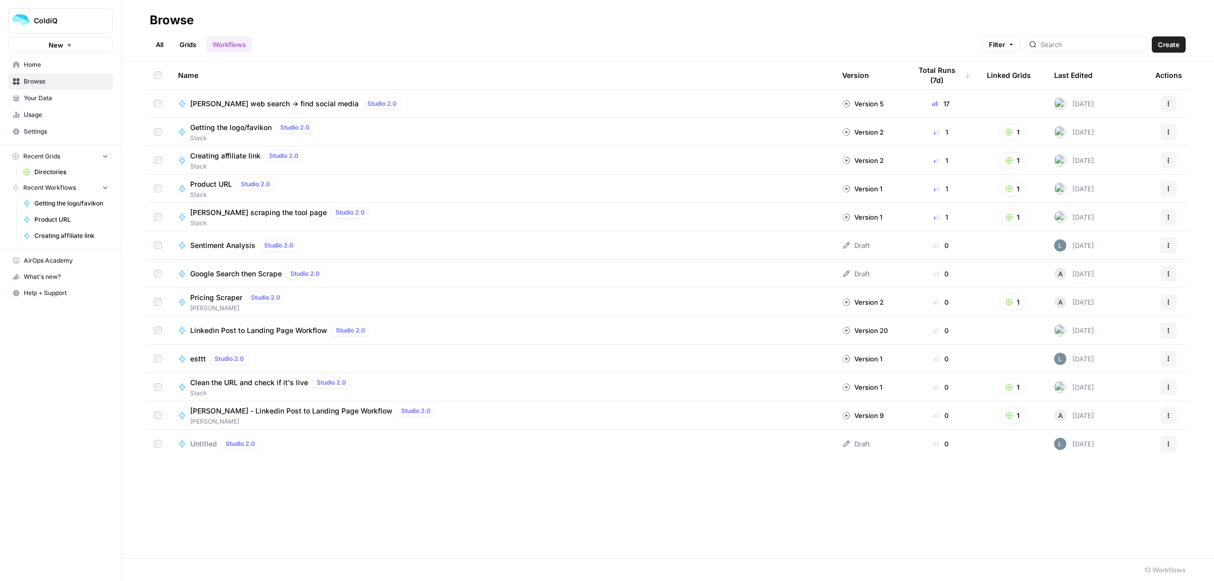
click at [236, 212] on span "Jina scraping the tool page" at bounding box center [258, 212] width 137 height 10
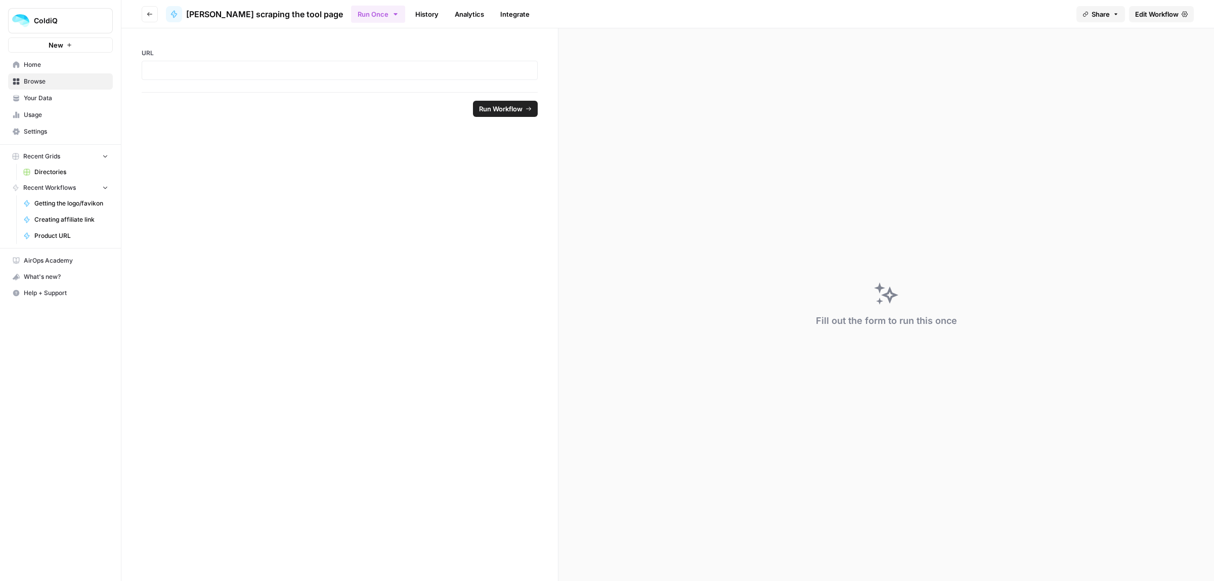
click at [1149, 18] on span "Edit Workflow" at bounding box center [1156, 14] width 43 height 10
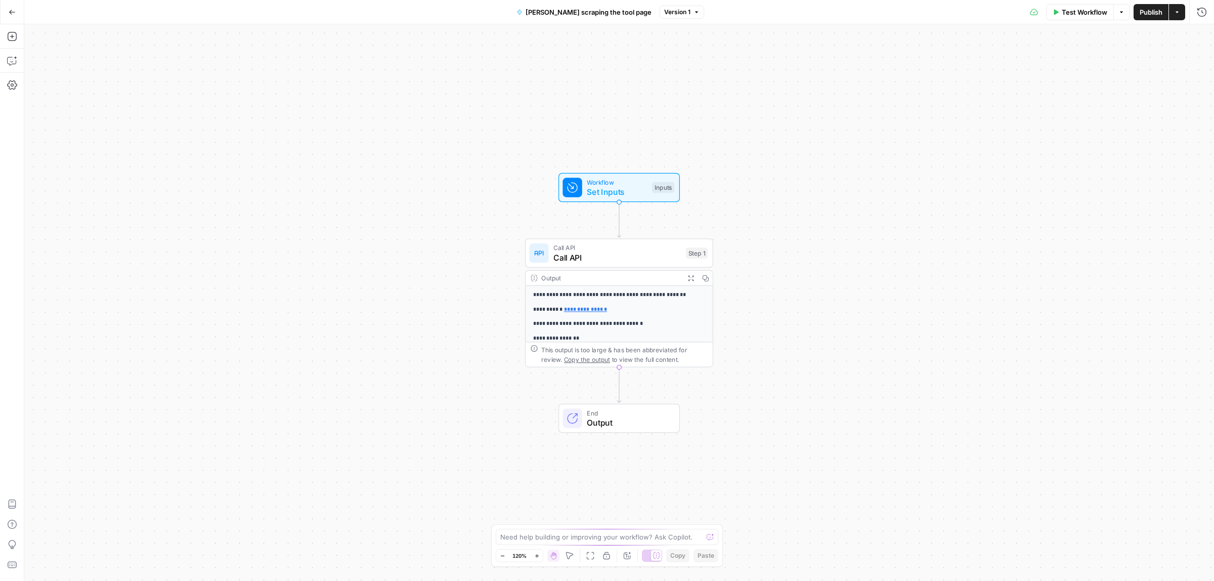
click at [11, 4] on button "Go Back" at bounding box center [12, 12] width 18 height 18
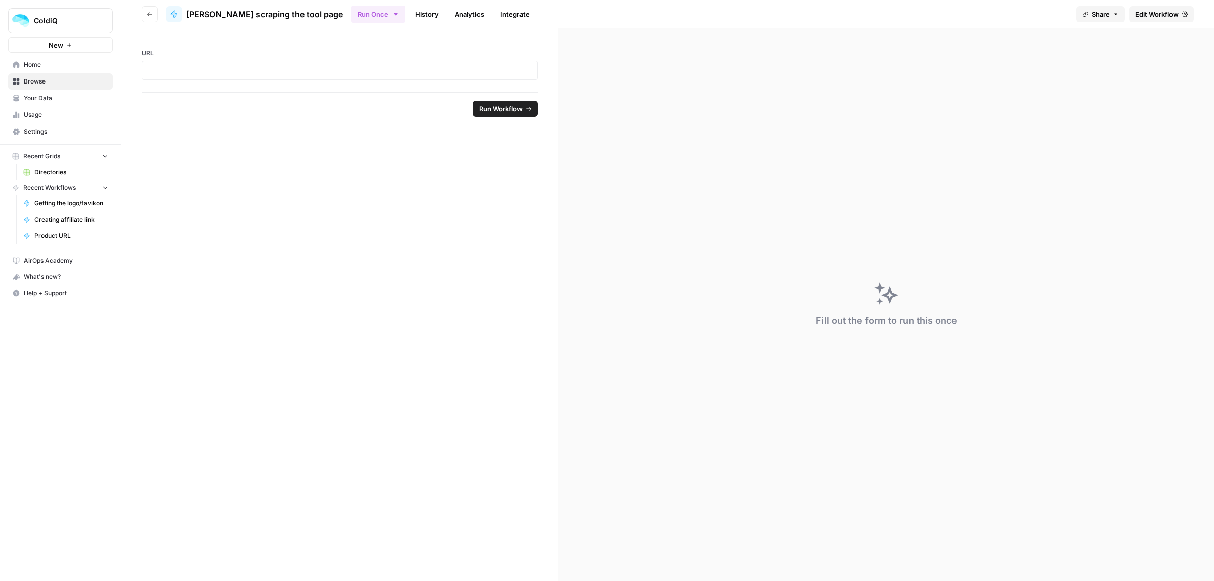
click at [151, 8] on button "Go back" at bounding box center [150, 14] width 16 height 16
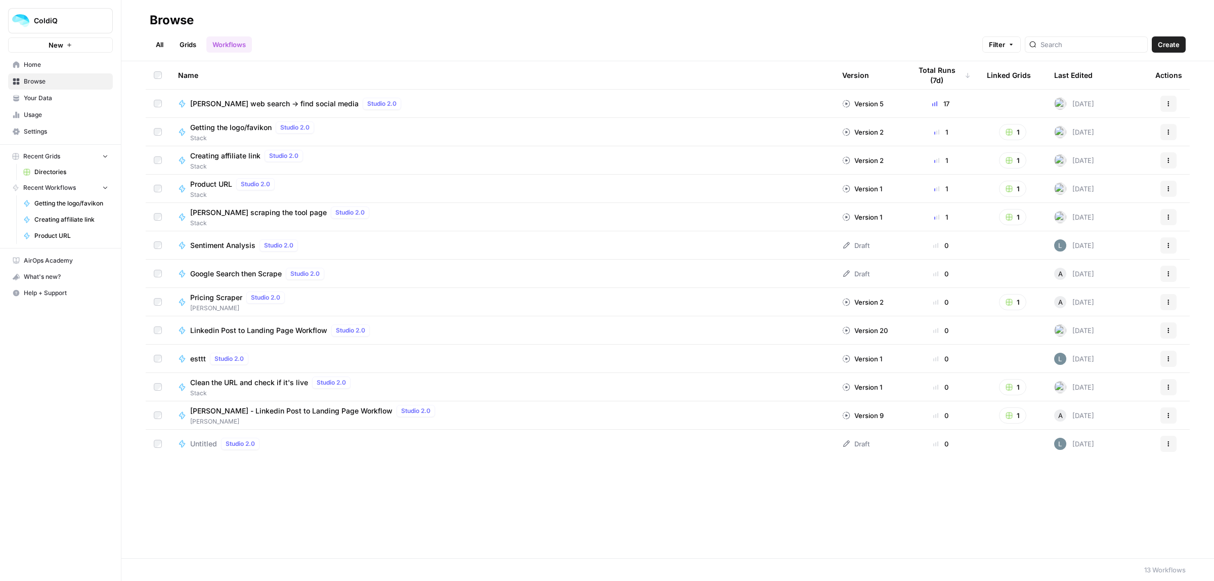
click at [45, 130] on span "Settings" at bounding box center [66, 131] width 84 height 9
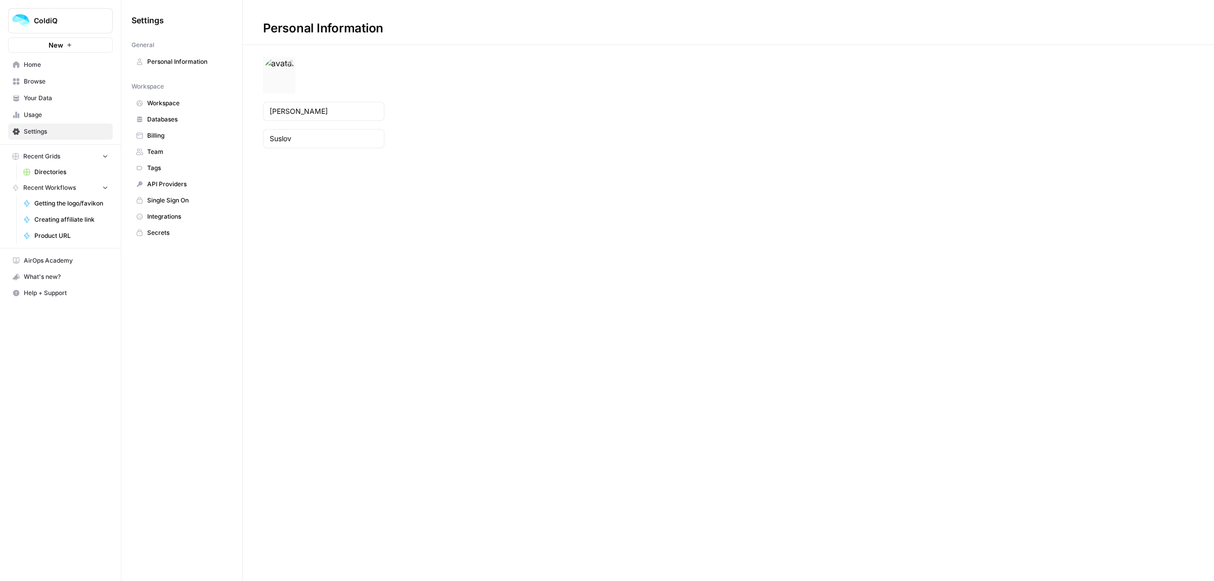
click at [280, 69] on img at bounding box center [279, 73] width 32 height 32
click at [172, 181] on span "API Providers" at bounding box center [187, 184] width 80 height 9
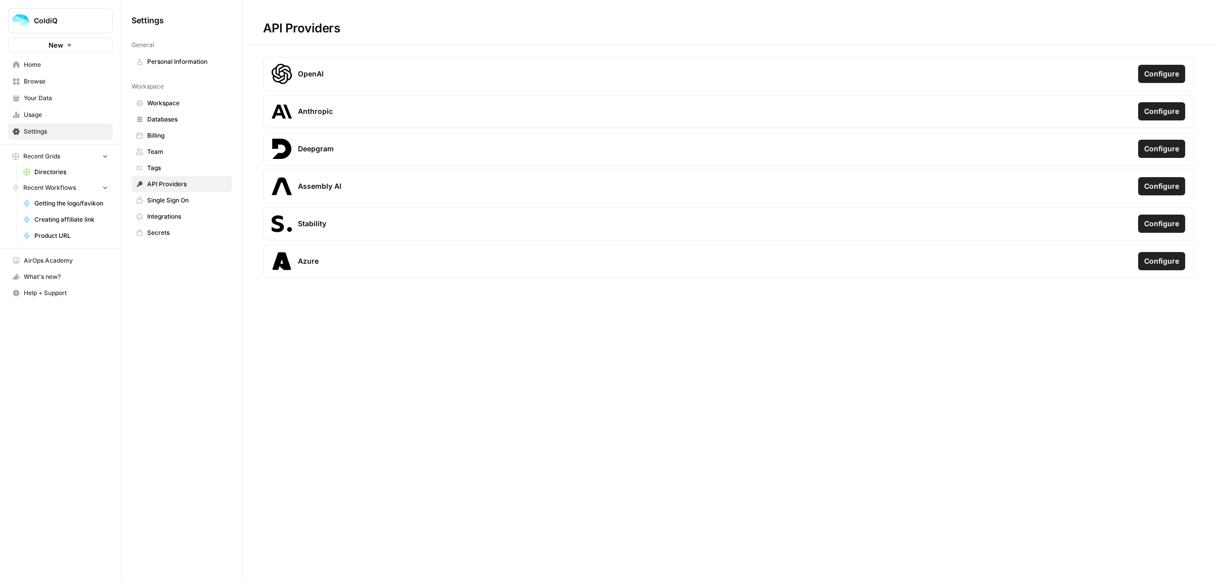
click at [1164, 74] on span "Configure" at bounding box center [1161, 74] width 35 height 10
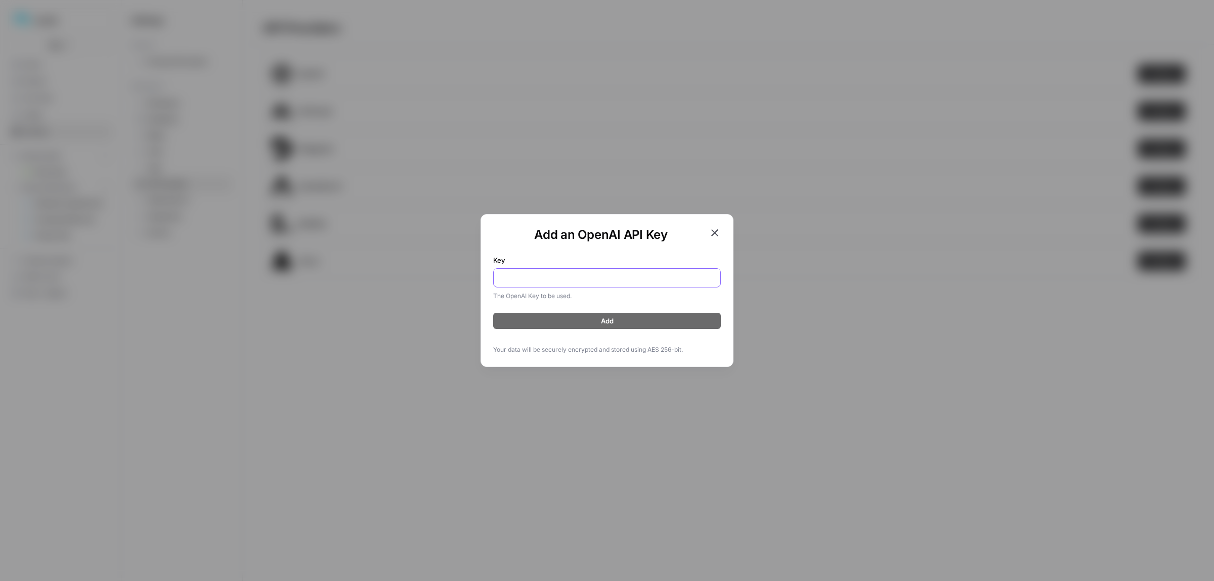
click at [616, 273] on input "Key" at bounding box center [607, 278] width 214 height 10
click at [554, 275] on input "Key" at bounding box center [607, 278] width 214 height 10
click at [534, 279] on input "Key" at bounding box center [607, 278] width 214 height 10
paste input "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"
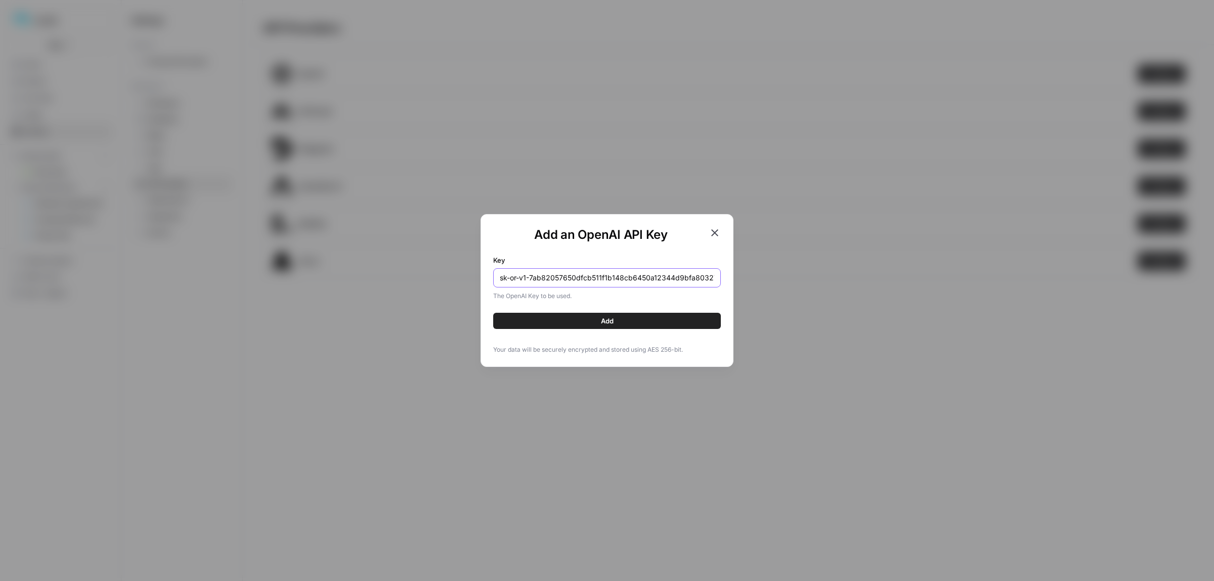
scroll to position [0, 76]
type input "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"
click at [557, 324] on button "Add" at bounding box center [607, 321] width 228 height 16
click at [716, 234] on icon "button" at bounding box center [714, 232] width 7 height 7
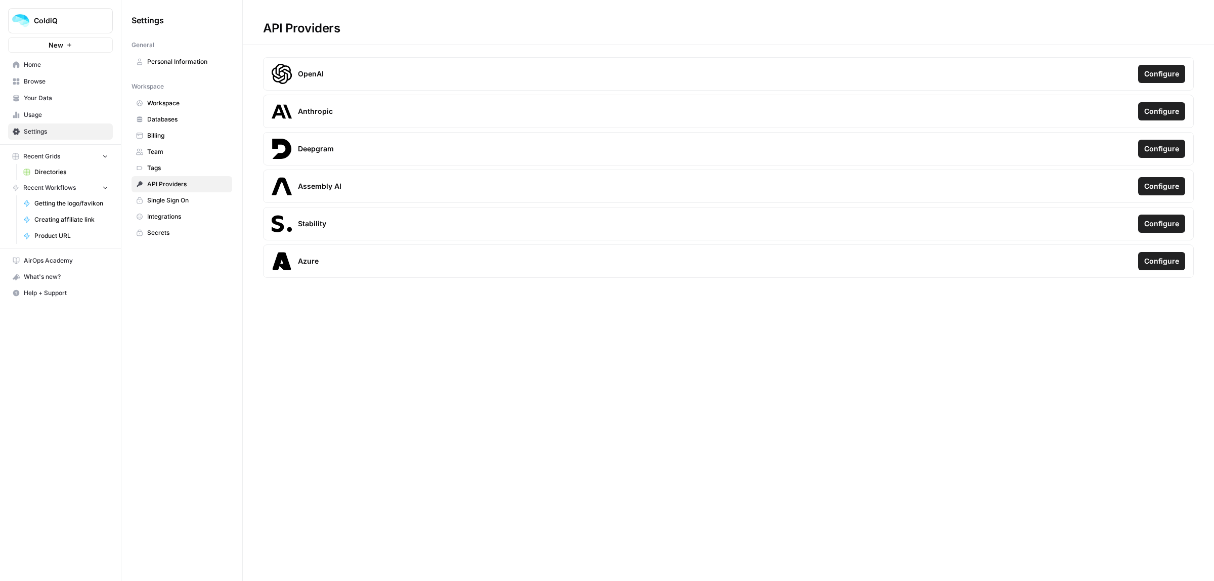
click at [1145, 69] on span "Configure" at bounding box center [1161, 74] width 35 height 10
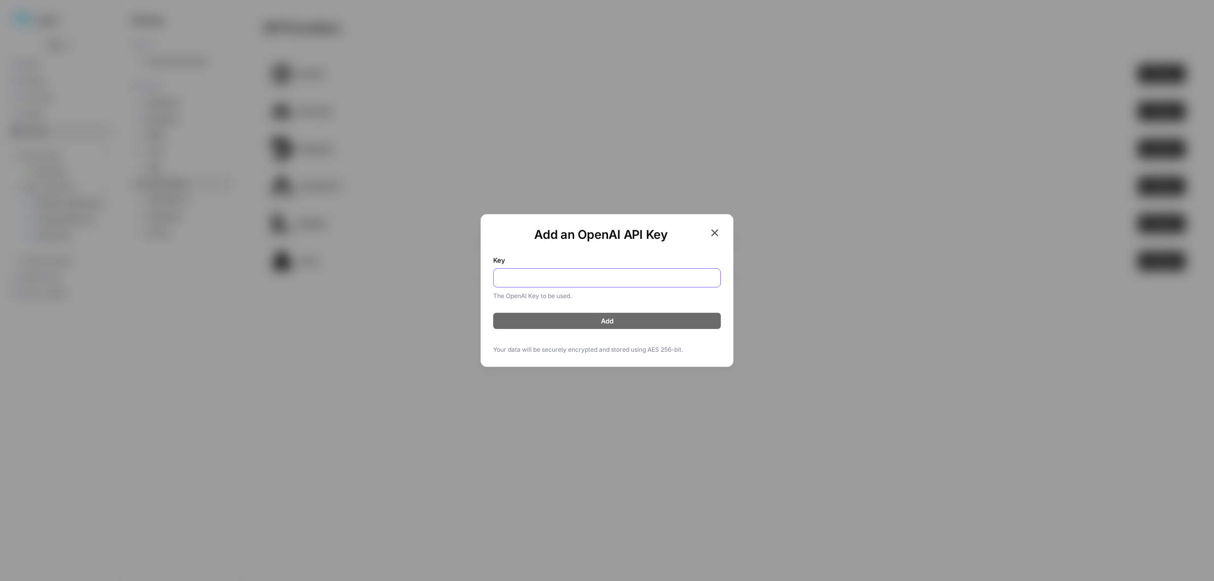
click at [573, 275] on input "Key" at bounding box center [607, 278] width 214 height 10
paste input "sk-proj-WoPARkc2Q6btZdWYFY9DfcpBpDrgMGPRJ5bqqK-2KVOgiUkUTw108bLz6lJEq6m8KkNS_v8…"
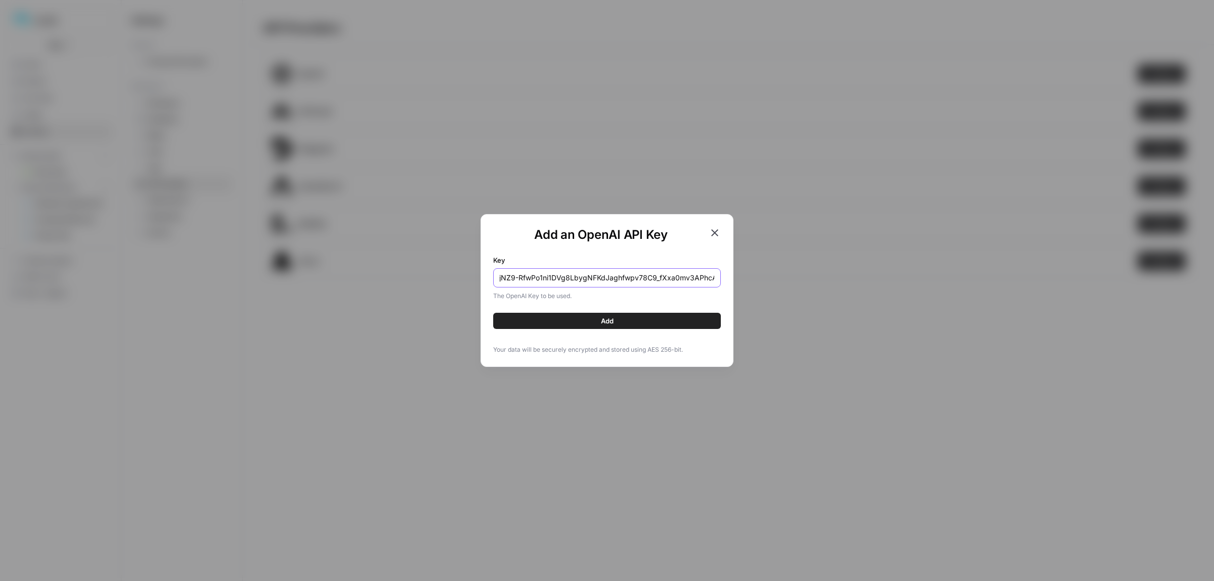
type input "sk-proj-WoPARkc2Q6btZdWYFY9DfcpBpDrgMGPRJ5bqqK-2KVOgiUkUTw108bLz6lJEq6m8KkNS_v8…"
click at [567, 318] on button "Add" at bounding box center [607, 321] width 228 height 16
click at [712, 235] on icon "button" at bounding box center [714, 232] width 7 height 7
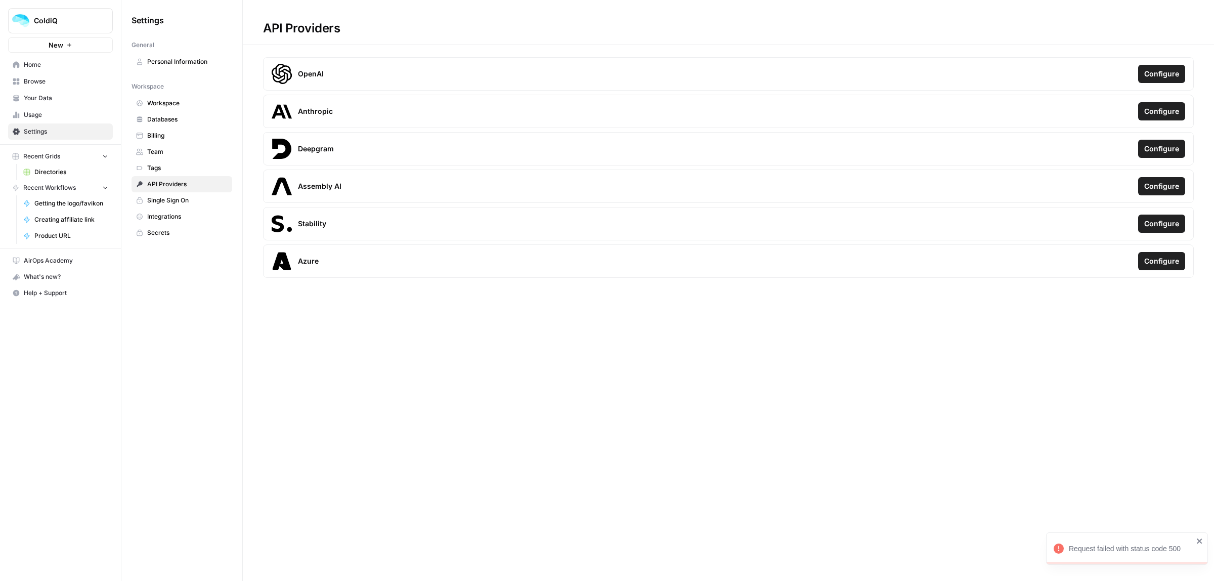
click at [171, 60] on span "Personal Information" at bounding box center [187, 61] width 80 height 9
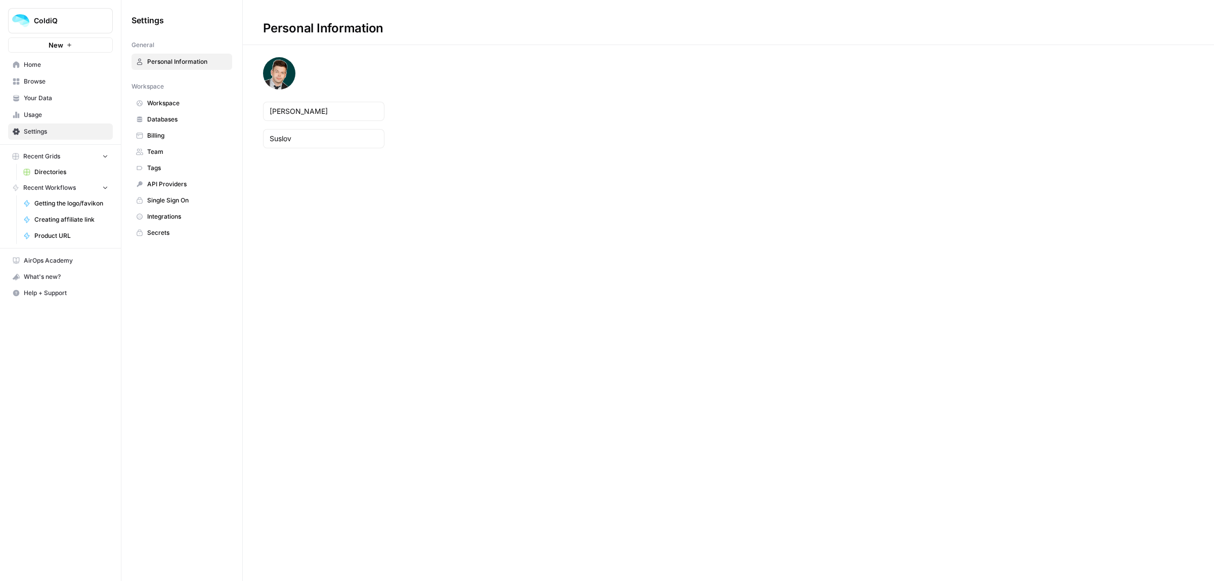
click at [176, 103] on span "Workspace" at bounding box center [187, 103] width 80 height 9
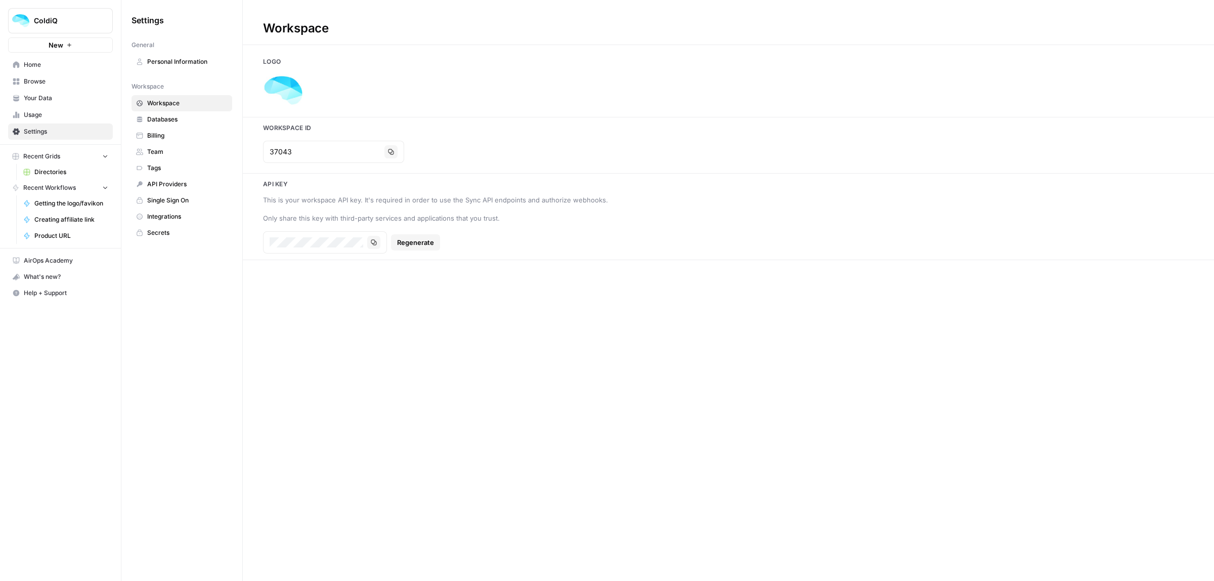
click at [171, 122] on span "Databases" at bounding box center [187, 119] width 80 height 9
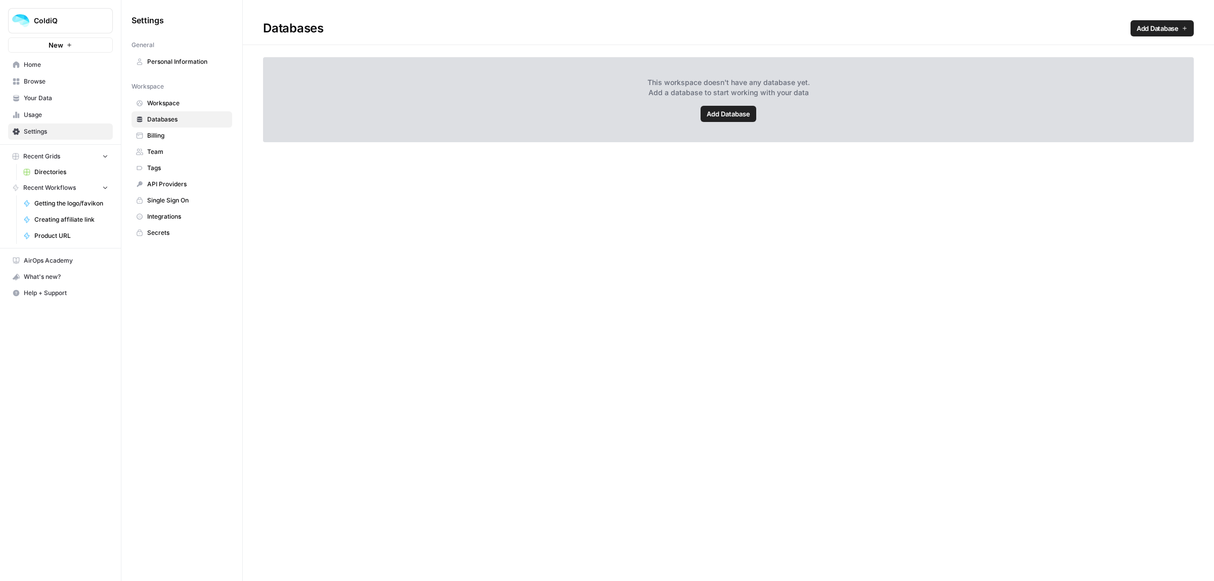
click at [709, 115] on span "Add Database" at bounding box center [728, 114] width 43 height 10
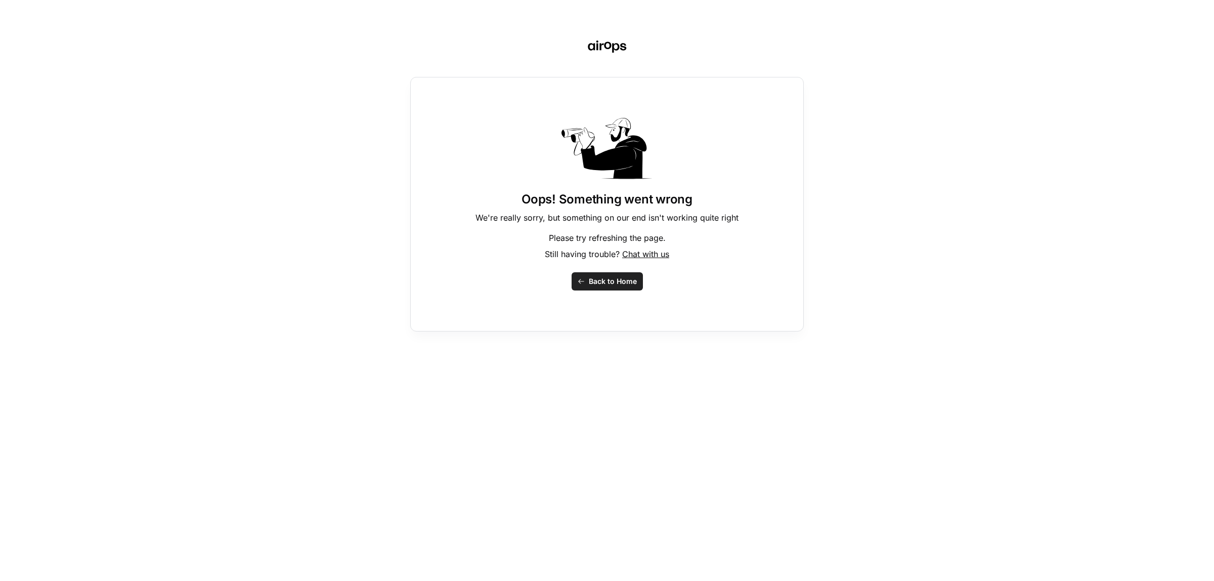
click at [612, 285] on span "Back to Home" at bounding box center [613, 281] width 48 height 10
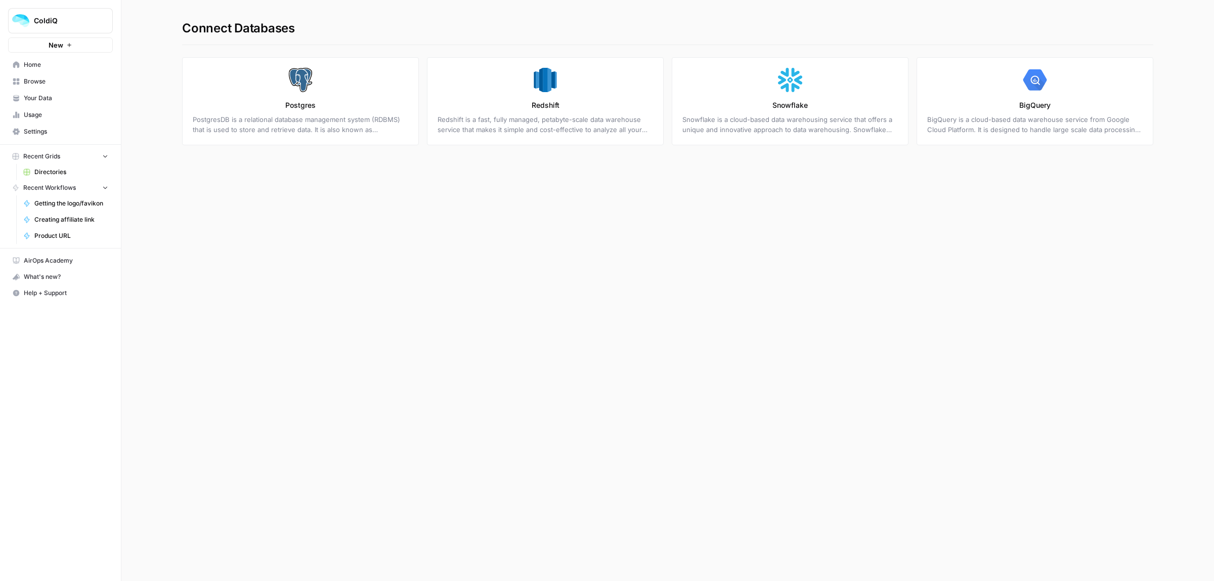
click at [60, 138] on link "Settings" at bounding box center [60, 131] width 105 height 16
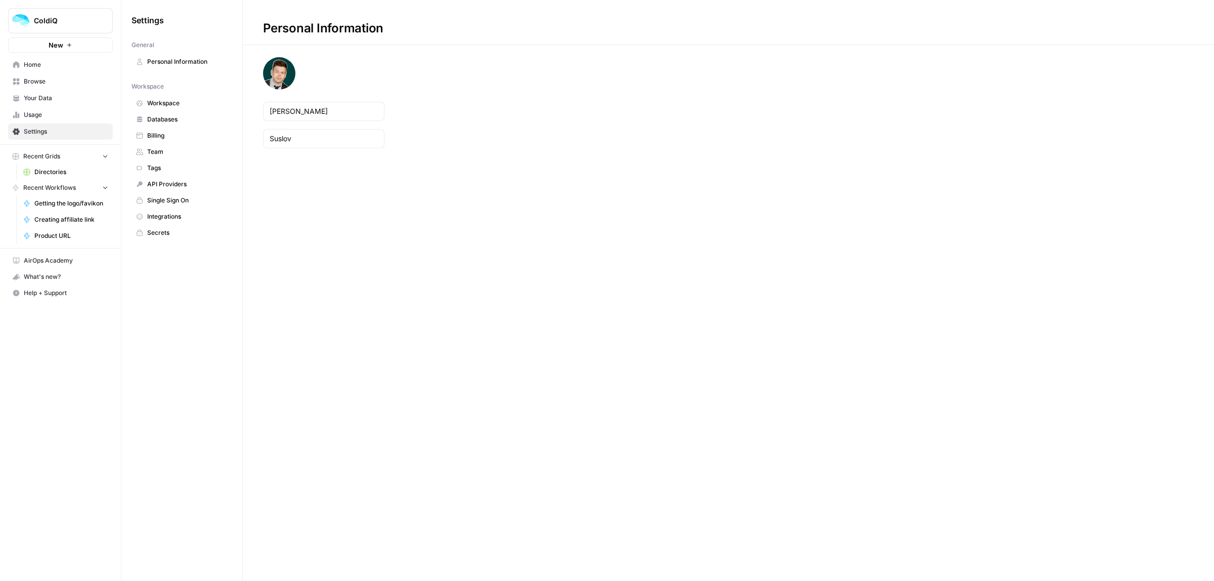
click at [187, 220] on span "Integrations" at bounding box center [187, 216] width 80 height 9
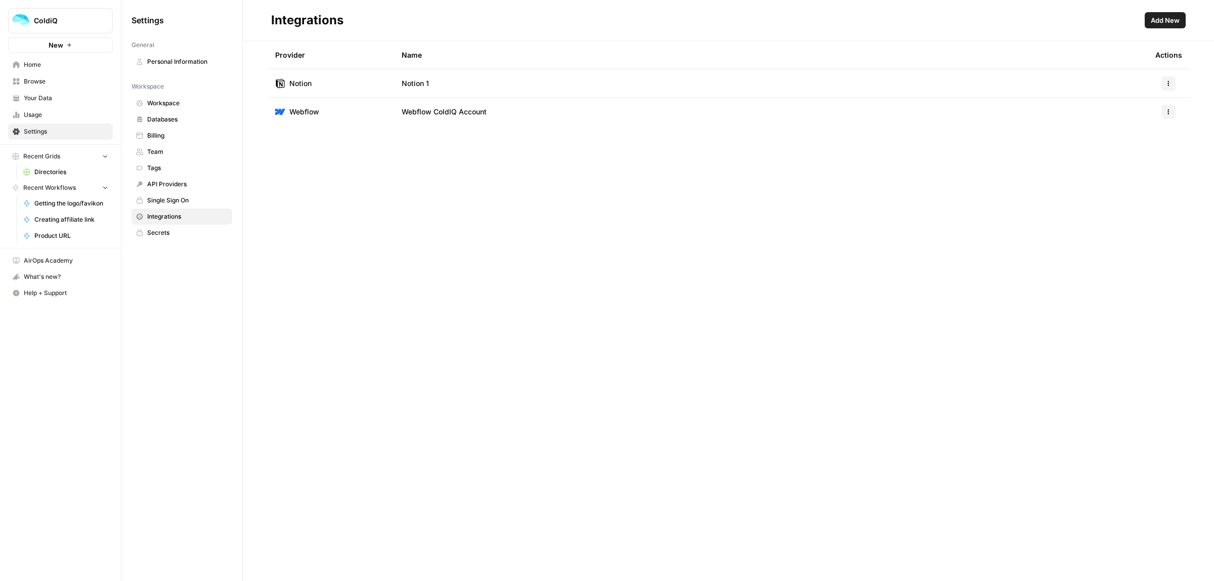
click at [1171, 82] on icon "button" at bounding box center [1168, 83] width 6 height 6
drag, startPoint x: 1000, startPoint y: 188, endPoint x: 1035, endPoint y: 162, distance: 43.8
click at [1000, 189] on div "Provider Name Actions Notion Notion 1 Webflow Webflow ColdIQ Account" at bounding box center [728, 311] width 971 height 540
click at [1158, 13] on button "Add New" at bounding box center [1164, 20] width 41 height 16
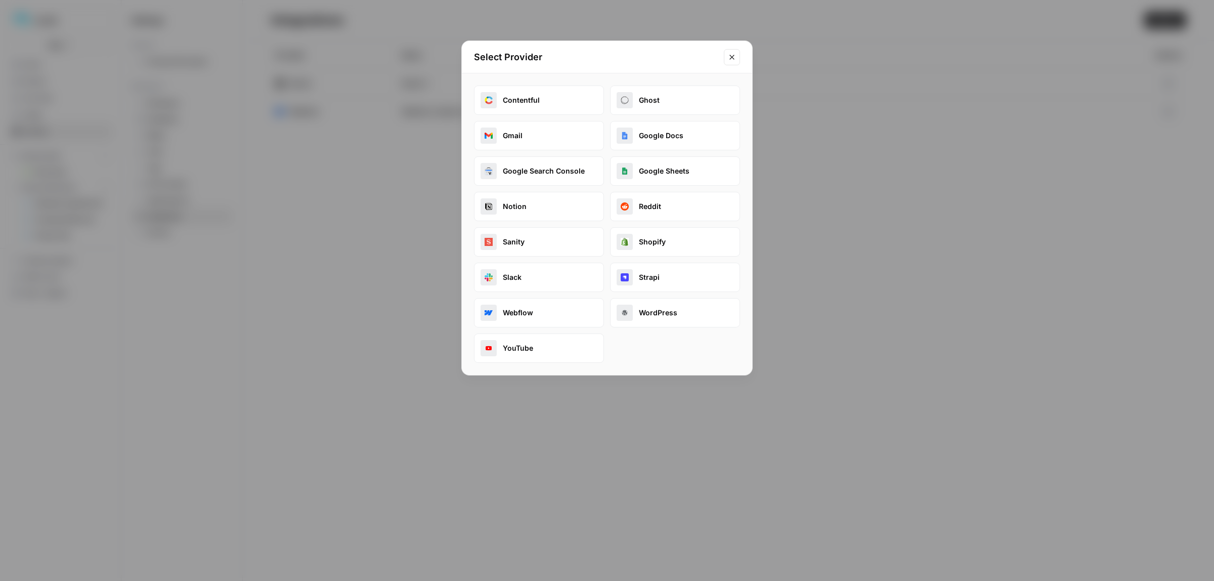
click at [526, 208] on button "Notion" at bounding box center [539, 206] width 130 height 29
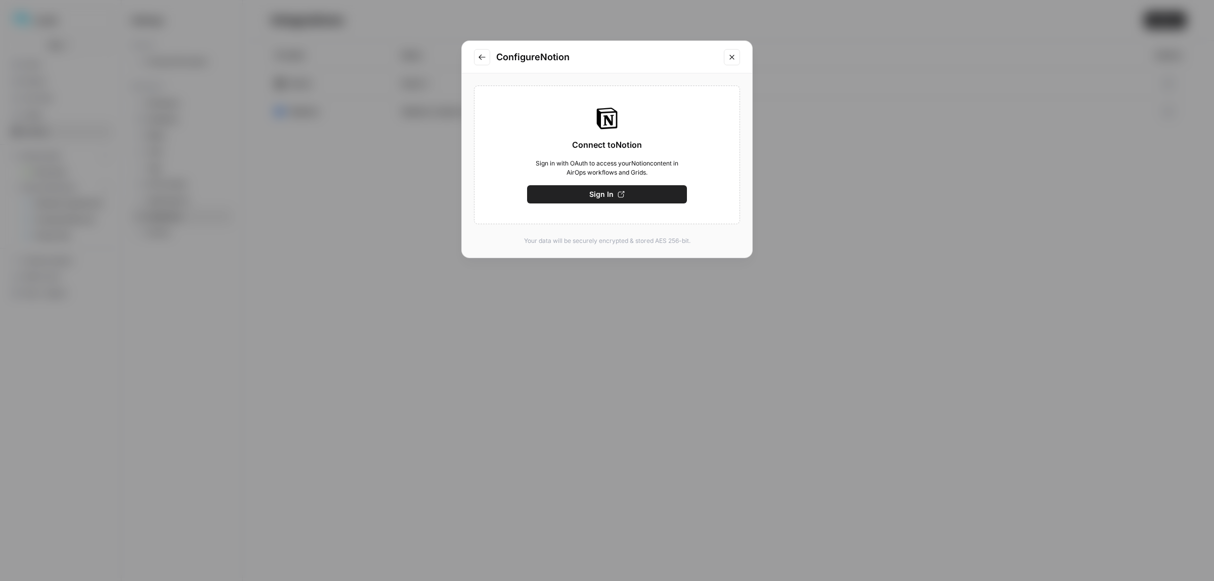
click at [578, 195] on button "Sign In" at bounding box center [607, 194] width 160 height 18
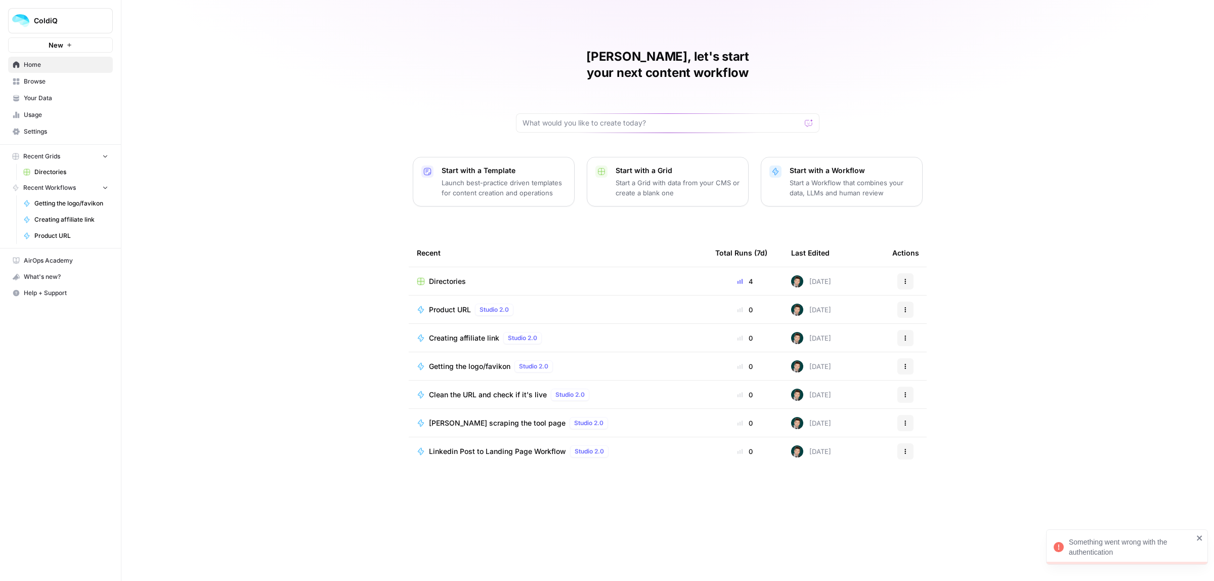
click at [453, 276] on span "Directories" at bounding box center [447, 281] width 37 height 10
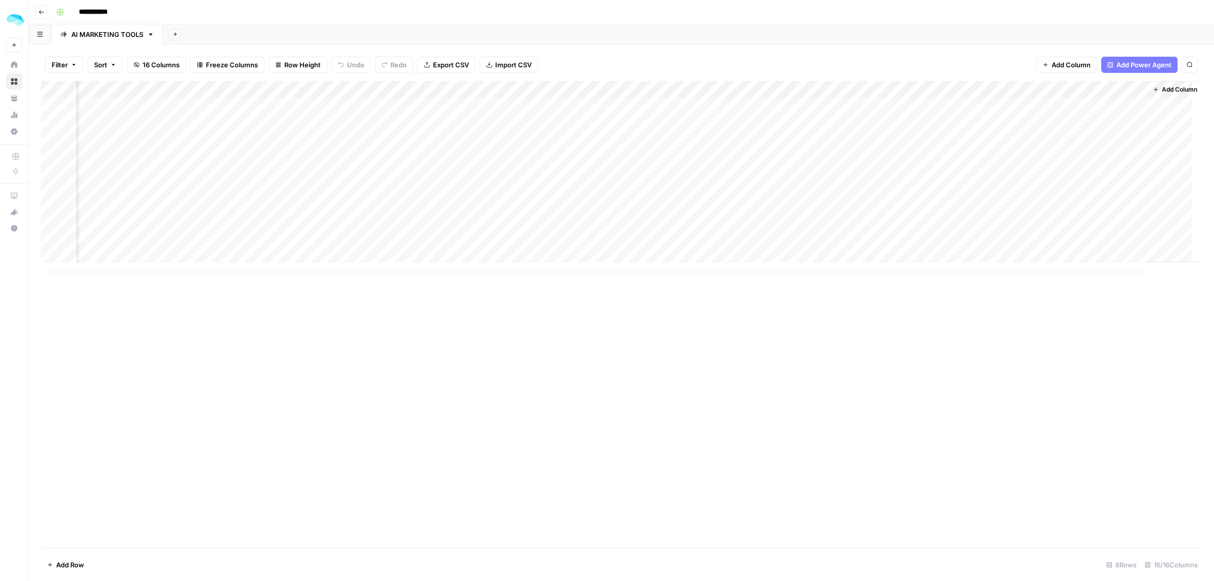
scroll to position [0, 937]
click at [518, 92] on div "Add Column" at bounding box center [621, 176] width 1161 height 191
click at [430, 191] on span "Edit Workflow" at bounding box center [447, 189] width 89 height 10
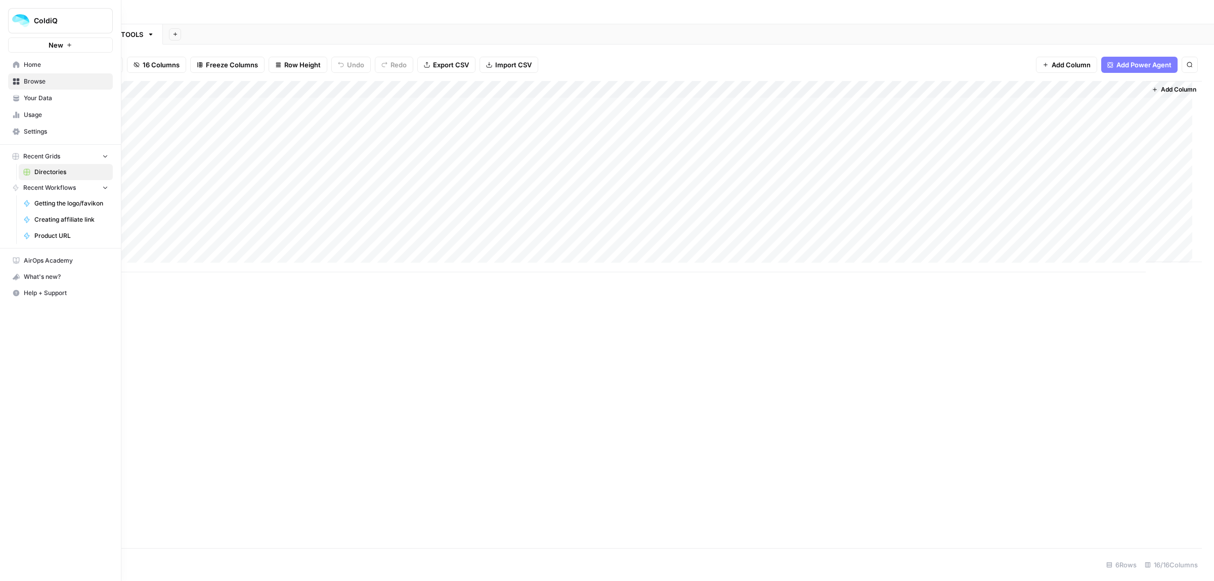
click at [20, 66] on link "Home" at bounding box center [60, 65] width 105 height 16
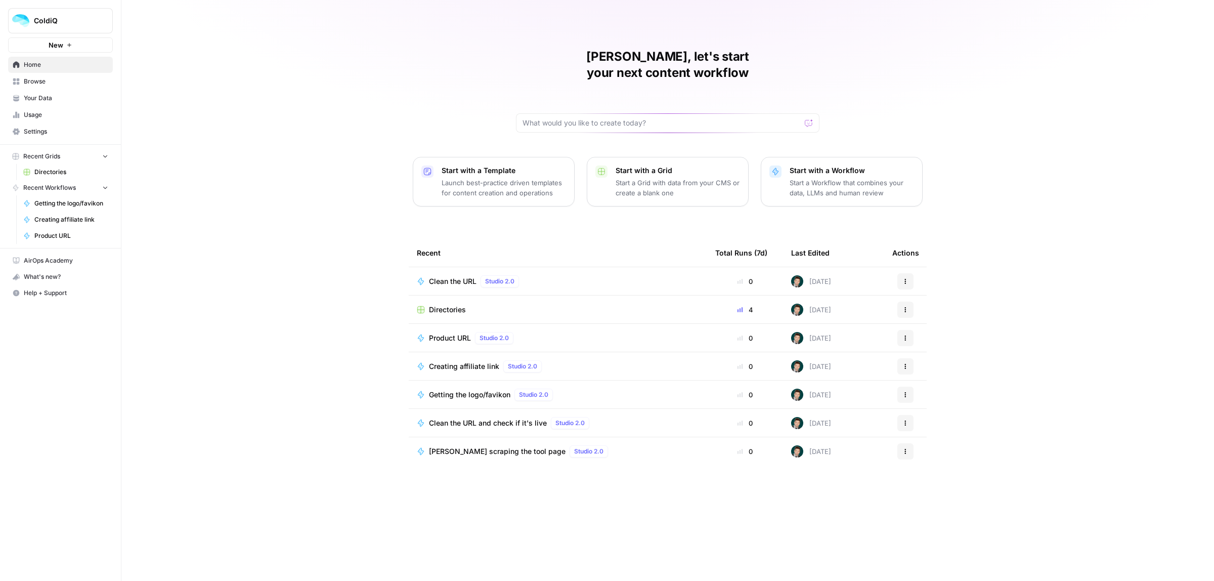
click at [35, 84] on span "Browse" at bounding box center [66, 81] width 84 height 9
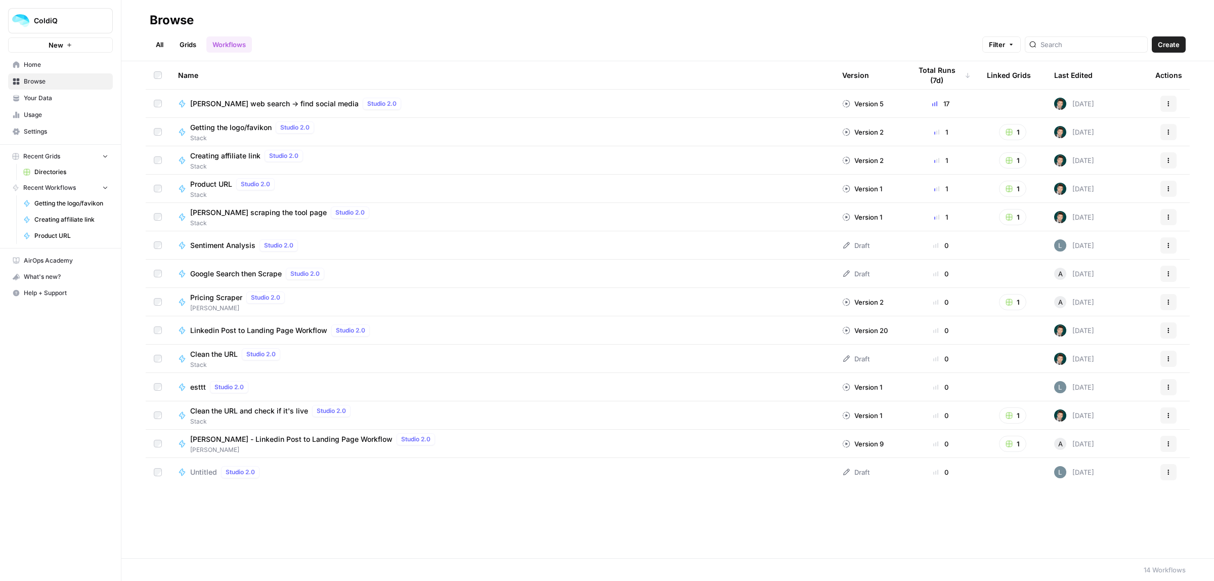
click at [256, 413] on span "Clean the URL and check if it's live" at bounding box center [249, 411] width 118 height 10
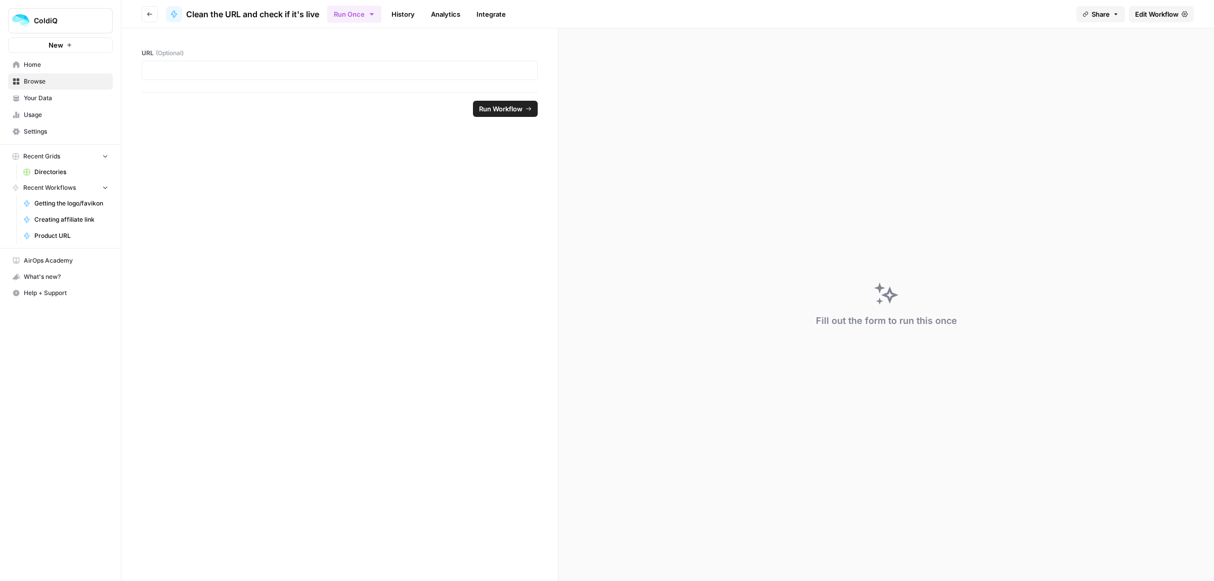
click at [1137, 16] on span "Edit Workflow" at bounding box center [1156, 14] width 43 height 10
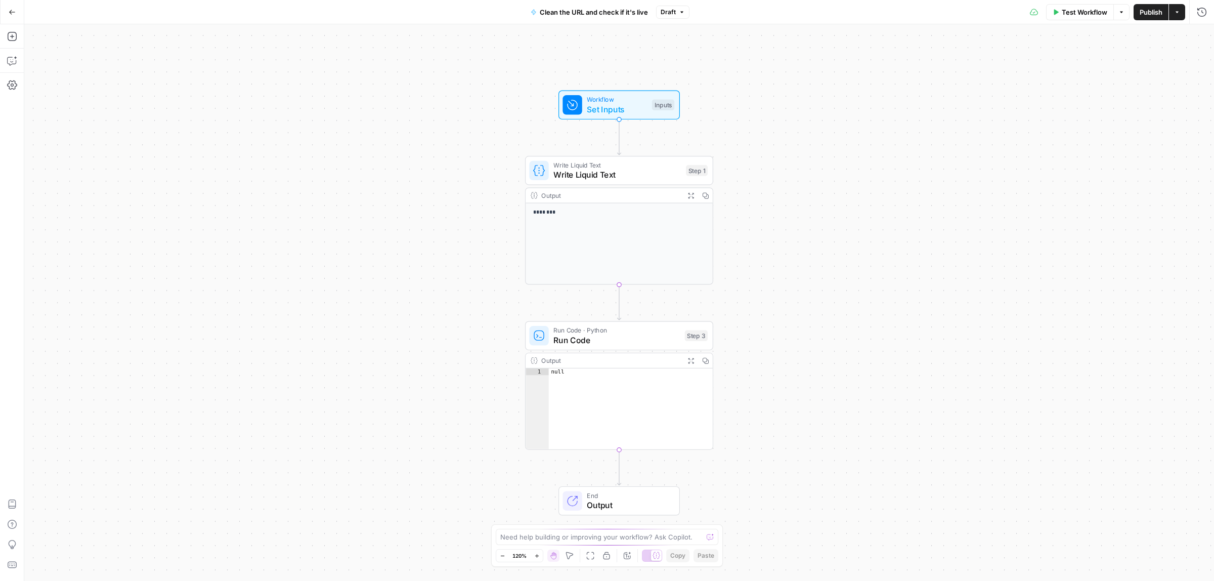
drag, startPoint x: 592, startPoint y: 174, endPoint x: 594, endPoint y: 155, distance: 19.3
click at [594, 155] on div "Copy step Delete step Add Note Test" at bounding box center [649, 148] width 122 height 22
click at [587, 177] on span "Write Liquid Text" at bounding box center [616, 174] width 127 height 12
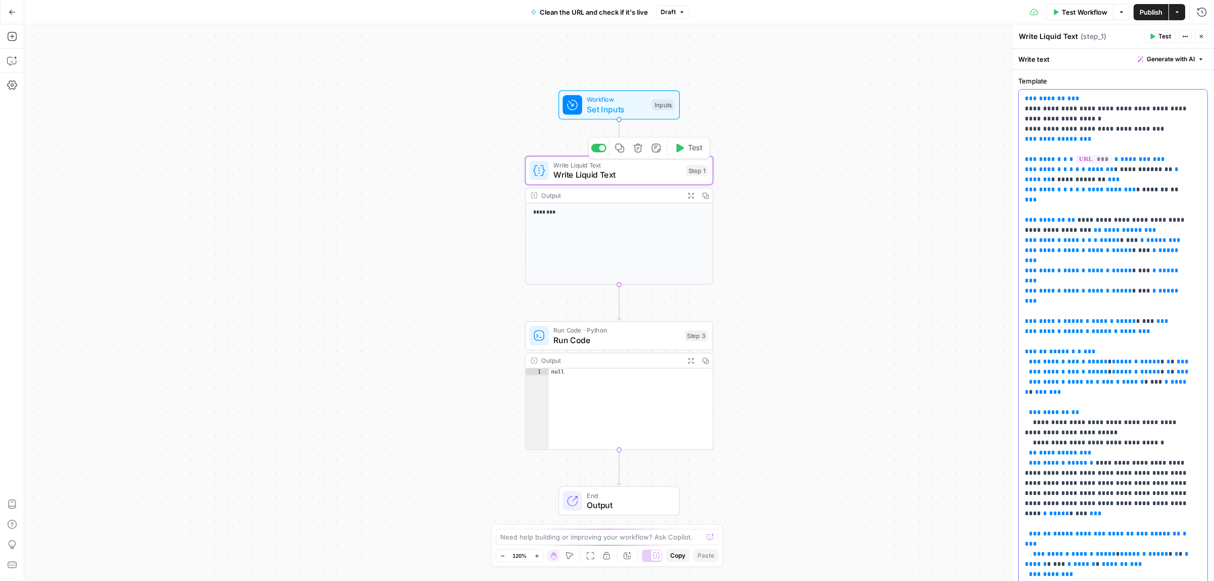
click at [1086, 268] on p "**********" at bounding box center [1108, 347] width 167 height 506
click at [626, 13] on span "Clean the URL and check if it's live" at bounding box center [594, 12] width 108 height 10
drag, startPoint x: 99, startPoint y: 74, endPoint x: -31, endPoint y: 78, distance: 130.0
click at [0, 78] on html "ColdiQ New Home Browse Your Data Usage Settings Recent Grids Directories Recent…" at bounding box center [607, 290] width 1214 height 581
type input "Check if the link is live"
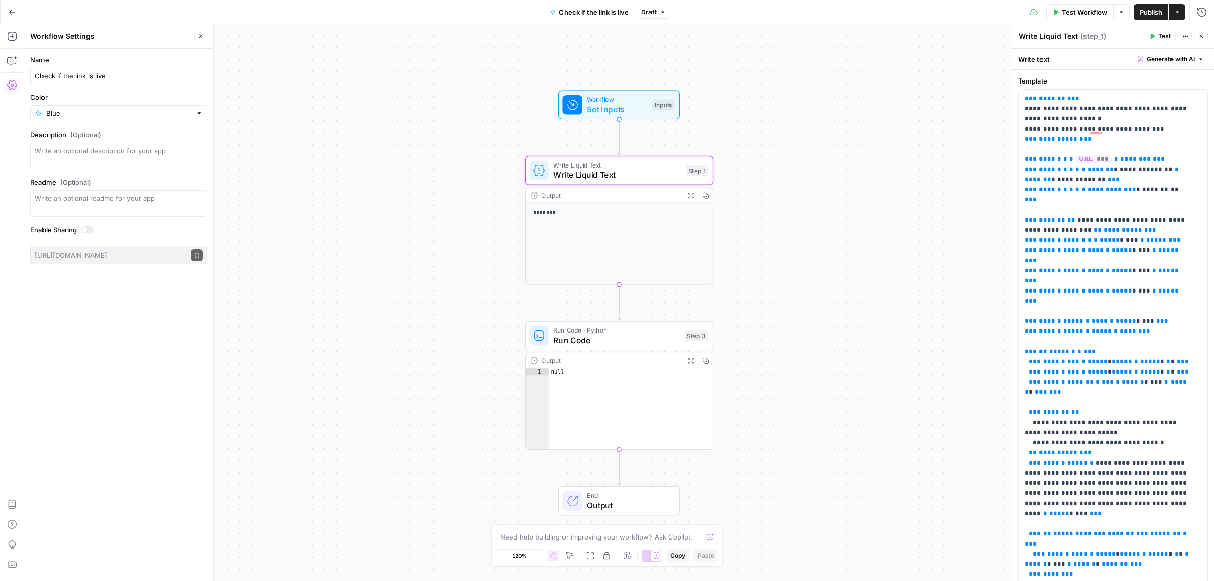
click at [613, 156] on div "Copy step Delete step Add Note Test" at bounding box center [649, 148] width 122 height 22
click at [641, 148] on icon "button" at bounding box center [638, 148] width 10 height 10
click at [588, 125] on span "Delete Step" at bounding box center [579, 129] width 39 height 10
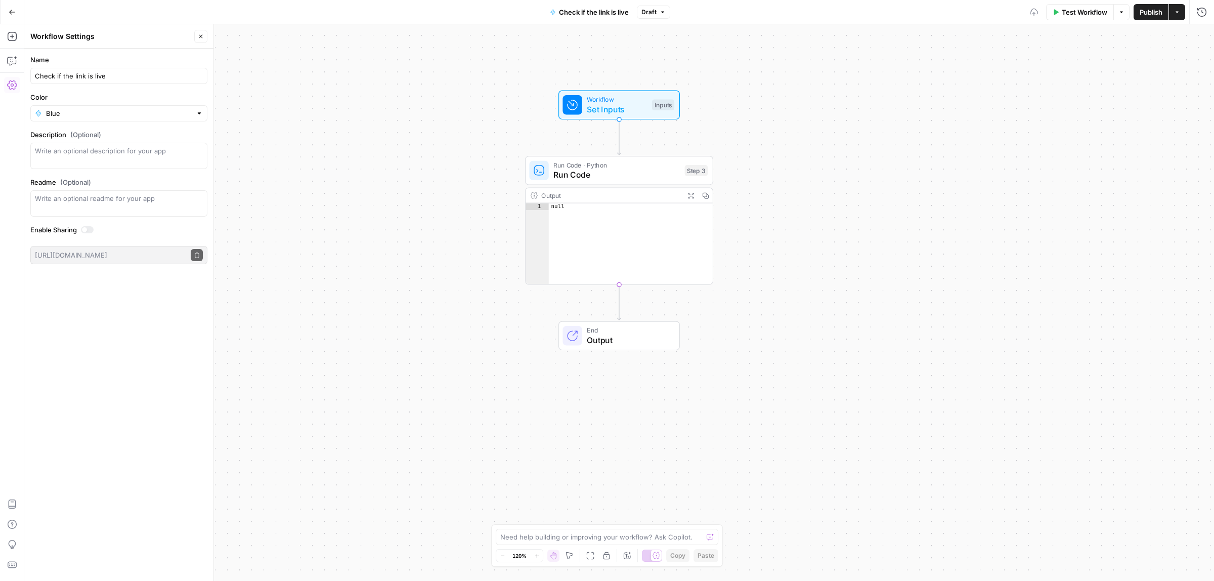
click at [603, 173] on span "Run Code" at bounding box center [616, 174] width 126 height 12
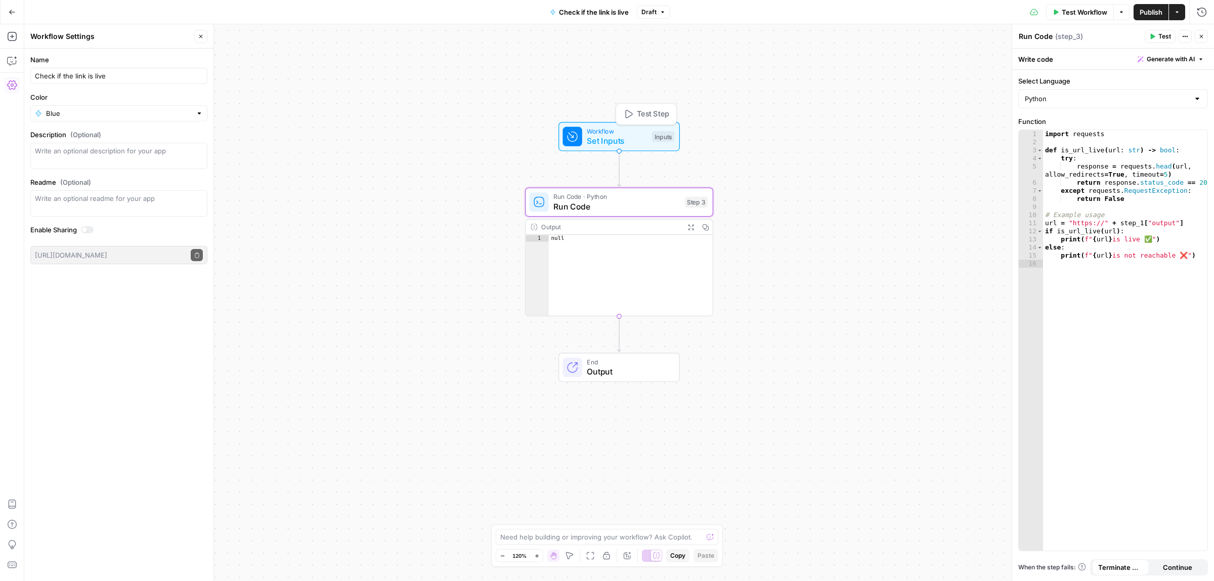
click at [620, 144] on span "Set Inputs" at bounding box center [617, 141] width 60 height 12
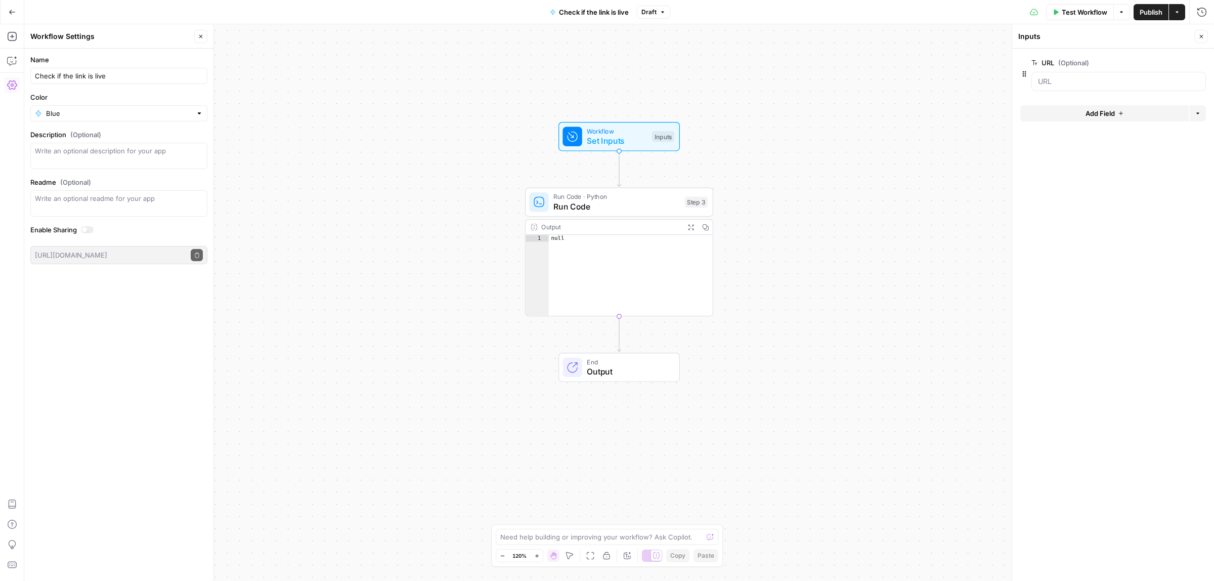
click at [1172, 64] on span "edit field" at bounding box center [1168, 63] width 22 height 8
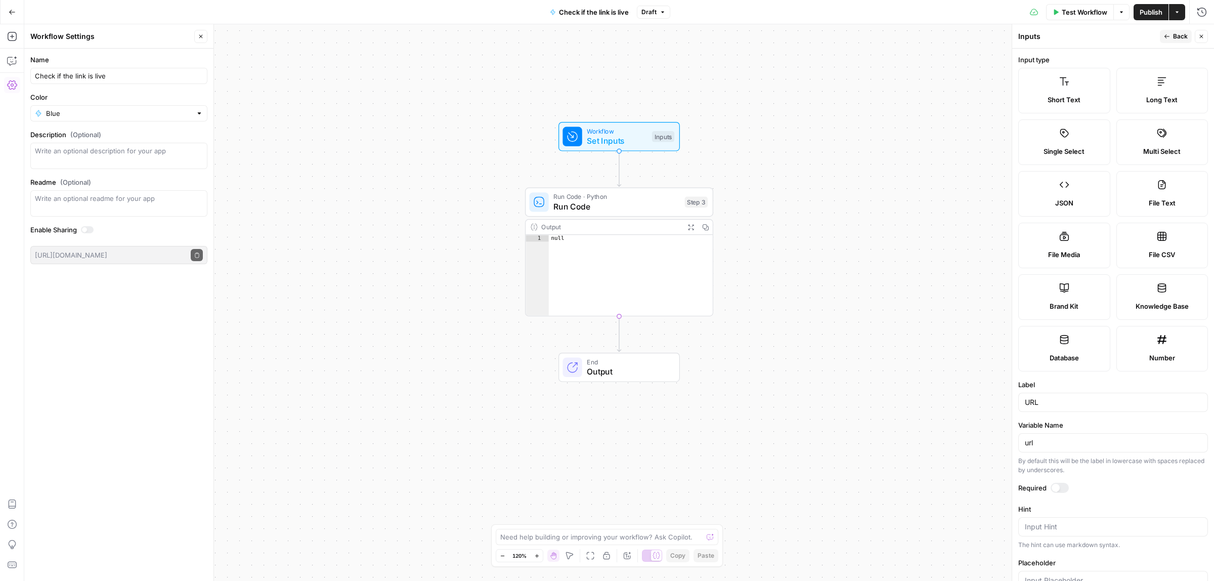
click at [1179, 32] on span "Back" at bounding box center [1180, 36] width 15 height 9
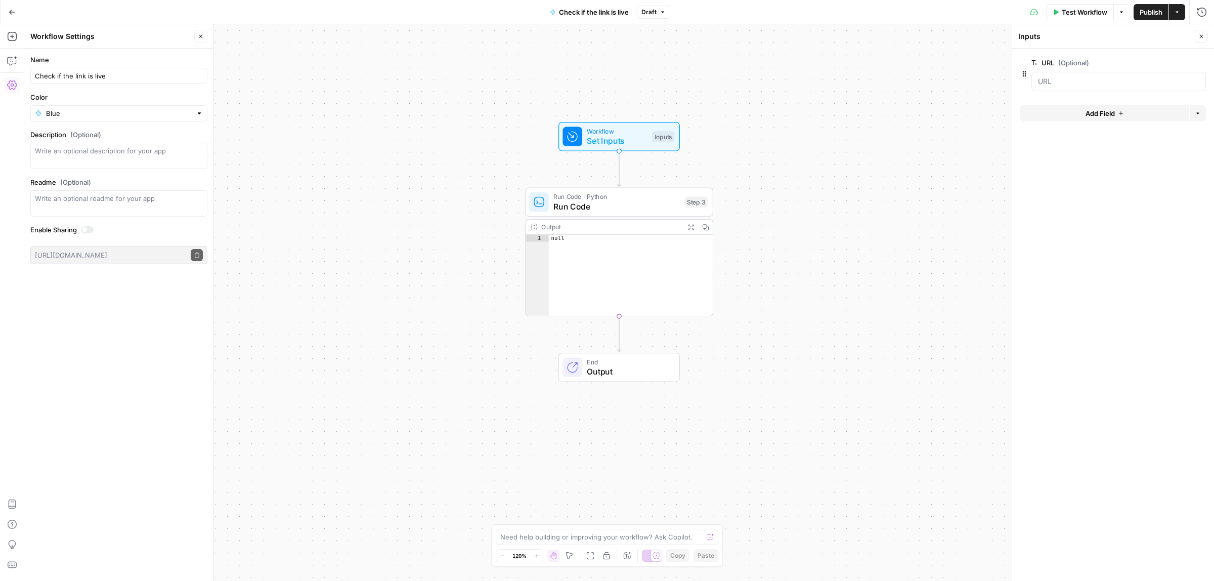
click at [604, 209] on span "Run Code" at bounding box center [616, 206] width 126 height 12
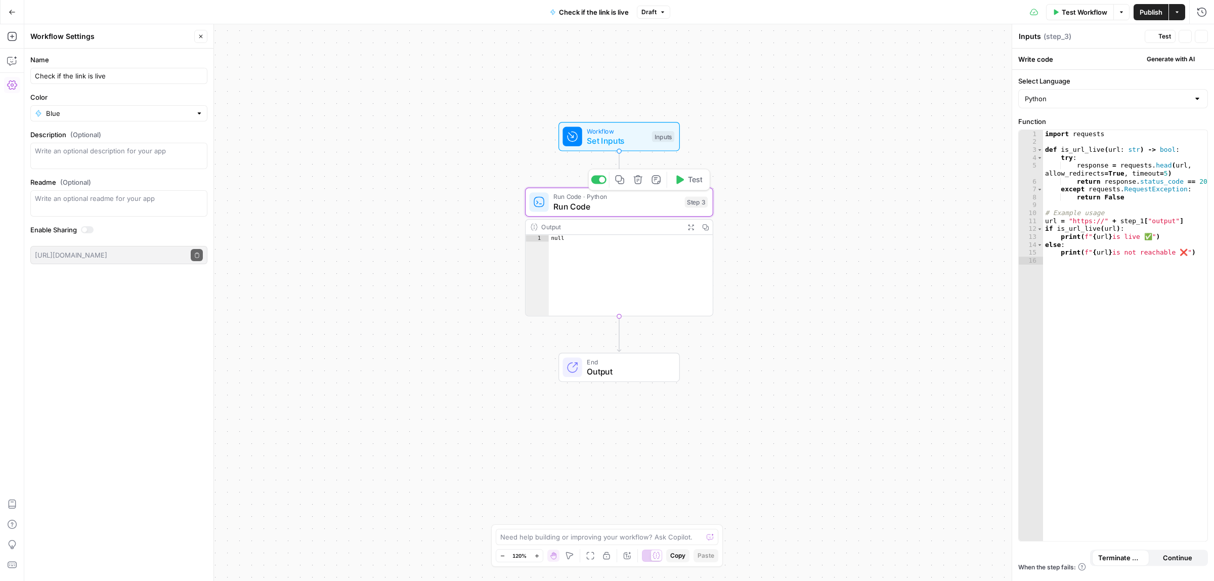
type textarea "Run Code"
drag, startPoint x: 1171, startPoint y: 223, endPoint x: 1114, endPoint y: 223, distance: 57.7
click at [1114, 223] on div "import requests def is_url_live ( url : str ) -> bool : try : response = reques…" at bounding box center [1125, 348] width 164 height 436
click at [1199, 140] on icon "button" at bounding box center [1198, 139] width 5 height 5
click at [724, 181] on button "Select variable URL" at bounding box center [725, 178] width 126 height 16
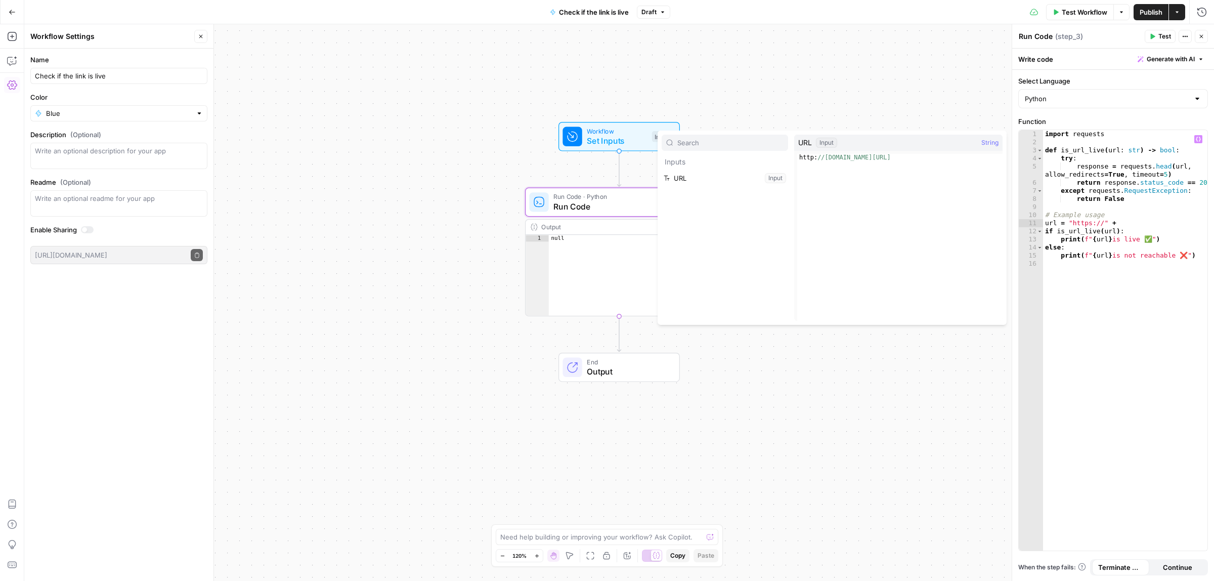
type textarea "**********"
click at [1083, 11] on span "Test Workflow" at bounding box center [1085, 12] width 46 height 10
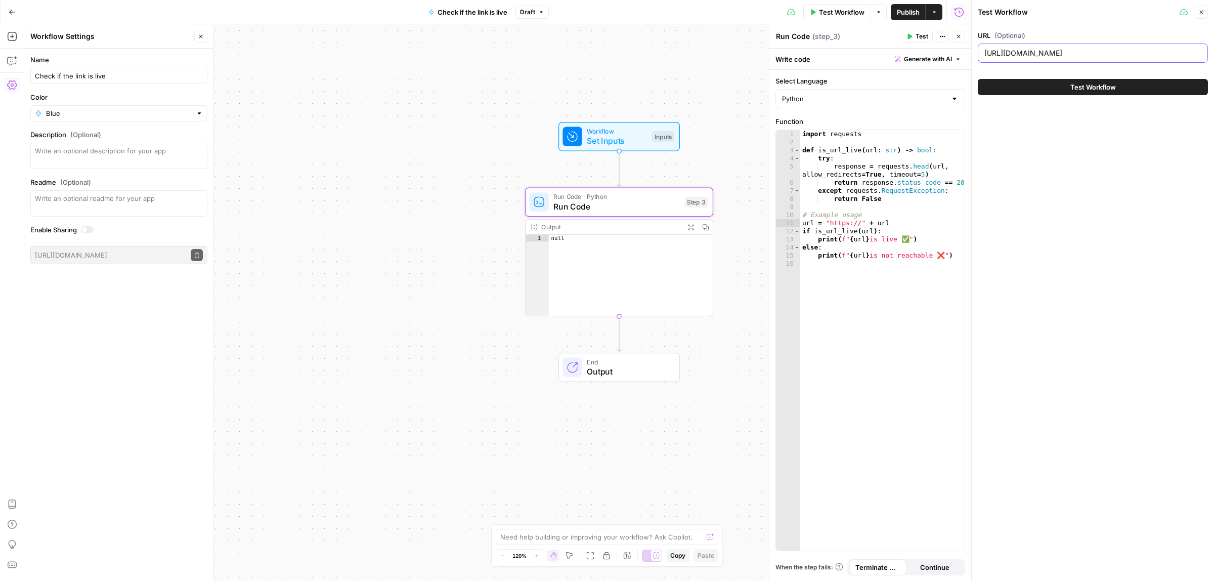
drag, startPoint x: 1068, startPoint y: 56, endPoint x: 946, endPoint y: 54, distance: 121.9
click at [950, 56] on body "ColdiQ New Home Browse Your Data Usage Settings Recent Grids Directories Recent…" at bounding box center [607, 290] width 1214 height 581
type input "[DOMAIN_NAME]"
click at [1116, 89] on button "Test Workflow" at bounding box center [1093, 87] width 230 height 16
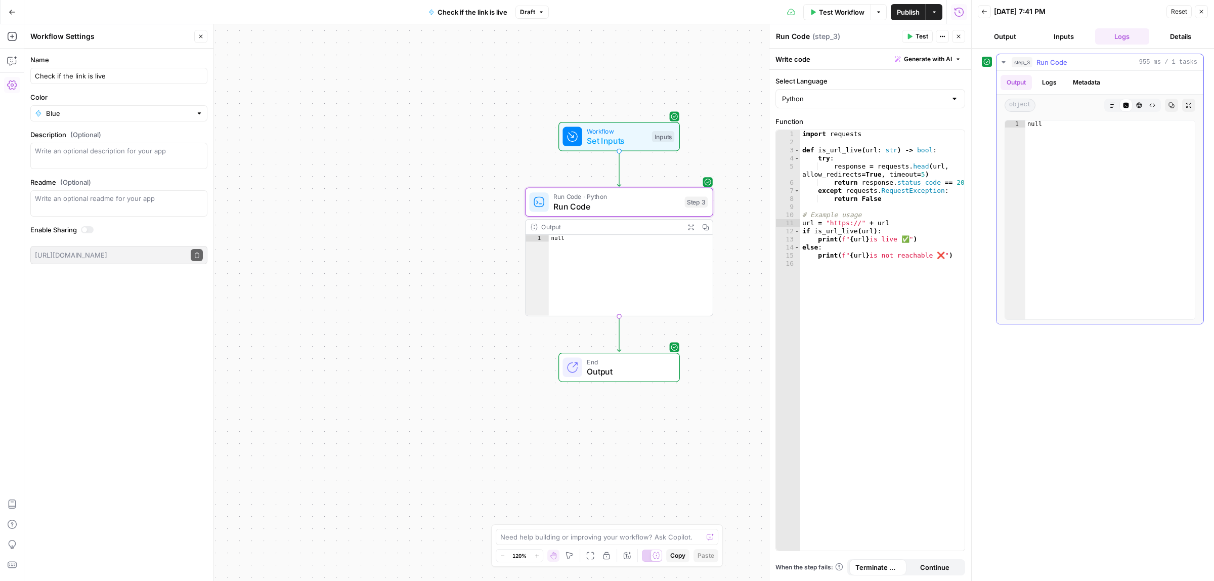
click at [1061, 76] on button "Logs" at bounding box center [1049, 82] width 27 height 15
click at [900, 10] on span "Publish" at bounding box center [908, 12] width 23 height 10
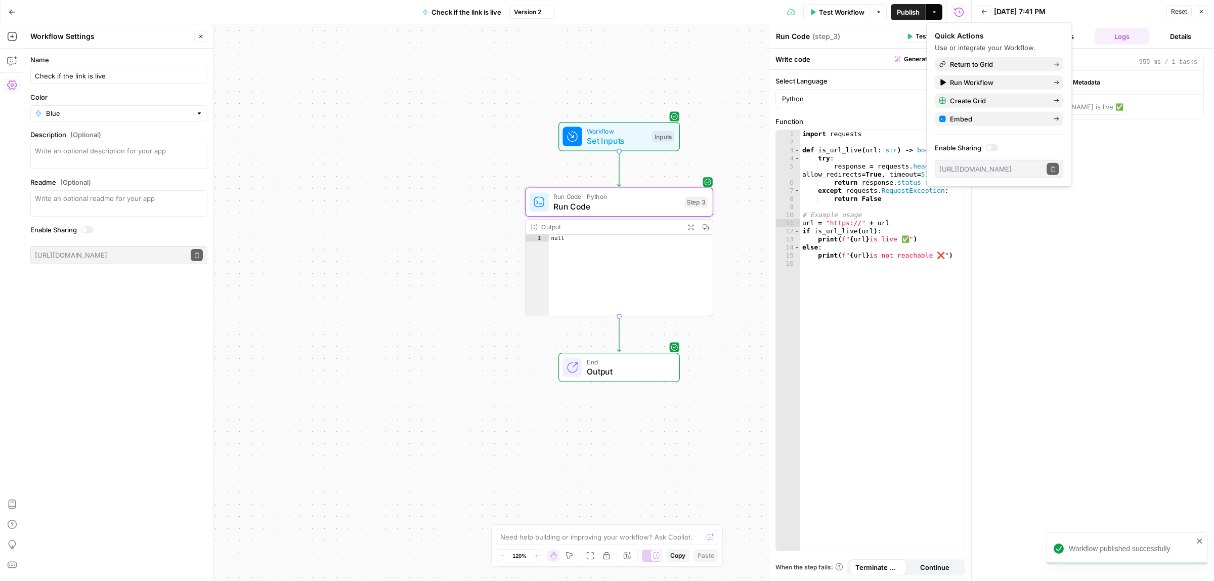
click at [6, 14] on button "Go Back" at bounding box center [12, 12] width 18 height 18
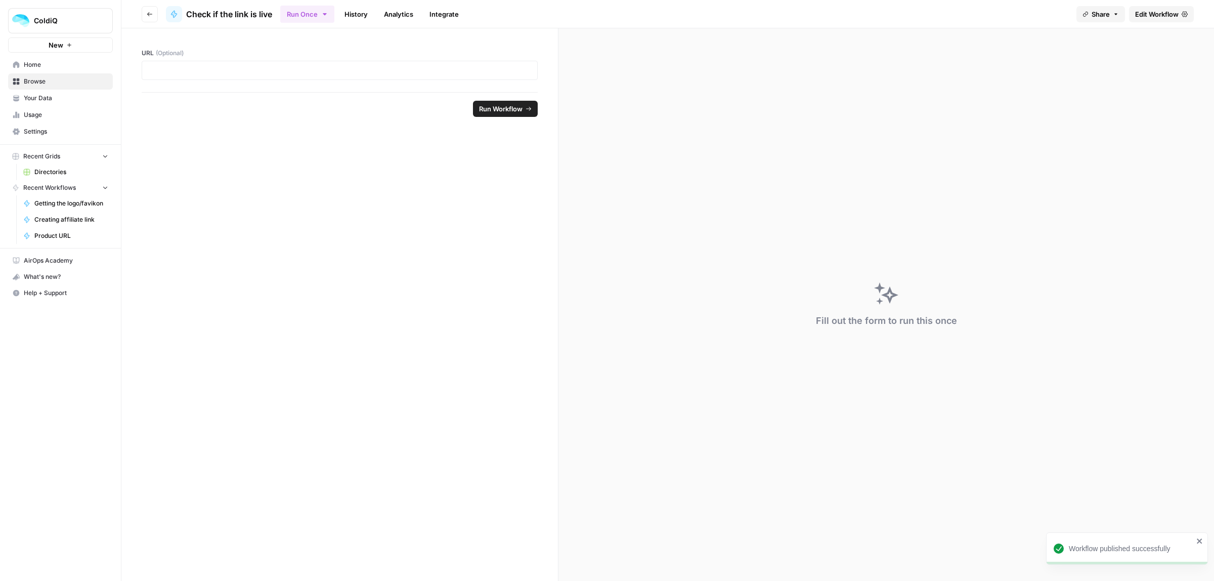
click at [40, 57] on link "Home" at bounding box center [60, 65] width 105 height 16
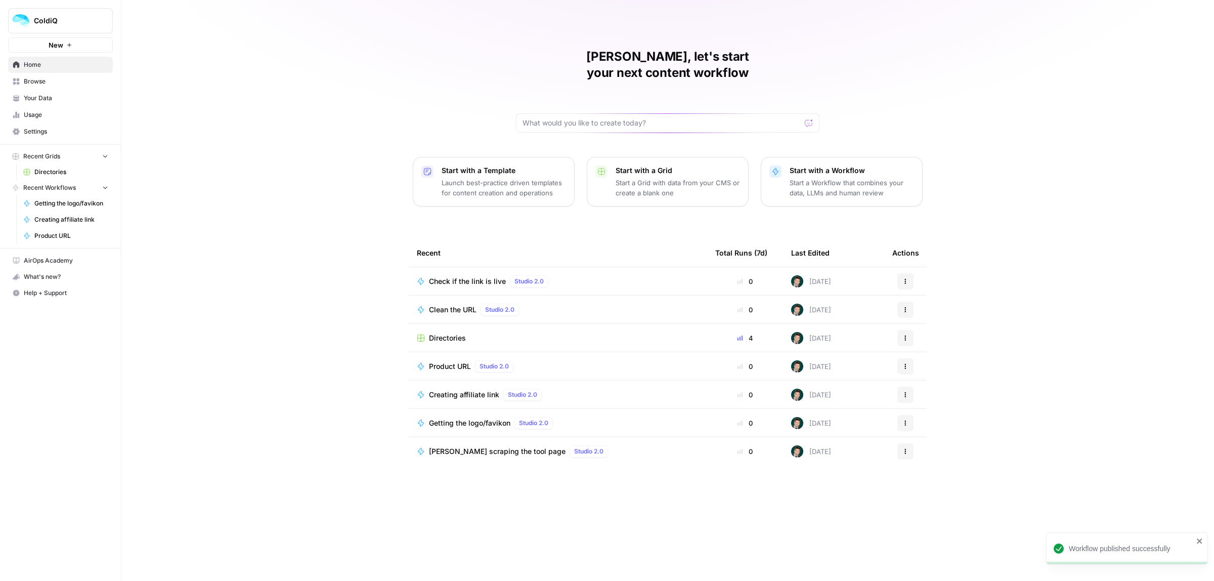
click at [452, 333] on span "Directories" at bounding box center [447, 338] width 37 height 10
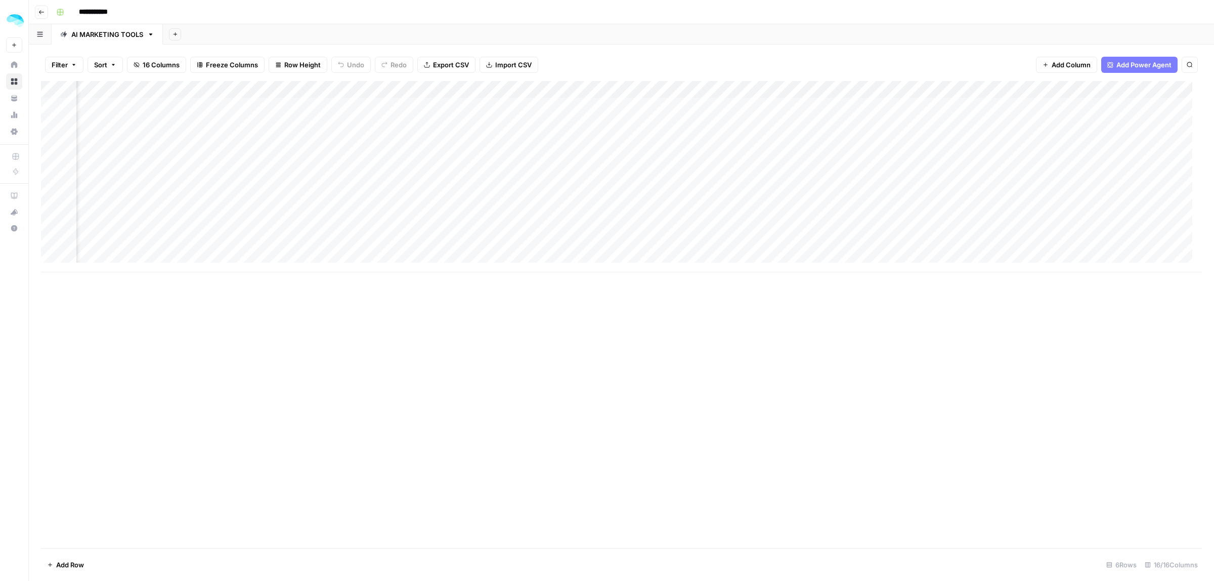
scroll to position [0, 937]
click at [1160, 84] on button "Add Column" at bounding box center [1174, 89] width 53 height 13
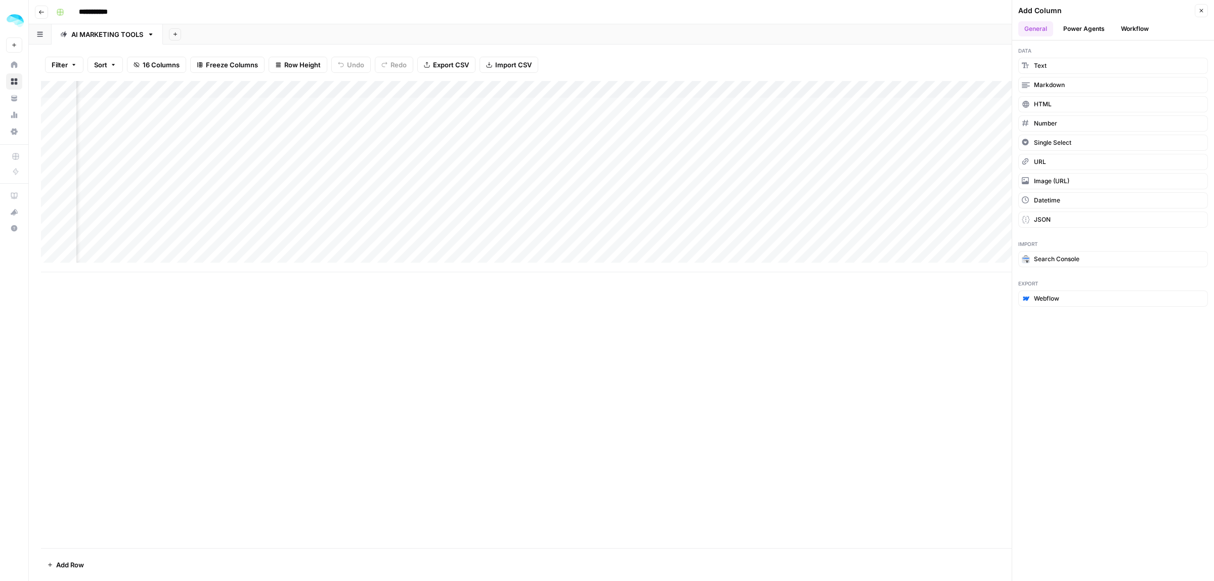
click at [1124, 26] on button "Workflow" at bounding box center [1135, 28] width 40 height 15
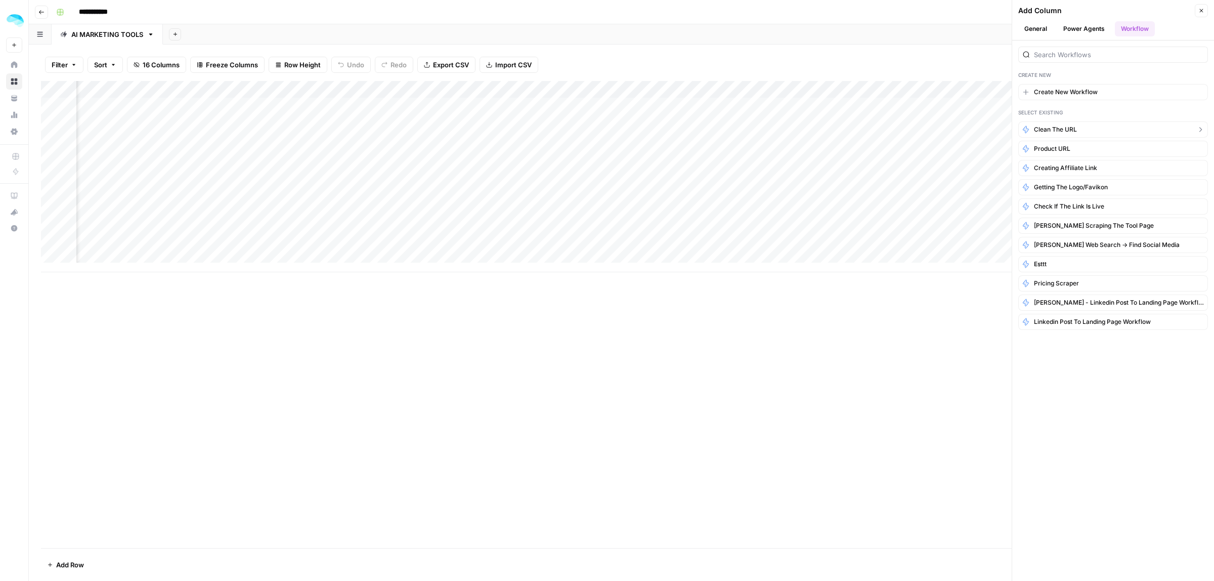
click at [1073, 128] on span "Clean the URL" at bounding box center [1055, 129] width 43 height 9
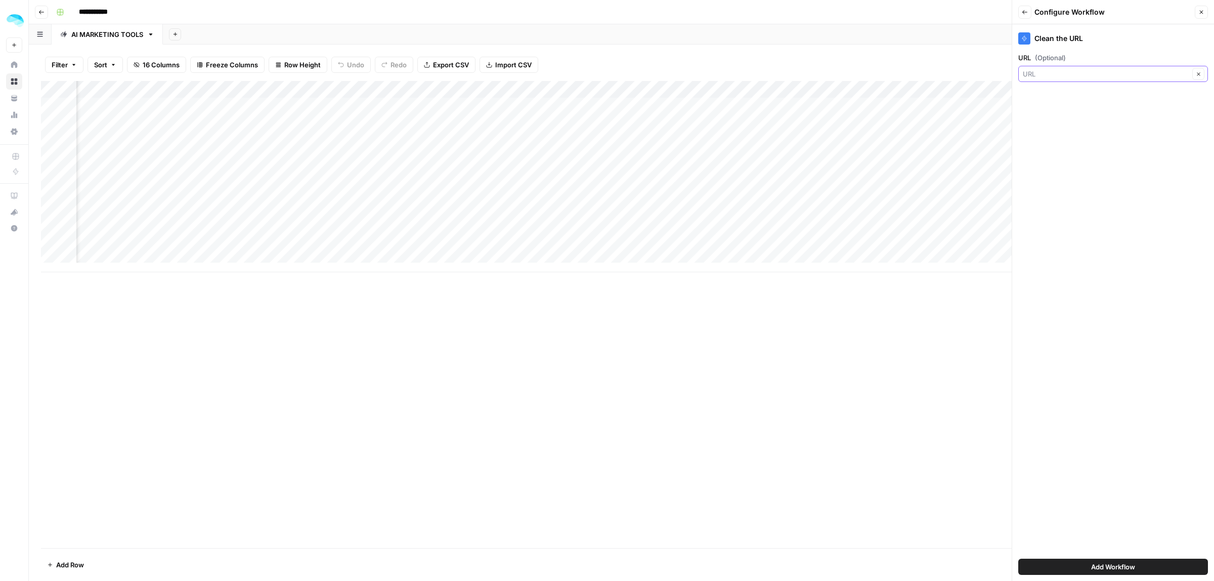
click at [1064, 76] on input "URL (Optional)" at bounding box center [1106, 74] width 166 height 10
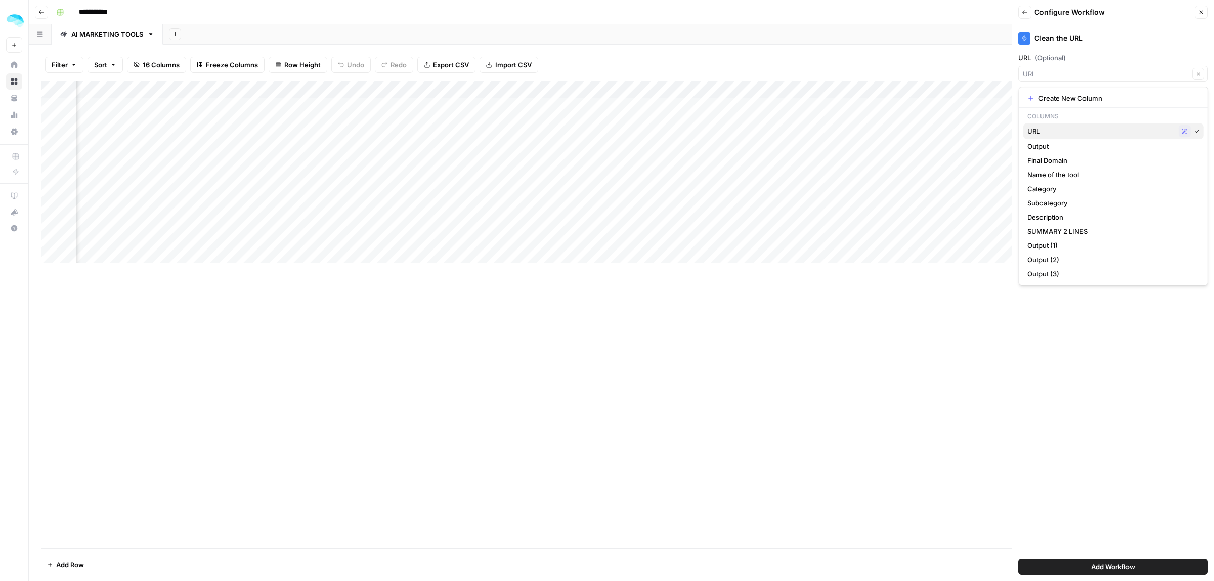
click at [1048, 130] on span "URL" at bounding box center [1100, 131] width 147 height 10
type input "URL"
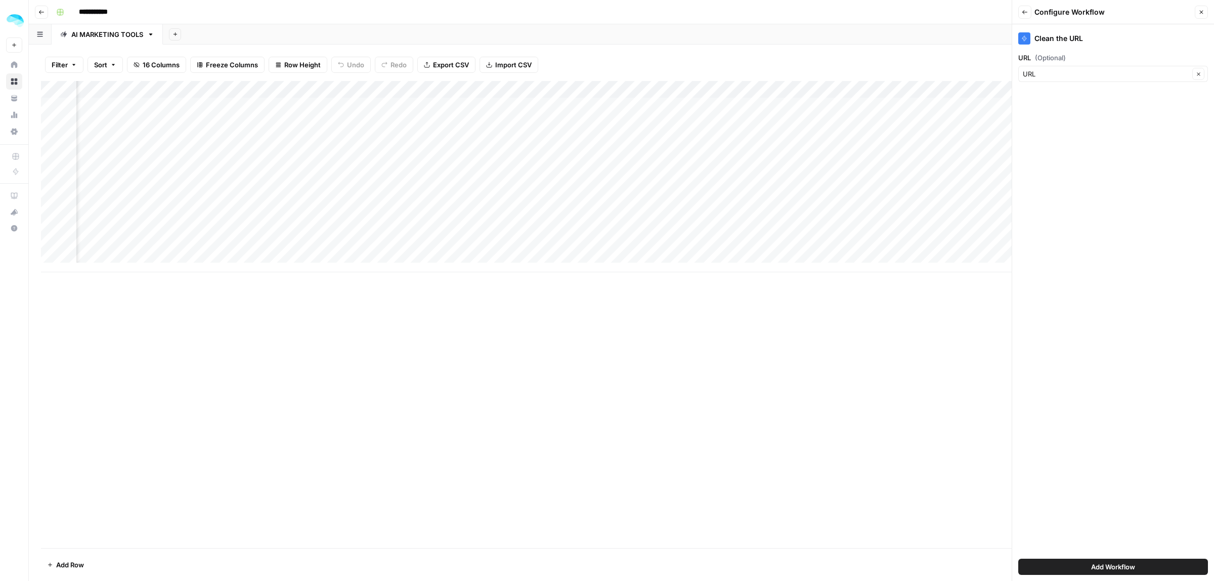
click at [1108, 565] on span "Add Workflow" at bounding box center [1113, 566] width 44 height 10
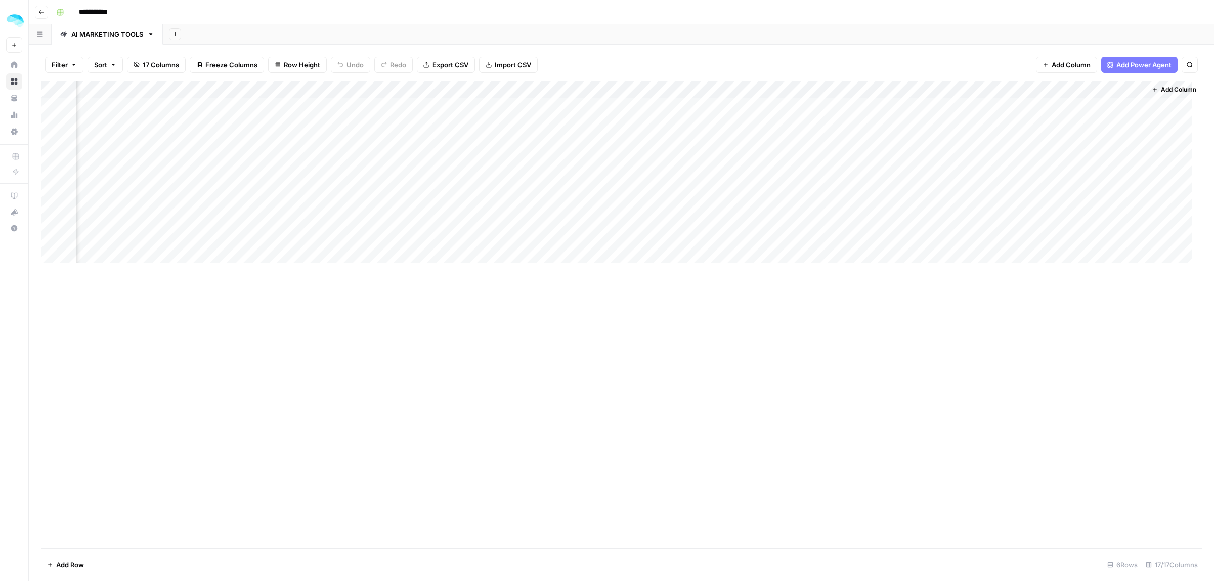
scroll to position [0, 1030]
click at [1168, 87] on span "Add Column" at bounding box center [1178, 89] width 35 height 9
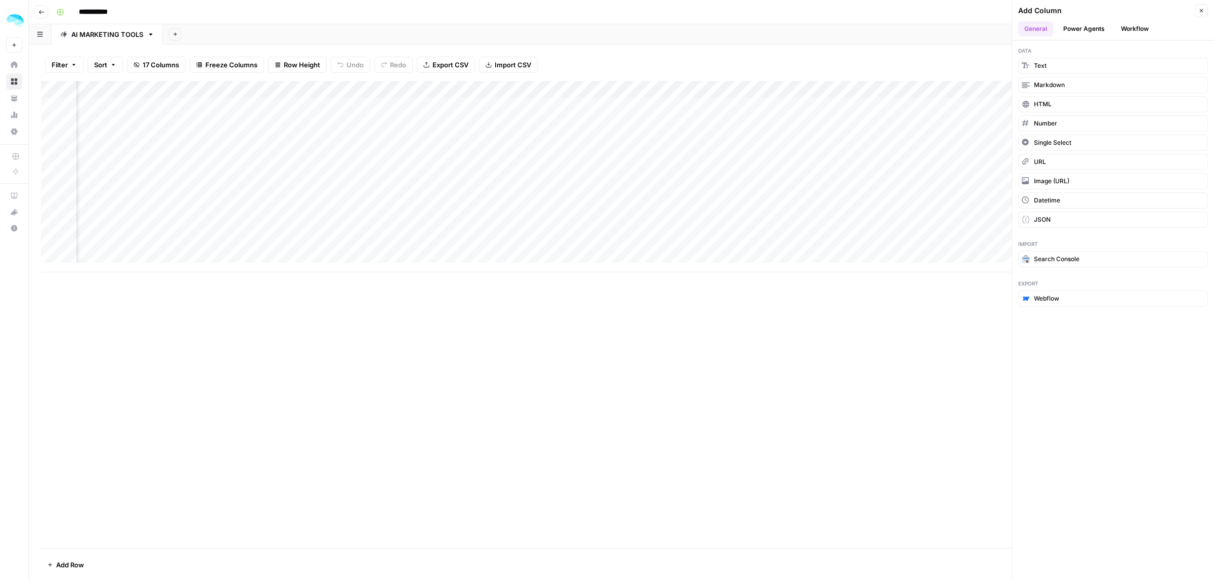
click at [1152, 27] on button "Workflow" at bounding box center [1135, 28] width 40 height 15
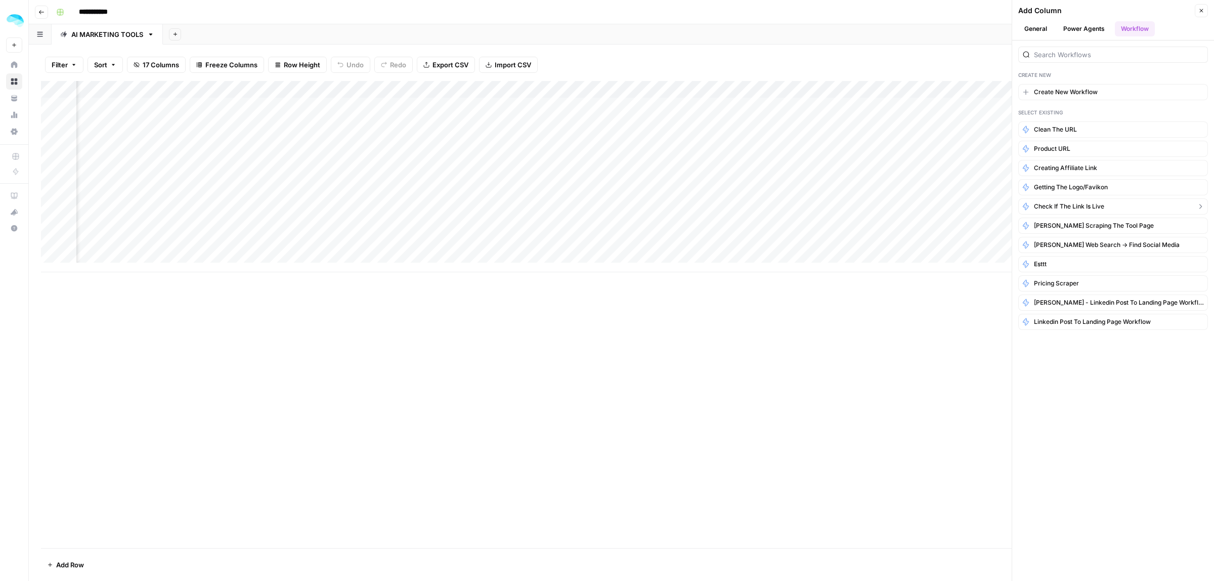
click at [1073, 211] on span "Check if the link is live" at bounding box center [1069, 206] width 70 height 9
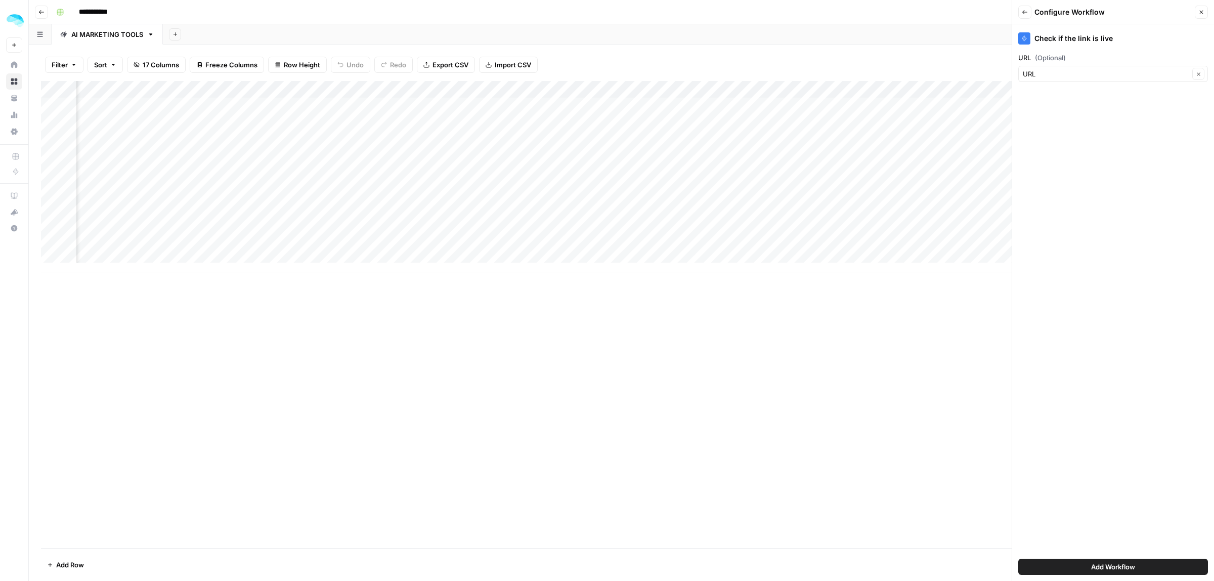
click at [1040, 50] on div "Check if the link is live URL (Optional) URL Clear Add Workflow" at bounding box center [1113, 302] width 202 height 556
click at [1046, 69] on input "URL (Optional)" at bounding box center [1106, 74] width 166 height 10
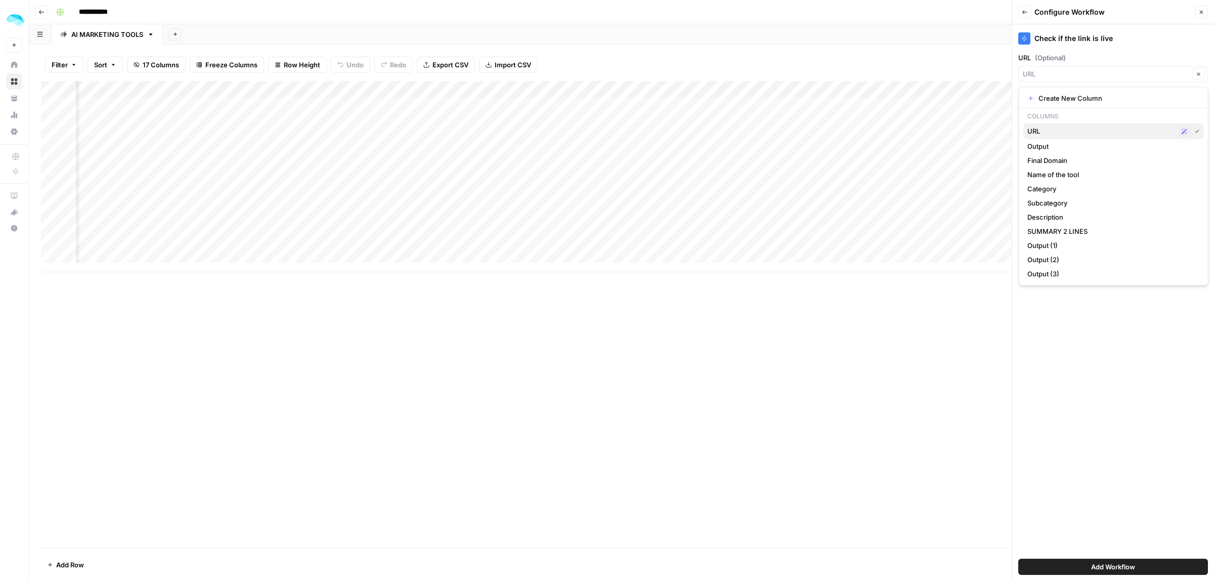
click at [1054, 127] on span "URL" at bounding box center [1100, 131] width 147 height 10
type input "URL"
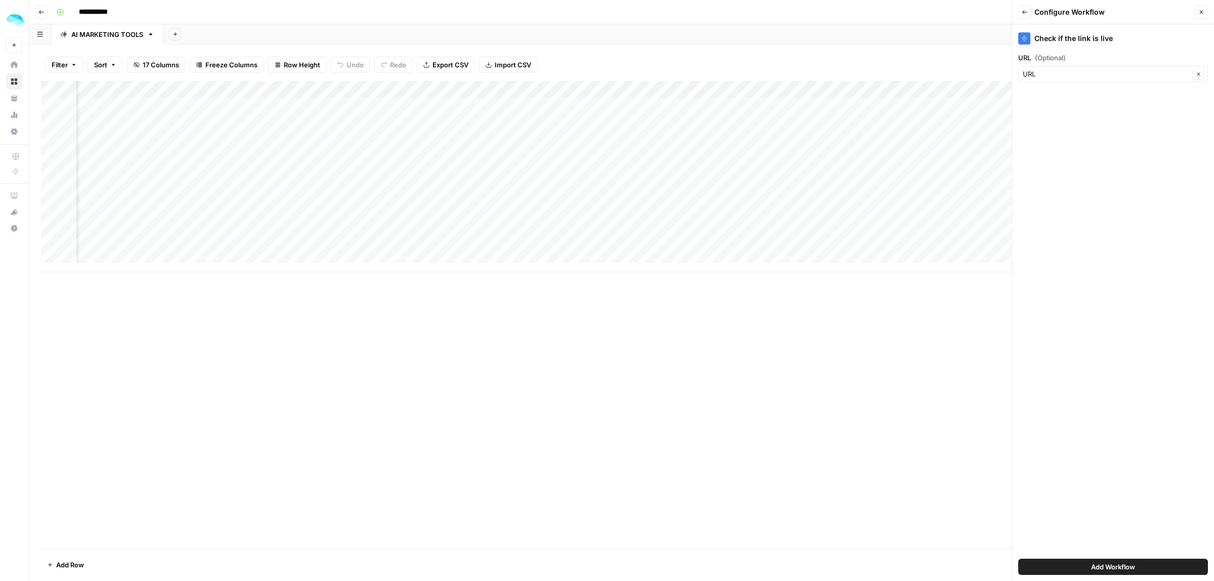
click at [1114, 567] on span "Add Workflow" at bounding box center [1113, 566] width 44 height 10
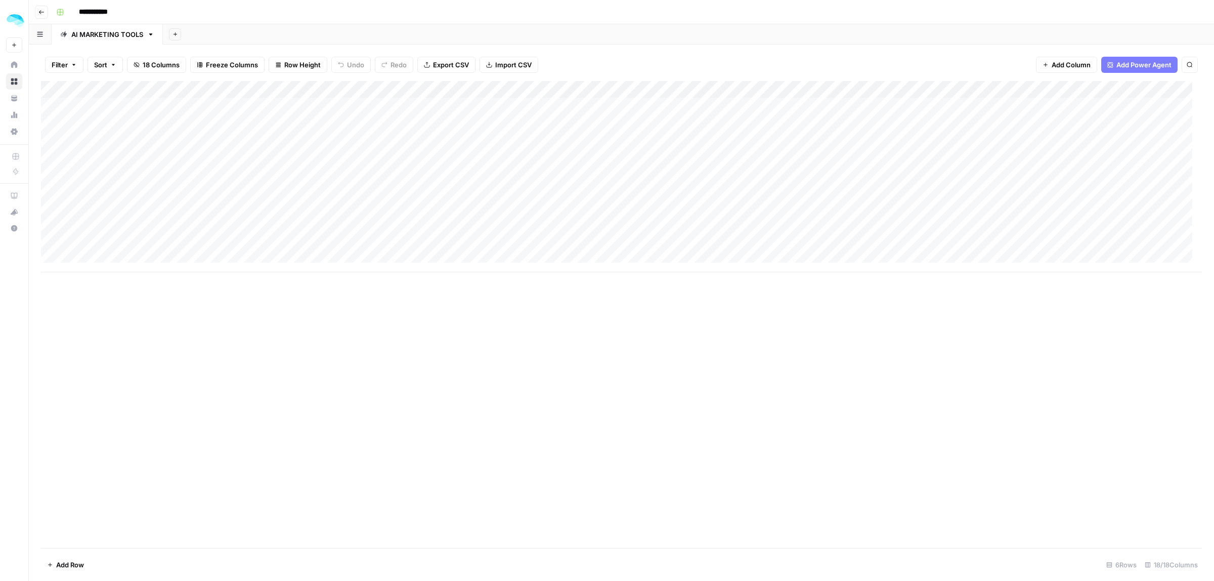
scroll to position [0, 1149]
click at [309, 89] on div "Add Column" at bounding box center [621, 176] width 1161 height 191
click at [208, 266] on span "Remove Column" at bounding box center [235, 268] width 89 height 10
click at [570, 117] on span "Delete" at bounding box center [571, 114] width 22 height 10
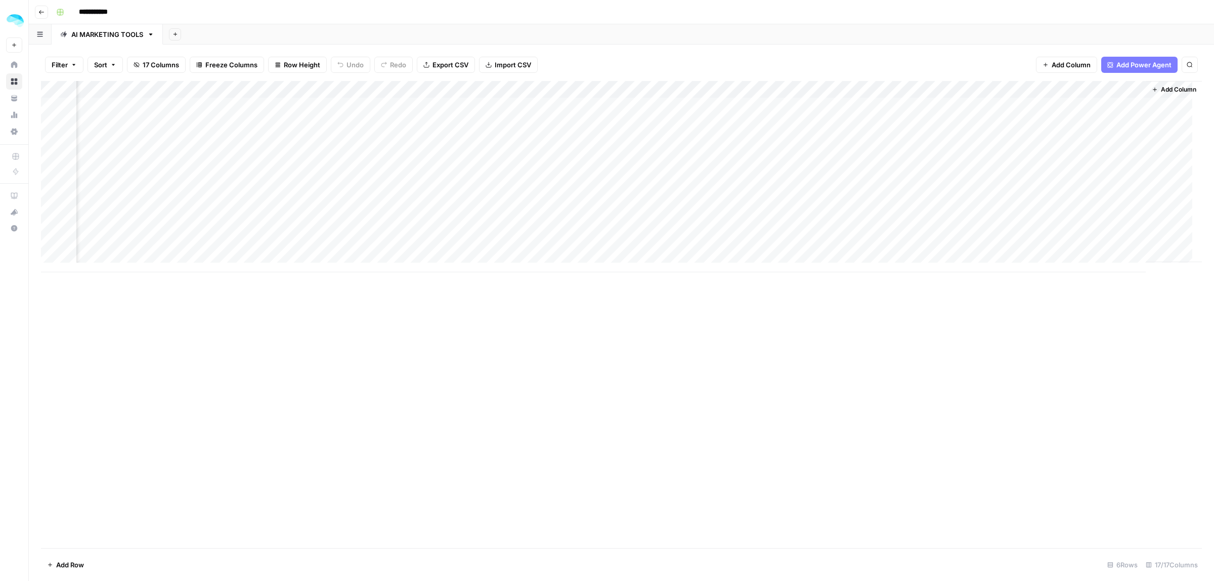
drag, startPoint x: 1065, startPoint y: 87, endPoint x: 985, endPoint y: 94, distance: 80.2
click at [1066, 94] on div "Add Column" at bounding box center [621, 176] width 1161 height 191
drag, startPoint x: 967, startPoint y: 94, endPoint x: 352, endPoint y: 111, distance: 615.2
click at [352, 111] on div "Add Column" at bounding box center [621, 176] width 1161 height 191
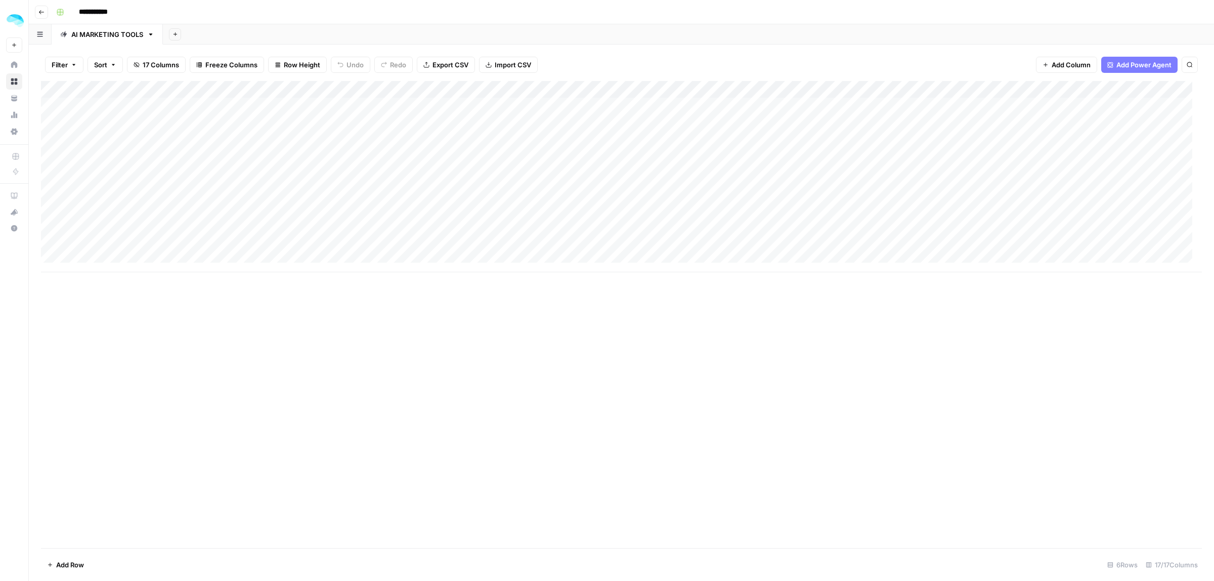
drag, startPoint x: 1074, startPoint y: 89, endPoint x: 398, endPoint y: 135, distance: 677.2
click at [398, 135] on div "Add Column" at bounding box center [621, 176] width 1161 height 191
click at [241, 105] on div "Add Column" at bounding box center [621, 176] width 1161 height 191
click at [299, 104] on div "Add Column" at bounding box center [621, 176] width 1161 height 191
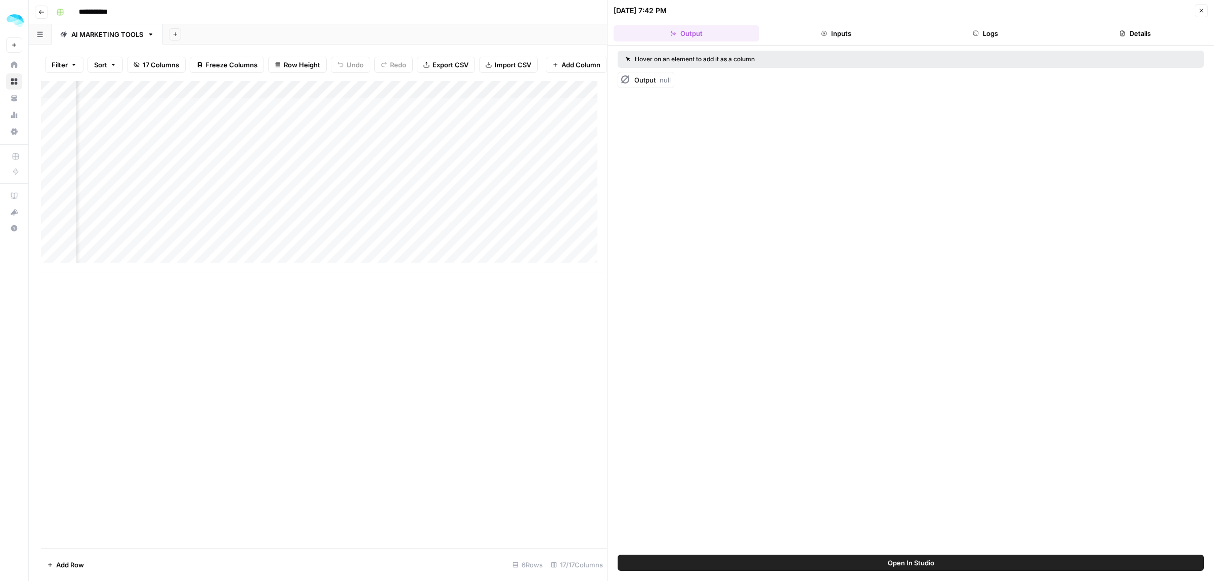
click at [866, 19] on header "08/20/25 at 7:42 PM Close Output Inputs Logs Details" at bounding box center [910, 23] width 606 height 46
click at [840, 30] on button "Inputs" at bounding box center [836, 33] width 146 height 16
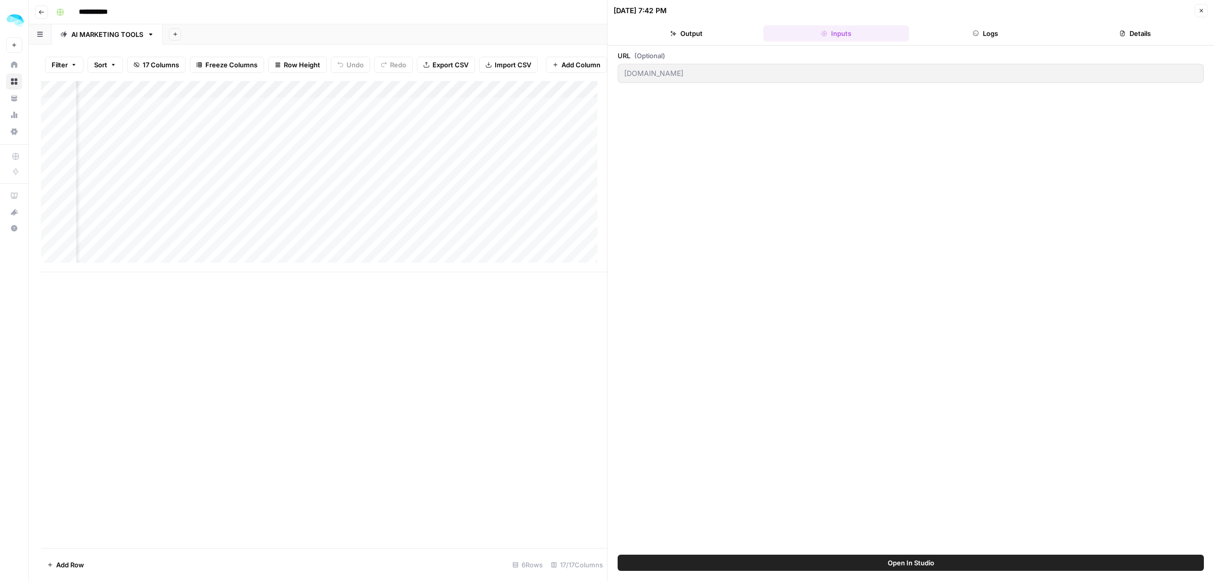
click at [944, 31] on button "Logs" at bounding box center [986, 33] width 146 height 16
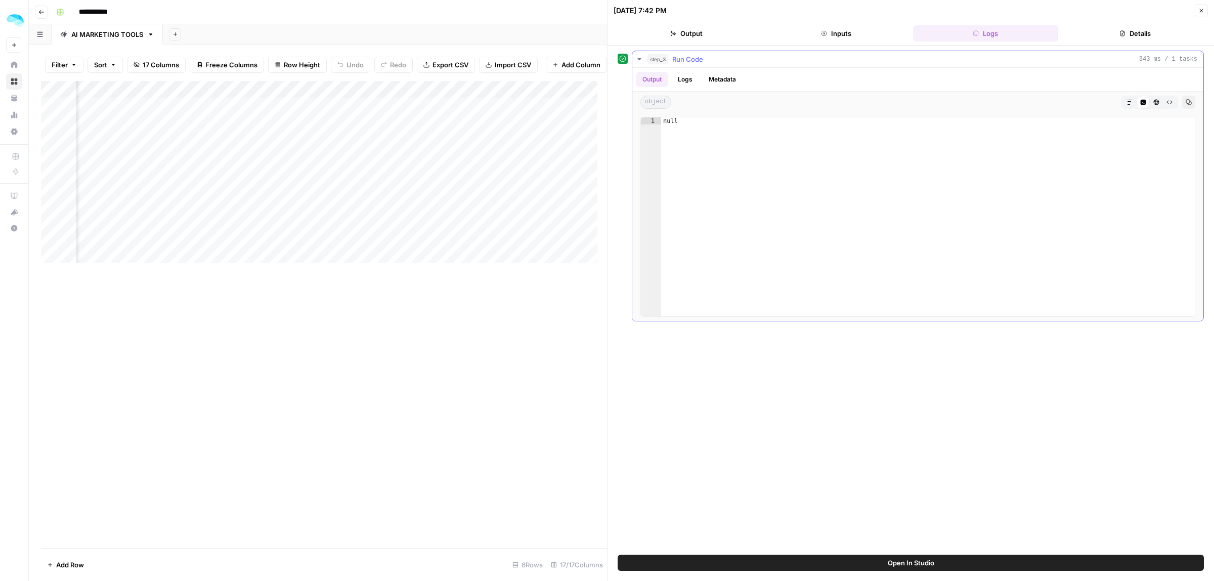
click at [686, 86] on button "Logs" at bounding box center [685, 79] width 27 height 15
click at [721, 82] on button "Metadata" at bounding box center [721, 79] width 39 height 15
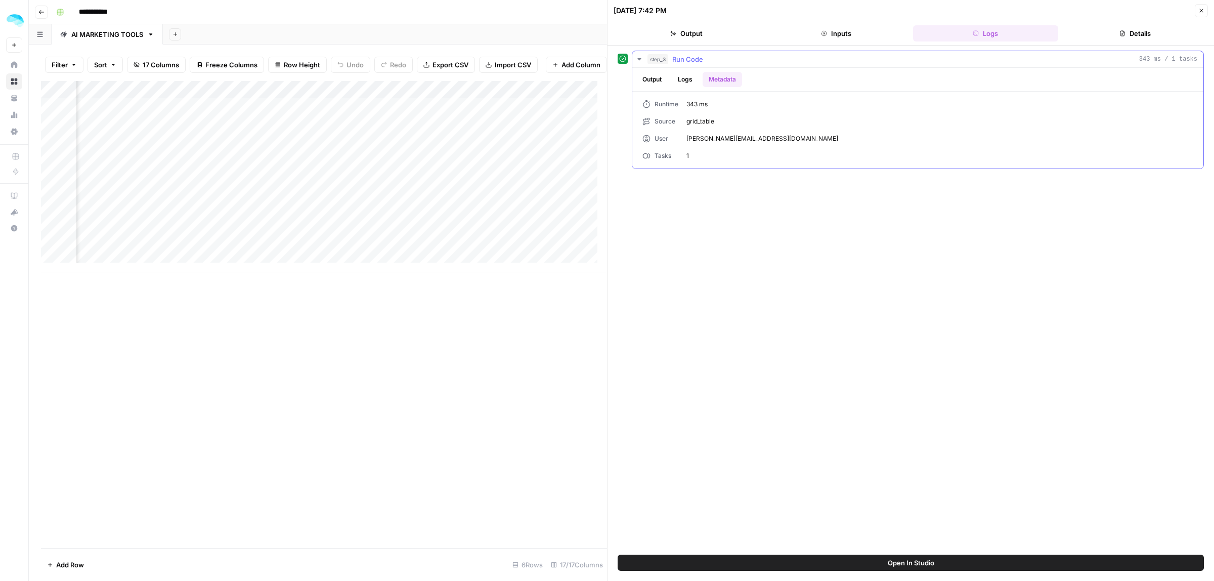
click at [691, 80] on button "Logs" at bounding box center [685, 79] width 27 height 15
click at [1134, 26] on button "Details" at bounding box center [1135, 33] width 146 height 16
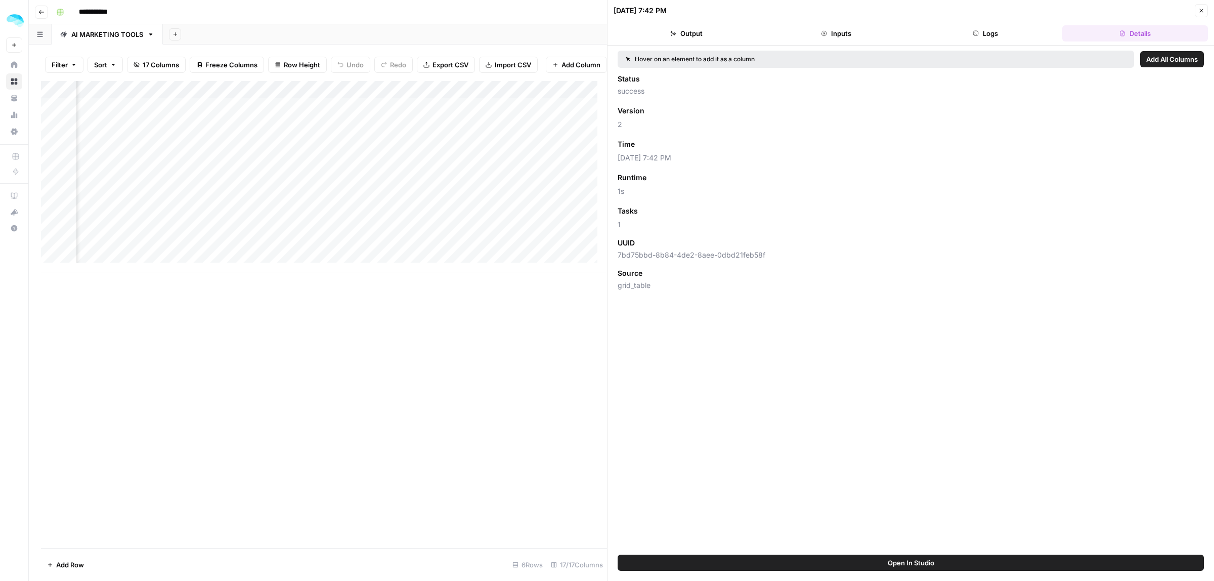
drag, startPoint x: 625, startPoint y: 92, endPoint x: 656, endPoint y: 92, distance: 31.4
click at [656, 92] on span "success" at bounding box center [911, 91] width 586 height 10
click at [704, 104] on div "Status success Version Add as Column 2 Time Add as Column 08/20/25 at 7:42 PM R…" at bounding box center [911, 182] width 586 height 216
click at [299, 101] on div "Add Column" at bounding box center [324, 176] width 566 height 191
drag, startPoint x: 378, startPoint y: 344, endPoint x: 493, endPoint y: 297, distance: 124.7
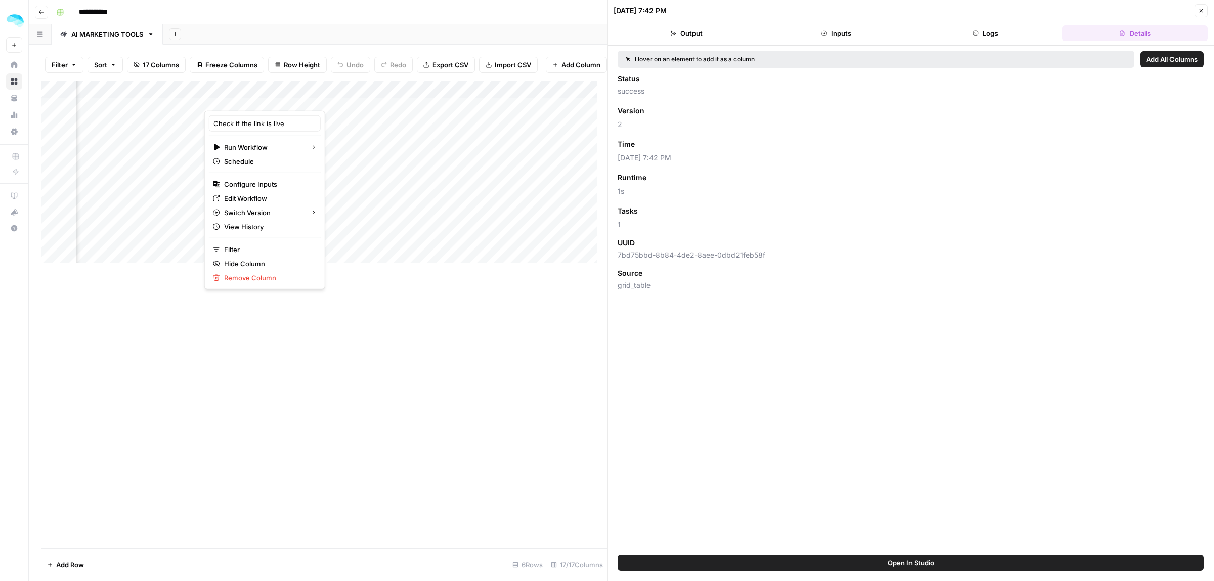
click at [378, 344] on div "Add Column" at bounding box center [324, 314] width 566 height 467
click at [1202, 9] on icon "button" at bounding box center [1201, 11] width 6 height 6
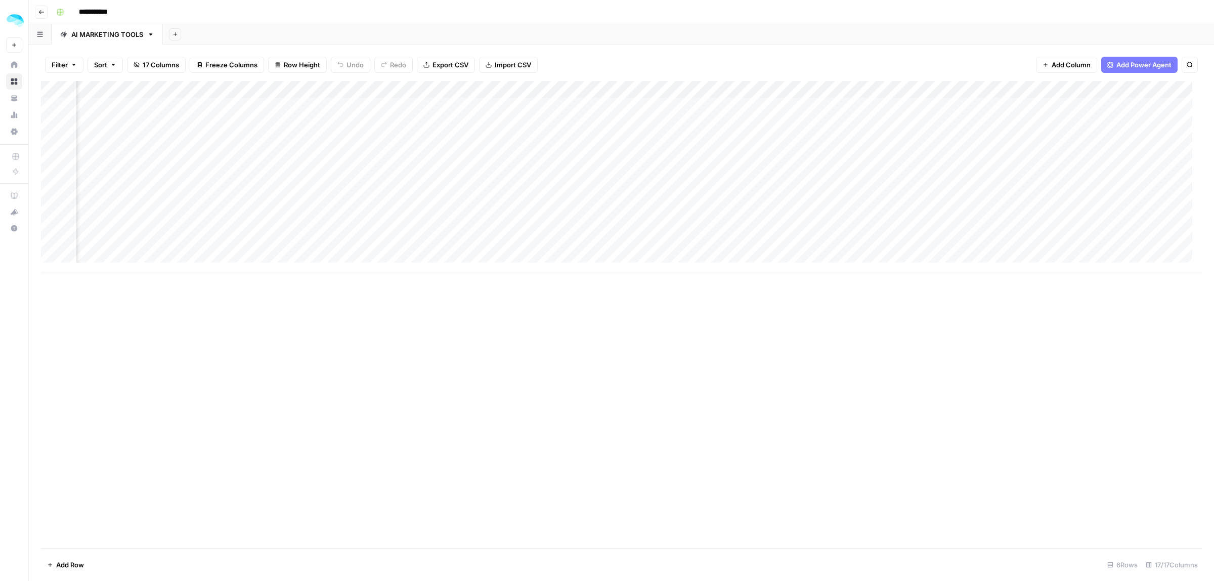
click at [299, 86] on div "Add Column" at bounding box center [621, 176] width 1161 height 191
click at [155, 105] on div "Add Column" at bounding box center [621, 176] width 1161 height 191
click at [378, 110] on div "Add Column" at bounding box center [621, 176] width 1161 height 191
click at [390, 89] on div "Add Column" at bounding box center [621, 176] width 1161 height 191
click at [334, 187] on span "Edit Workflow" at bounding box center [359, 189] width 89 height 10
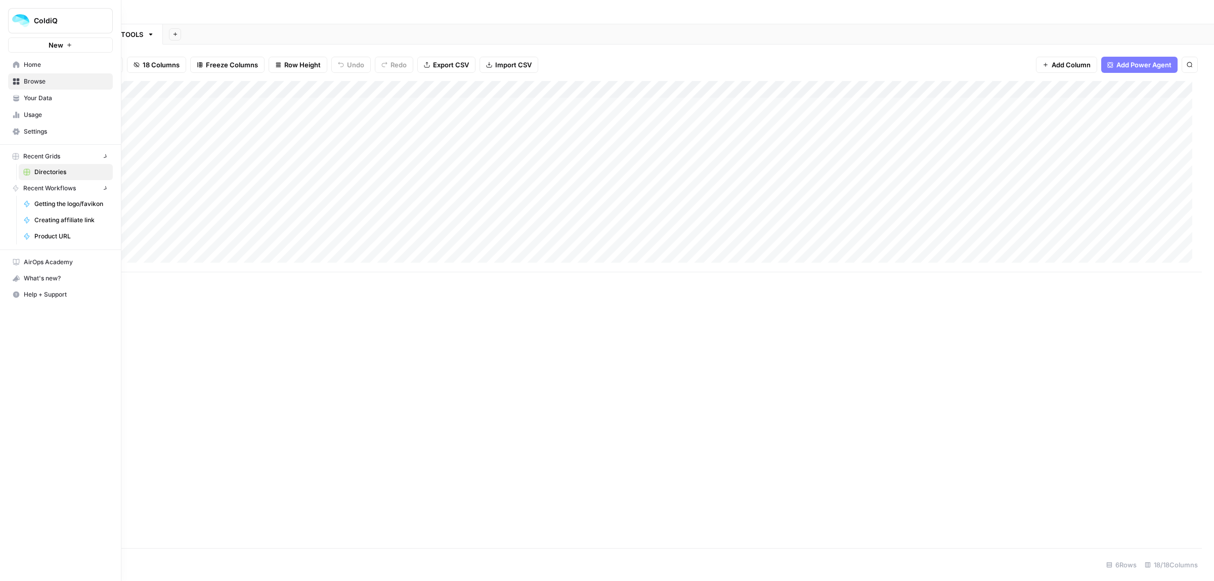
click at [14, 64] on icon at bounding box center [16, 64] width 7 height 7
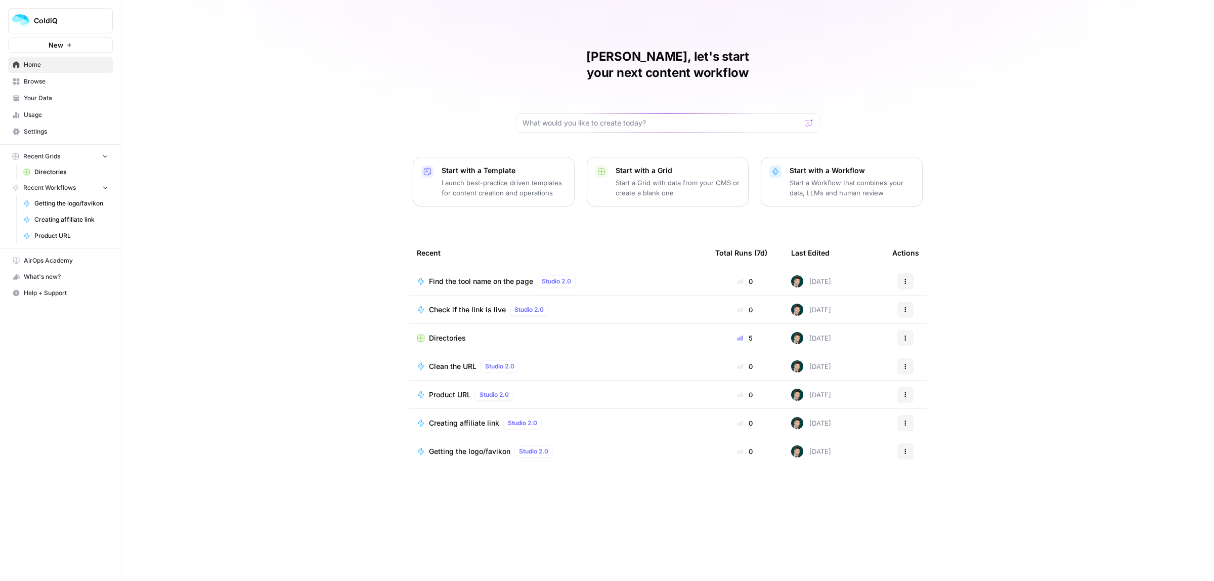
click at [459, 276] on span "Find the tool name on the page" at bounding box center [481, 281] width 104 height 10
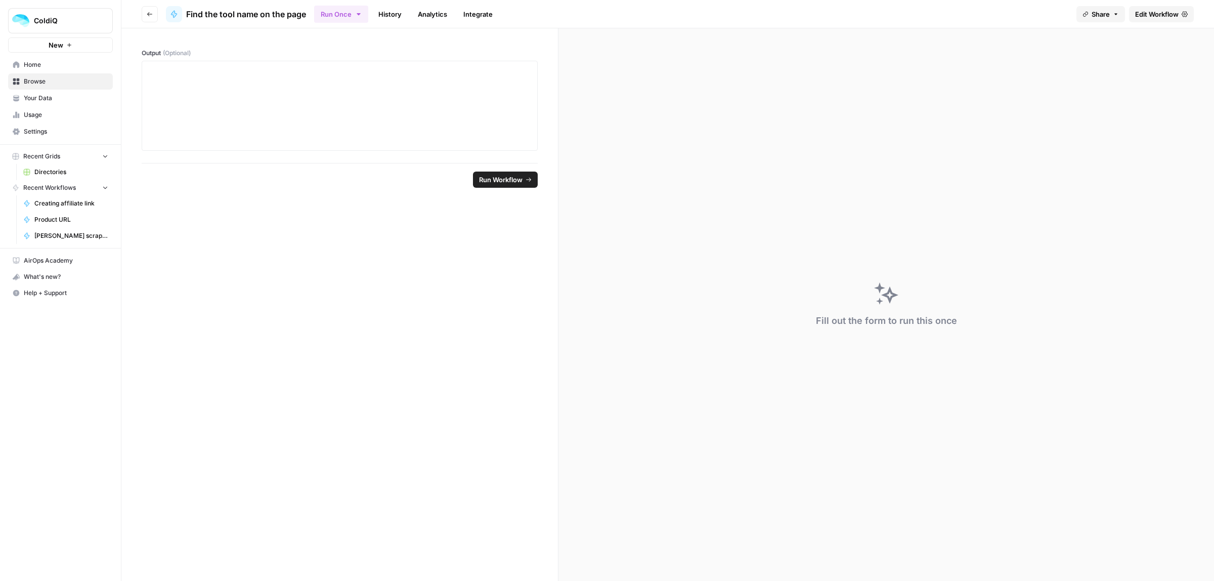
click at [1148, 18] on span "Edit Workflow" at bounding box center [1156, 14] width 43 height 10
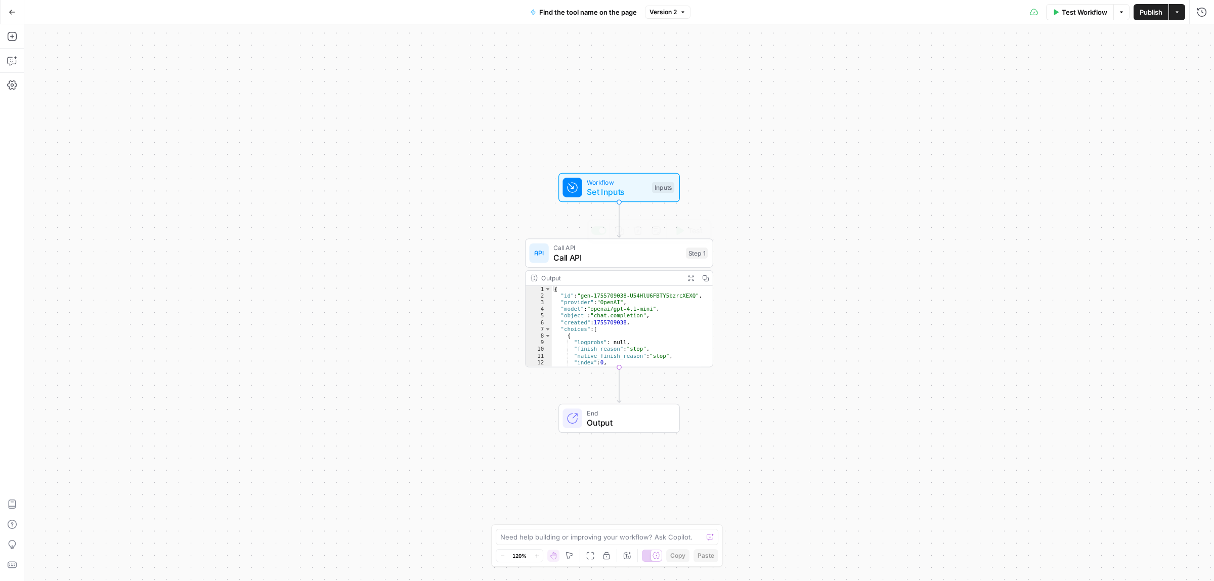
click at [600, 249] on span "Call API" at bounding box center [616, 248] width 127 height 10
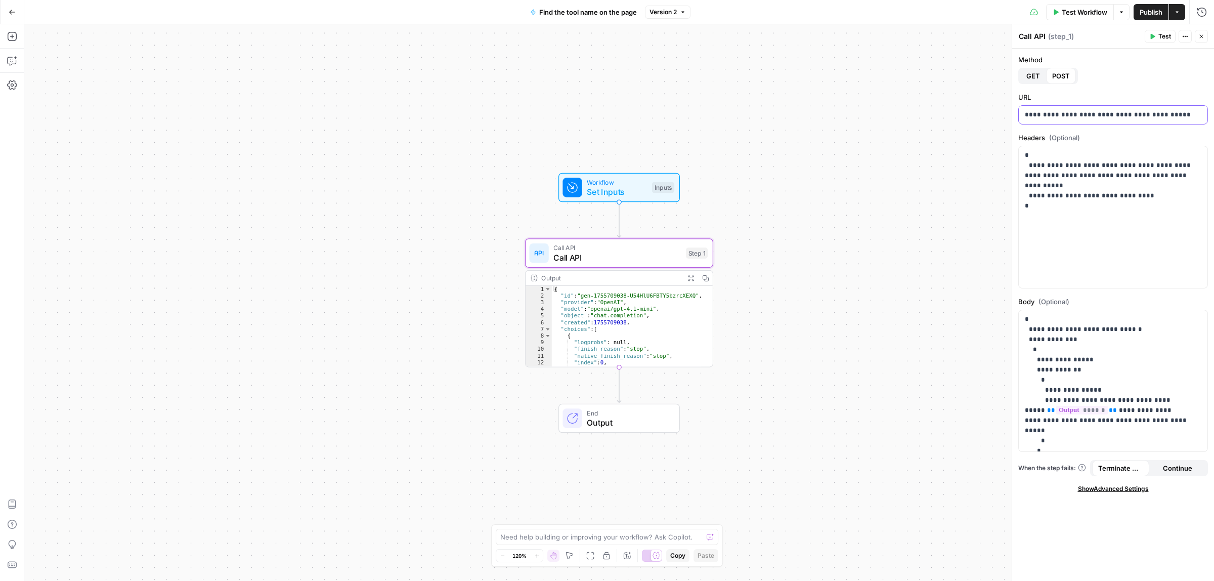
click at [1079, 117] on p "**********" at bounding box center [1113, 115] width 176 height 10
click at [1068, 190] on p "**********" at bounding box center [1113, 180] width 176 height 61
click at [1066, 326] on p "**********" at bounding box center [1108, 395] width 167 height 162
click at [1069, 110] on p "**********" at bounding box center [1113, 115] width 176 height 10
click at [1060, 175] on p "**********" at bounding box center [1113, 180] width 176 height 61
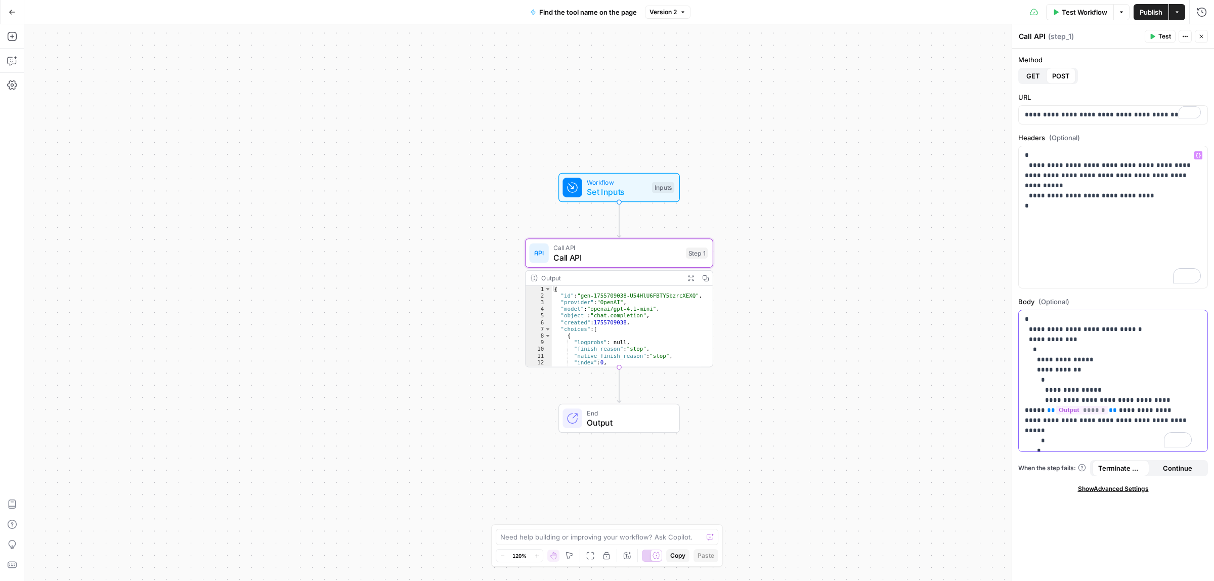
click at [1076, 344] on p "**********" at bounding box center [1108, 395] width 167 height 162
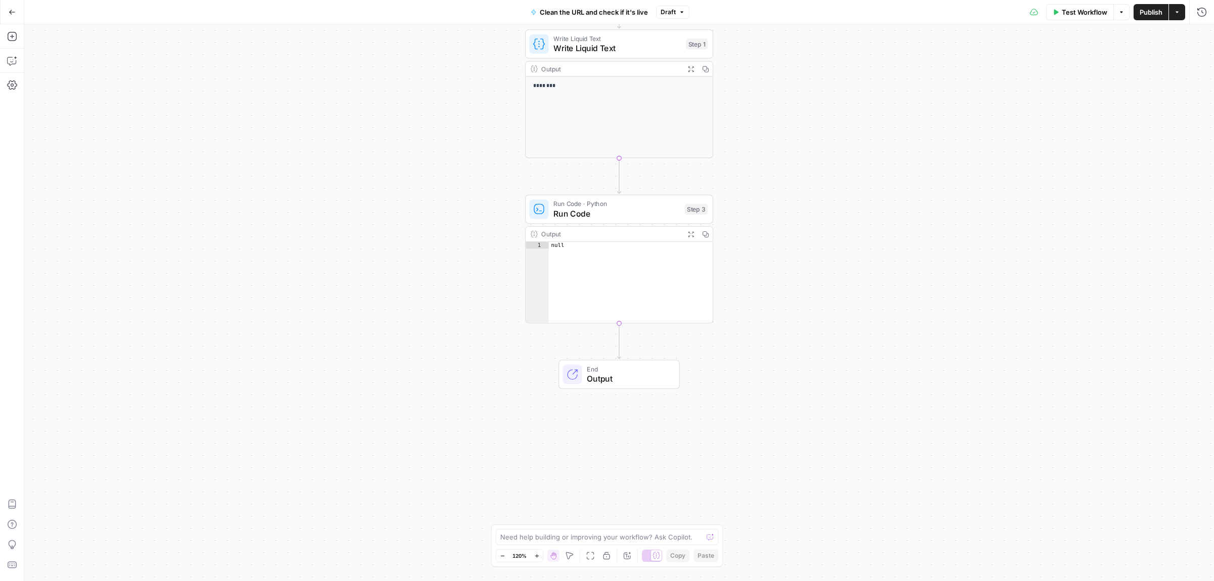
click at [12, 14] on icon "button" at bounding box center [12, 12] width 7 height 7
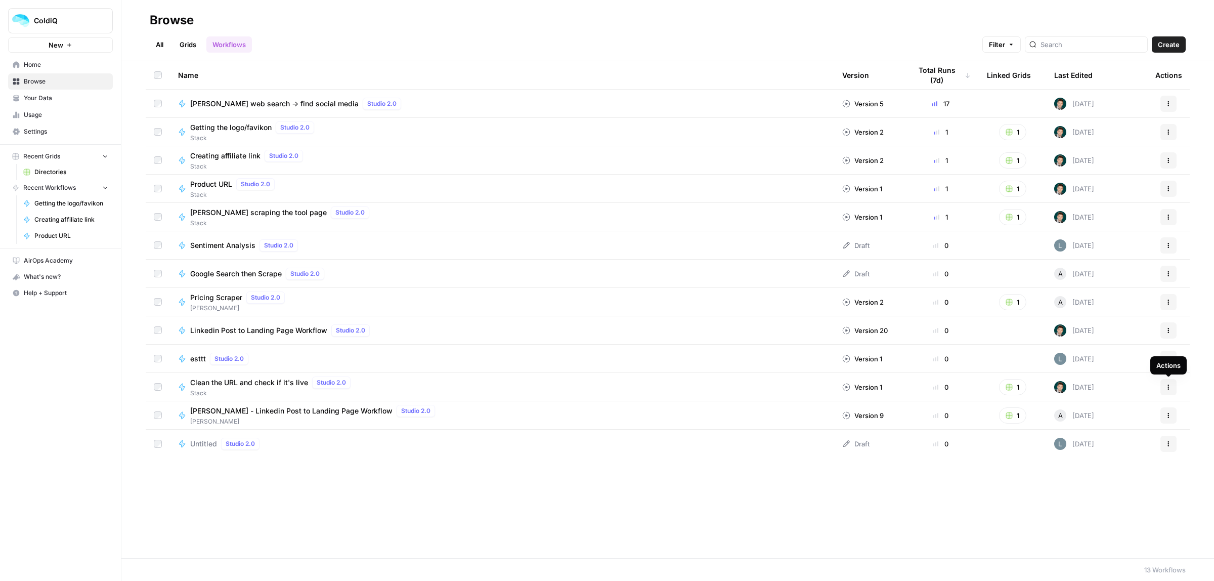
click at [1169, 390] on button "Actions" at bounding box center [1168, 387] width 16 height 16
click at [1110, 490] on span "Duplicate" at bounding box center [1123, 490] width 81 height 10
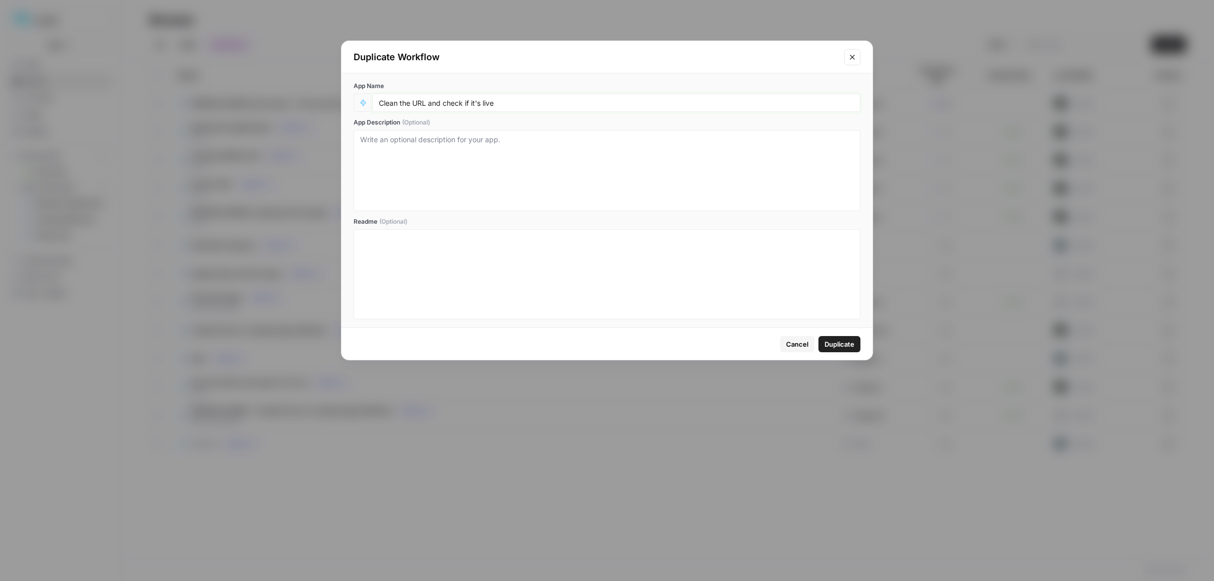
drag, startPoint x: 511, startPoint y: 105, endPoint x: 425, endPoint y: 102, distance: 86.5
click at [425, 102] on input "Clean the URL and check if it's live" at bounding box center [616, 102] width 475 height 9
type input "Clean the URL"
click at [835, 344] on span "Duplicate" at bounding box center [839, 344] width 30 height 10
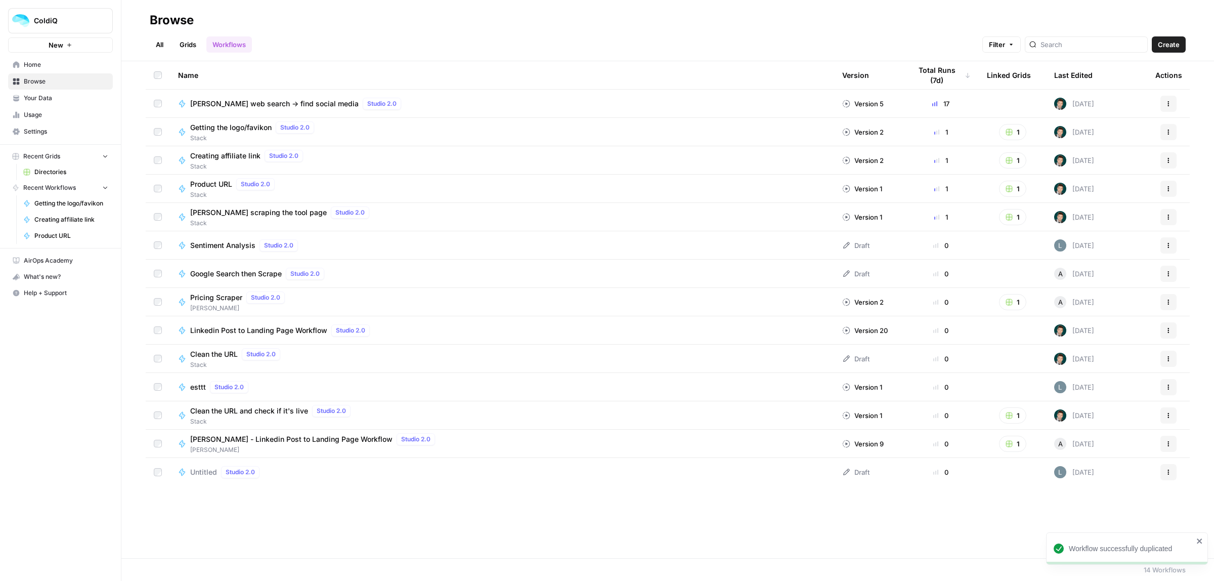
click at [208, 350] on span "Clean the URL" at bounding box center [214, 354] width 48 height 10
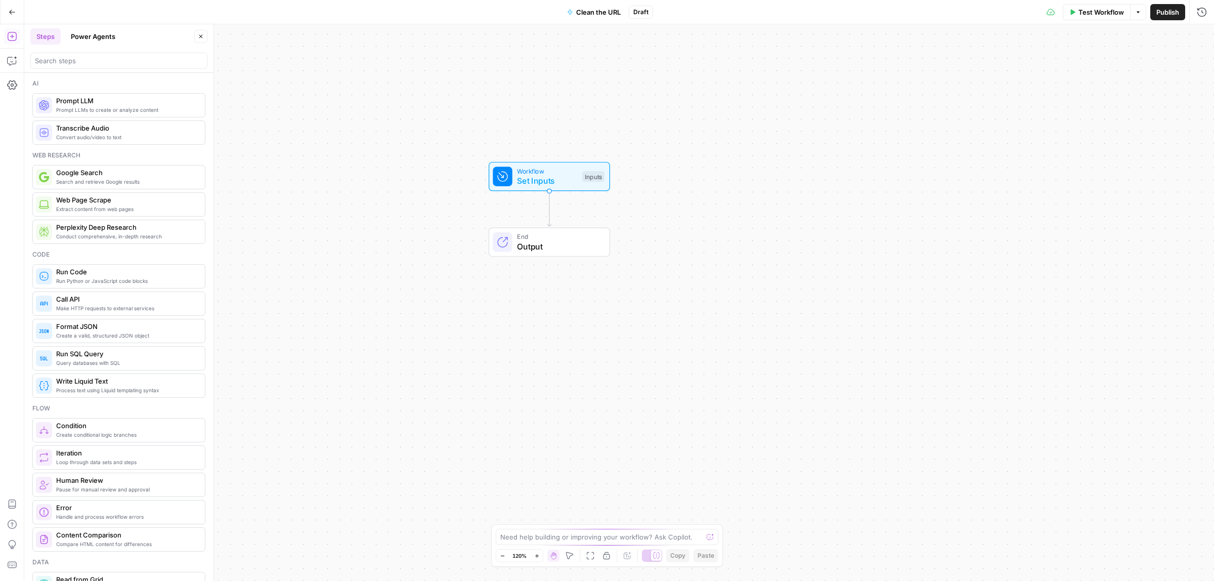
drag, startPoint x: 494, startPoint y: 387, endPoint x: 424, endPoint y: 294, distance: 116.7
click at [424, 294] on div "Workflow Set Inputs Inputs End Output" at bounding box center [618, 302] width 1189 height 556
click at [9, 11] on icon "button" at bounding box center [12, 12] width 7 height 7
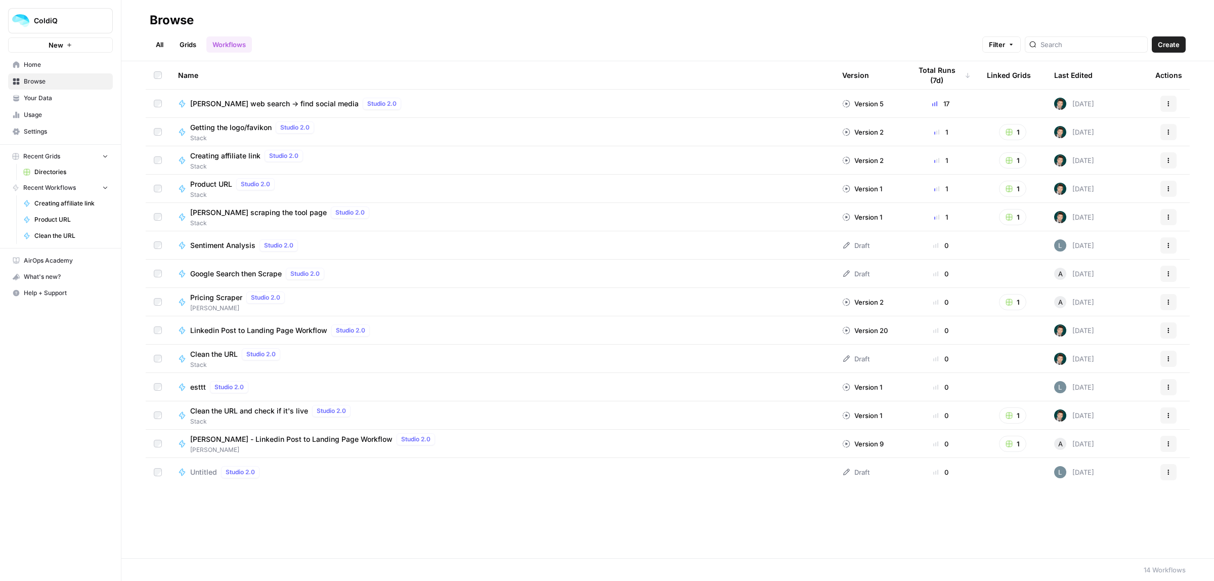
click at [228, 356] on span "Clean the URL" at bounding box center [214, 354] width 48 height 10
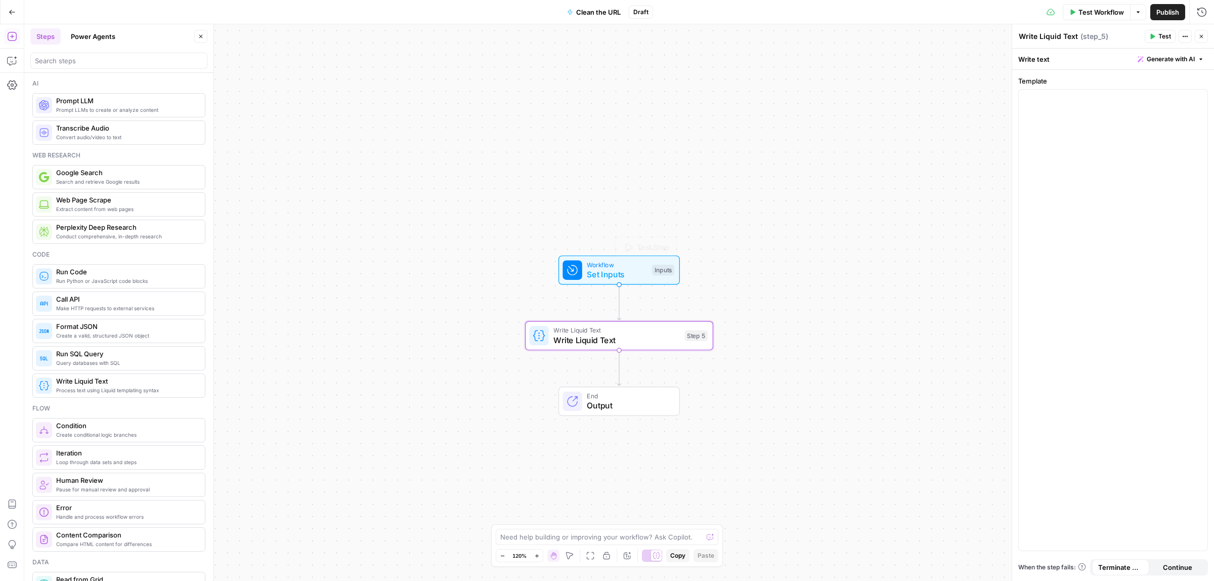
click at [602, 339] on span "Write Liquid Text" at bounding box center [616, 340] width 126 height 12
click at [1108, 158] on div at bounding box center [1113, 314] width 189 height 448
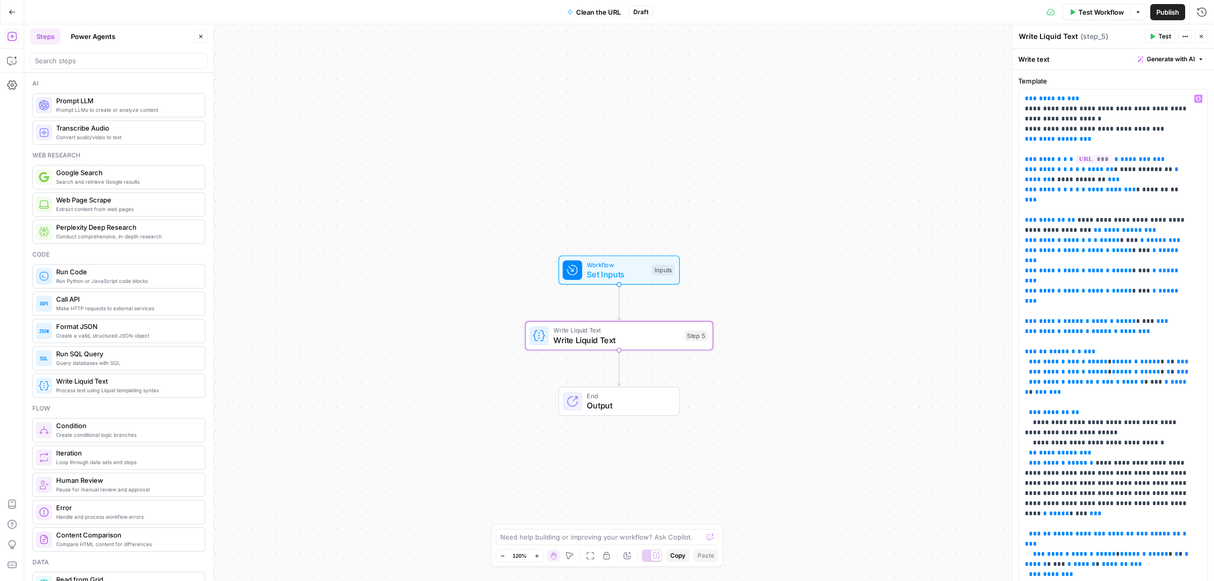
click at [629, 269] on span "Set Inputs" at bounding box center [617, 274] width 60 height 12
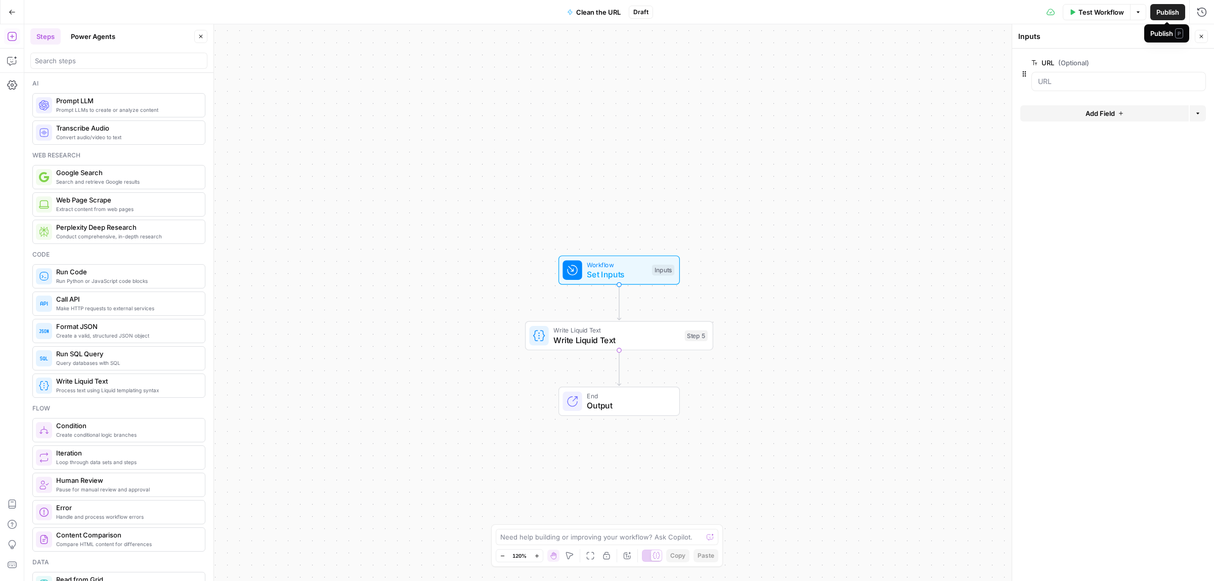
click at [1097, 6] on button "Test Workflow" at bounding box center [1097, 12] width 68 height 16
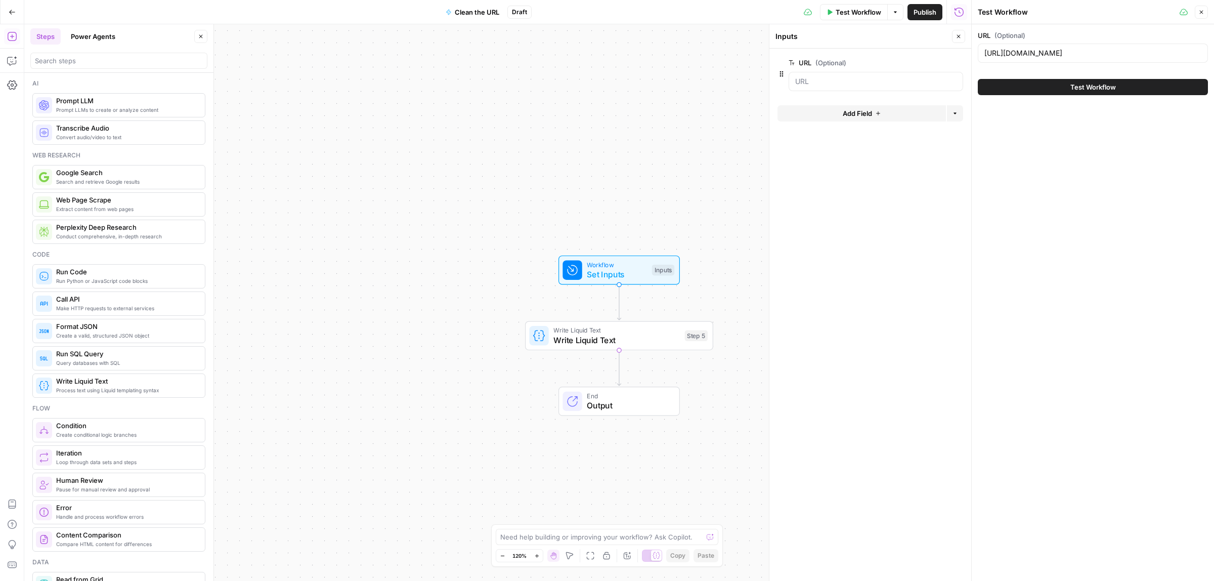
click at [1065, 83] on button "Test Workflow" at bounding box center [1093, 87] width 230 height 16
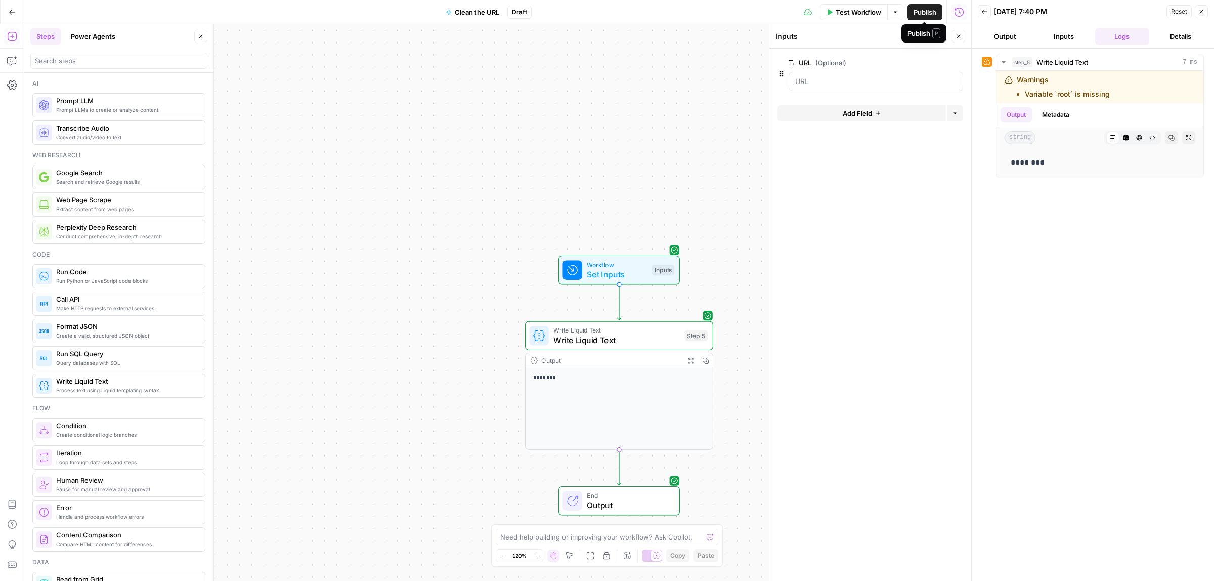
click at [926, 9] on span "Publish" at bounding box center [924, 12] width 23 height 10
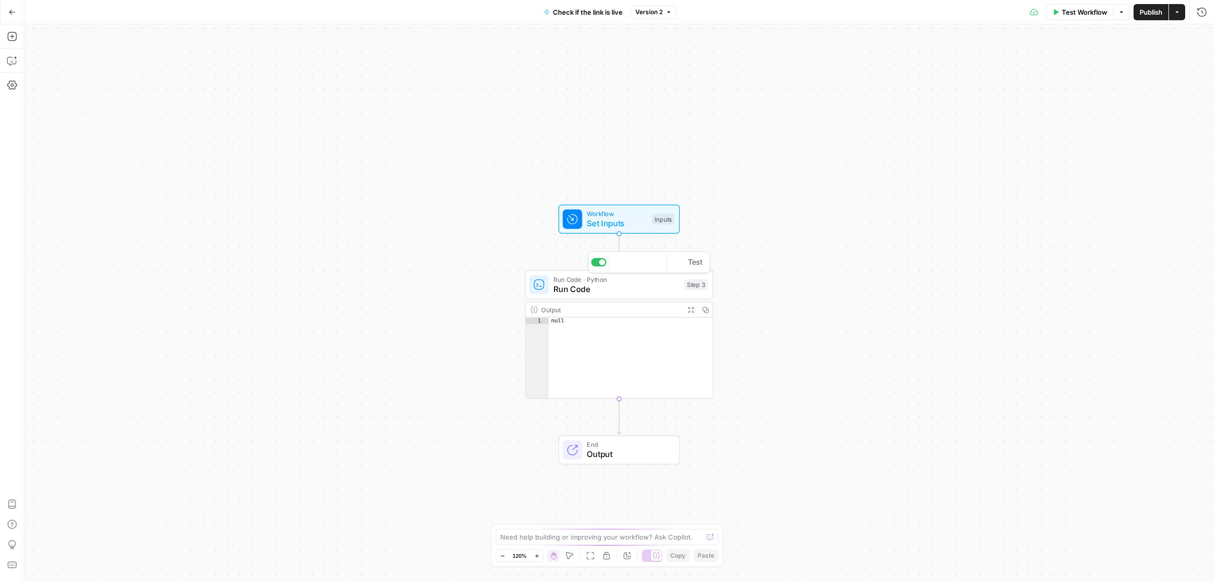
click at [627, 294] on span "Run Code" at bounding box center [616, 289] width 126 height 12
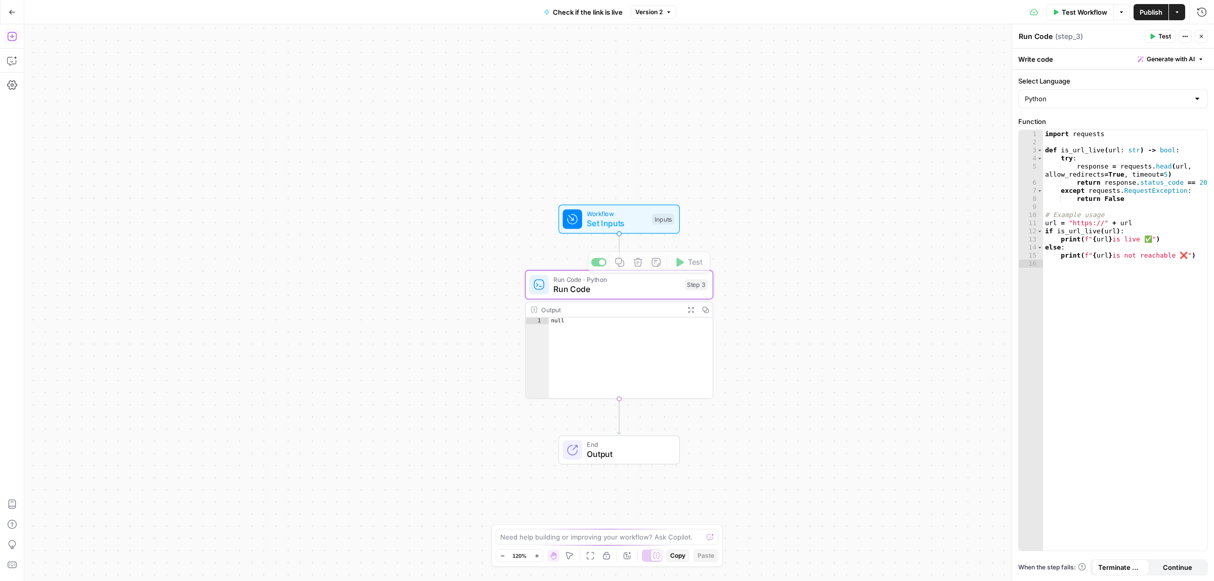
click at [13, 37] on icon "button" at bounding box center [12, 36] width 10 height 10
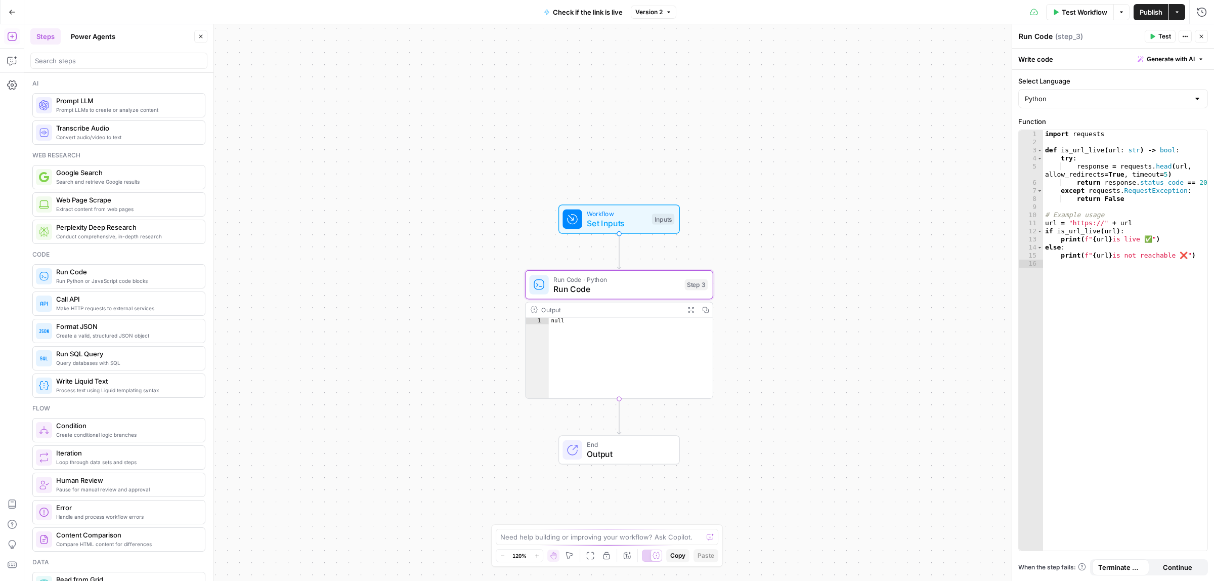
click at [612, 314] on div "Output" at bounding box center [610, 309] width 139 height 10
click at [616, 310] on div "Output" at bounding box center [610, 309] width 139 height 10
type textarea "**********"
click at [1130, 256] on div "import requests def is_url_live ( url : str ) -> bool : try : response = reques…" at bounding box center [1125, 348] width 164 height 436
click at [1158, 33] on span "Test" at bounding box center [1164, 36] width 13 height 9
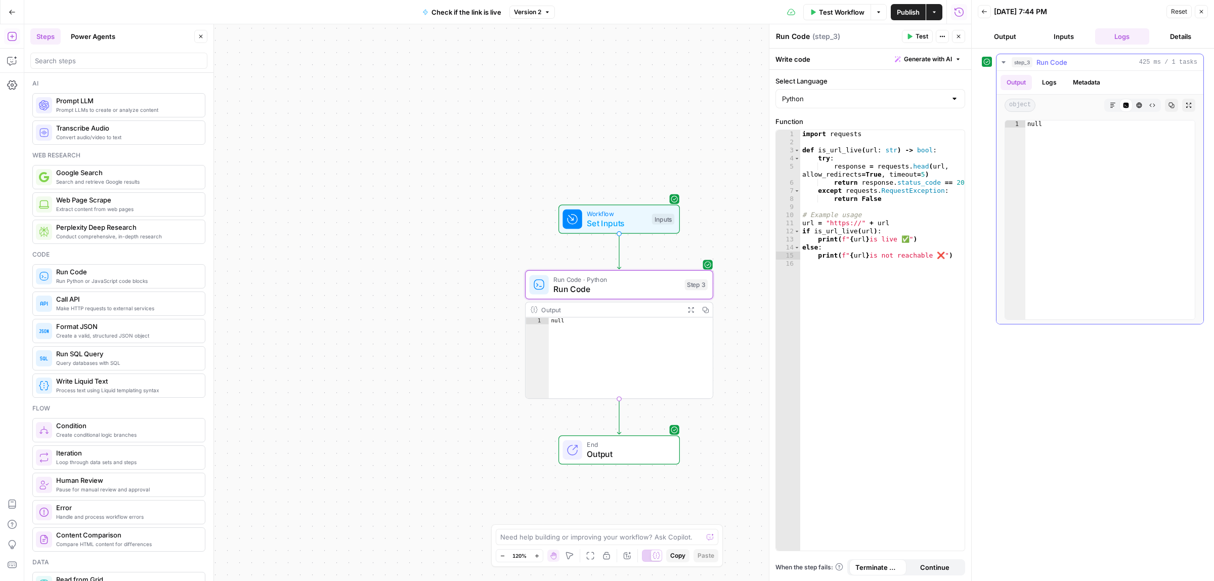
click at [1057, 78] on button "Logs" at bounding box center [1049, 82] width 27 height 15
click at [1196, 34] on button "Details" at bounding box center [1180, 36] width 55 height 16
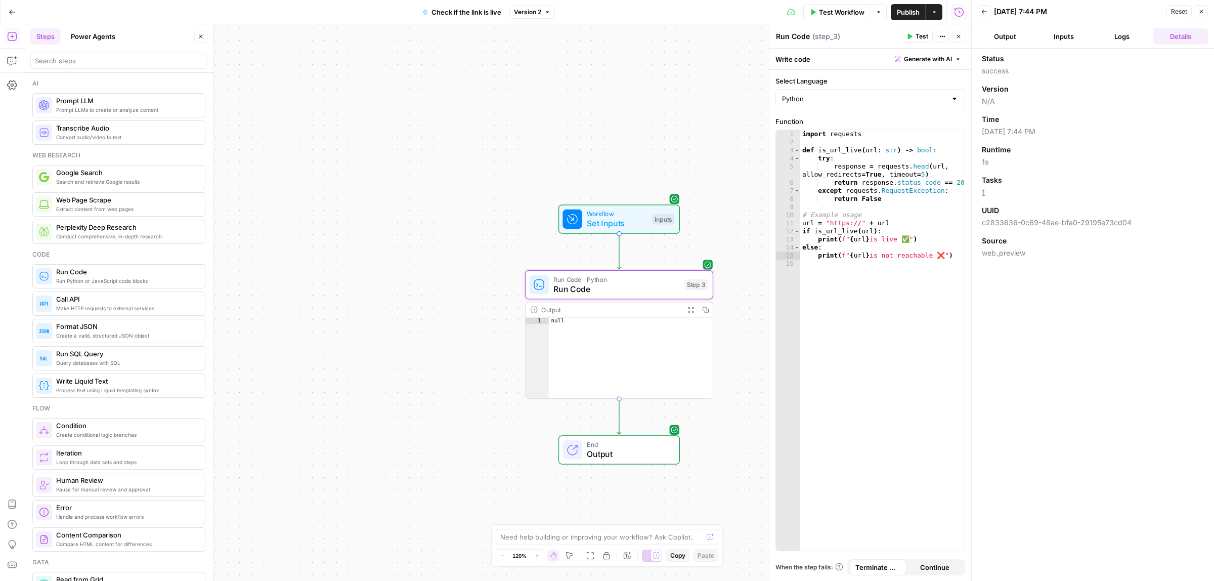
drag, startPoint x: 988, startPoint y: 70, endPoint x: 1028, endPoint y: 72, distance: 40.5
click at [1018, 71] on span "success" at bounding box center [1093, 71] width 222 height 10
click at [1000, 100] on span "N/A" at bounding box center [1093, 101] width 222 height 10
drag, startPoint x: 989, startPoint y: 228, endPoint x: 1034, endPoint y: 244, distance: 47.8
click at [1071, 227] on span "c2833636-0c69-48ae-bfa0-29195e73cd04" at bounding box center [1093, 222] width 222 height 10
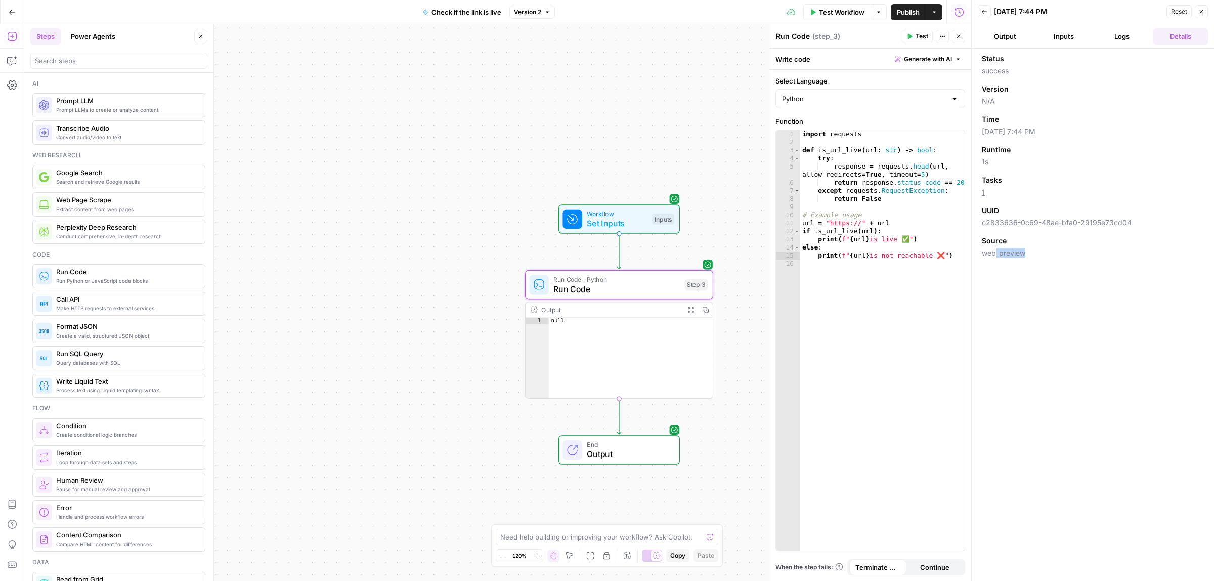
drag, startPoint x: 994, startPoint y: 248, endPoint x: 1037, endPoint y: 252, distance: 43.1
click at [1037, 252] on span "web_preview" at bounding box center [1093, 253] width 222 height 10
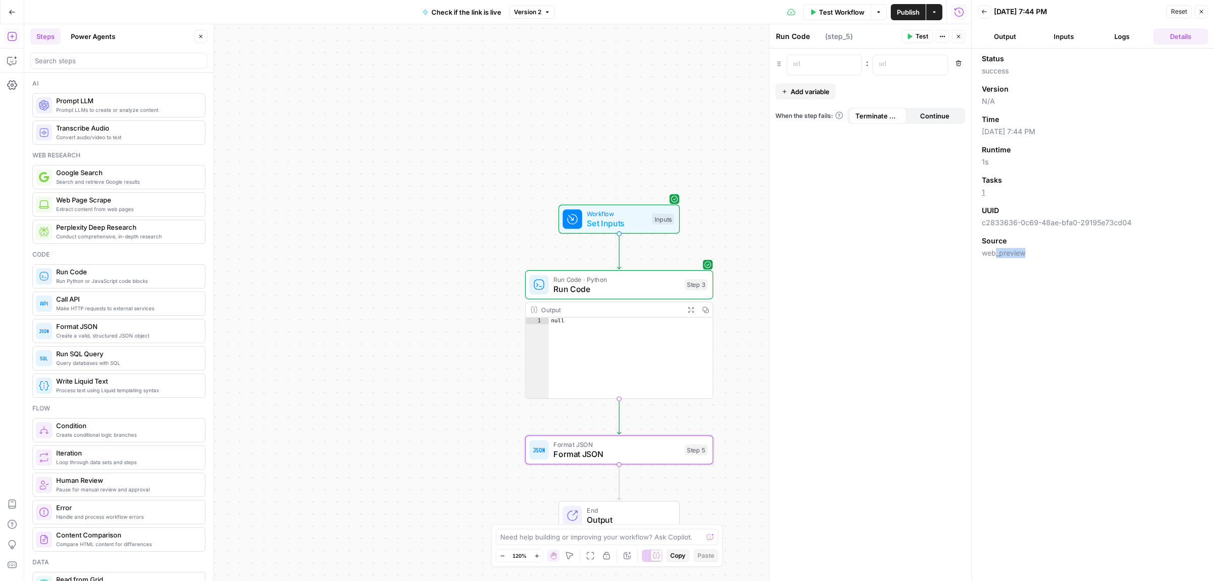
type textarea "Format JSON"
click at [827, 65] on p at bounding box center [816, 64] width 46 height 10
click at [889, 64] on p at bounding box center [902, 64] width 46 height 10
click at [821, 62] on p at bounding box center [816, 64] width 46 height 10
click at [807, 89] on span "Add variable" at bounding box center [809, 91] width 39 height 10
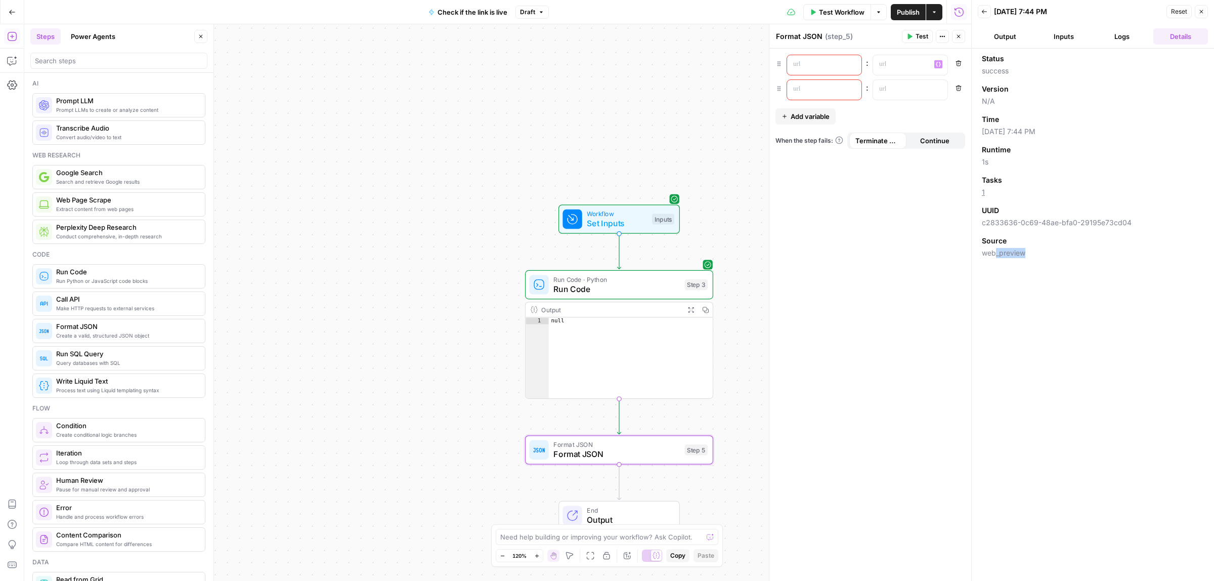
click at [957, 62] on icon "button" at bounding box center [958, 63] width 6 height 6
click at [852, 62] on icon "button" at bounding box center [852, 64] width 5 height 5
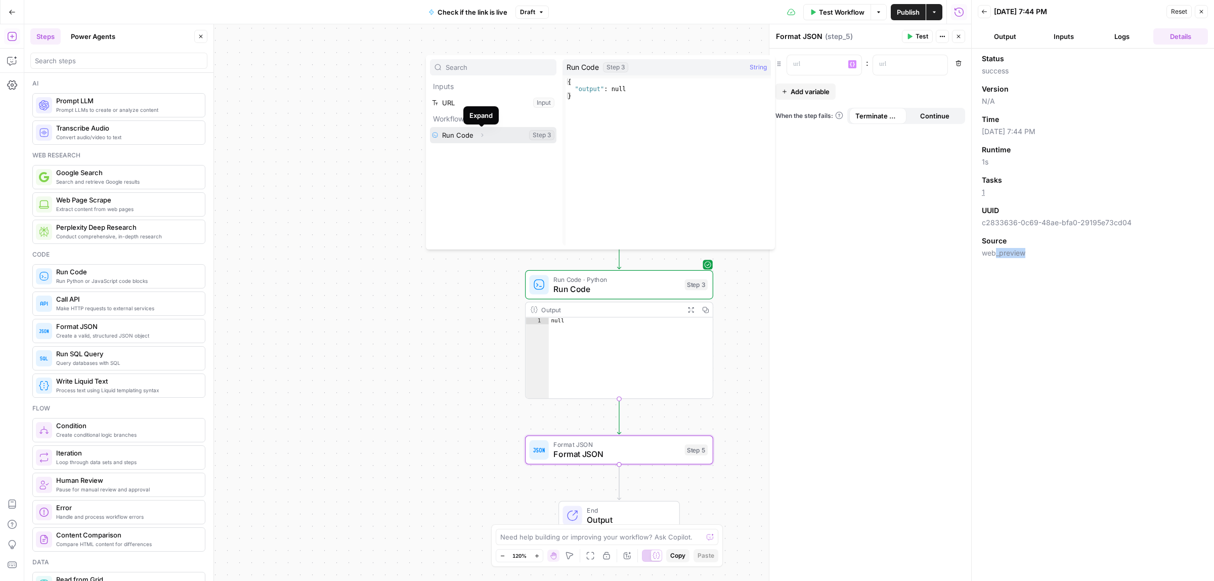
click at [486, 137] on button "Expand" at bounding box center [481, 134] width 13 height 13
click at [505, 149] on button "Select variable Output" at bounding box center [498, 151] width 116 height 16
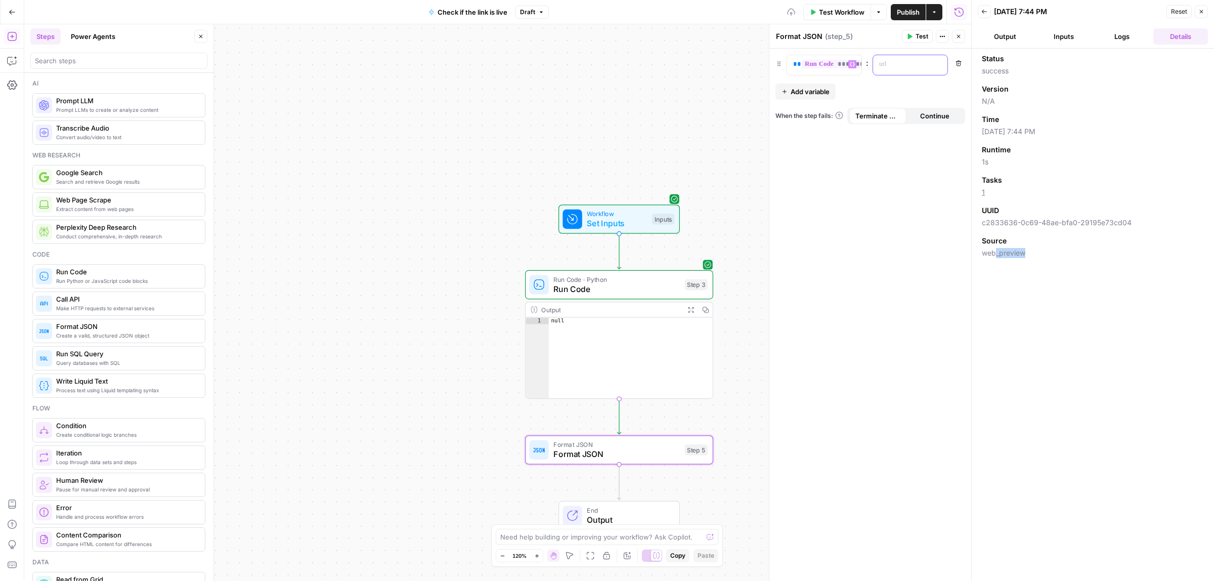
click at [893, 63] on p at bounding box center [902, 64] width 46 height 10
click at [827, 66] on span "**********" at bounding box center [845, 64] width 87 height 9
click at [913, 62] on p at bounding box center [902, 64] width 46 height 10
click at [936, 62] on icon "button" at bounding box center [938, 64] width 5 height 5
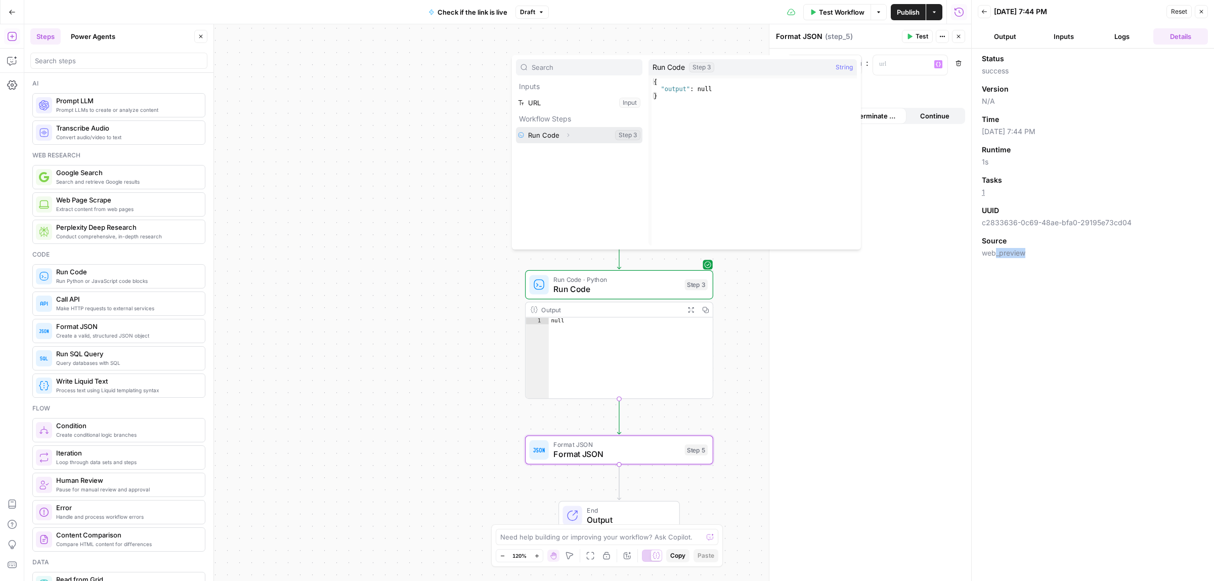
click at [557, 140] on button "Select variable Run Code" at bounding box center [579, 135] width 126 height 16
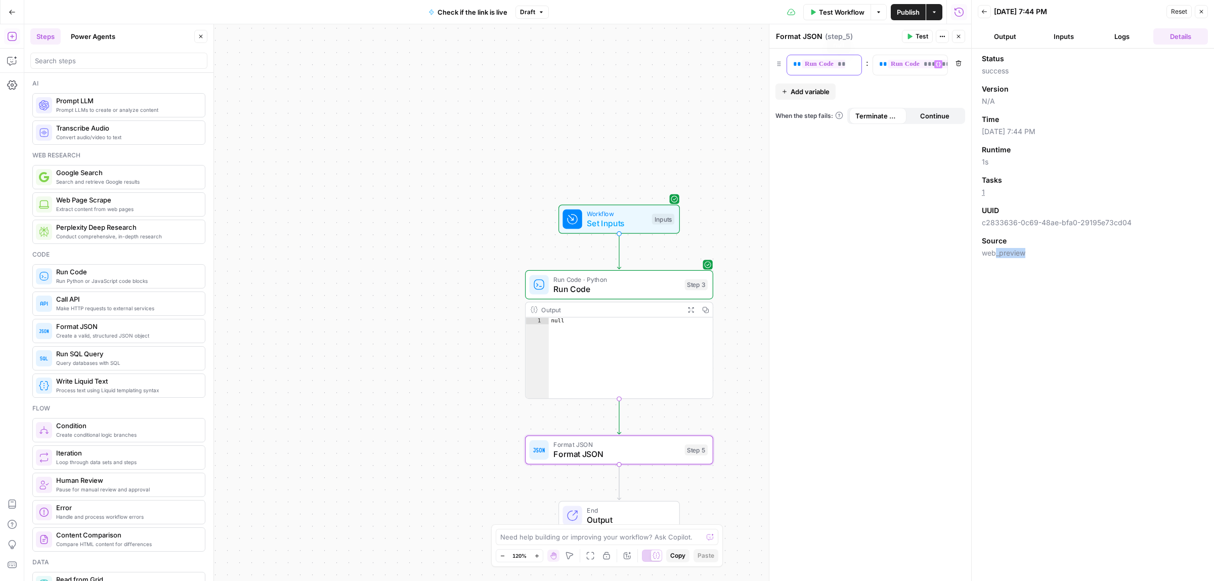
click at [841, 62] on span "**********" at bounding box center [845, 64] width 87 height 9
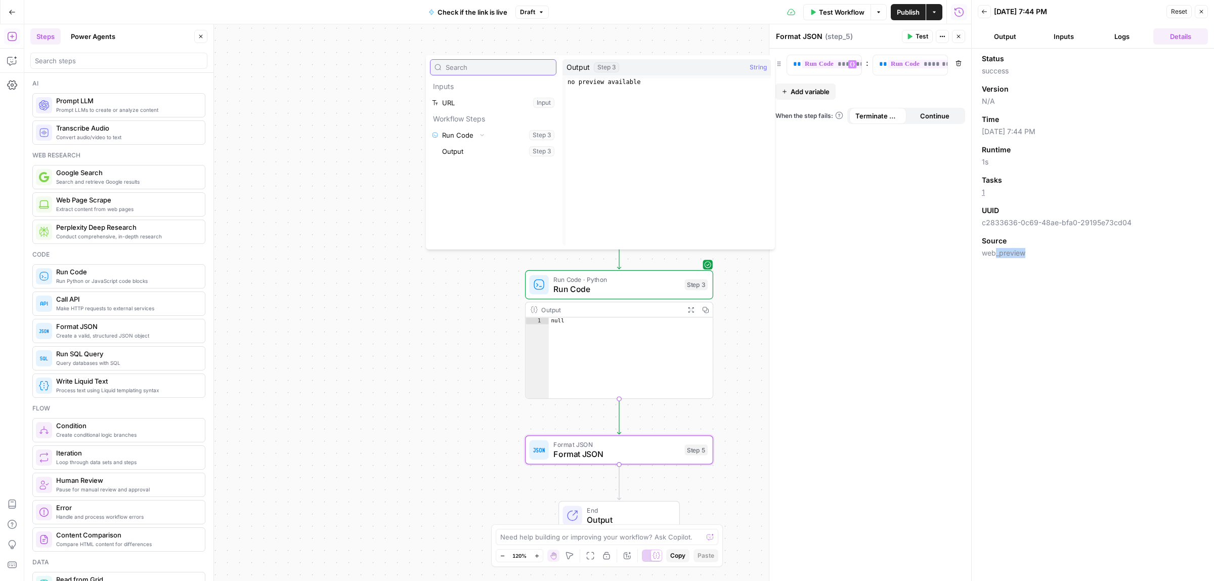
type input "\"
click at [830, 66] on span "**********" at bounding box center [845, 64] width 87 height 9
click at [921, 39] on span "Test" at bounding box center [921, 36] width 13 height 9
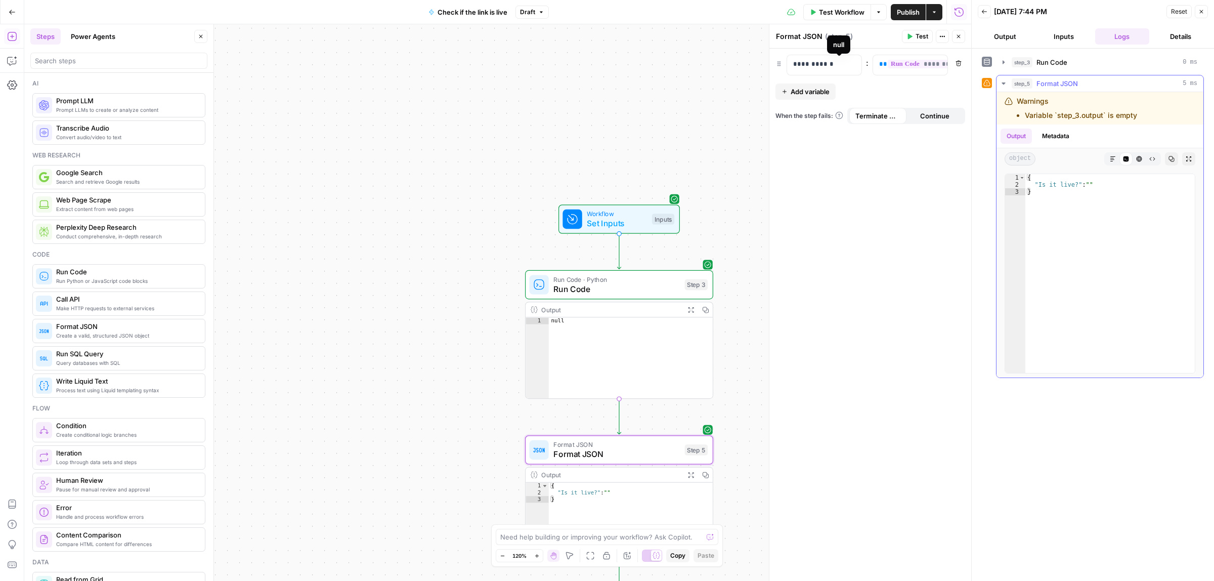
type textarea "**********"
click at [1088, 186] on div "{ "Is it live?" : "" }" at bounding box center [1109, 280] width 169 height 212
click at [1065, 137] on button "Metadata" at bounding box center [1055, 135] width 39 height 15
click at [1015, 138] on button "Output" at bounding box center [1015, 135] width 31 height 15
click at [640, 287] on span "Run Code" at bounding box center [616, 289] width 126 height 12
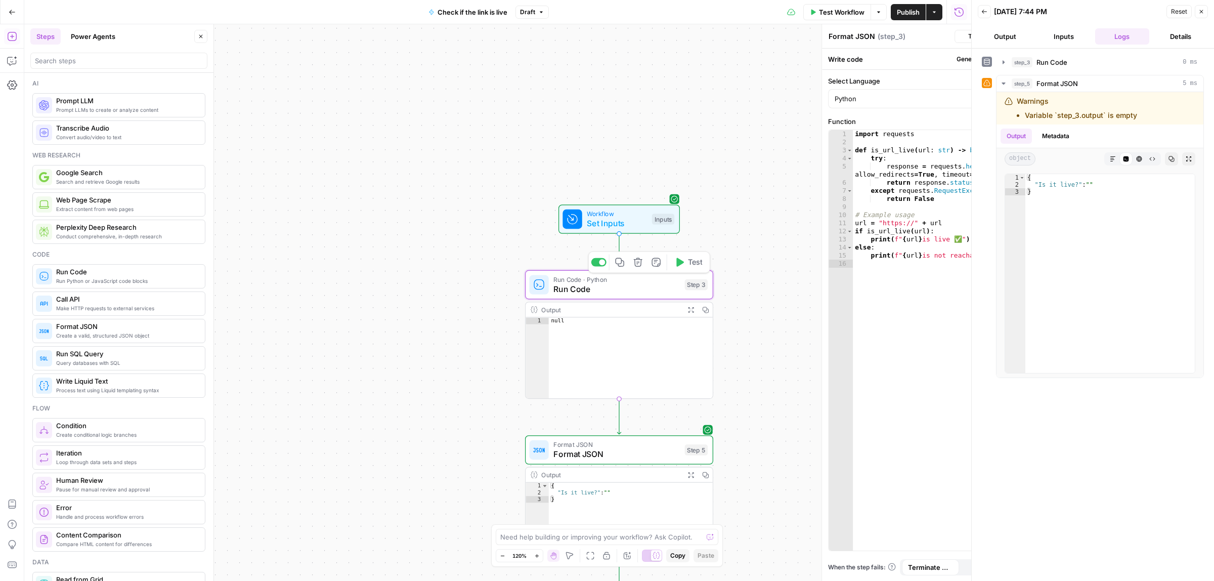
type textarea "Run Code"
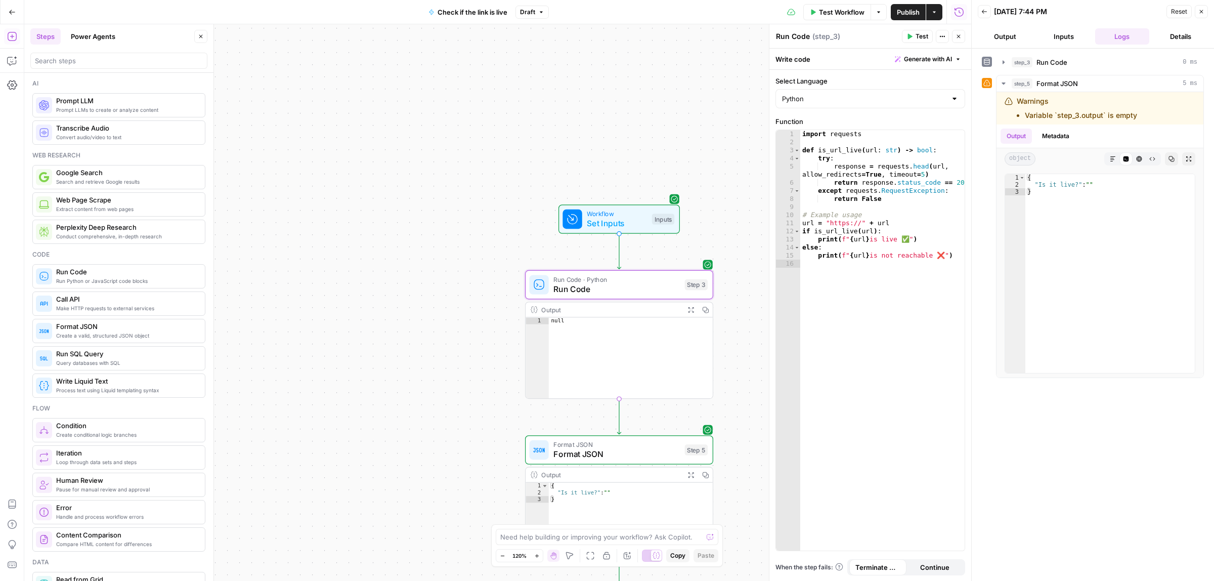
type textarea "****"
click at [565, 323] on div "null" at bounding box center [631, 364] width 164 height 94
click at [883, 263] on div "import requests def is_url_live ( url : str ) -> bool : try : response = reques…" at bounding box center [882, 348] width 164 height 436
type textarea "**********"
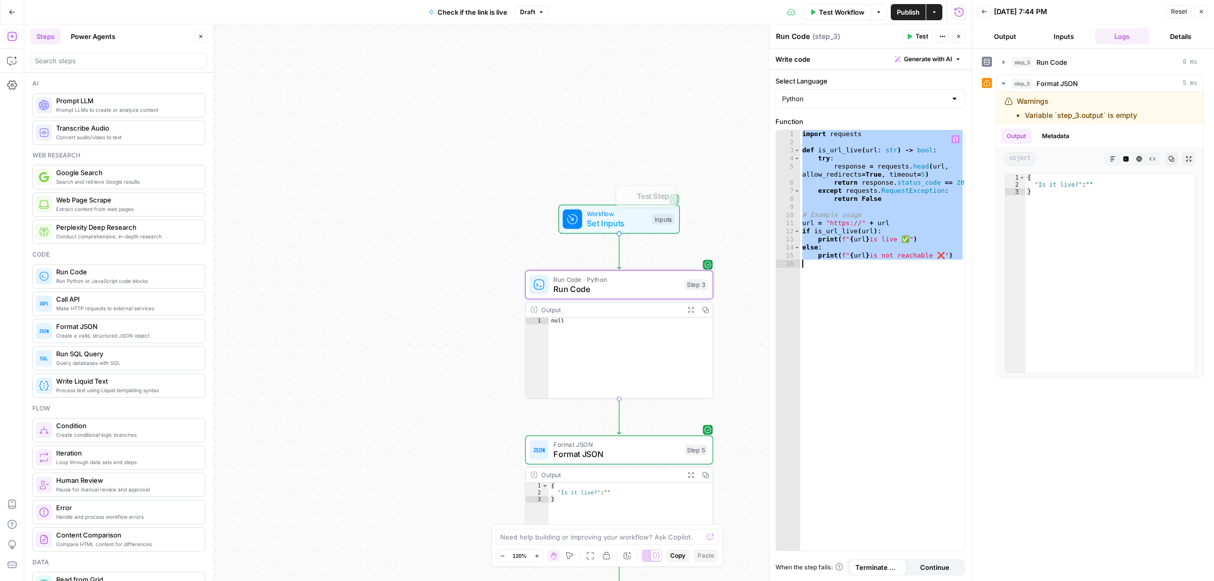
click at [836, 261] on div "import requests def is_url_live ( url : str ) -> bool : try : response = reques…" at bounding box center [882, 340] width 164 height 420
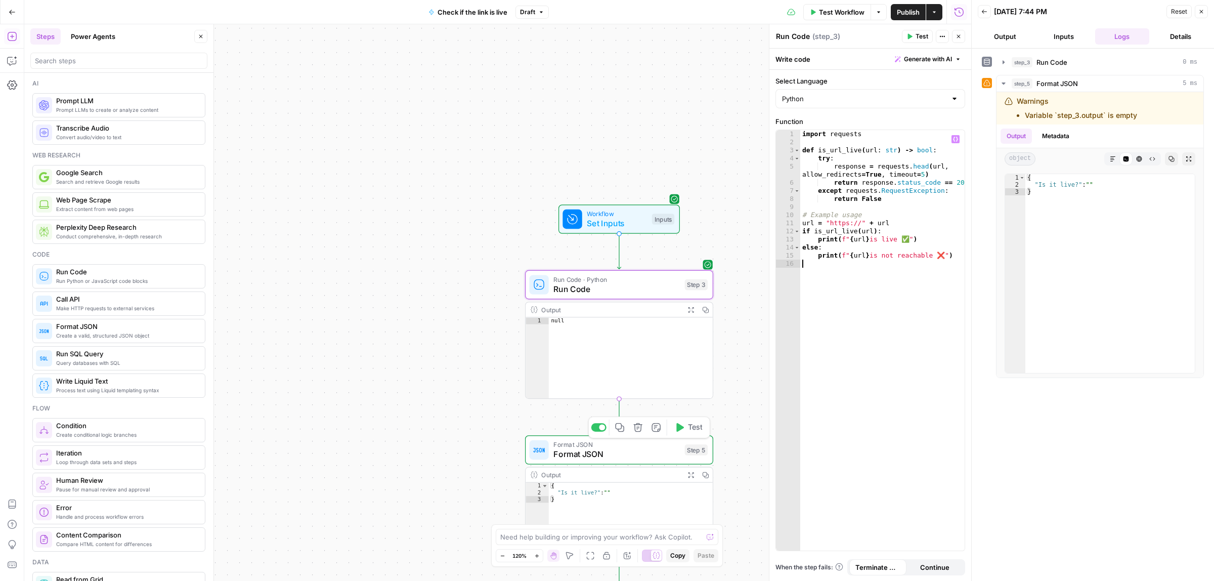
click at [635, 425] on icon "button" at bounding box center [638, 427] width 10 height 10
click at [588, 132] on span "Delete Step" at bounding box center [579, 129] width 39 height 10
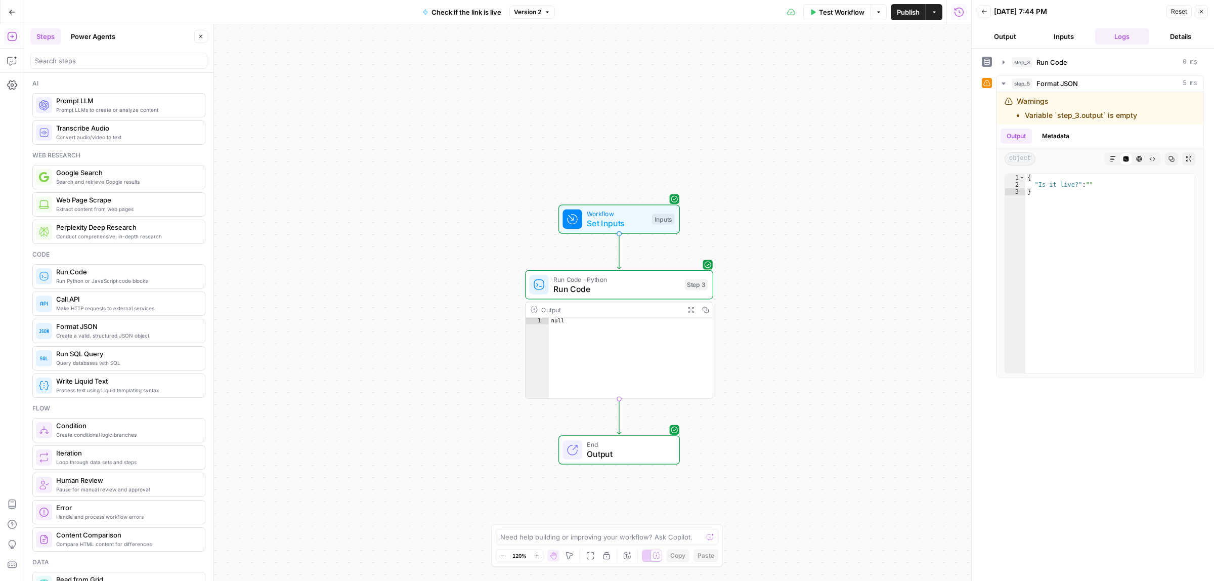
click at [11, 11] on icon "button" at bounding box center [12, 12] width 7 height 7
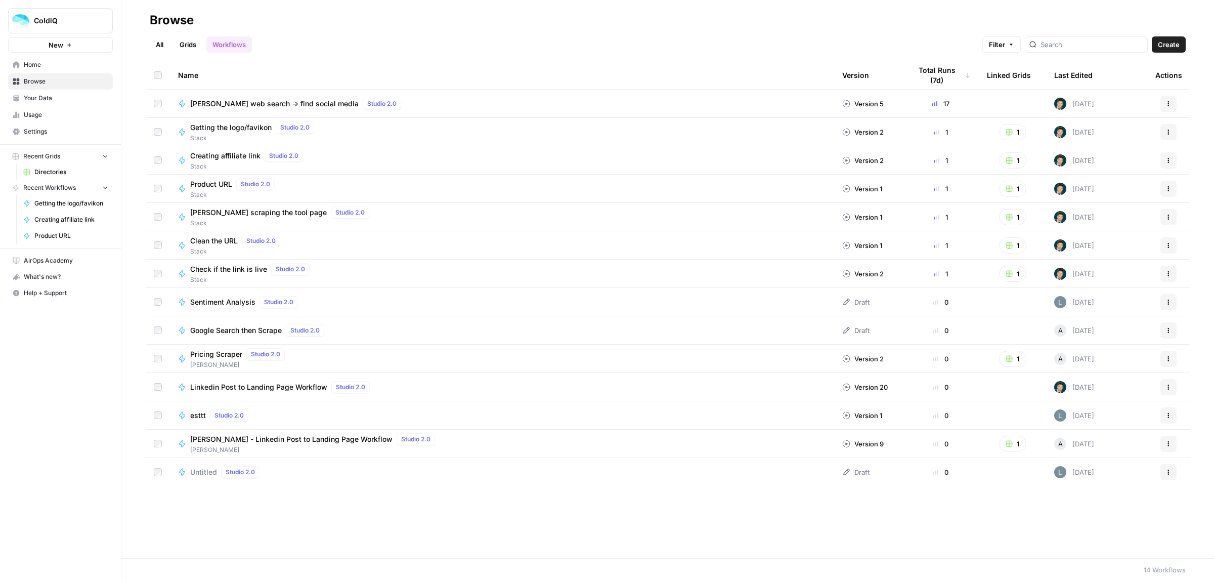
click at [46, 168] on span "Directories" at bounding box center [71, 171] width 74 height 9
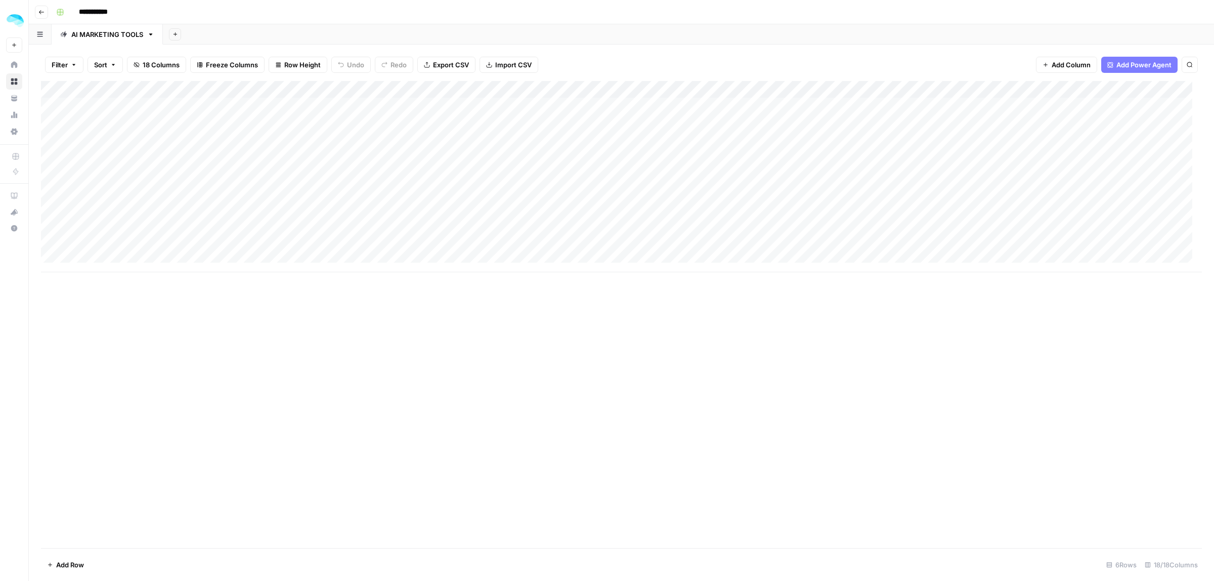
click at [503, 87] on div "Add Column" at bounding box center [621, 176] width 1161 height 191
click at [451, 271] on span "Remove Column" at bounding box center [470, 268] width 89 height 10
click at [570, 115] on span "Delete" at bounding box center [571, 114] width 22 height 10
click at [294, 87] on div "Add Column" at bounding box center [621, 176] width 1161 height 191
click at [782, 90] on div "Add Column" at bounding box center [621, 176] width 1161 height 191
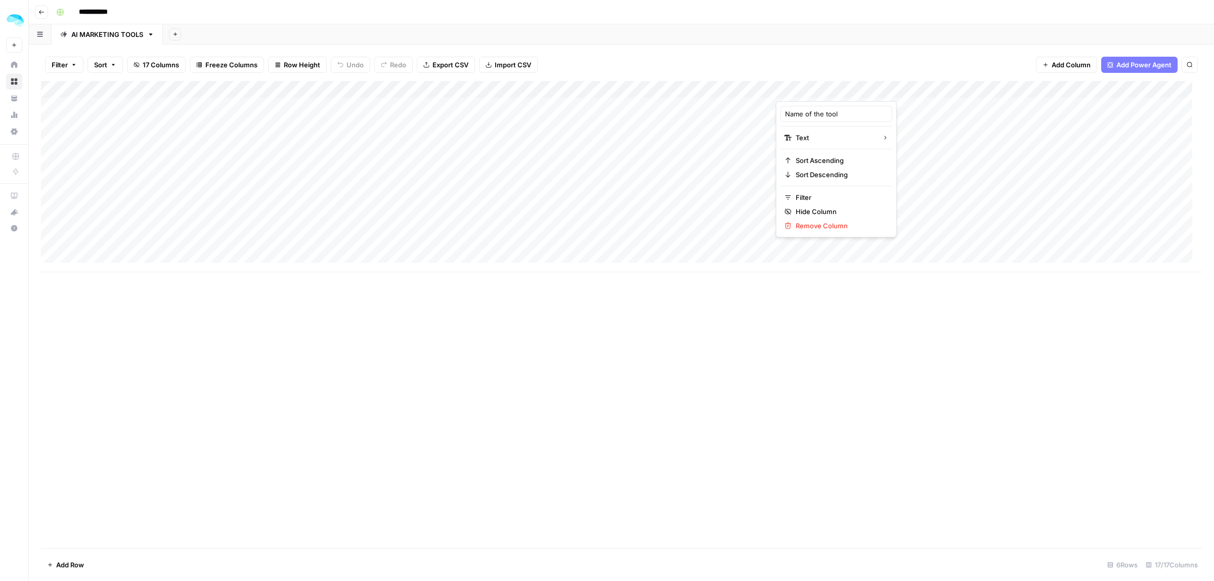
click at [771, 89] on div "Add Column" at bounding box center [621, 176] width 1161 height 191
click at [671, 219] on button "Remove Column" at bounding box center [691, 225] width 112 height 14
click at [575, 107] on span "Delete" at bounding box center [571, 105] width 22 height 10
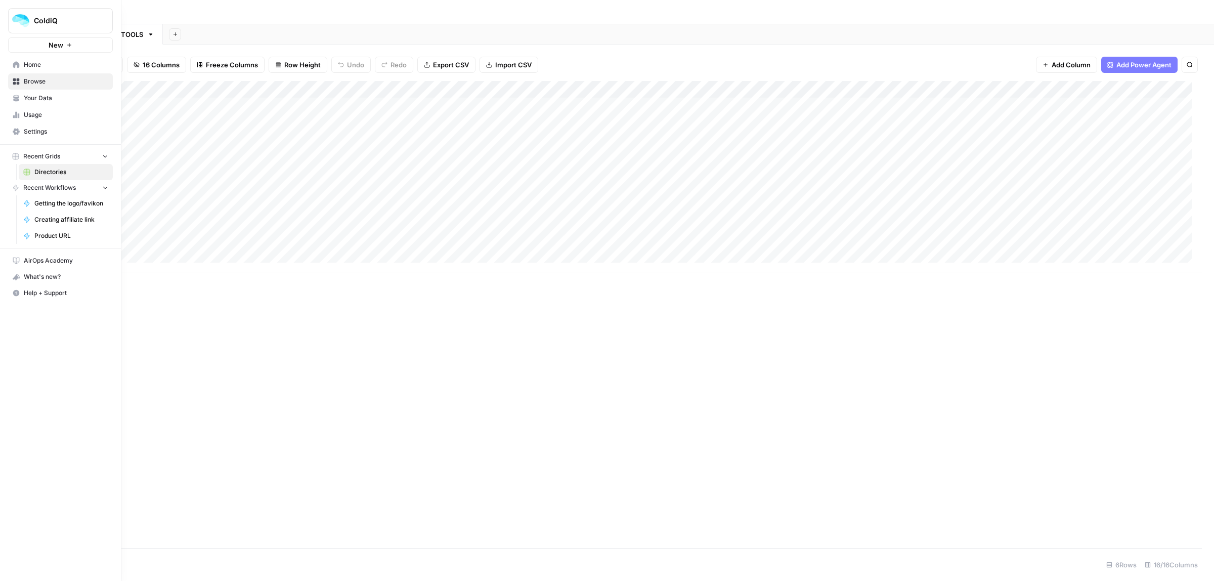
click at [40, 64] on span "Home" at bounding box center [66, 64] width 84 height 9
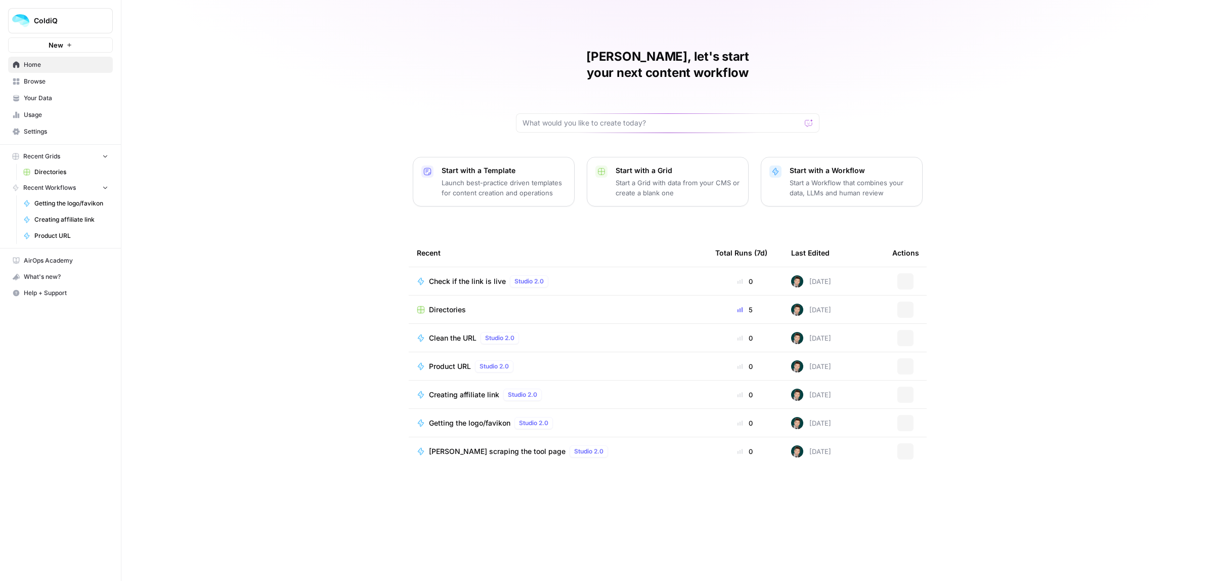
click at [504, 178] on p "Launch best-practice driven templates for content creation and operations" at bounding box center [504, 188] width 124 height 20
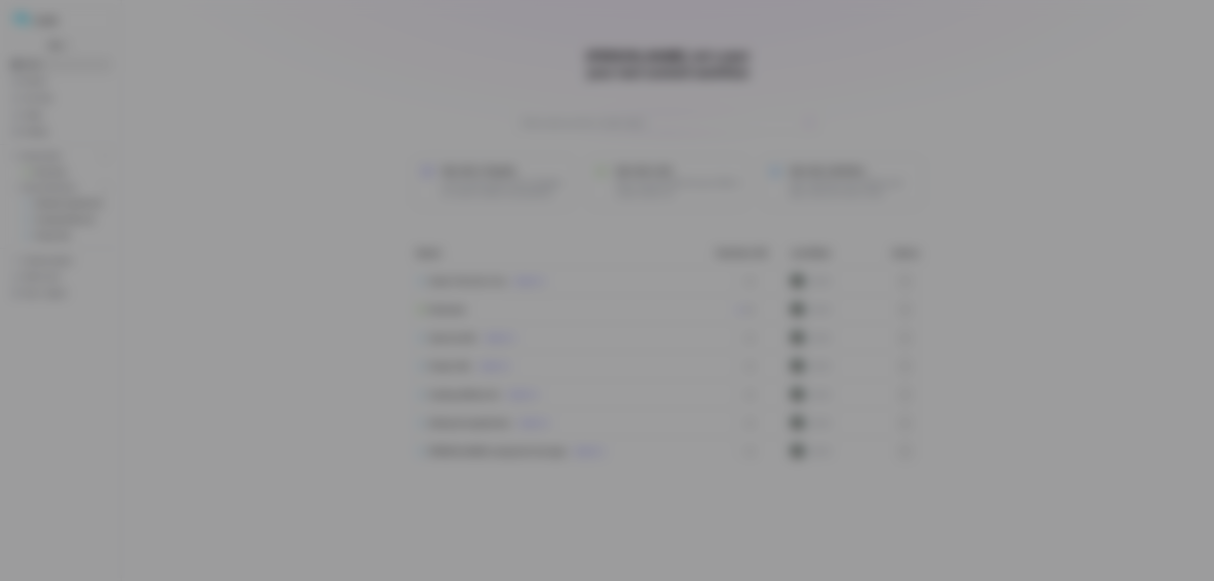
click at [504, 171] on div at bounding box center [565, 162] width 170 height 72
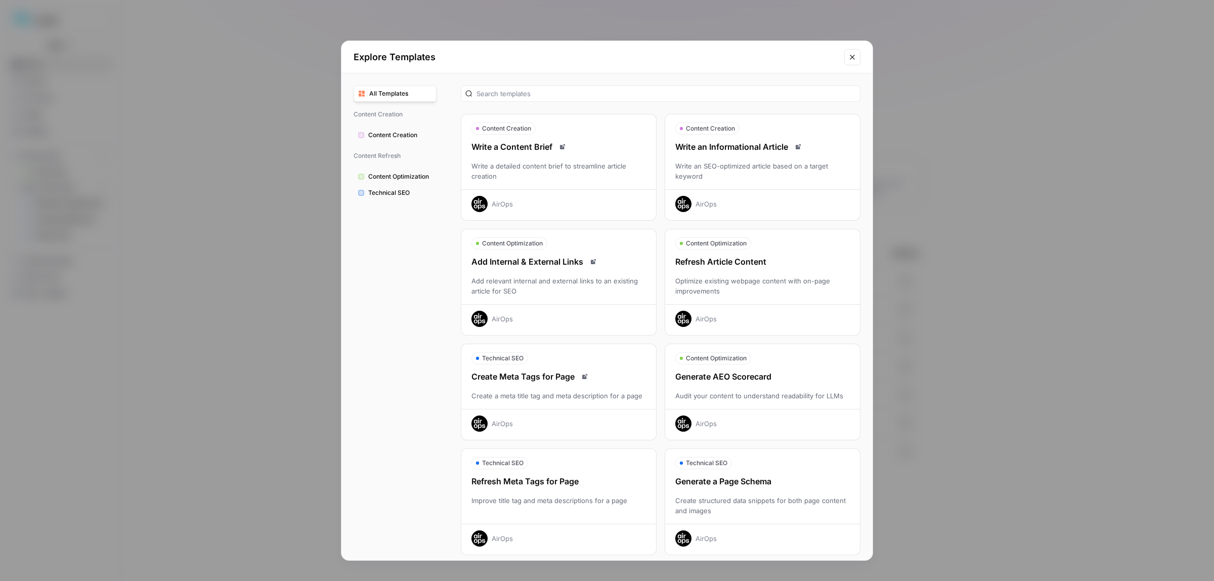
click at [858, 57] on button "Close modal" at bounding box center [852, 57] width 16 height 16
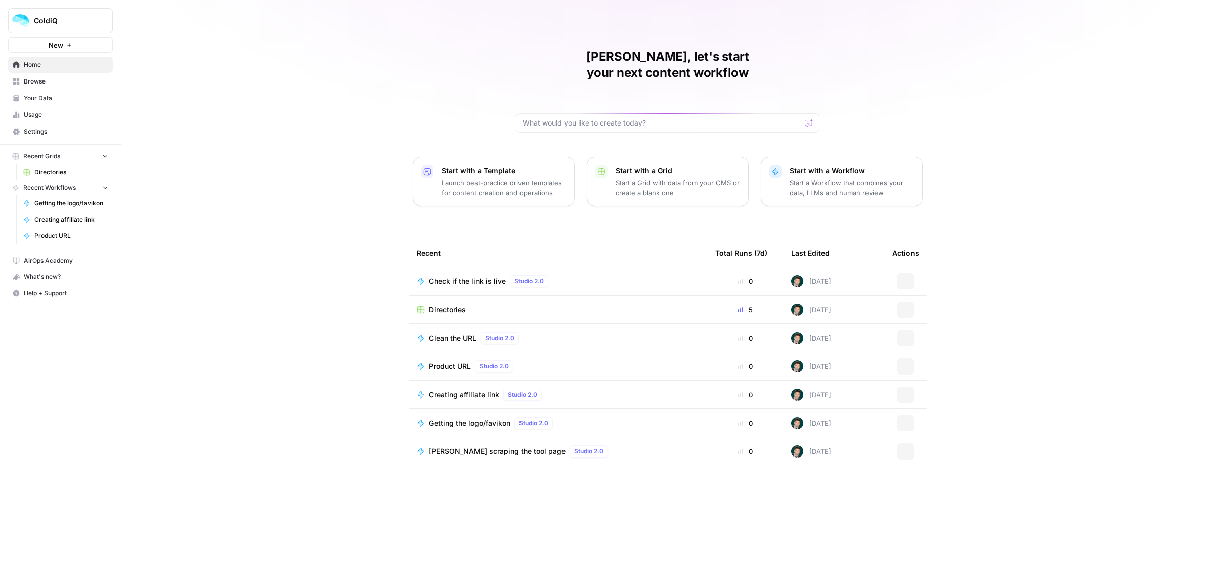
click at [850, 178] on p "Start a Workflow that combines your data, LLMs and human review" at bounding box center [851, 188] width 124 height 20
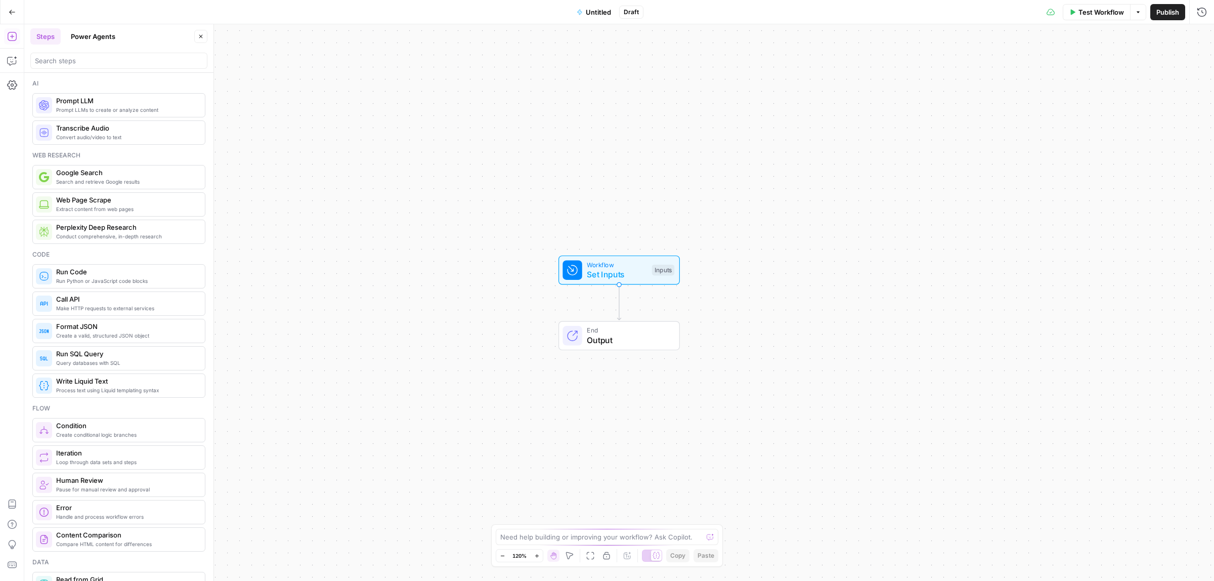
click at [13, 11] on icon "button" at bounding box center [12, 12] width 7 height 7
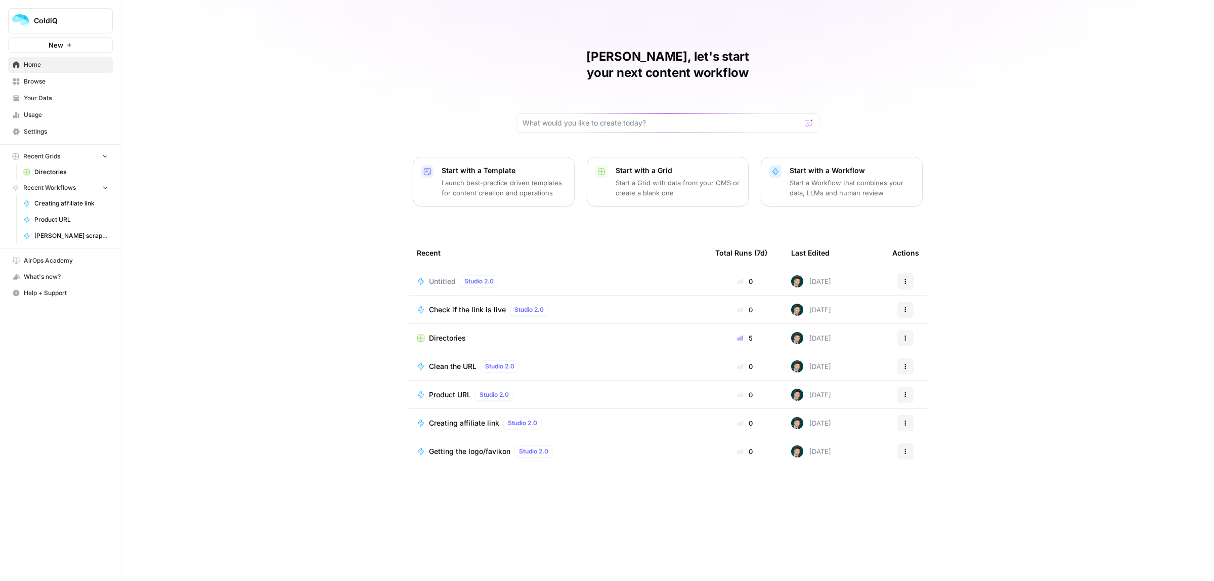
click at [898, 273] on button "Actions" at bounding box center [905, 281] width 16 height 16
click at [913, 310] on div "Delete" at bounding box center [954, 312] width 96 height 10
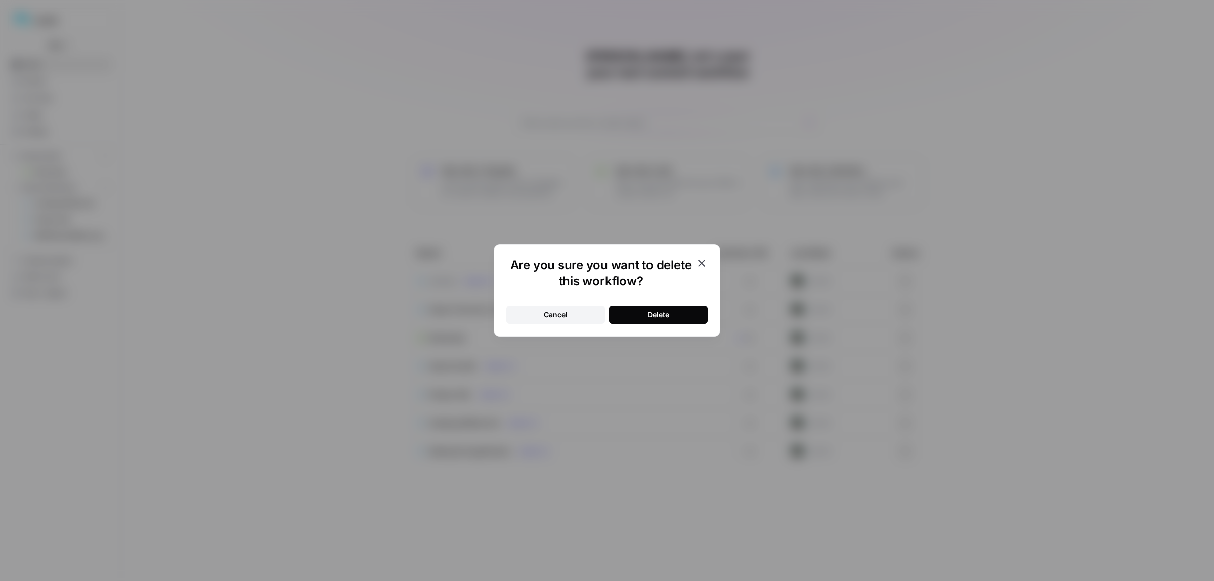
click at [679, 319] on button "Delete" at bounding box center [658, 314] width 99 height 18
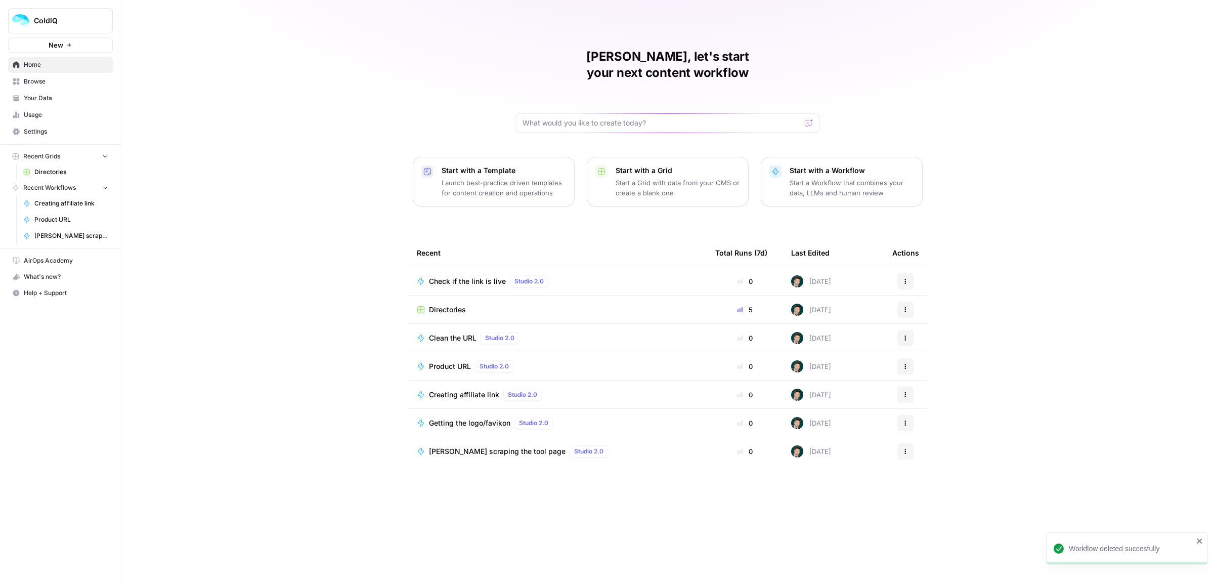
click at [440, 295] on td "Directories" at bounding box center [558, 309] width 298 height 28
click at [440, 304] on span "Directories" at bounding box center [447, 309] width 37 height 10
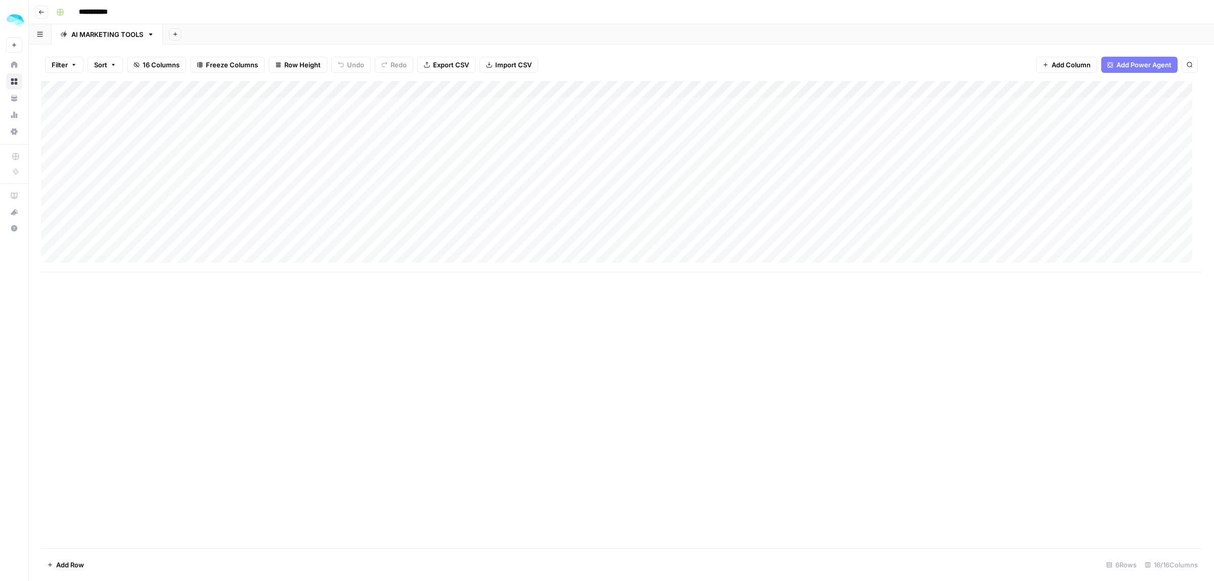
click at [1125, 67] on span "Add Power Agent" at bounding box center [1143, 65] width 55 height 10
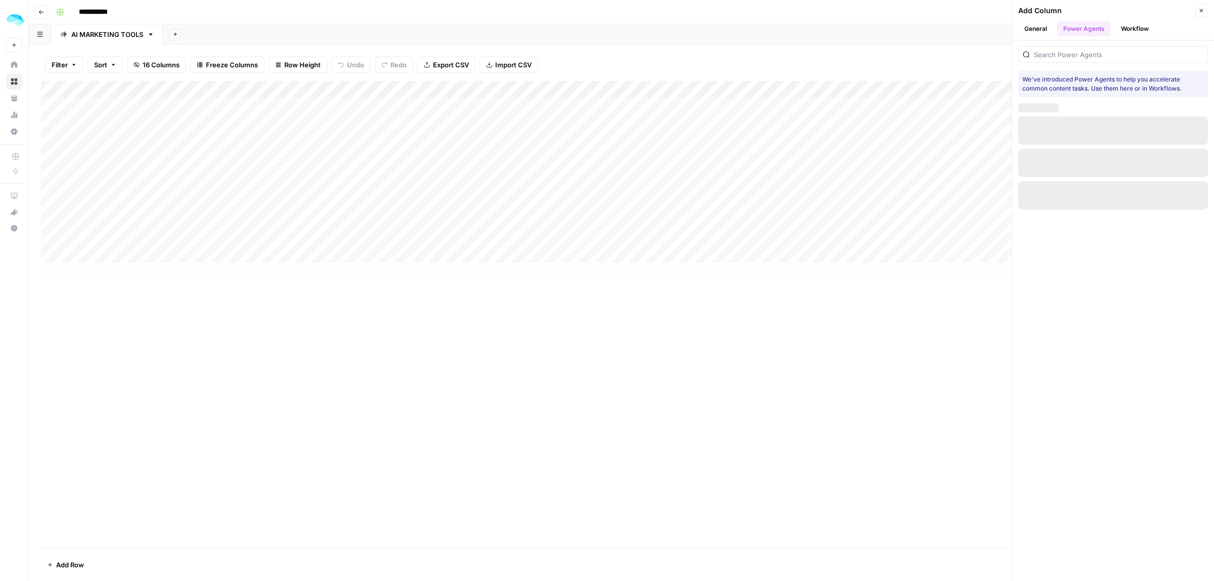
click at [1139, 21] on button "Workflow" at bounding box center [1135, 28] width 40 height 15
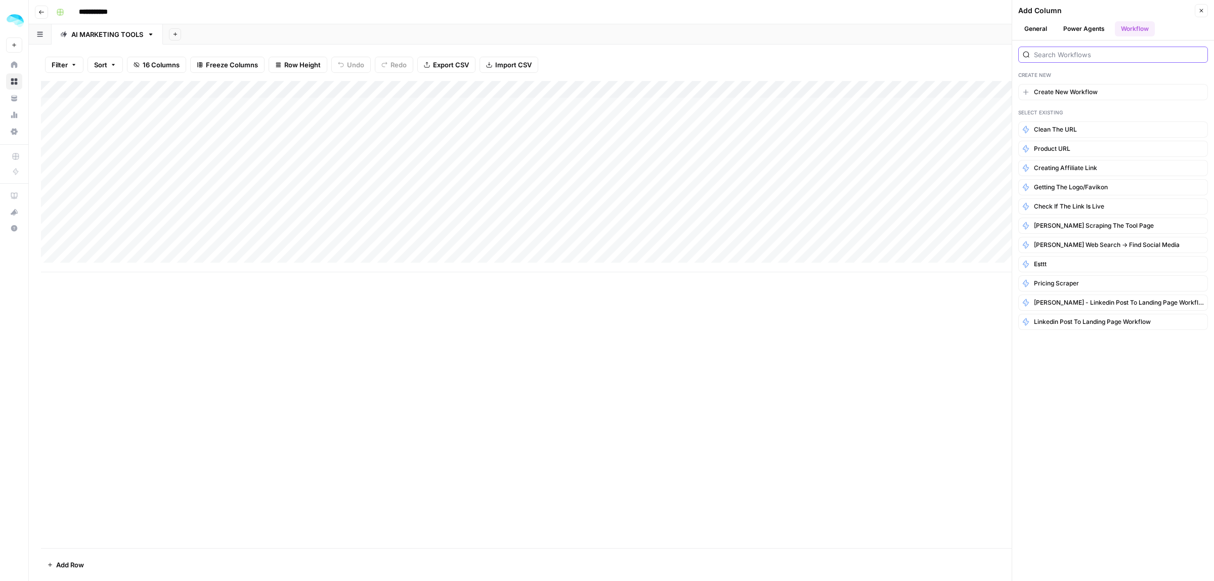
click at [1055, 57] on input "search" at bounding box center [1118, 55] width 169 height 10
click at [1073, 91] on span "Create New Workflow" at bounding box center [1066, 91] width 64 height 9
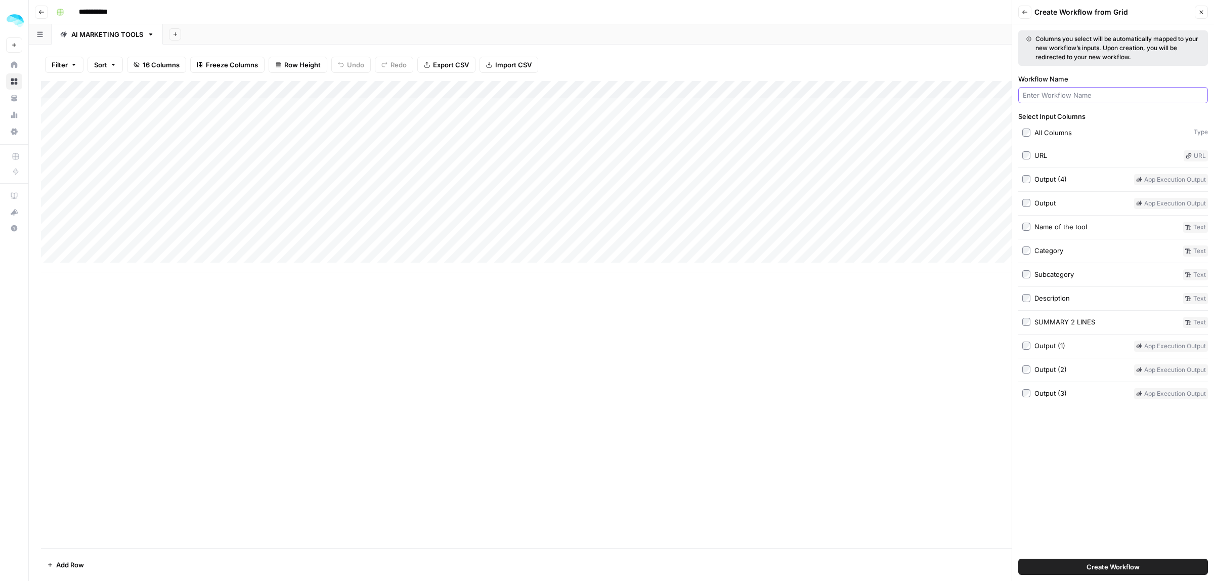
click at [1077, 93] on input "Workflow Name" at bounding box center [1113, 95] width 181 height 10
type input "Find the tool name on the page"
click at [1047, 203] on div "Output" at bounding box center [1044, 203] width 21 height 10
click at [1130, 564] on span "Create Workflow" at bounding box center [1112, 566] width 53 height 10
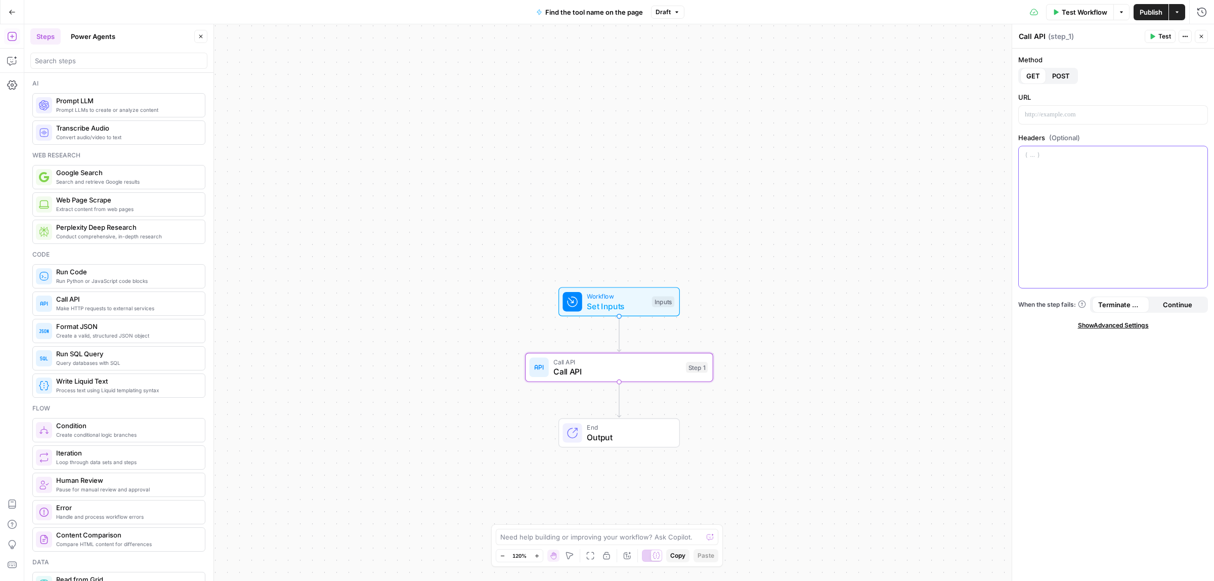
click at [1047, 166] on div at bounding box center [1113, 217] width 189 height 142
click at [1042, 107] on div at bounding box center [1113, 115] width 189 height 18
click at [1062, 78] on span "POST" at bounding box center [1061, 76] width 18 height 10
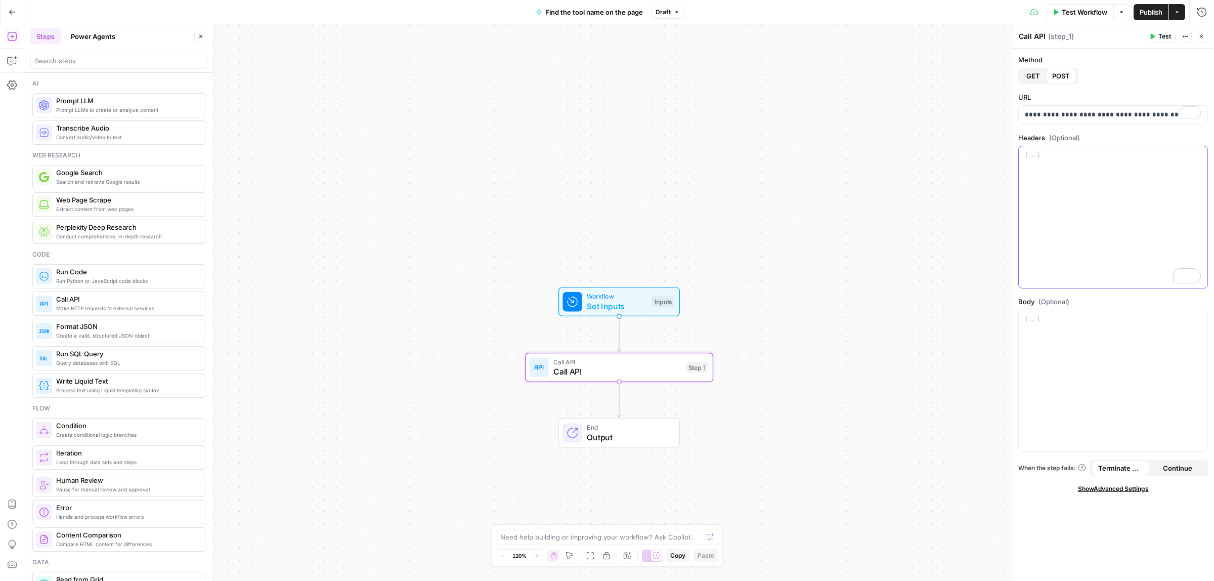
click at [1106, 206] on div "To enrich screen reader interactions, please activate Accessibility in Grammarl…" at bounding box center [1113, 217] width 189 height 142
paste div "To enrich screen reader interactions, please activate Accessibility in Grammarl…"
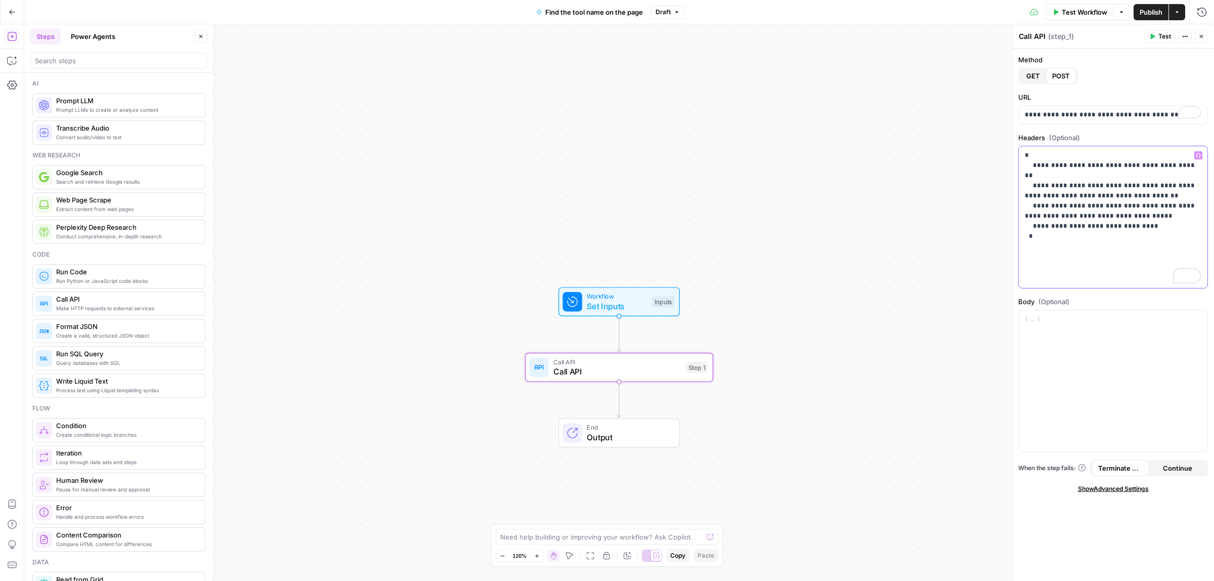
drag, startPoint x: 1130, startPoint y: 203, endPoint x: 1014, endPoint y: 175, distance: 119.6
click at [1014, 175] on div "**********" at bounding box center [1112, 302] width 202 height 557
drag, startPoint x: 1190, startPoint y: 165, endPoint x: 1109, endPoint y: 164, distance: 80.9
click at [1109, 164] on p "**********" at bounding box center [1113, 170] width 176 height 40
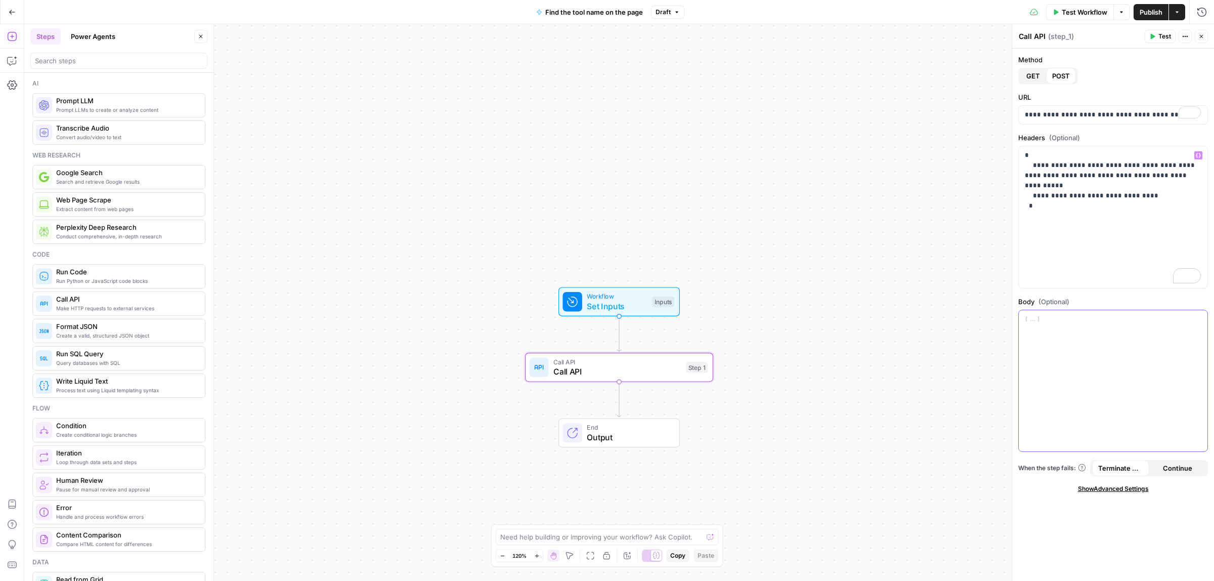
click at [1073, 336] on div at bounding box center [1113, 381] width 189 height 142
click at [1160, 34] on span "Test" at bounding box center [1164, 36] width 13 height 9
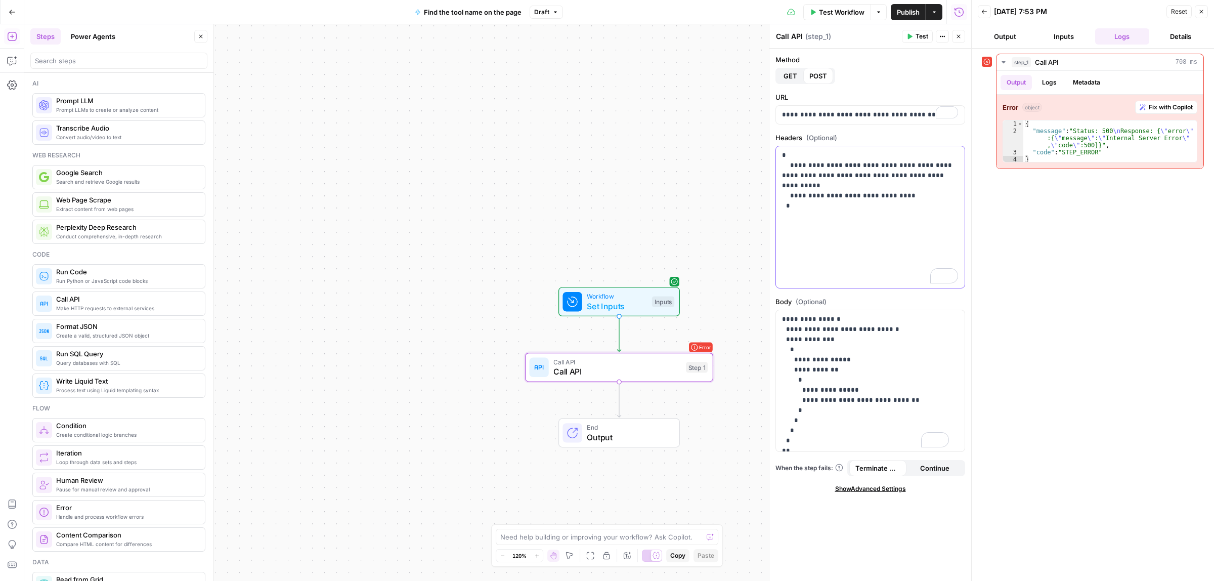
click at [873, 198] on p "**********" at bounding box center [870, 180] width 176 height 61
drag, startPoint x: 889, startPoint y: 400, endPoint x: 870, endPoint y: 401, distance: 18.7
click at [870, 401] on p "**********" at bounding box center [865, 385] width 167 height 142
click at [953, 320] on icon "button" at bounding box center [955, 319] width 5 height 5
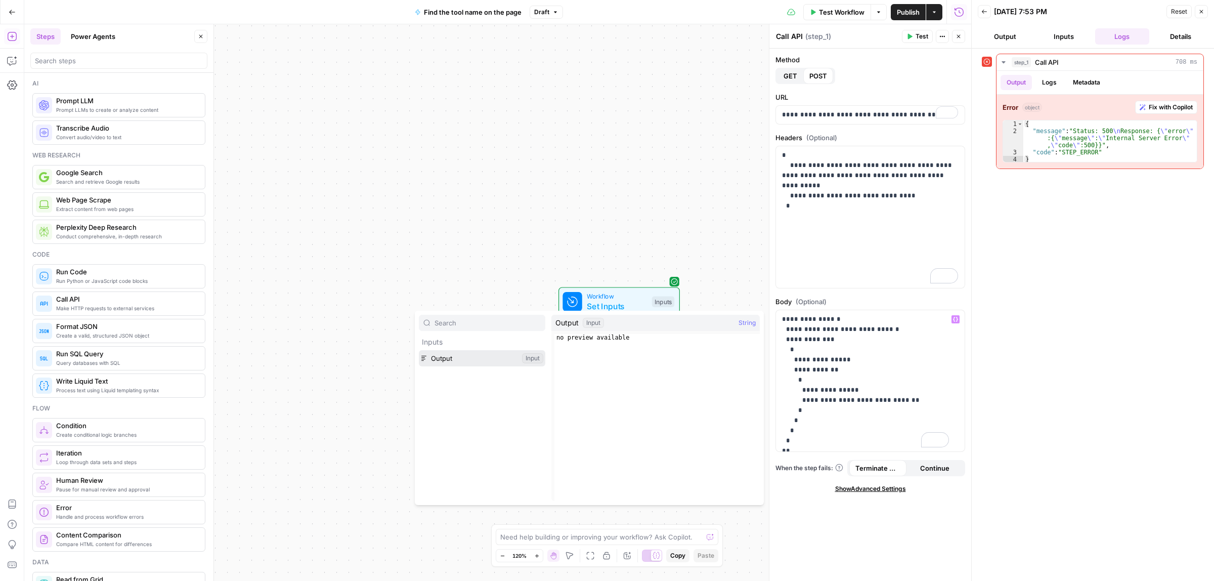
click at [450, 362] on button "Select variable Output" at bounding box center [482, 358] width 126 height 16
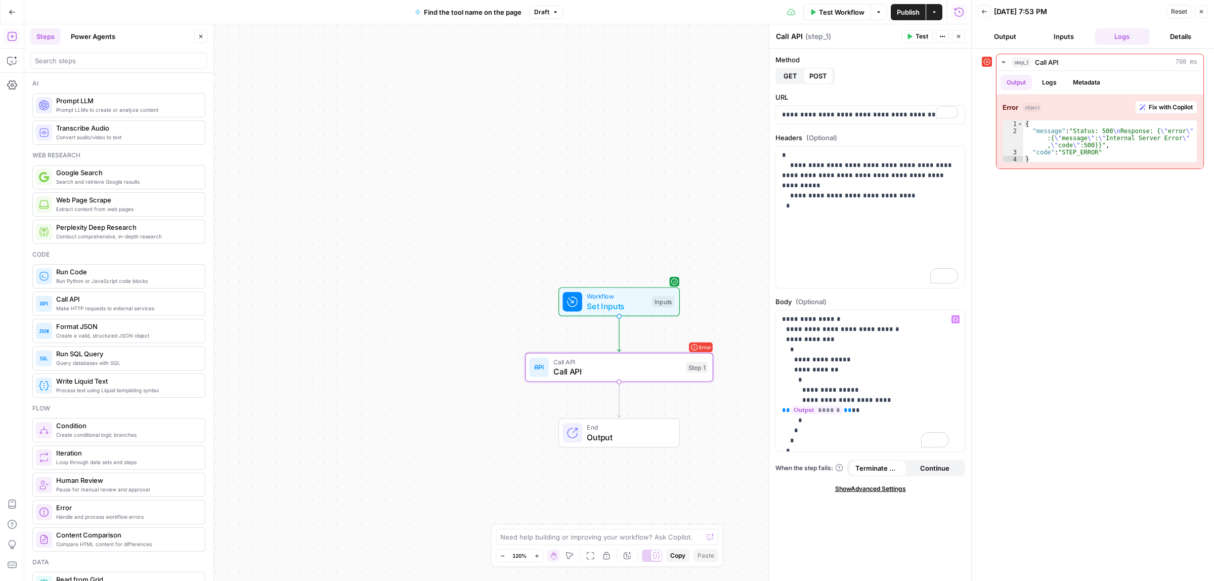
click at [916, 33] on span "Test" at bounding box center [921, 36] width 13 height 9
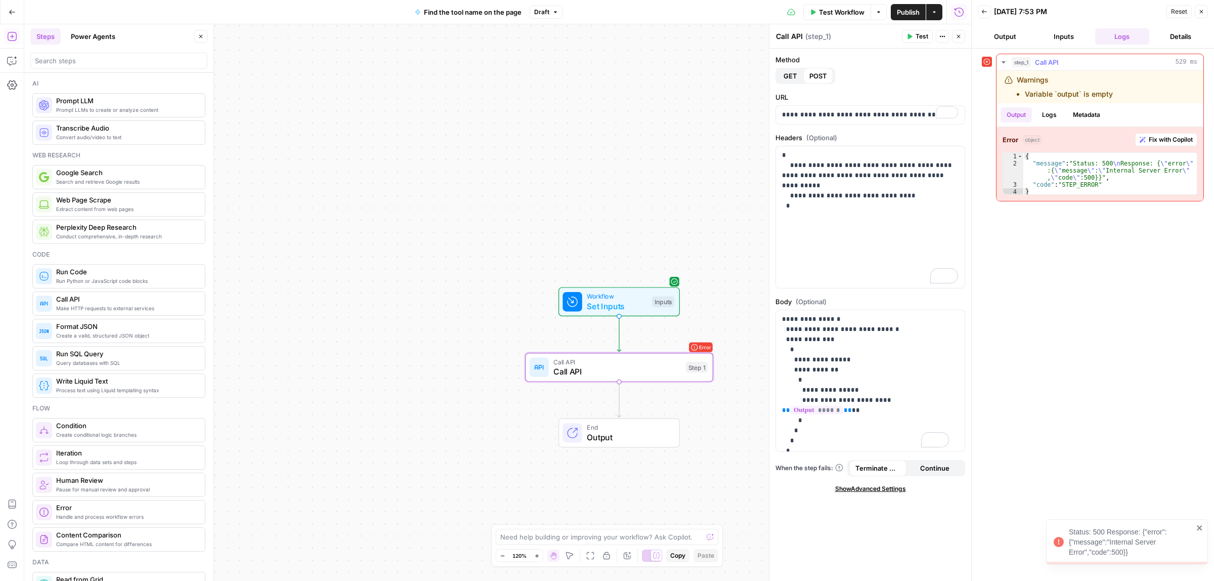
drag, startPoint x: 1068, startPoint y: 94, endPoint x: 1118, endPoint y: 94, distance: 49.6
click at [1117, 94] on div "Warnings Variable `output` is empty" at bounding box center [1079, 87] width 150 height 24
click at [1095, 94] on li "Variable `output` is empty" at bounding box center [1069, 94] width 88 height 10
drag, startPoint x: 1111, startPoint y: 189, endPoint x: 1023, endPoint y: 157, distance: 93.6
click at [1023, 157] on div "**********" at bounding box center [1099, 173] width 195 height 42
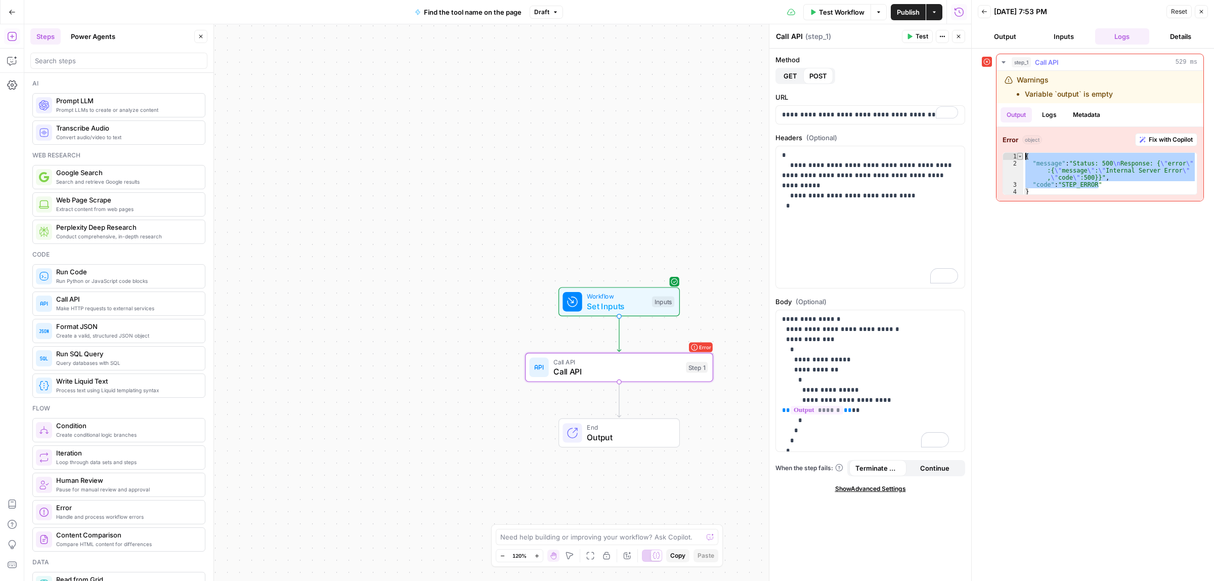
type textarea "**********"
click at [861, 172] on p "**********" at bounding box center [870, 180] width 176 height 61
click at [824, 201] on p "**********" at bounding box center [870, 180] width 176 height 61
click at [840, 398] on p "**********" at bounding box center [865, 385] width 167 height 142
click at [871, 358] on p "**********" at bounding box center [865, 385] width 167 height 142
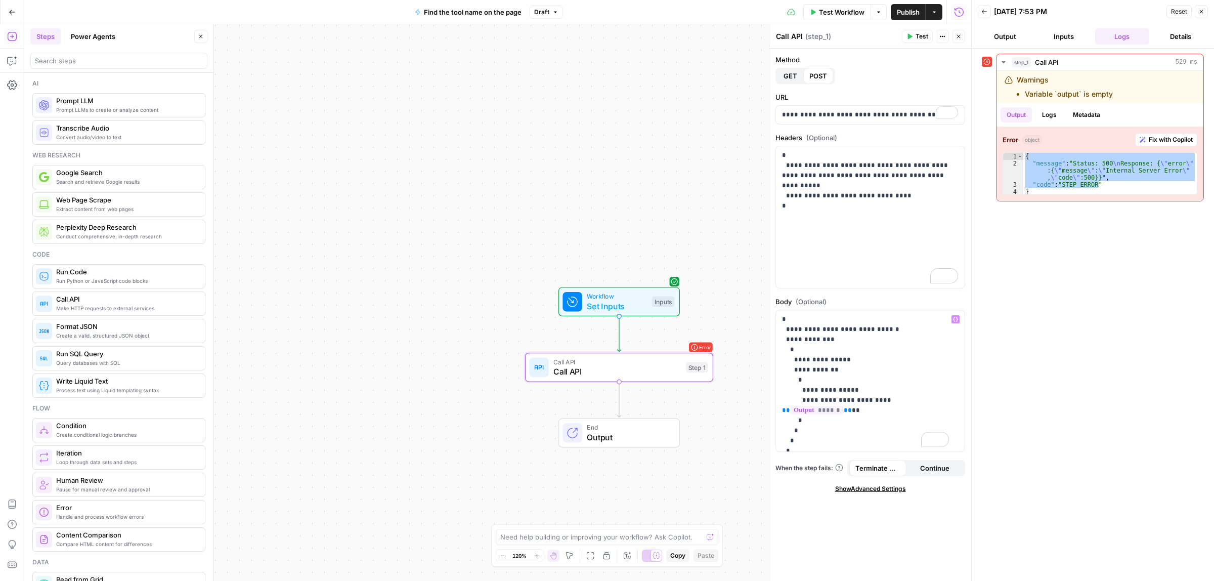
click at [909, 34] on icon "button" at bounding box center [909, 36] width 6 height 6
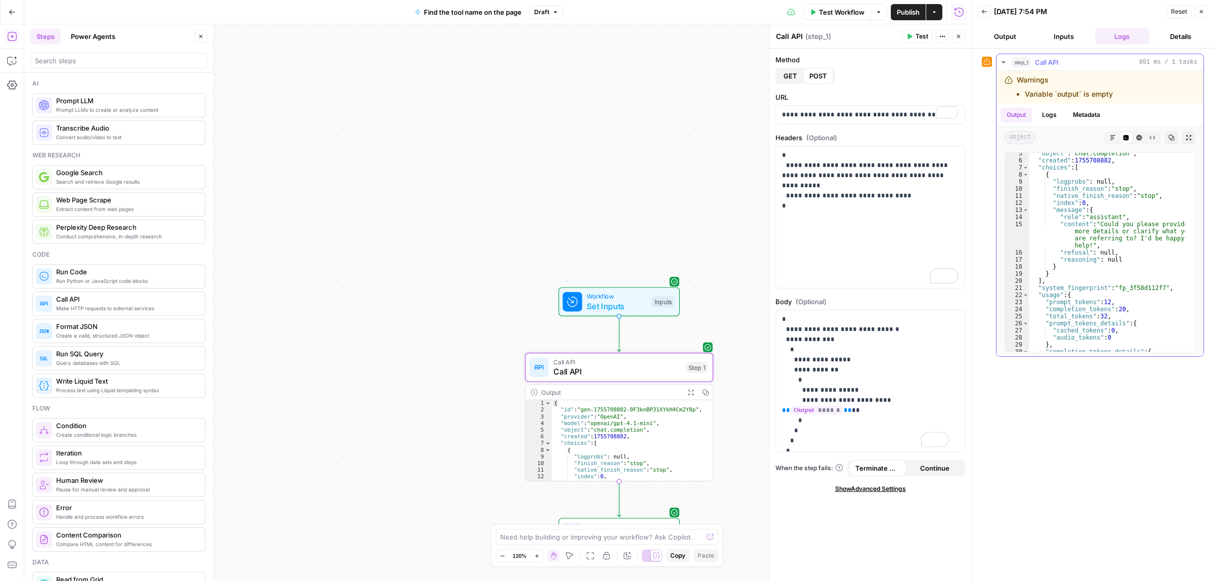
scroll to position [38, 0]
type textarea "**********"
drag, startPoint x: 1104, startPoint y: 236, endPoint x: 1157, endPoint y: 233, distance: 52.7
click at [1140, 233] on div ""object" : "chat.completion" , "created" : 1755708882 , "choices" : [ { "logpro…" at bounding box center [1107, 256] width 156 height 212
click at [1158, 233] on div ""object" : "chat.completion" , "created" : 1755708882 , "choices" : [ { "logpro…" at bounding box center [1107, 252] width 156 height 199
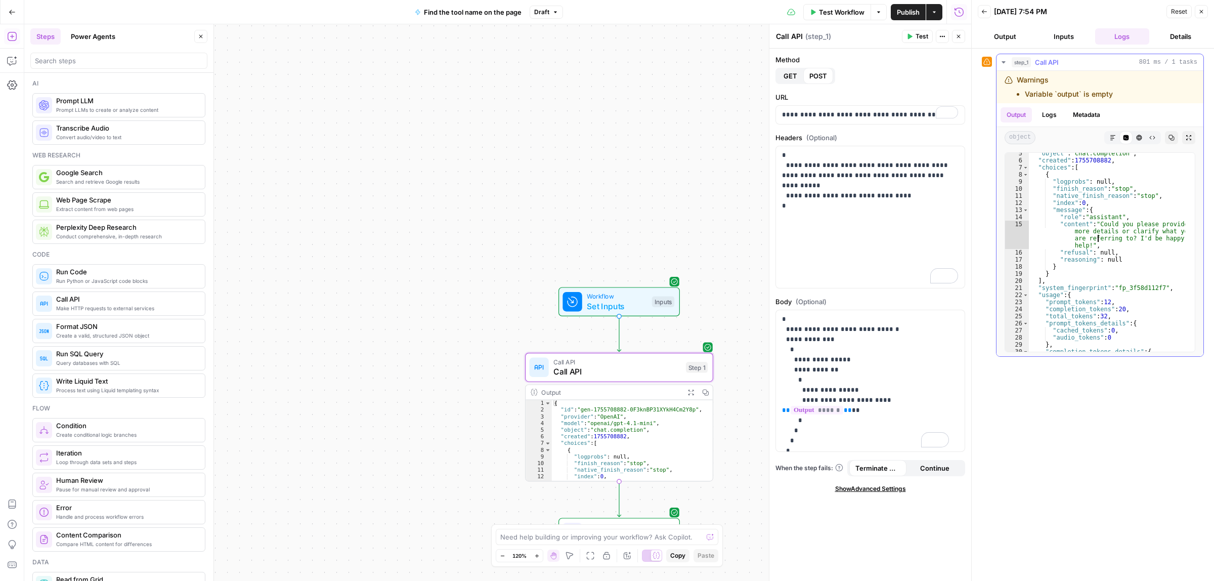
drag, startPoint x: 1097, startPoint y: 239, endPoint x: 1145, endPoint y: 239, distance: 48.0
click at [1136, 239] on div ""object" : "chat.completion" , "created" : 1755708882 , "choices" : [ { "logpro…" at bounding box center [1107, 256] width 156 height 212
click at [1145, 239] on div ""object" : "chat.completion" , "created" : 1755708882 , "choices" : [ { "logpro…" at bounding box center [1107, 256] width 156 height 212
click at [640, 297] on span "Workflow" at bounding box center [617, 296] width 60 height 10
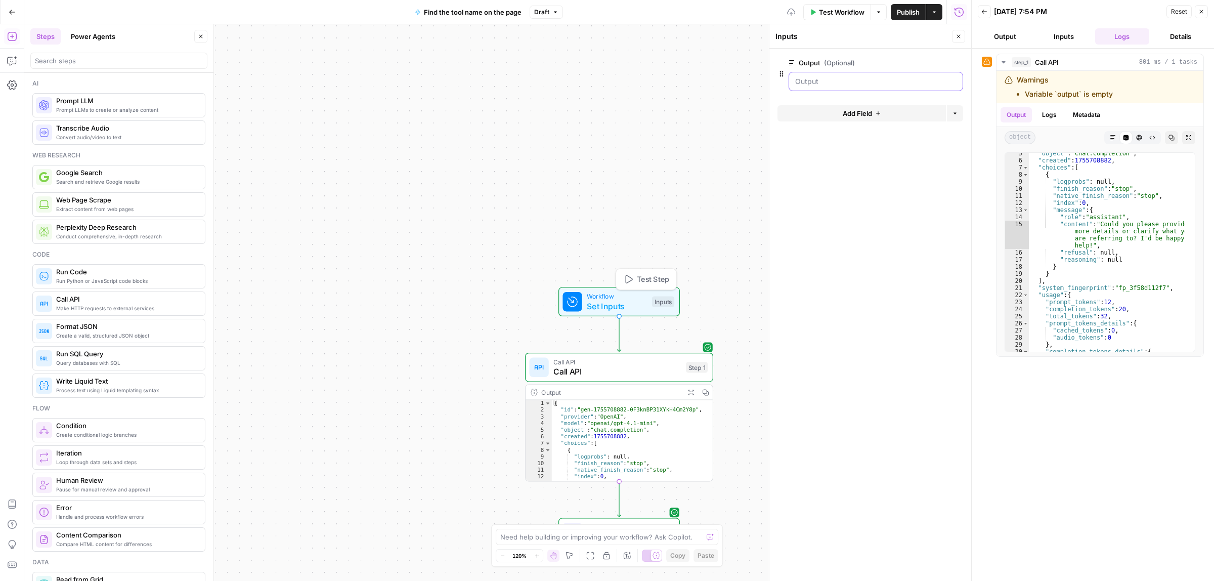
click at [855, 79] on input "Output (Optional)" at bounding box center [875, 81] width 161 height 10
click at [822, 74] on div at bounding box center [875, 81] width 174 height 19
click at [838, 9] on span "Test Workflow" at bounding box center [842, 12] width 46 height 10
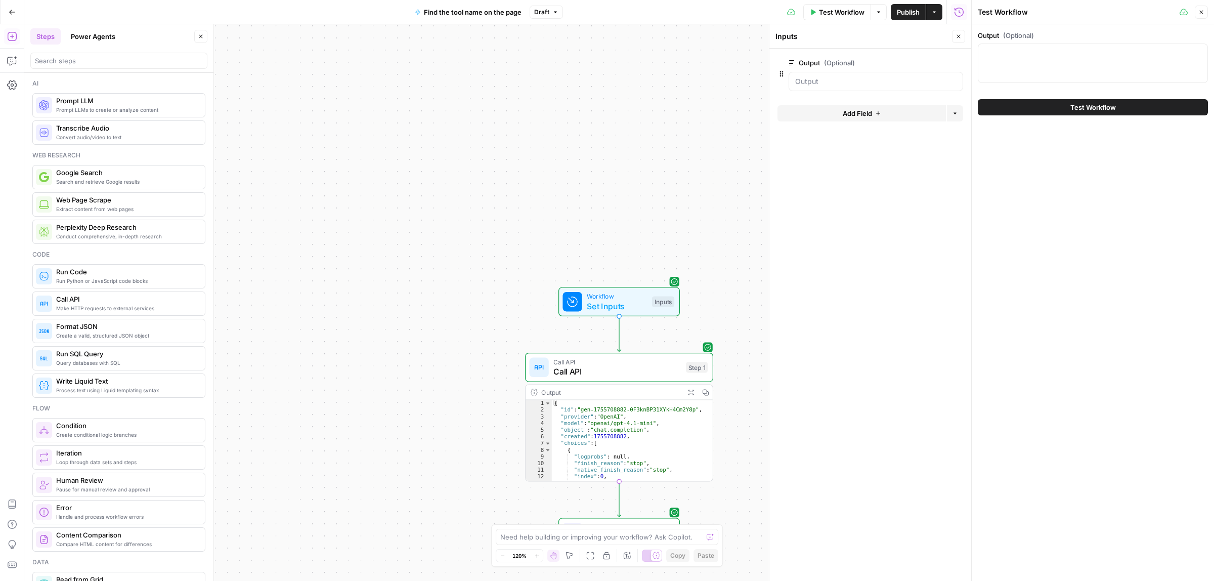
click at [1028, 71] on div at bounding box center [1093, 62] width 230 height 39
drag, startPoint x: 1007, startPoint y: 84, endPoint x: 1007, endPoint y: 54, distance: 29.8
click at [1007, 75] on div "Output (Optional)" at bounding box center [1093, 58] width 230 height 57
click at [1007, 54] on textarea "Output (Optional)" at bounding box center [1092, 53] width 217 height 10
paste textarea "# Loremipsumd sita conse adip elit SE Doeiusmo tempo inc utlaboreetdo magnaaliq…"
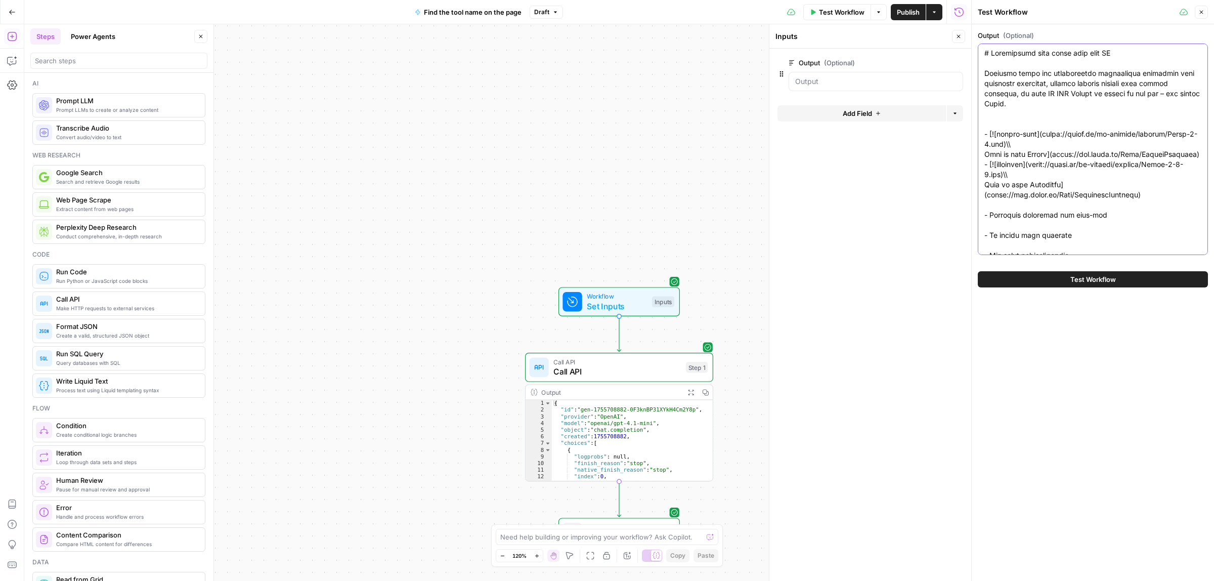
scroll to position [12902, 0]
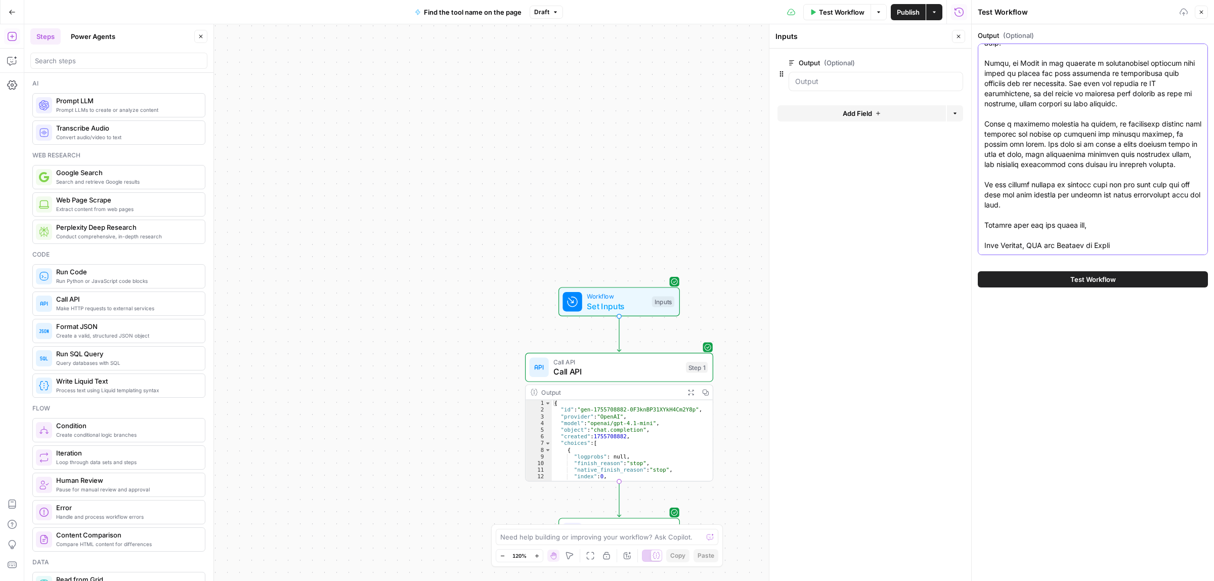
type textarea "# Loremipsumd sita conse adip elit SE Doeiusmo tempo inc utlaboreetdo magnaaliq…"
click at [1063, 281] on button "Test Workflow" at bounding box center [1093, 279] width 230 height 16
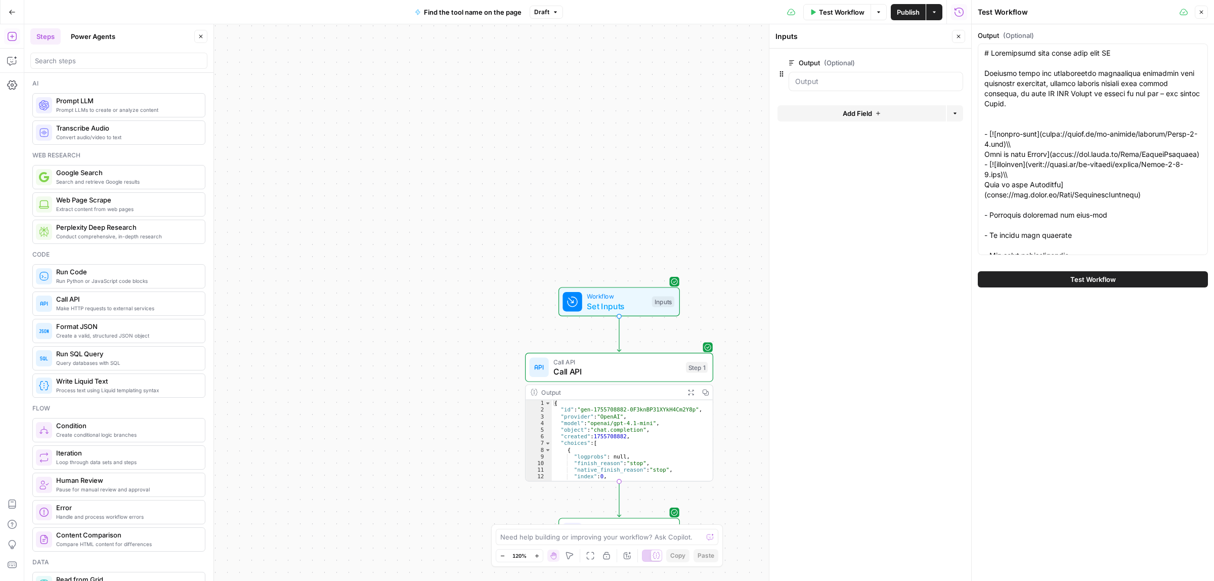
click at [837, 14] on span "Test Workflow" at bounding box center [842, 12] width 46 height 10
click at [1071, 282] on span "Test Workflow" at bounding box center [1093, 279] width 46 height 10
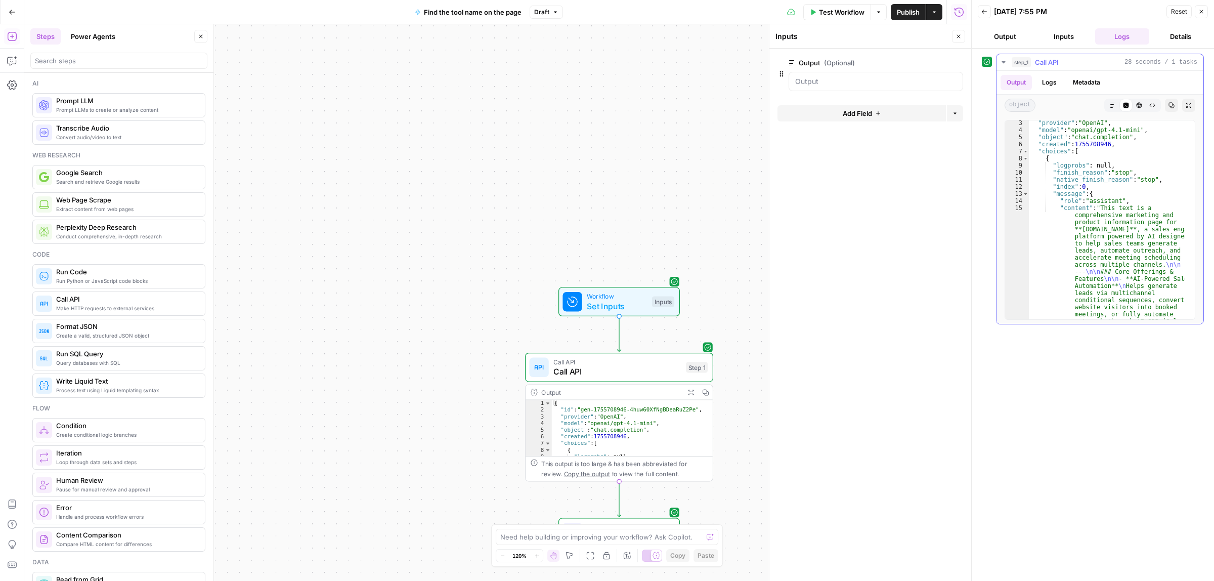
scroll to position [39, 0]
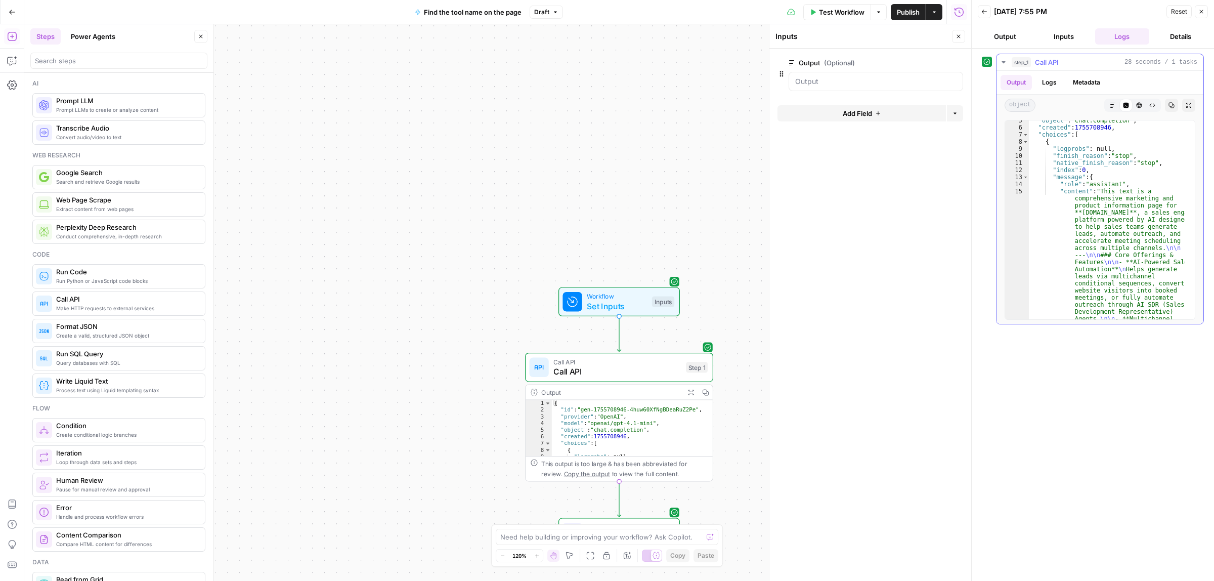
click at [1051, 86] on button "Logs" at bounding box center [1049, 82] width 27 height 15
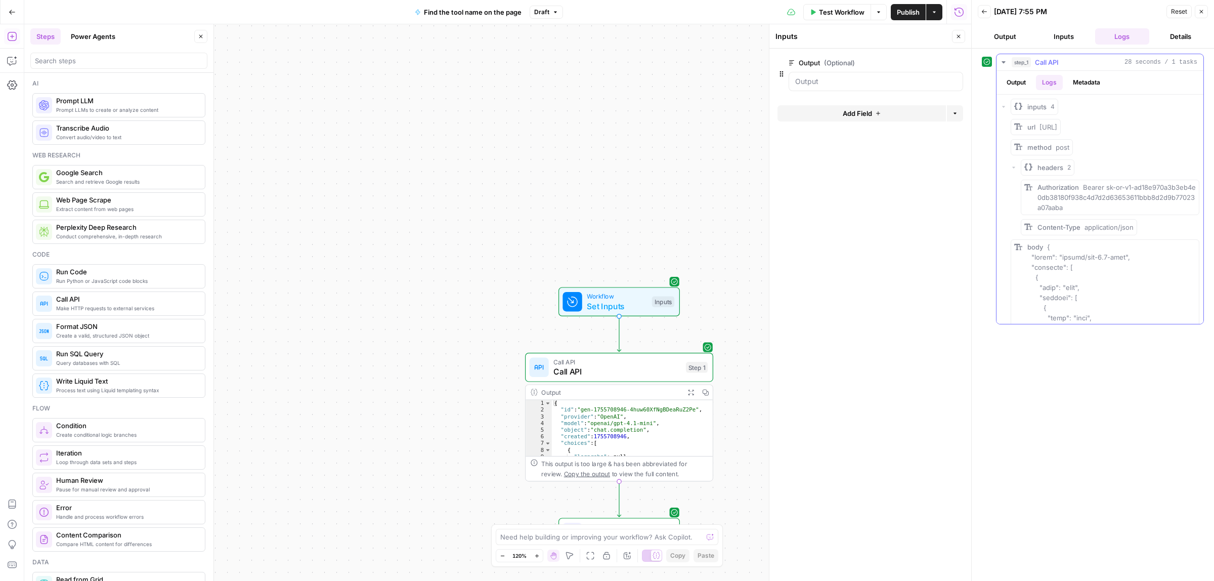
click at [1023, 84] on button "Output" at bounding box center [1015, 82] width 31 height 15
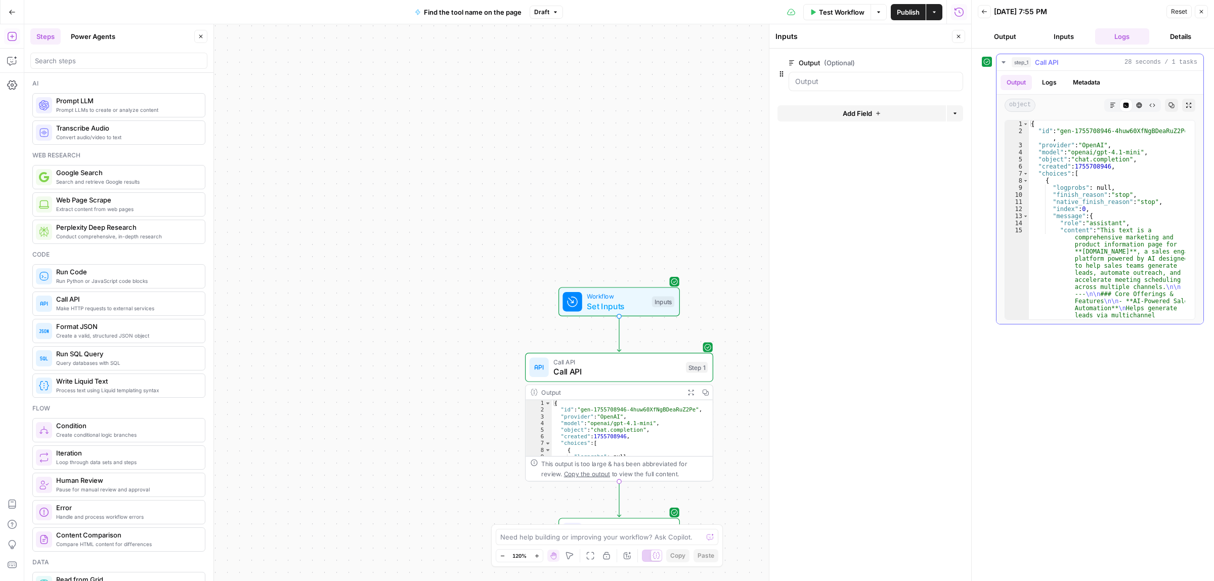
type textarea "**********"
drag, startPoint x: 1111, startPoint y: 231, endPoint x: 1127, endPoint y: 230, distance: 15.7
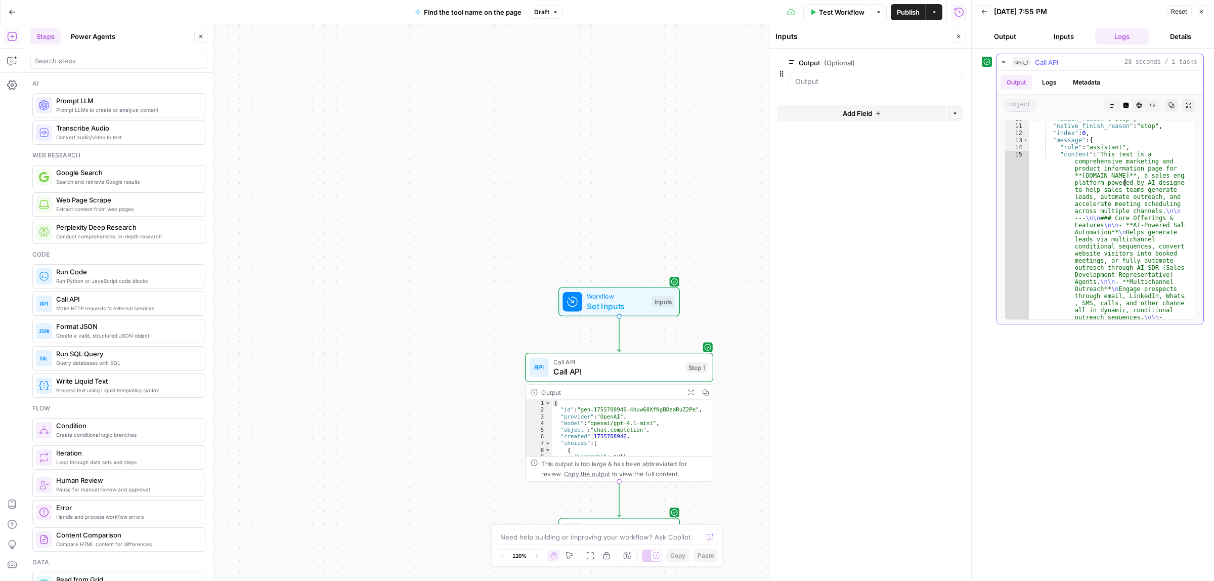
scroll to position [76, 0]
drag, startPoint x: 1108, startPoint y: 182, endPoint x: 1134, endPoint y: 198, distance: 30.6
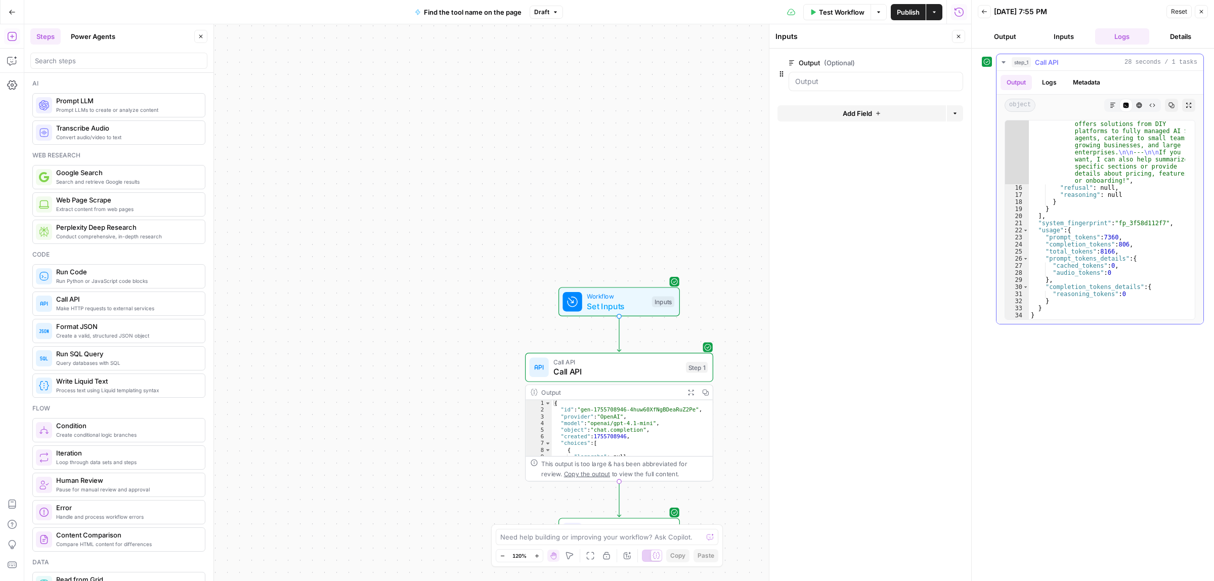
scroll to position [1019, 0]
click at [631, 391] on div "Output" at bounding box center [610, 392] width 139 height 10
click at [612, 382] on div "Call API Call API Step 1 Output Expand Output Copy 1 2 3 4 5 6 7 8 9 10 { "id" …" at bounding box center [619, 416] width 188 height 128
click at [612, 372] on span "Call API" at bounding box center [616, 371] width 127 height 12
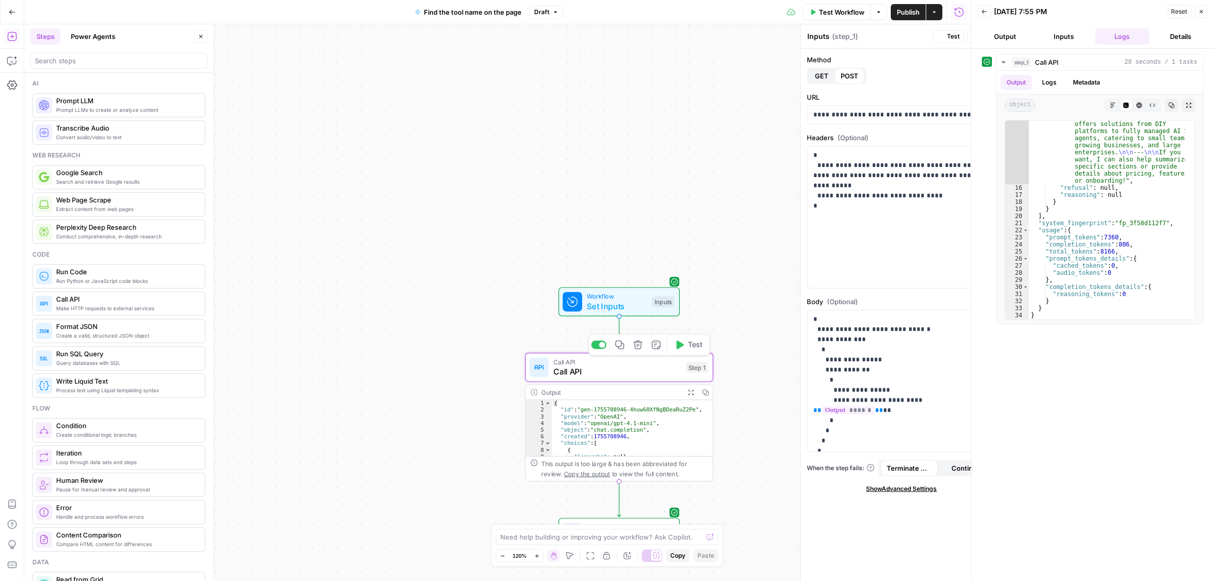
type textarea "Call API"
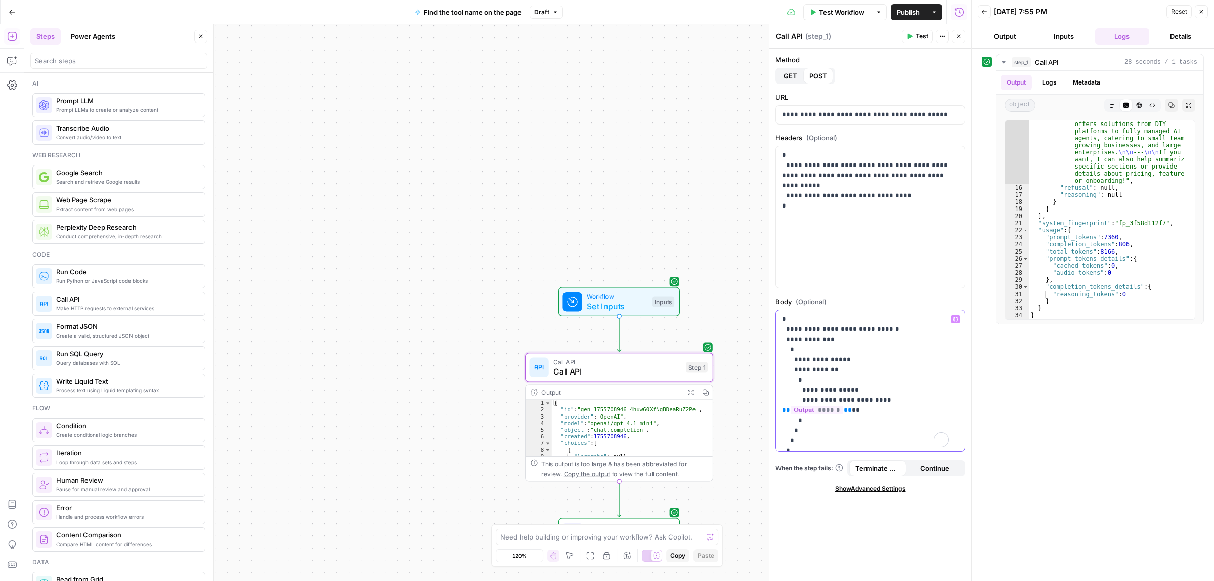
drag, startPoint x: 868, startPoint y: 400, endPoint x: 824, endPoint y: 396, distance: 44.1
click at [824, 396] on p "**********" at bounding box center [865, 385] width 167 height 142
drag, startPoint x: 908, startPoint y: 418, endPoint x: 899, endPoint y: 419, distance: 9.2
click at [896, 419] on p "**********" at bounding box center [865, 395] width 167 height 162
click at [852, 427] on span "**" at bounding box center [848, 430] width 8 height 7
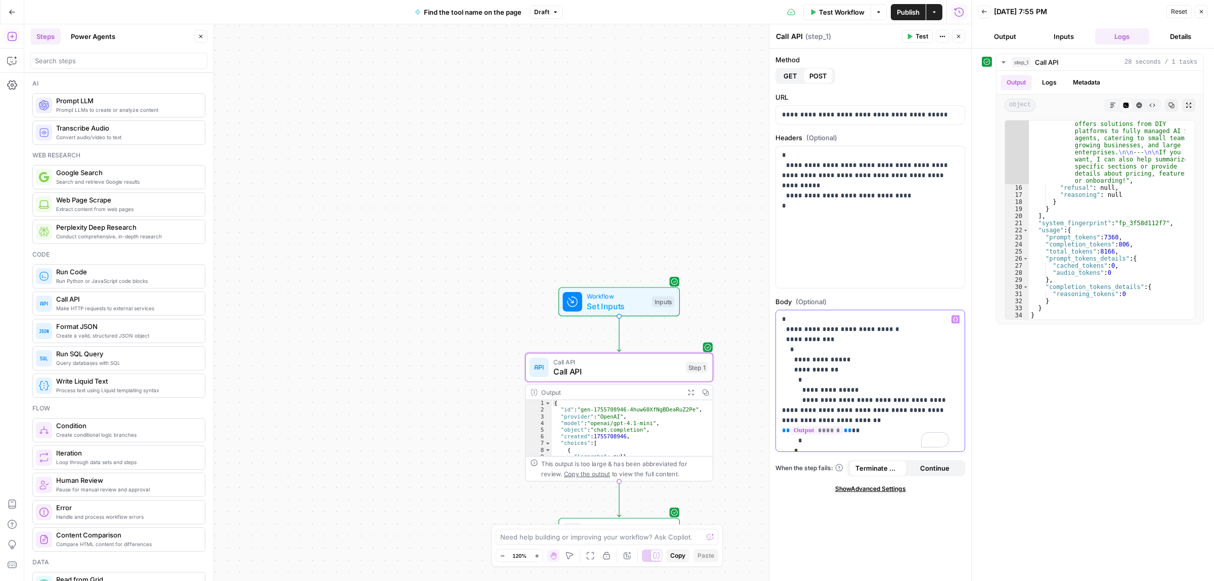
click at [906, 419] on p "**********" at bounding box center [865, 395] width 167 height 162
drag, startPoint x: 907, startPoint y: 420, endPoint x: 843, endPoint y: 420, distance: 63.7
click at [843, 420] on p "**********" at bounding box center [865, 395] width 167 height 162
drag, startPoint x: 805, startPoint y: 411, endPoint x: 782, endPoint y: 411, distance: 22.8
click at [782, 411] on p "**********" at bounding box center [865, 395] width 167 height 162
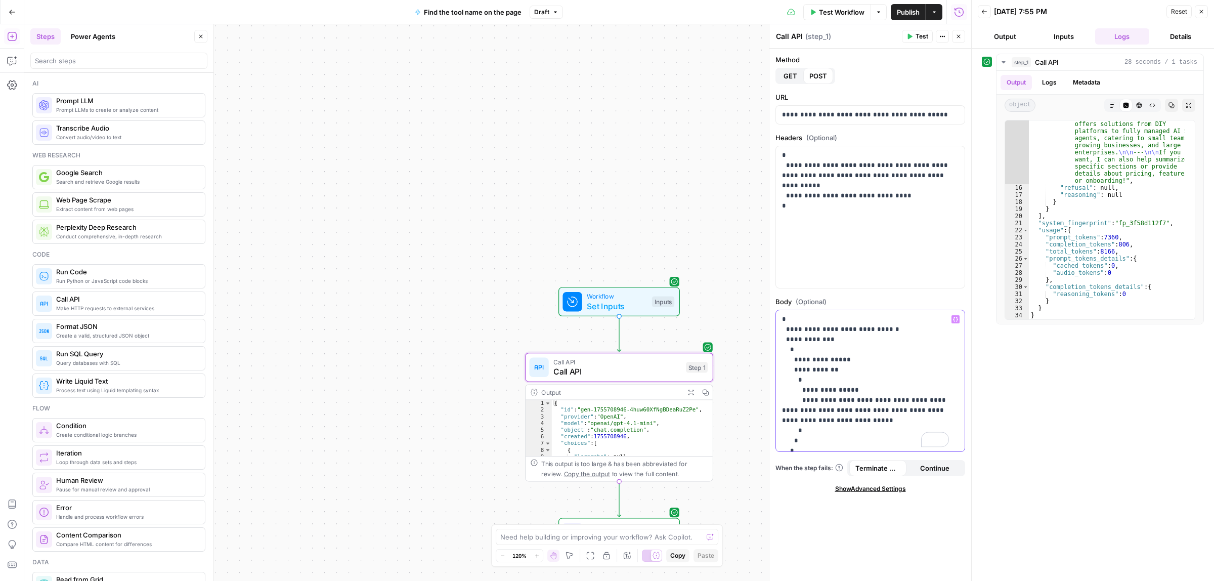
paste div "To enrich screen reader interactions, please activate Accessibility in Grammarl…"
click at [850, 418] on p "**********" at bounding box center [865, 395] width 167 height 162
click at [858, 418] on p "**********" at bounding box center [865, 395] width 167 height 162
click at [889, 421] on p "**********" at bounding box center [865, 395] width 167 height 162
click at [912, 39] on button "Test" at bounding box center [917, 36] width 31 height 13
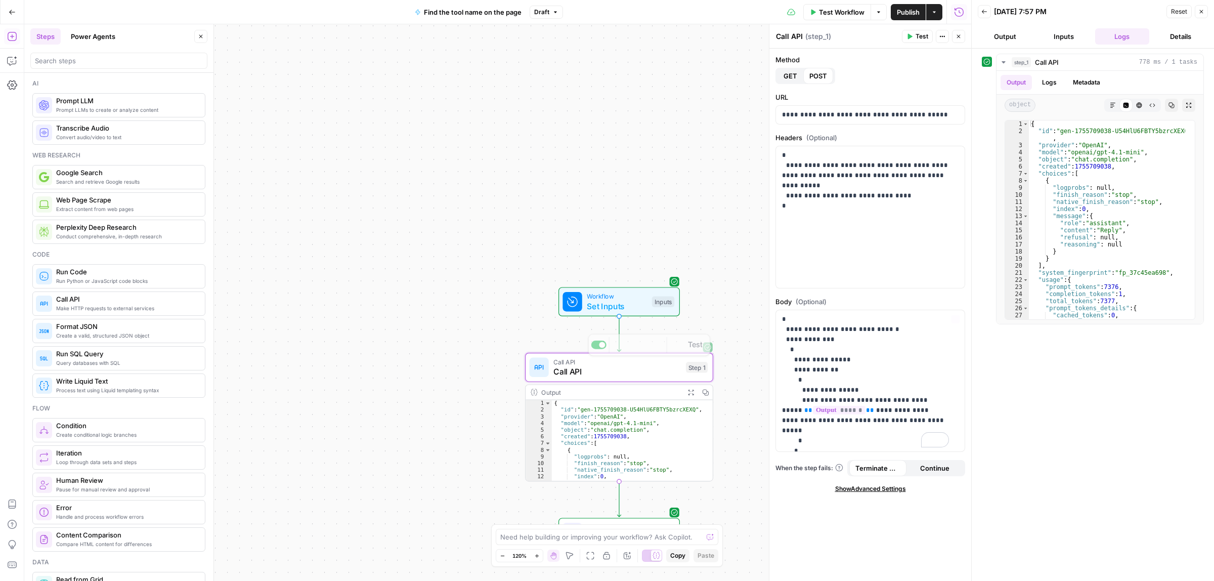
scroll to position [114, 0]
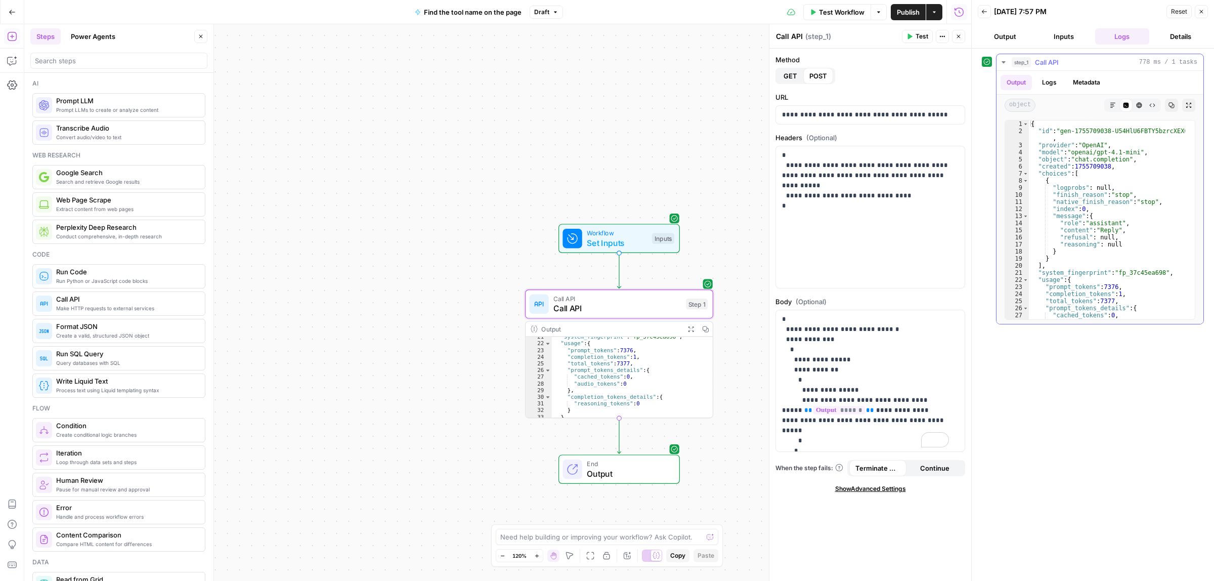
type textarea "**********"
drag, startPoint x: 1114, startPoint y: 233, endPoint x: 1096, endPoint y: 230, distance: 18.4
click at [1096, 230] on div "{ "id" : "gen-1755709038-U54HlU6FBTY5bzrcXEXQ" , "provider" : "OpenAI" , "model…" at bounding box center [1107, 226] width 156 height 212
click at [903, 15] on span "Publish" at bounding box center [908, 12] width 23 height 10
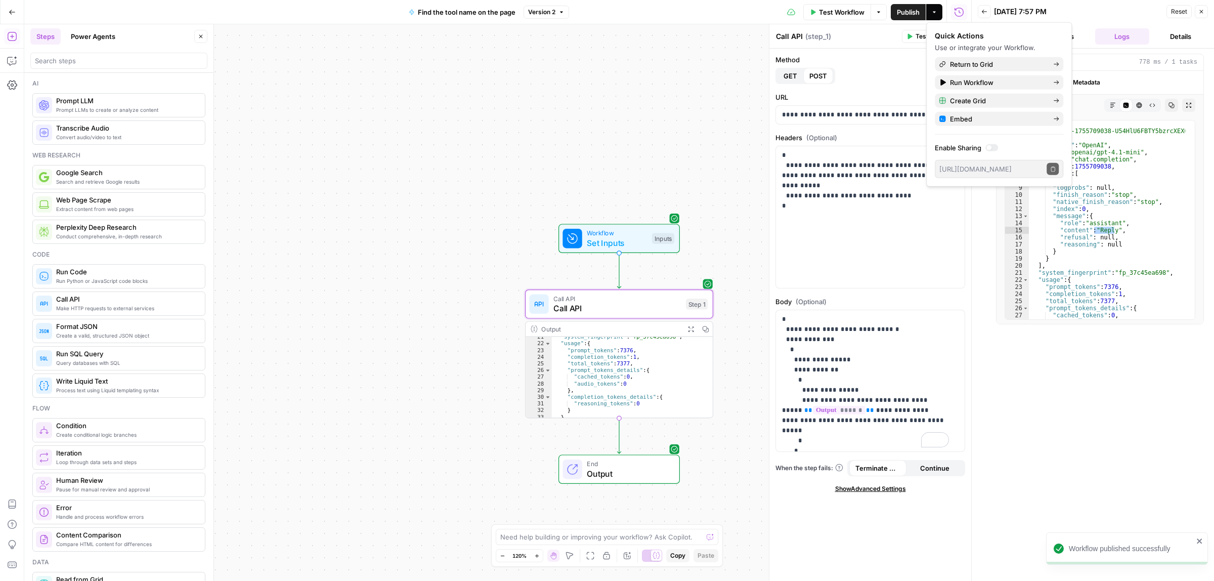
click at [9, 14] on icon "button" at bounding box center [12, 12] width 7 height 7
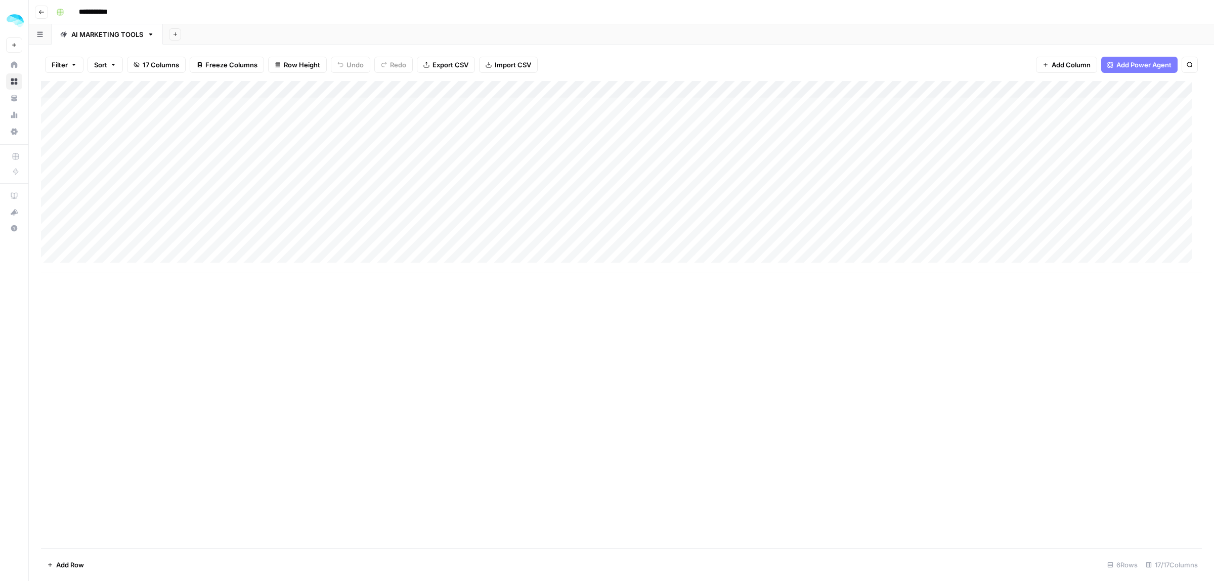
click at [767, 89] on div "Add Column" at bounding box center [621, 176] width 1161 height 191
click at [665, 231] on span "Remove Column" at bounding box center [694, 226] width 89 height 10
click at [571, 121] on span "Delete" at bounding box center [571, 123] width 22 height 10
drag, startPoint x: 1061, startPoint y: 87, endPoint x: 154, endPoint y: 96, distance: 906.3
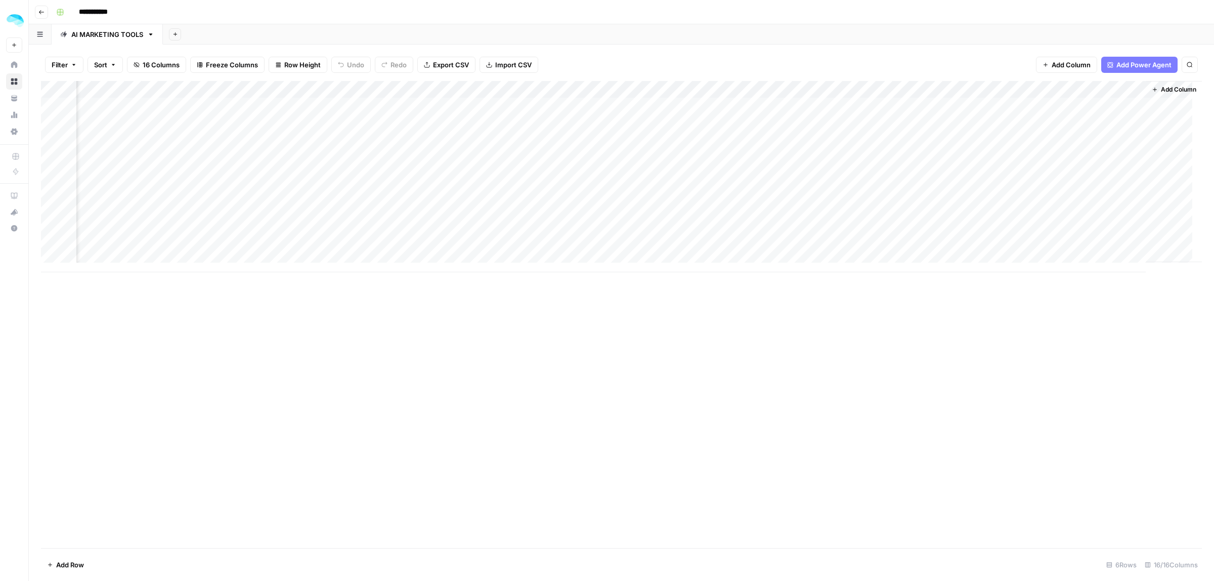
click at [154, 96] on div "Add Column" at bounding box center [621, 176] width 1161 height 191
drag, startPoint x: 614, startPoint y: 89, endPoint x: 340, endPoint y: 99, distance: 274.8
click at [340, 99] on div "Add Column" at bounding box center [621, 176] width 1161 height 191
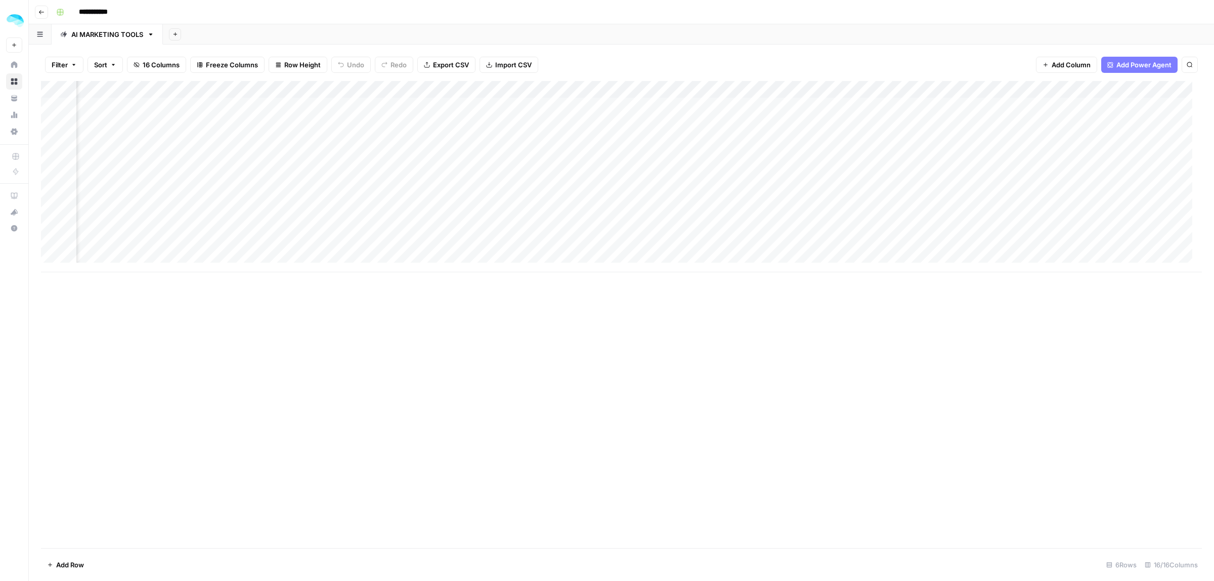
drag, startPoint x: 499, startPoint y: 272, endPoint x: 1194, endPoint y: 281, distance: 694.4
click at [1194, 281] on div "Add Column" at bounding box center [621, 314] width 1161 height 467
click at [1164, 86] on span "Add Column" at bounding box center [1178, 89] width 35 height 9
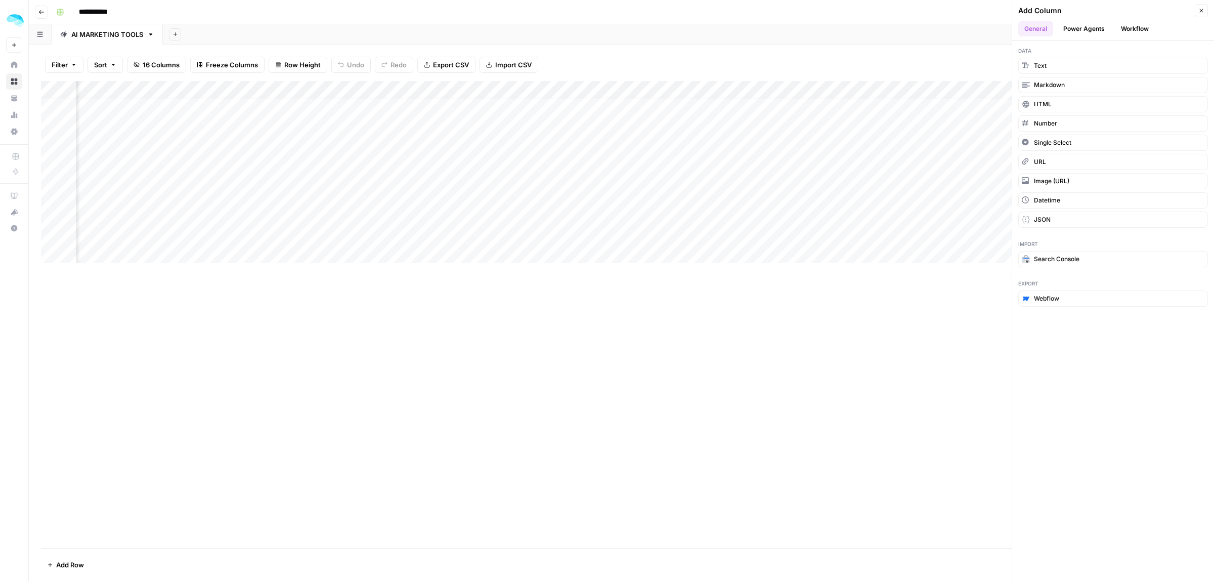
click at [1123, 31] on button "Workflow" at bounding box center [1135, 28] width 40 height 15
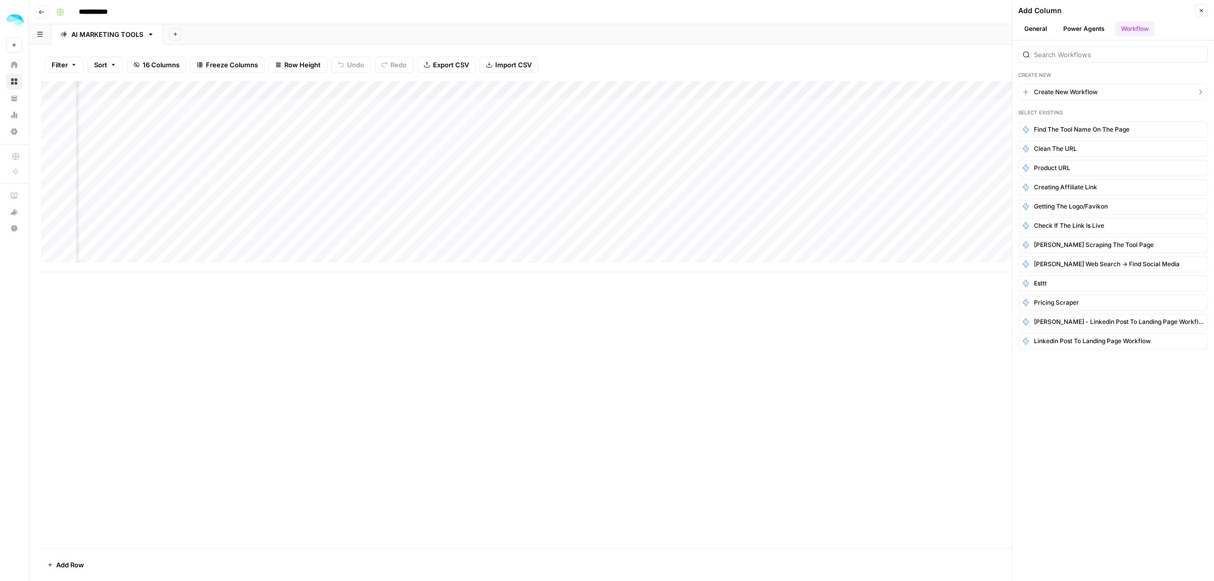
click at [1078, 95] on span "Create New Workflow" at bounding box center [1066, 91] width 64 height 9
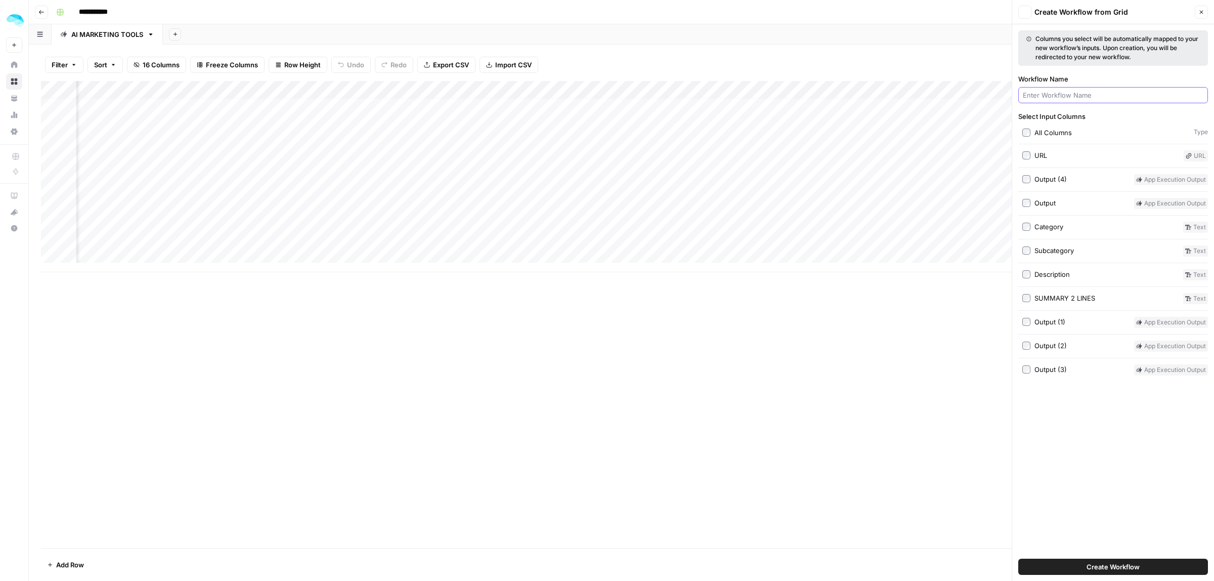
click at [1078, 95] on input "Workflow Name" at bounding box center [1113, 95] width 181 height 10
click at [1027, 196] on div "Select Input Columns All Columns Type URL URL Output (4) App execution output O…" at bounding box center [1113, 243] width 190 height 264
click at [1065, 93] on input "Workflow Name" at bounding box center [1113, 95] width 181 height 10
type input "Create a short description"
drag, startPoint x: 1123, startPoint y: 551, endPoint x: 1121, endPoint y: 575, distance: 23.3
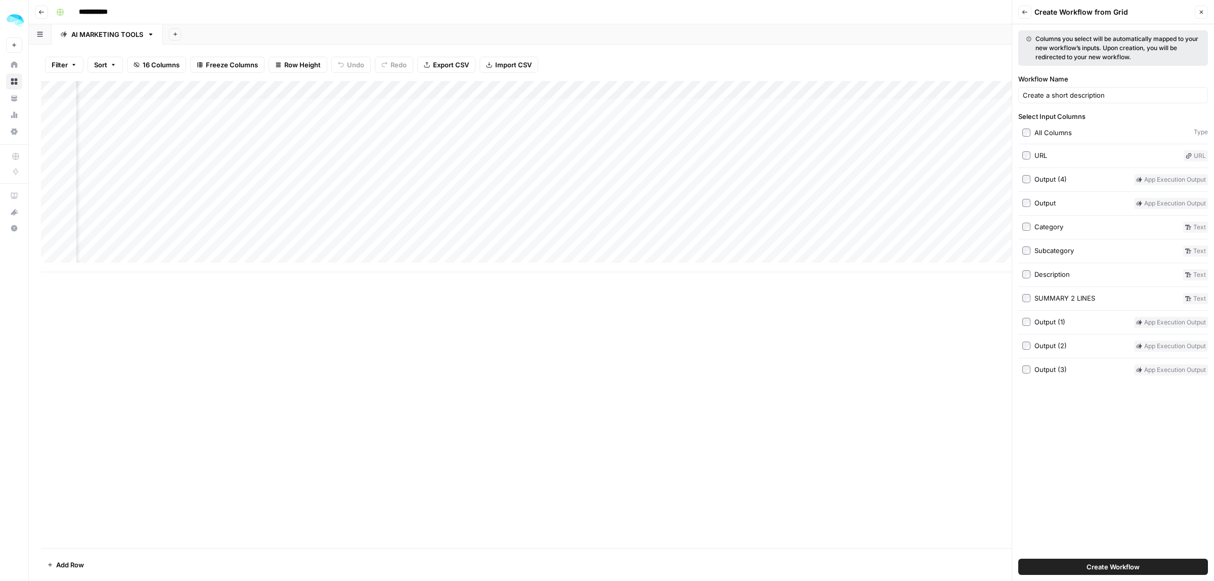
click at [1123, 552] on div "Columns you select will be automatically mapped to your new workflow’s inputs. …" at bounding box center [1113, 302] width 202 height 556
click at [1121, 575] on button "Create Workflow" at bounding box center [1113, 566] width 190 height 16
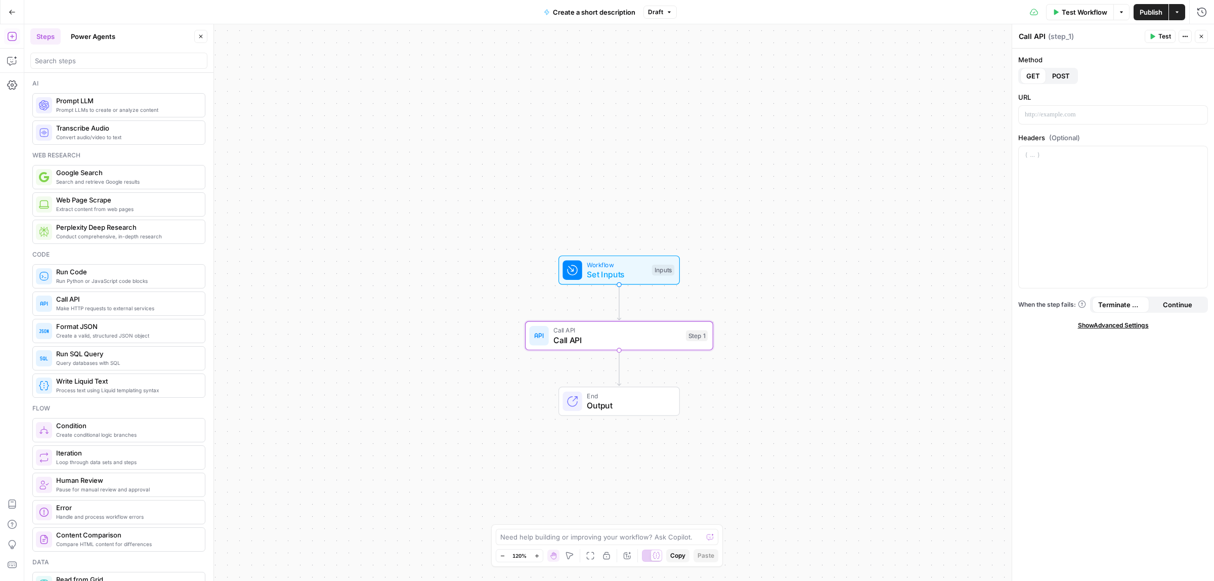
click at [1052, 79] on span "POST" at bounding box center [1061, 76] width 18 height 10
click at [1075, 113] on p at bounding box center [1113, 115] width 177 height 10
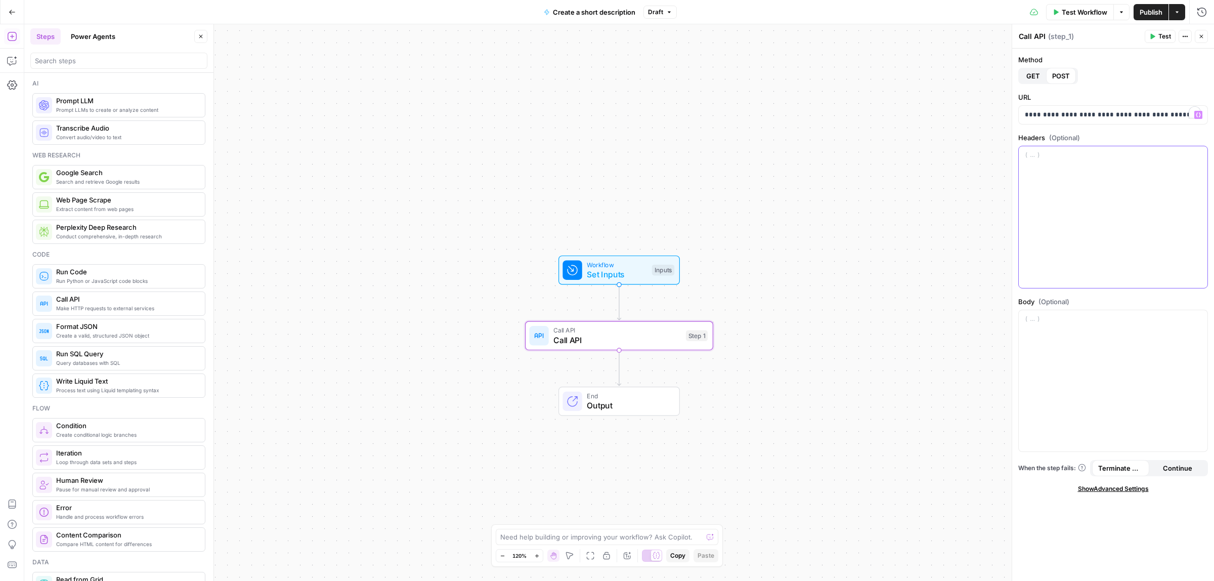
click at [1057, 201] on div at bounding box center [1113, 217] width 189 height 142
click at [1041, 337] on div at bounding box center [1113, 381] width 189 height 142
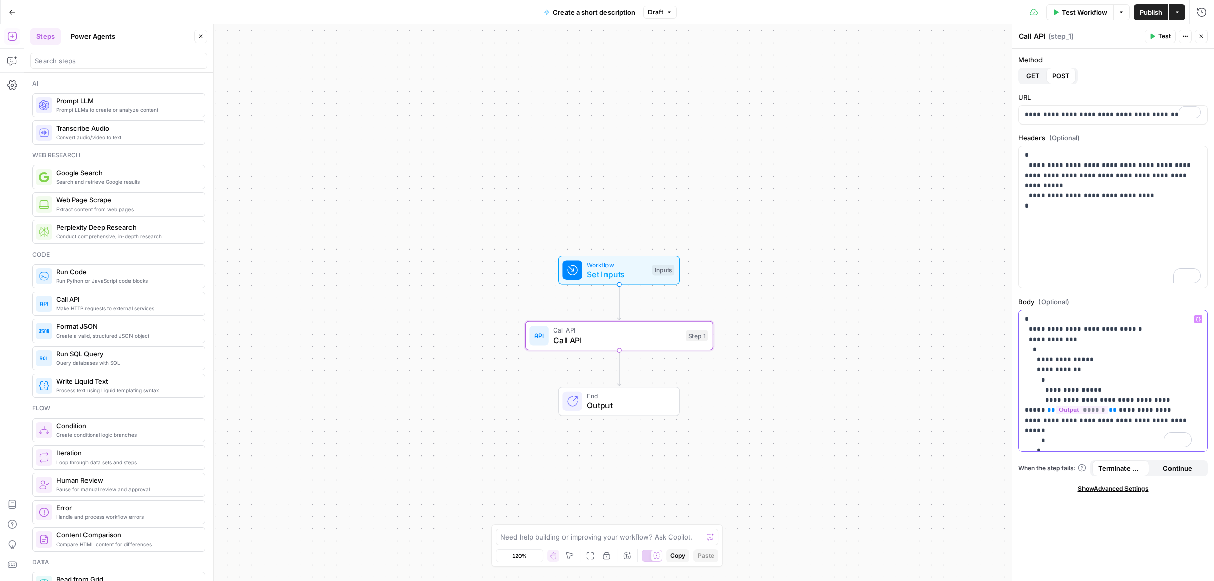
drag, startPoint x: 1127, startPoint y: 420, endPoint x: 1090, endPoint y: 409, distance: 38.1
click at [1090, 409] on p "**********" at bounding box center [1108, 395] width 167 height 162
drag, startPoint x: 1089, startPoint y: 411, endPoint x: 1025, endPoint y: 413, distance: 64.3
click at [1025, 413] on p "**********" at bounding box center [1108, 410] width 167 height 192
drag, startPoint x: 1129, startPoint y: 411, endPoint x: 1111, endPoint y: 411, distance: 18.2
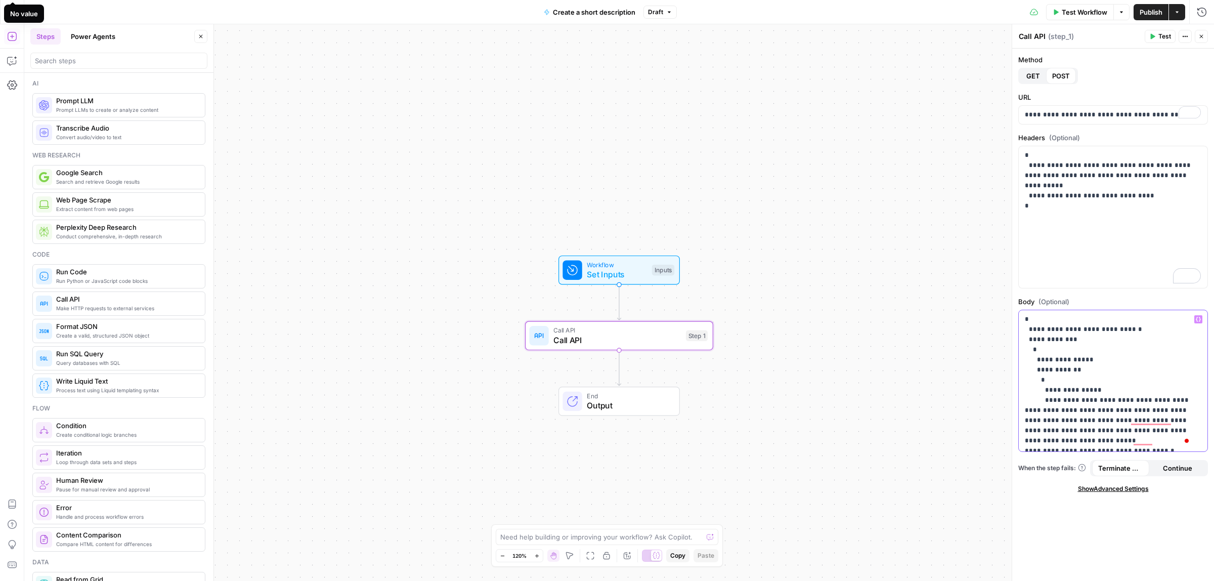
click at [1111, 411] on p "**********" at bounding box center [1108, 405] width 167 height 182
paste div "To enrich screen reader interactions, please activate Accessibility in Grammarl…"
drag, startPoint x: 1172, startPoint y: 400, endPoint x: 1068, endPoint y: 401, distance: 104.2
click at [1068, 401] on p "**********" at bounding box center [1108, 410] width 167 height 192
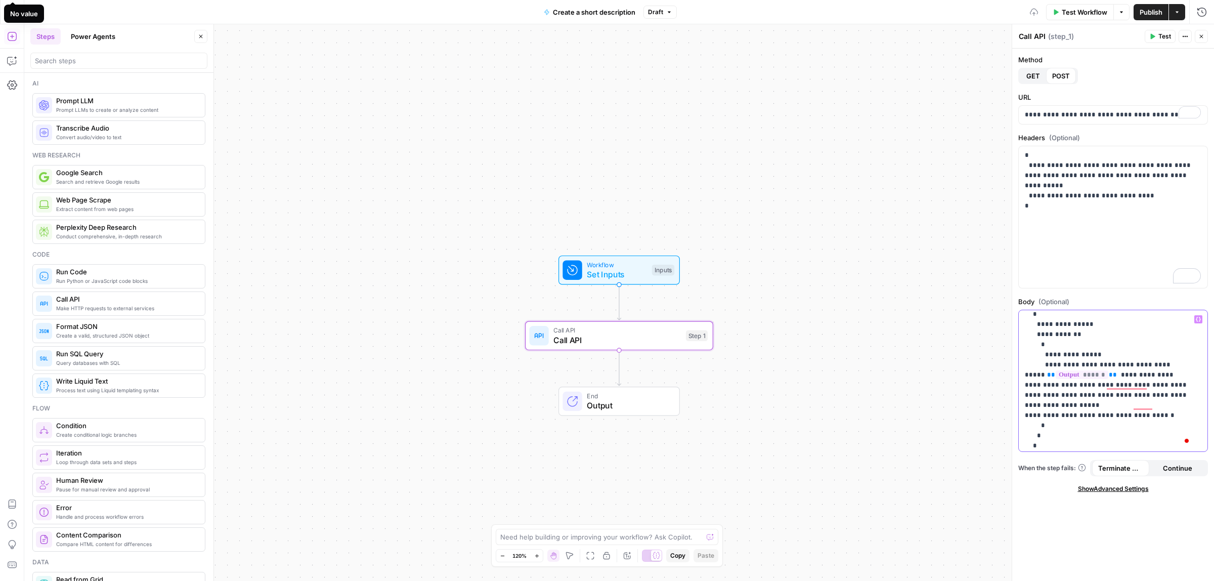
scroll to position [49, 0]
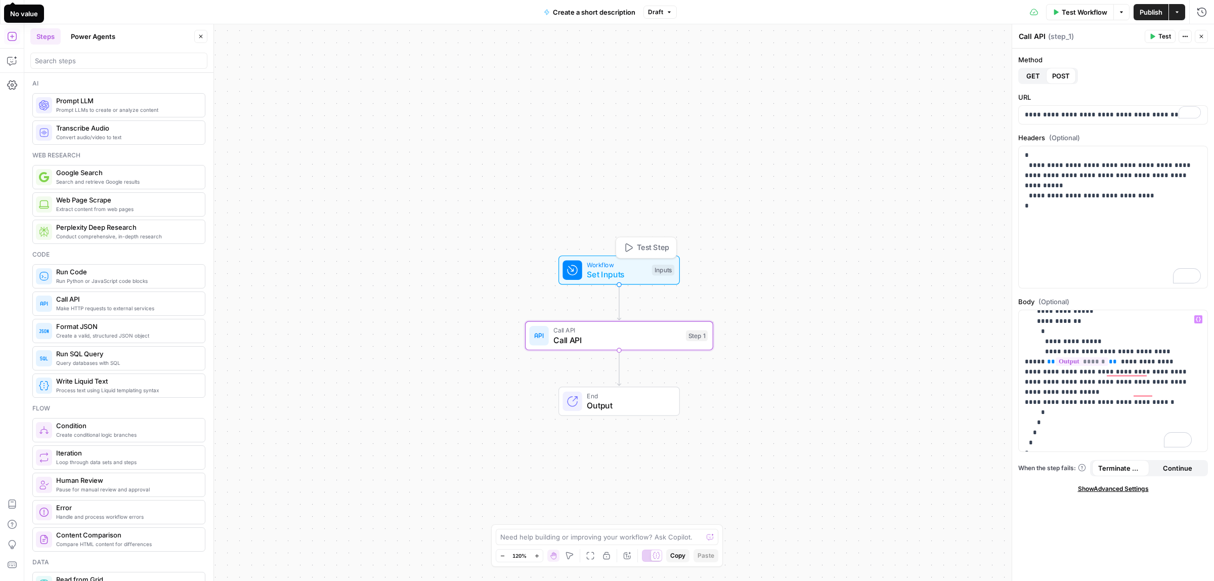
click at [608, 271] on span "Set Inputs" at bounding box center [617, 274] width 60 height 12
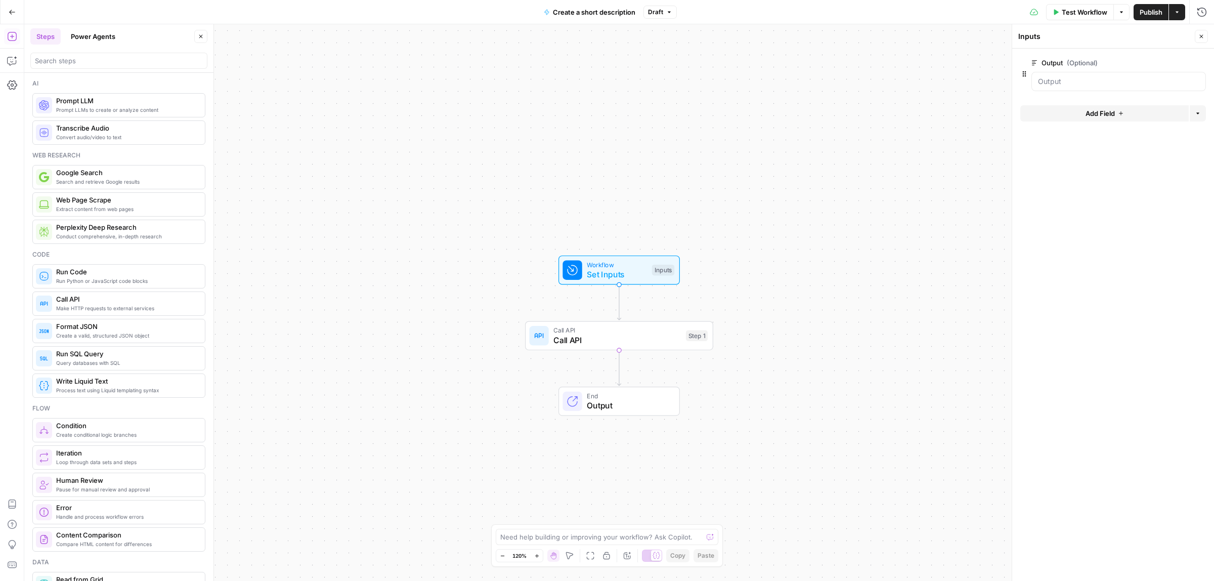
click at [624, 269] on span "Set Inputs" at bounding box center [617, 274] width 60 height 12
click at [1055, 9] on icon "button" at bounding box center [1055, 12] width 6 height 6
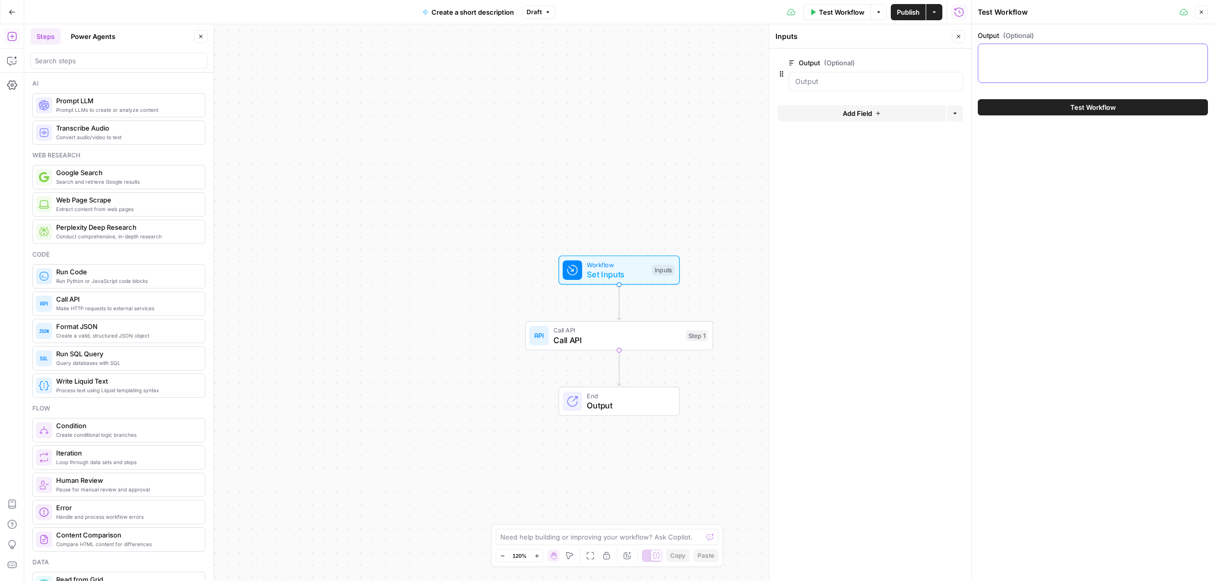
click at [1018, 54] on textarea "Output (Optional)" at bounding box center [1092, 53] width 217 height 10
paste textarea "# Loremipsumd sita conse adip elit SE Doeiusmo tempo inc utlaboreetdo magnaaliq…"
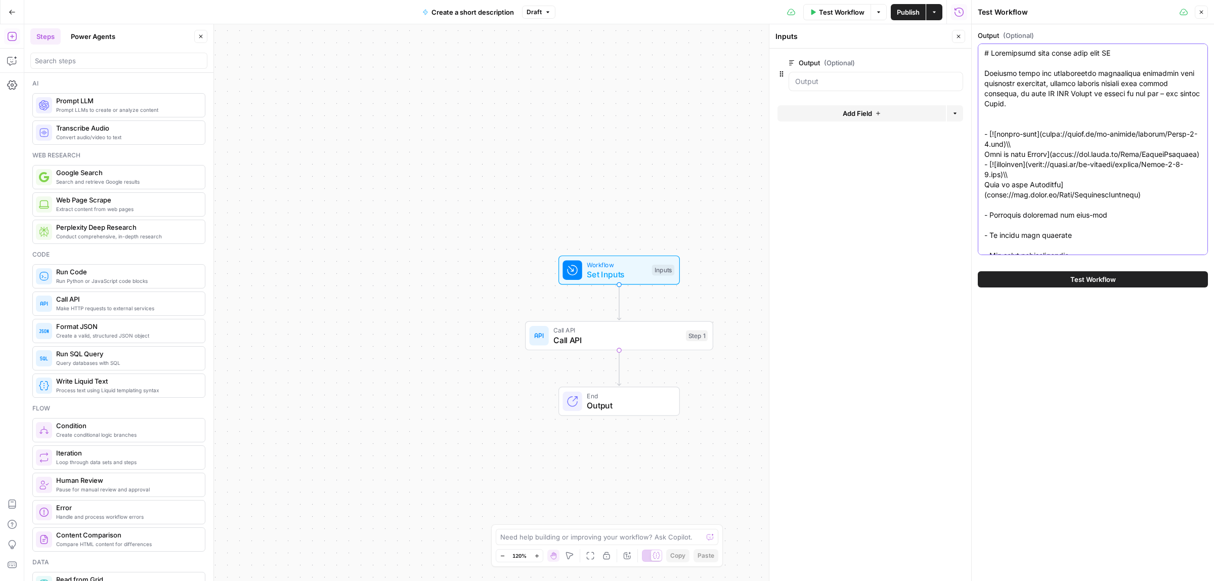
scroll to position [12902, 0]
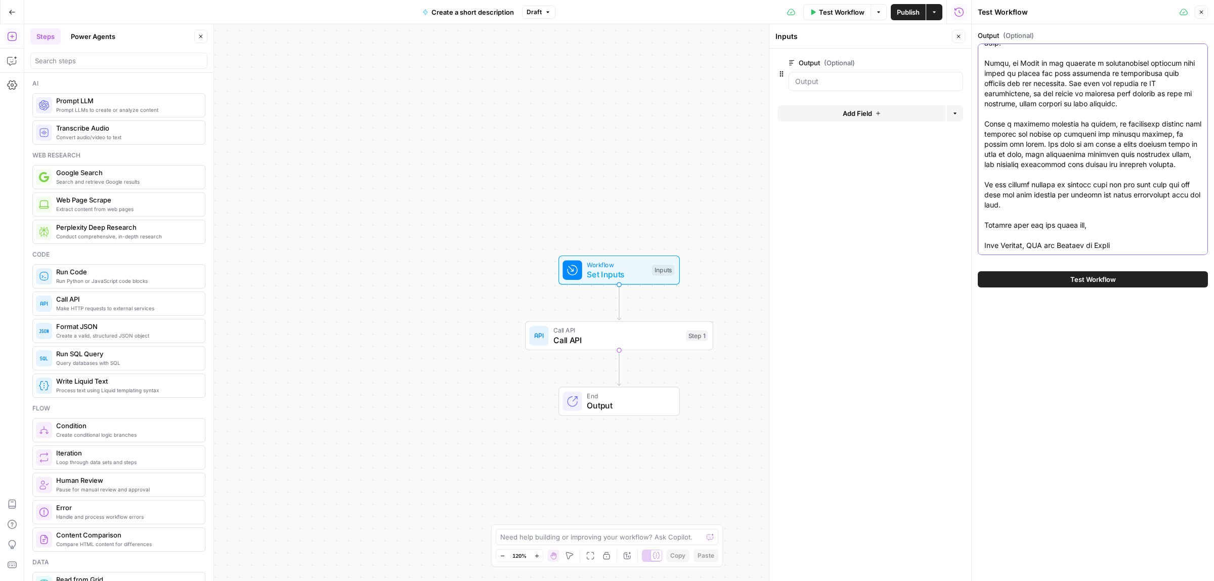
type textarea "# Loremipsumd sita conse adip elit SE Doeiusmo tempo inc utlaboreetdo magnaaliq…"
click at [1046, 283] on button "Test Workflow" at bounding box center [1093, 279] width 230 height 16
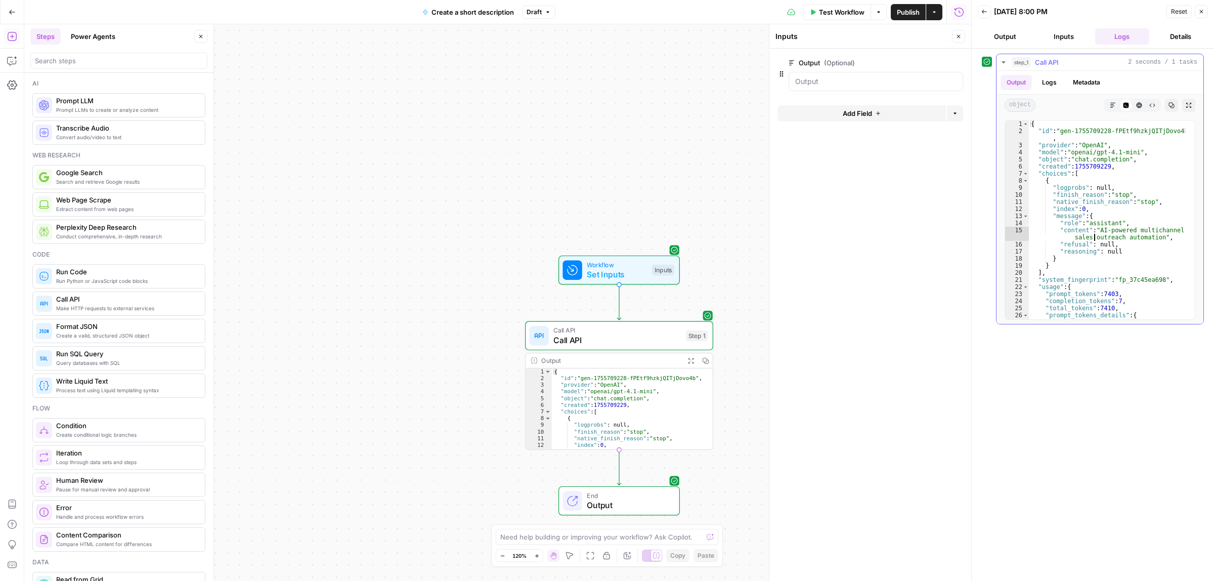
drag, startPoint x: 1103, startPoint y: 241, endPoint x: 1116, endPoint y: 240, distance: 12.7
click at [1116, 240] on div "{ "id" : "gen-1755709228-fPEtf9hzkjQITjDovo4b" , "provider" : "OpenAI" , "model…" at bounding box center [1107, 226] width 156 height 212
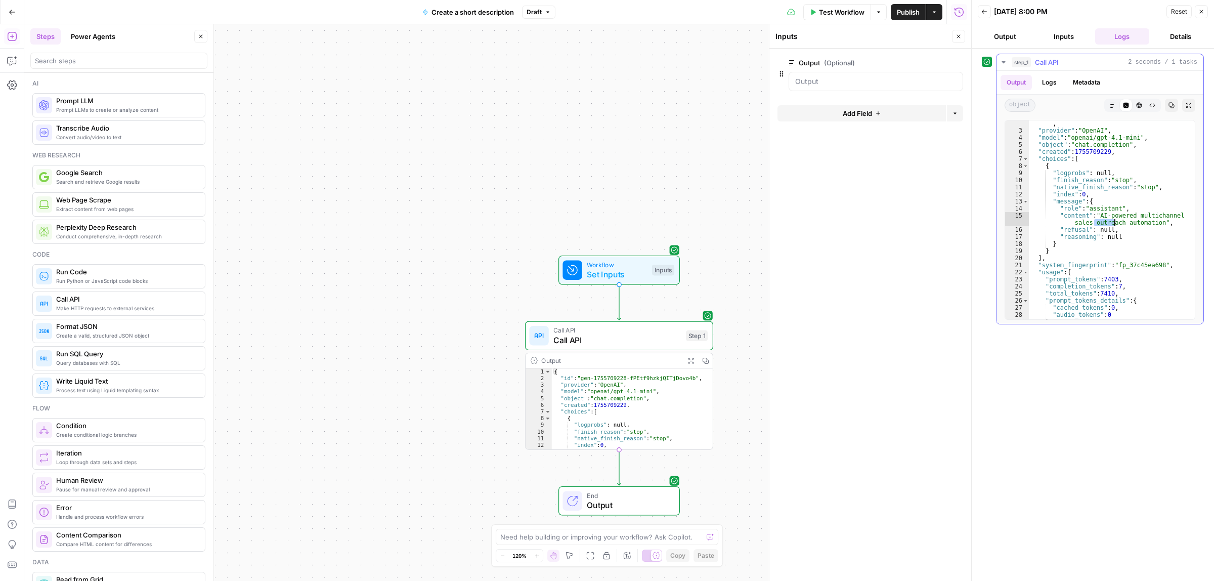
scroll to position [56, 0]
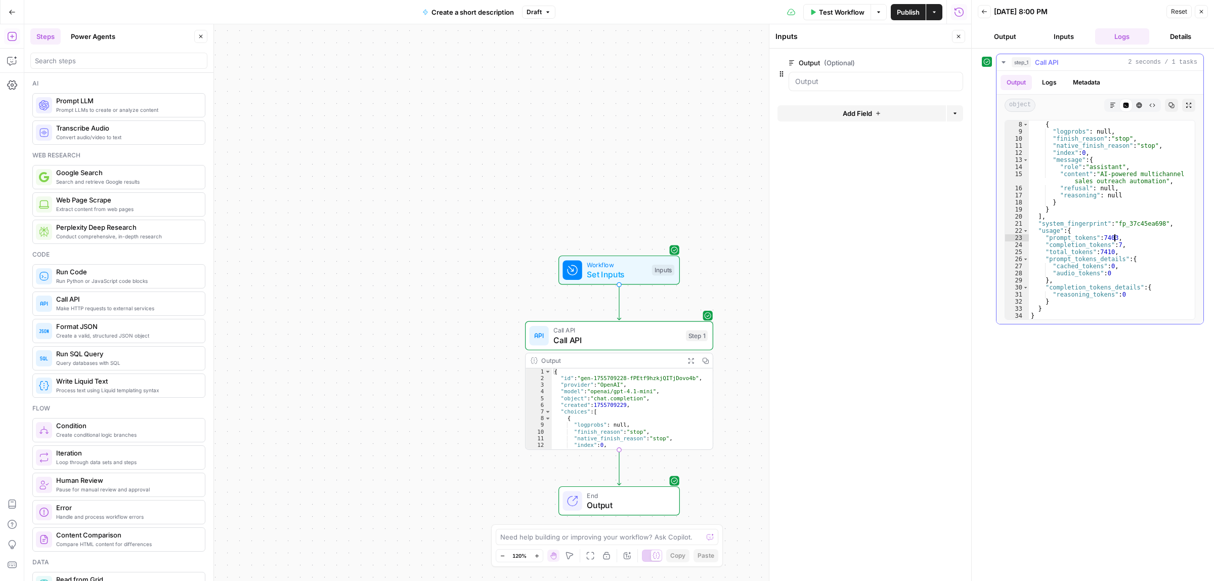
drag, startPoint x: 1114, startPoint y: 238, endPoint x: 1104, endPoint y: 238, distance: 10.1
click at [1104, 238] on div ""choices" : [ { "logprobs" : null , "finish_reason" : "stop" , "native_finish_r…" at bounding box center [1107, 220] width 156 height 212
drag, startPoint x: 1107, startPoint y: 252, endPoint x: 1101, endPoint y: 256, distance: 6.5
click at [1106, 251] on div ""choices" : [ { "logprobs" : null , "finish_reason" : "stop" , "native_finish_r…" at bounding box center [1107, 220] width 156 height 212
click at [1117, 247] on div ""choices" : [ { "logprobs" : null , "finish_reason" : "stop" , "native_finish_r…" at bounding box center [1107, 220] width 156 height 212
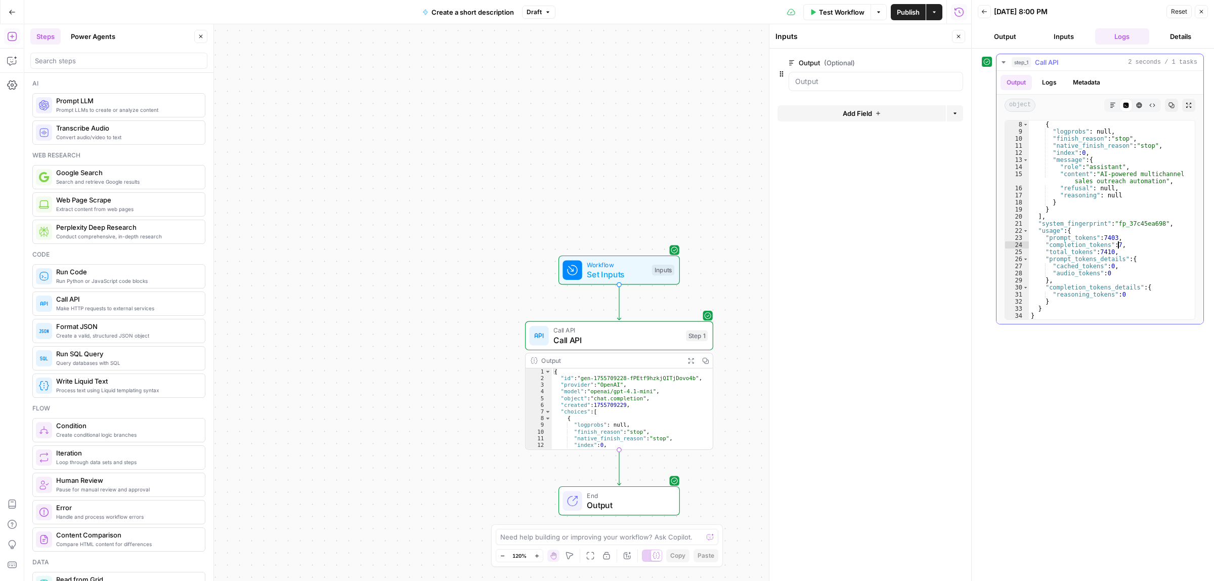
scroll to position [0, 0]
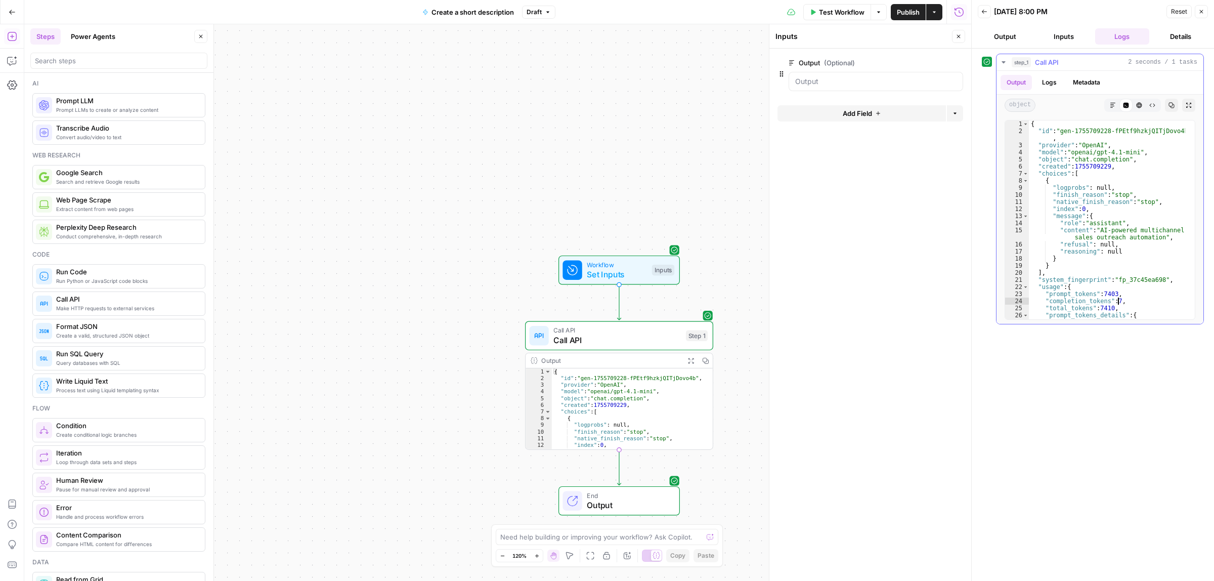
click at [1103, 224] on div "{ "id" : "gen-1755709228-fPEtf9hzkjQITjDovo4b" , "provider" : "OpenAI" , "model…" at bounding box center [1107, 226] width 156 height 212
type textarea "**********"
click at [1116, 226] on div "{ "id" : "gen-1755709228-fPEtf9hzkjQITjDovo4b" , "provider" : "OpenAI" , "model…" at bounding box center [1107, 226] width 156 height 212
click at [905, 14] on span "Publish" at bounding box center [908, 12] width 23 height 10
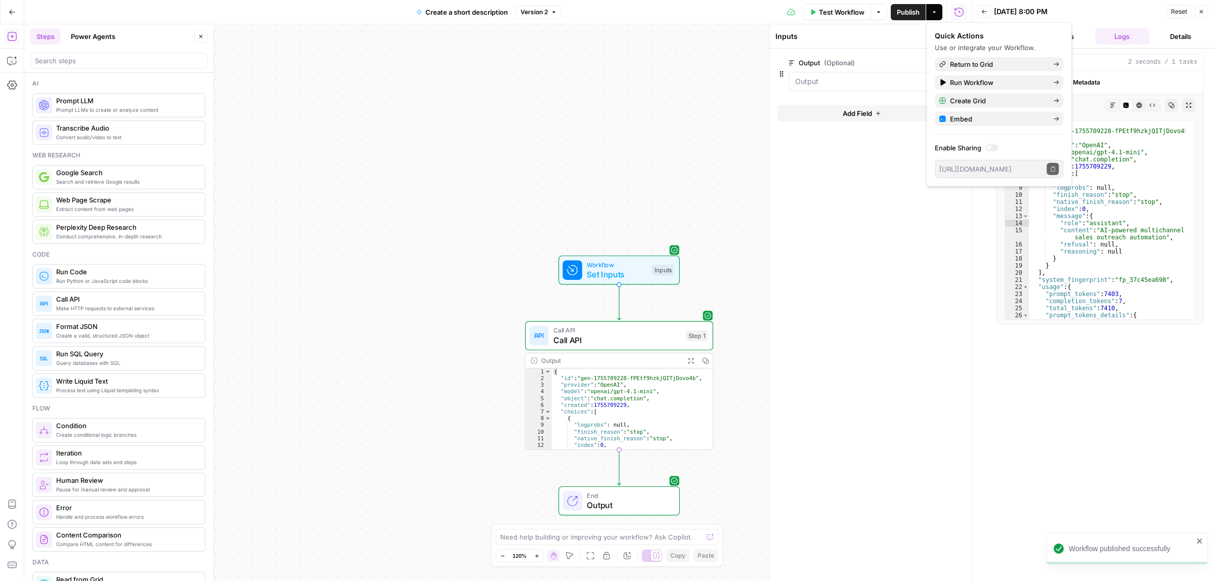
click at [937, 11] on button "Actions" at bounding box center [934, 12] width 16 height 16
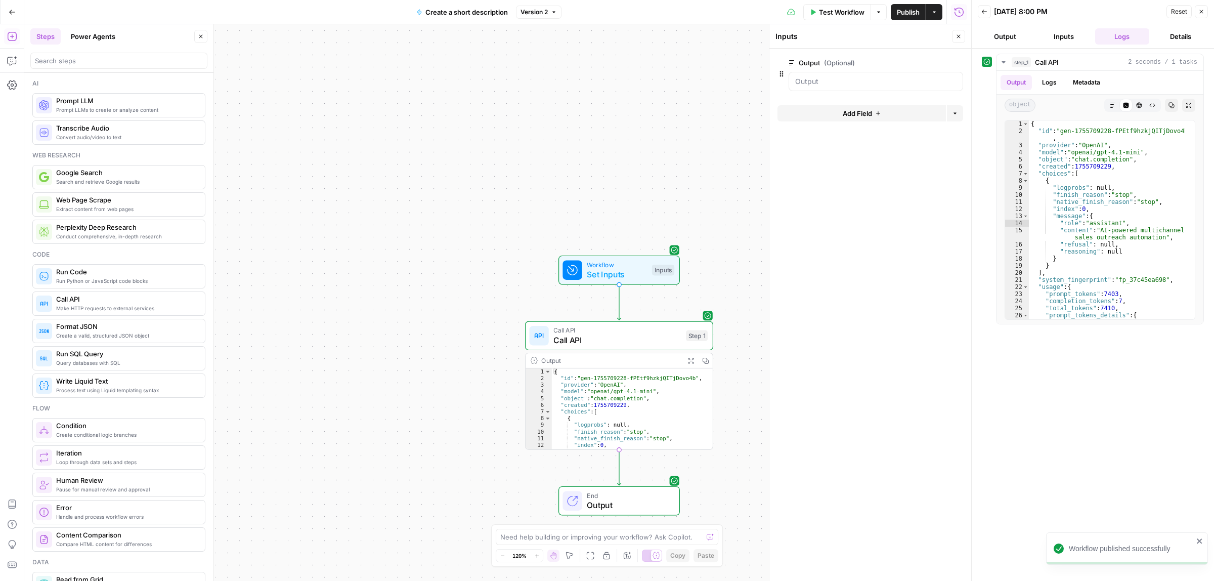
click at [937, 11] on button "Actions" at bounding box center [934, 12] width 16 height 16
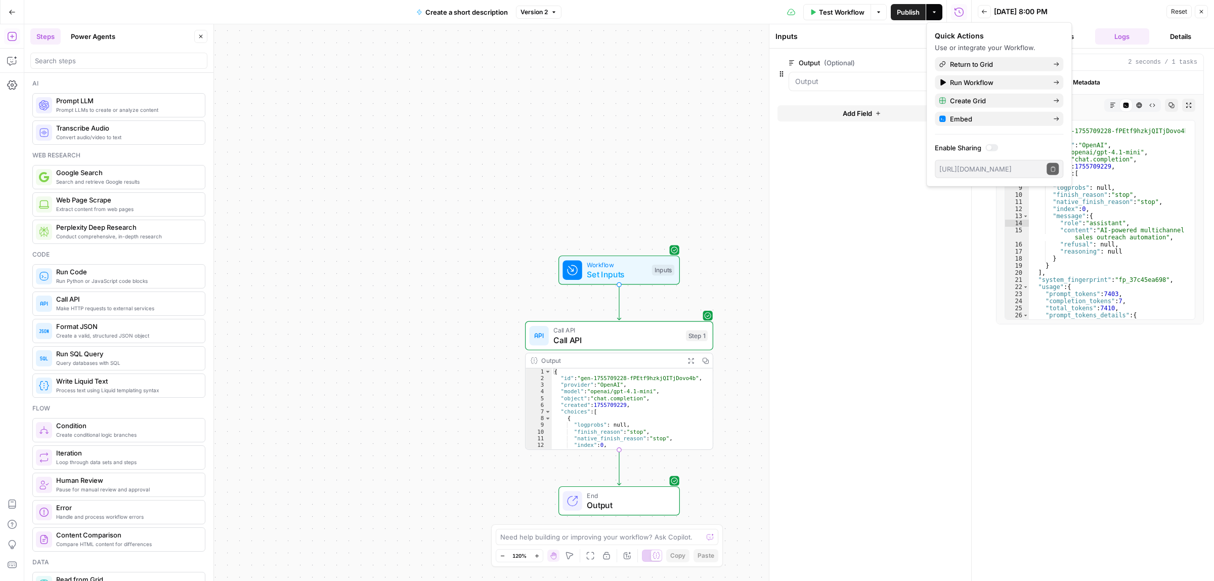
click at [627, 81] on div "Workflow Set Inputs Inputs Call API Call API Step 1 Output Expand Output Copy 1…" at bounding box center [497, 302] width 947 height 556
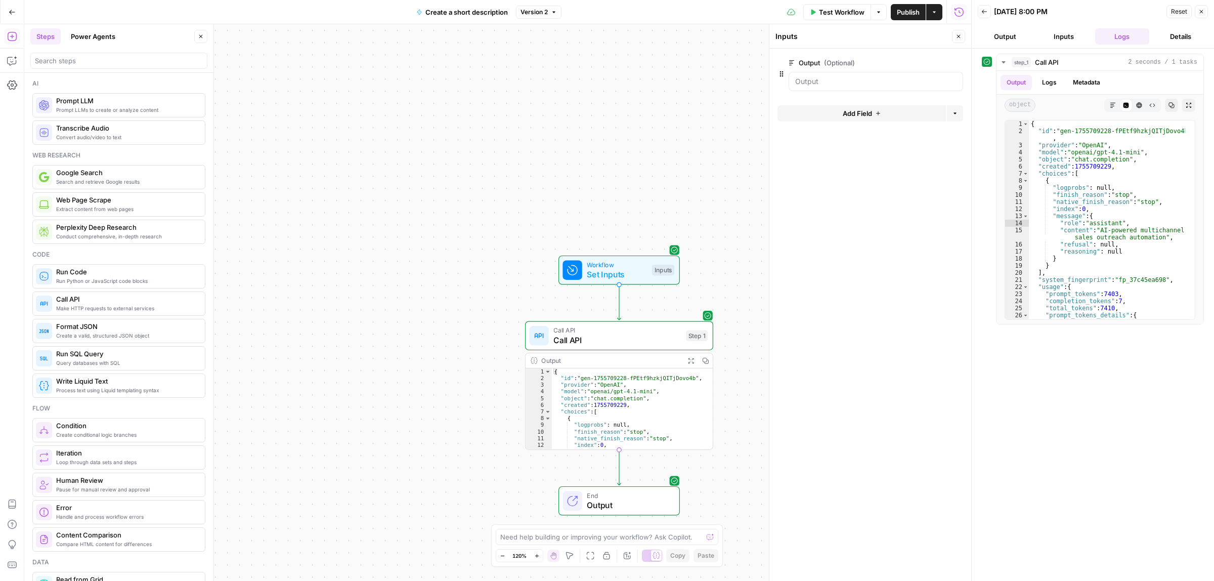
click at [877, 12] on icon "button" at bounding box center [878, 12] width 3 height 2
click at [628, 107] on div "Workflow Set Inputs Inputs Call API Call API Step 1 Output Expand Output Copy 1…" at bounding box center [497, 302] width 947 height 556
click at [1202, 11] on icon "button" at bounding box center [1201, 12] width 6 height 6
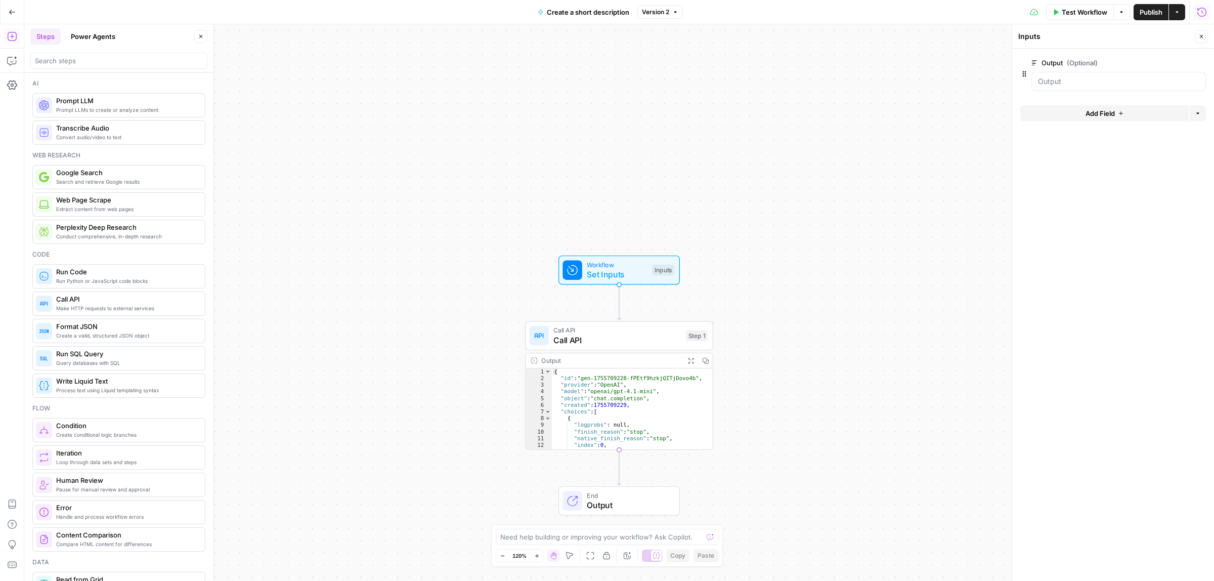
click at [11, 9] on icon "button" at bounding box center [12, 12] width 7 height 7
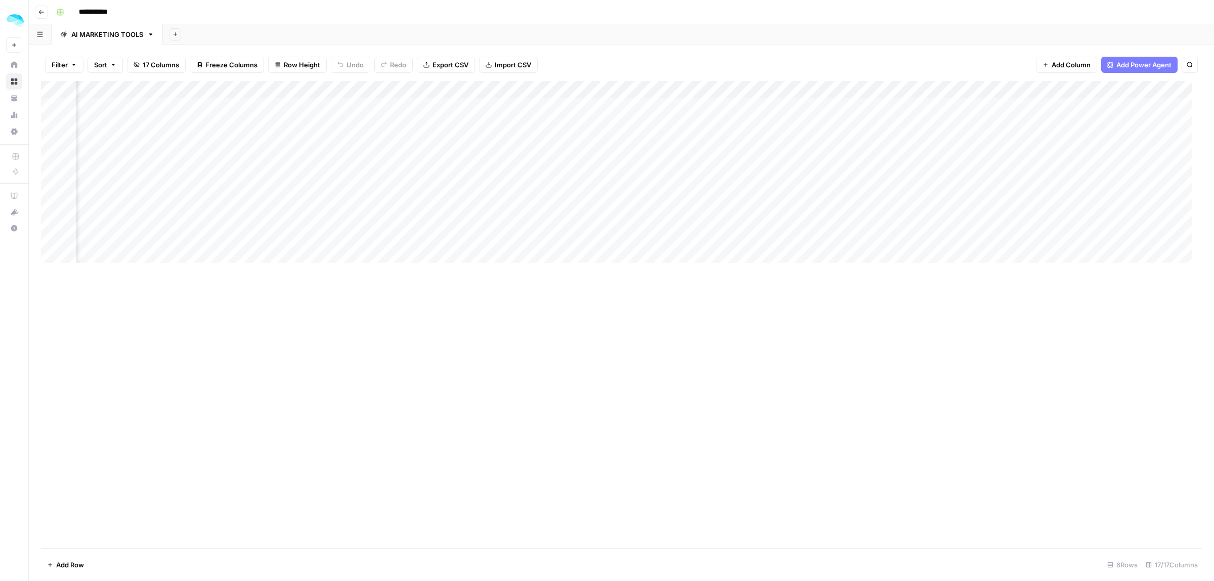
scroll to position [0, 947]
click at [847, 89] on div "Add Column" at bounding box center [621, 176] width 1161 height 191
click at [828, 90] on div at bounding box center [870, 91] width 92 height 20
click at [718, 410] on div "Add Column" at bounding box center [621, 314] width 1161 height 467
click at [1025, 89] on div "Add Column" at bounding box center [621, 176] width 1161 height 191
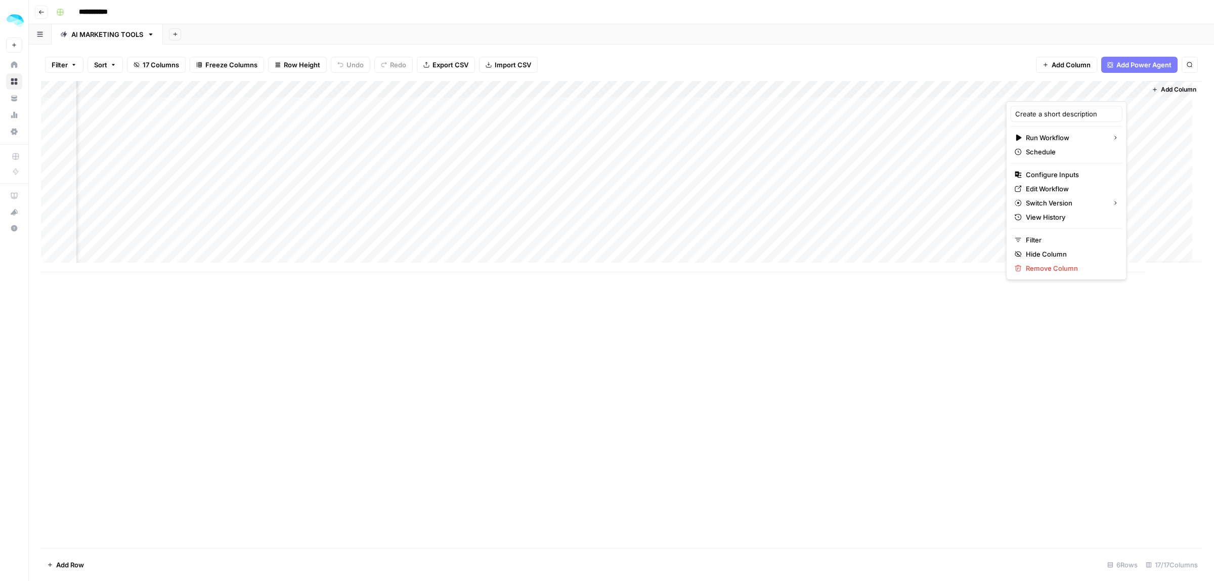
click at [477, 91] on body "**********" at bounding box center [607, 290] width 1214 height 581
click at [1139, 367] on div "Add Column" at bounding box center [621, 314] width 1161 height 467
drag, startPoint x: 1014, startPoint y: 92, endPoint x: 240, endPoint y: 105, distance: 773.9
click at [240, 105] on div "Add Column" at bounding box center [621, 176] width 1161 height 191
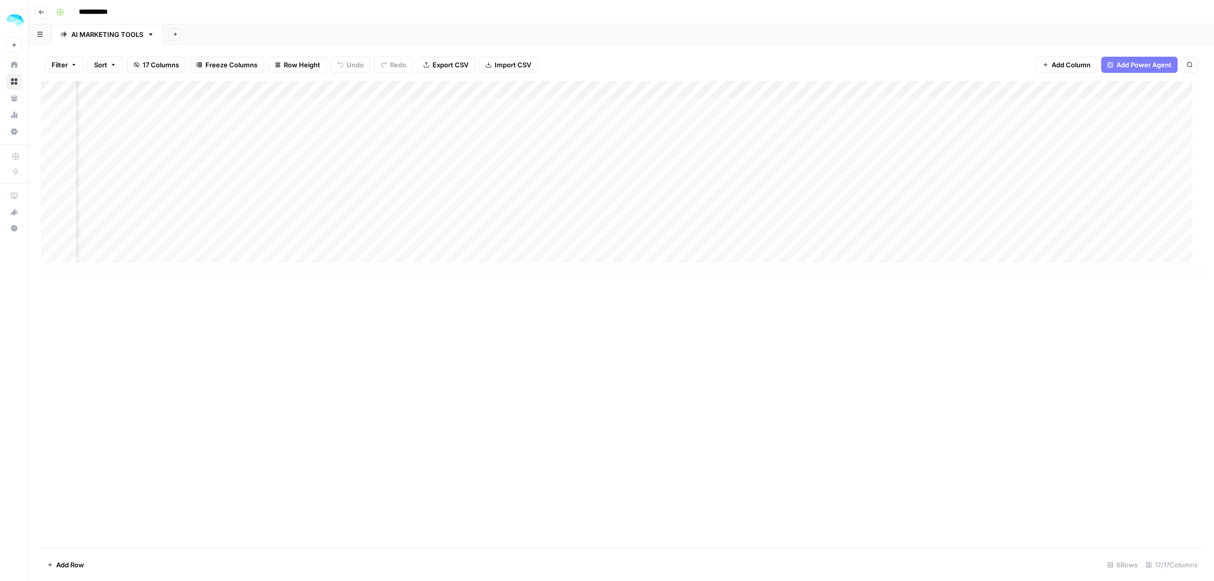
click at [807, 90] on div "Add Column" at bounding box center [621, 176] width 1161 height 191
click at [714, 228] on span "Remove Column" at bounding box center [732, 226] width 89 height 10
click at [567, 100] on span "Delete" at bounding box center [571, 105] width 22 height 10
click at [1149, 64] on span "Add Power Agent" at bounding box center [1143, 65] width 55 height 10
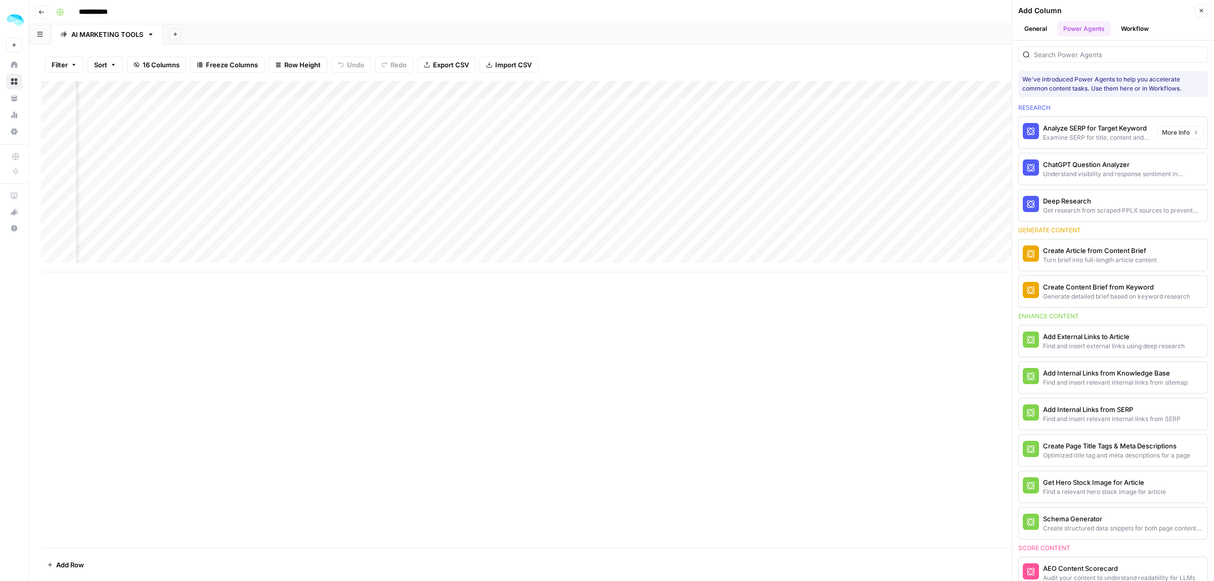
click at [1138, 29] on button "Workflow" at bounding box center [1135, 28] width 40 height 15
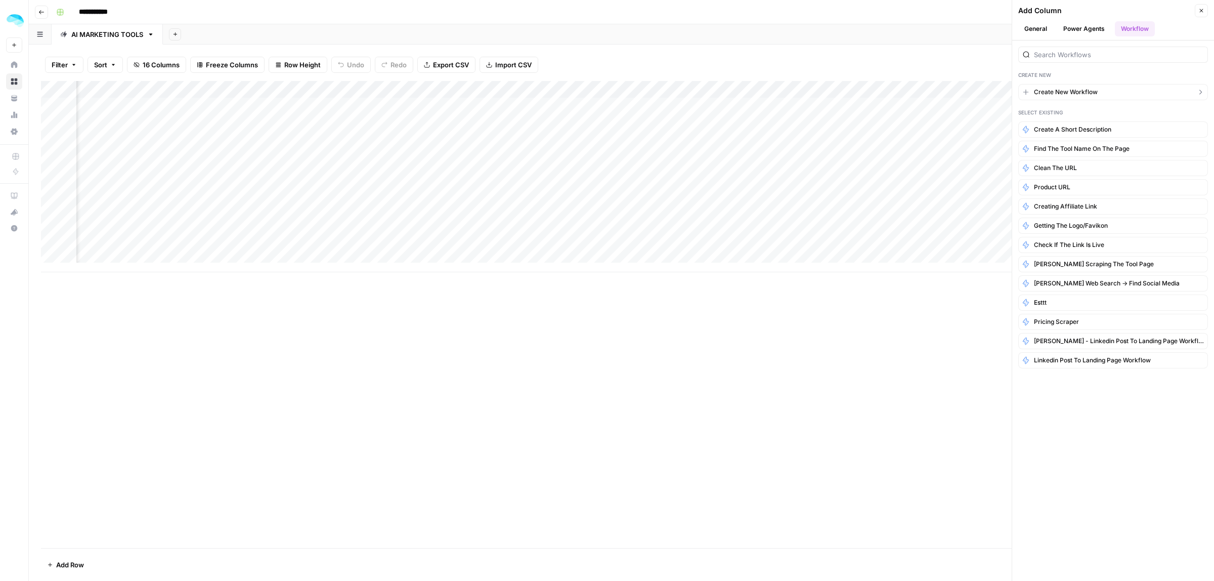
click at [1078, 95] on span "Create New Workflow" at bounding box center [1066, 91] width 64 height 9
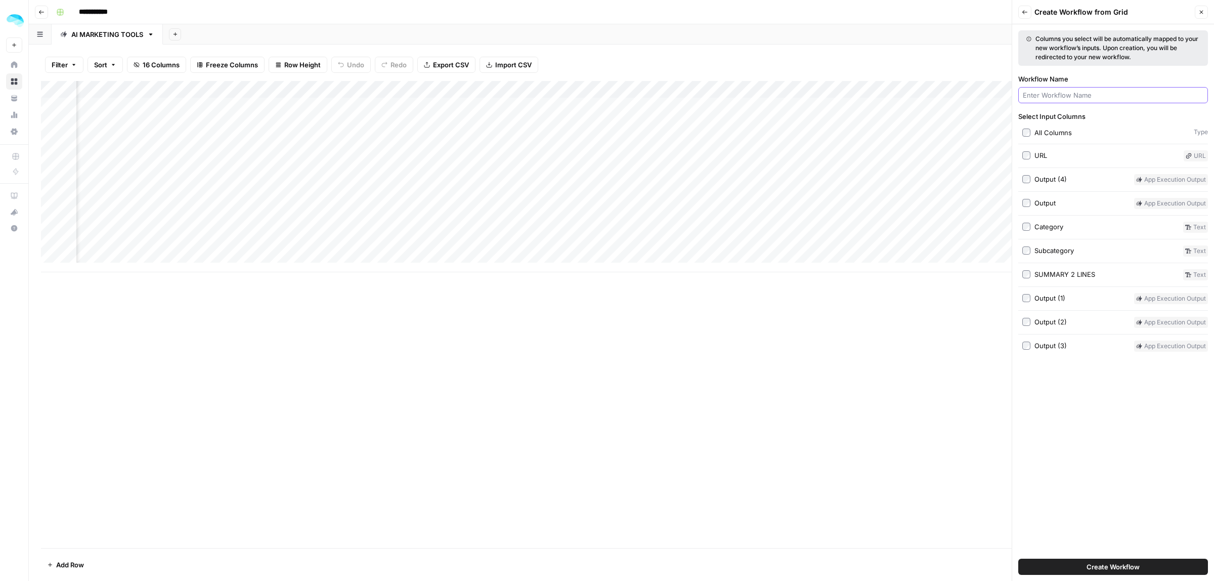
click at [1054, 94] on input "Workflow Name" at bounding box center [1113, 95] width 181 height 10
type input "Create a 2-line description"
click at [1038, 200] on div "Output" at bounding box center [1044, 203] width 21 height 10
click at [1116, 562] on span "Create Workflow" at bounding box center [1112, 566] width 53 height 10
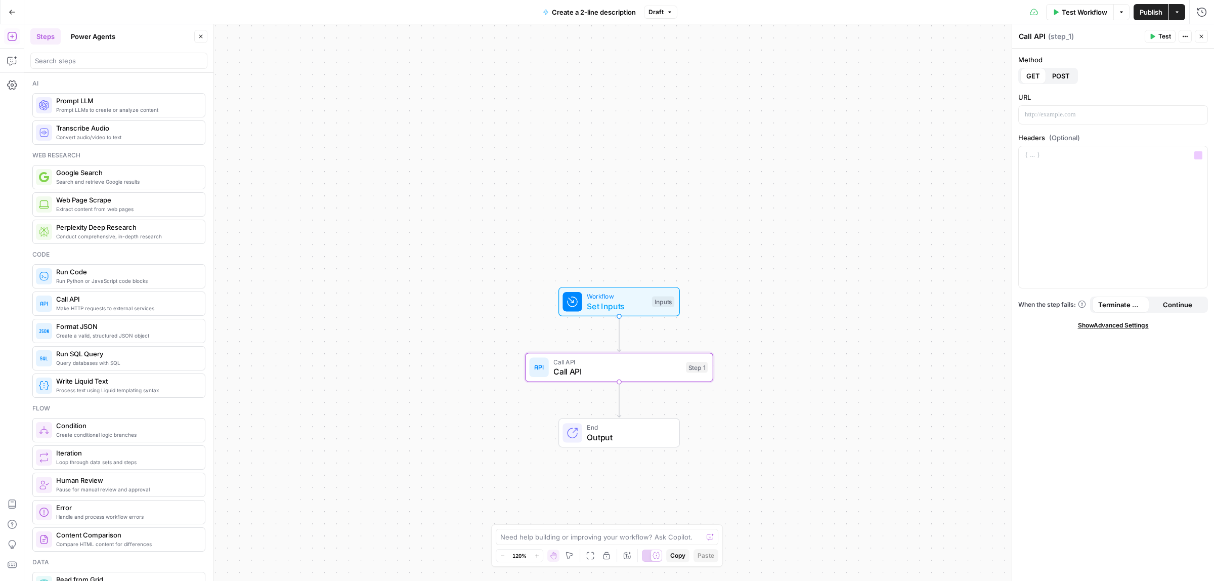
click at [1066, 81] on button "POST" at bounding box center [1061, 76] width 30 height 16
click at [1044, 122] on div at bounding box center [1113, 115] width 189 height 18
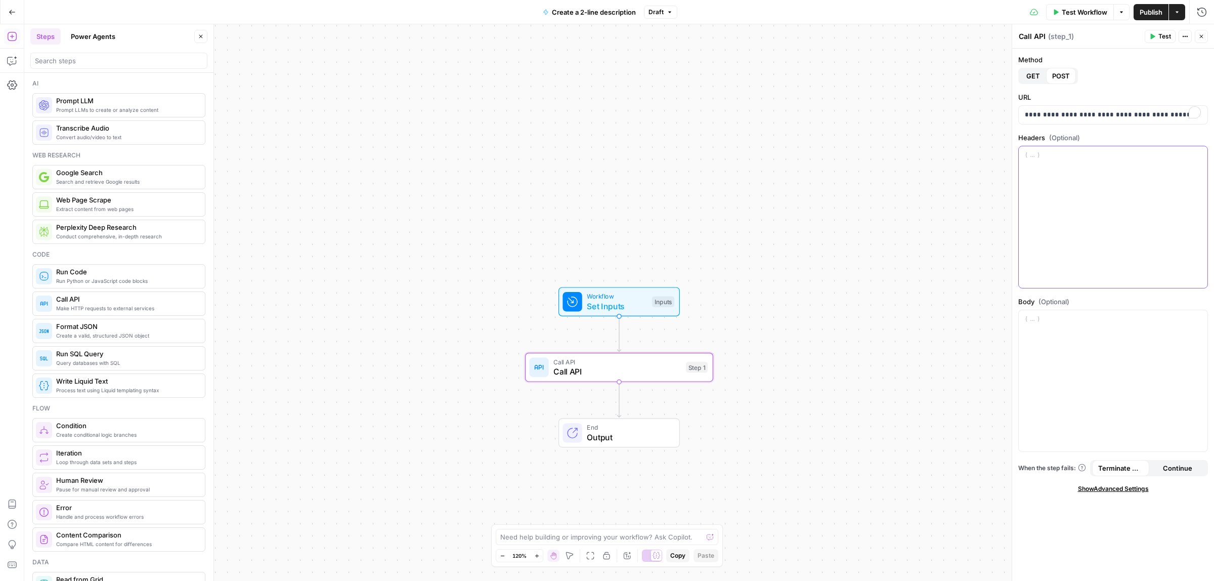
click at [1075, 220] on div at bounding box center [1113, 217] width 189 height 142
click at [1139, 372] on div at bounding box center [1113, 381] width 189 height 142
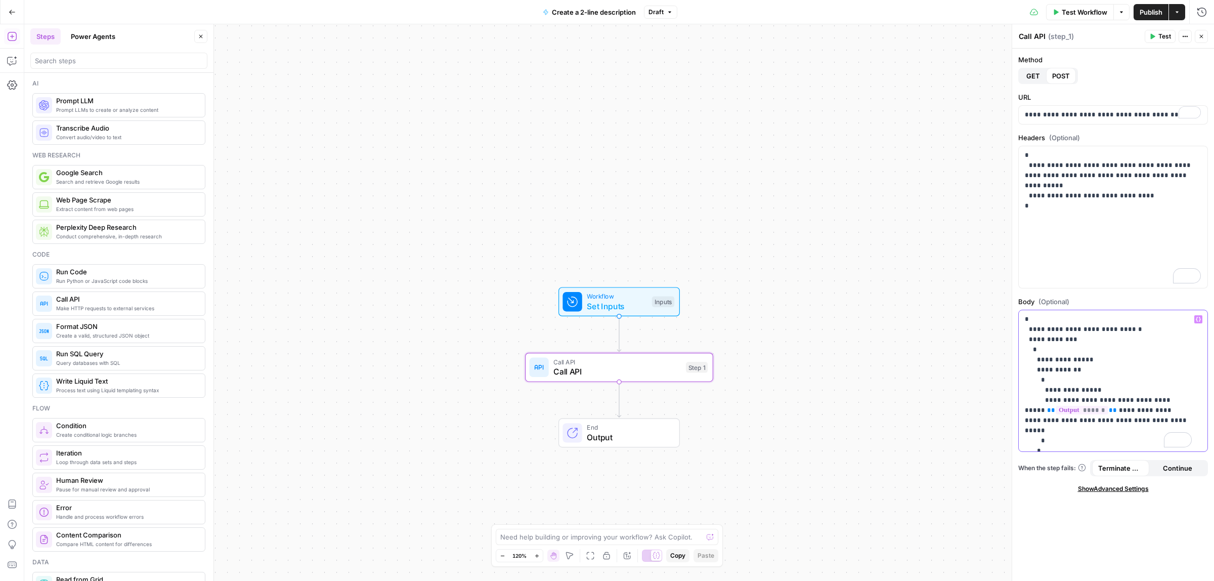
drag, startPoint x: 1128, startPoint y: 420, endPoint x: 1090, endPoint y: 410, distance: 39.1
click at [1090, 410] on p "**********" at bounding box center [1108, 395] width 167 height 162
drag, startPoint x: 1088, startPoint y: 410, endPoint x: 1025, endPoint y: 408, distance: 63.3
click at [1025, 408] on p "**********" at bounding box center [1108, 415] width 167 height 202
drag, startPoint x: 1134, startPoint y: 408, endPoint x: 1106, endPoint y: 410, distance: 28.9
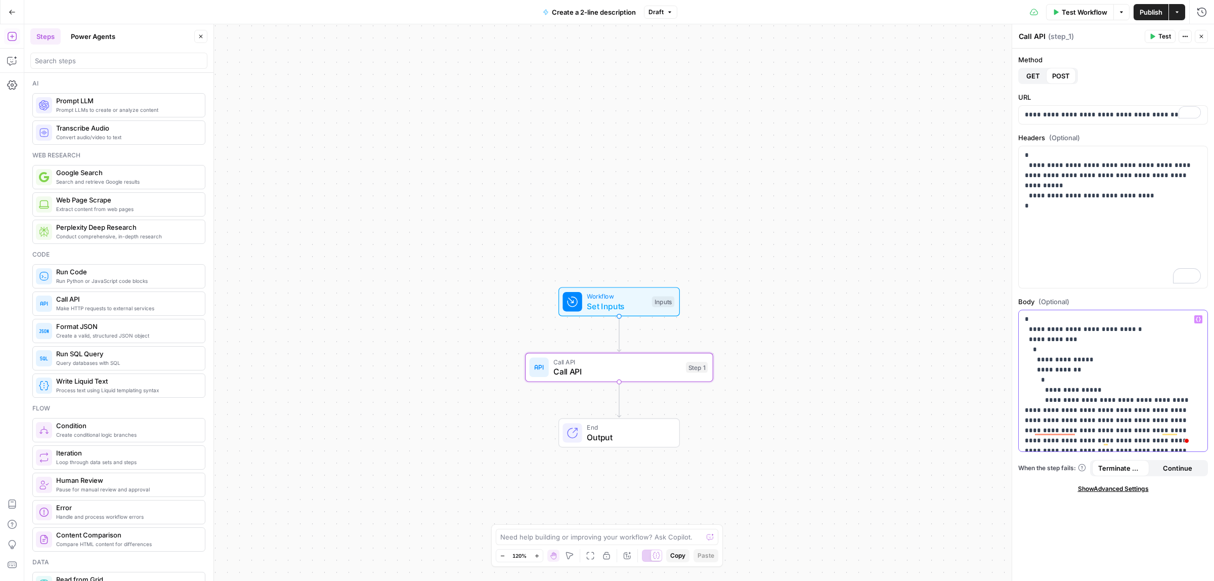
click at [1106, 410] on p "**********" at bounding box center [1108, 415] width 167 height 202
drag, startPoint x: 1173, startPoint y: 399, endPoint x: 1068, endPoint y: 401, distance: 105.7
click at [1068, 401] on p "**********" at bounding box center [1108, 415] width 167 height 202
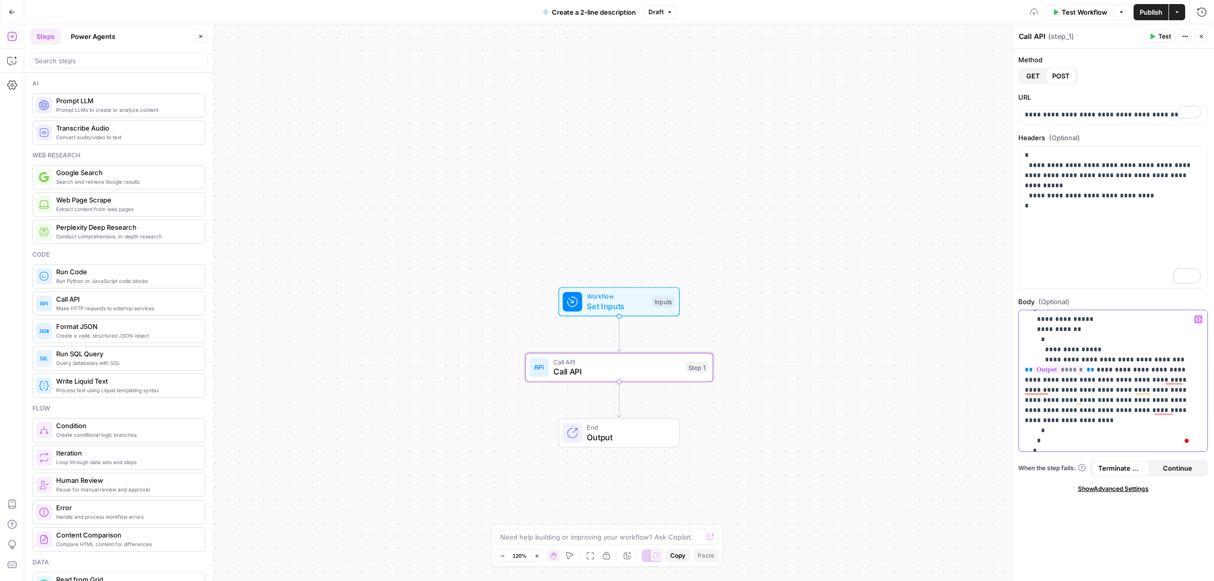
scroll to position [59, 0]
click at [1083, 14] on span "Test Workflow" at bounding box center [1085, 12] width 46 height 10
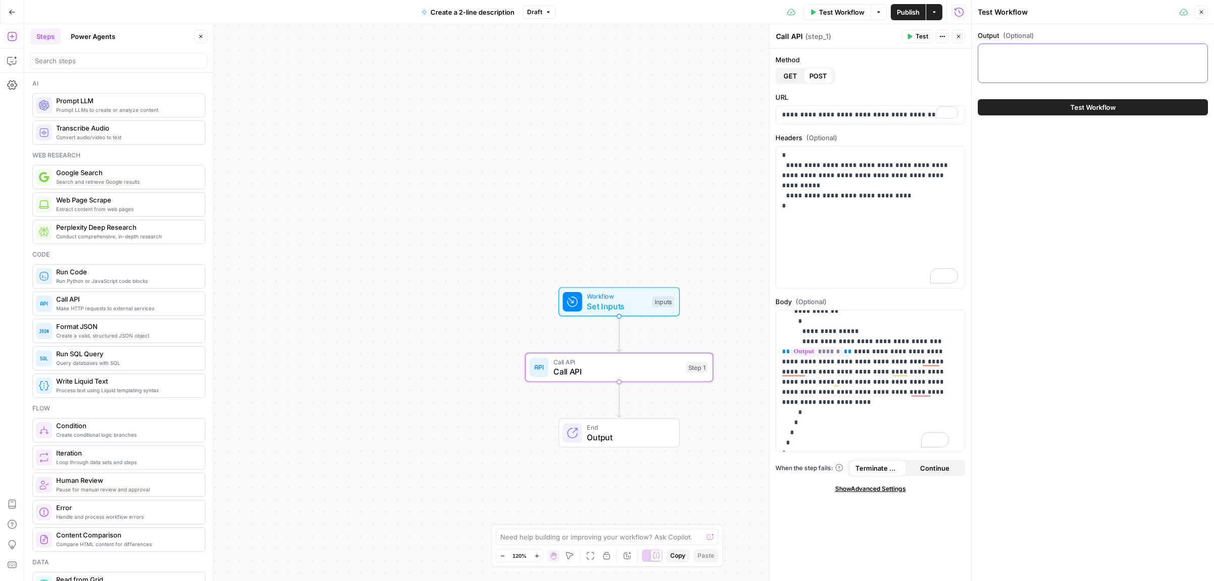
click at [1019, 52] on textarea "Output (Optional)" at bounding box center [1092, 53] width 217 height 10
paste textarea "# Loremipsumd sita conse adip elit SE Doeiusmo tempo inc utlaboreetdo magnaaliq…"
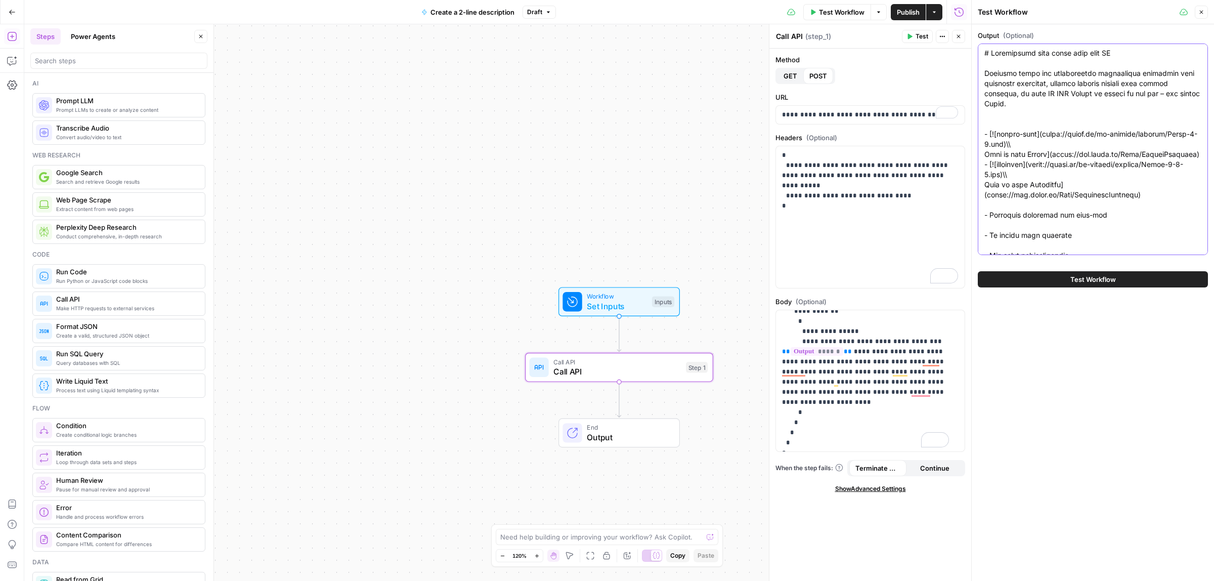
scroll to position [12902, 0]
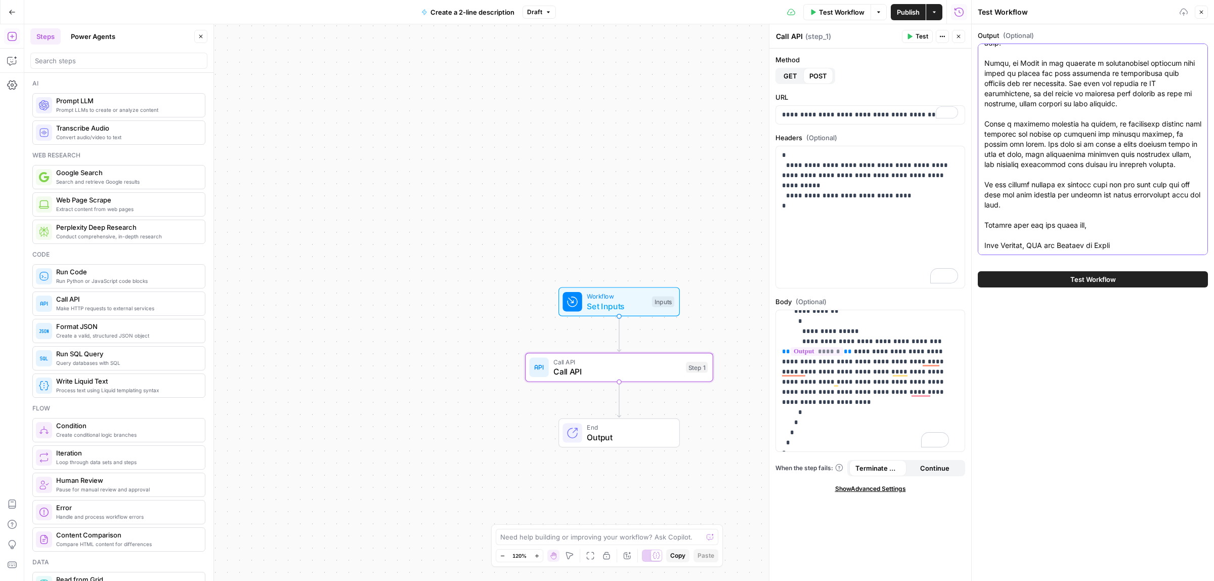
type textarea "# Loremipsumd sita conse adip elit SE Doeiusmo tempo inc utlaboreetdo magnaaliq…"
click at [1068, 277] on button "Test Workflow" at bounding box center [1093, 279] width 230 height 16
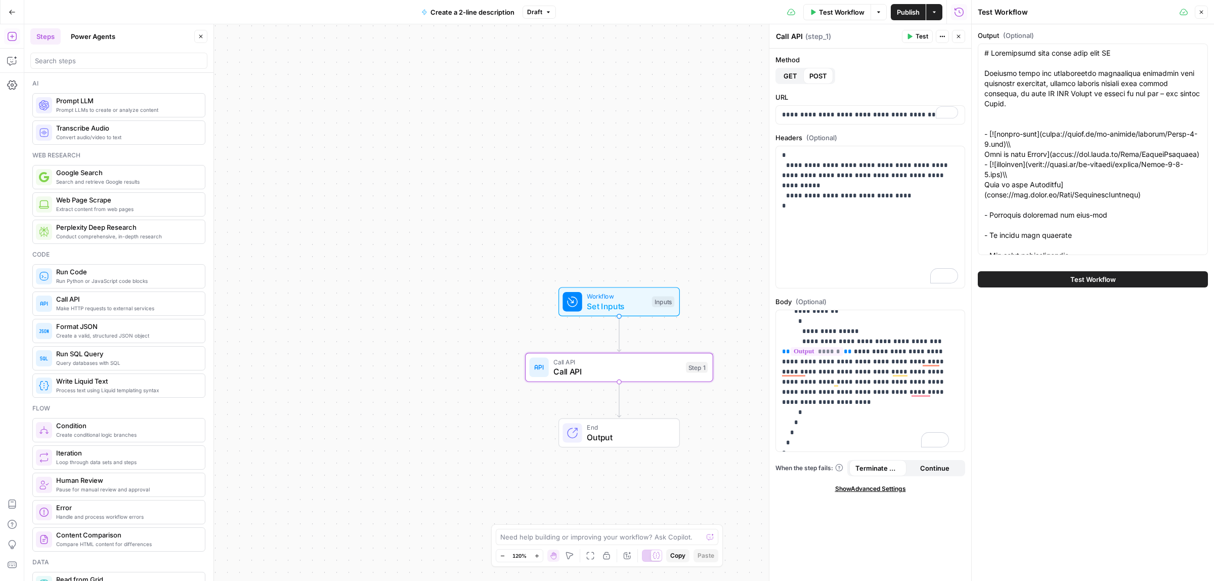
click at [1096, 279] on span "Test Workflow" at bounding box center [1093, 279] width 46 height 10
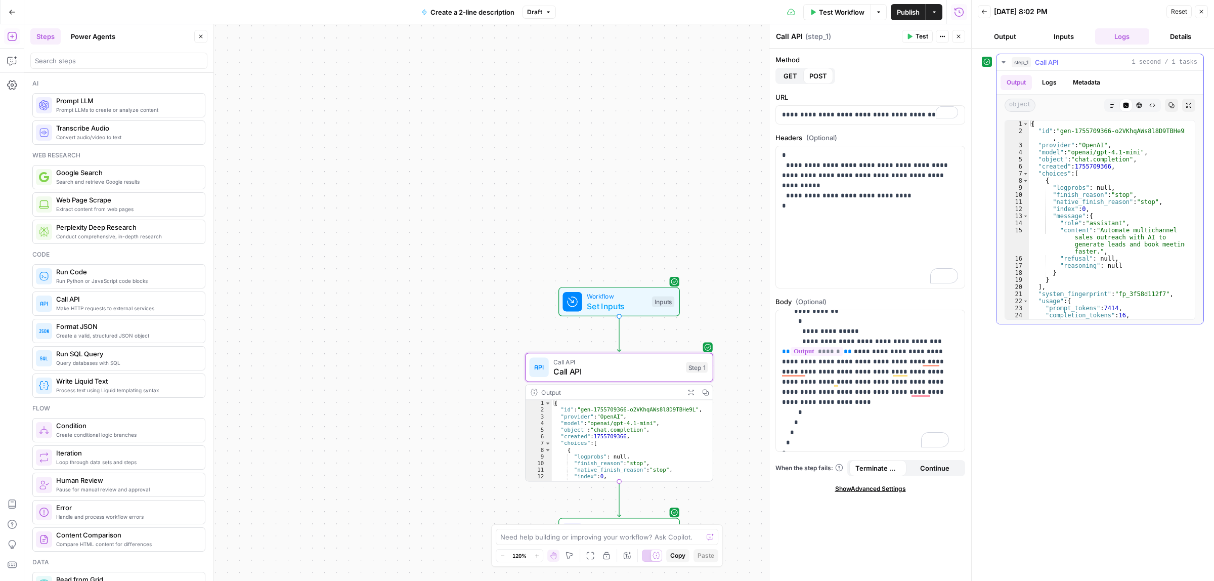
type textarea "**********"
drag, startPoint x: 1104, startPoint y: 237, endPoint x: 1136, endPoint y: 237, distance: 32.9
click at [1136, 237] on div "{ "id" : "gen-1755709366-o2VKhqAWs8l8D9TBHe9L" , "provider" : "OpenAI" , "model…" at bounding box center [1107, 226] width 156 height 212
click at [1150, 237] on div "{ "id" : "gen-1755709366-o2VKhqAWs8l8D9TBHe9L" , "provider" : "OpenAI" , "model…" at bounding box center [1107, 226] width 156 height 212
drag, startPoint x: 1093, startPoint y: 246, endPoint x: 1136, endPoint y: 244, distance: 43.0
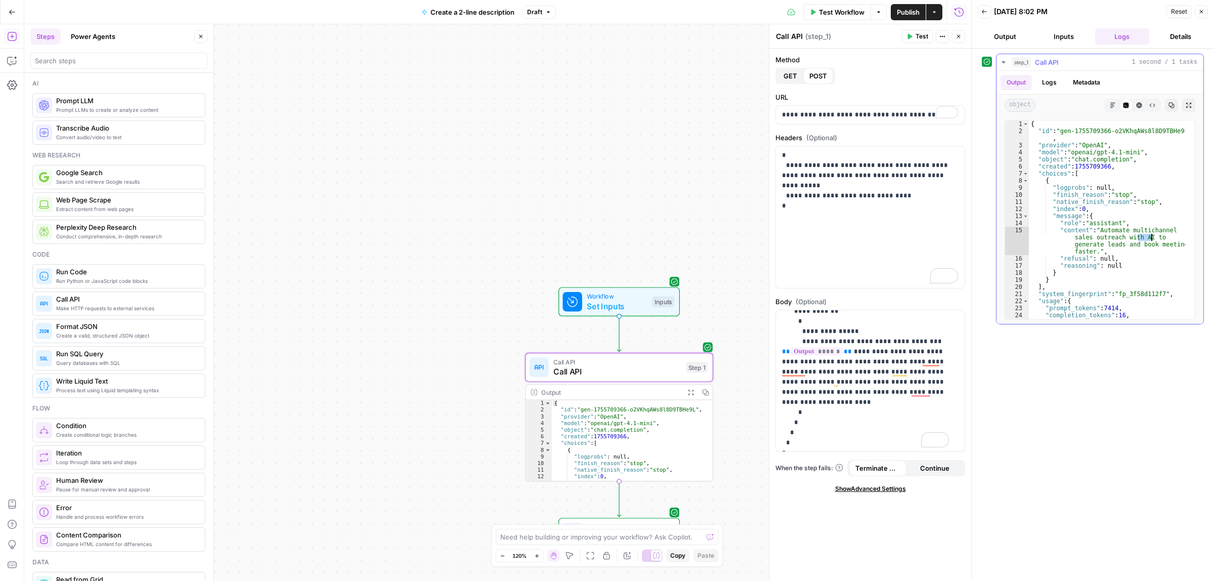
click at [1130, 244] on div "{ "id" : "gen-1755709366-o2VKhqAWs8l8D9TBHe9L" , "provider" : "OpenAI" , "model…" at bounding box center [1107, 226] width 156 height 212
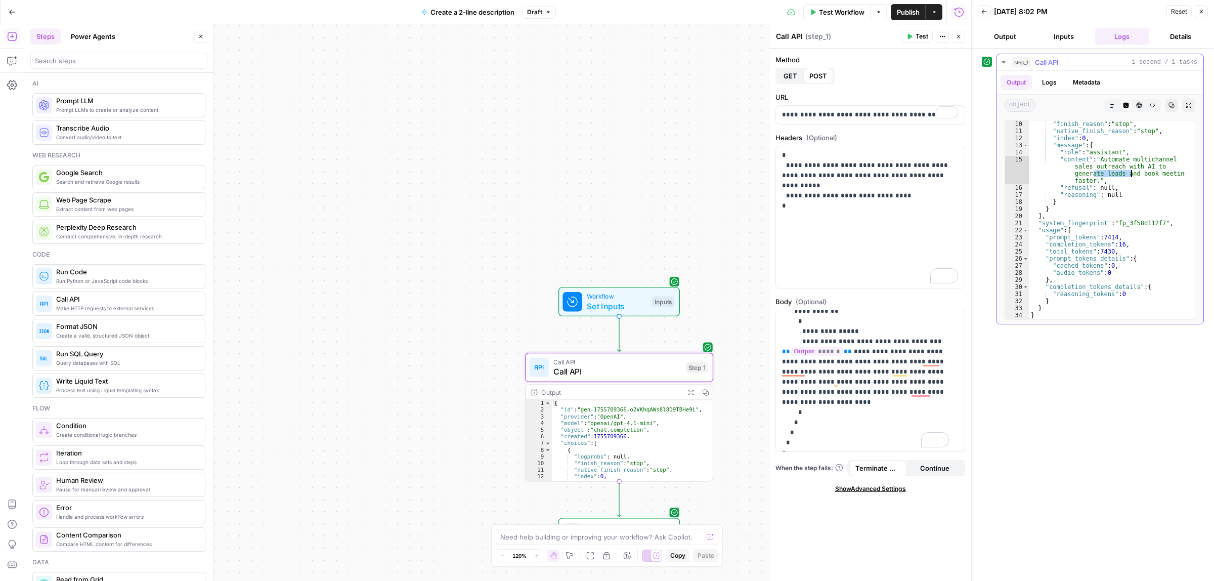
scroll to position [71, 0]
click at [1118, 390] on div "**********" at bounding box center [1093, 315] width 222 height 522
click at [903, 5] on button "Publish" at bounding box center [908, 12] width 35 height 16
click at [1, 11] on div "Go Back" at bounding box center [12, 12] width 24 height 24
click at [10, 13] on icon "button" at bounding box center [12, 12] width 7 height 7
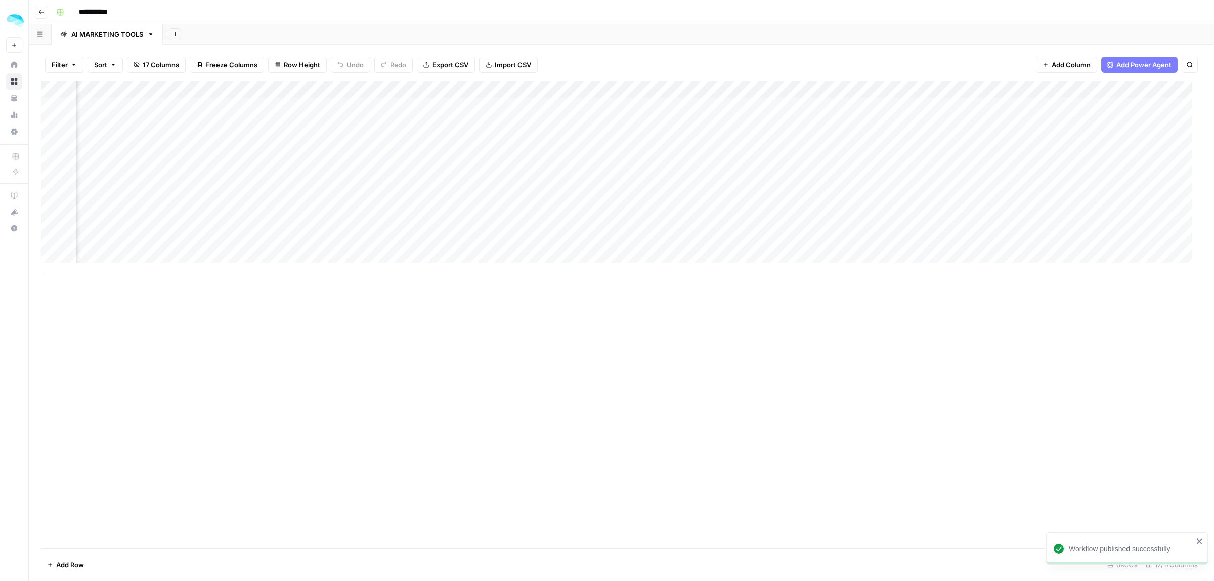
scroll to position [0, 934]
drag, startPoint x: 1047, startPoint y: 89, endPoint x: 322, endPoint y: 105, distance: 725.4
click at [322, 105] on div "Add Column" at bounding box center [621, 176] width 1161 height 191
click at [527, 87] on div "Add Column" at bounding box center [621, 176] width 1161 height 191
click at [451, 225] on span "Remove Column" at bounding box center [458, 226] width 89 height 10
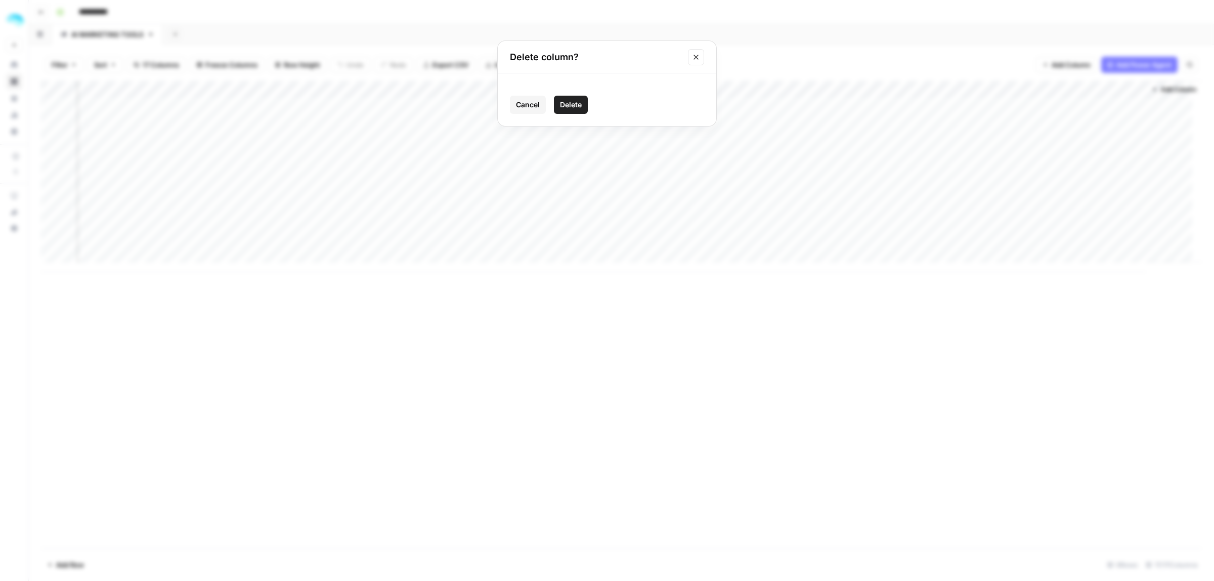
click at [564, 105] on span "Delete" at bounding box center [571, 105] width 22 height 10
click at [471, 104] on div "Add Column" at bounding box center [621, 176] width 1161 height 191
click at [516, 104] on div "Add Column" at bounding box center [621, 176] width 1161 height 191
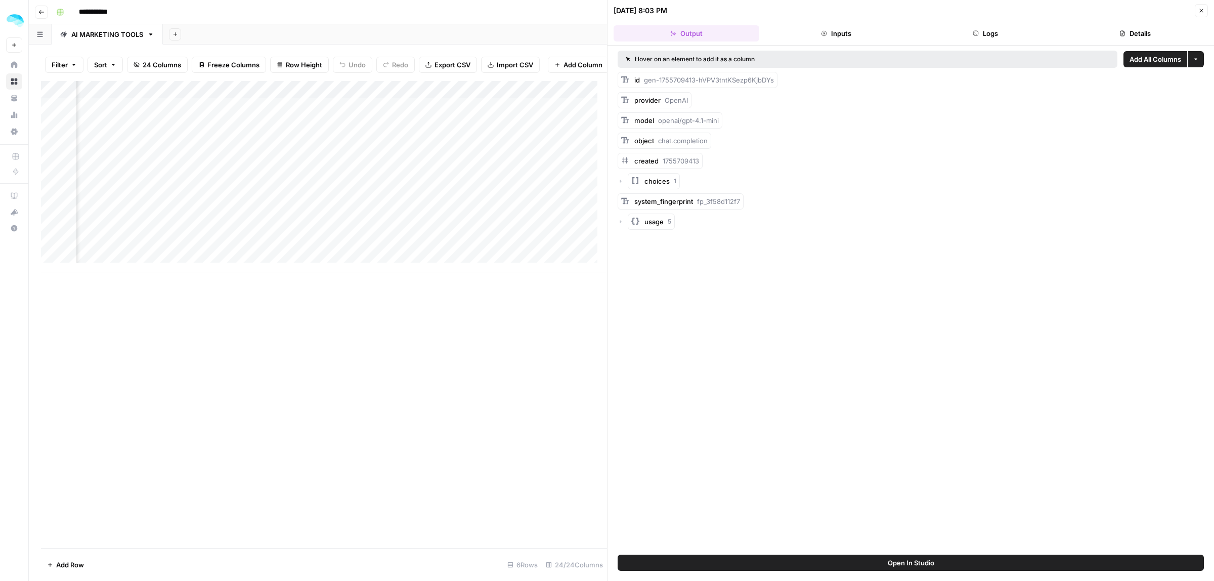
click at [828, 33] on button "Inputs" at bounding box center [836, 33] width 146 height 16
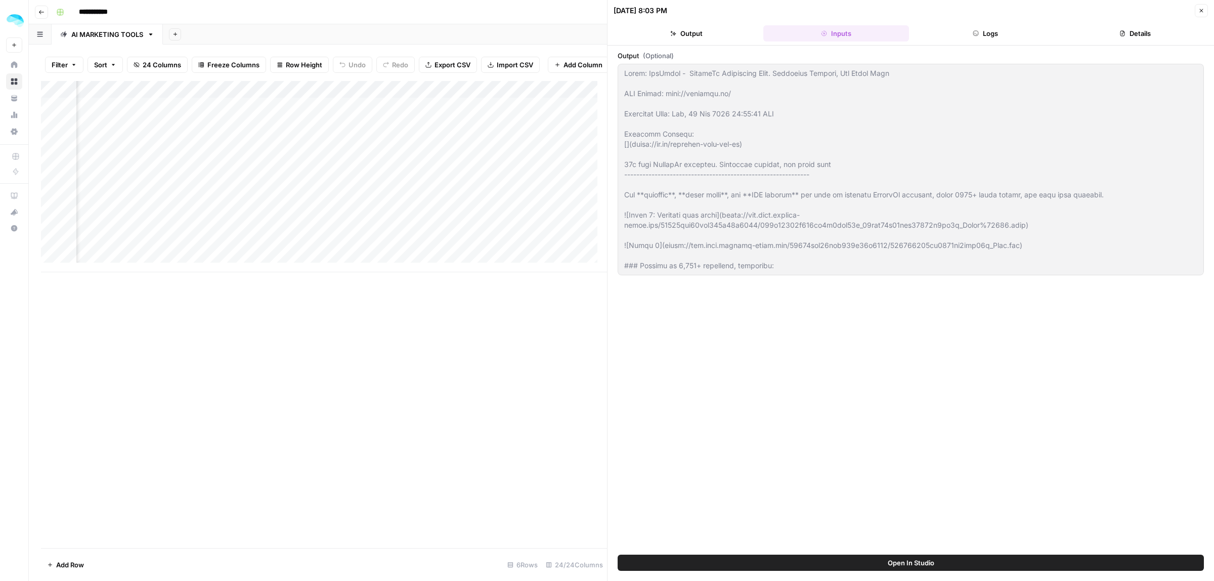
click at [693, 33] on button "Output" at bounding box center [686, 33] width 146 height 16
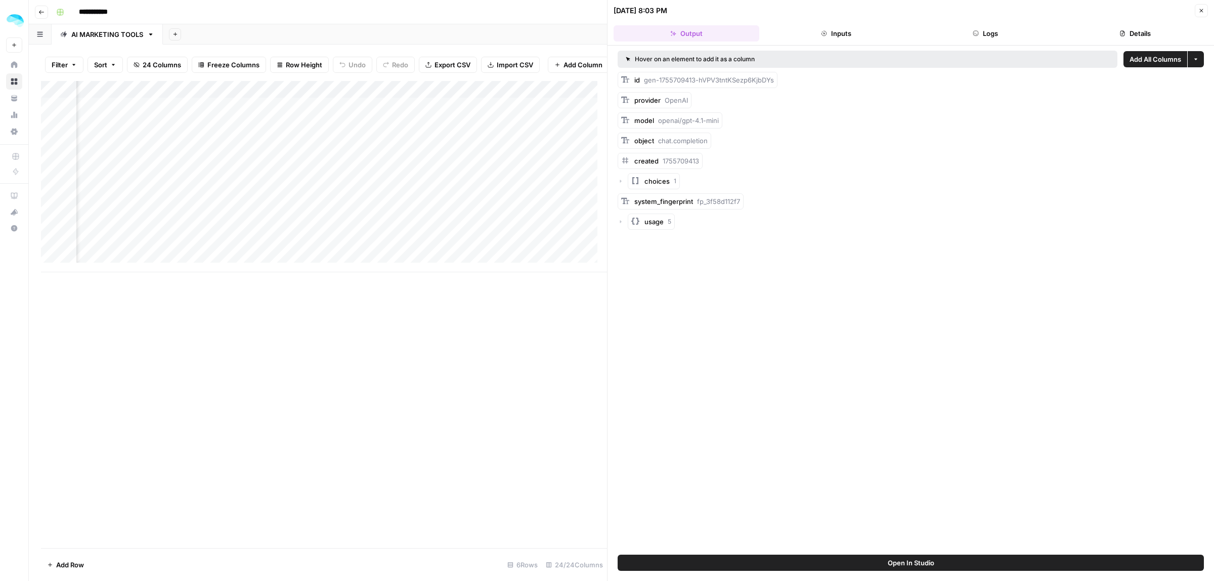
click at [620, 180] on icon "button" at bounding box center [621, 181] width 2 height 3
click at [630, 199] on icon "button" at bounding box center [631, 201] width 6 height 6
click at [641, 303] on icon "button" at bounding box center [641, 302] width 6 height 6
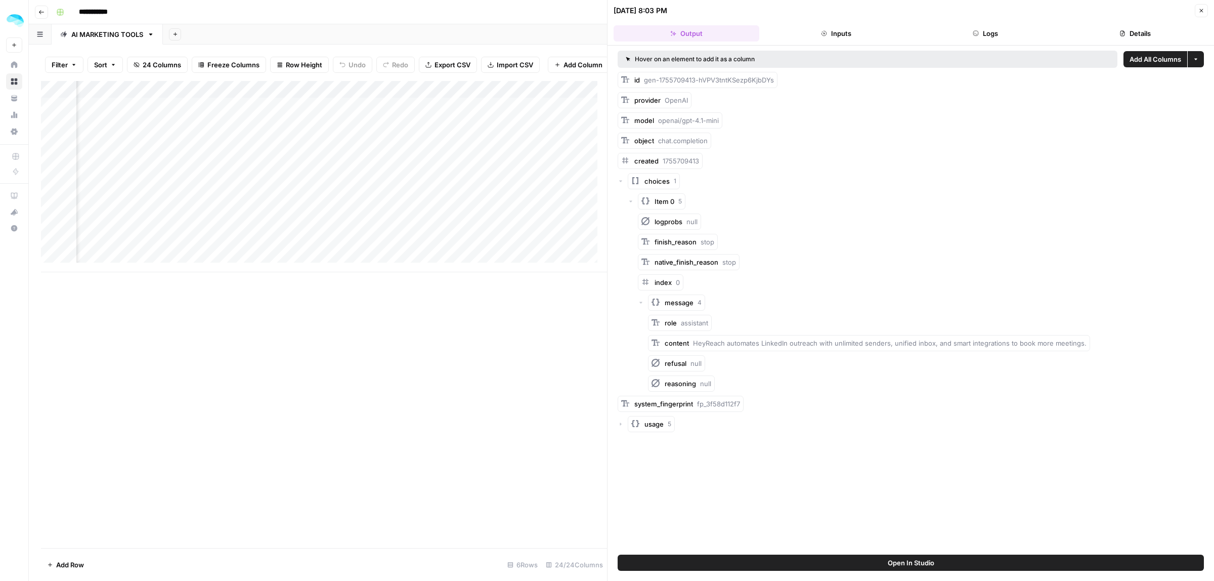
drag, startPoint x: 725, startPoint y: 343, endPoint x: 930, endPoint y: 343, distance: 204.8
click at [921, 343] on span "HeyReach automates LinkedIn outreach with unlimited senders, unified inbox, and…" at bounding box center [889, 343] width 393 height 8
click at [971, 343] on span "HeyReach automates LinkedIn outreach with unlimited senders, unified inbox, and…" at bounding box center [889, 343] width 393 height 8
click at [1122, 343] on span "Add as Column" at bounding box center [1110, 342] width 37 height 8
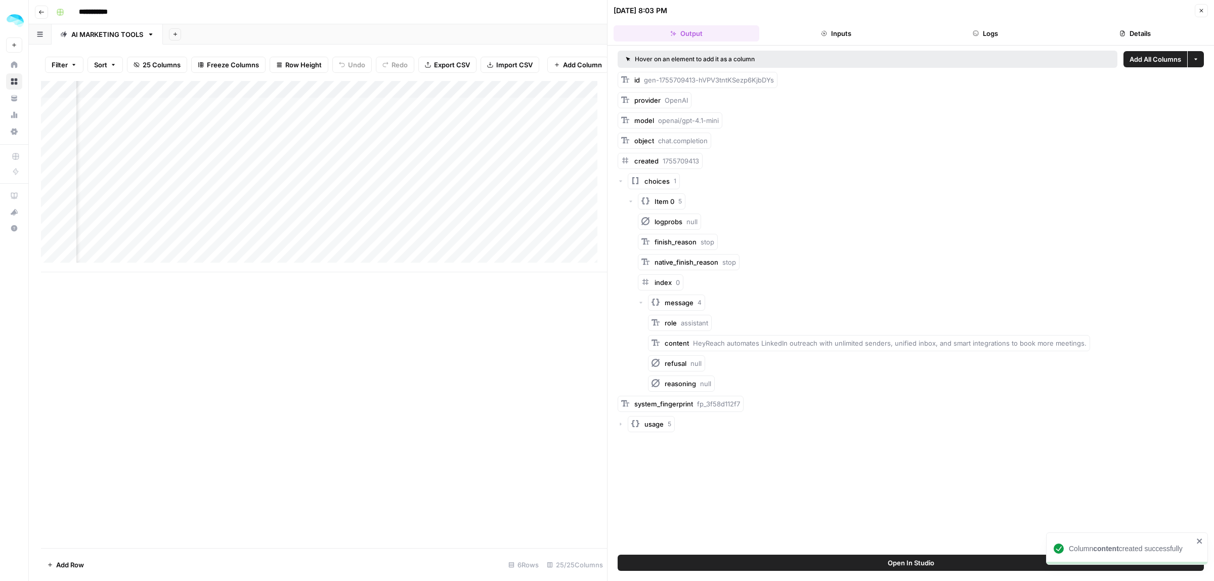
click at [1197, 12] on button "Close" at bounding box center [1201, 10] width 13 height 13
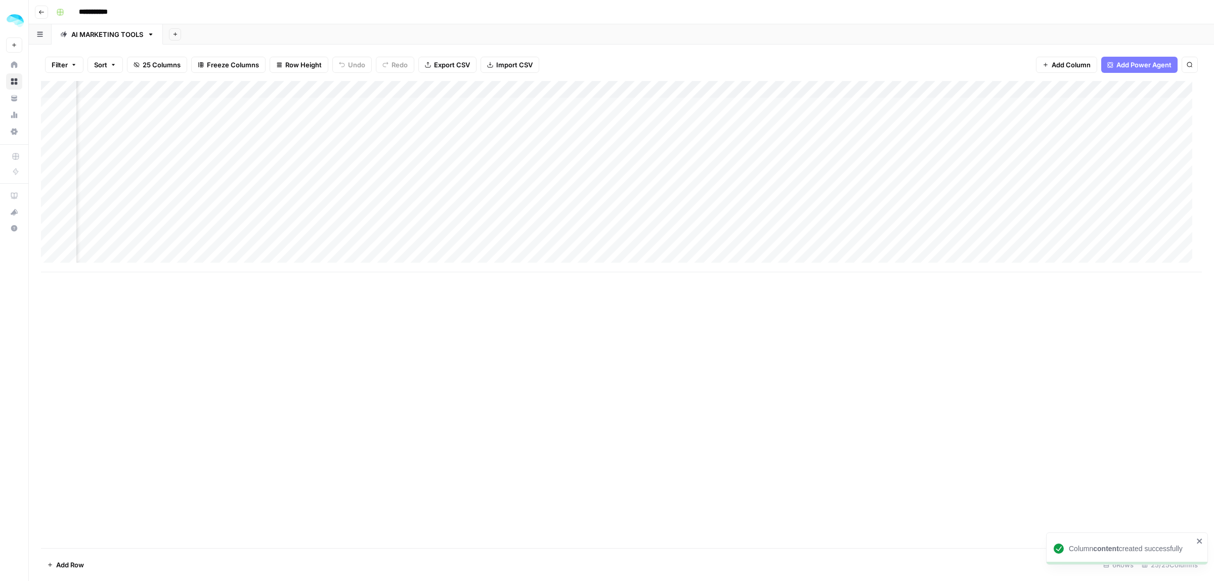
click at [347, 133] on div "Add Column" at bounding box center [621, 176] width 1161 height 191
click at [482, 91] on div "Add Column" at bounding box center [621, 176] width 1161 height 191
click at [463, 191] on span "Remove Column" at bounding box center [463, 189] width 89 height 10
click at [555, 105] on button "Delete" at bounding box center [571, 105] width 34 height 18
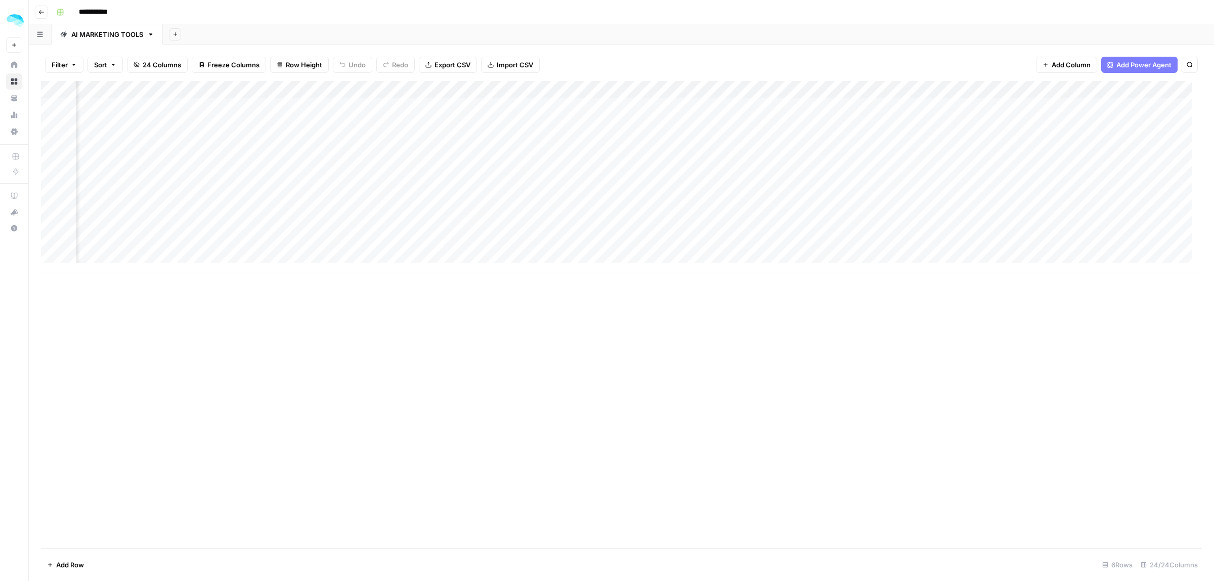
click at [484, 89] on div "Add Column" at bounding box center [621, 176] width 1161 height 191
click at [472, 192] on span "Remove Column" at bounding box center [463, 189] width 89 height 10
click at [565, 100] on span "Delete" at bounding box center [571, 105] width 22 height 10
click at [483, 89] on div "Add Column" at bounding box center [621, 176] width 1161 height 191
click at [481, 182] on button "Remove Column" at bounding box center [460, 189] width 112 height 14
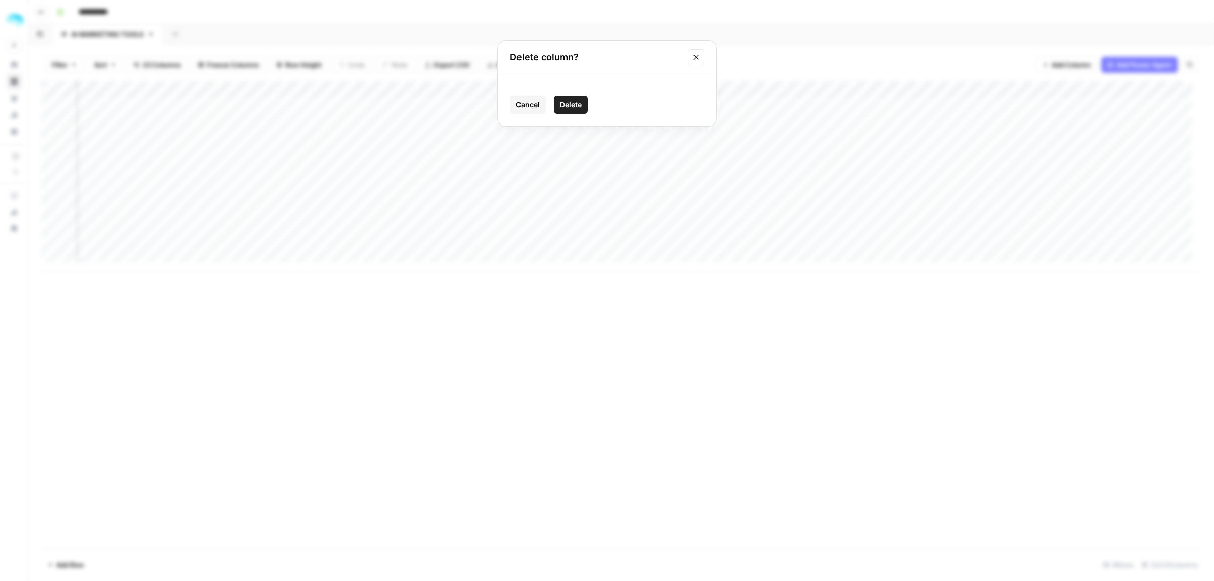
click at [583, 104] on button "Delete" at bounding box center [571, 105] width 34 height 18
click at [484, 89] on div "Add Column" at bounding box center [621, 176] width 1161 height 191
click at [468, 190] on span "Remove Column" at bounding box center [463, 189] width 89 height 10
click at [572, 104] on span "Delete" at bounding box center [571, 105] width 22 height 10
click at [480, 90] on div "Add Column" at bounding box center [621, 176] width 1161 height 191
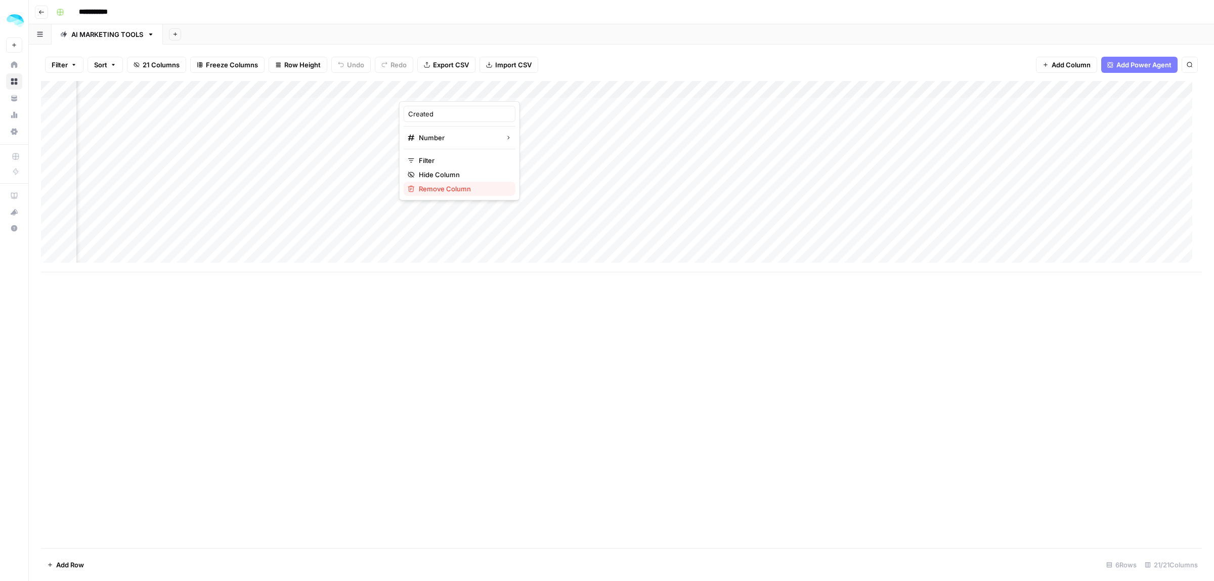
click at [456, 193] on span "Remove Column" at bounding box center [463, 189] width 89 height 10
click at [569, 107] on span "Delete" at bounding box center [571, 105] width 22 height 10
click at [481, 92] on div "Add Column" at bounding box center [621, 176] width 1161 height 191
click at [463, 192] on span "Remove Column" at bounding box center [463, 189] width 89 height 10
click at [566, 109] on span "Delete" at bounding box center [571, 105] width 22 height 10
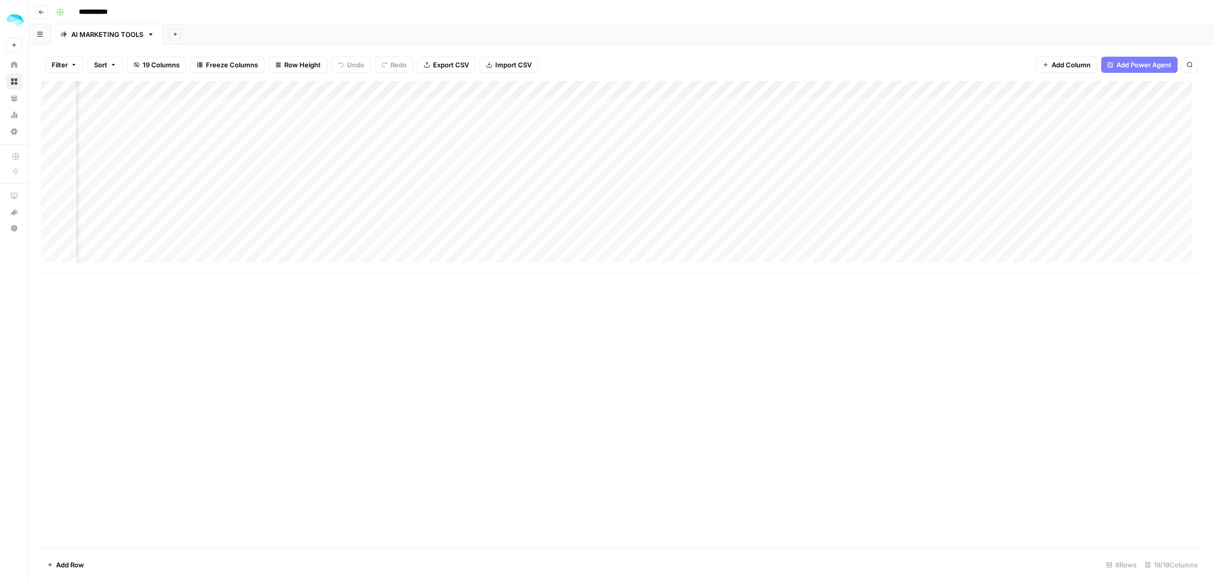
click at [483, 86] on div "Add Column" at bounding box center [621, 176] width 1161 height 191
click at [456, 186] on span "Remove Column" at bounding box center [463, 189] width 89 height 10
click at [569, 105] on span "Delete" at bounding box center [571, 105] width 22 height 10
click at [481, 90] on div "Add Column" at bounding box center [621, 176] width 1161 height 191
click at [445, 191] on span "Remove Column" at bounding box center [463, 189] width 89 height 10
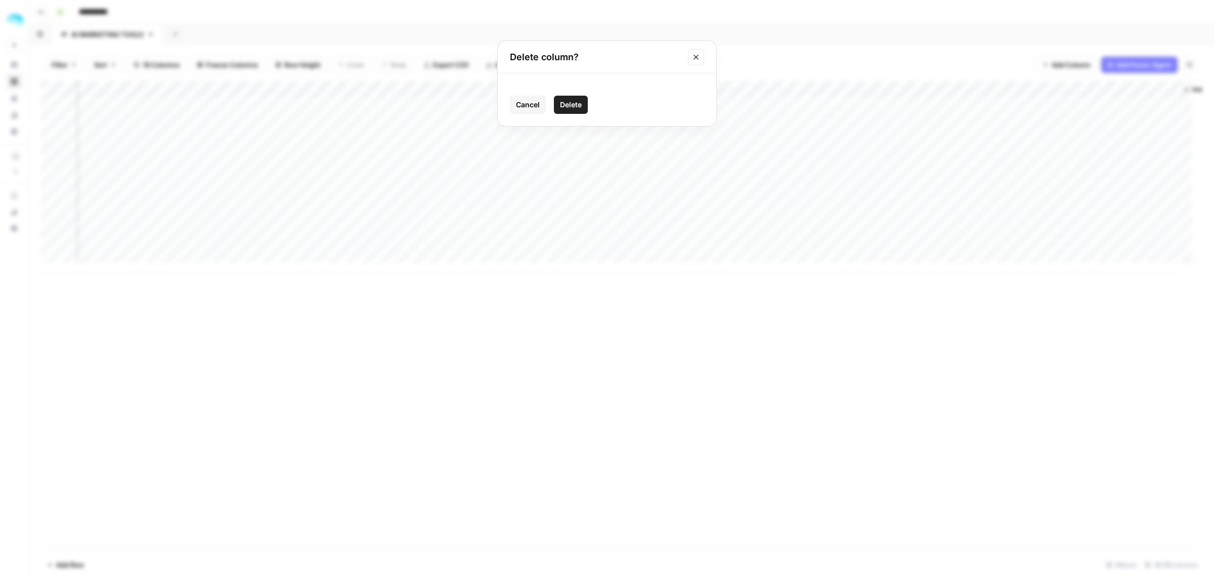
click at [568, 97] on button "Delete" at bounding box center [571, 105] width 34 height 18
click at [535, 92] on div "Add Column" at bounding box center [621, 176] width 1161 height 191
click at [499, 186] on span "Remove Column" at bounding box center [513, 189] width 89 height 10
click at [577, 98] on button "Delete" at bounding box center [571, 105] width 34 height 18
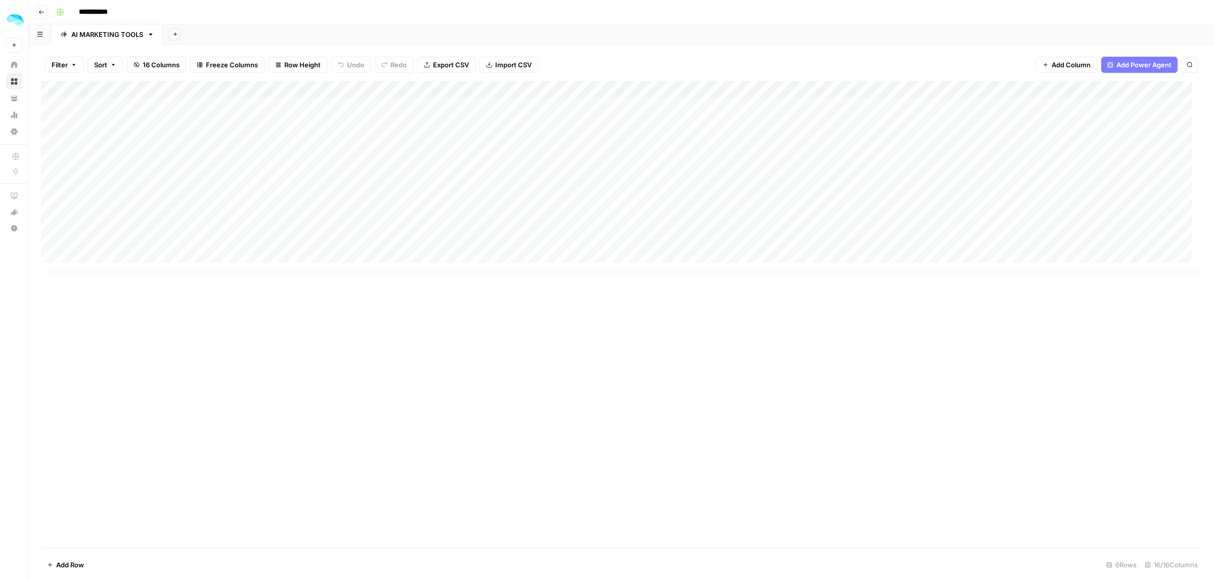
scroll to position [0, 0]
